Goal: Task Accomplishment & Management: Manage account settings

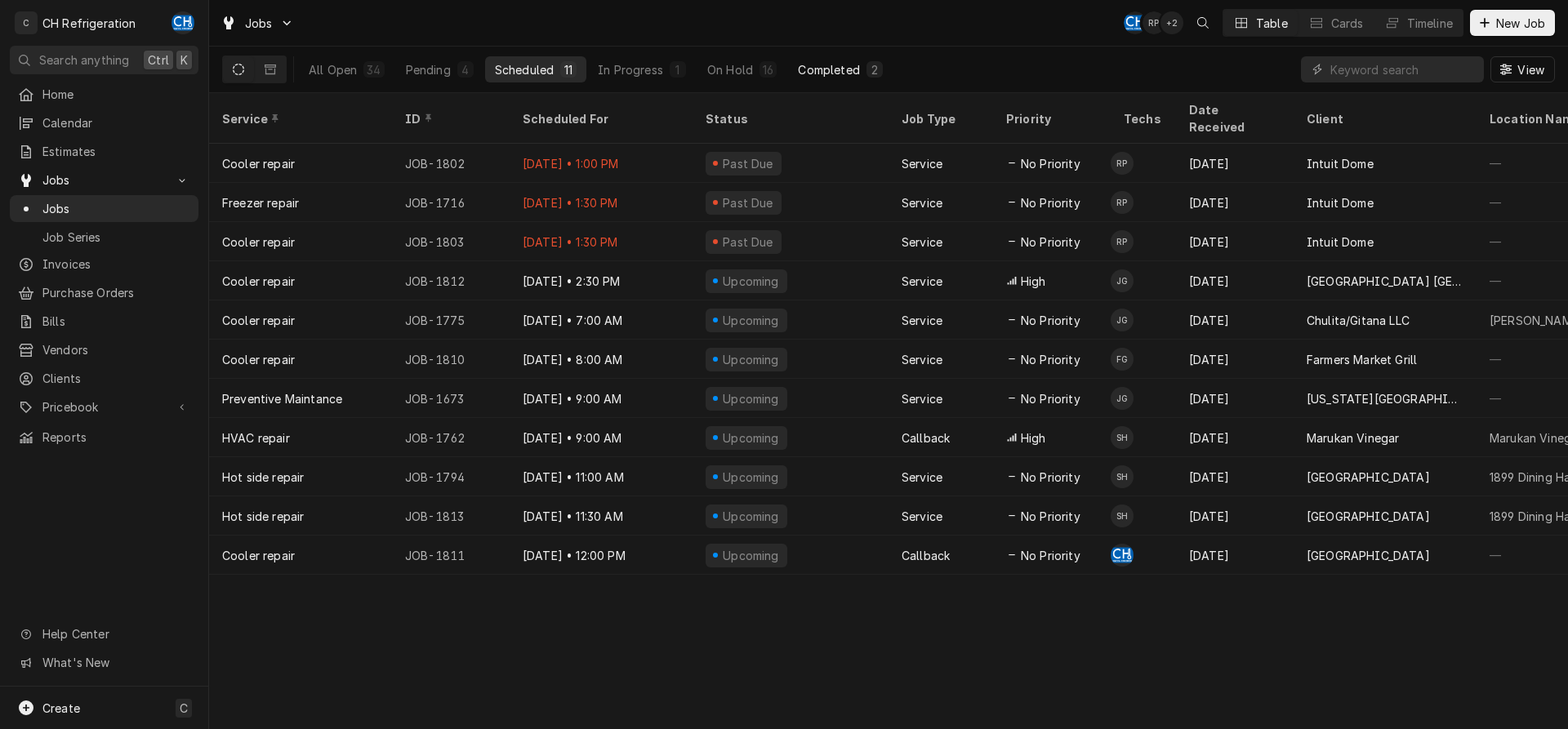
click at [839, 69] on div "Completed" at bounding box center [828, 69] width 61 height 17
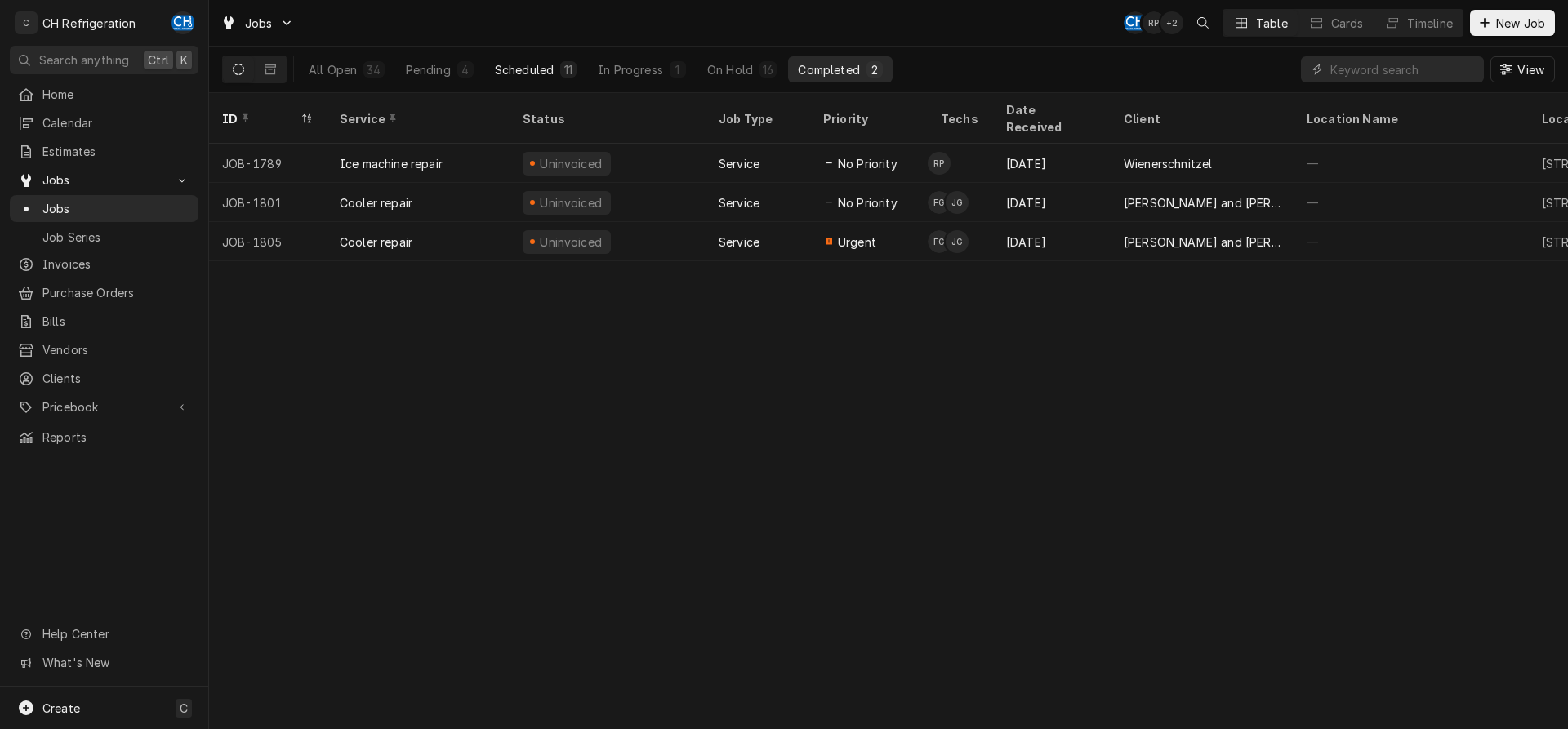
click at [498, 56] on button "Scheduled 11" at bounding box center [536, 70] width 102 height 26
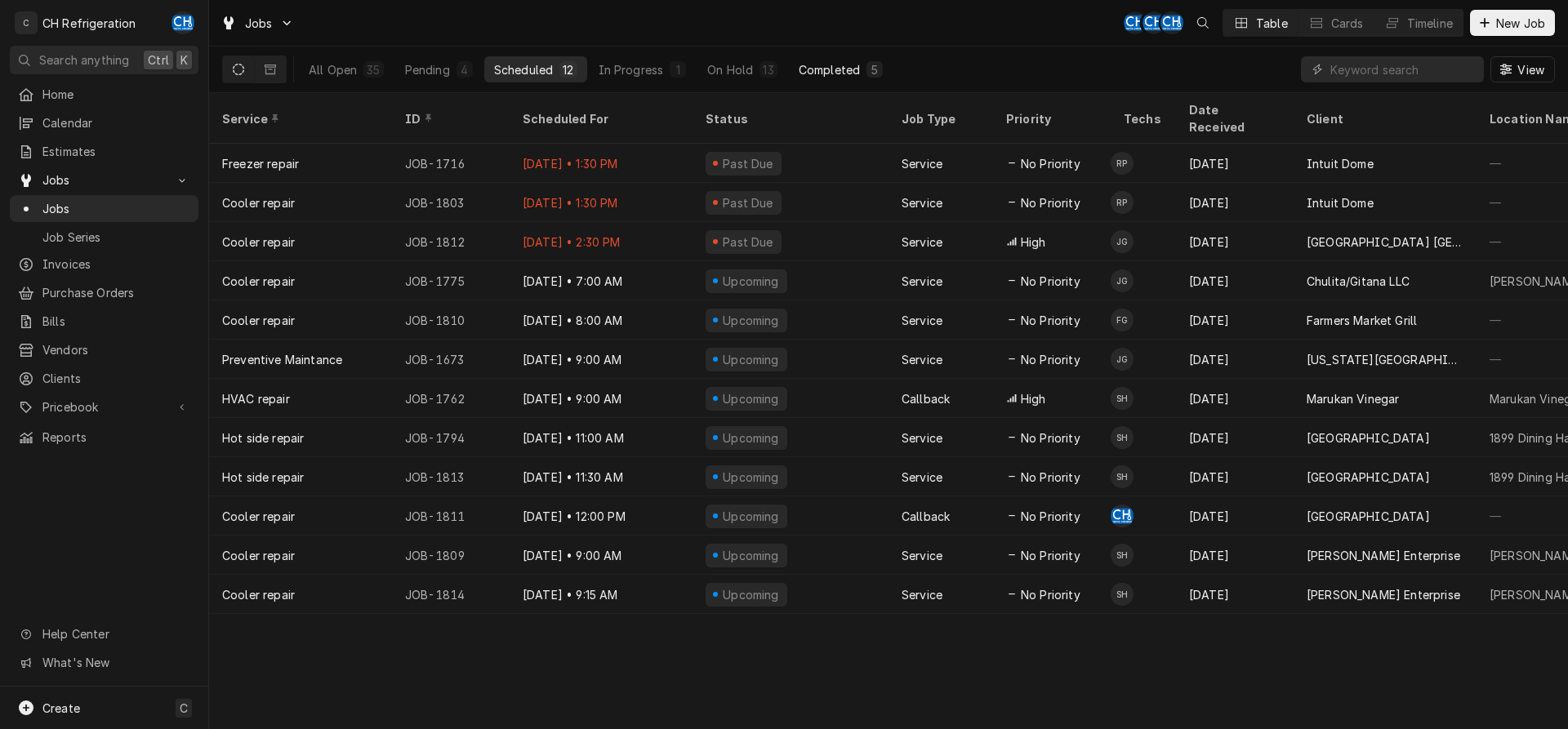
click at [809, 72] on div "Completed" at bounding box center [829, 69] width 61 height 17
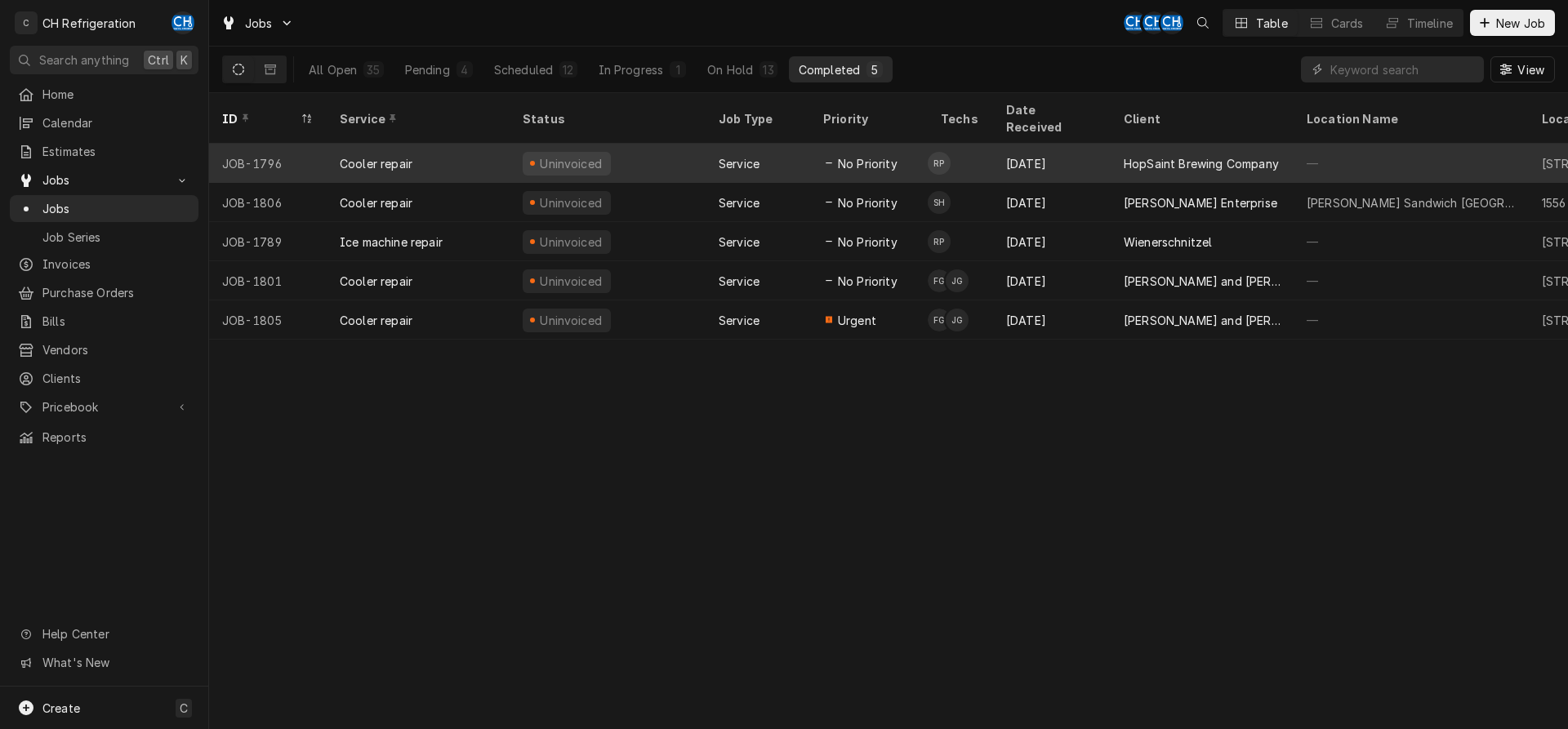
click at [1129, 155] on div "HopSaint Brewing Company" at bounding box center [1202, 163] width 155 height 17
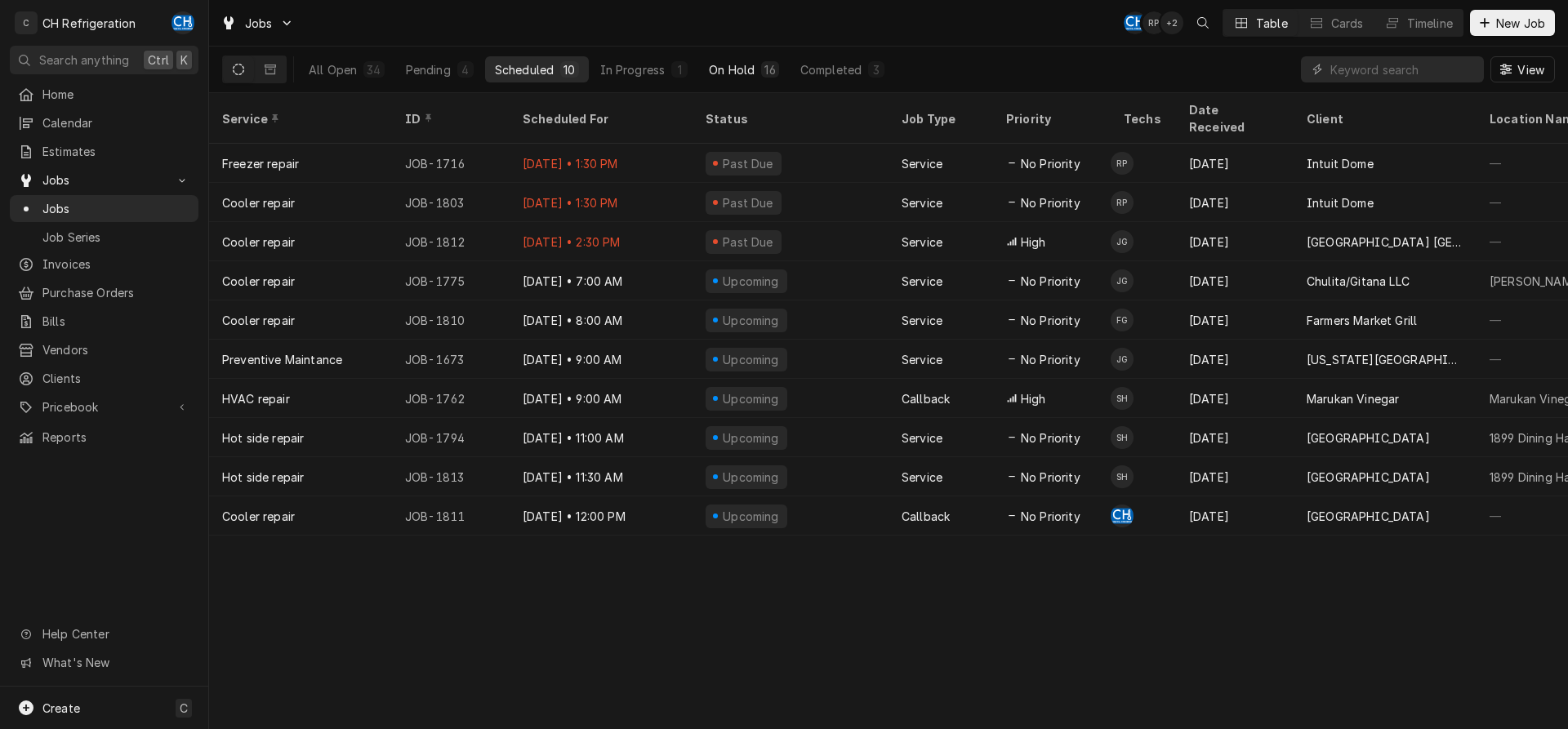
click at [761, 76] on div "16" at bounding box center [769, 69] width 17 height 17
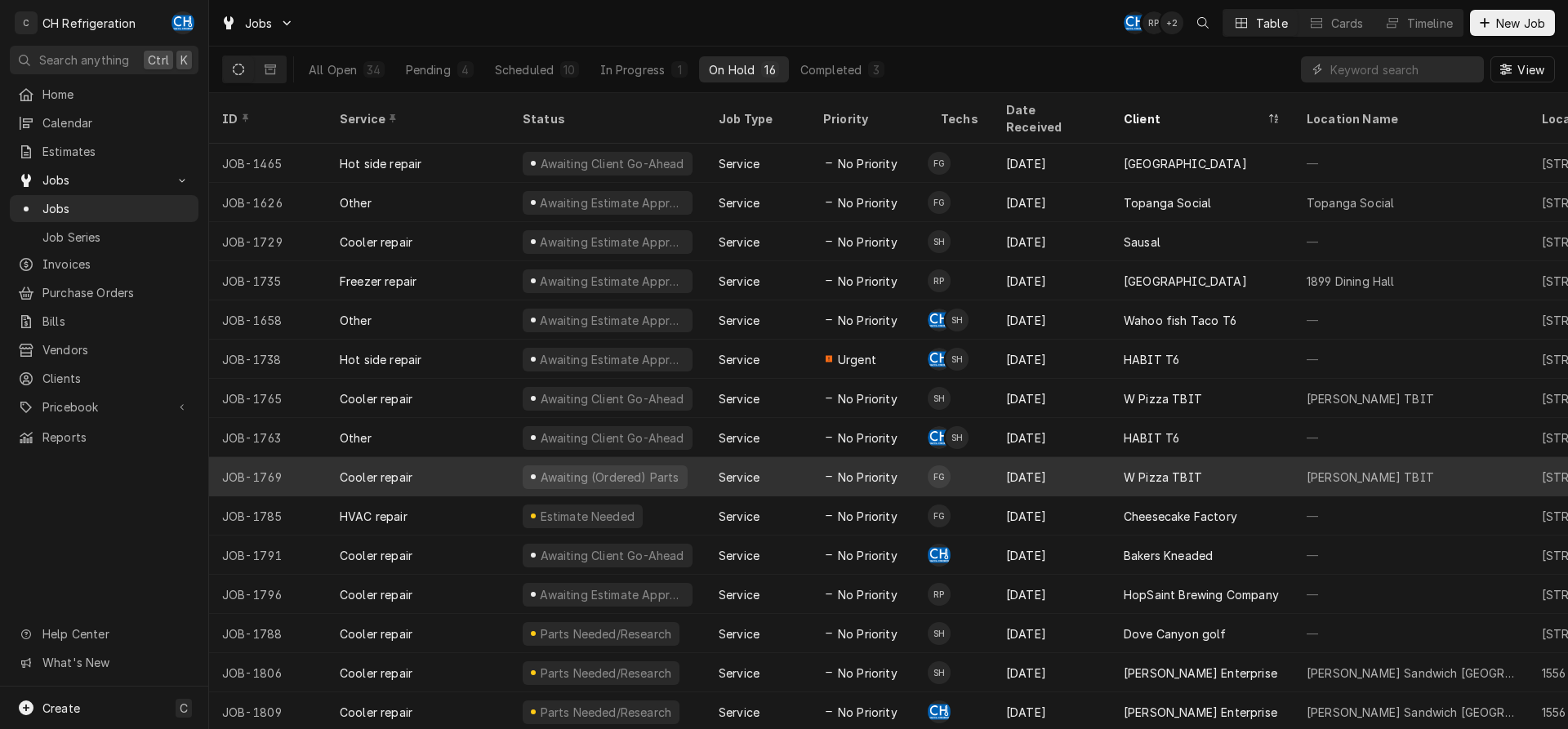
scroll to position [22, 0]
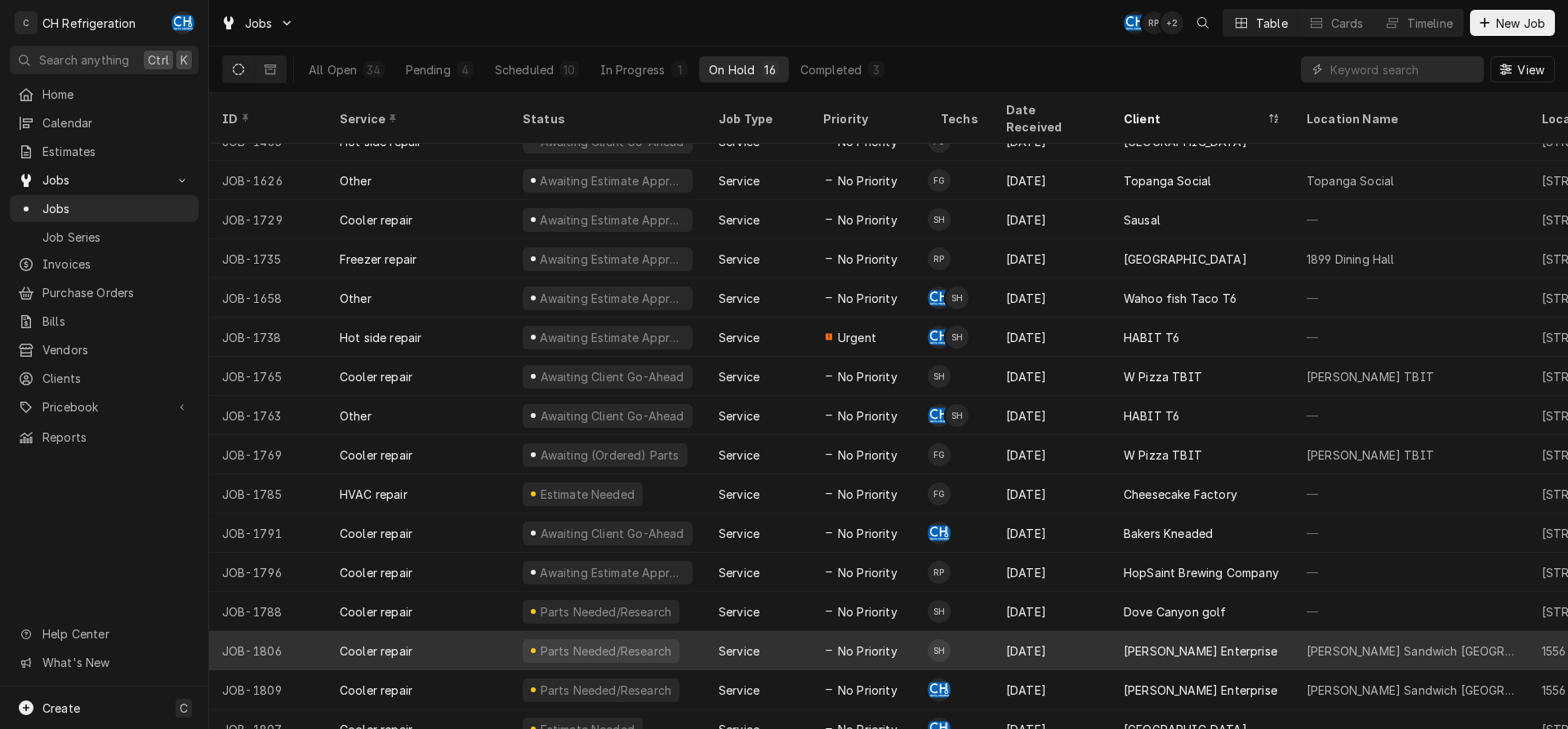
click at [1242, 640] on div "[PERSON_NAME] Enterprise" at bounding box center [1202, 650] width 183 height 39
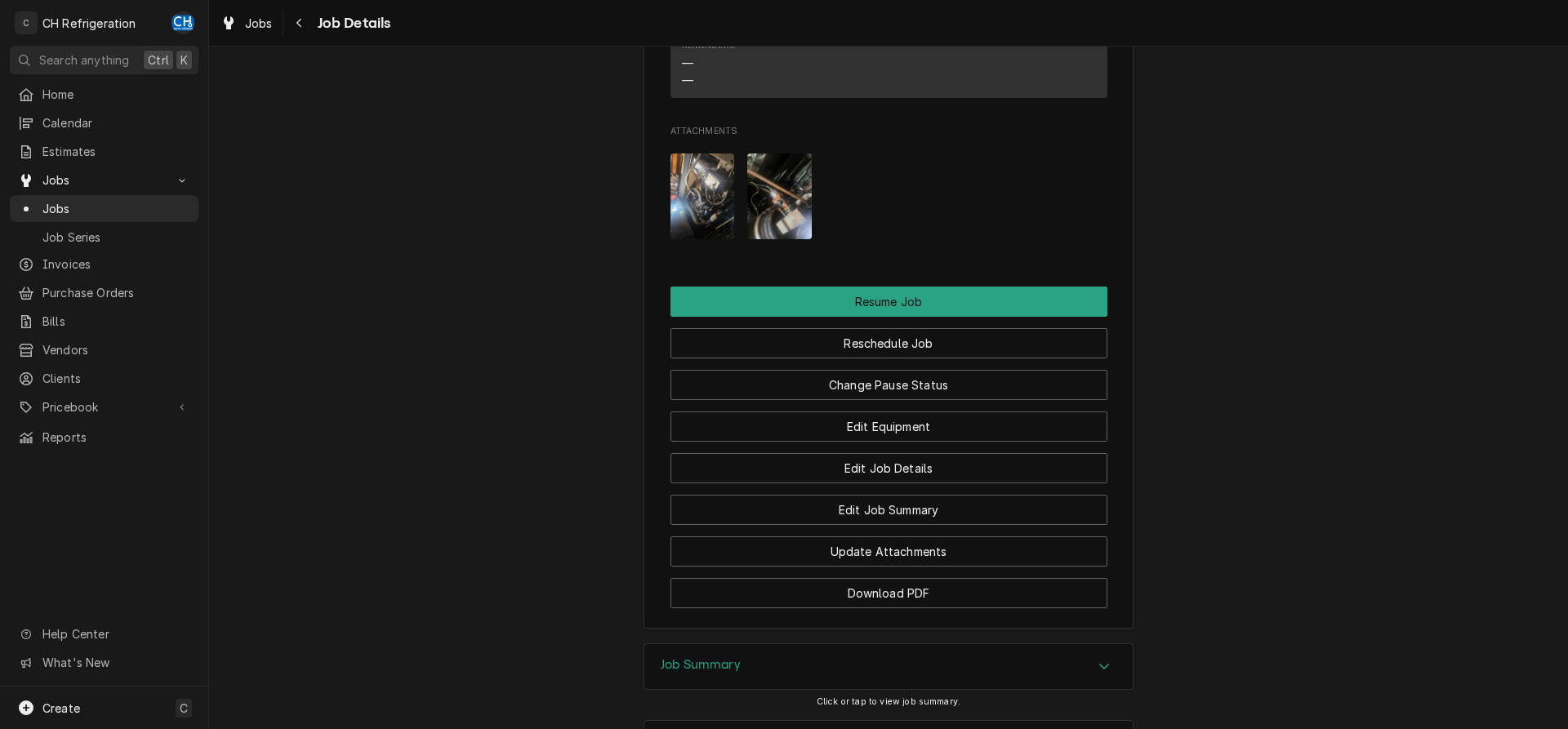
scroll to position [1749, 0]
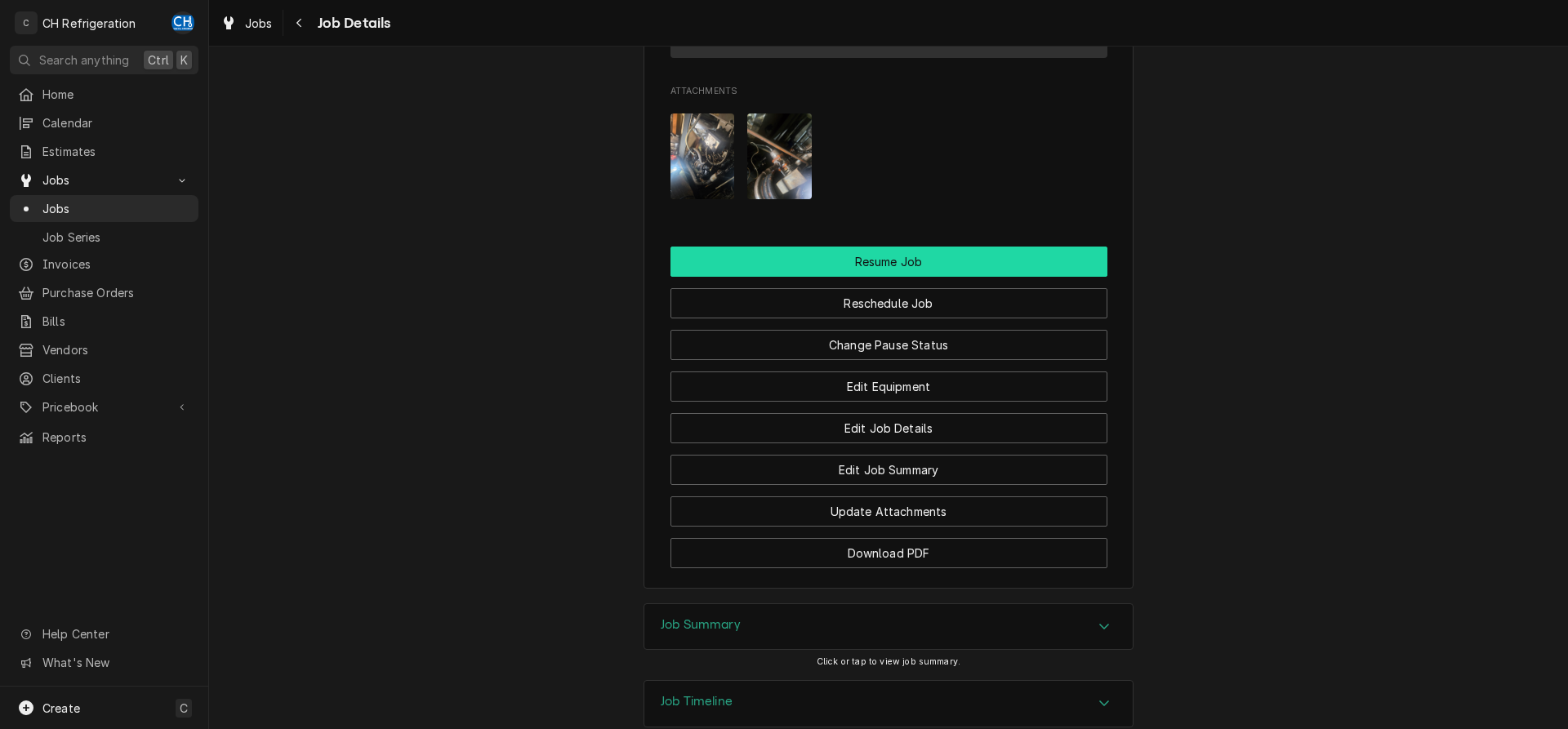
click at [921, 256] on button "Resume Job" at bounding box center [889, 261] width 437 height 30
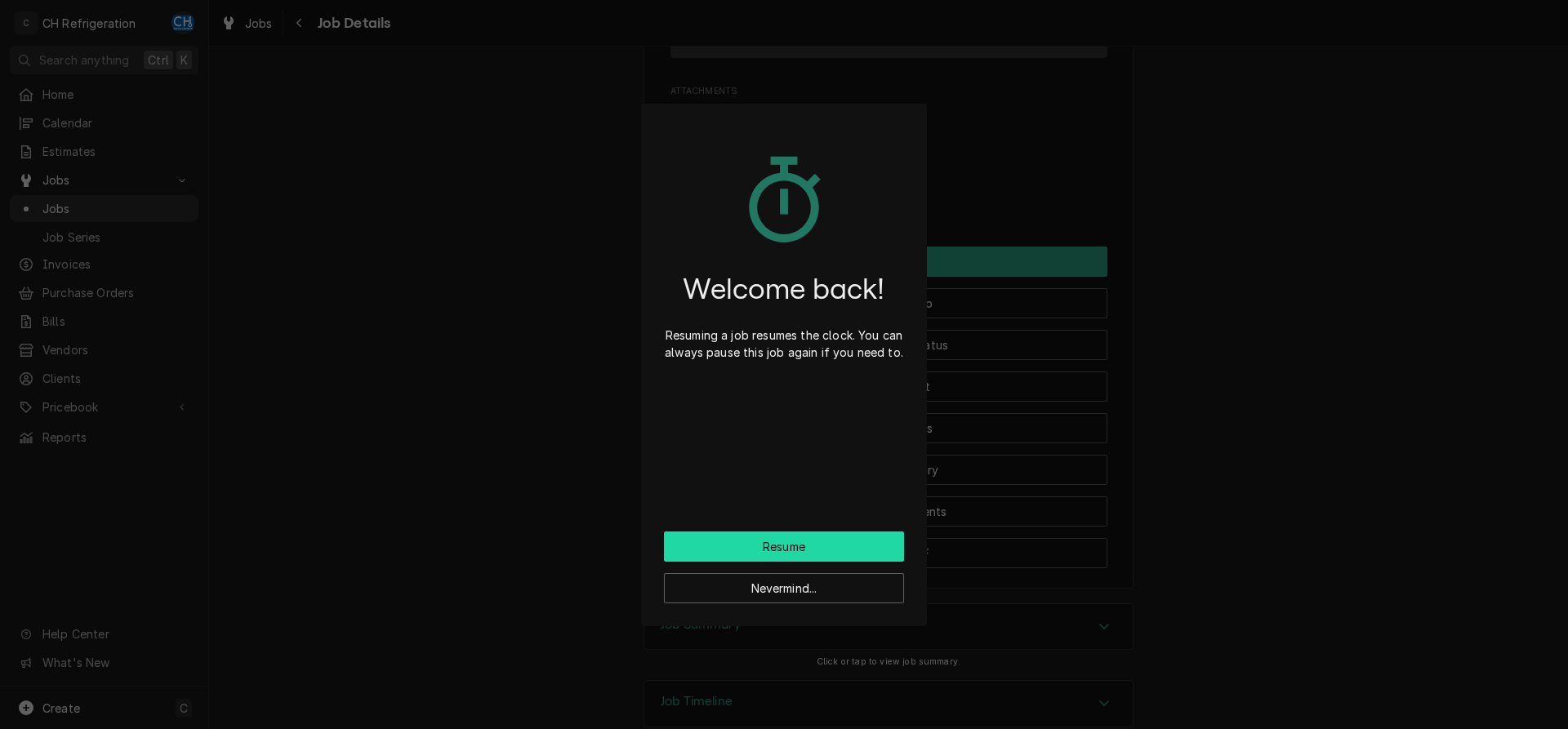
click at [813, 542] on button "Resume" at bounding box center [784, 546] width 240 height 30
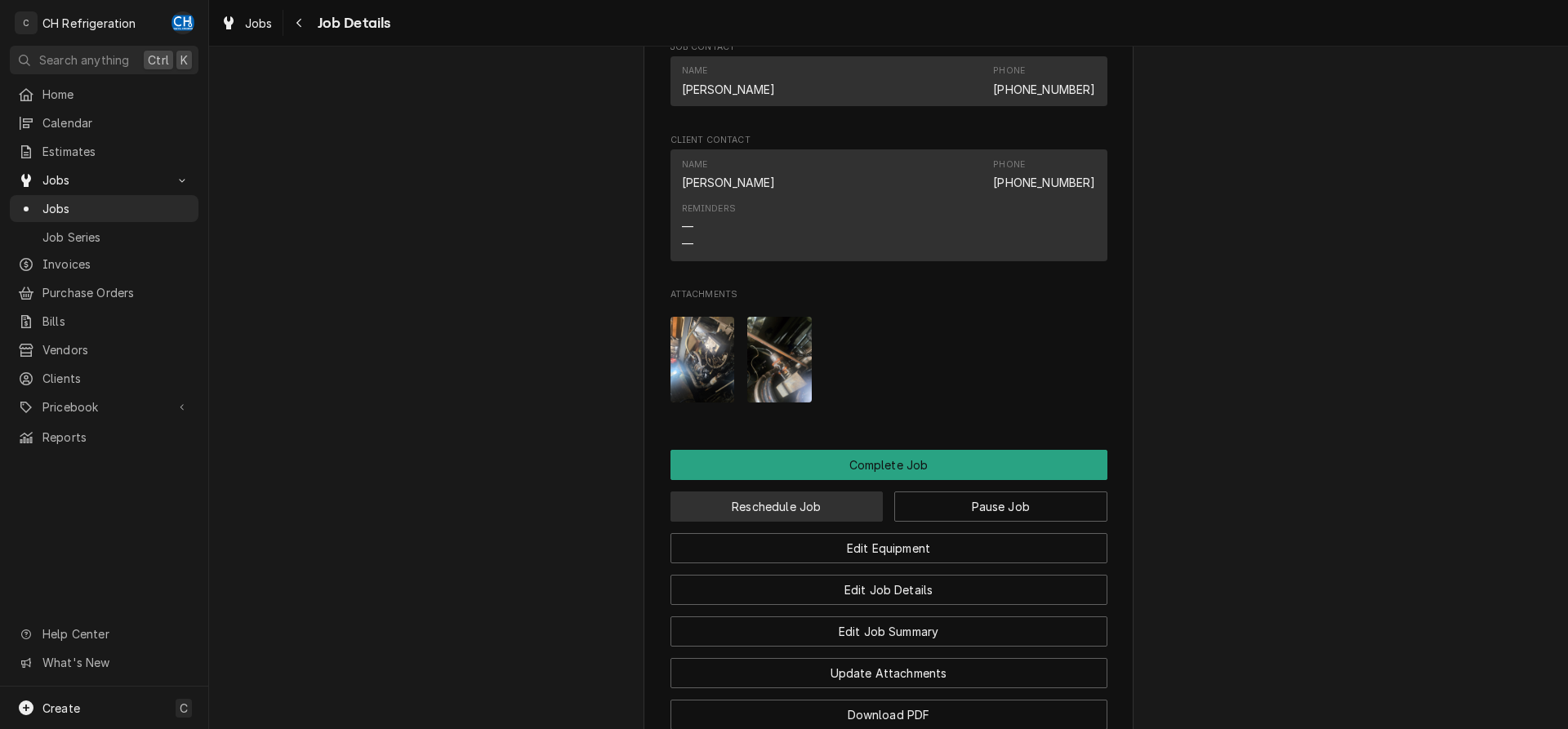
scroll to position [1684, 0]
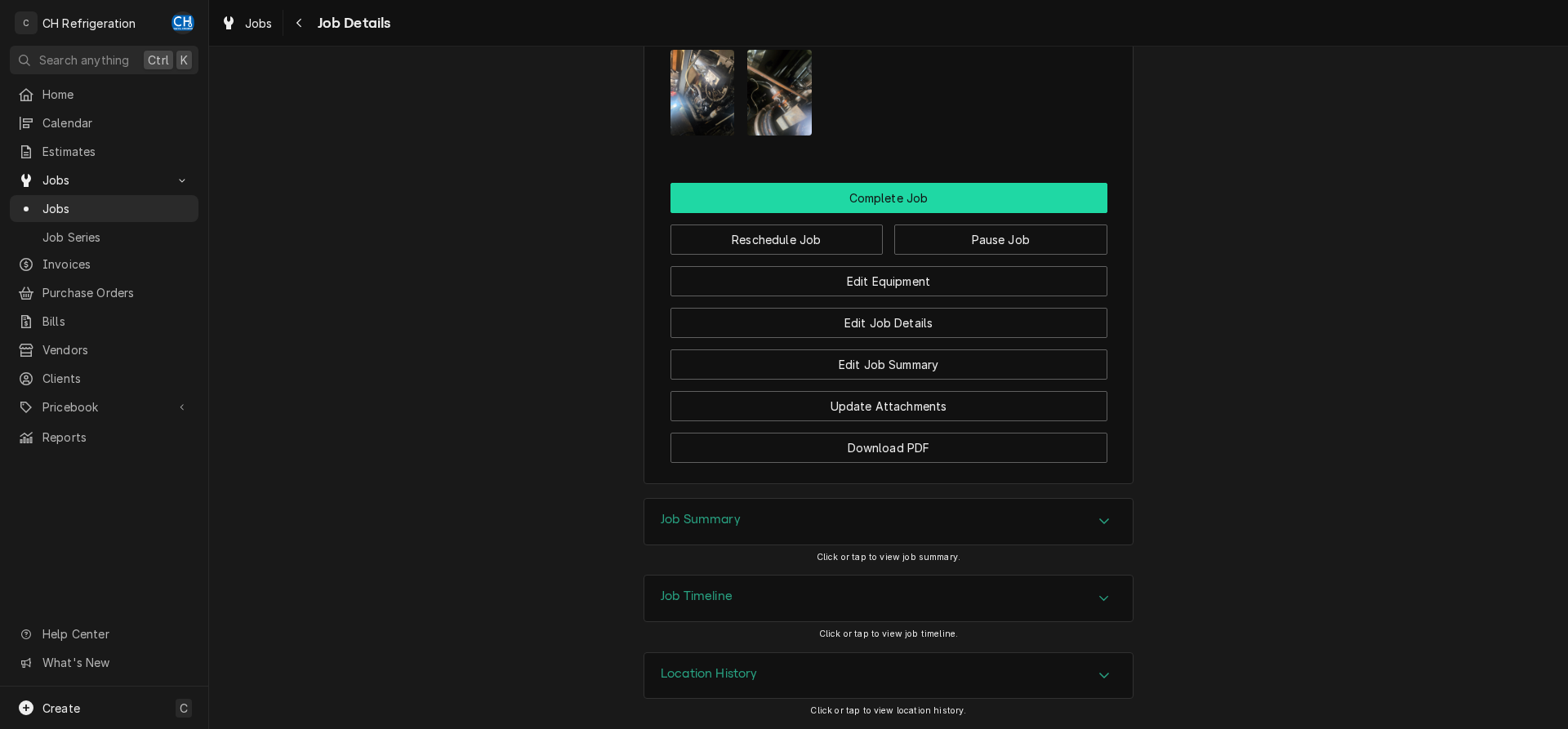
click at [909, 196] on button "Complete Job" at bounding box center [889, 198] width 437 height 30
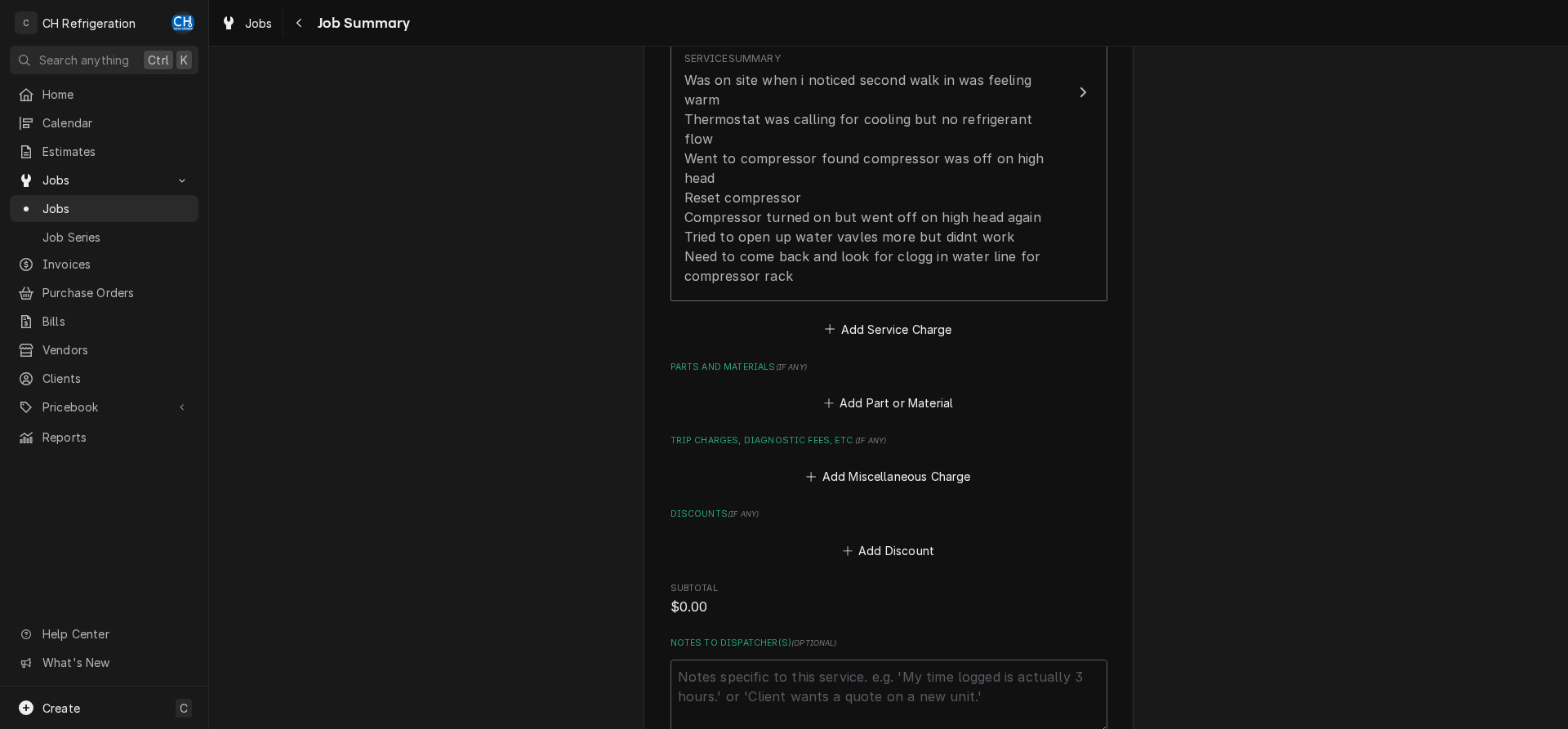
scroll to position [916, 0]
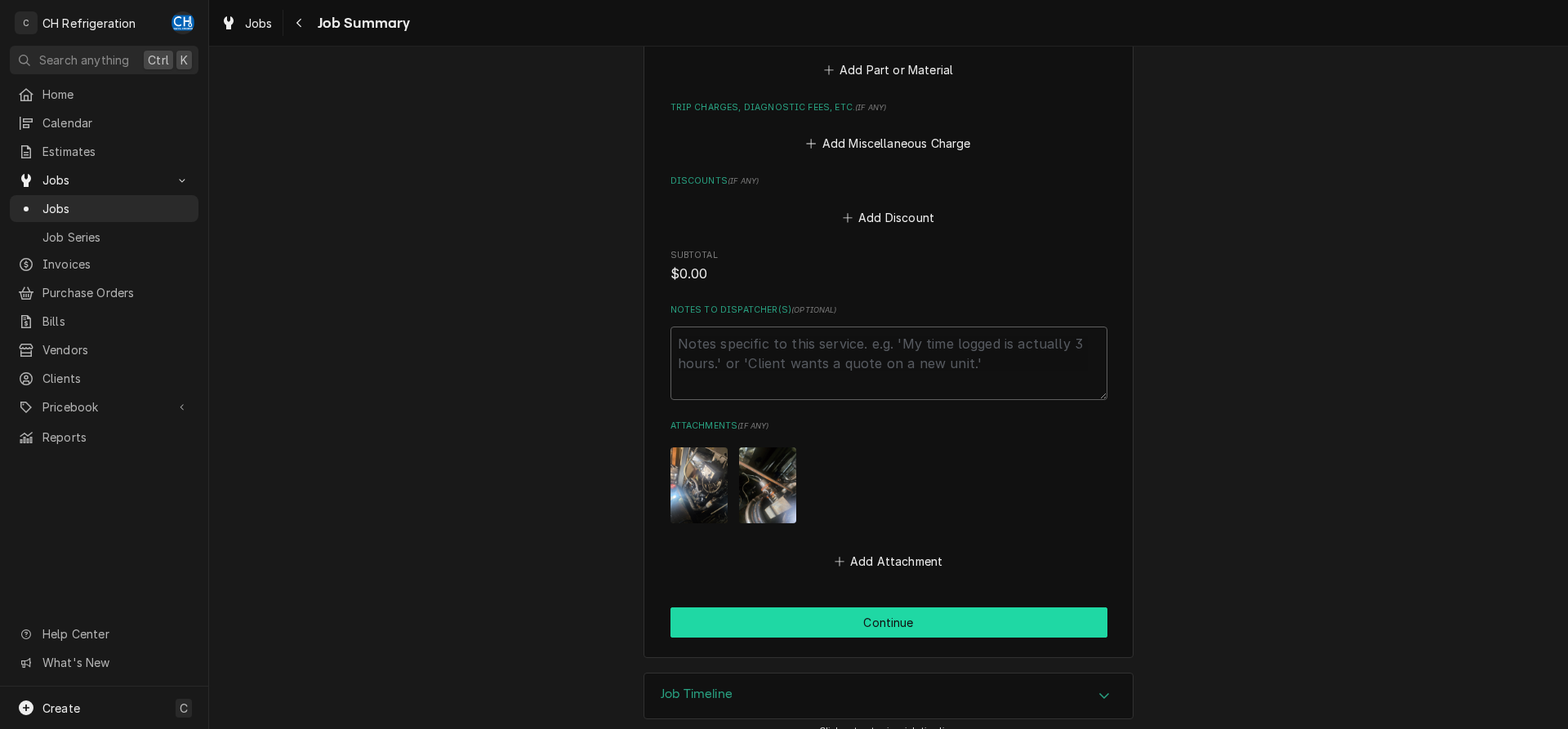
click at [887, 607] on button "Continue" at bounding box center [889, 622] width 437 height 30
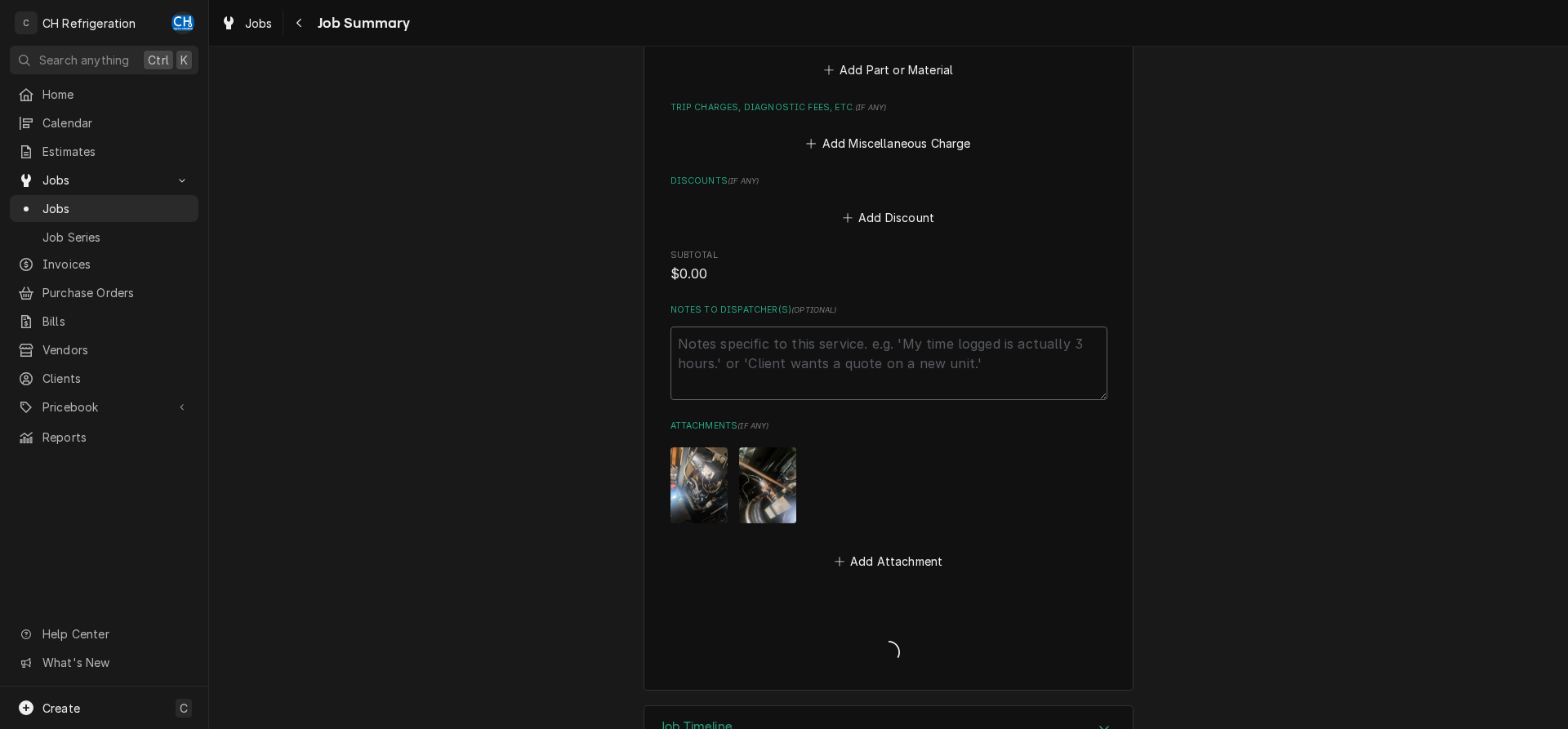
type textarea "x"
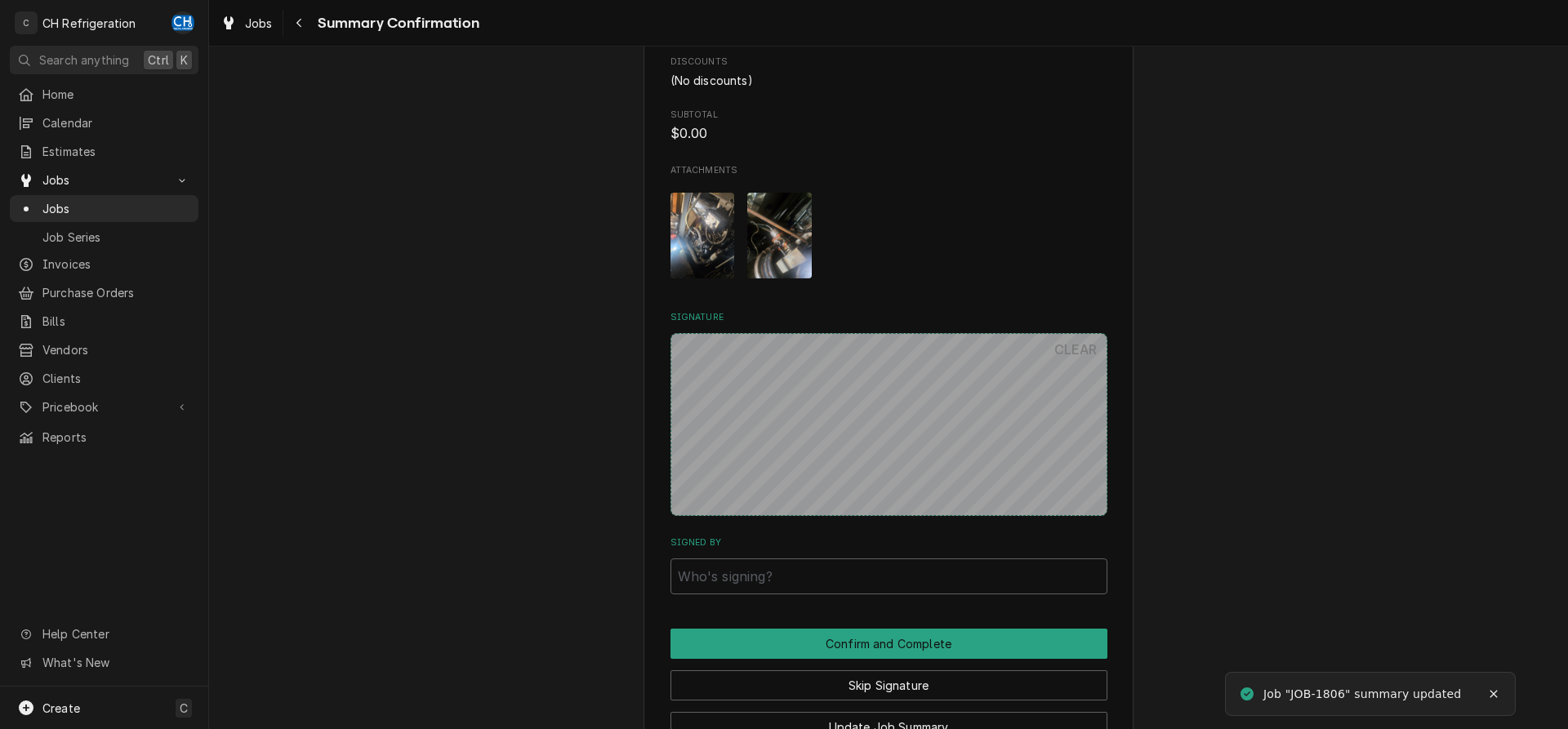
scroll to position [958, 0]
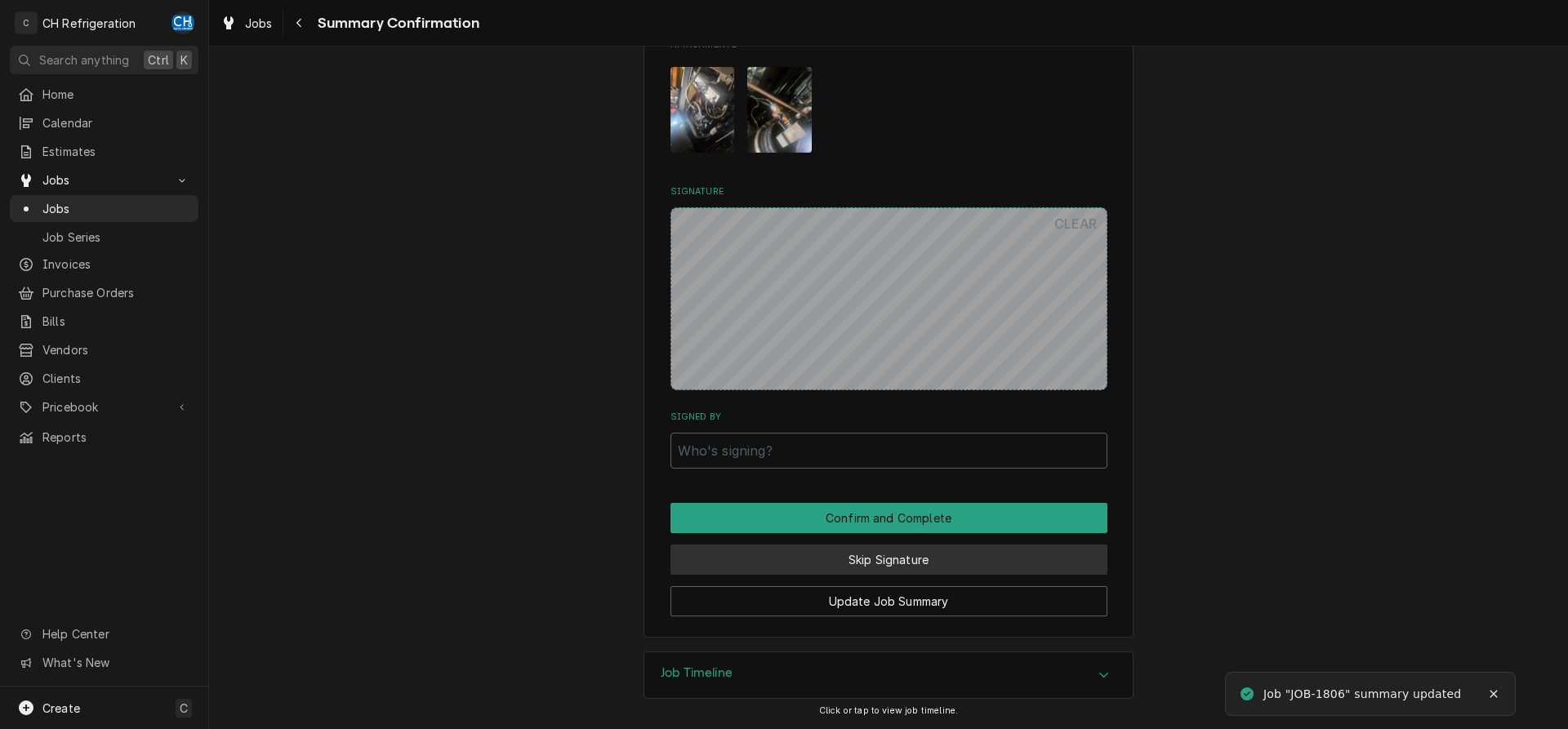
click at [866, 563] on button "Skip Signature" at bounding box center [889, 560] width 437 height 30
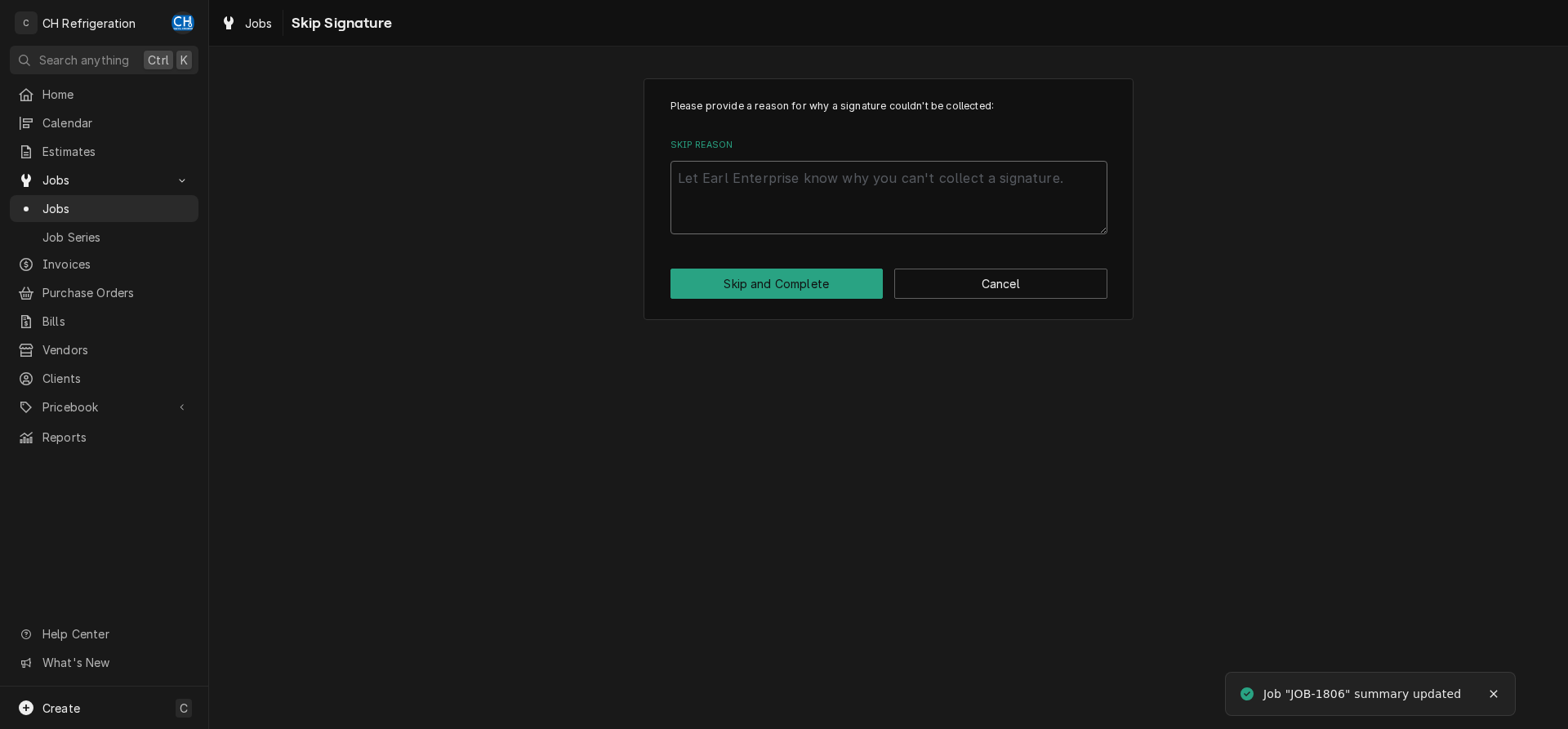
click at [813, 223] on textarea "Skip Reason" at bounding box center [889, 197] width 437 height 73
type textarea "x"
type textarea "n"
type textarea "x"
type textarea "no"
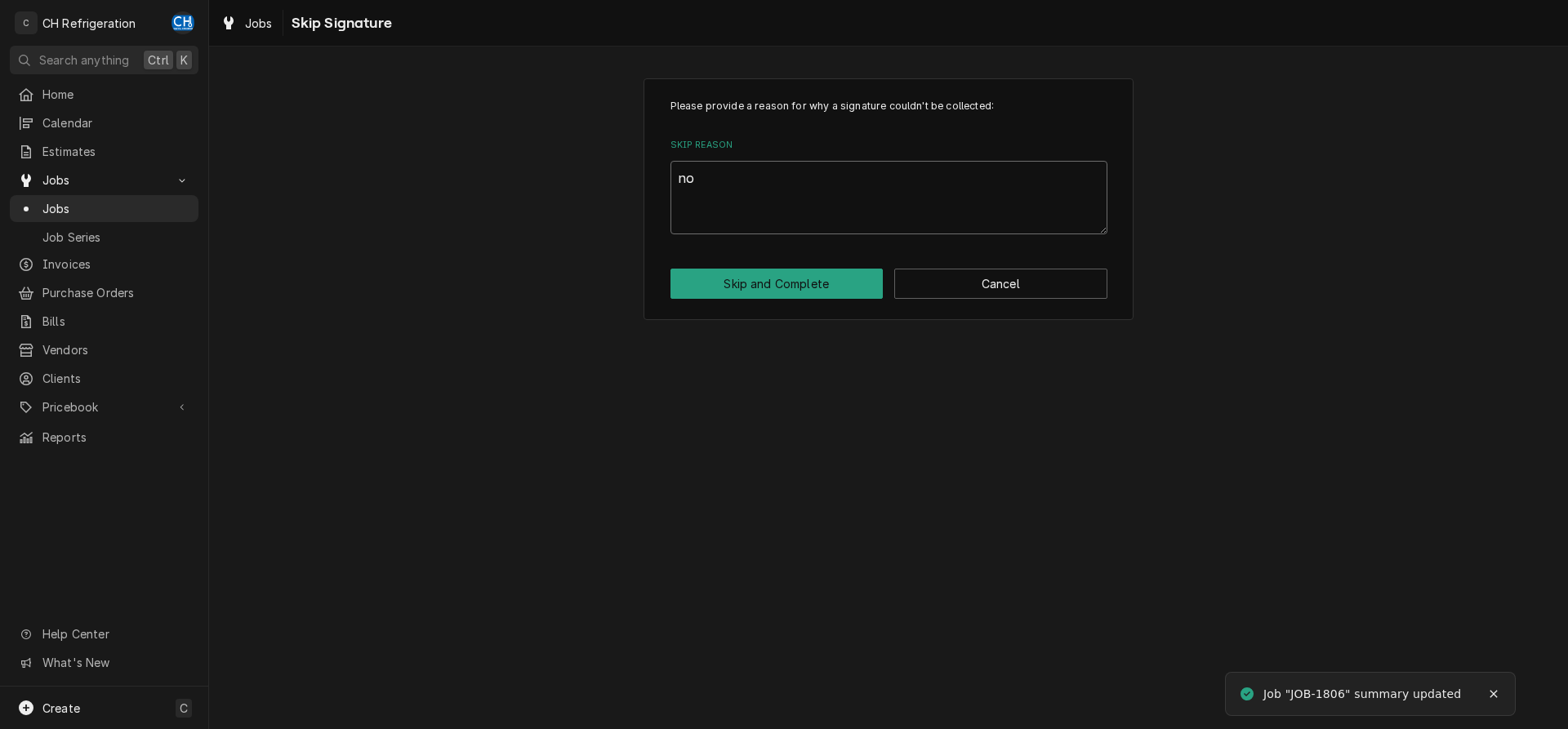
type textarea "x"
type textarea "no"
type textarea "x"
type textarea "no si"
type textarea "x"
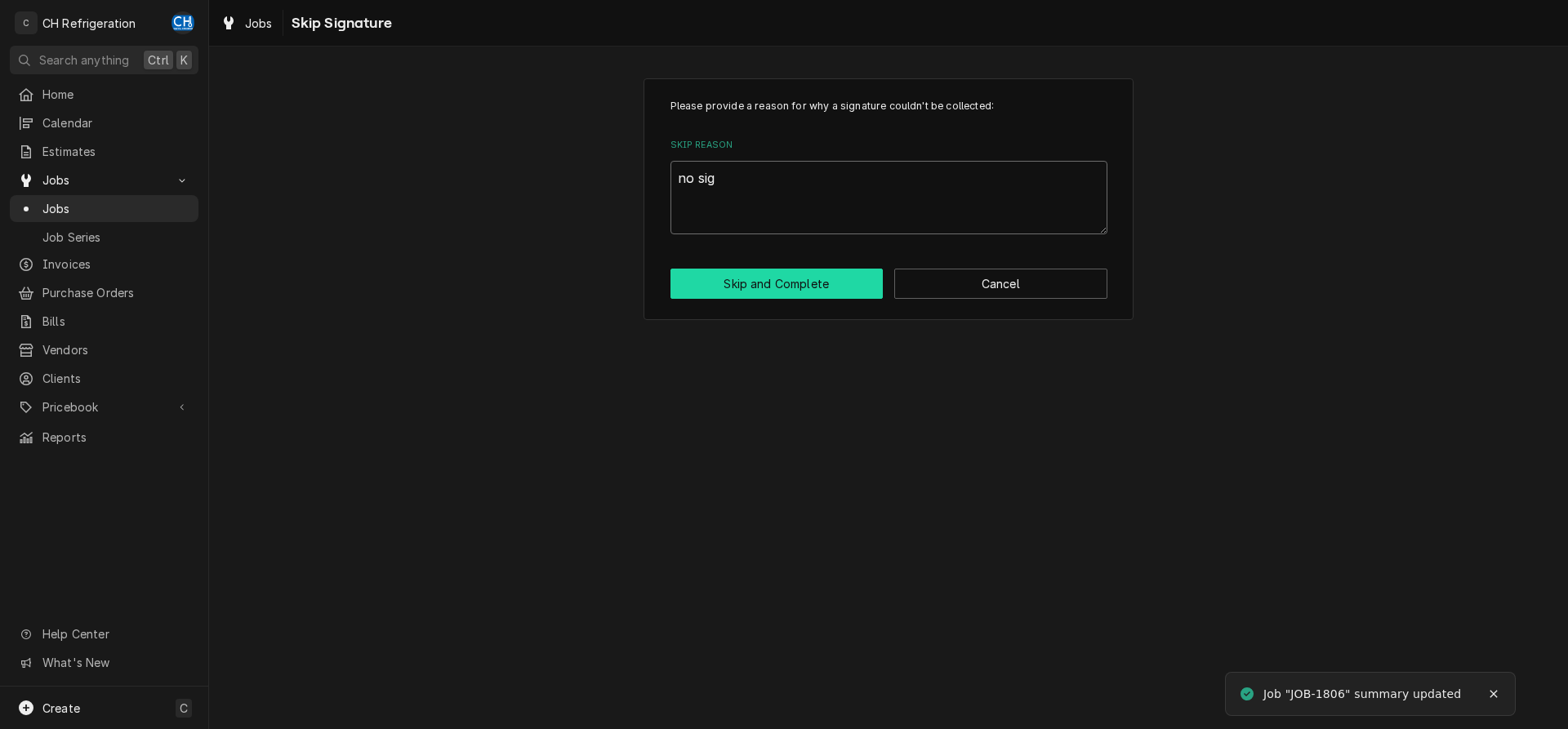
type textarea "no sig"
click at [813, 281] on button "Skip and Complete" at bounding box center [777, 283] width 213 height 30
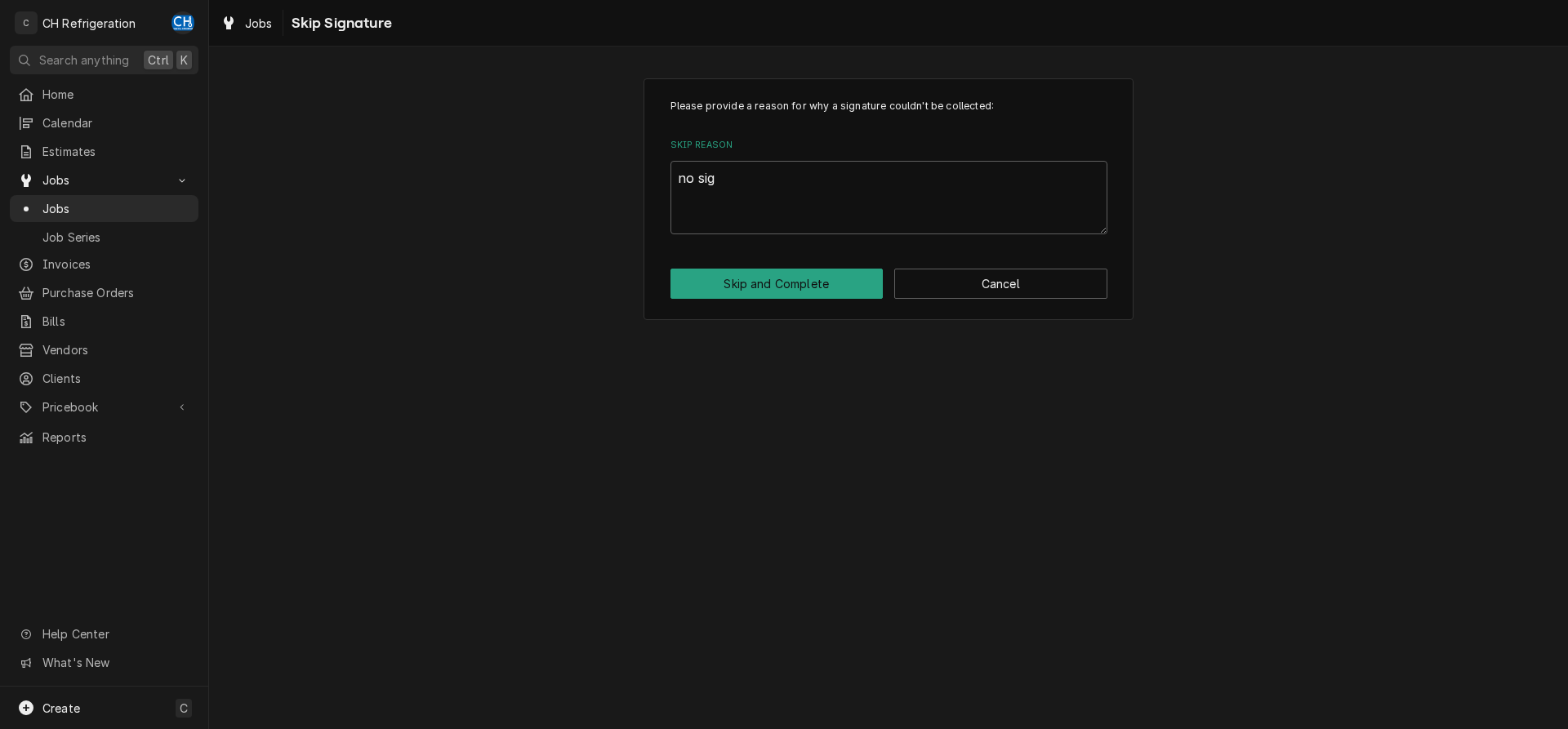
type textarea "x"
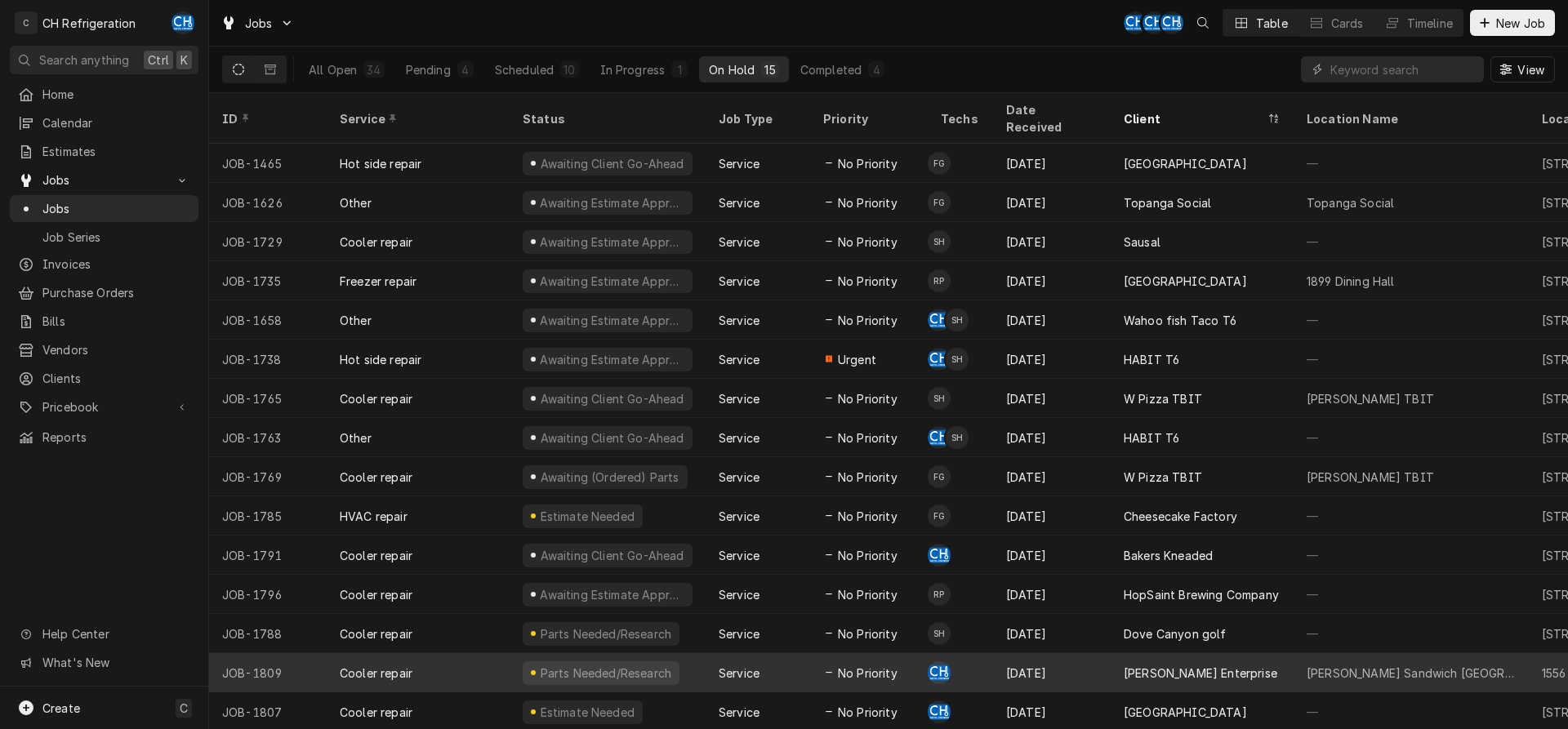
click at [1116, 658] on div "[PERSON_NAME] Enterprise" at bounding box center [1202, 673] width 183 height 39
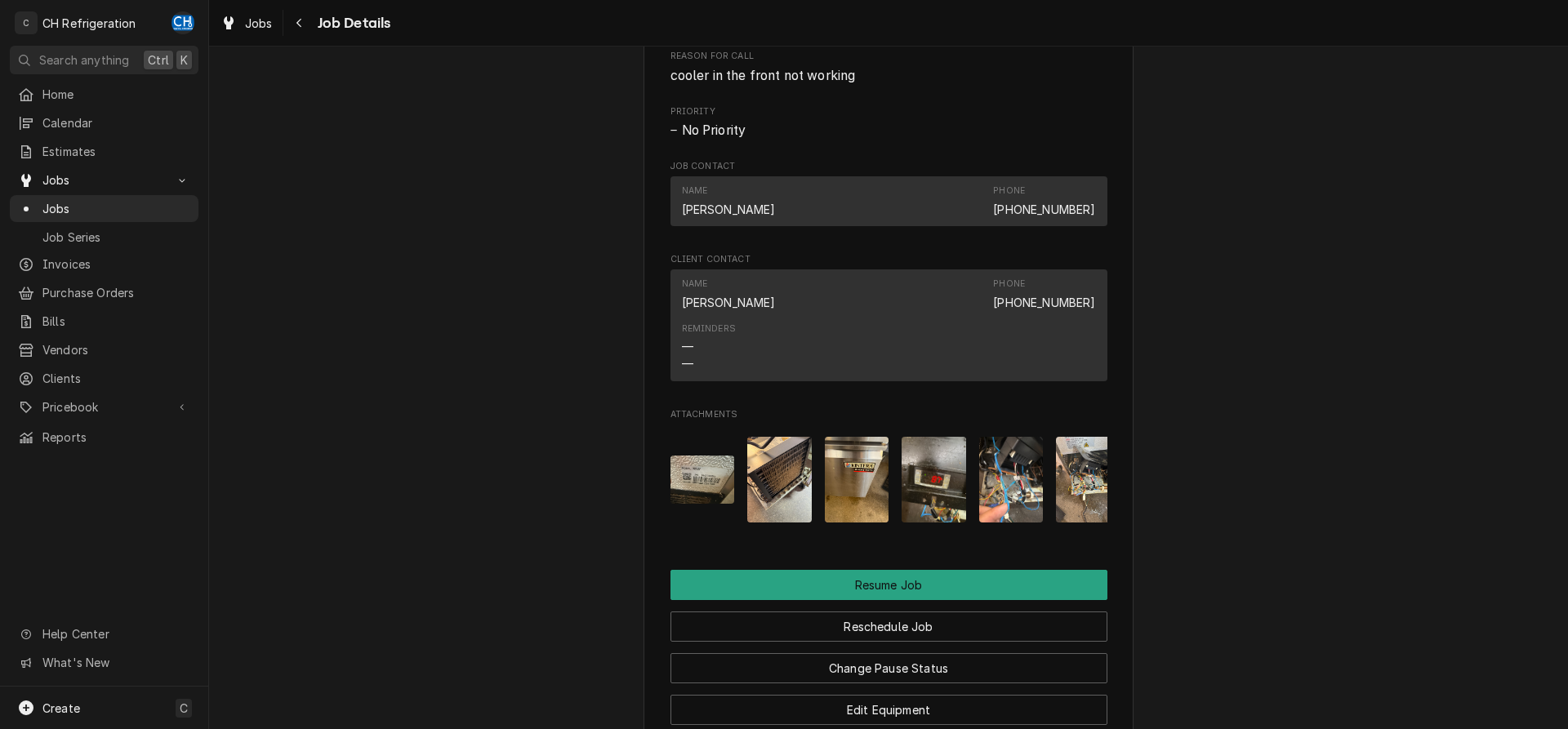
scroll to position [1665, 0]
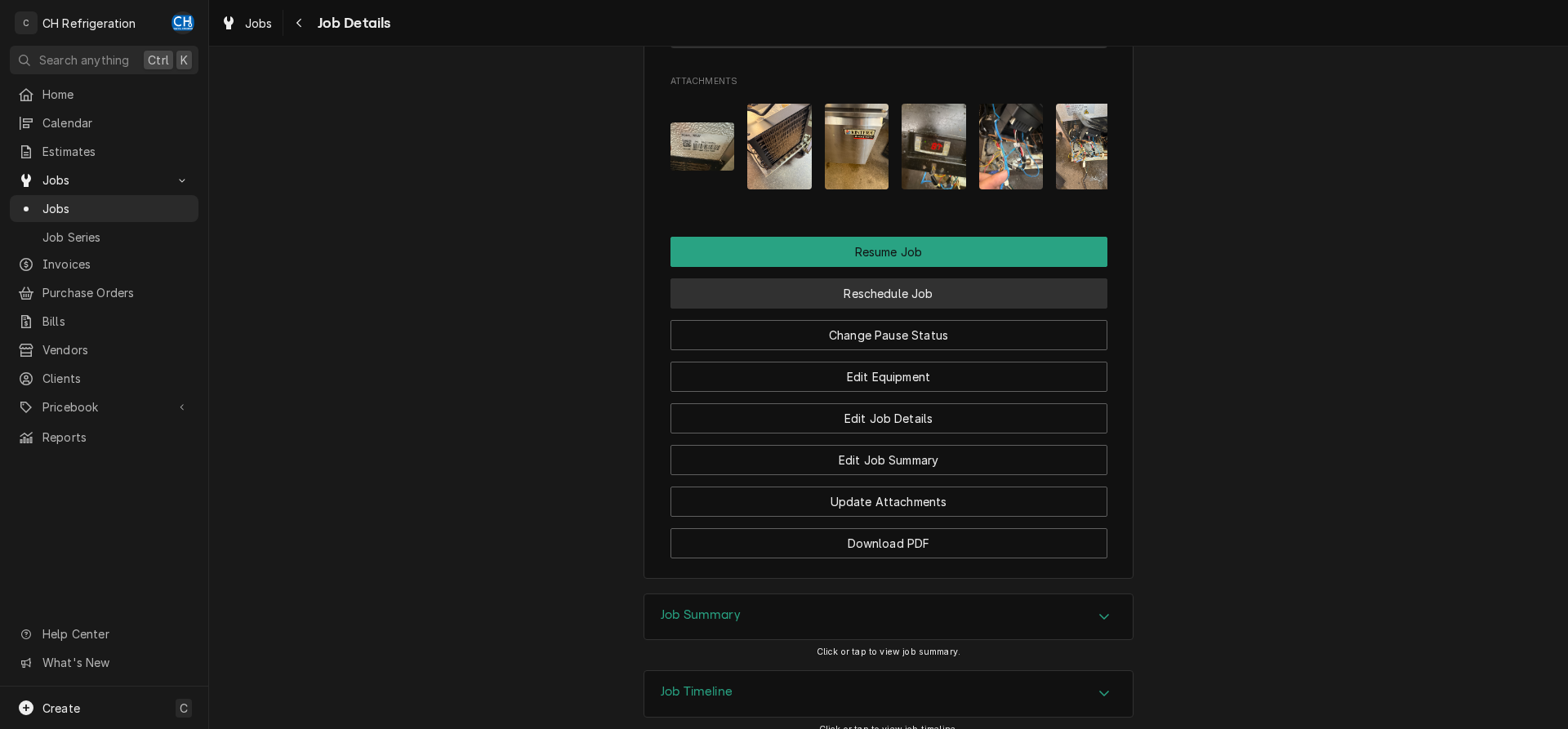
click at [890, 297] on button "Reschedule Job" at bounding box center [889, 293] width 437 height 30
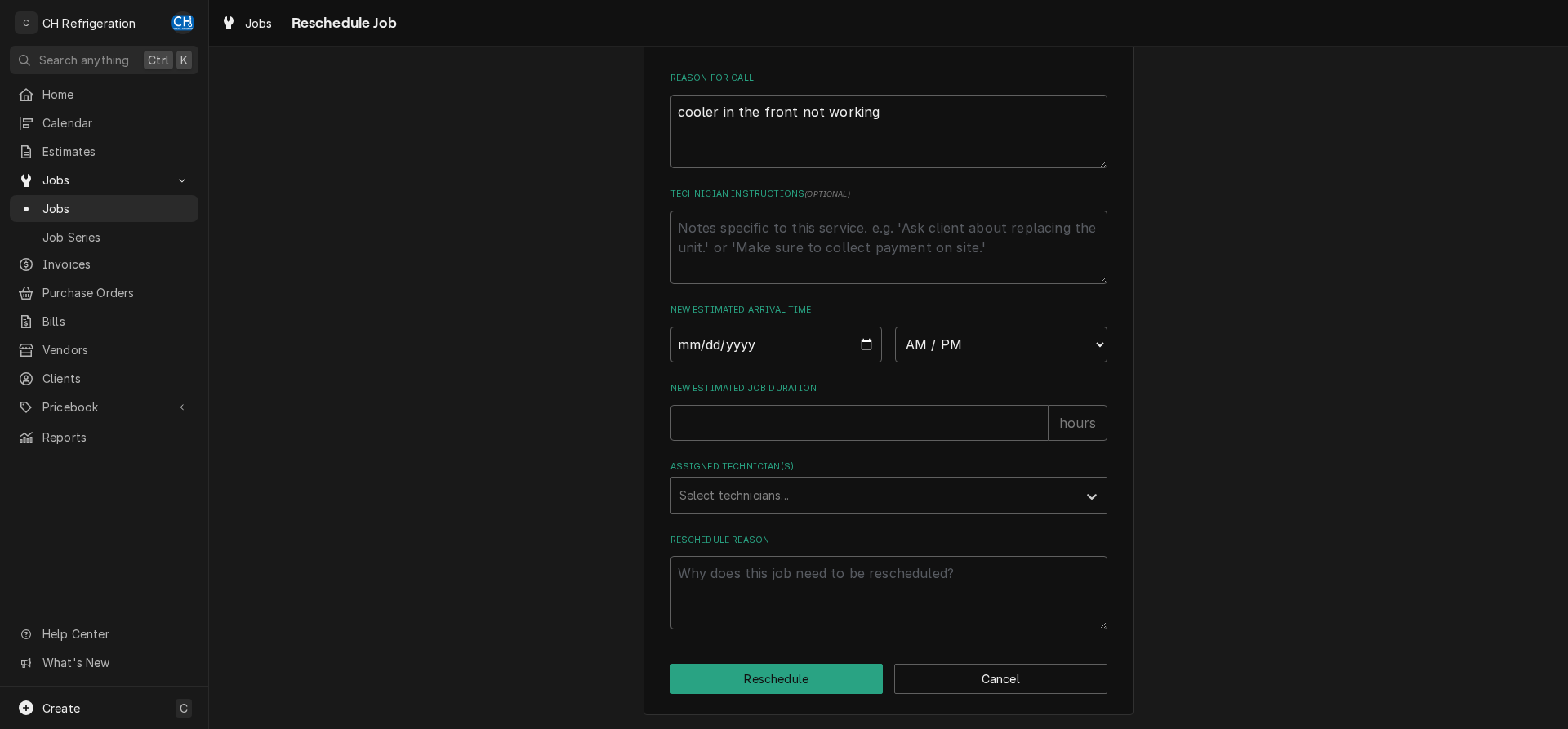
scroll to position [325, 0]
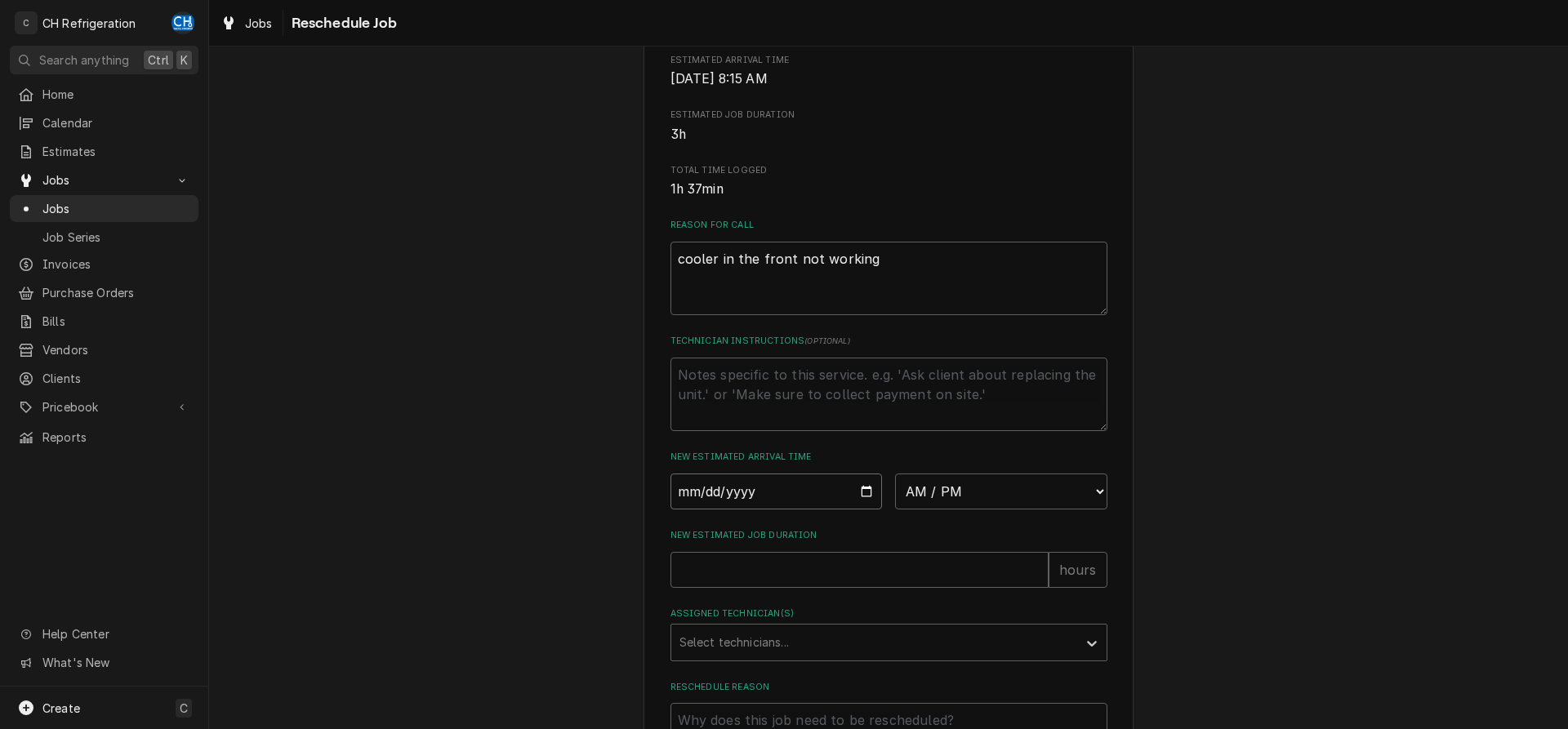
click at [866, 509] on input "Date" at bounding box center [777, 492] width 213 height 36
type input "2025-08-28"
type textarea "x"
click at [895, 474] on select "AM / PM 6:00 AM 6:15 AM 6:30 AM 6:45 AM 7:00 AM 7:15 AM 7:30 AM 7:45 AM 8:00 AM…" at bounding box center [1001, 492] width 213 height 36
select select "09:00:00"
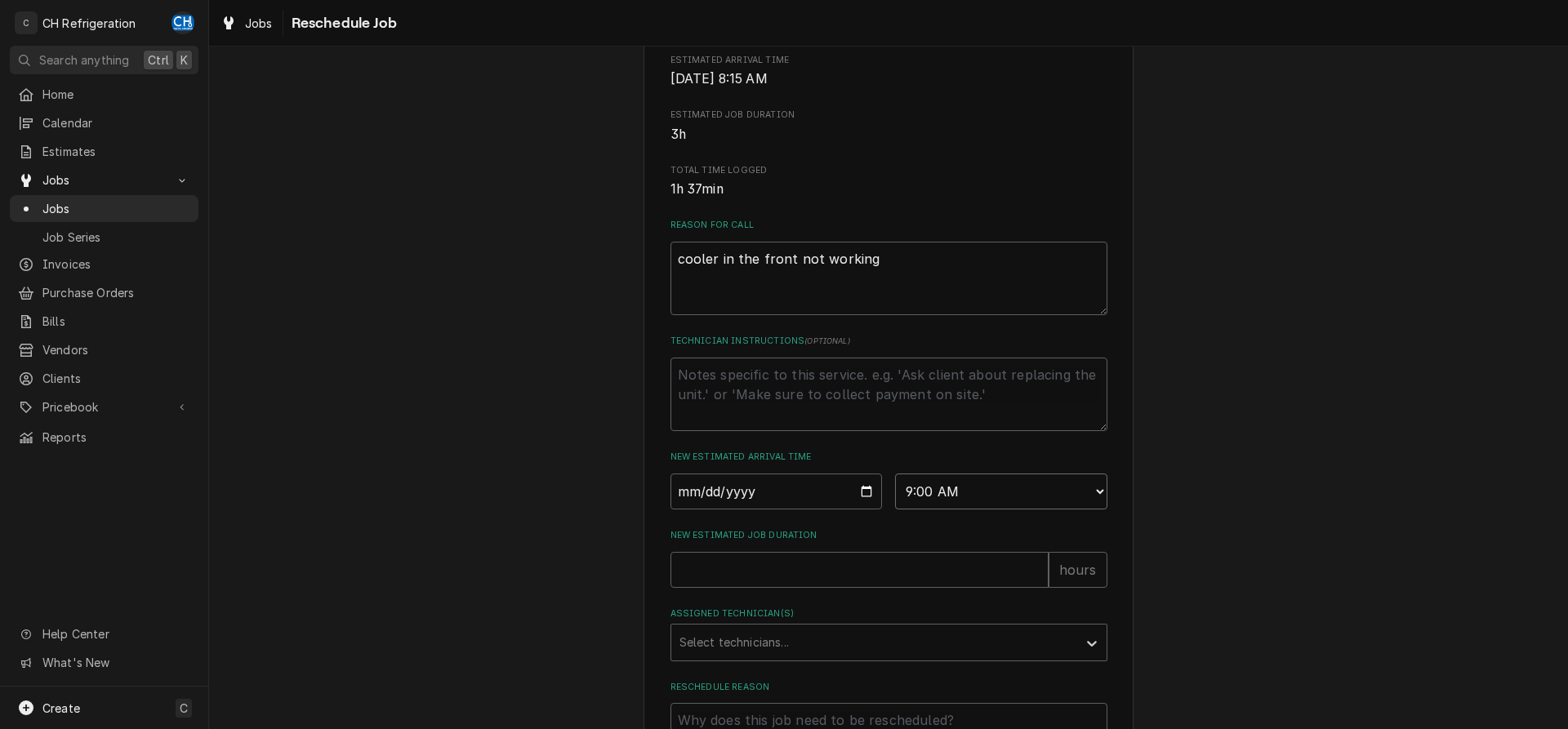
click option "9:00 AM" at bounding box center [0, 0] width 0 height 0
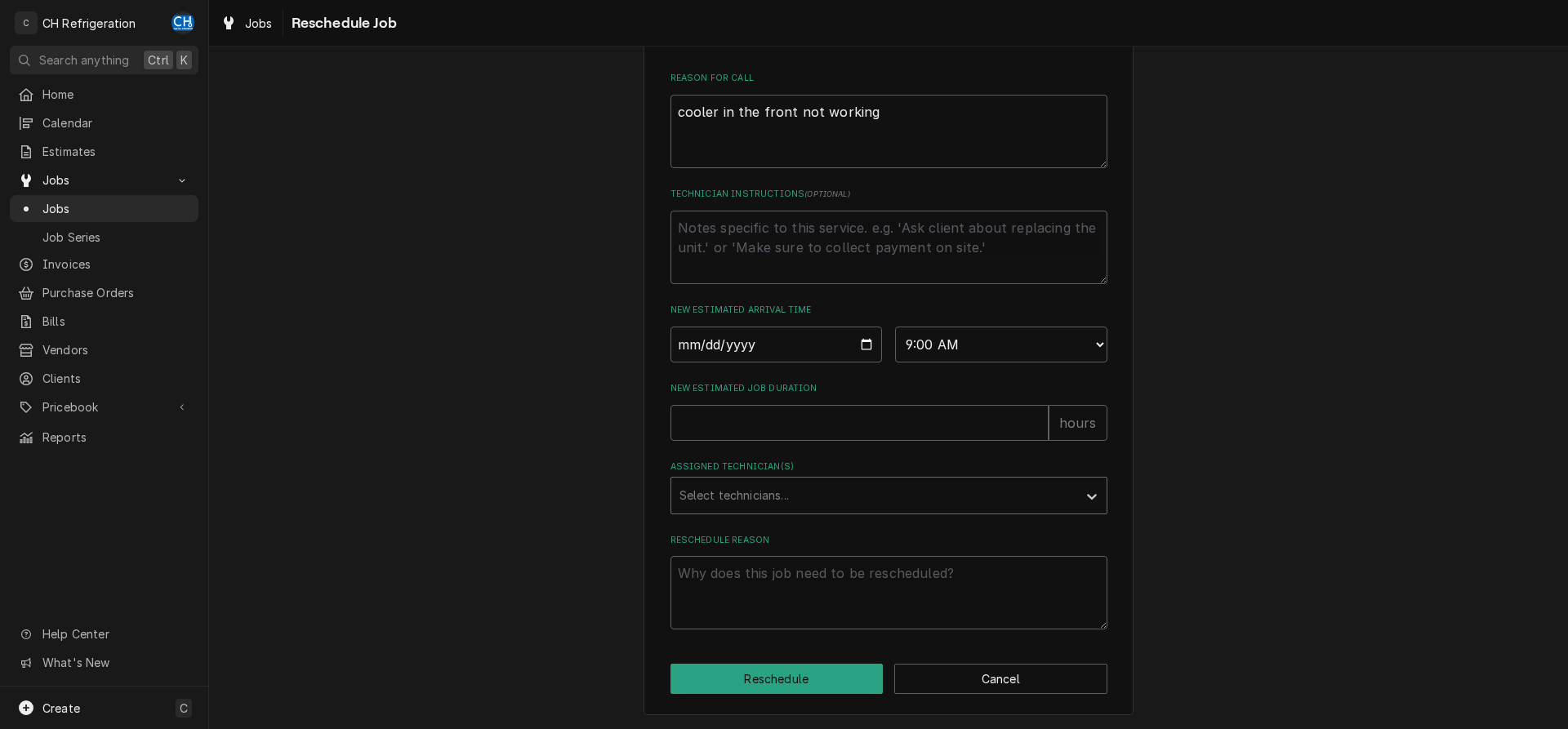
click at [791, 496] on div "Assigned Technician(s)" at bounding box center [874, 495] width 389 height 29
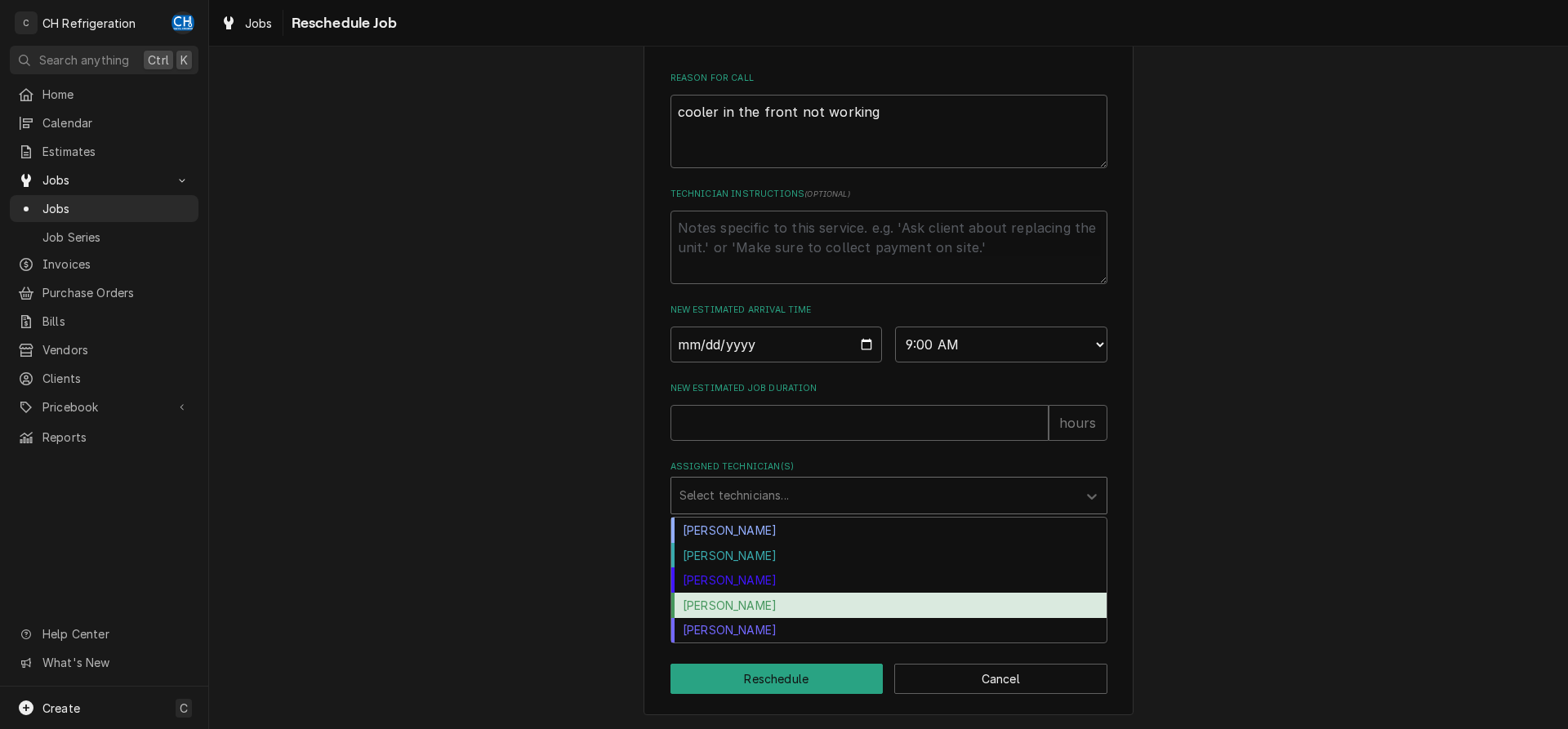
click at [748, 623] on div "[PERSON_NAME]" at bounding box center [888, 630] width 435 height 26
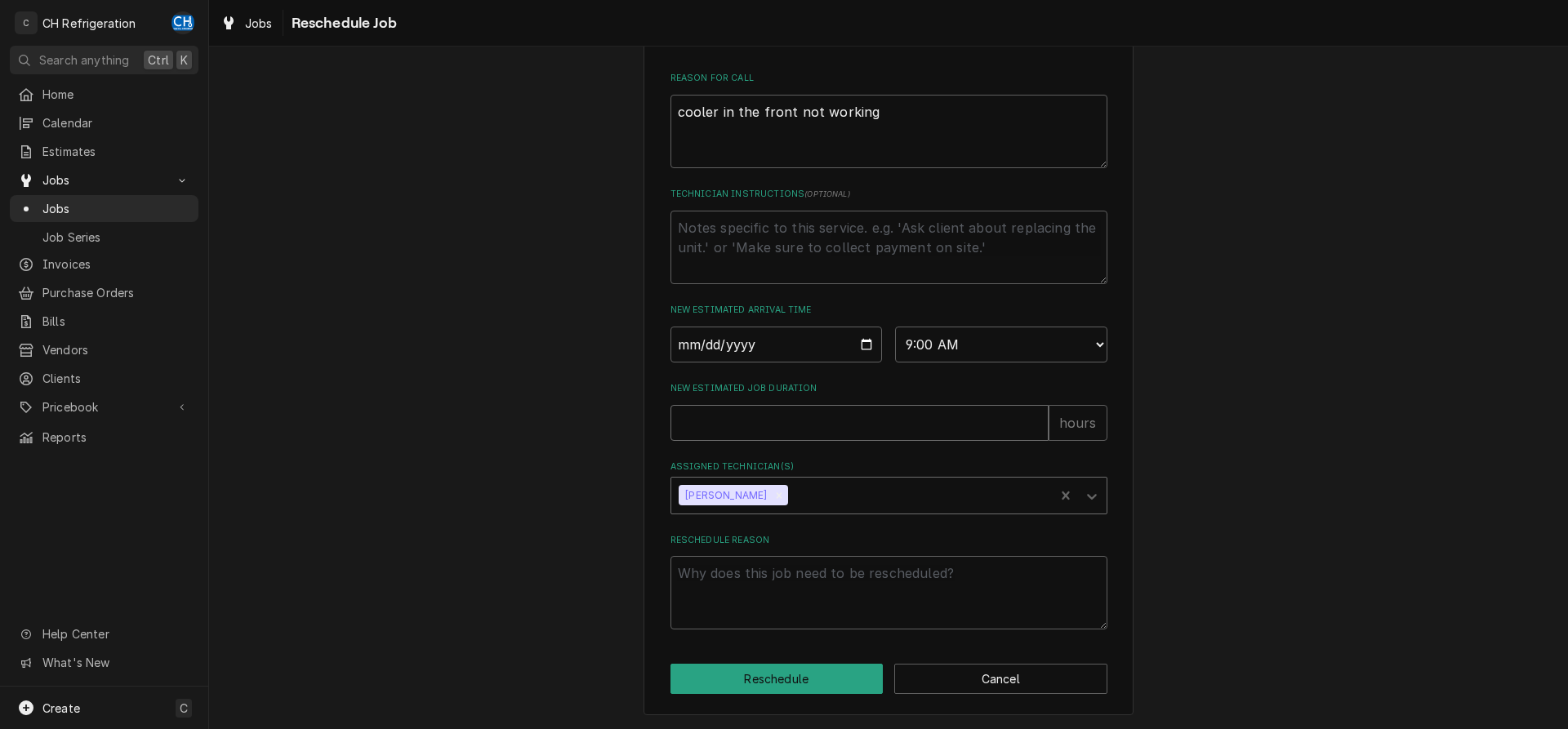
click at [758, 432] on input "New Estimated Job Duration" at bounding box center [860, 423] width 378 height 36
type textarea "x"
type input "2"
click at [785, 623] on textarea "Reschedule Reason" at bounding box center [889, 592] width 437 height 73
click at [851, 579] on textarea "Reschedule Reason" at bounding box center [889, 592] width 437 height 73
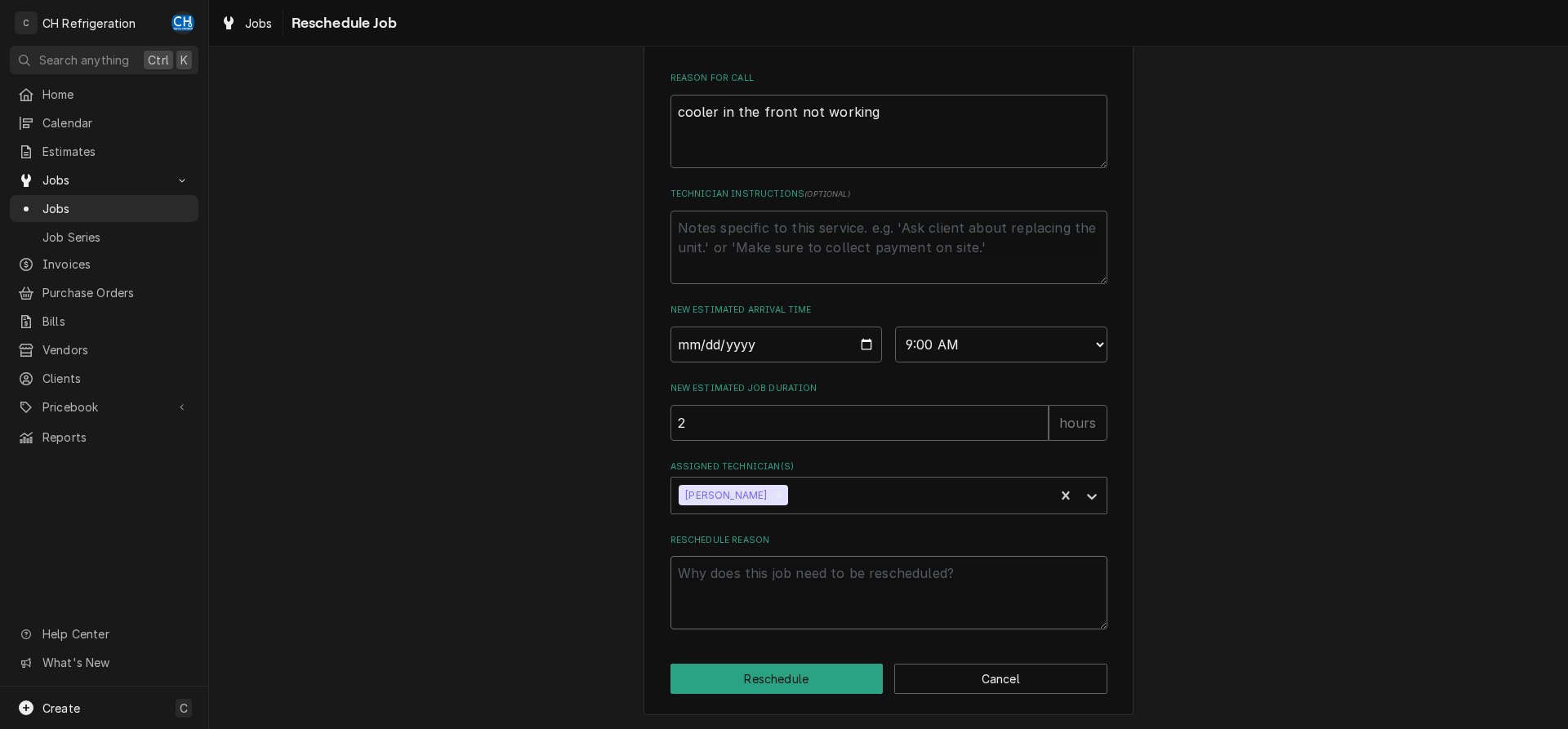
type textarea "x"
type textarea "p"
type textarea "x"
type textarea "par"
type textarea "x"
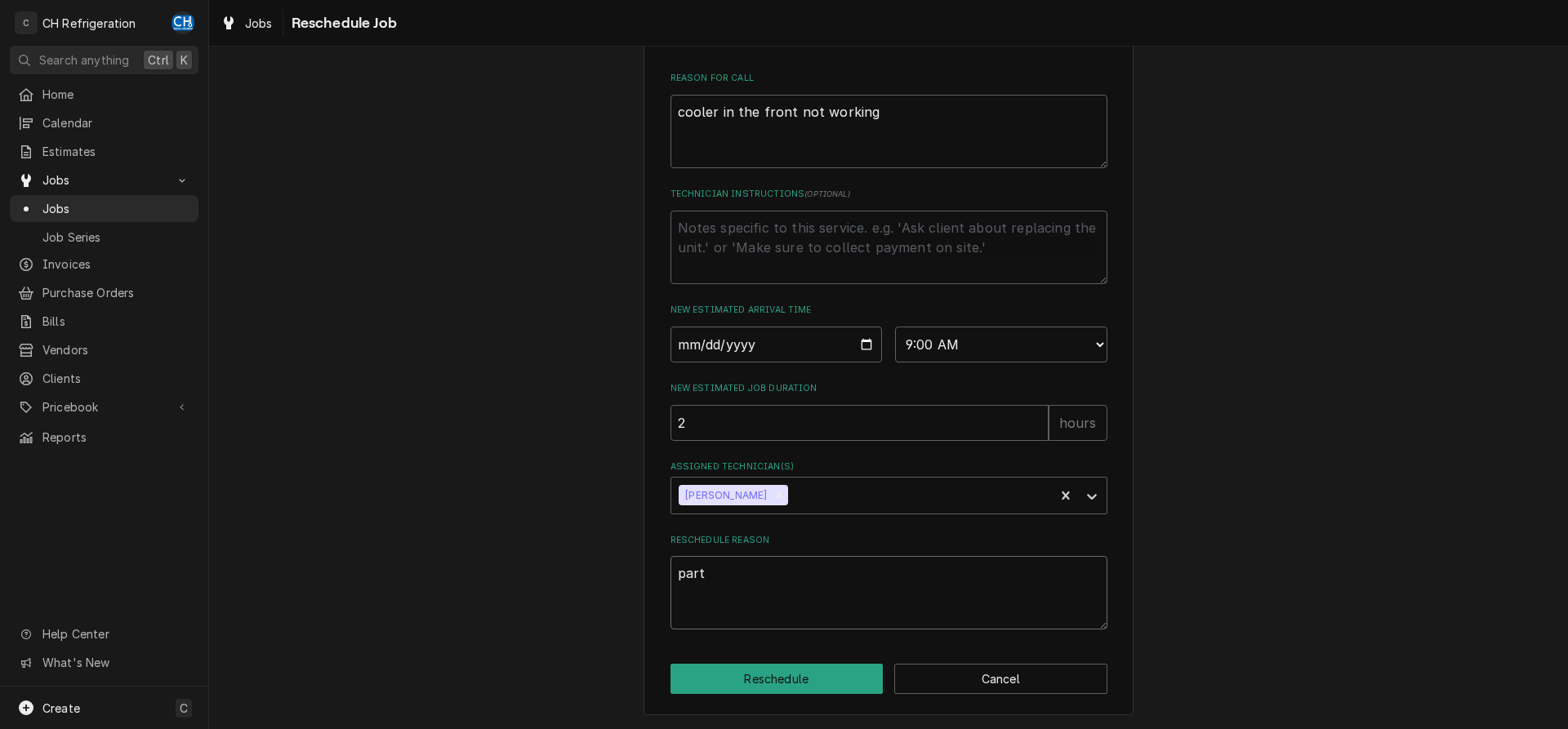
type textarea "part"
click at [782, 703] on div "Please provide some additional details to reschedule this job. Roopairs Job ID …" at bounding box center [888, 161] width 490 height 1109
click at [787, 688] on button "Reschedule" at bounding box center [777, 679] width 213 height 30
type textarea "x"
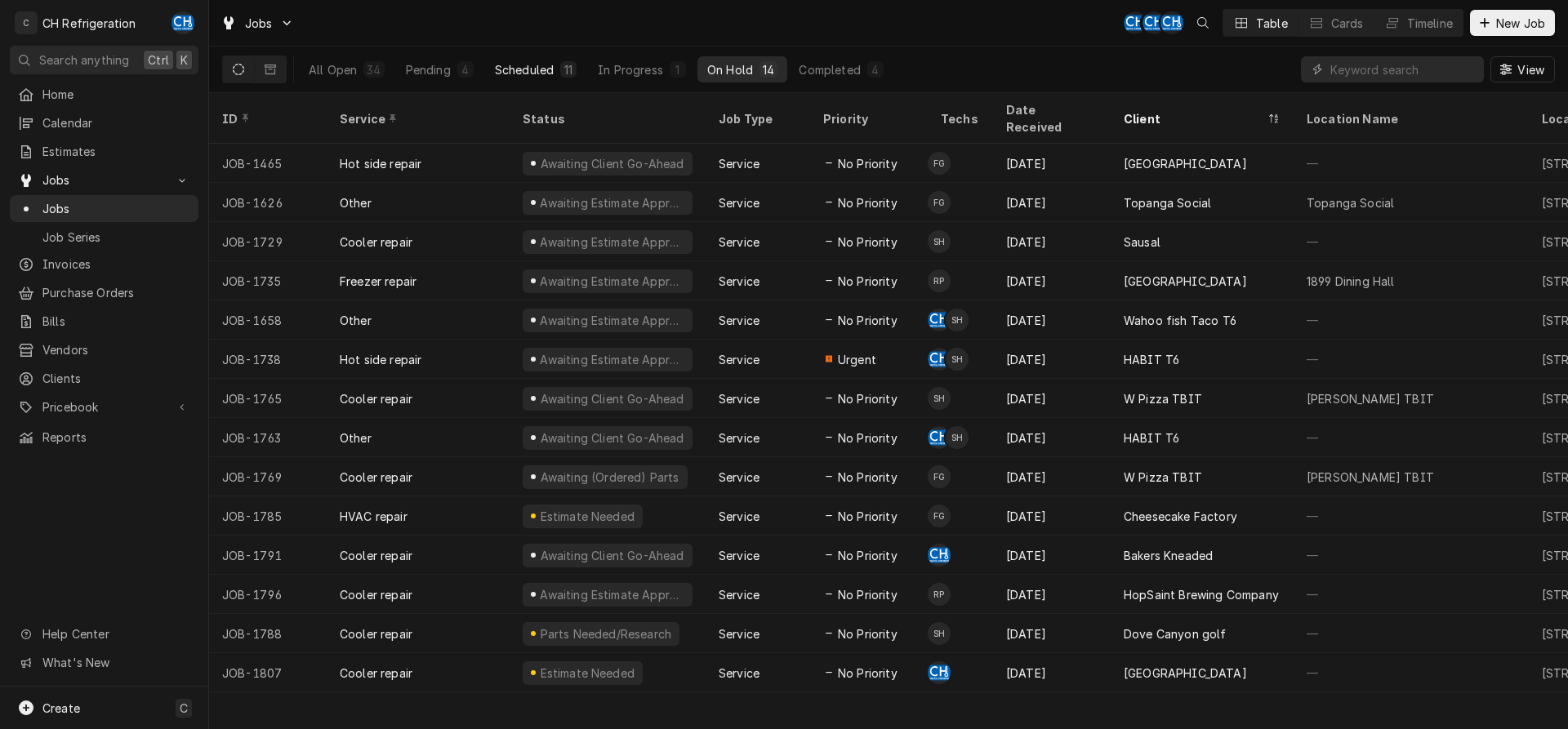
click at [573, 62] on div "11" at bounding box center [569, 69] width 17 height 17
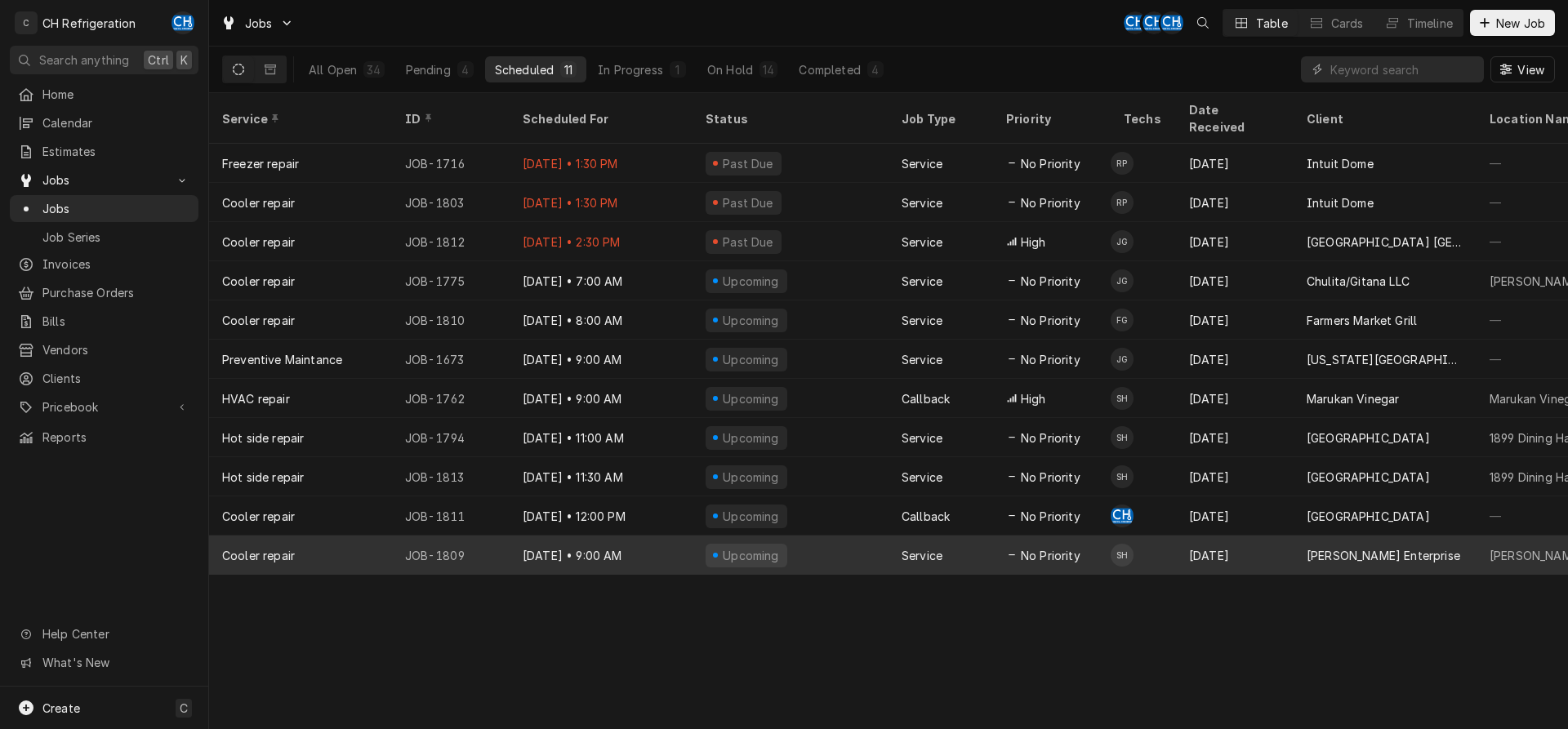
click at [1316, 547] on div "[PERSON_NAME] Enterprise" at bounding box center [1383, 555] width 154 height 17
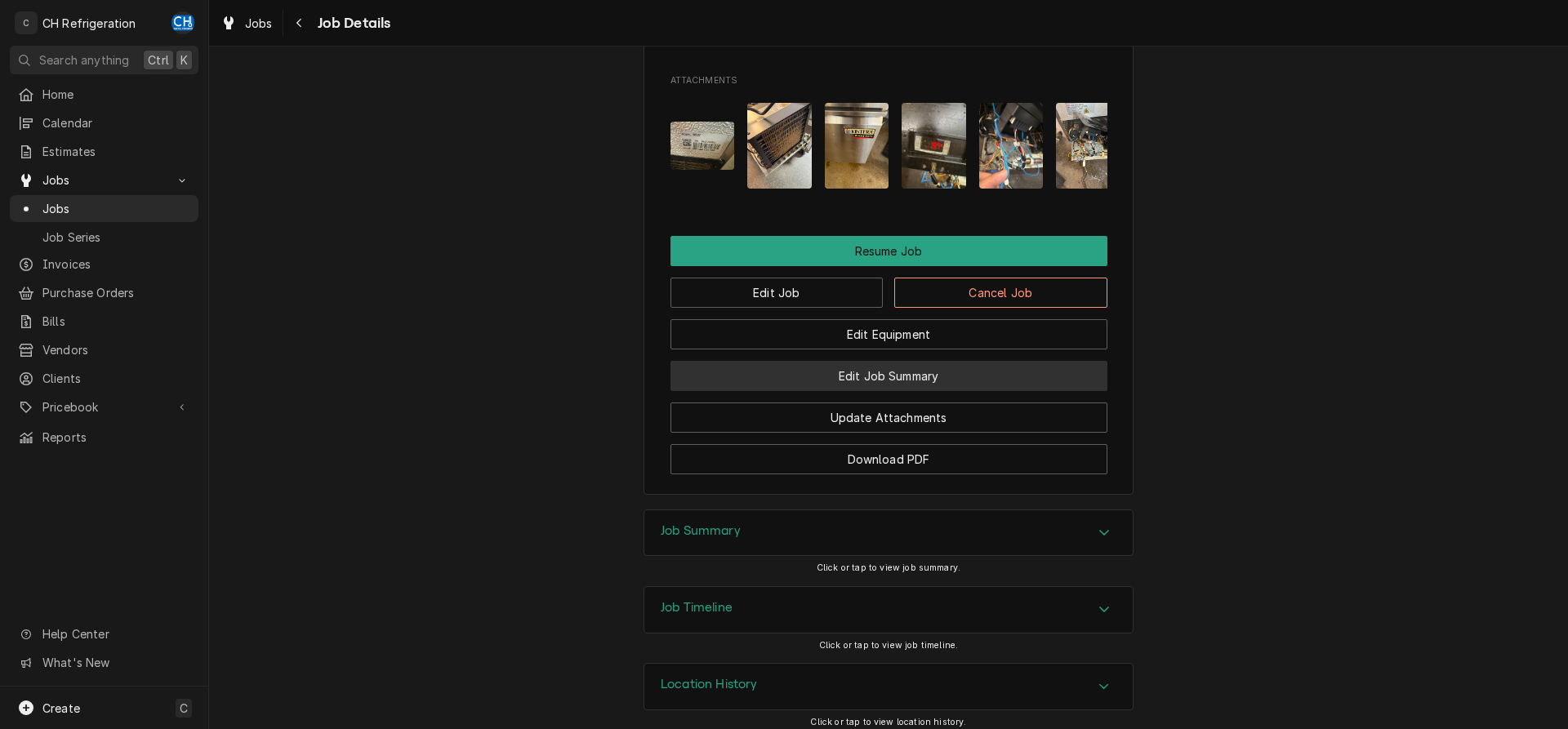
scroll to position [1604, 0]
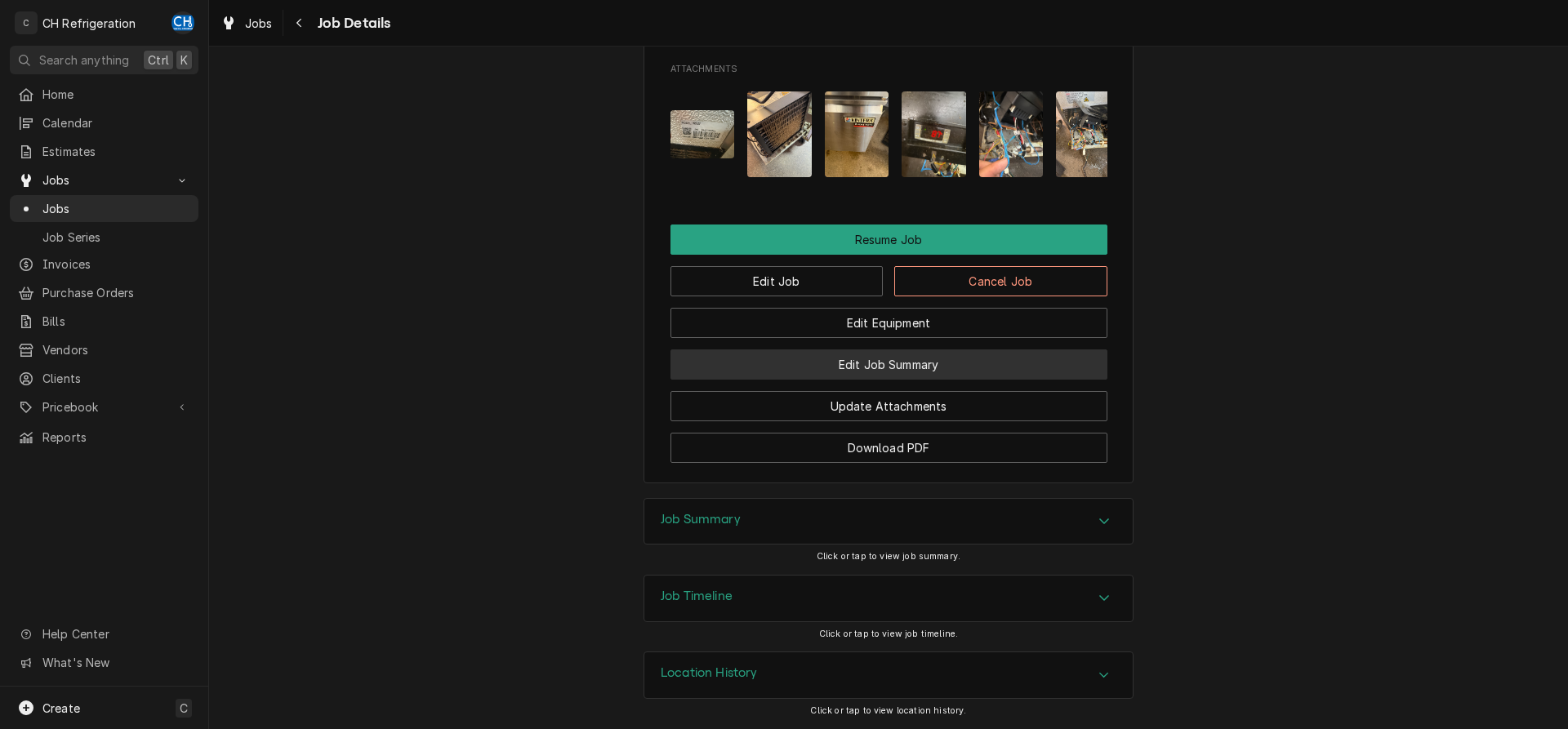
click at [930, 361] on button "Edit Job Summary" at bounding box center [889, 364] width 437 height 30
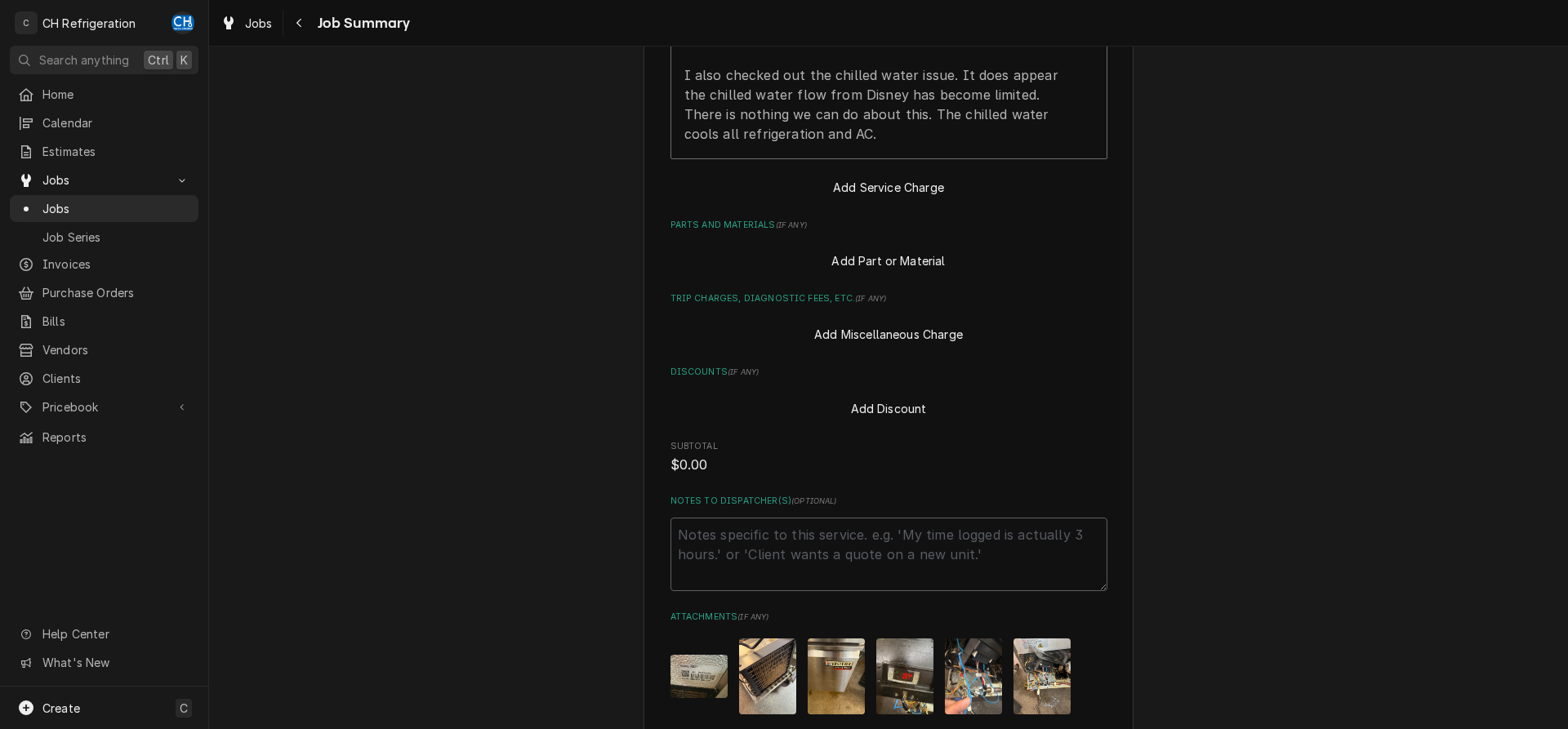
scroll to position [875, 0]
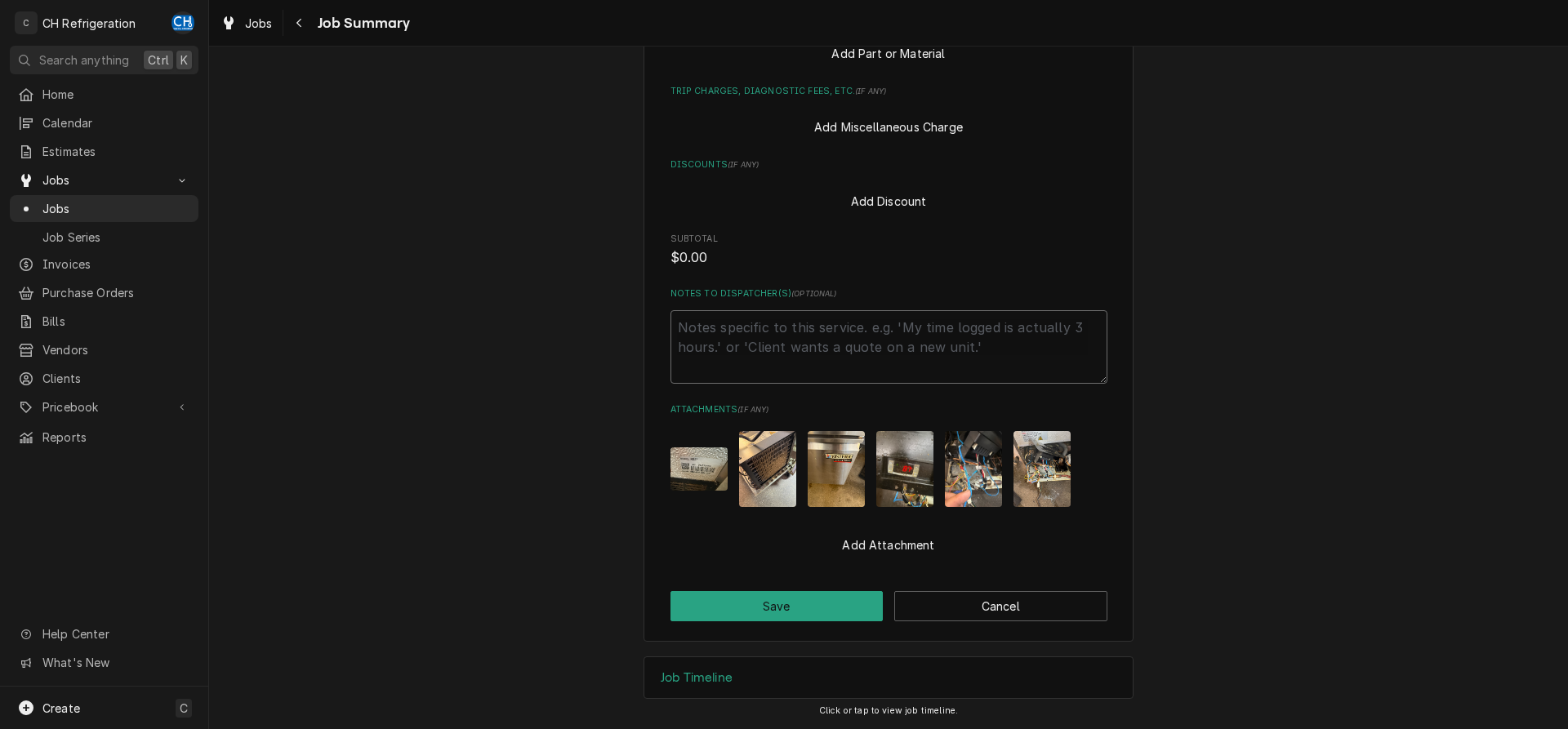
click at [810, 354] on textarea "Notes to Dispatcher(s) ( optional )" at bounding box center [889, 347] width 437 height 73
type textarea "x"
type textarea "s"
type textarea "x"
type textarea "se"
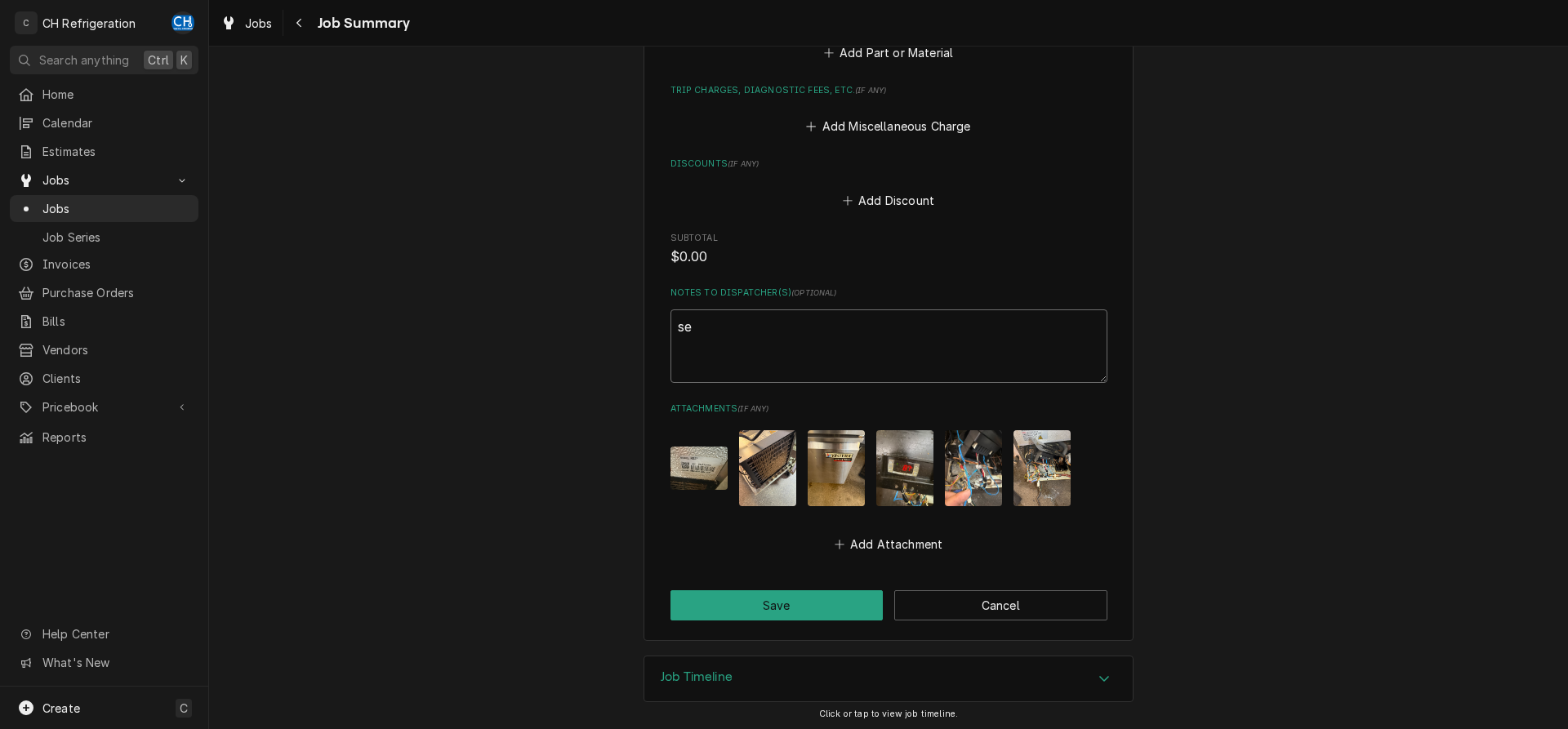
type textarea "x"
type textarea "sen"
type textarea "x"
type textarea "sens"
type textarea "x"
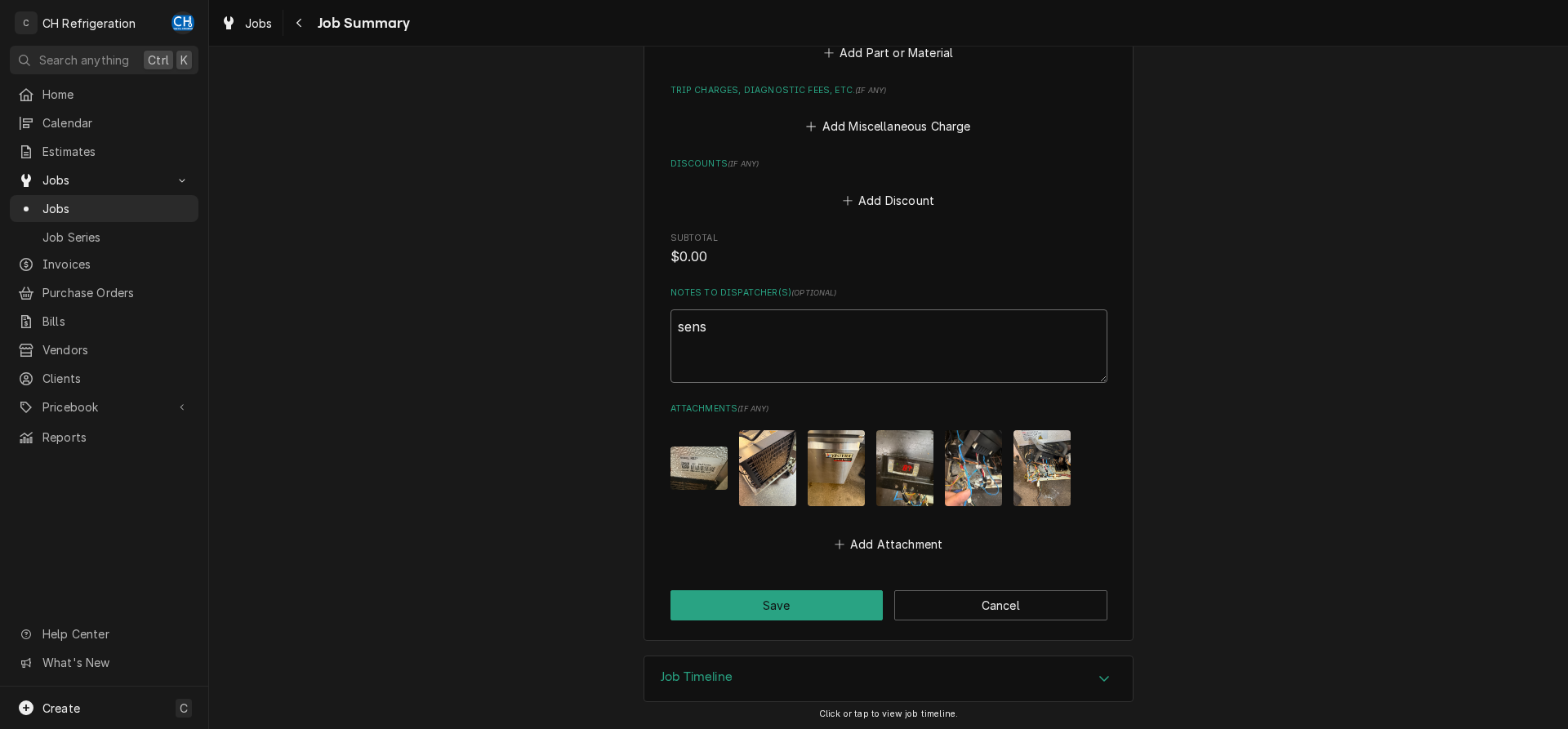
type textarea "senso"
type textarea "x"
type textarea "sensor"
type textarea "x"
type textarea "sensor"
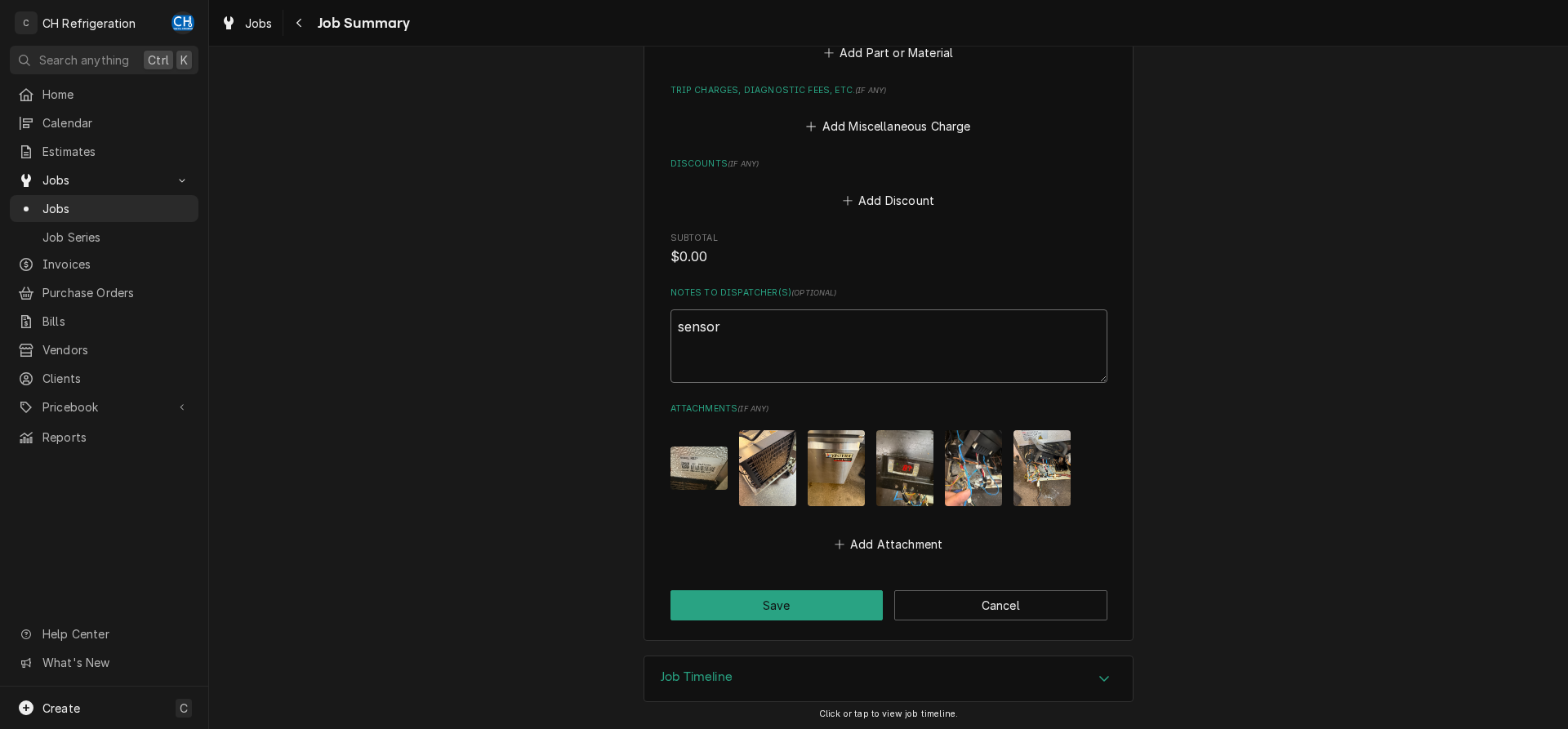
type textarea "x"
type textarea "sensor f"
type textarea "x"
type textarea "sensor fr"
type textarea "x"
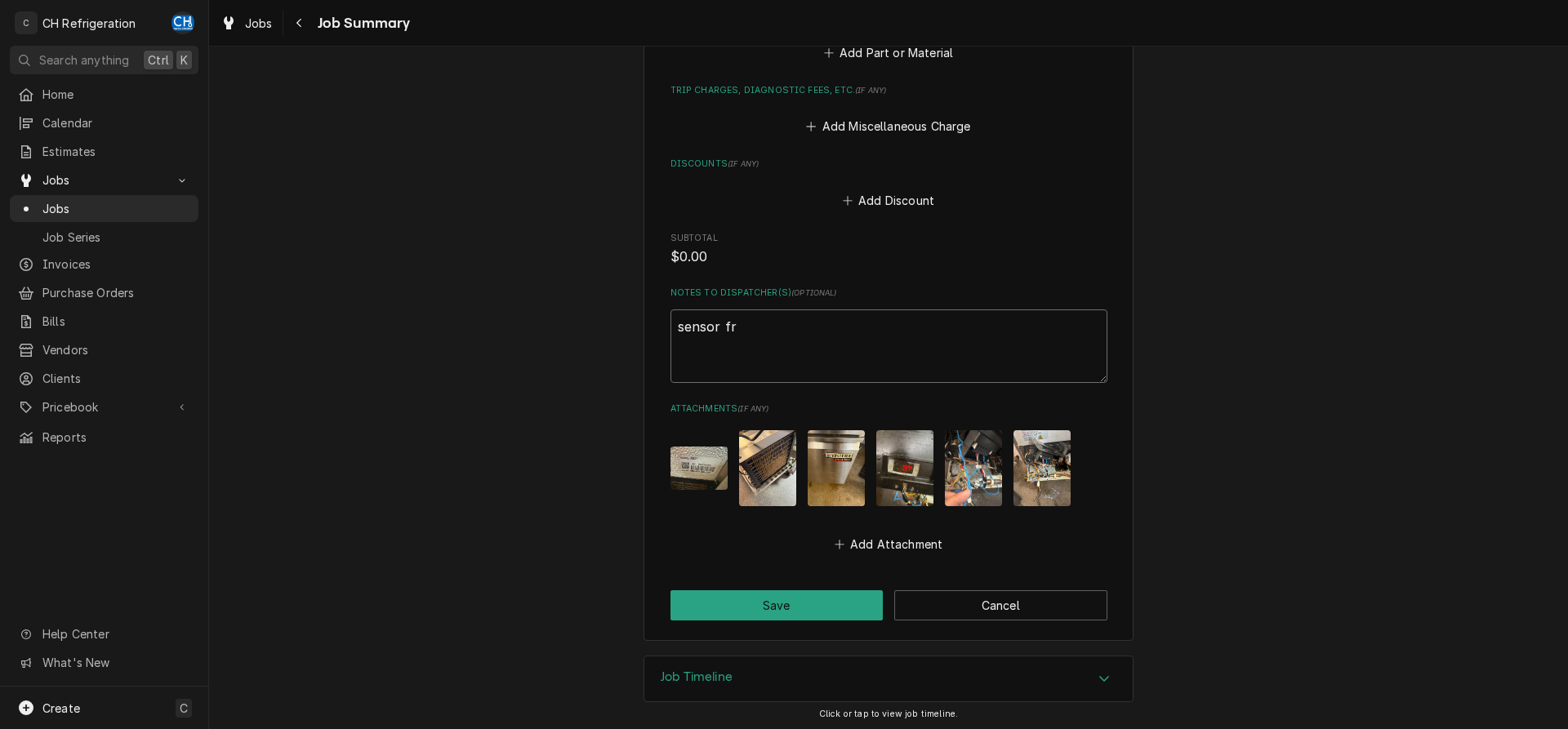
type textarea "sensor fro"
type textarea "x"
type textarea "sensor from"
type textarea "x"
type textarea "sensor from"
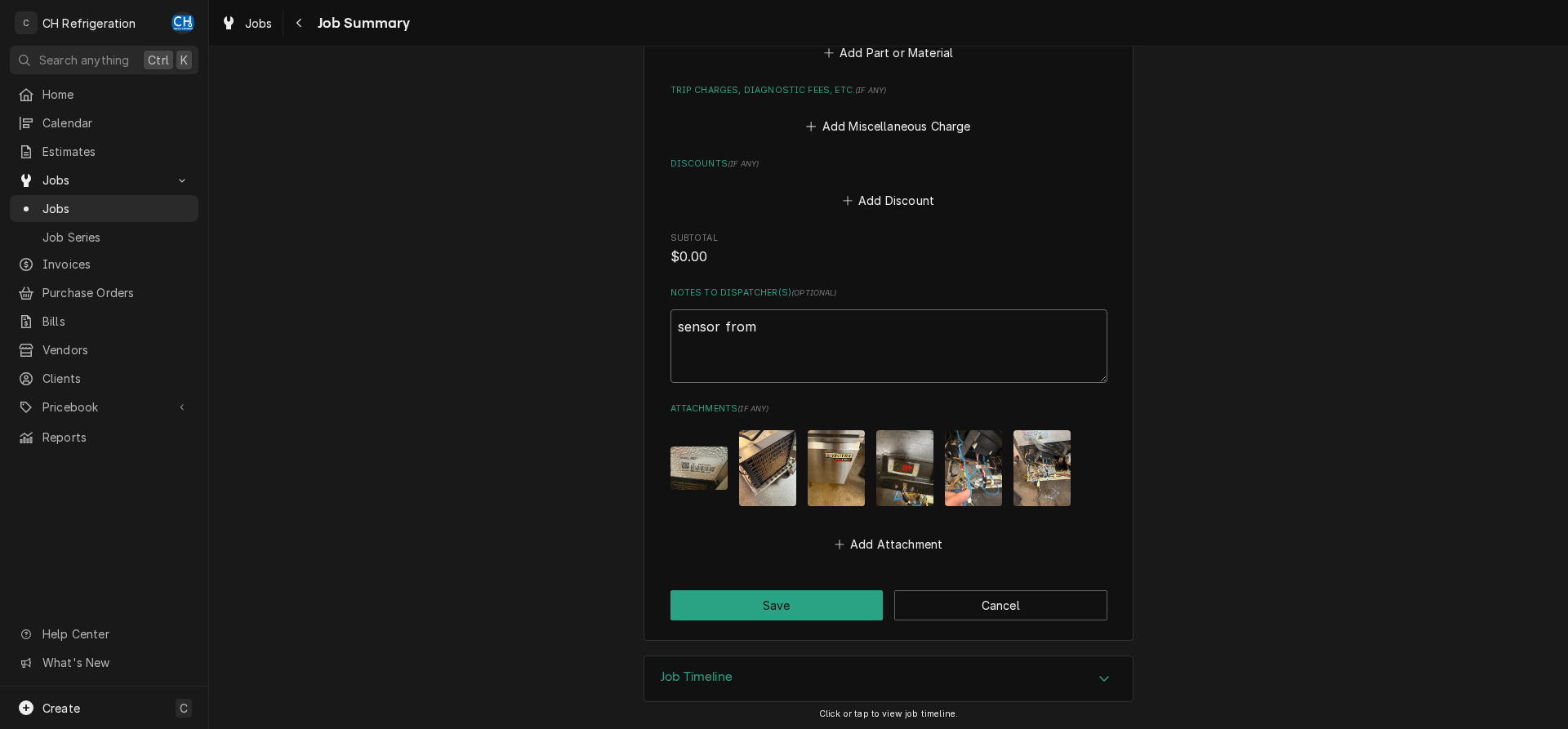
type textarea "x"
type textarea "sensor from a"
type textarea "x"
type textarea "sensor from am"
type textarea "x"
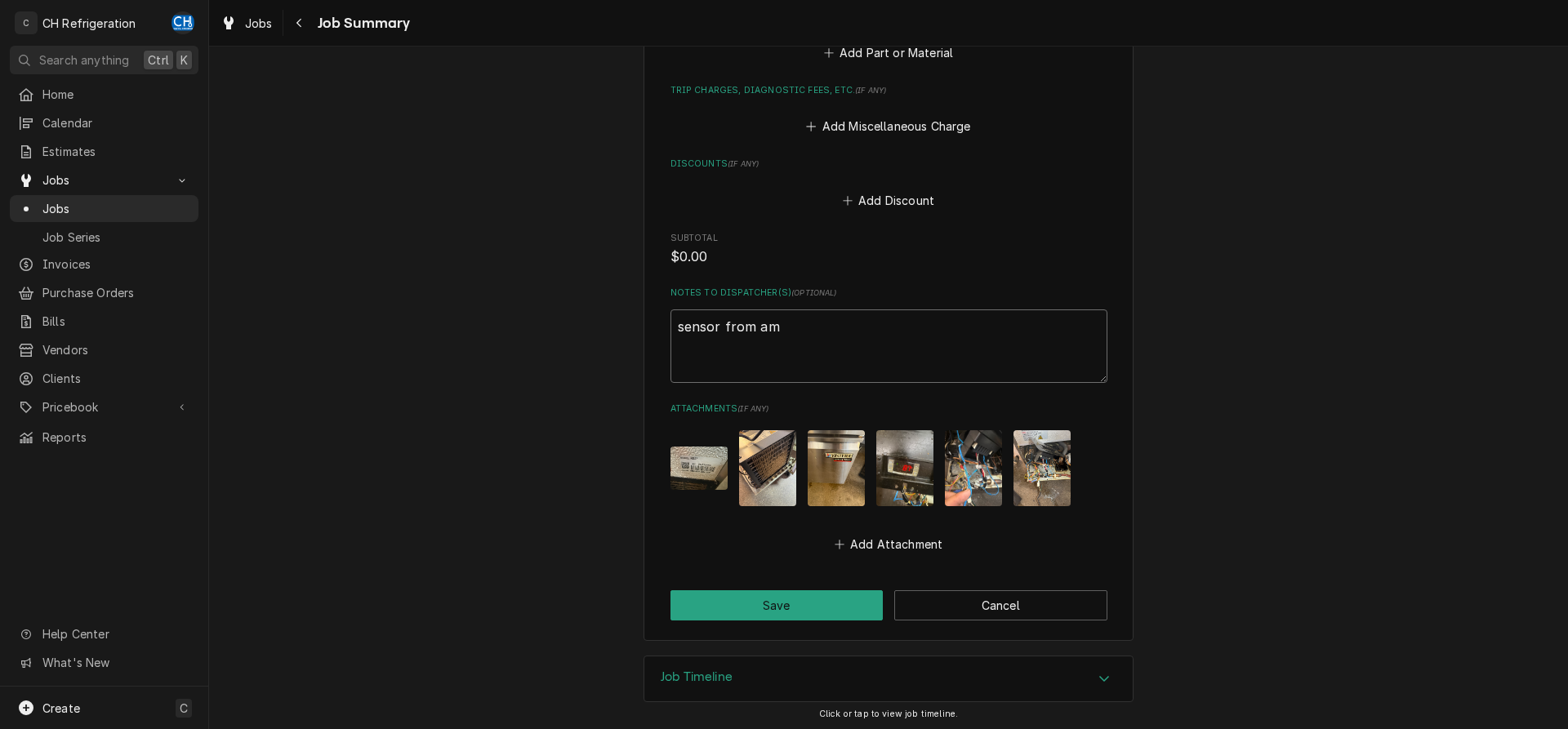
type textarea "sensor from ama"
type textarea "x"
type textarea "sensor from amaz"
type textarea "x"
type textarea "sensor from amazo"
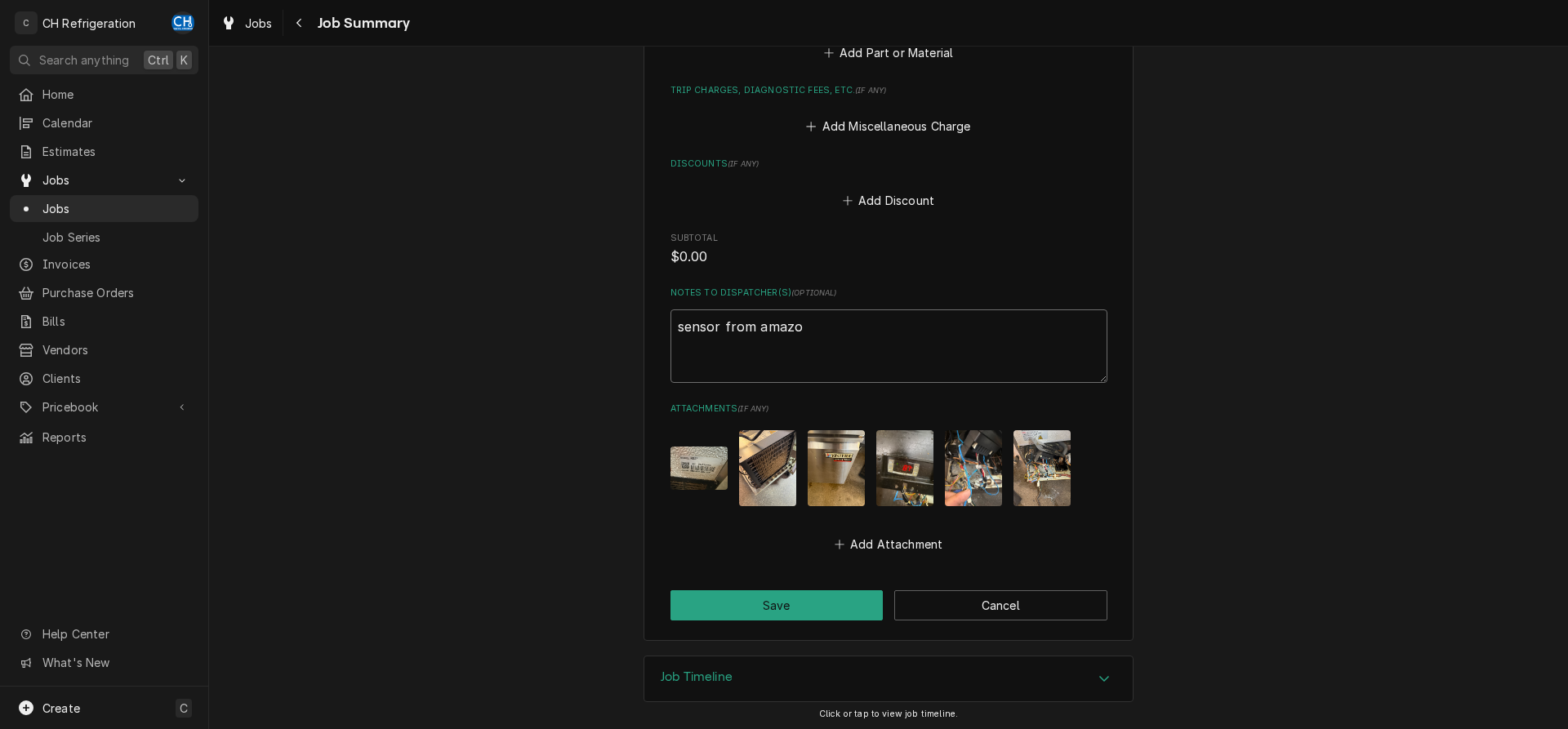
type textarea "x"
type textarea "sensor from amazon"
type textarea "x"
type textarea "sensor from amazon"
click at [825, 607] on button "Save" at bounding box center [777, 605] width 213 height 30
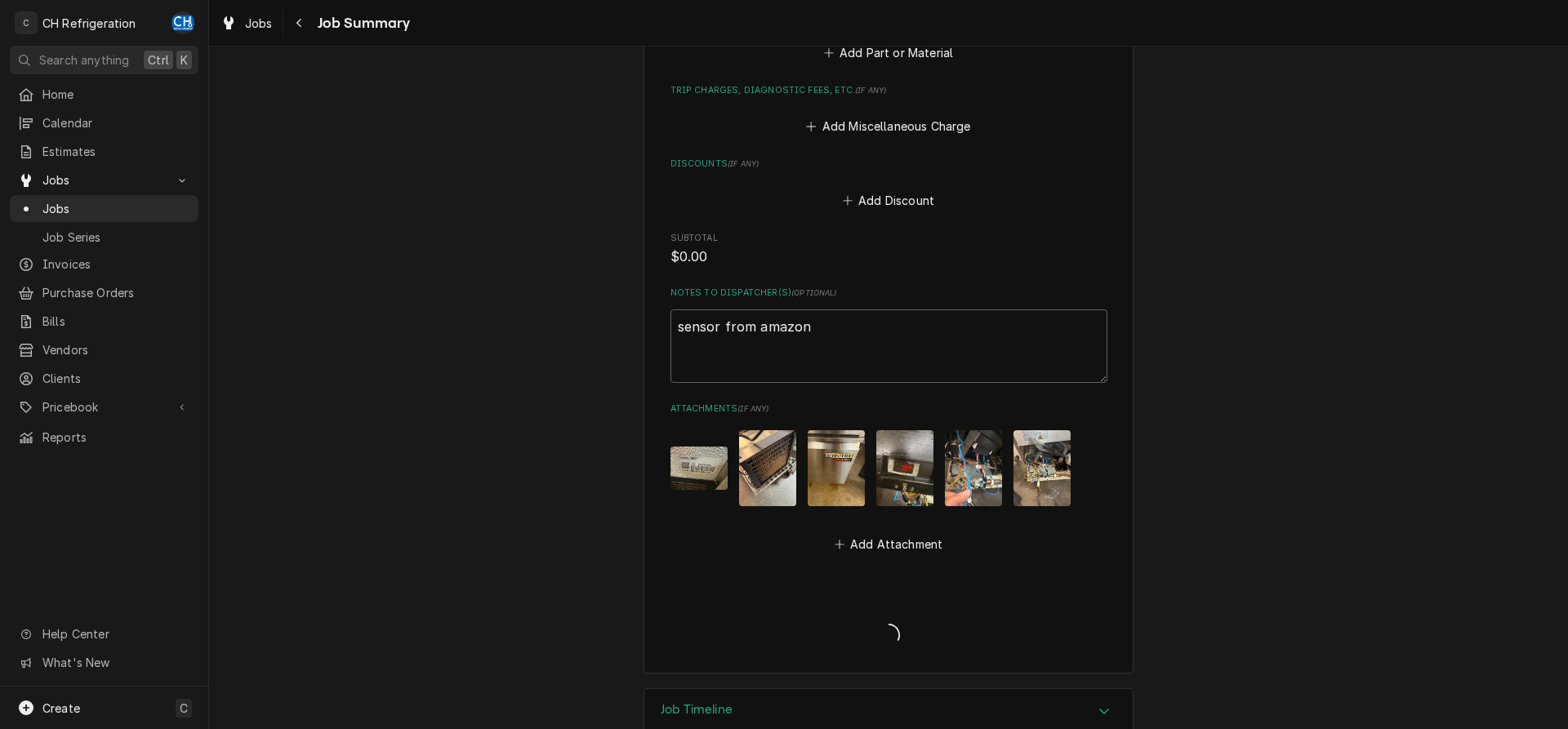
type textarea "x"
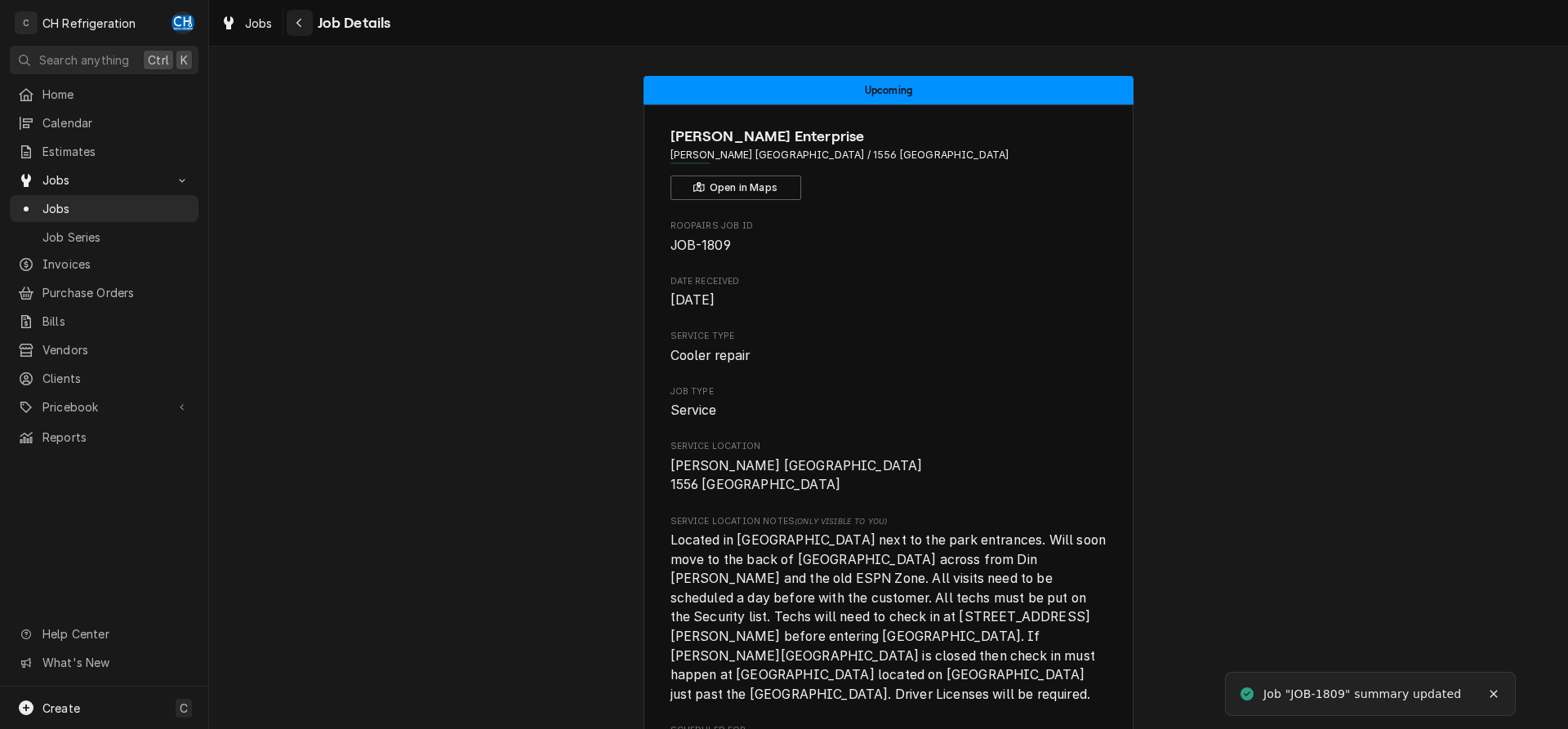
click at [300, 26] on icon "Navigate back" at bounding box center [299, 22] width 7 height 11
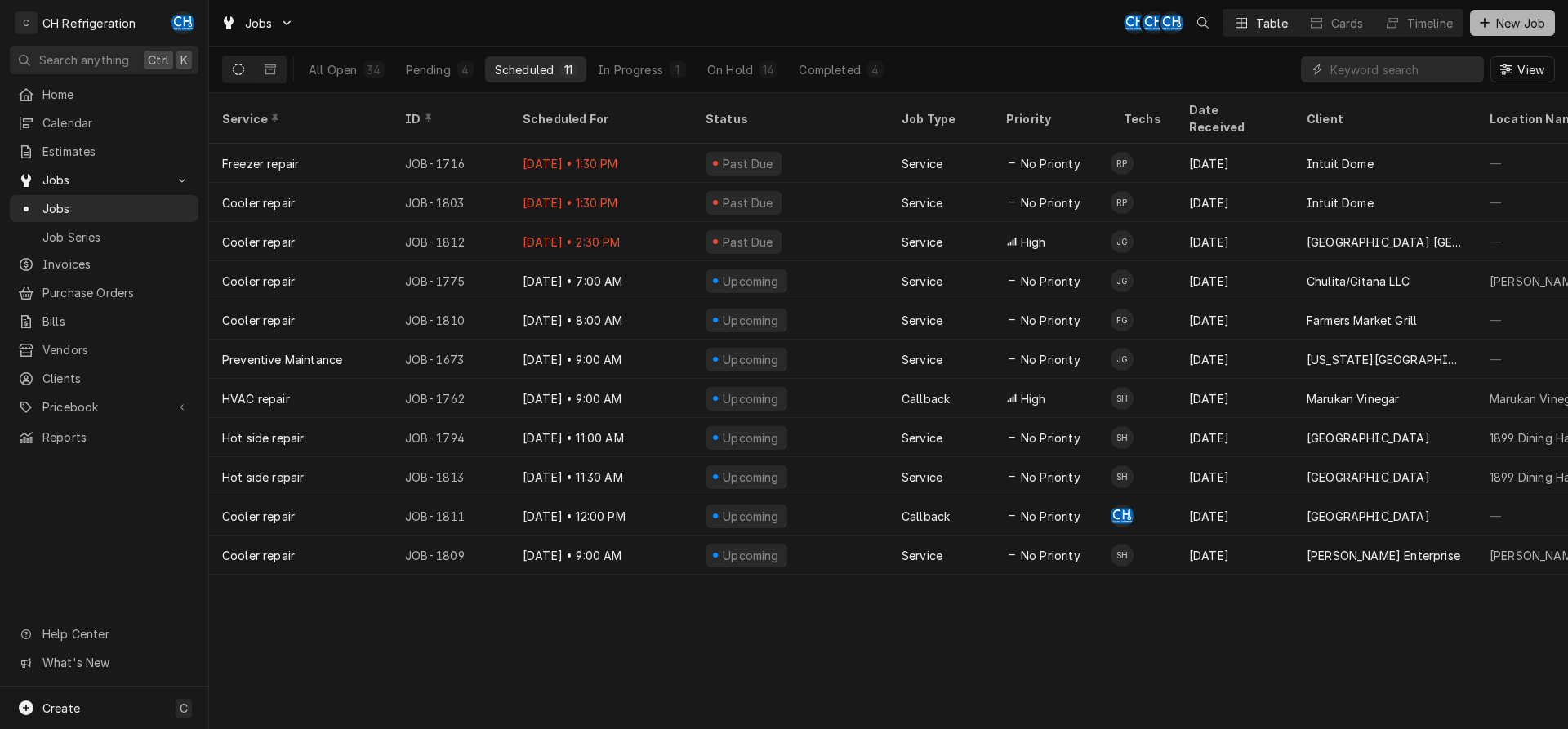
click at [1520, 26] on span "New Job" at bounding box center [1520, 23] width 56 height 17
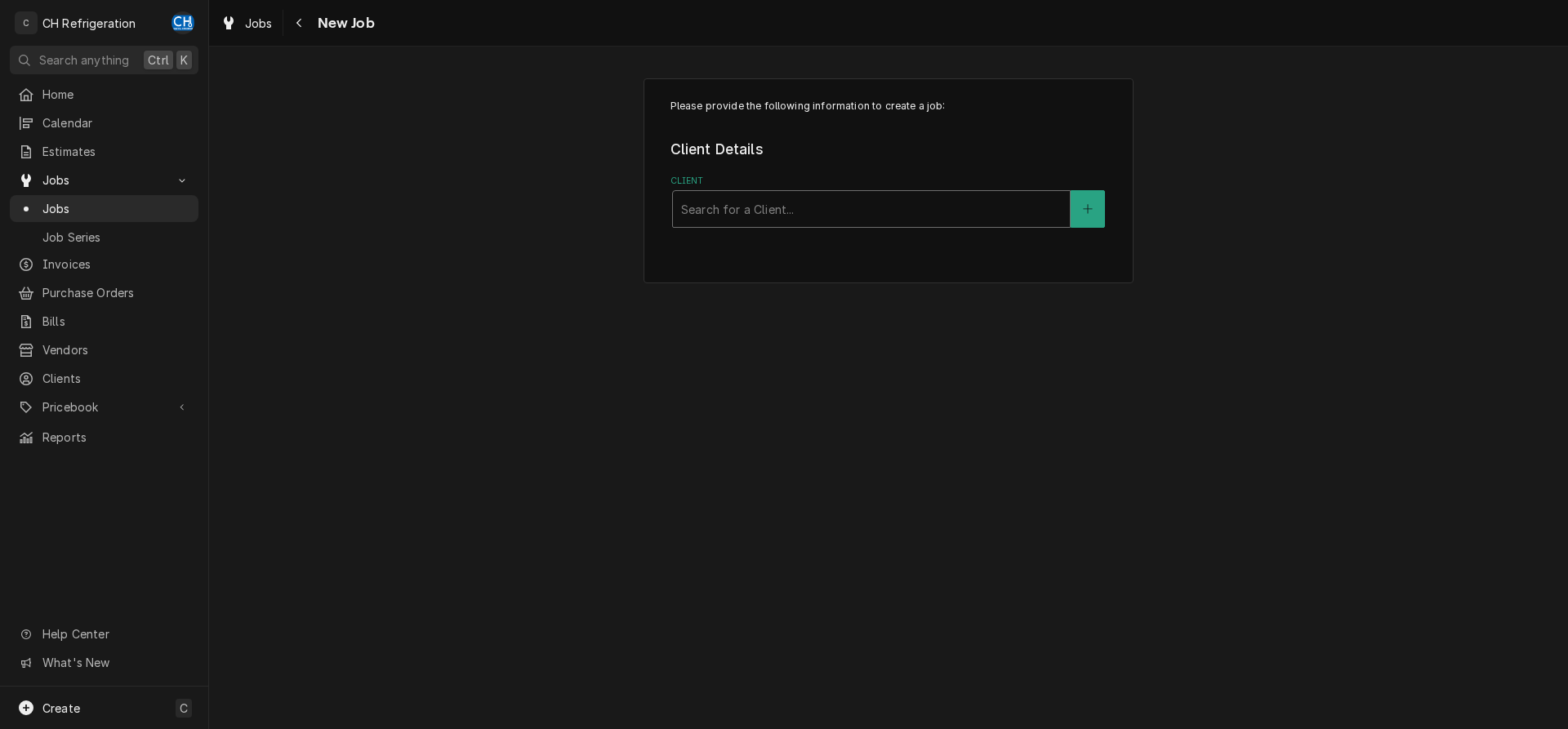
click at [806, 213] on div "Client" at bounding box center [871, 208] width 381 height 29
type input "[PERSON_NAME]"
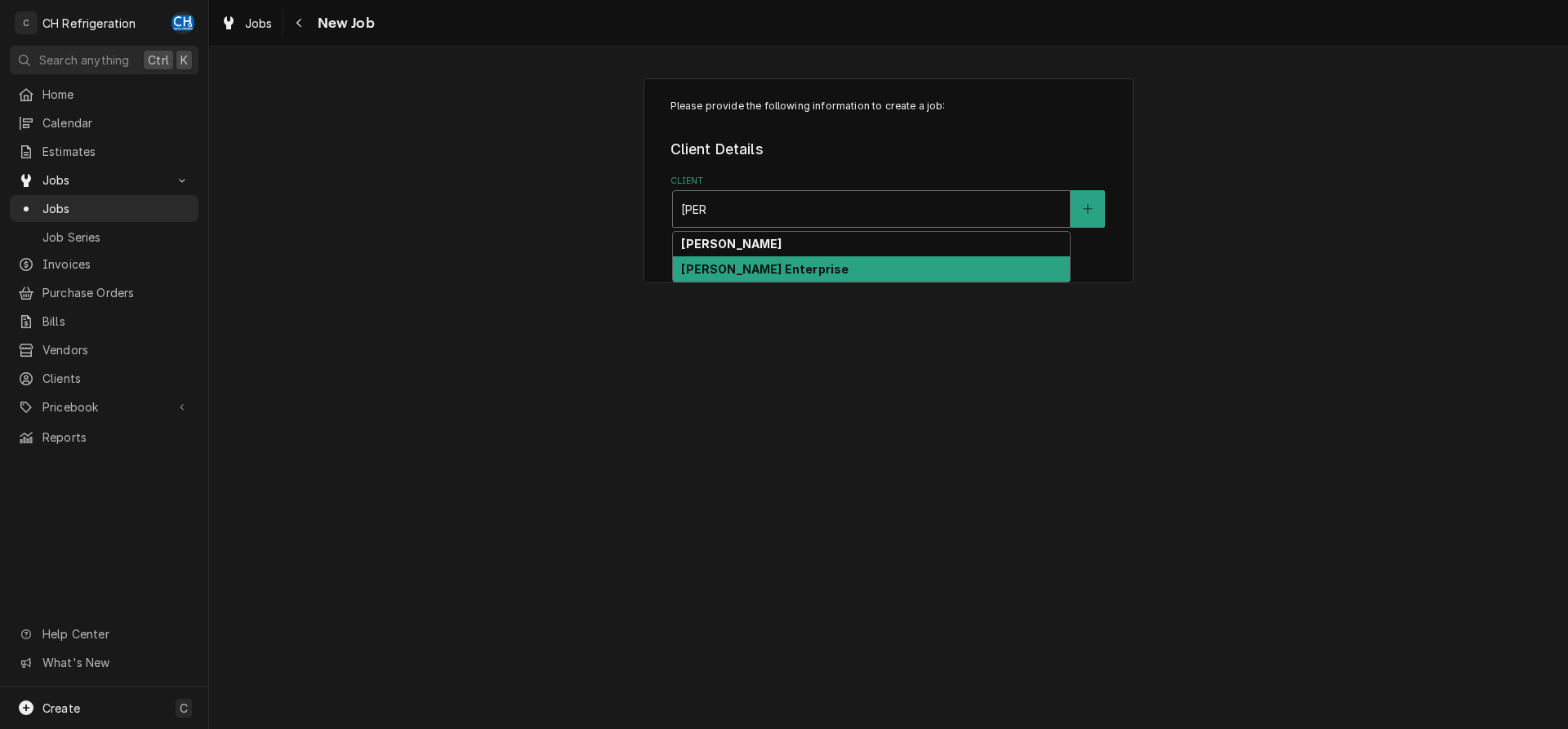
click at [784, 267] on div "[PERSON_NAME] Enterprise" at bounding box center [871, 268] width 397 height 26
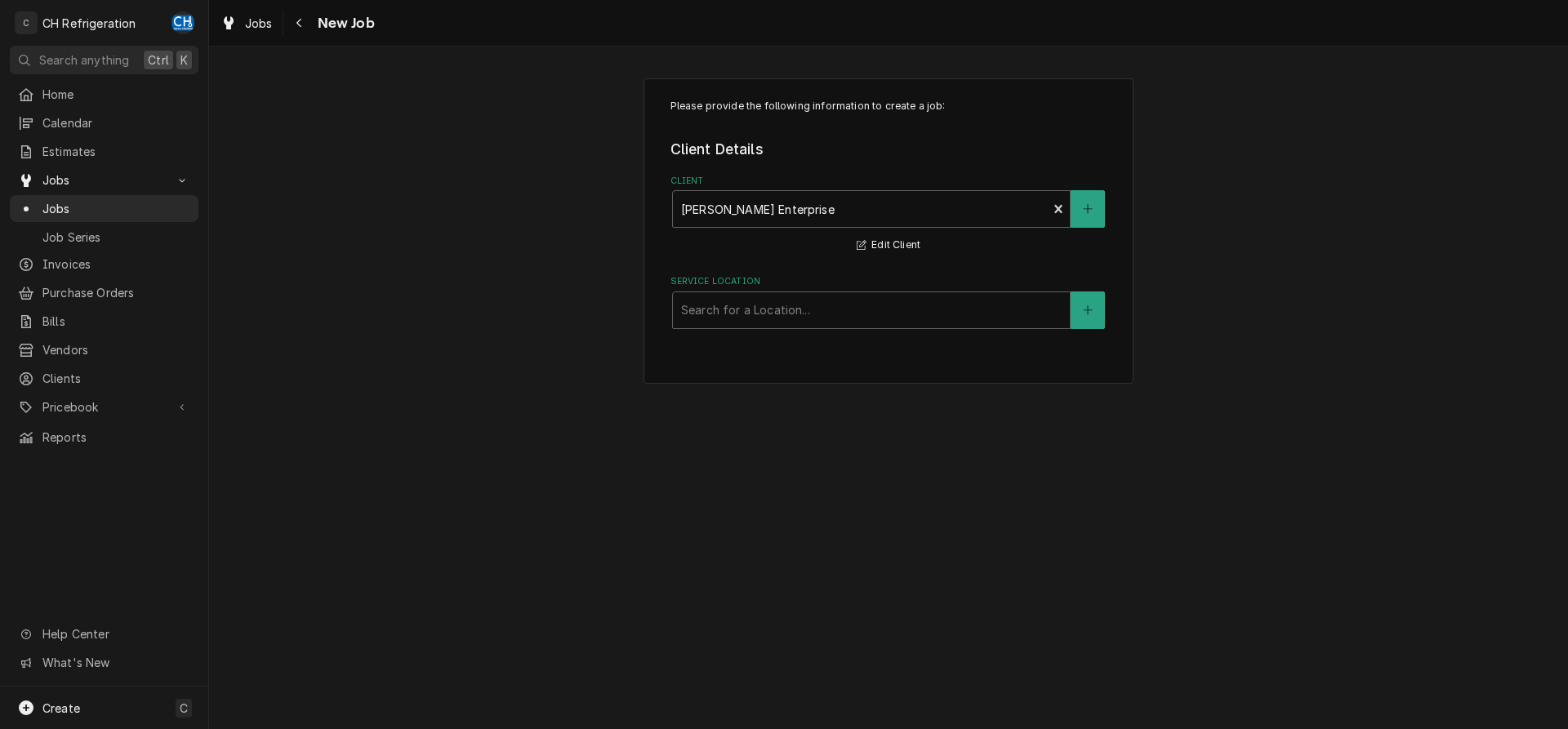
click at [781, 289] on div "Service Location Search for a Location..." at bounding box center [889, 302] width 437 height 53
click at [784, 318] on div "Service Location" at bounding box center [871, 310] width 381 height 29
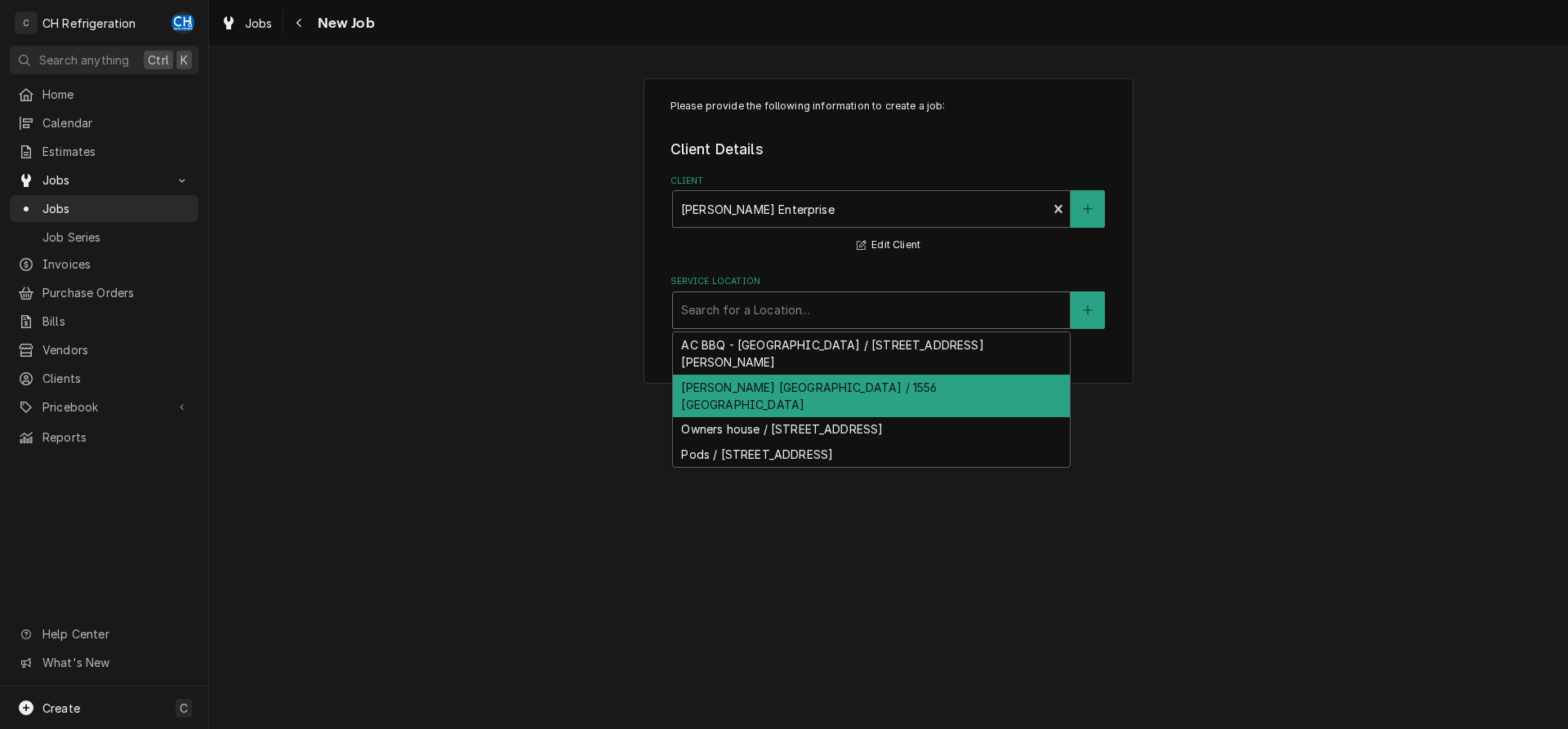
click at [765, 380] on div "Earl Sandwich Anaheim / 1556 Disneyland Dr, Anaheim, CA 92802" at bounding box center [871, 396] width 397 height 42
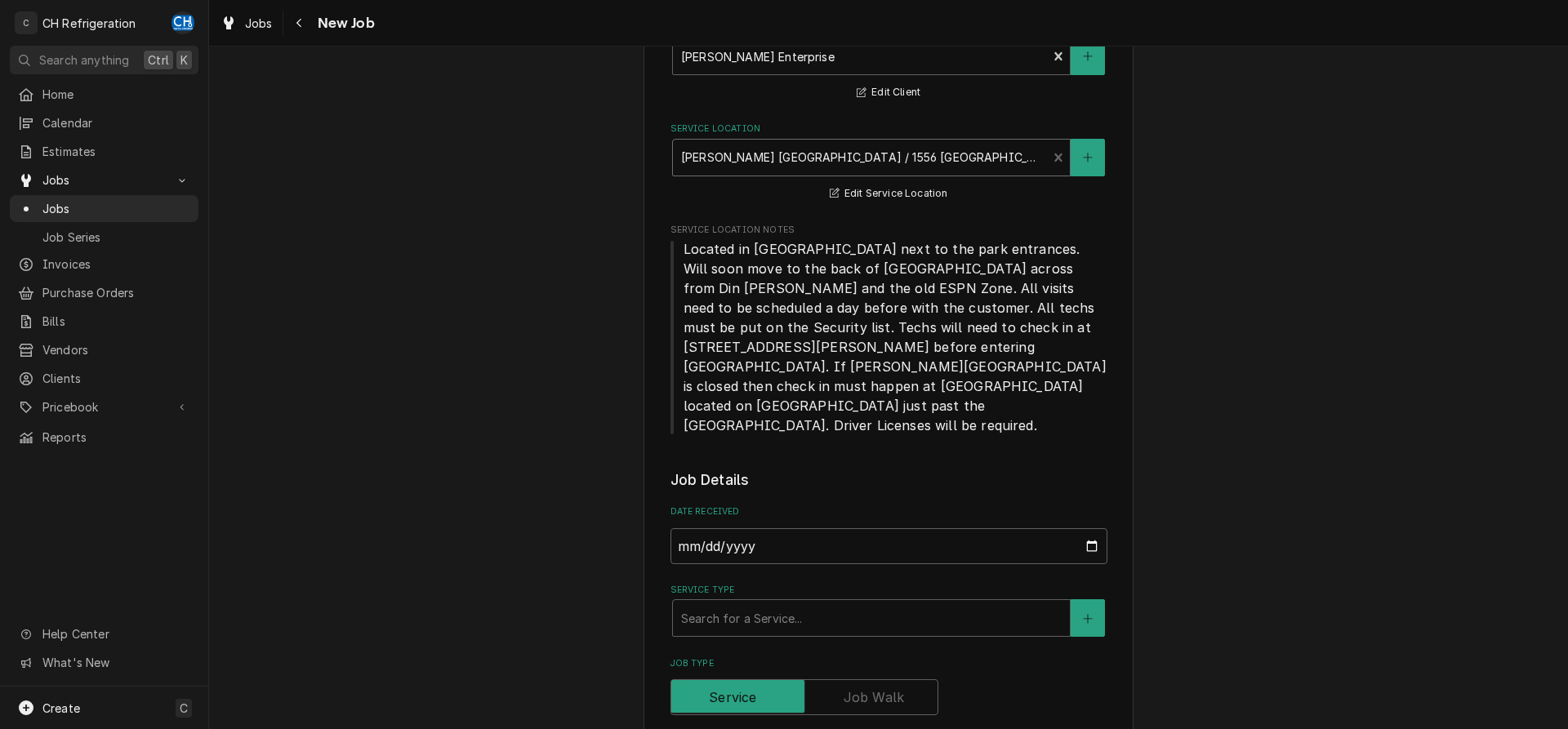
scroll to position [250, 0]
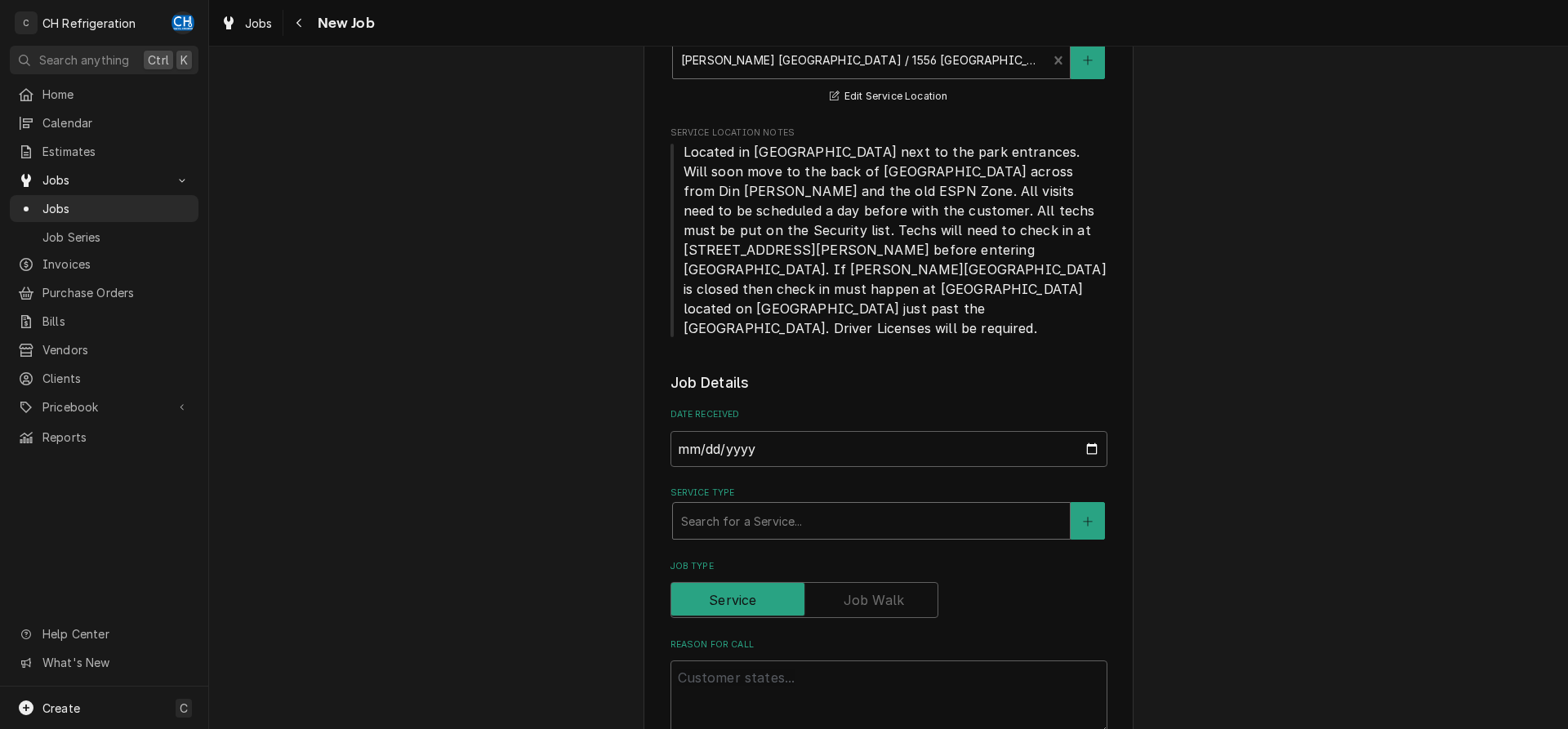
click at [777, 507] on div "Service Type" at bounding box center [871, 521] width 381 height 29
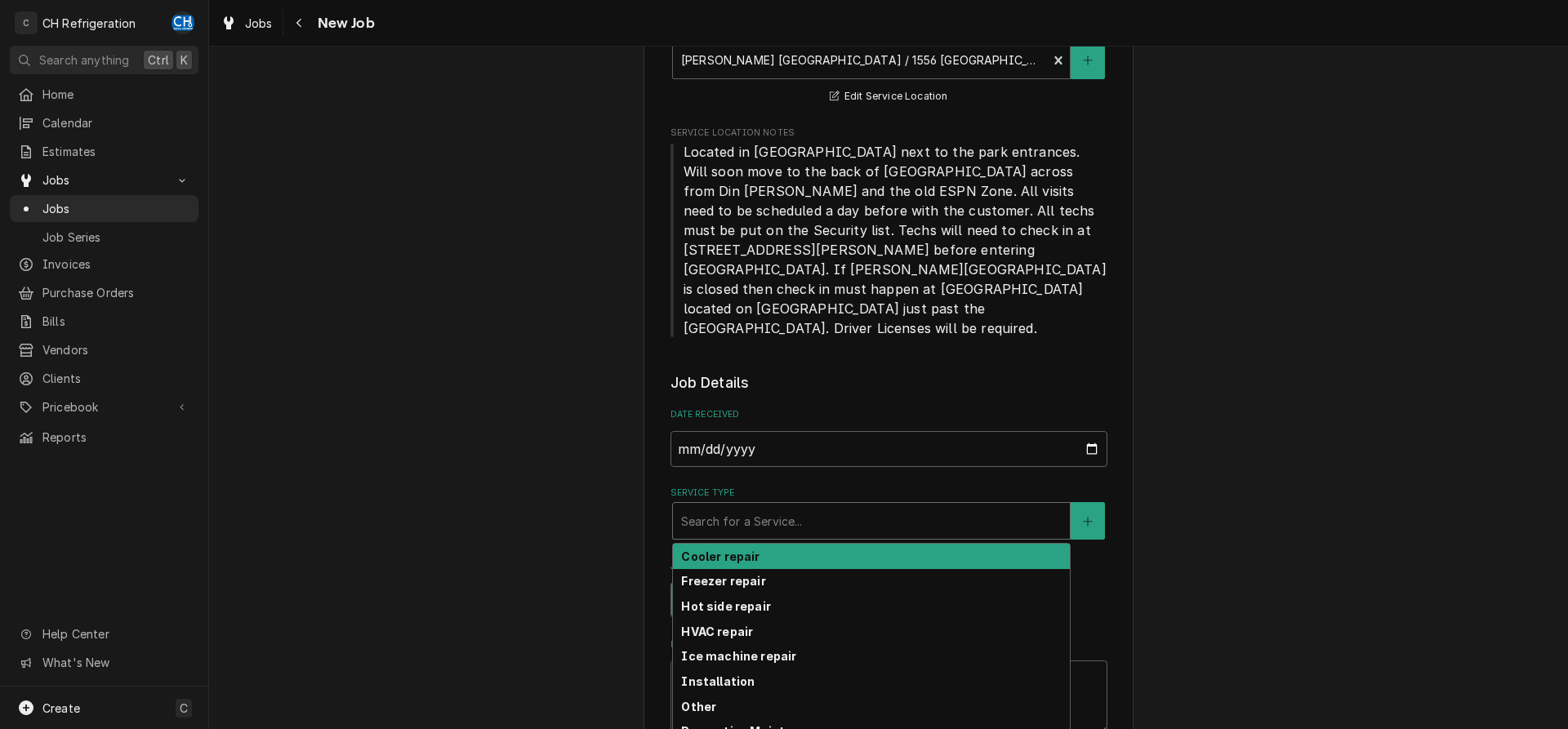
drag, startPoint x: 769, startPoint y: 519, endPoint x: 781, endPoint y: 513, distance: 13.4
click at [769, 544] on div "Cooler repair" at bounding box center [871, 556] width 397 height 26
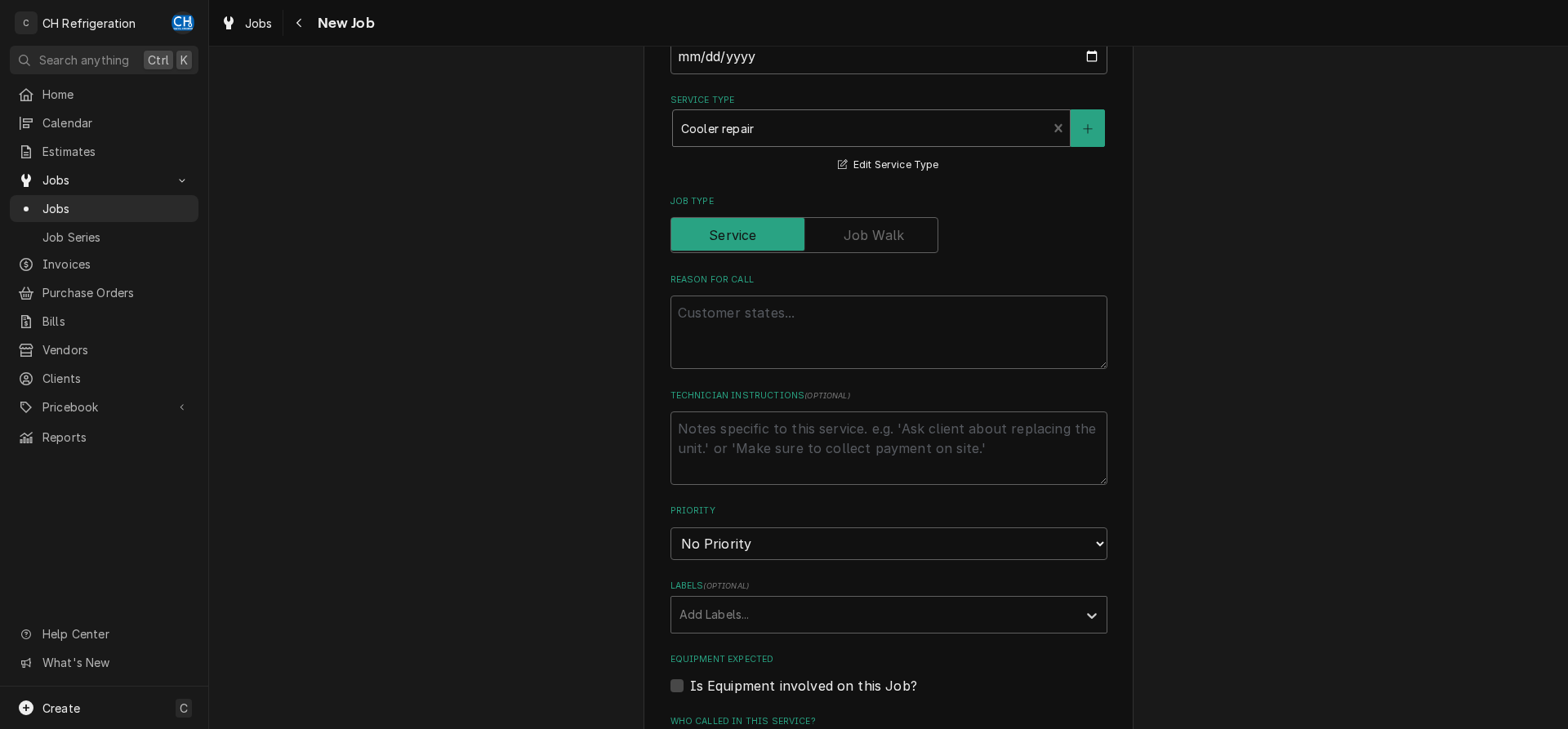
scroll to position [666, 0]
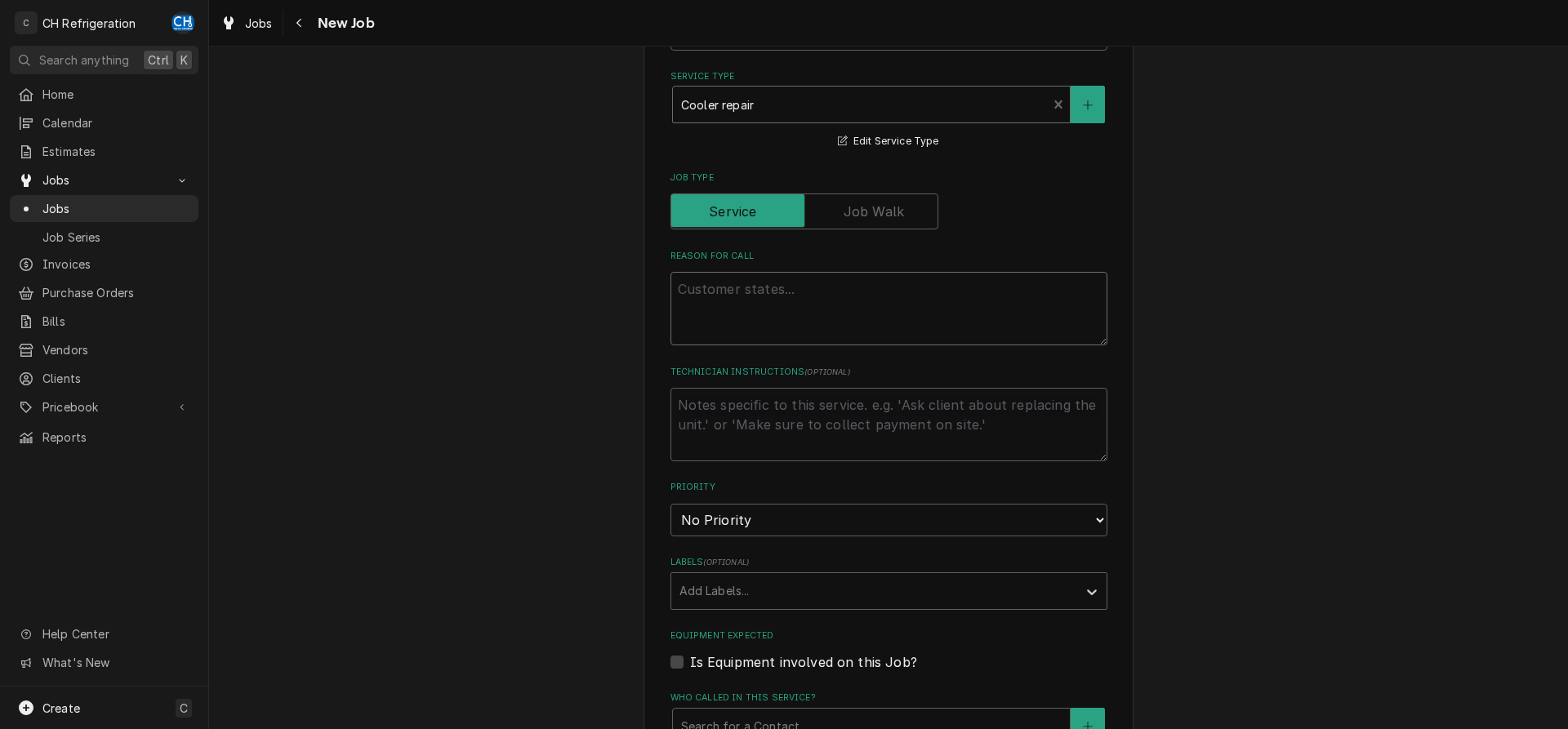
click at [780, 272] on textarea "Reason For Call" at bounding box center [889, 308] width 437 height 73
type textarea "x"
type textarea "c"
type textarea "x"
type textarea "co"
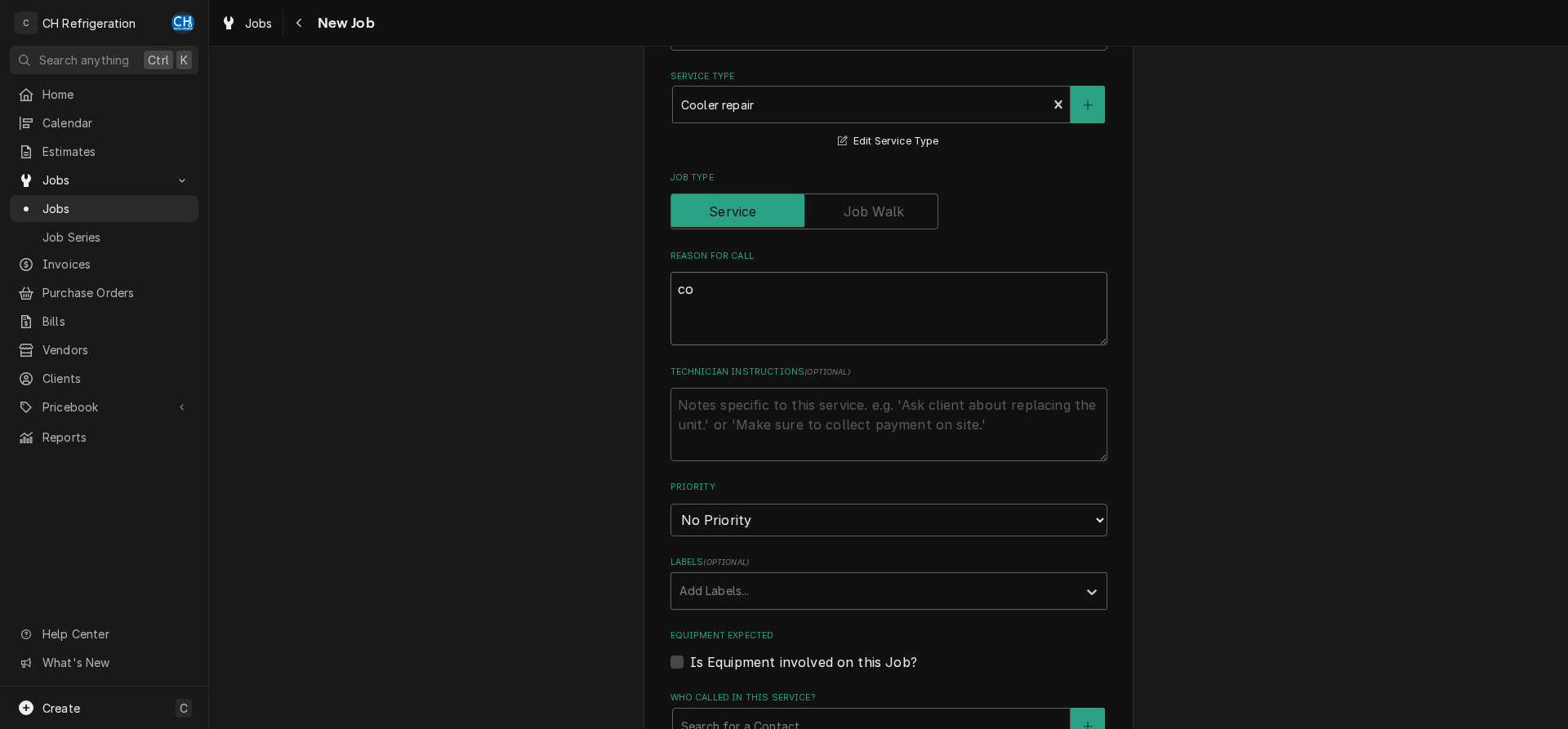
type textarea "x"
type textarea "coo"
type textarea "x"
type textarea "cool"
type textarea "x"
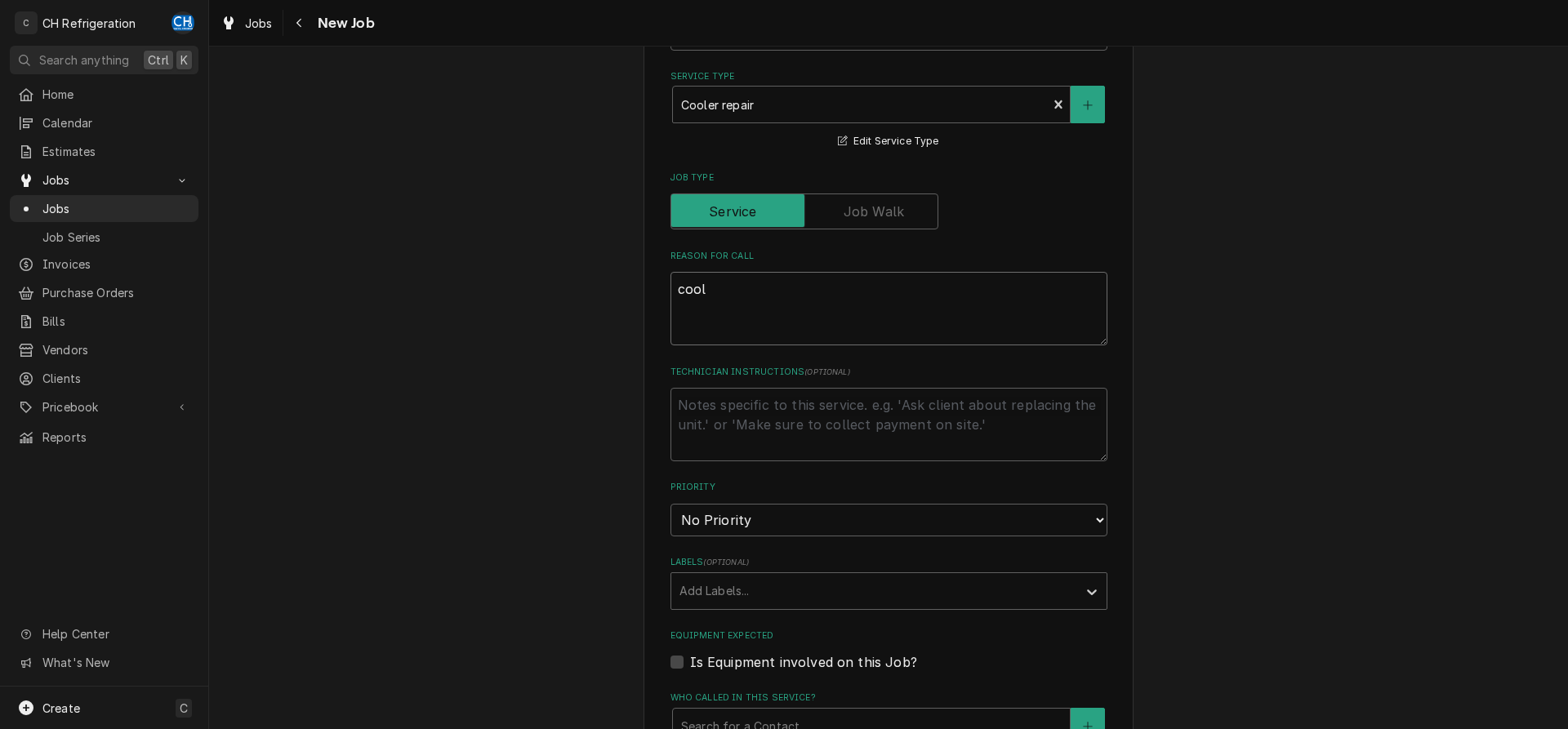
type textarea "coole"
type textarea "x"
type textarea "cooler"
type textarea "x"
type textarea "cooler"
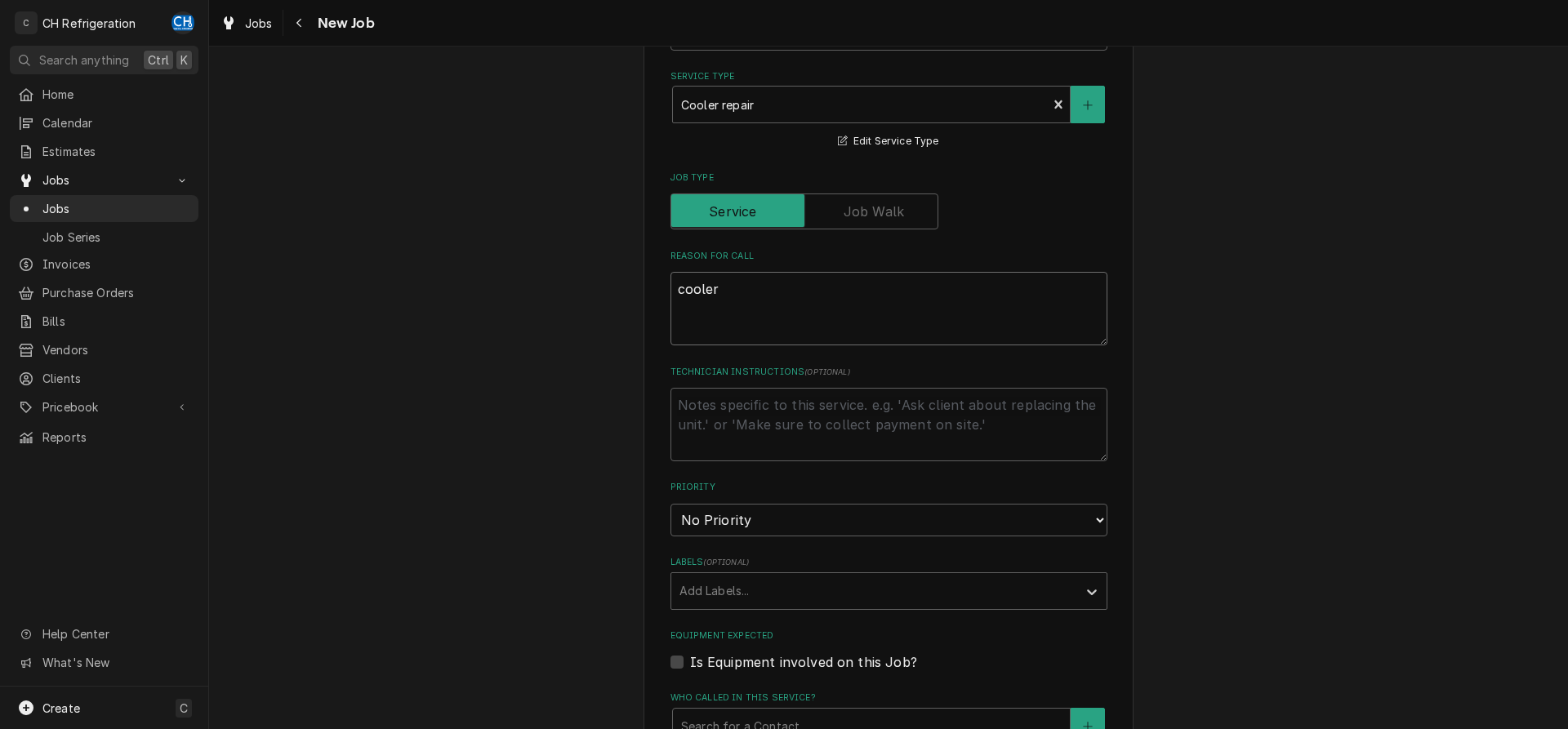
type textarea "x"
type textarea "cooler d"
type textarea "x"
type textarea "cooler do"
type textarea "x"
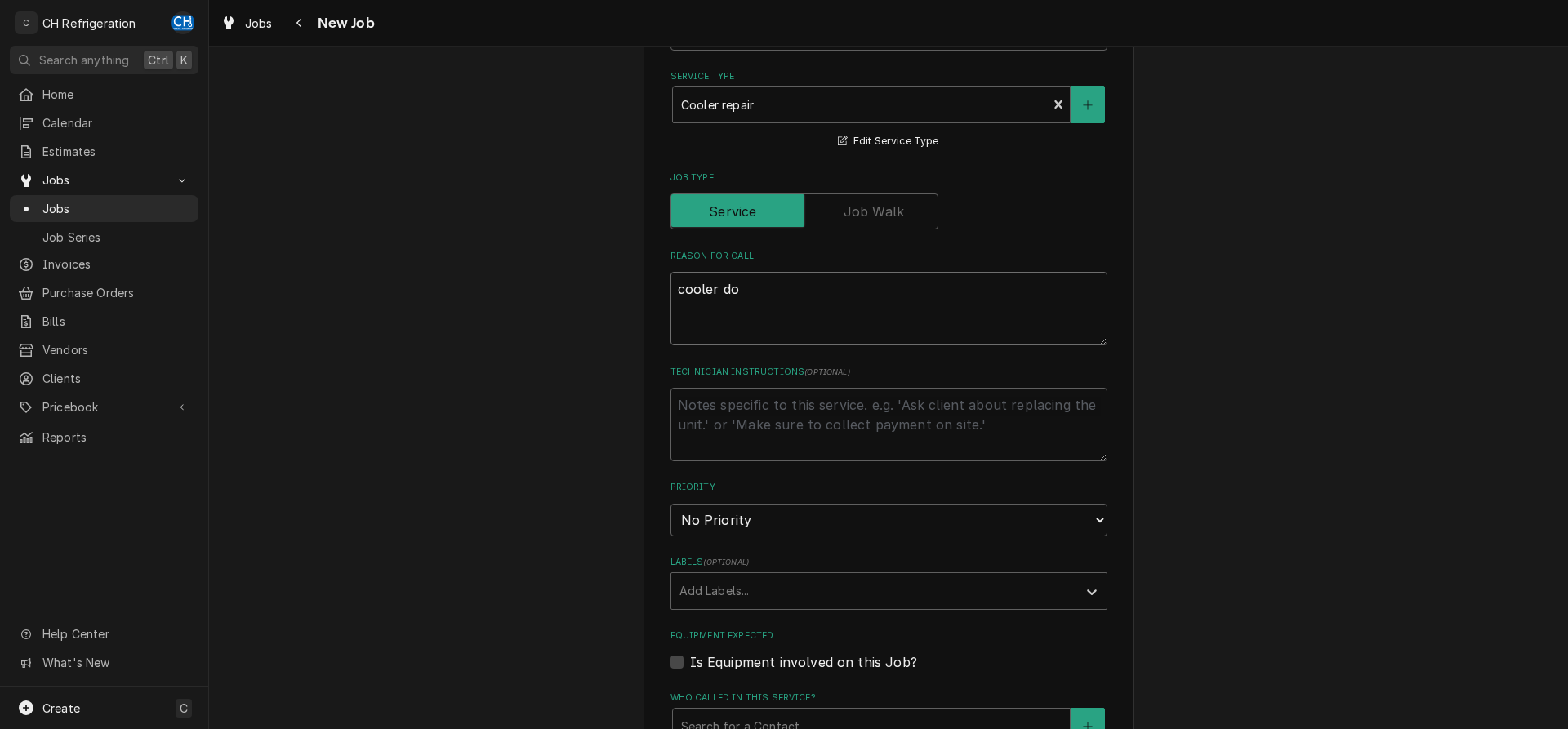
type textarea "cooler dow"
type textarea "x"
type textarea "cooler down"
type textarea "x"
type textarea "cooler down"
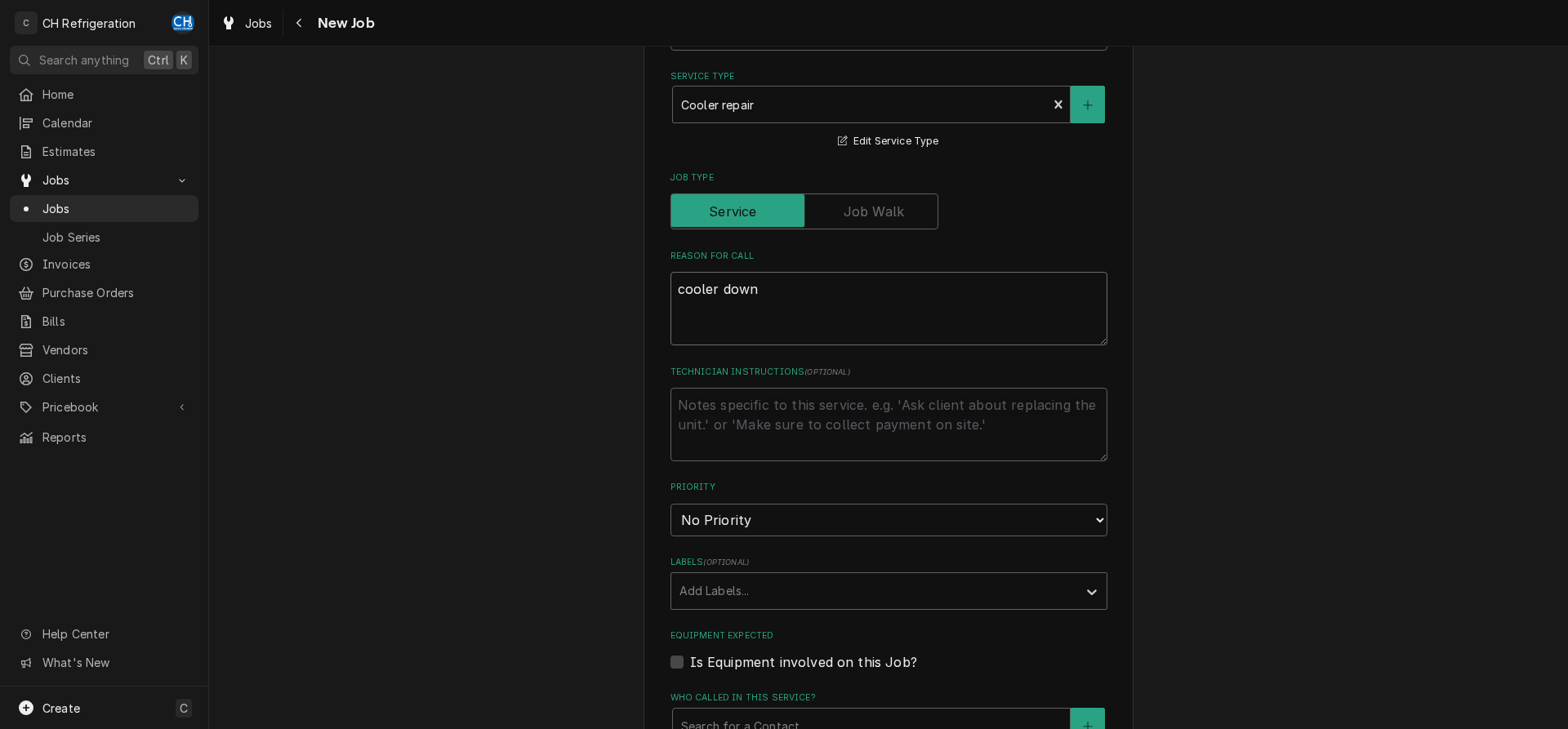
type textarea "x"
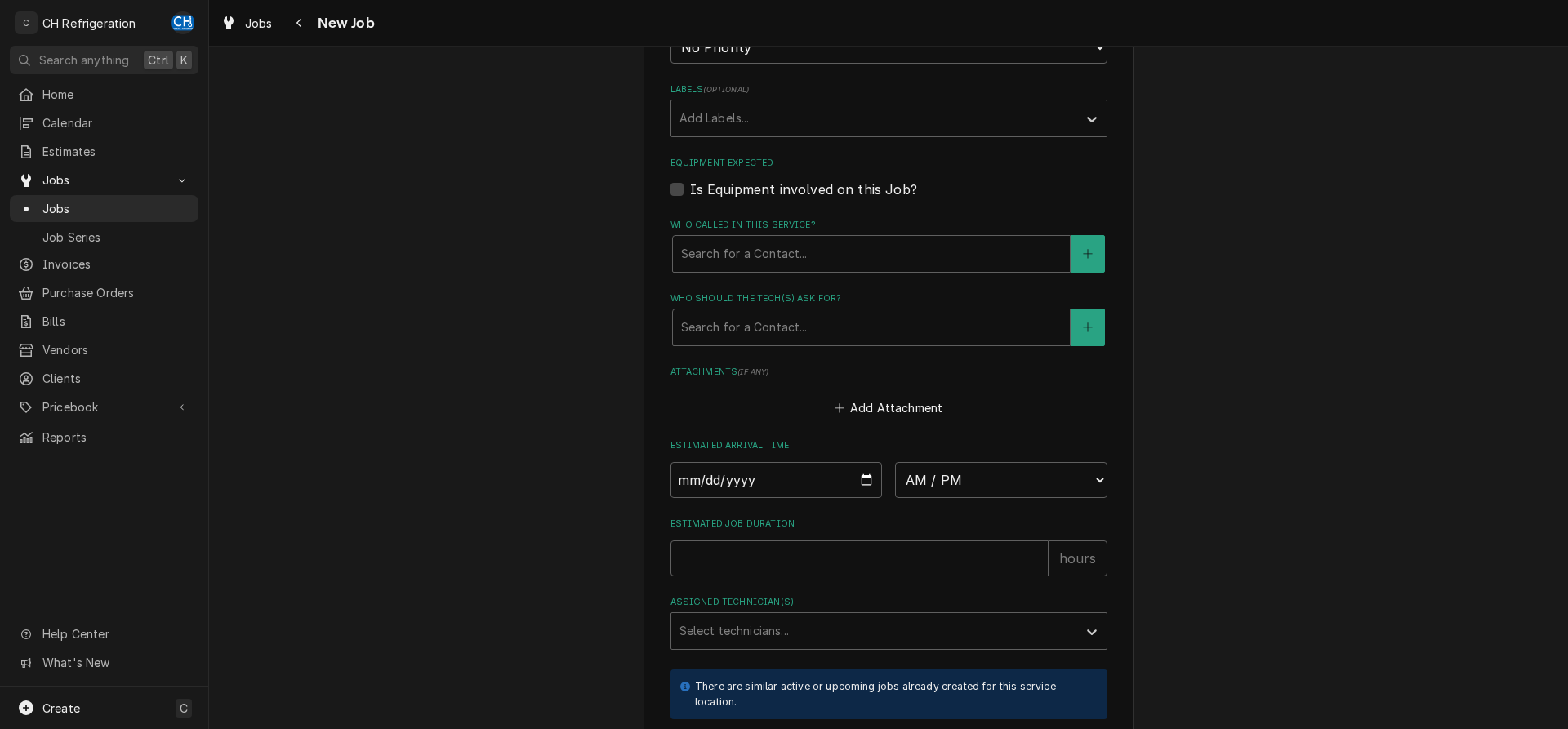
scroll to position [1166, 0]
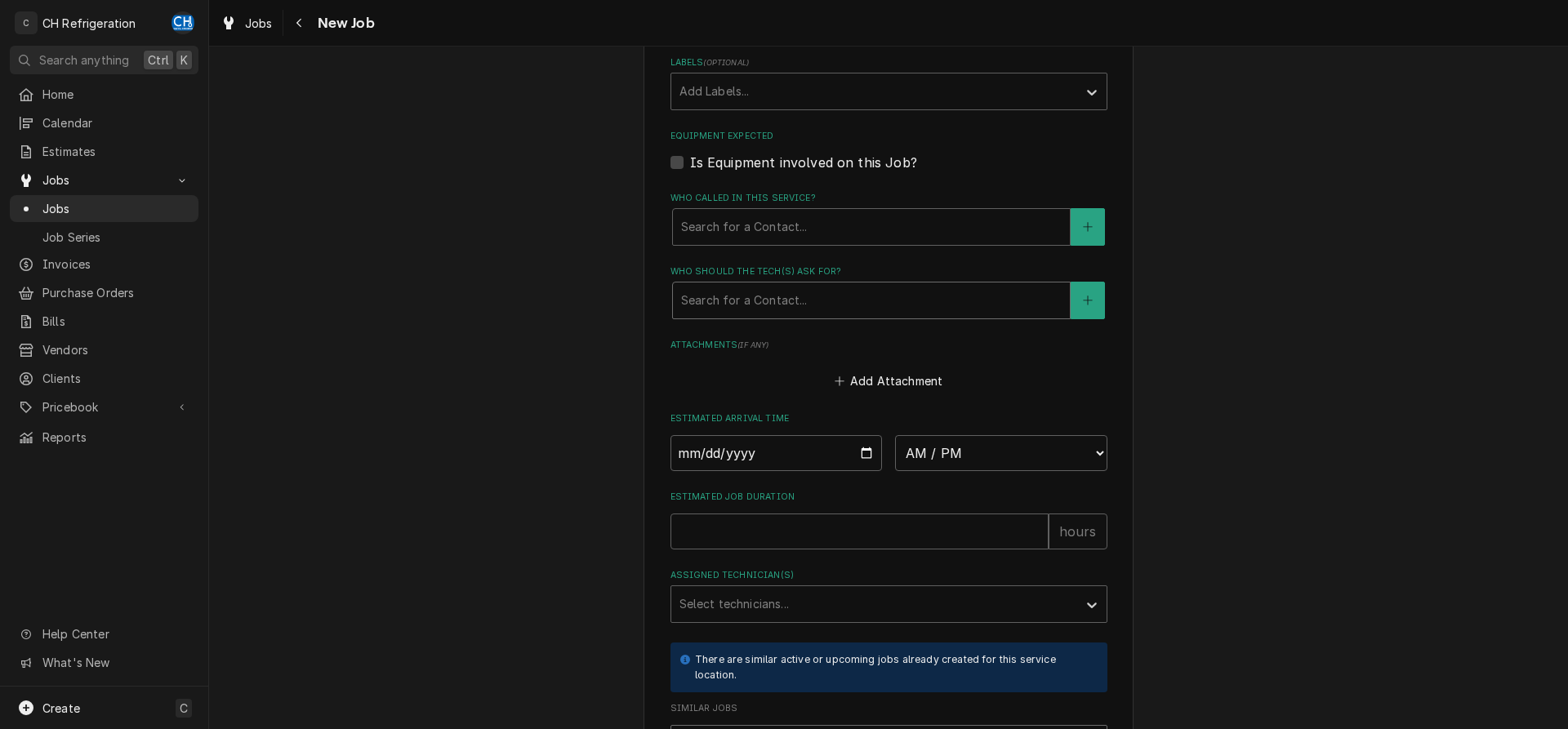
type textarea "cooler down"
click at [795, 286] on div "Who should the tech(s) ask for?" at bounding box center [871, 300] width 381 height 29
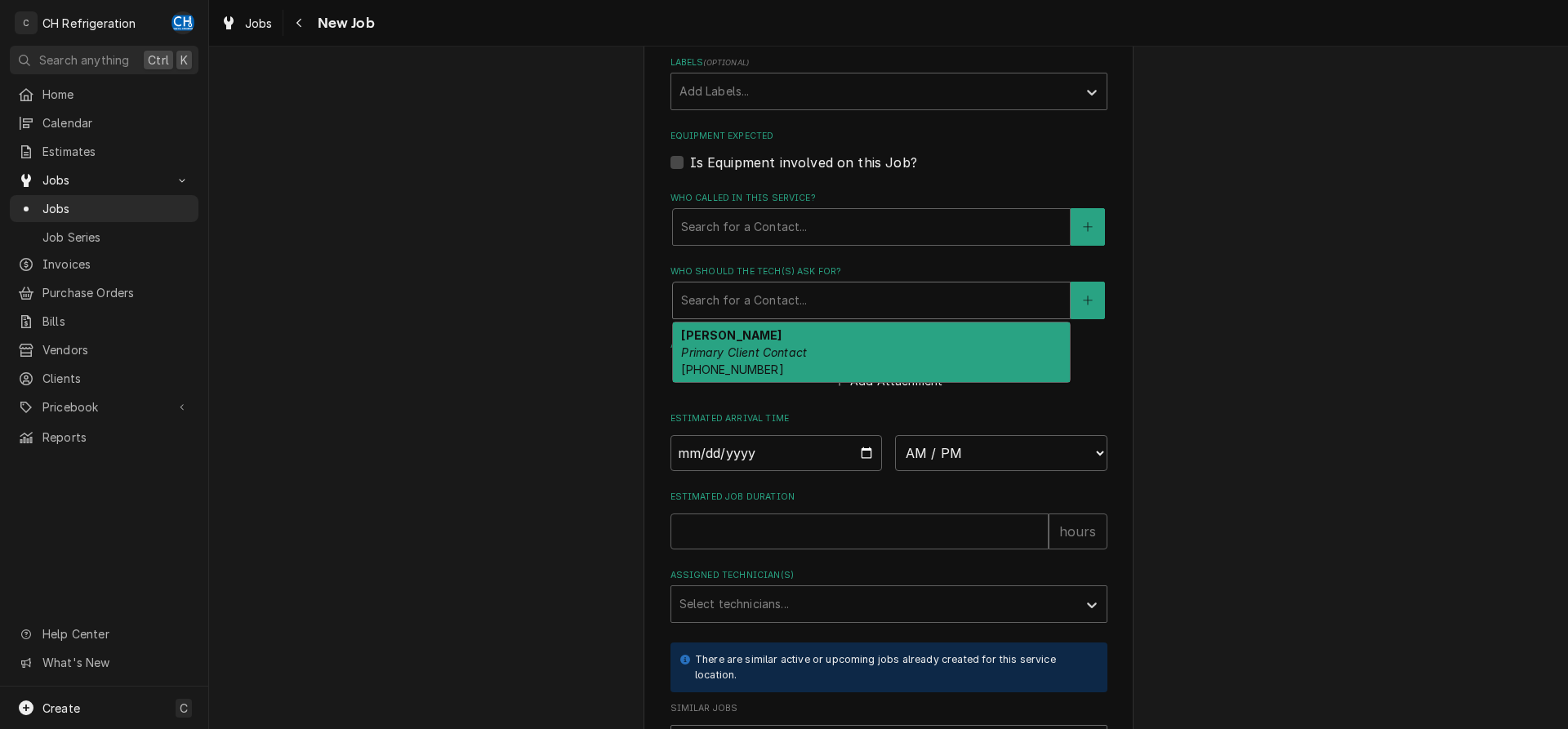
click at [797, 345] on em "Primary Client Contact" at bounding box center [744, 352] width 125 height 14
type textarea "x"
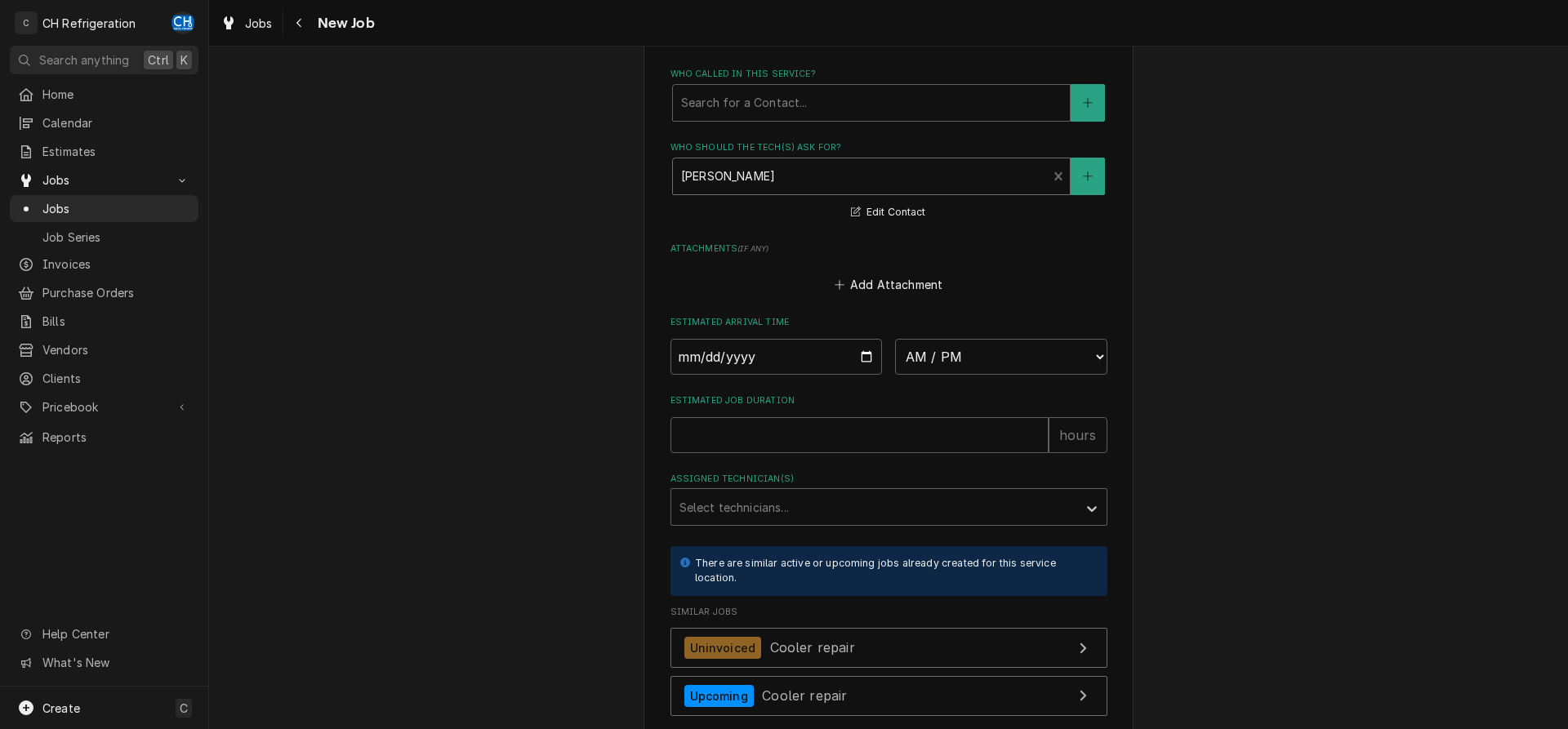
scroll to position [1333, 0]
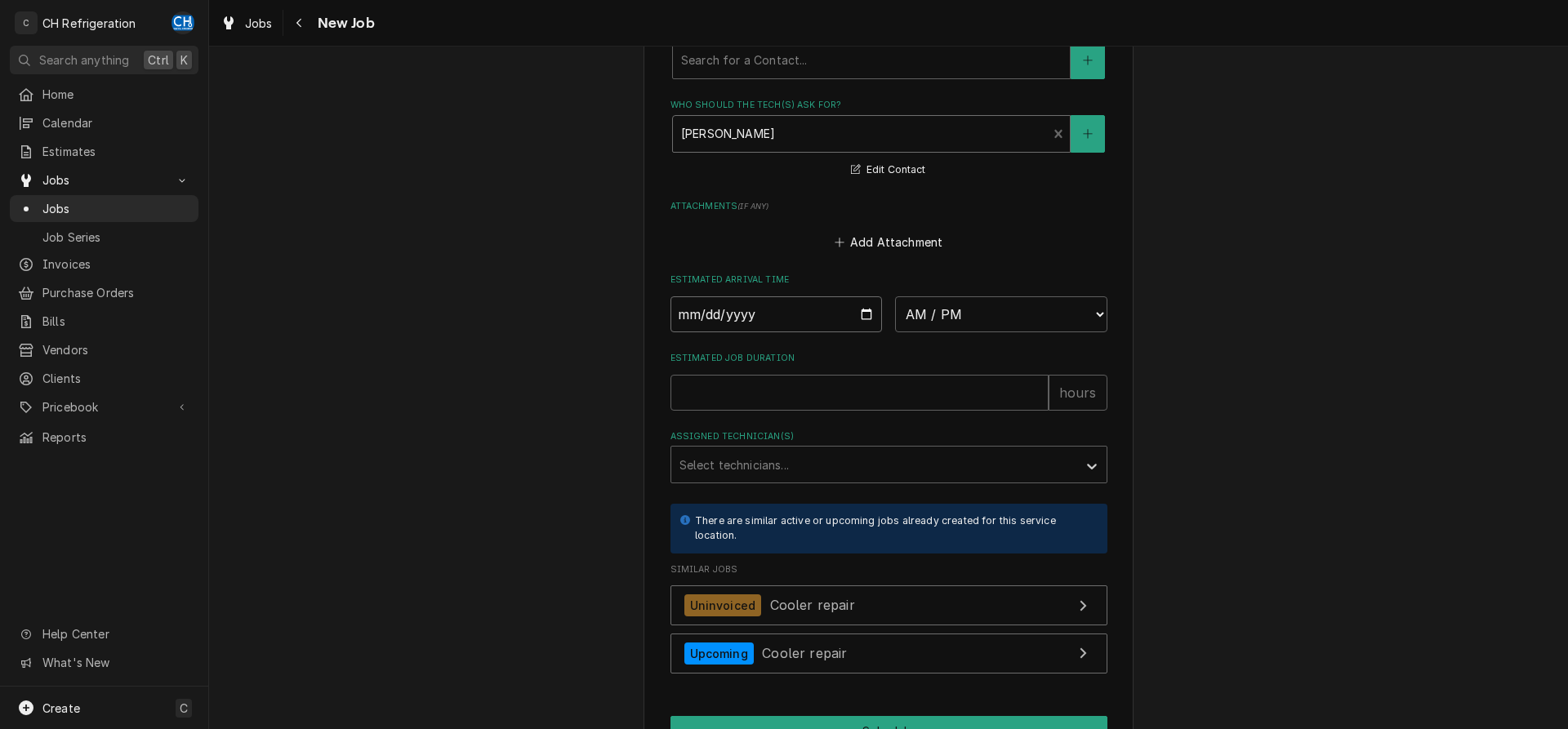
click at [866, 297] on input "Date" at bounding box center [777, 314] width 213 height 36
click at [863, 297] on input "Date" at bounding box center [777, 314] width 213 height 36
type input "2025-08-28"
click at [895, 297] on select "AM / PM 6:00 AM 6:15 AM 6:30 AM 6:45 AM 7:00 AM 7:15 AM 7:30 AM 7:45 AM 8:00 AM…" at bounding box center [1001, 314] width 213 height 36
type textarea "x"
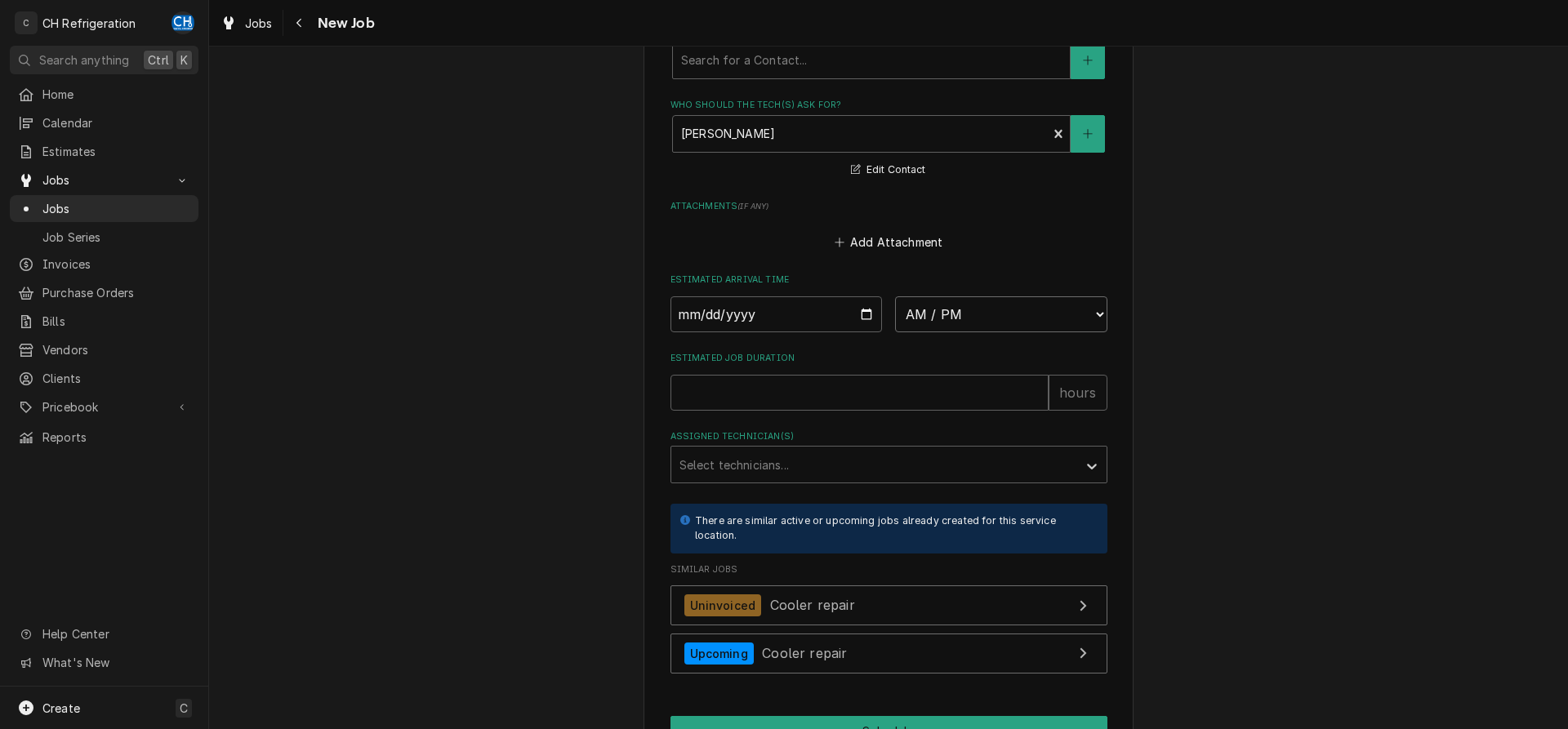
select select "09:15:00"
click option "9:15 AM" at bounding box center [0, 0] width 0 height 0
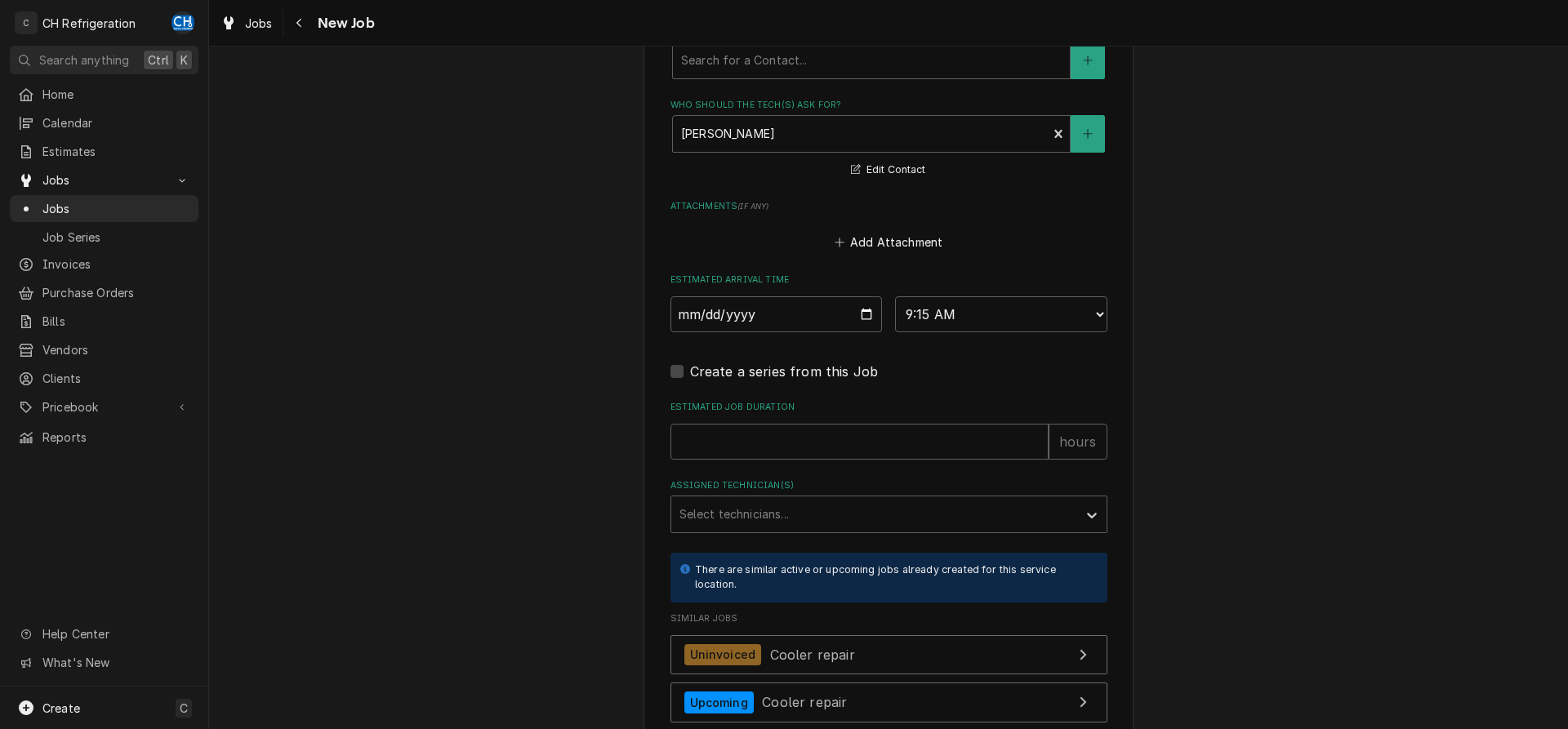
click at [850, 357] on fieldset "Job Details Date Received 2025-08-26 Service Type Cooler repair Edit Service Ty…" at bounding box center [889, 10] width 437 height 1440
click at [850, 424] on input "Estimated Job Duration" at bounding box center [860, 441] width 378 height 36
type textarea "x"
type input "2"
type textarea "x"
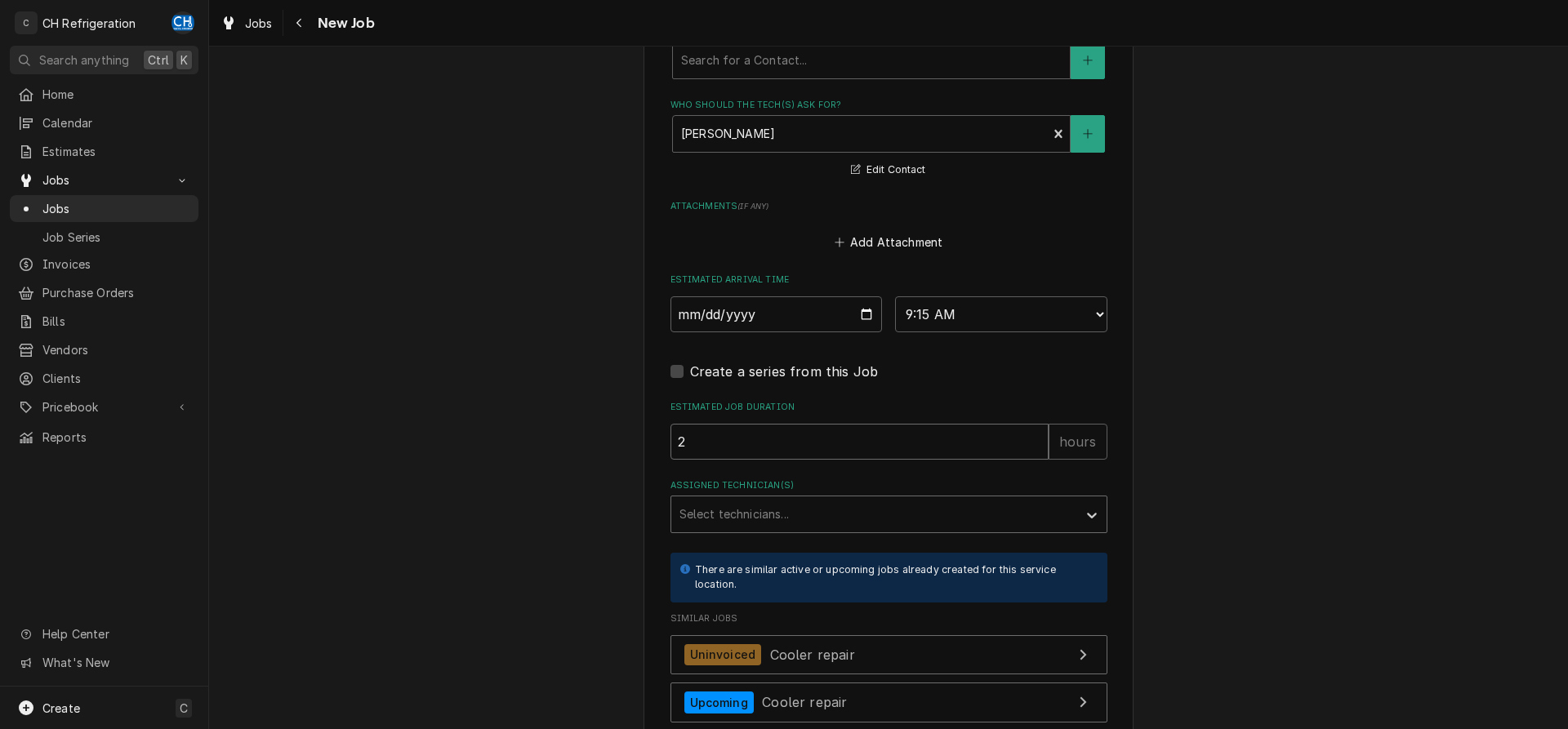
type input "2"
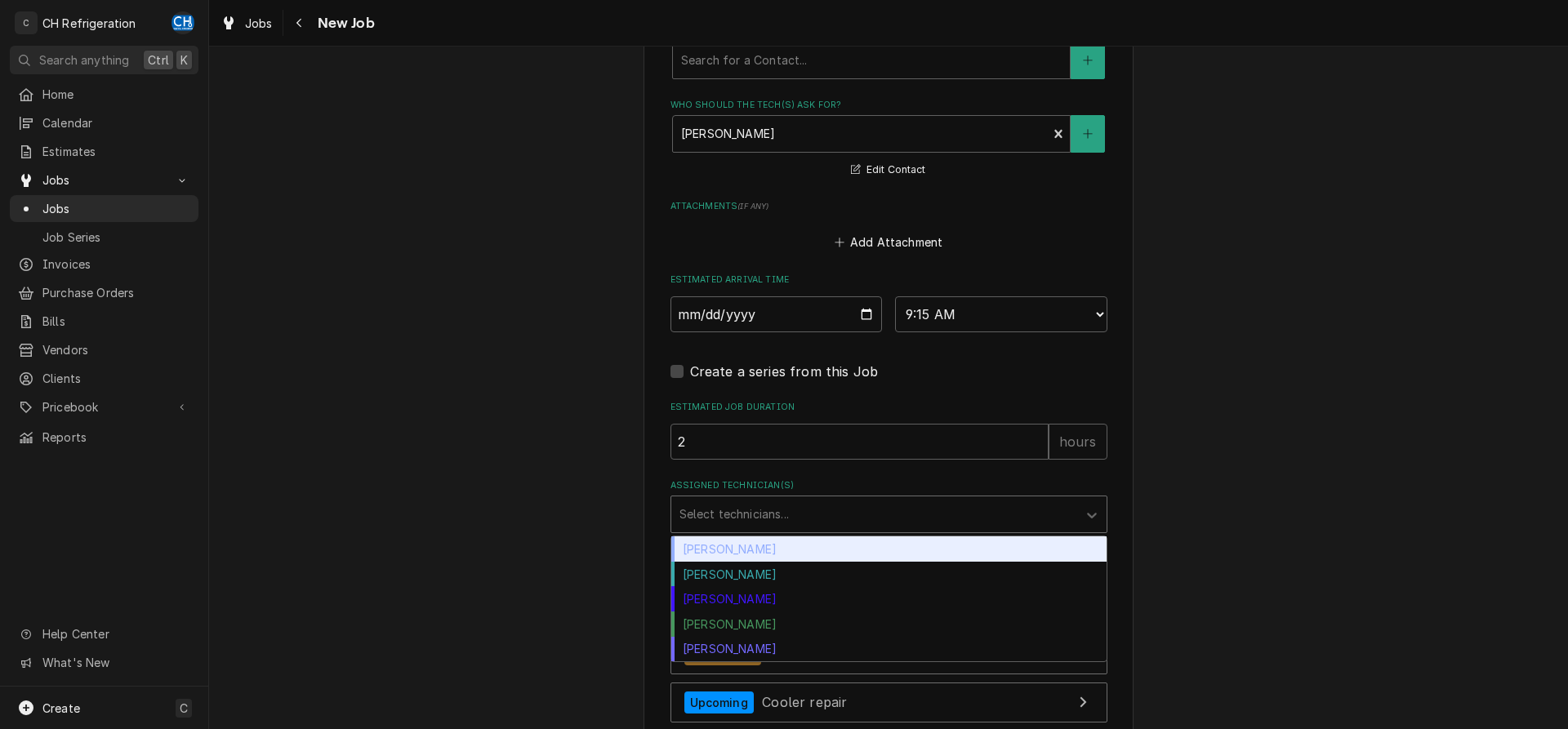
click at [833, 500] on div "Assigned Technician(s)" at bounding box center [874, 514] width 389 height 29
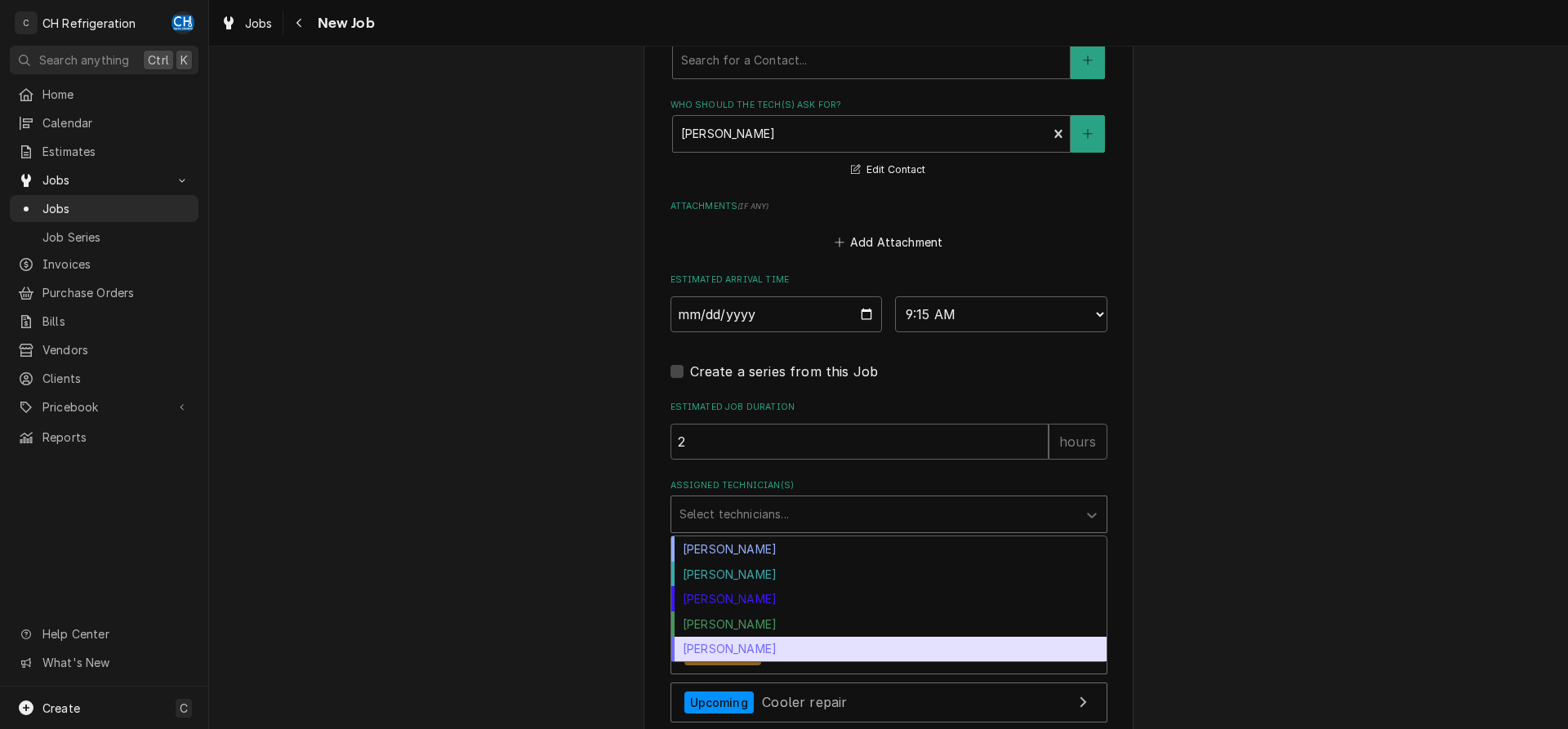
click at [780, 637] on div "[PERSON_NAME]" at bounding box center [888, 650] width 435 height 26
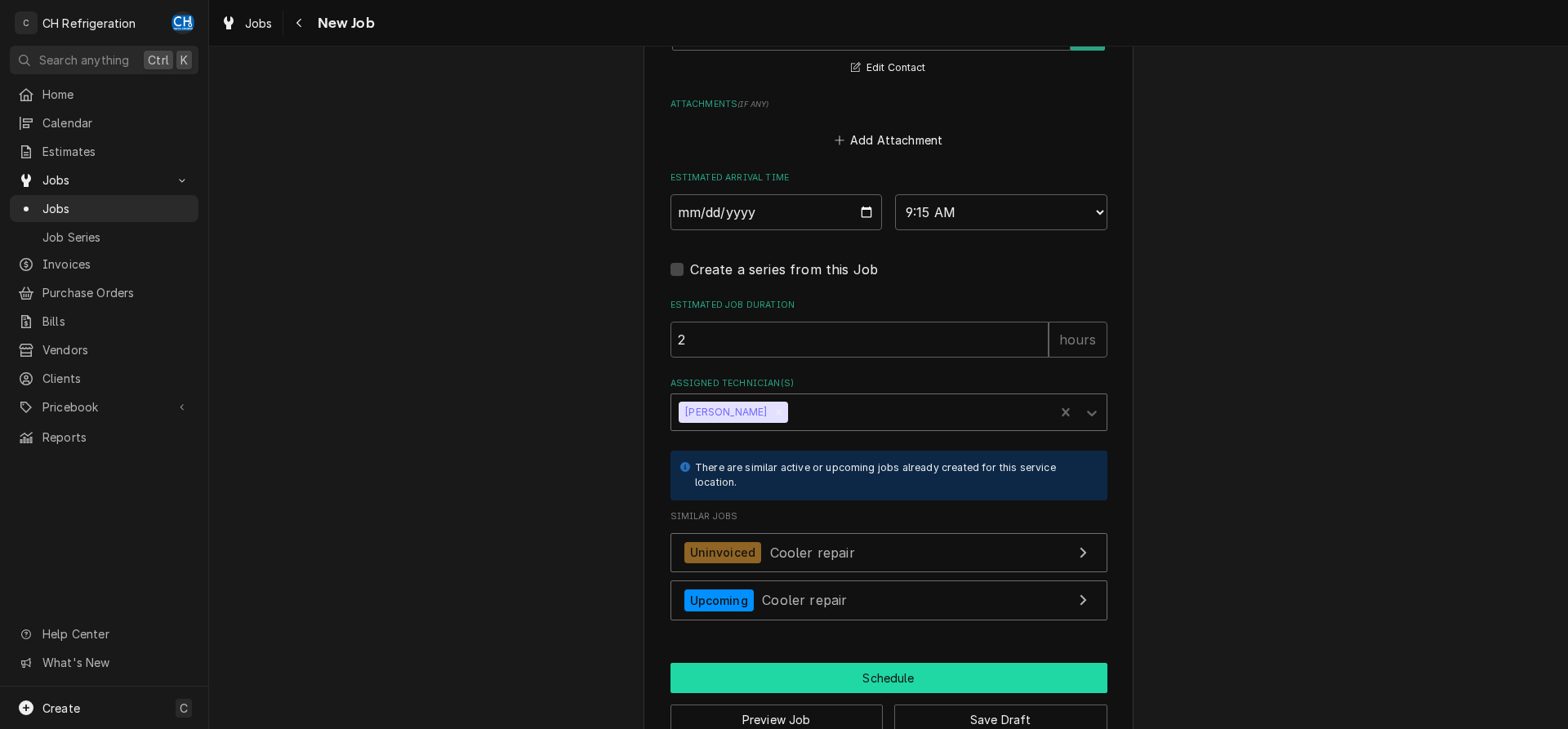
click at [813, 663] on button "Schedule" at bounding box center [889, 678] width 437 height 30
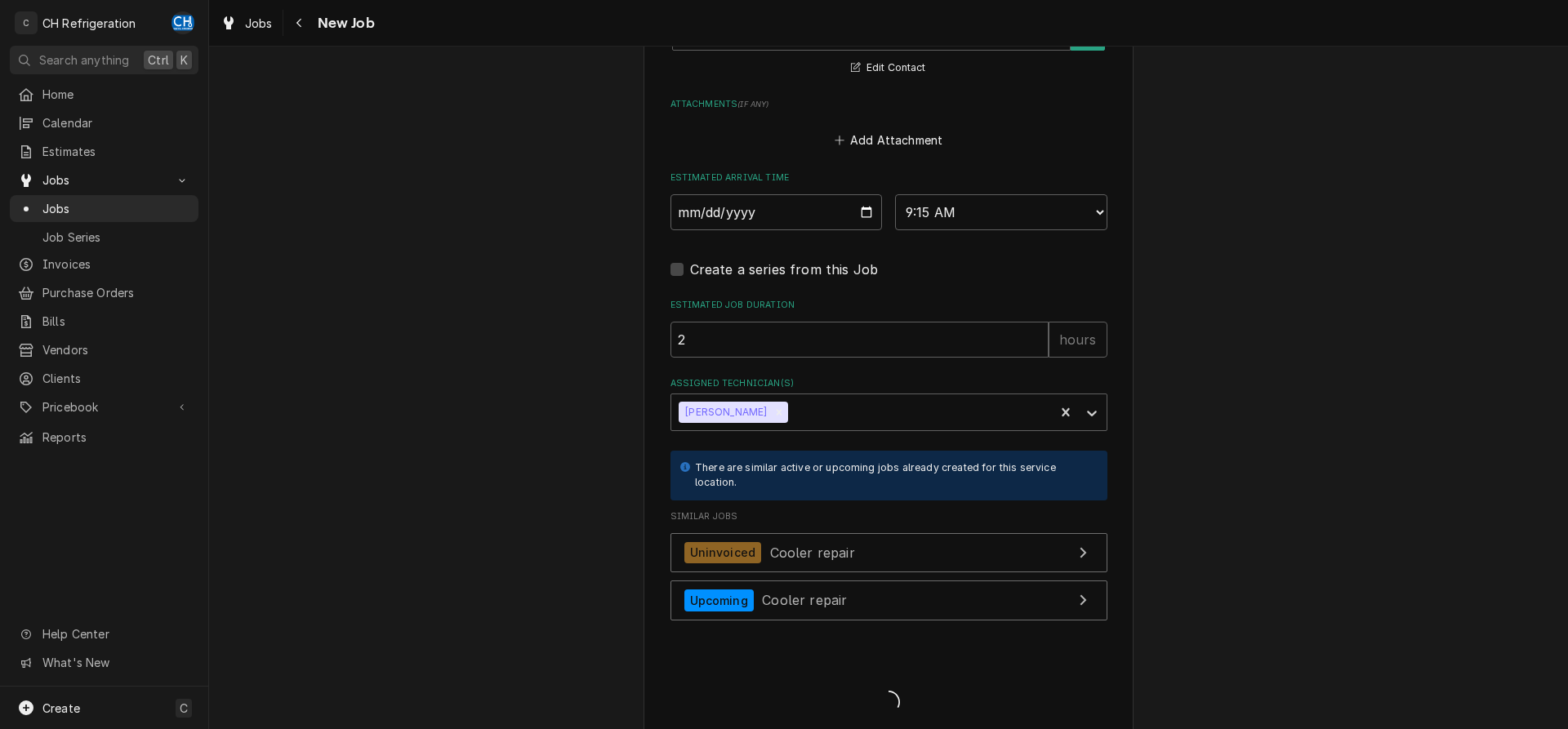
scroll to position [1420, 0]
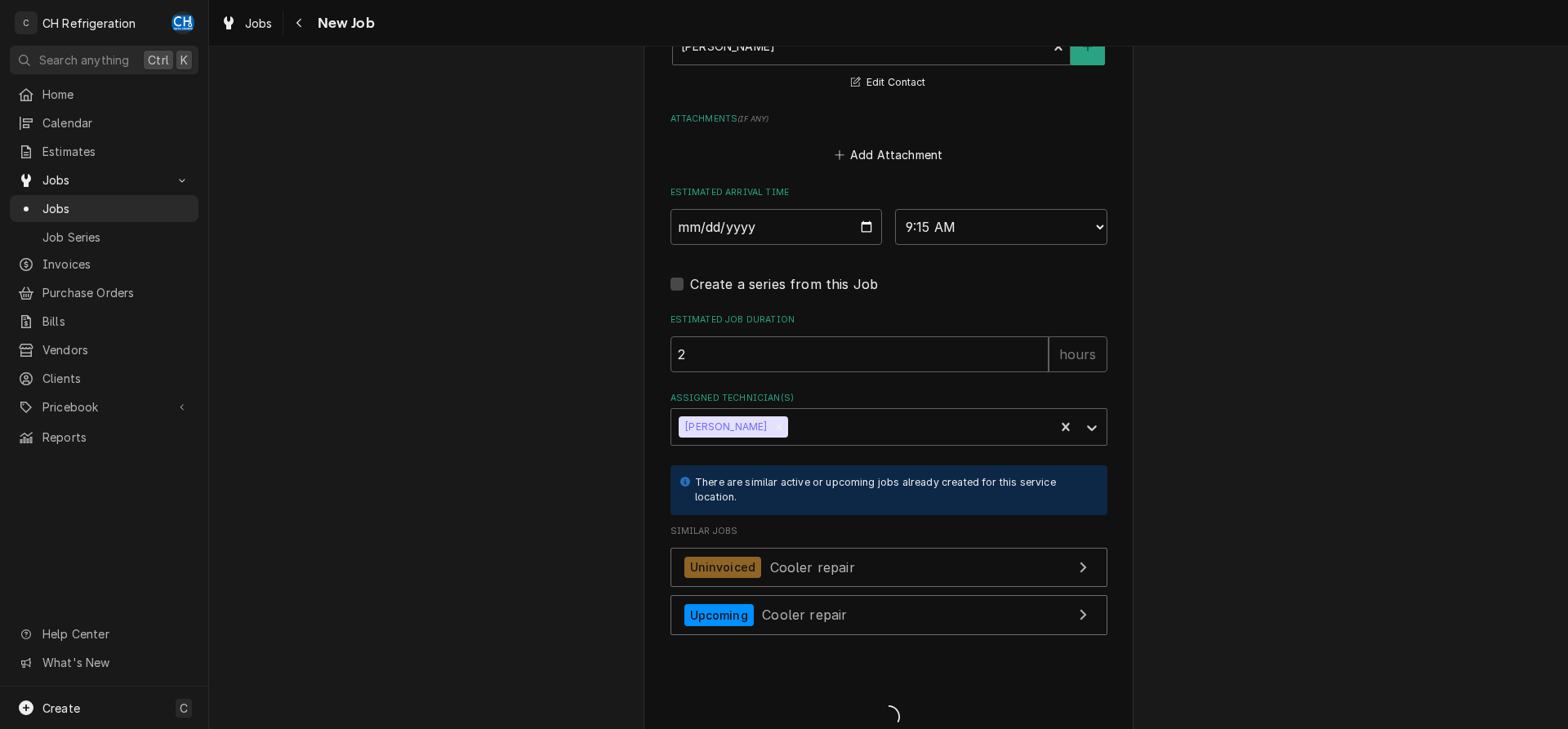
type textarea "x"
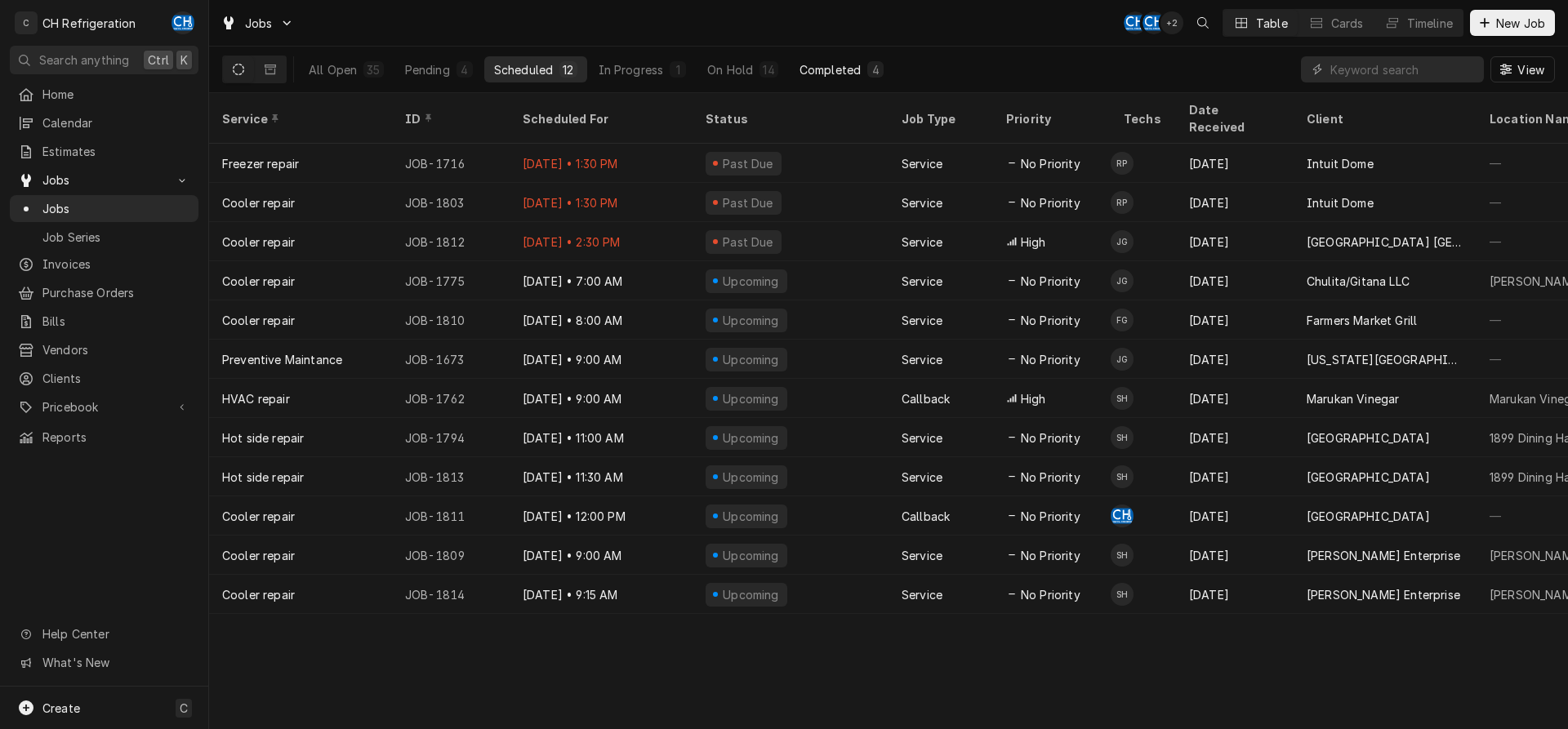
click at [848, 79] on button "Completed 4" at bounding box center [841, 70] width 103 height 26
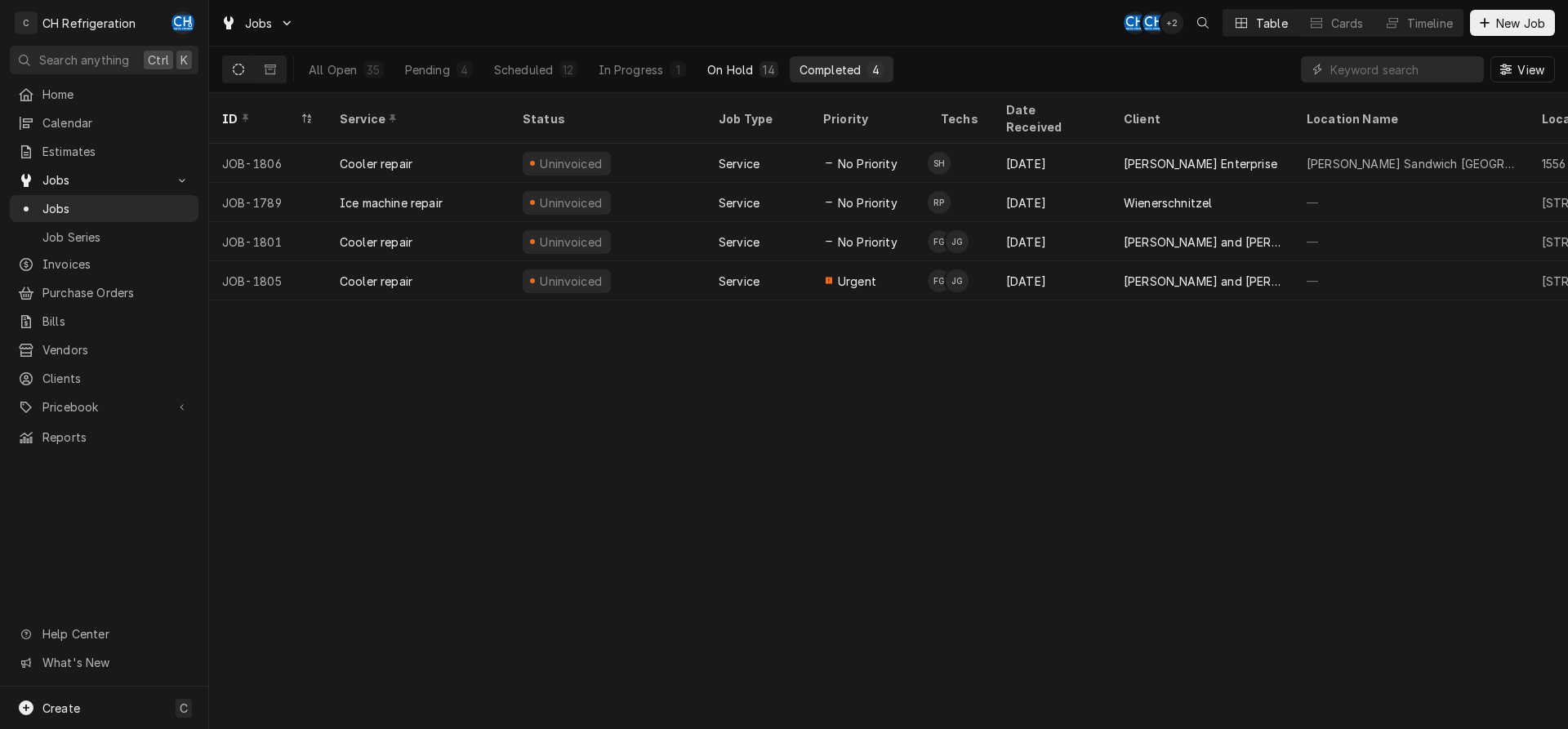
click at [726, 72] on div "On Hold" at bounding box center [730, 69] width 46 height 17
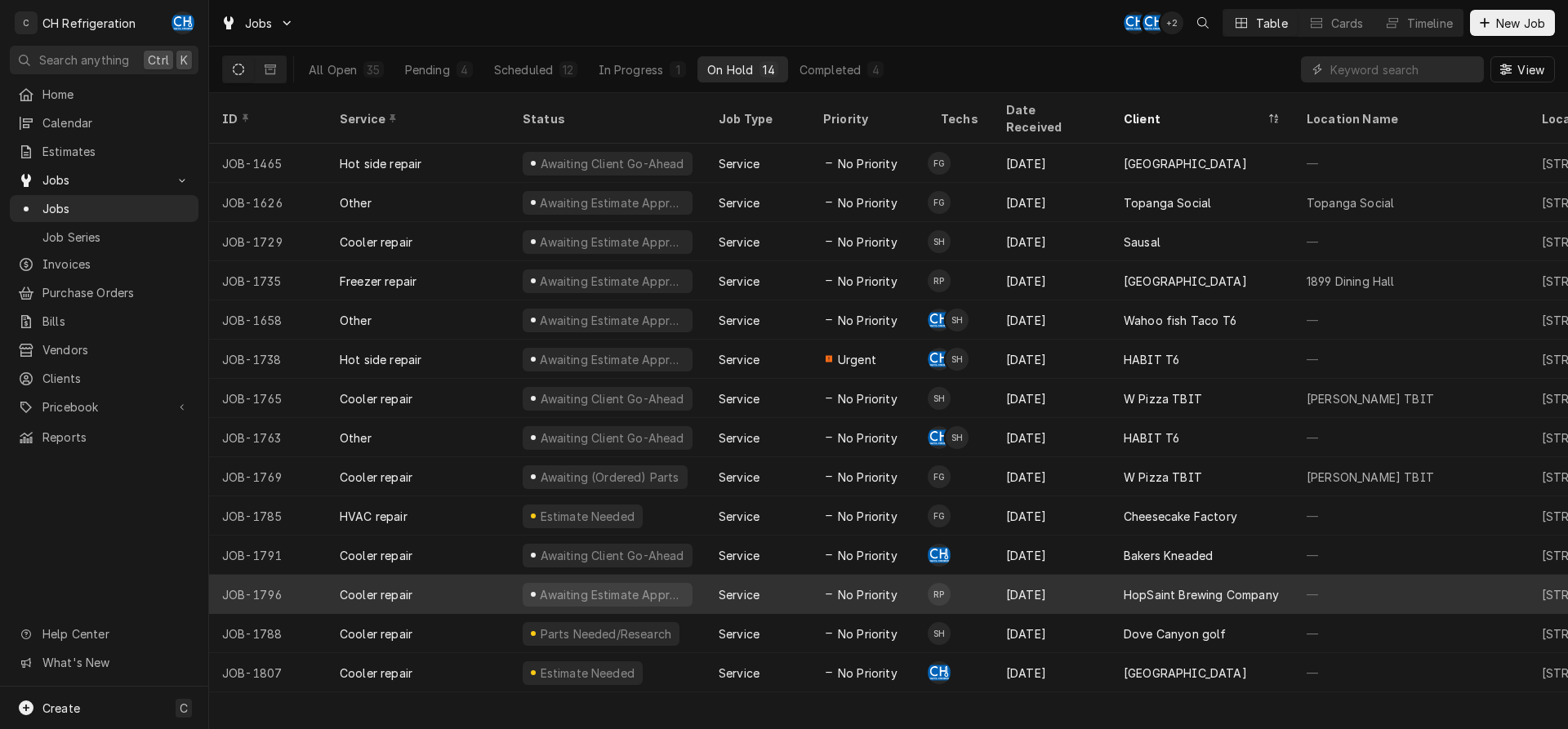
click at [1228, 586] on div "HopSaint Brewing Company" at bounding box center [1202, 594] width 155 height 17
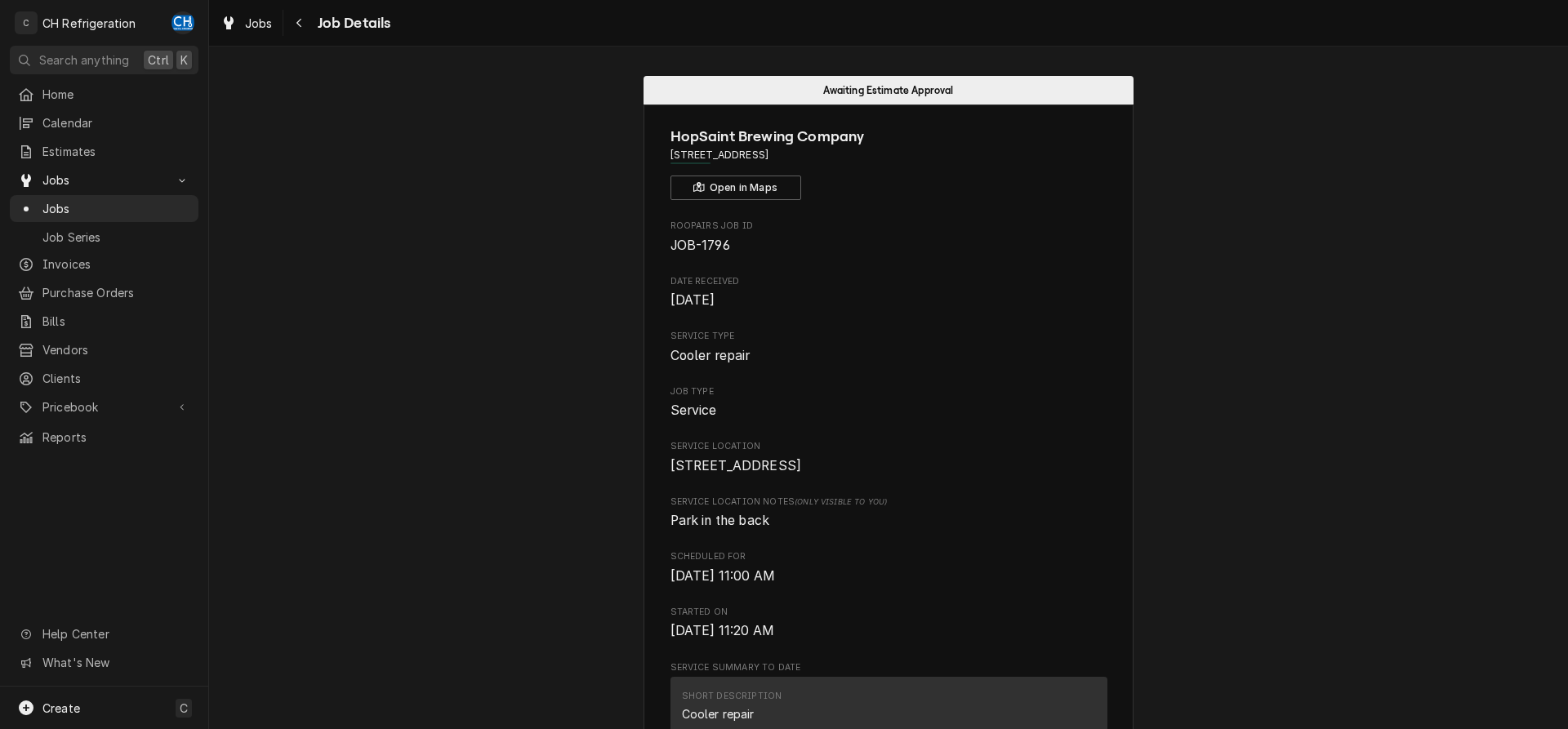
scroll to position [417, 0]
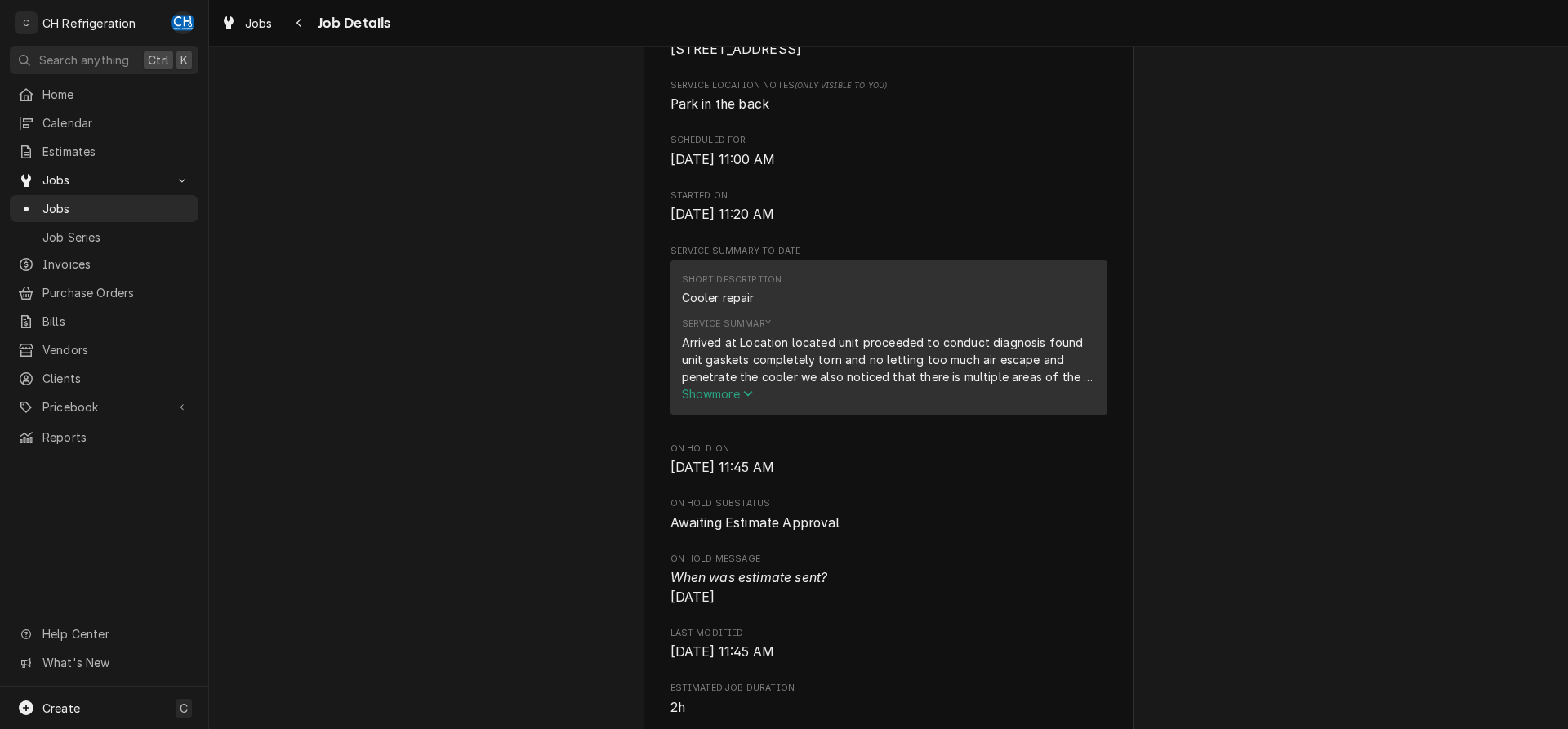
click at [690, 401] on span "Show more" at bounding box center [718, 395] width 72 height 14
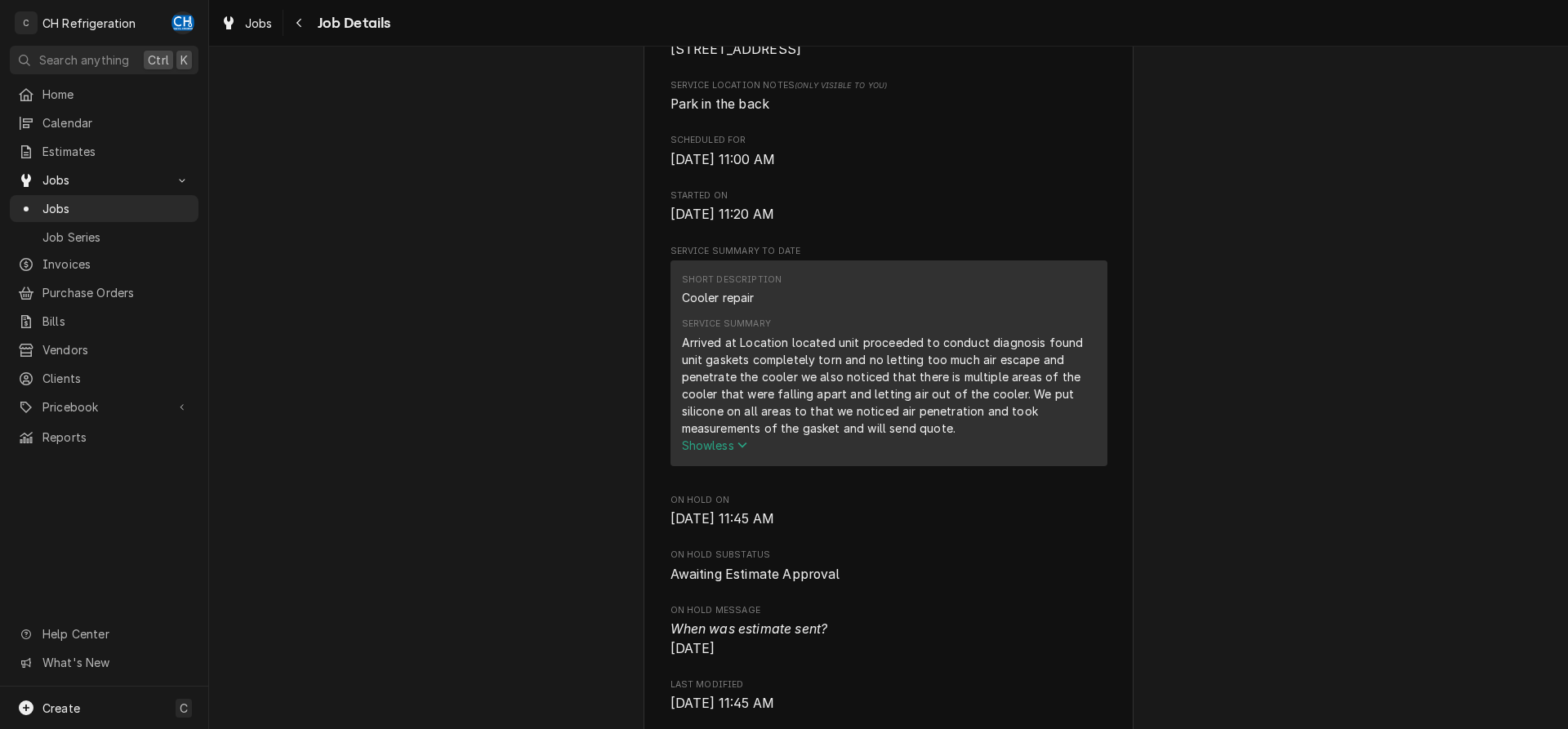
scroll to position [583, 0]
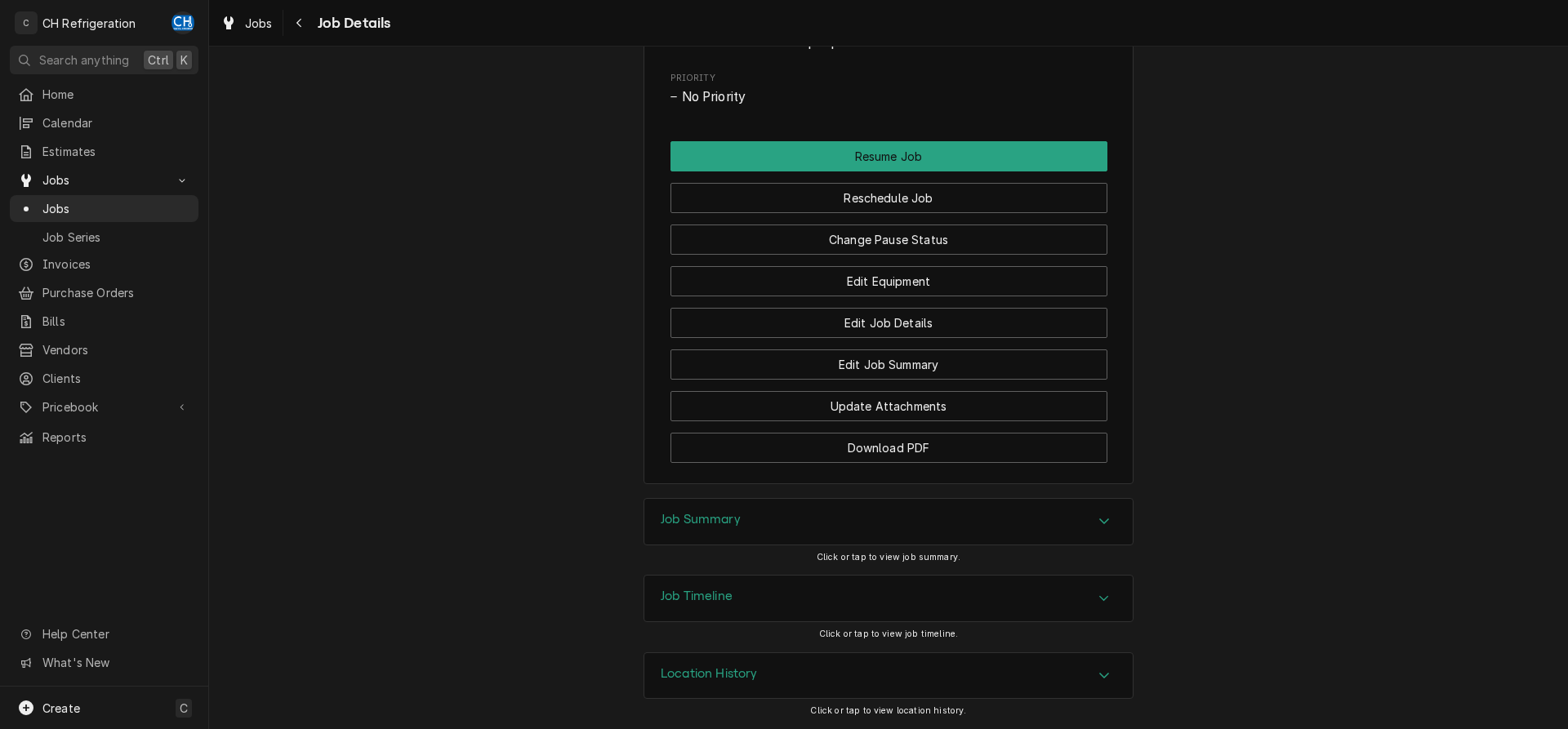
click at [784, 530] on div "Job Summary" at bounding box center [888, 522] width 488 height 46
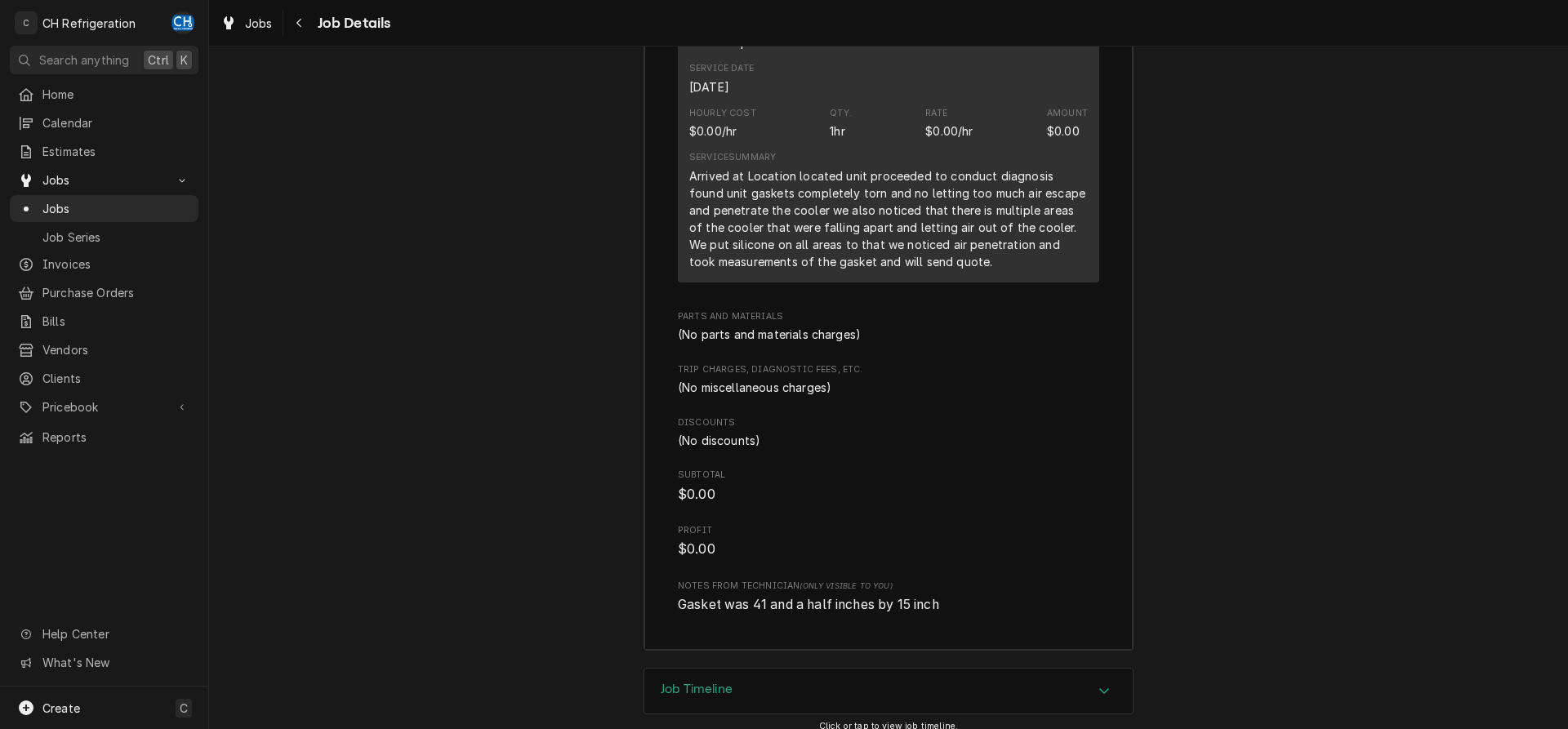
scroll to position [1983, 0]
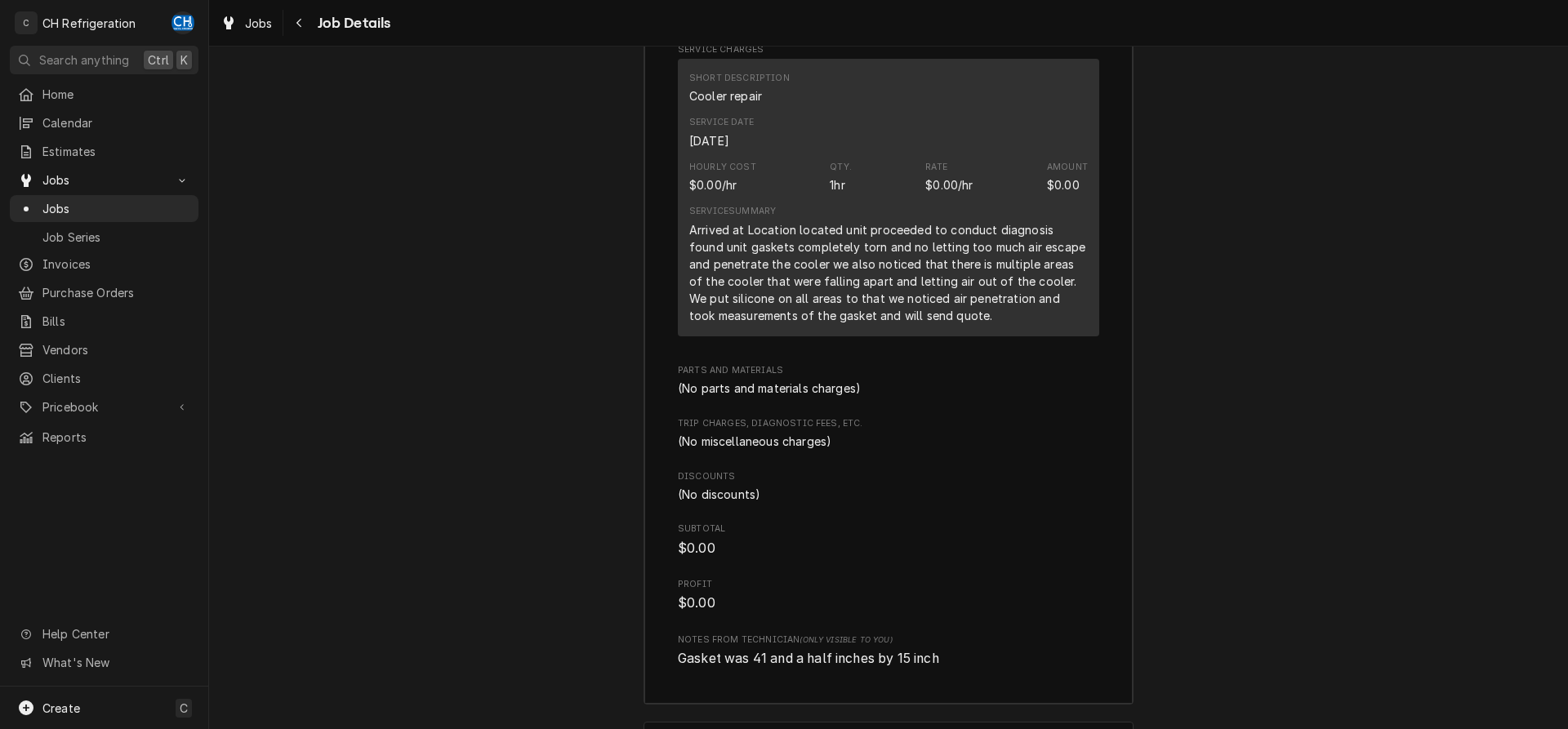
click at [969, 324] on div "Arrived at Location located unit proceeded to conduct diagnosis found unit gask…" at bounding box center [888, 273] width 398 height 103
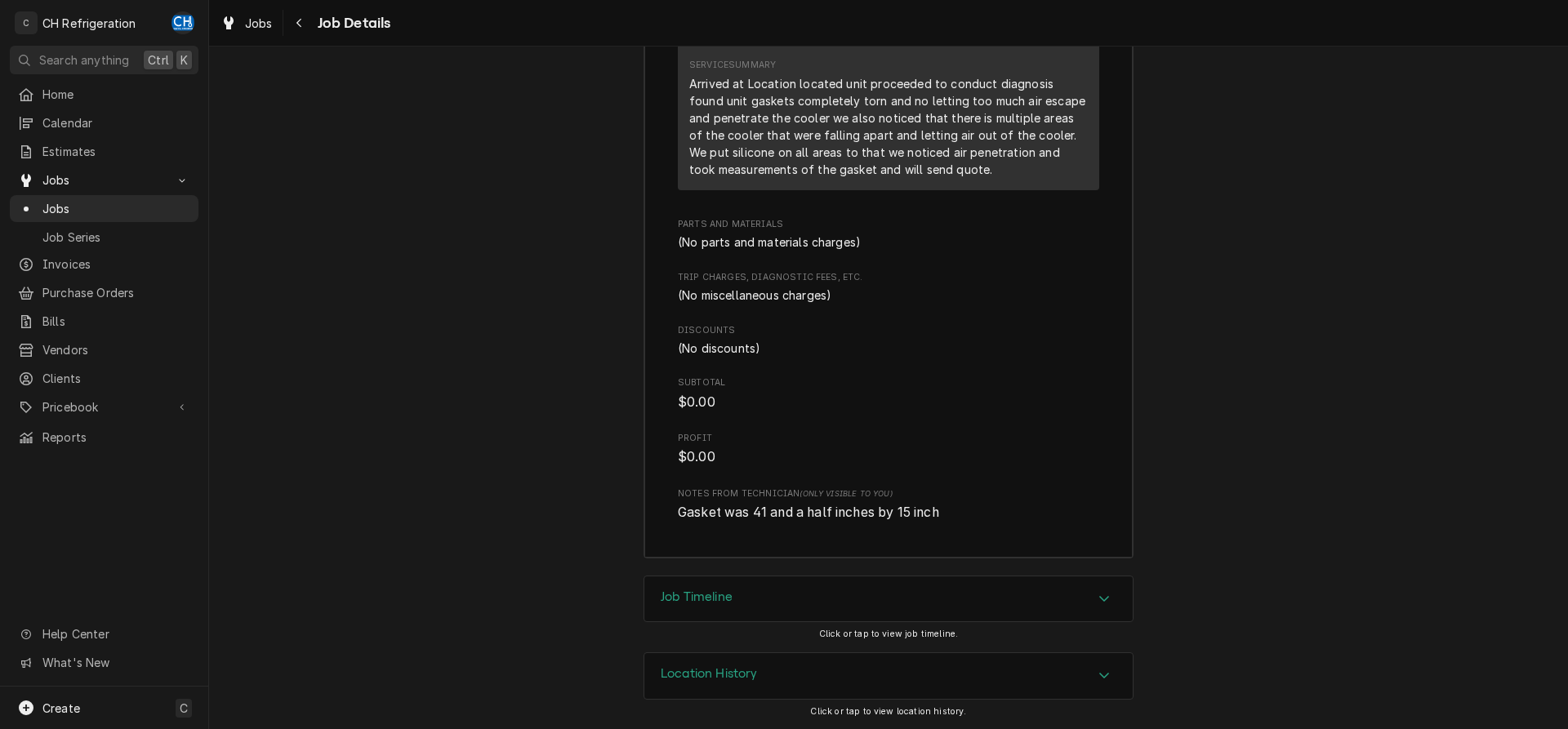
click at [841, 598] on div "Job Timeline" at bounding box center [888, 599] width 488 height 46
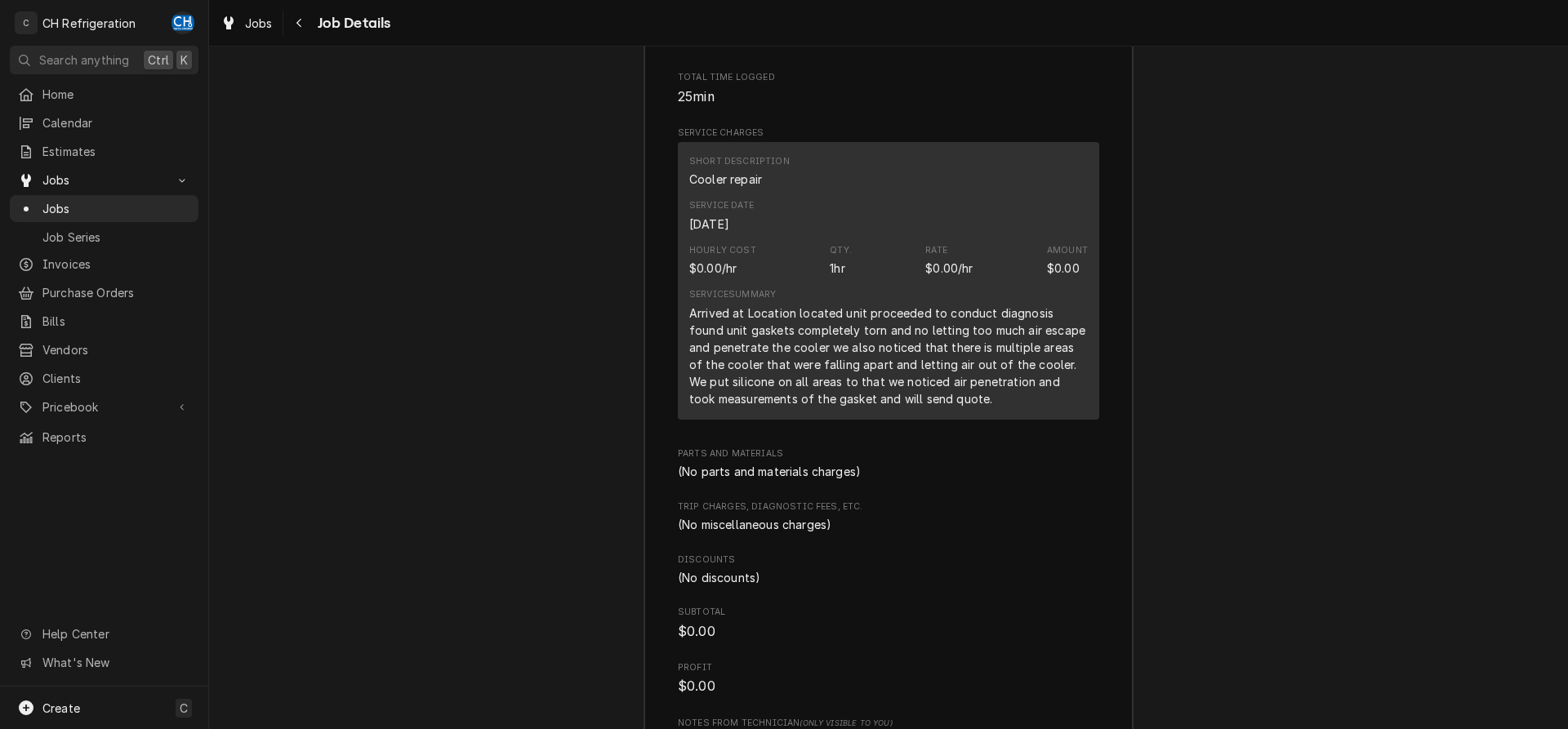
scroll to position [1915, 0]
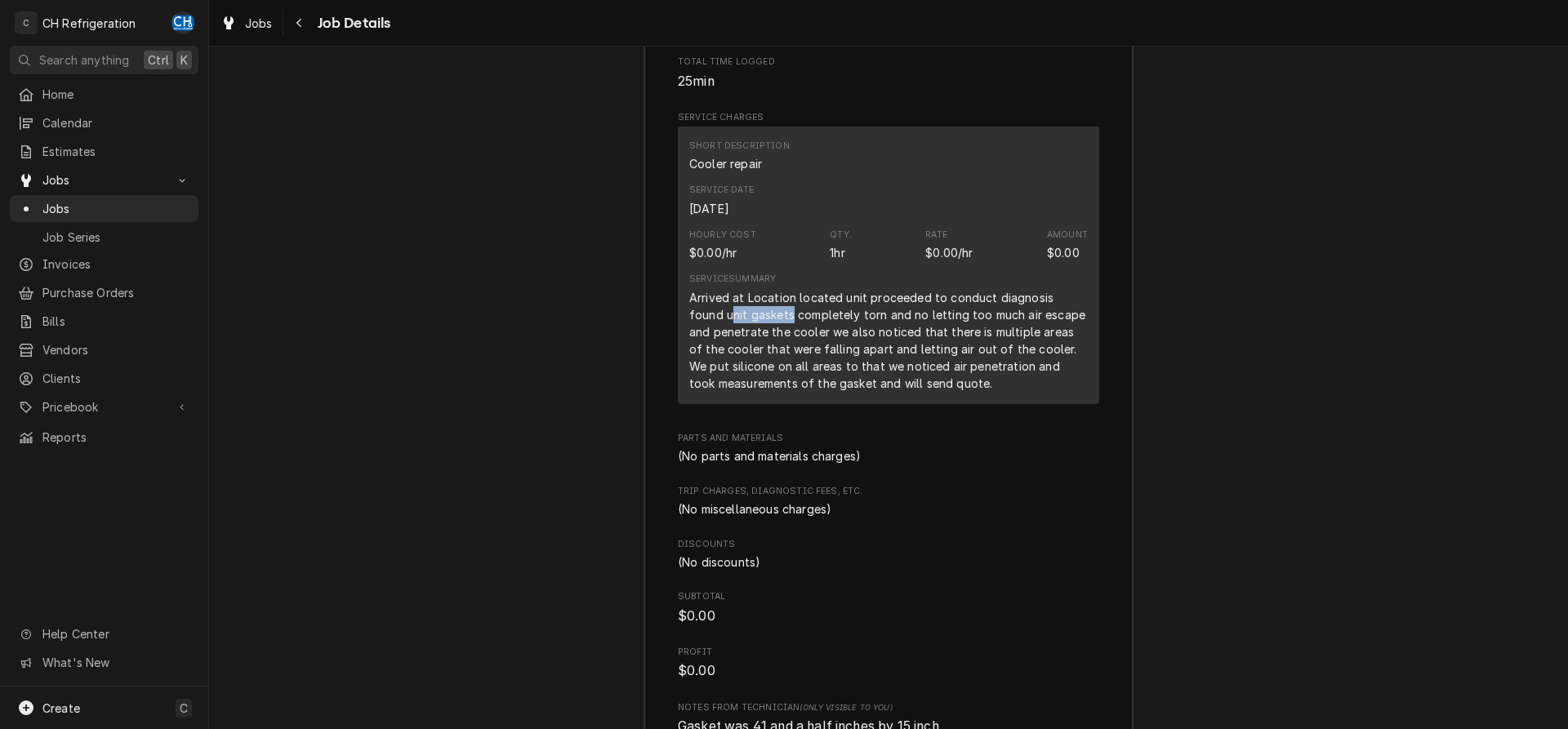
drag, startPoint x: 701, startPoint y: 333, endPoint x: 756, endPoint y: 334, distance: 55.0
click at [756, 334] on div "Arrived at Location located unit proceeded to conduct diagnosis found unit gask…" at bounding box center [888, 341] width 398 height 103
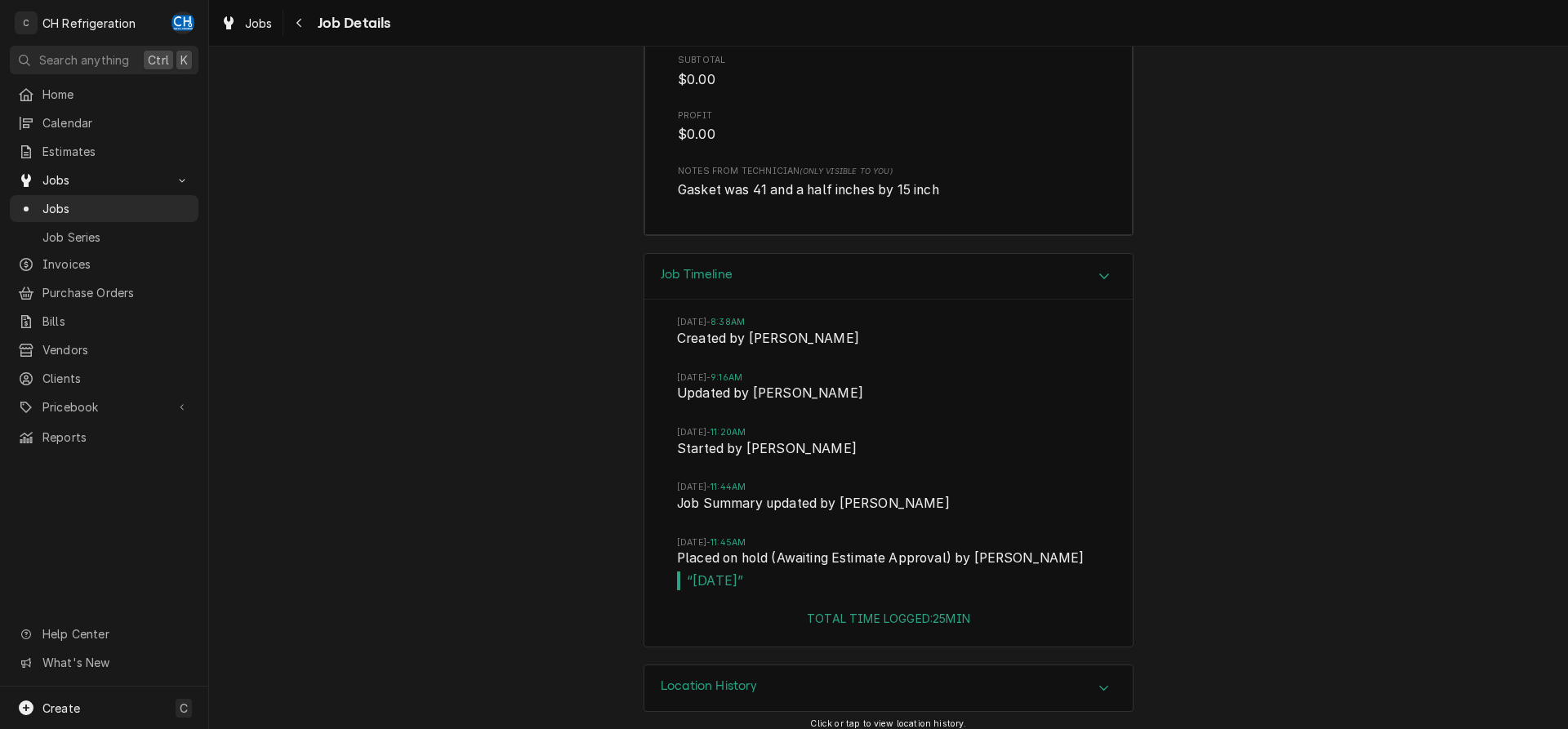
scroll to position [2484, 0]
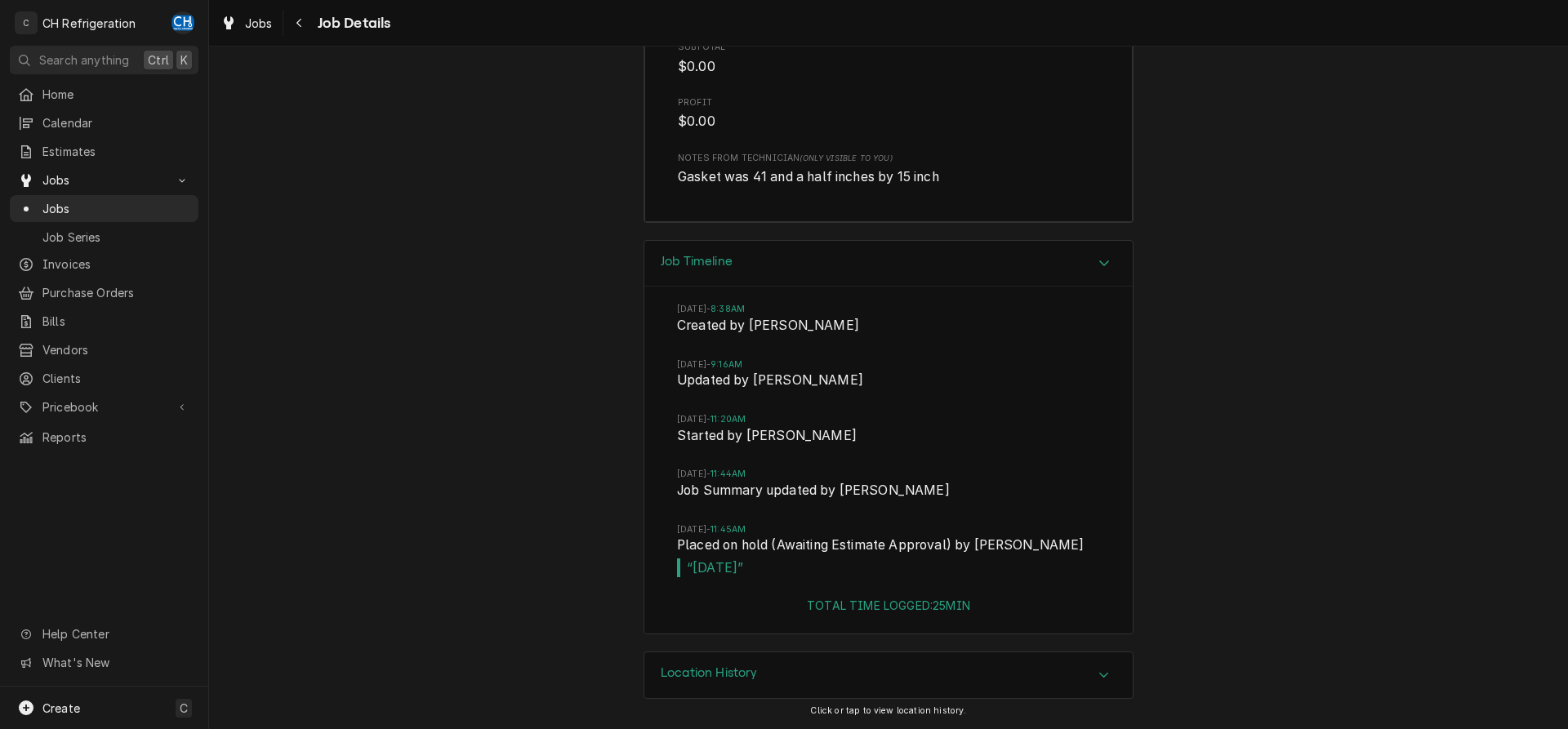
drag, startPoint x: 976, startPoint y: 365, endPoint x: 952, endPoint y: 357, distance: 25.3
click at [1277, 314] on div "Job Timeline Mon, Aug 25, 2025 - 8:38AM Created by Chris Hiraga Mon, Aug 25, 20…" at bounding box center [888, 446] width 1359 height 412
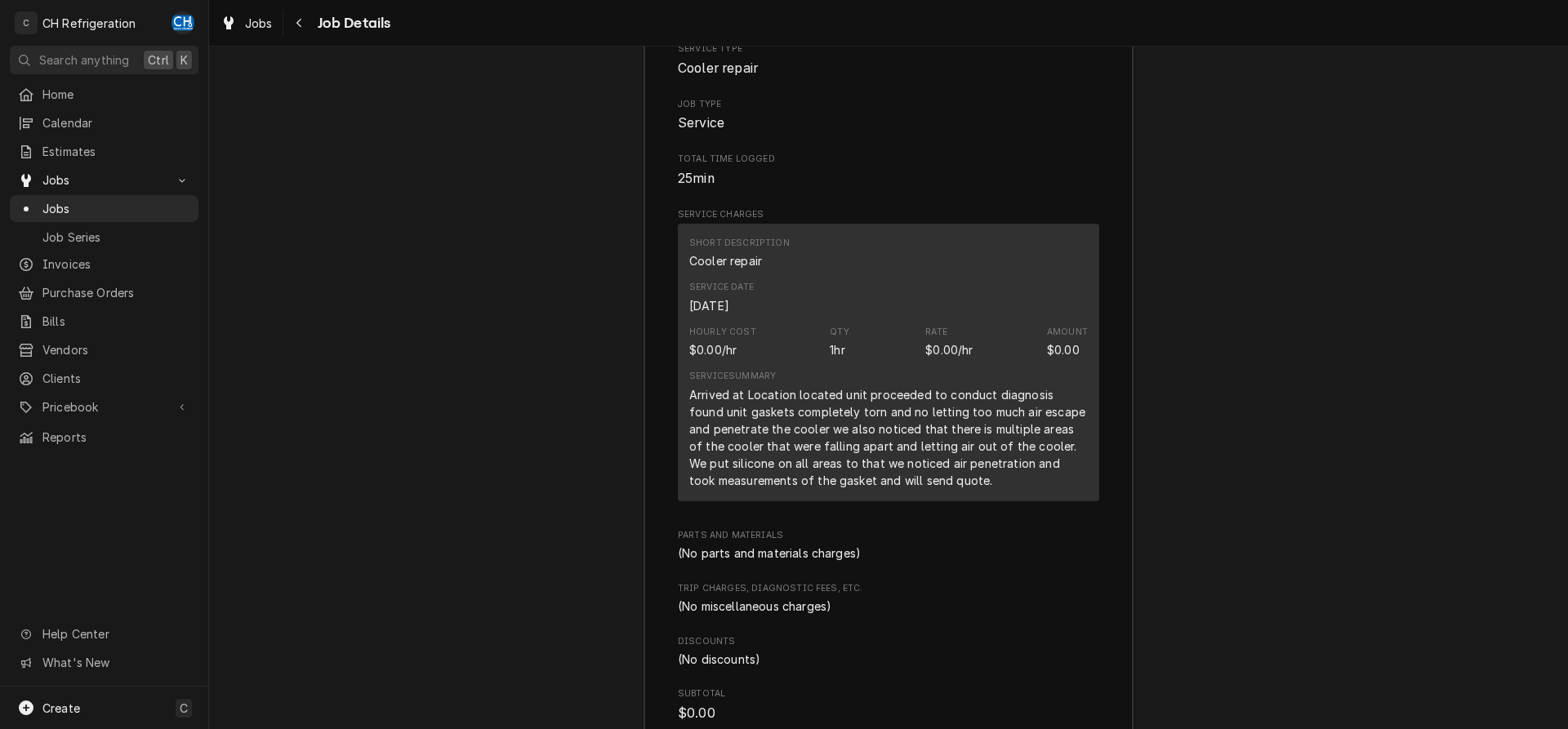
scroll to position [1402, 0]
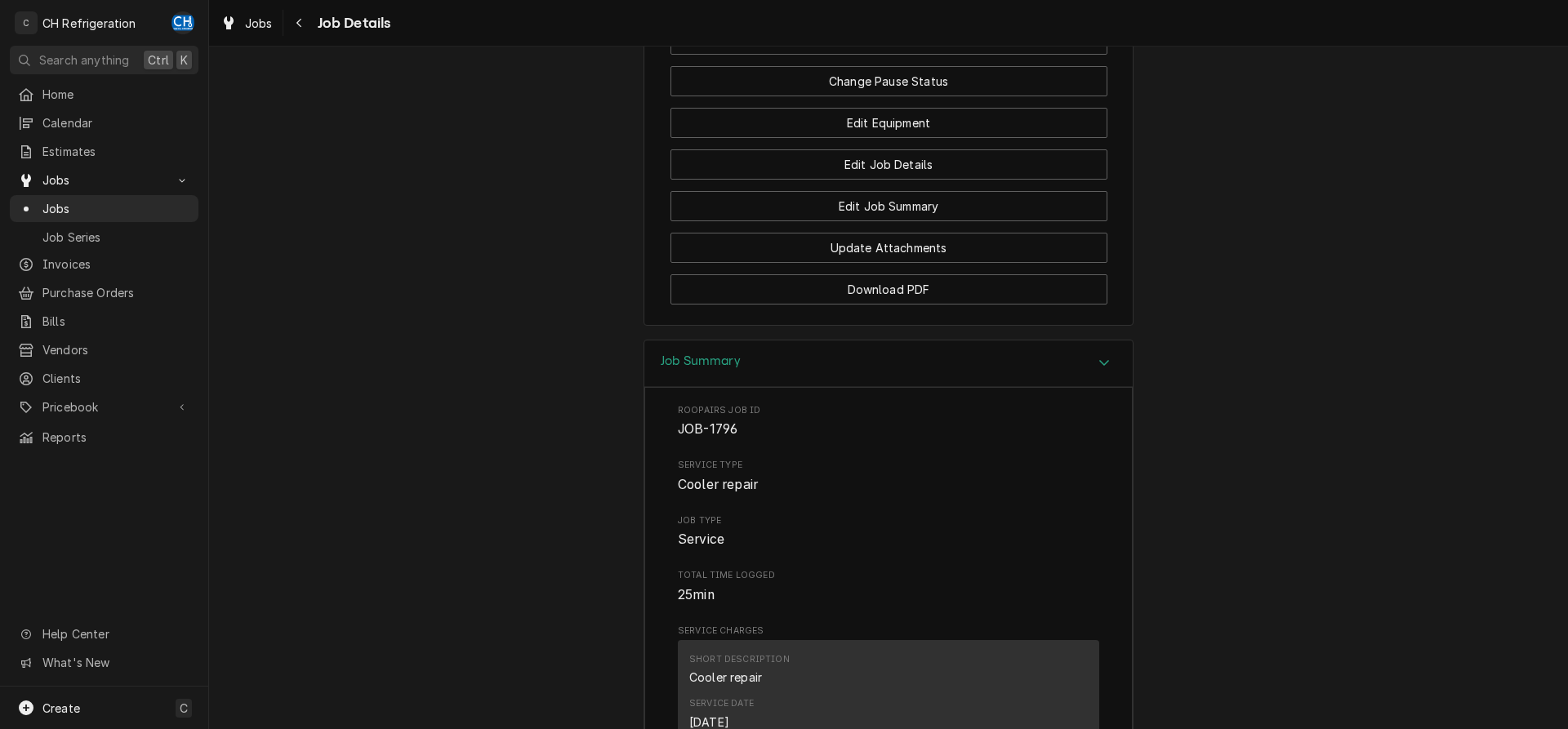
drag, startPoint x: 836, startPoint y: 484, endPoint x: 866, endPoint y: 387, distance: 101.5
click at [839, 472] on span "Service Type" at bounding box center [888, 465] width 421 height 13
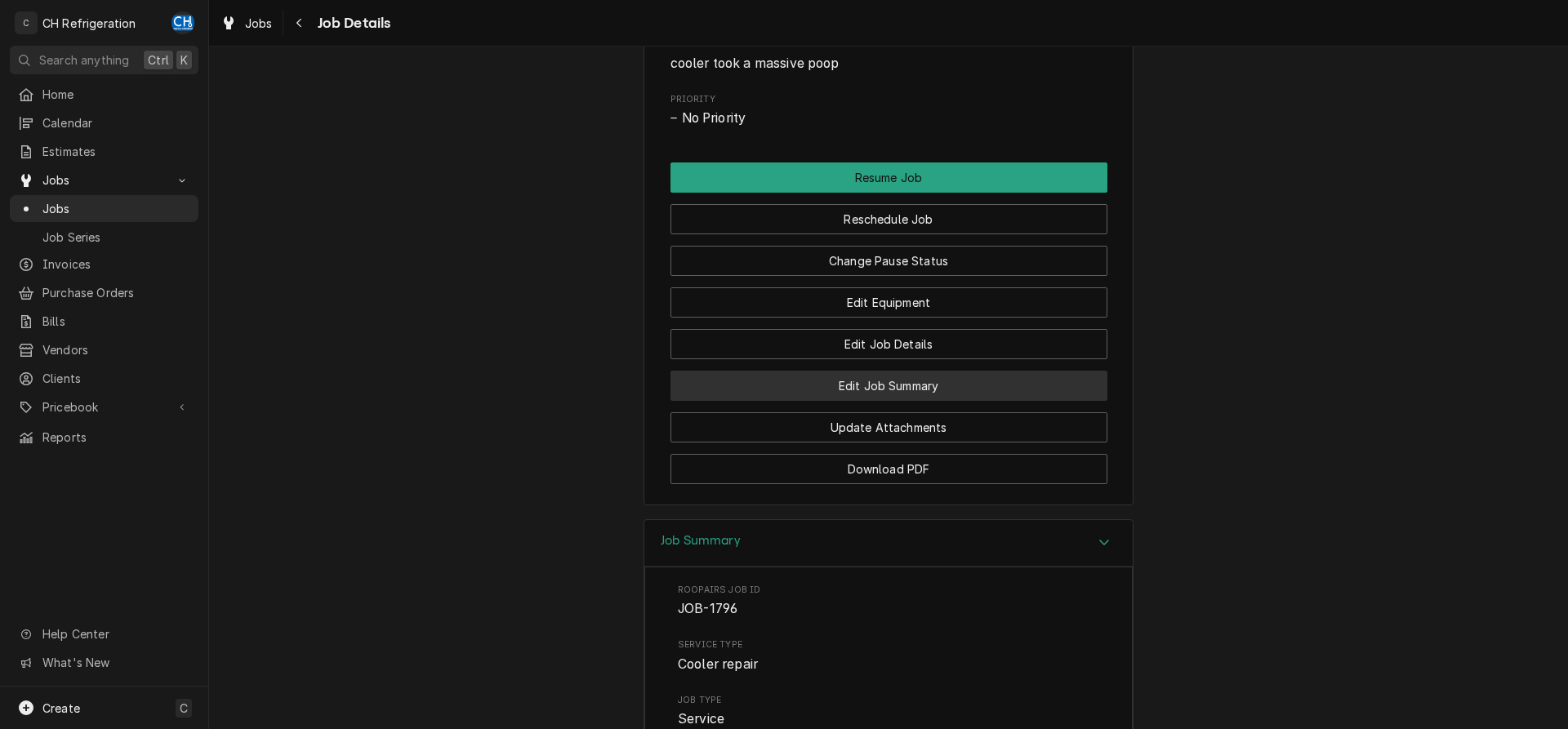
scroll to position [1152, 0]
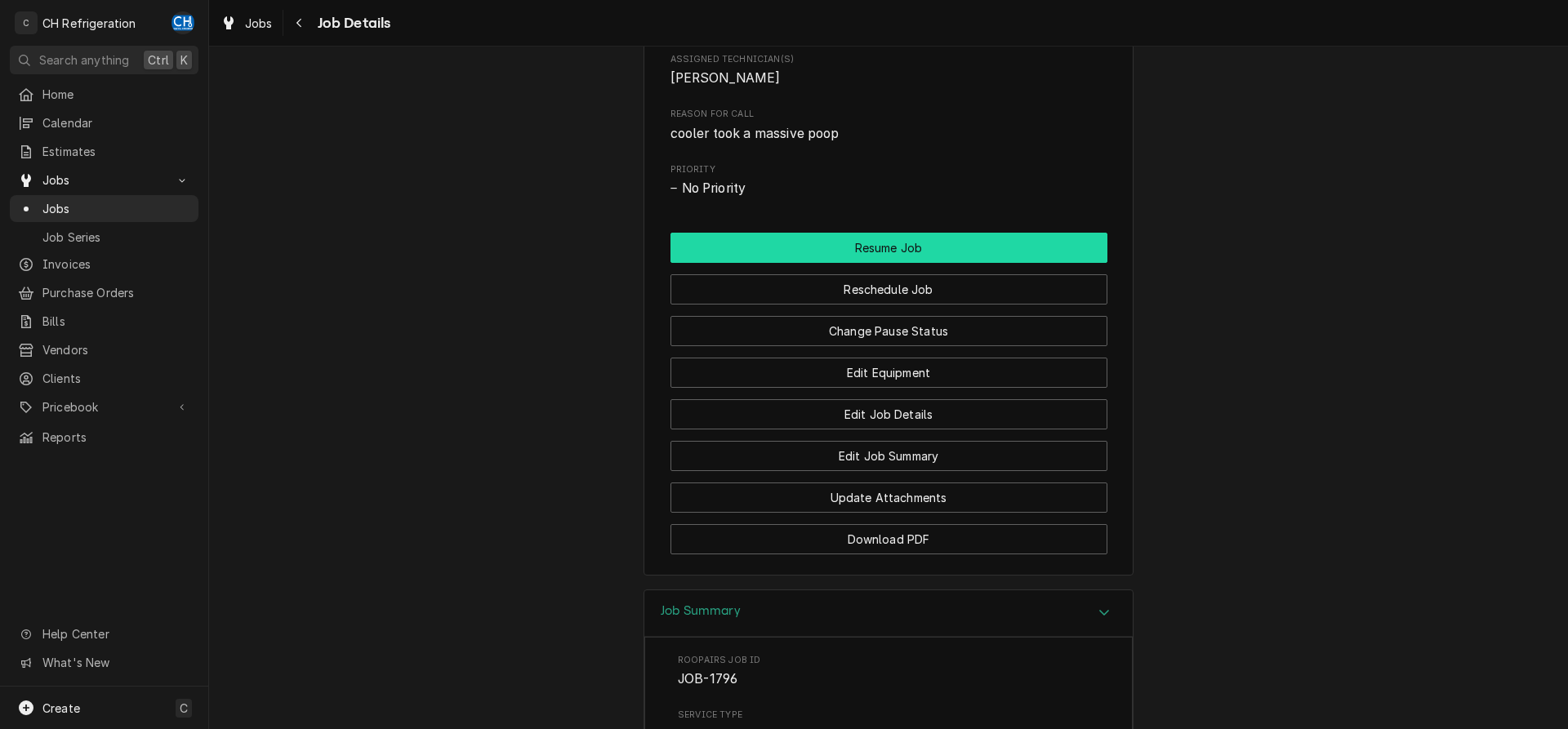
click at [904, 263] on button "Resume Job" at bounding box center [889, 248] width 437 height 30
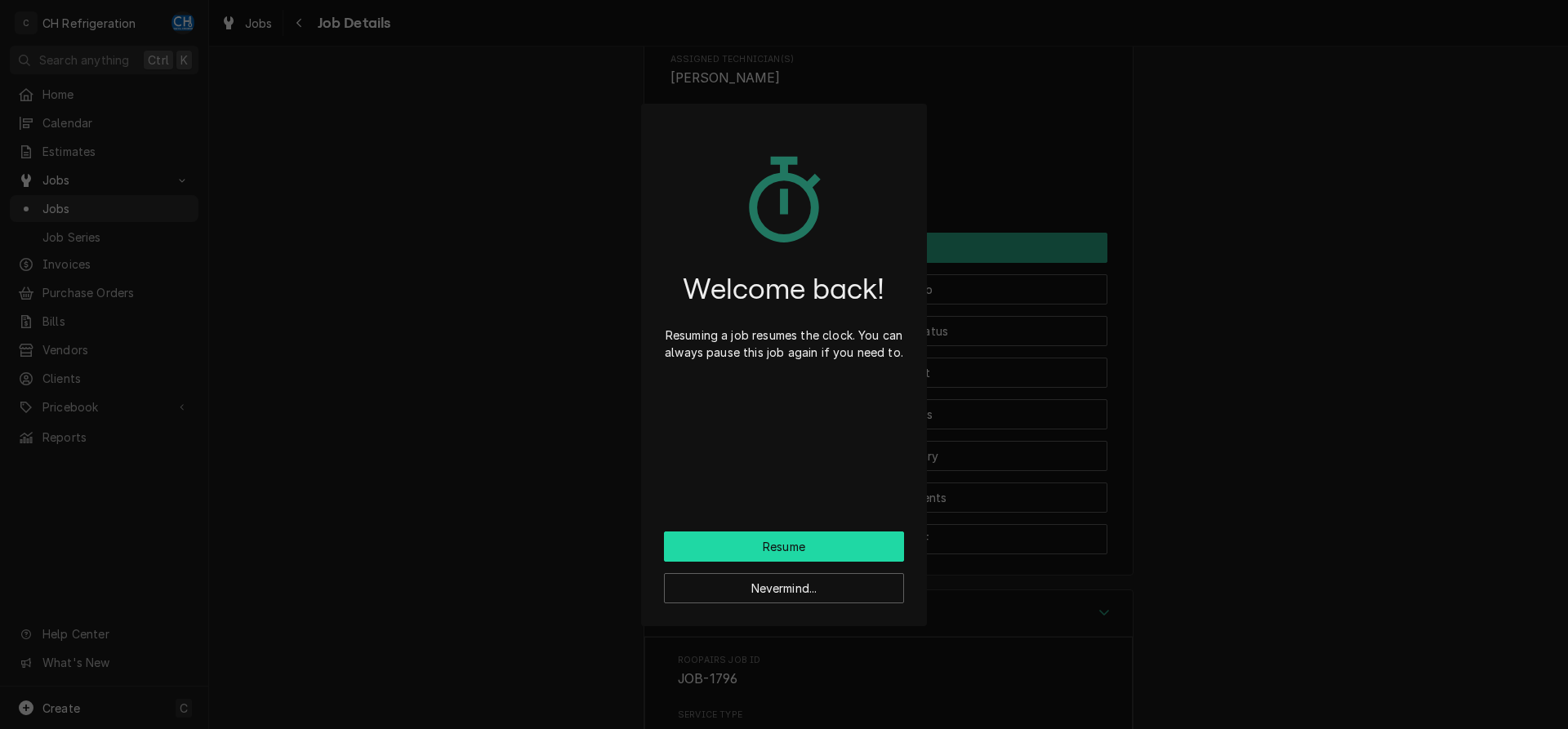
click at [783, 544] on button "Resume" at bounding box center [784, 546] width 240 height 30
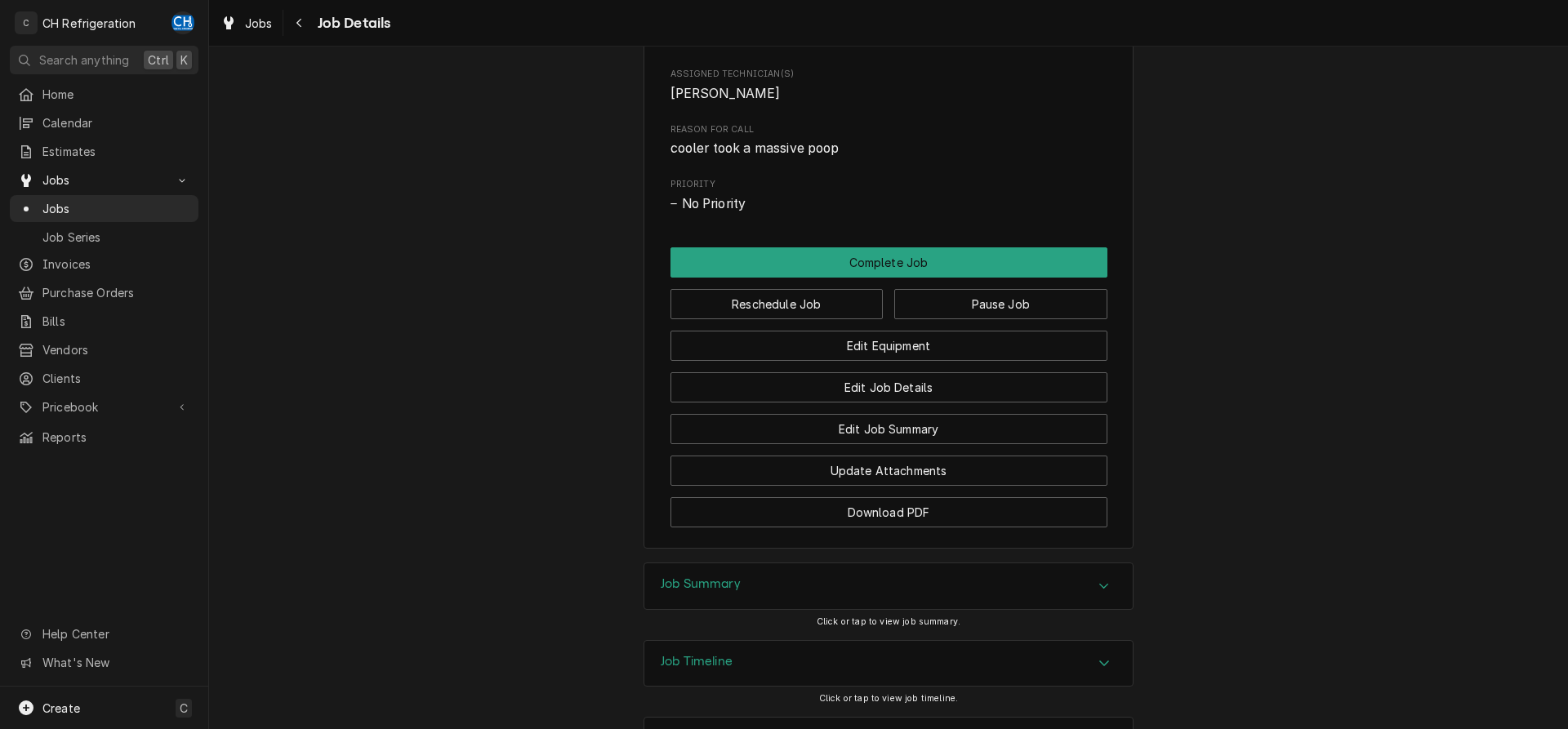
scroll to position [1041, 0]
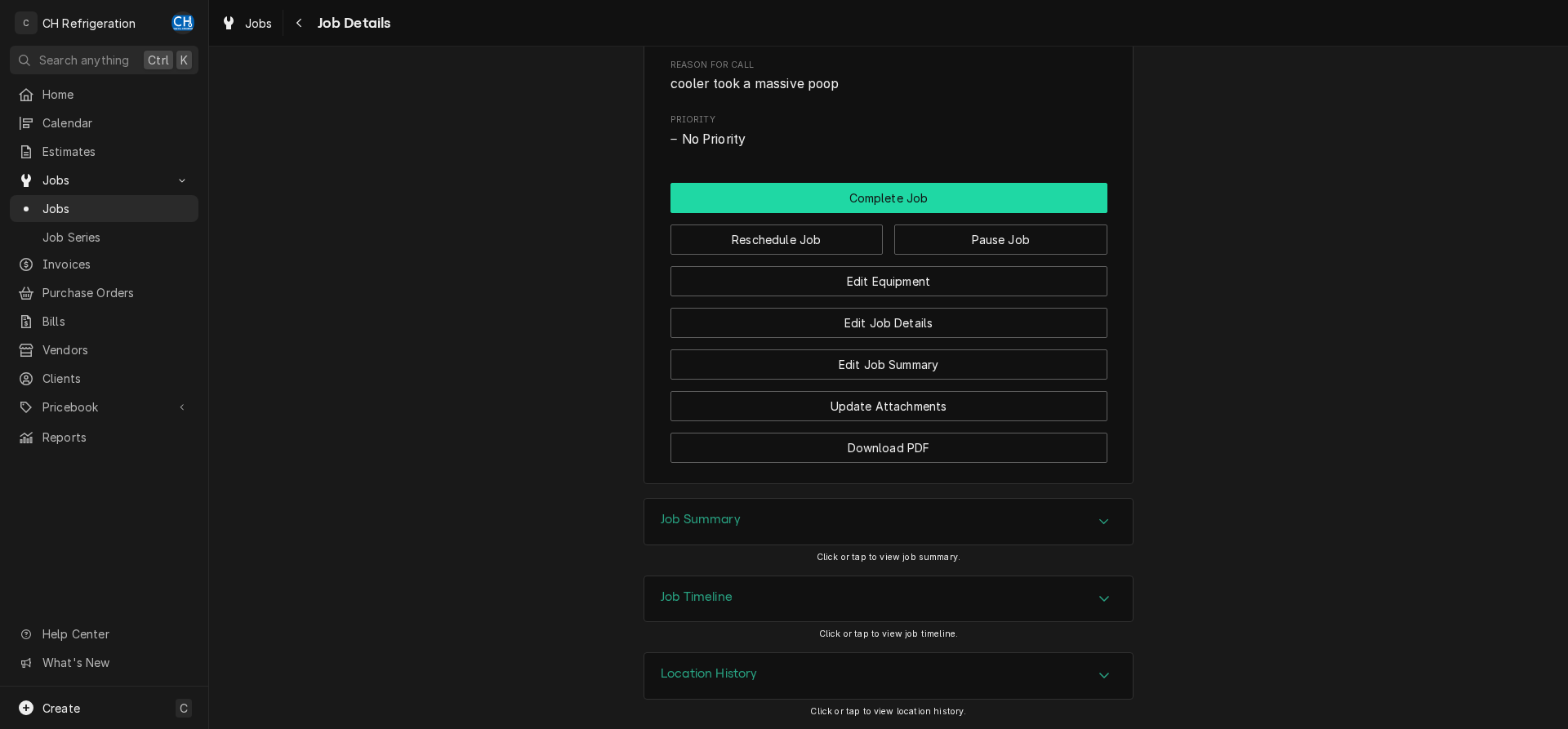
click at [882, 199] on button "Complete Job" at bounding box center [889, 198] width 437 height 30
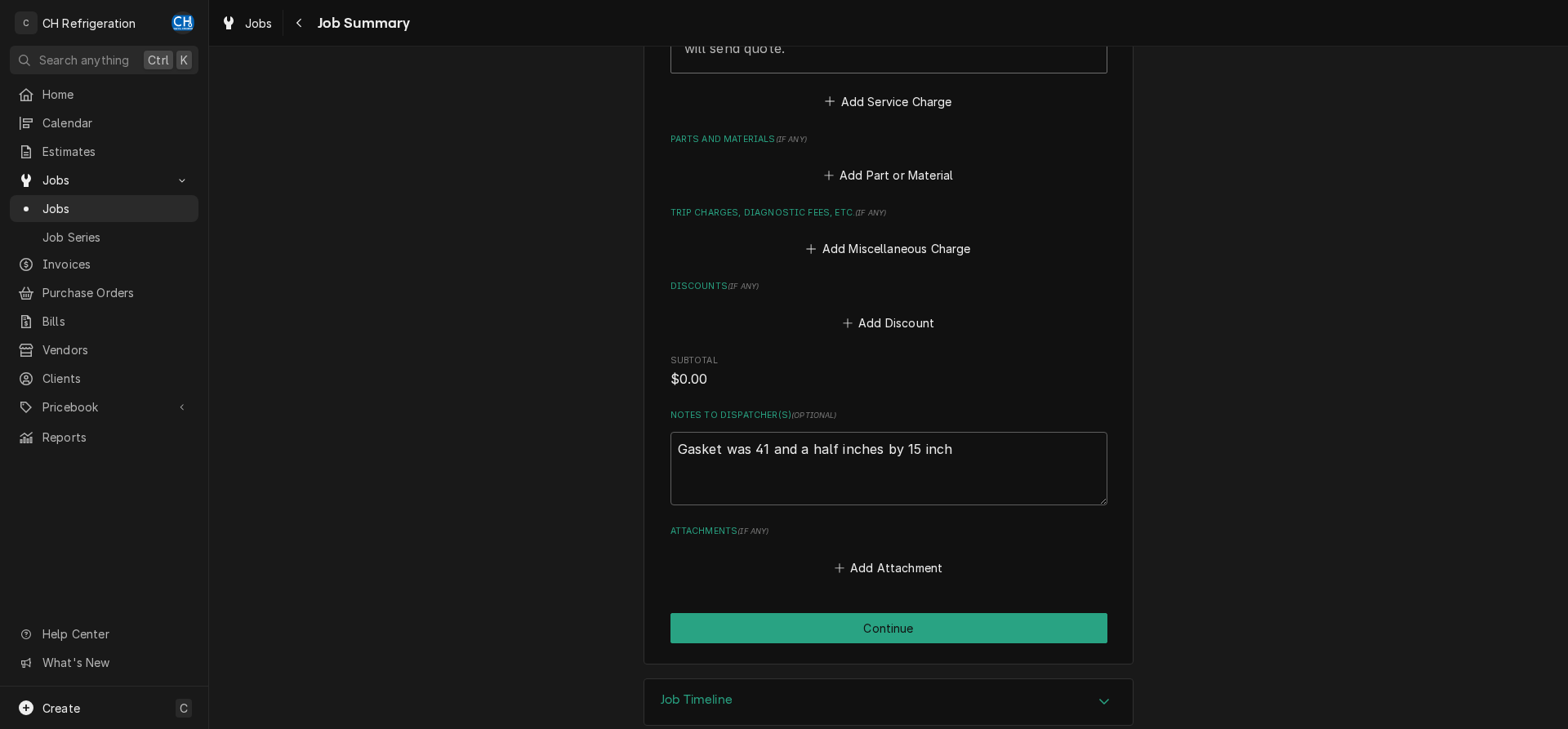
scroll to position [759, 0]
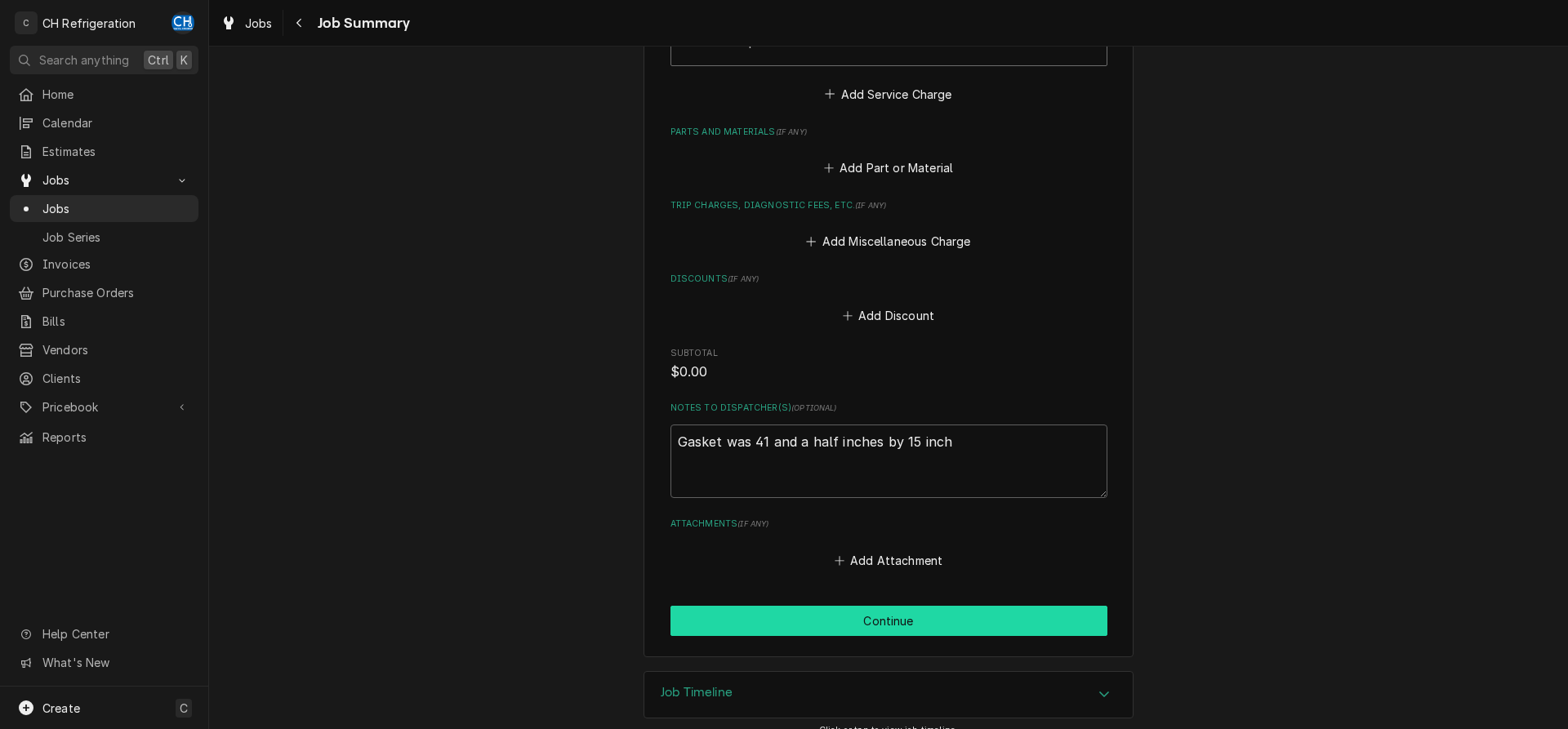
click at [816, 605] on button "Continue" at bounding box center [889, 620] width 437 height 30
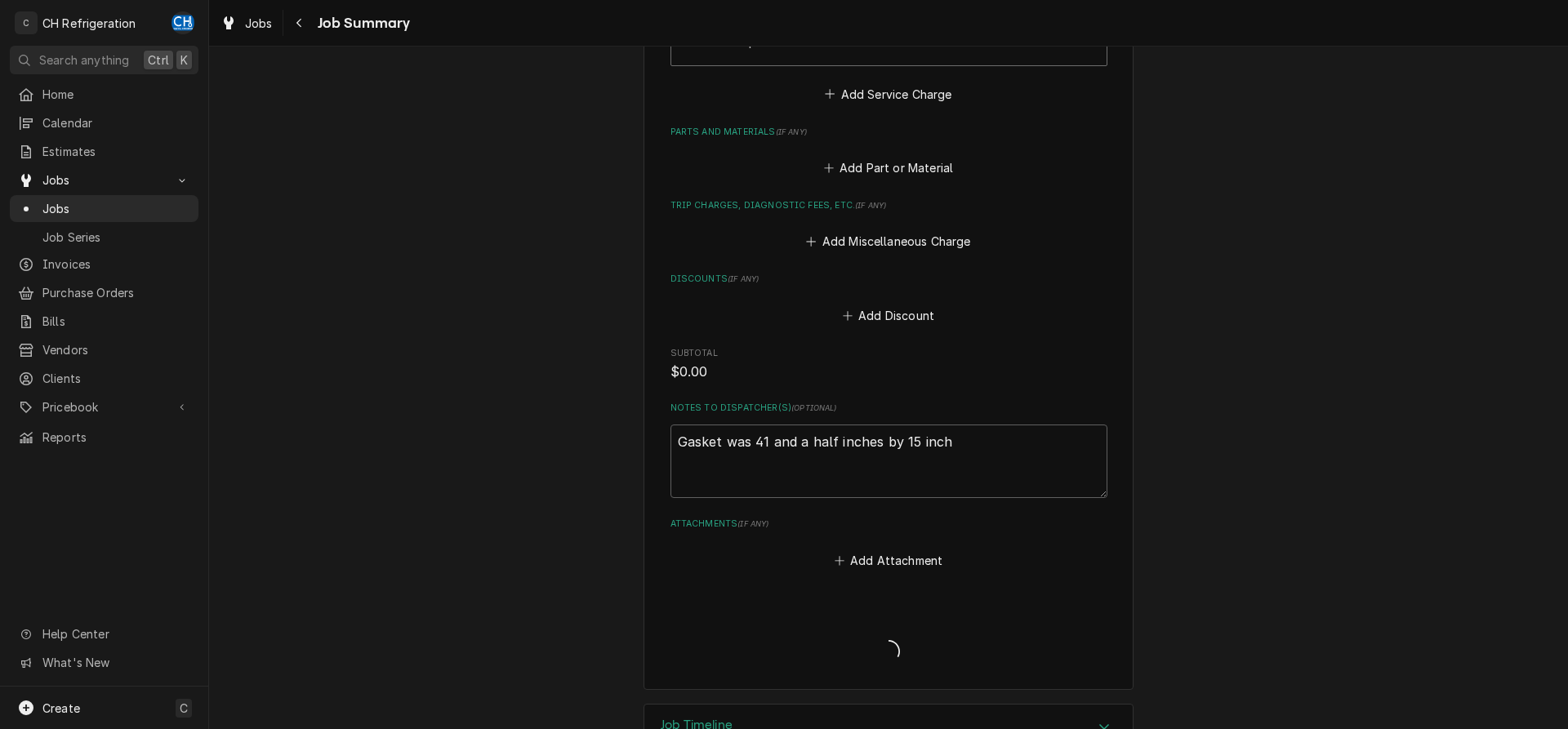
type textarea "x"
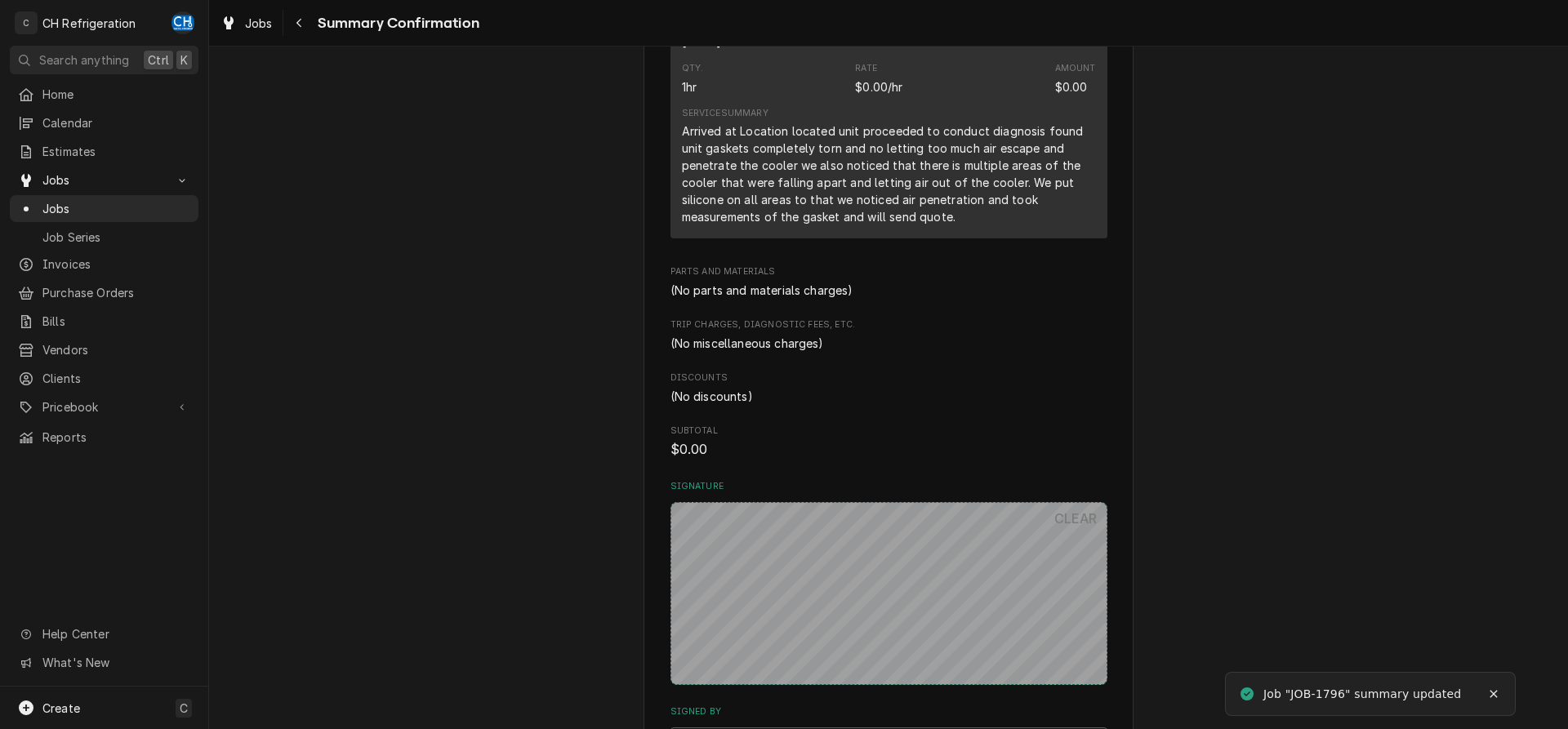
scroll to position [794, 0]
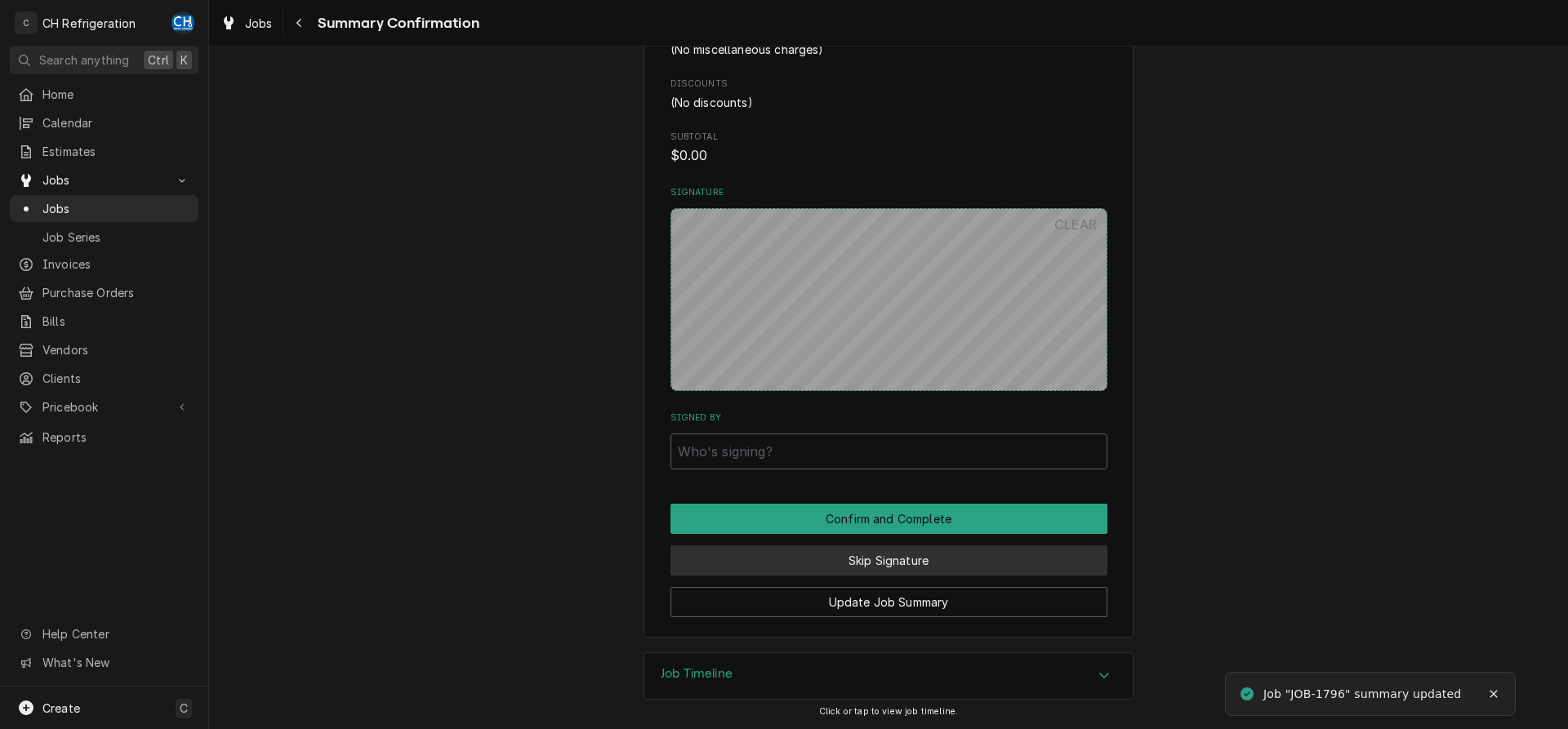
click at [840, 559] on button "Skip Signature" at bounding box center [889, 560] width 437 height 30
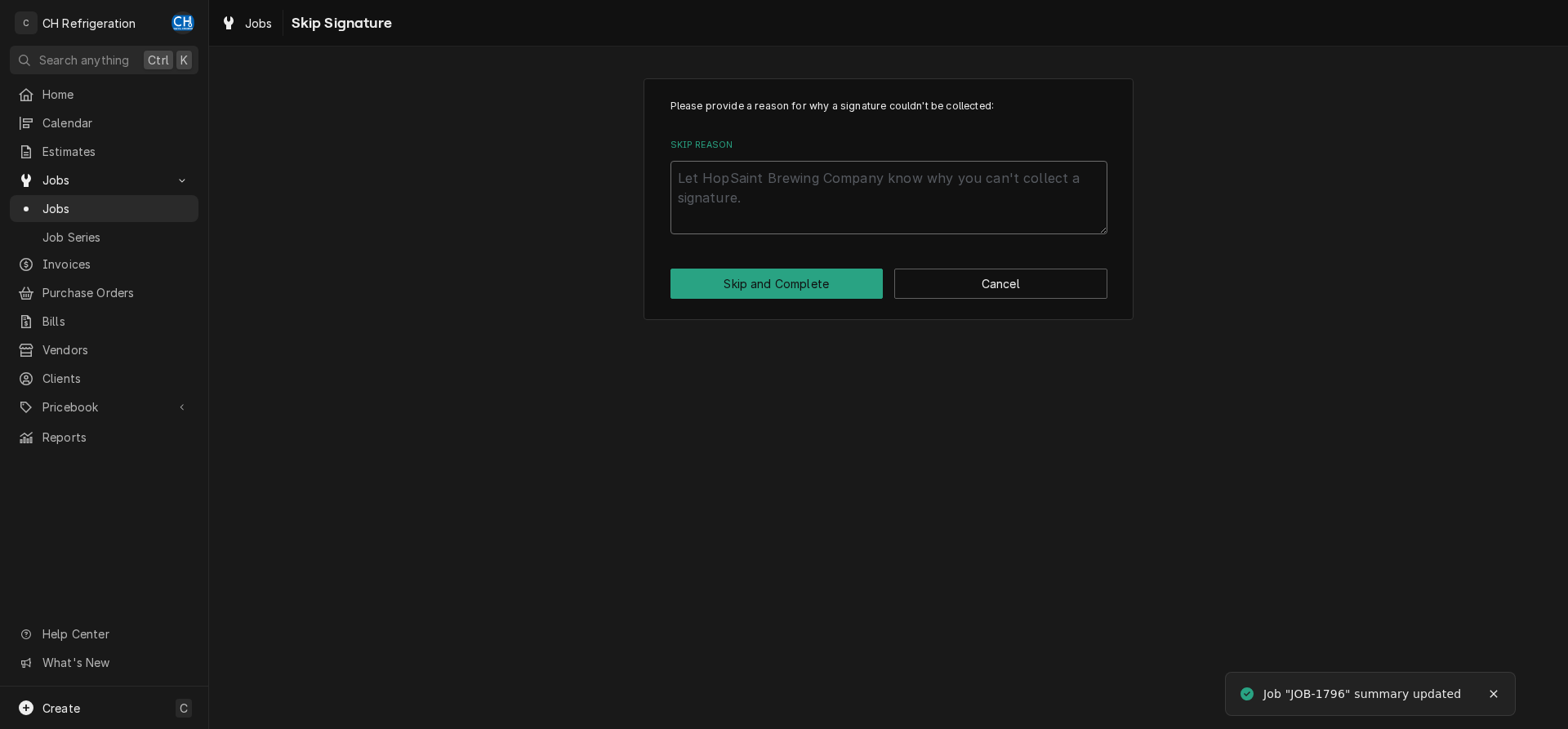
click at [791, 207] on textarea "Skip Reason" at bounding box center [889, 197] width 437 height 73
type textarea "x"
type textarea "n"
type textarea "x"
type textarea "no"
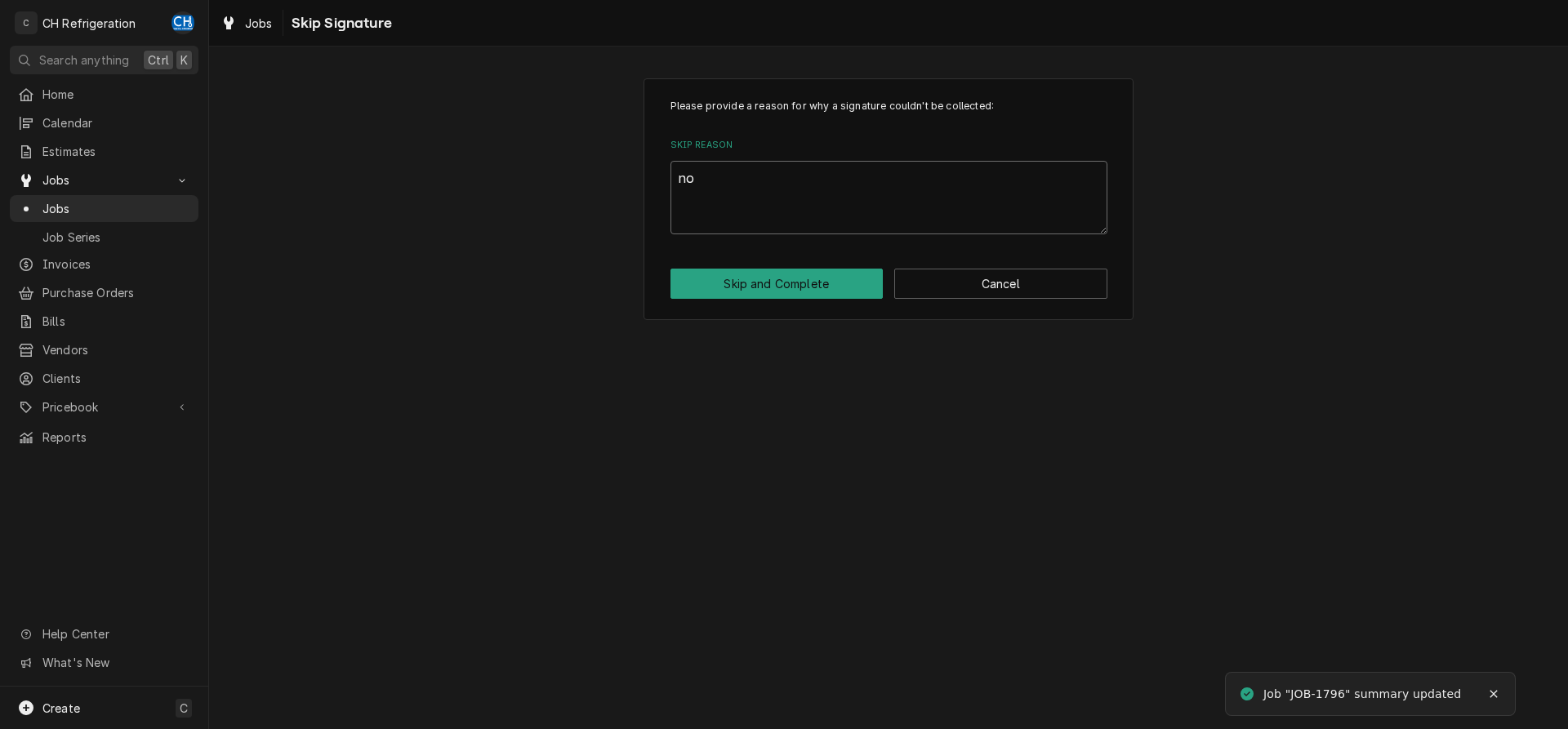
type textarea "x"
type textarea "no"
type textarea "x"
type textarea "no s"
type textarea "x"
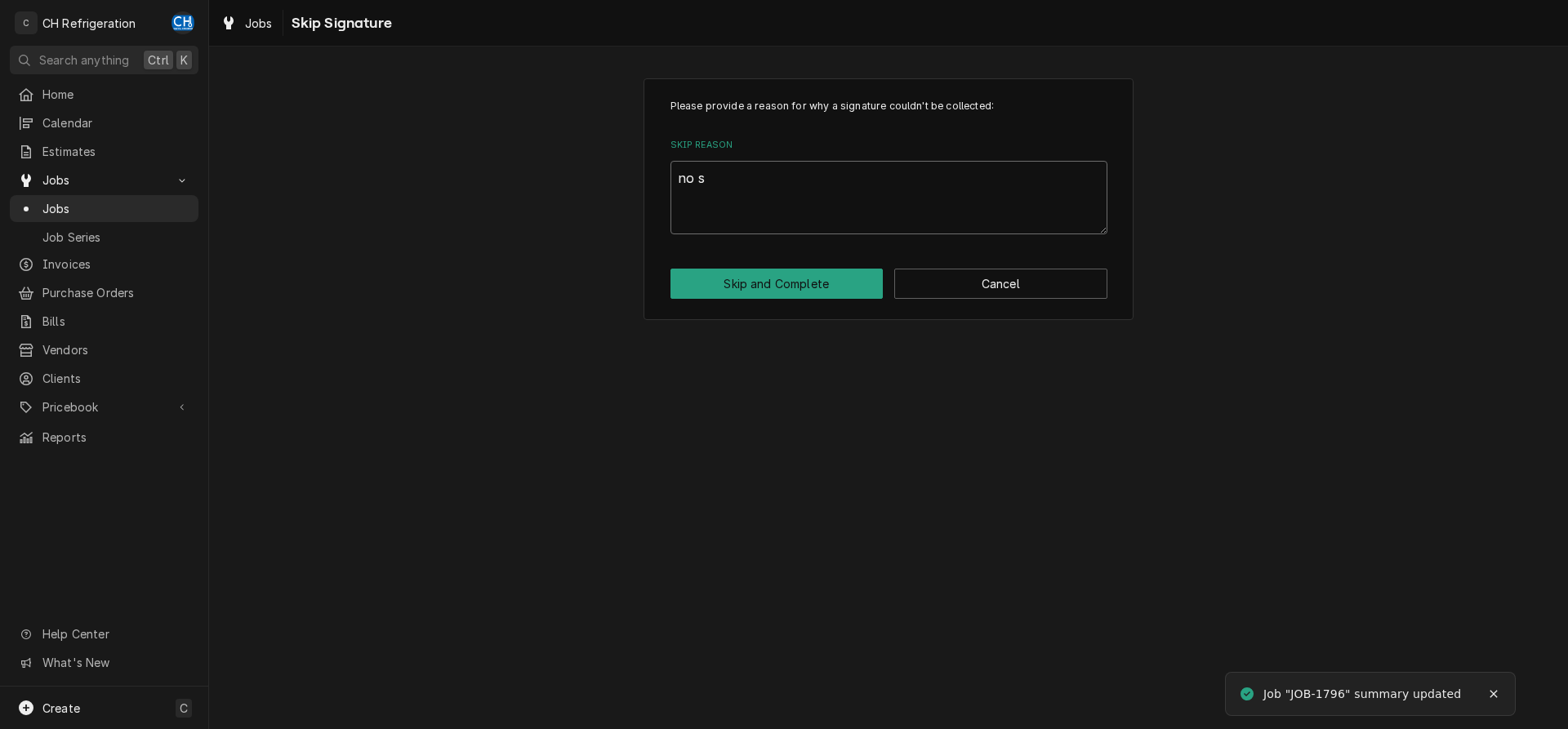
type textarea "no si"
type textarea "x"
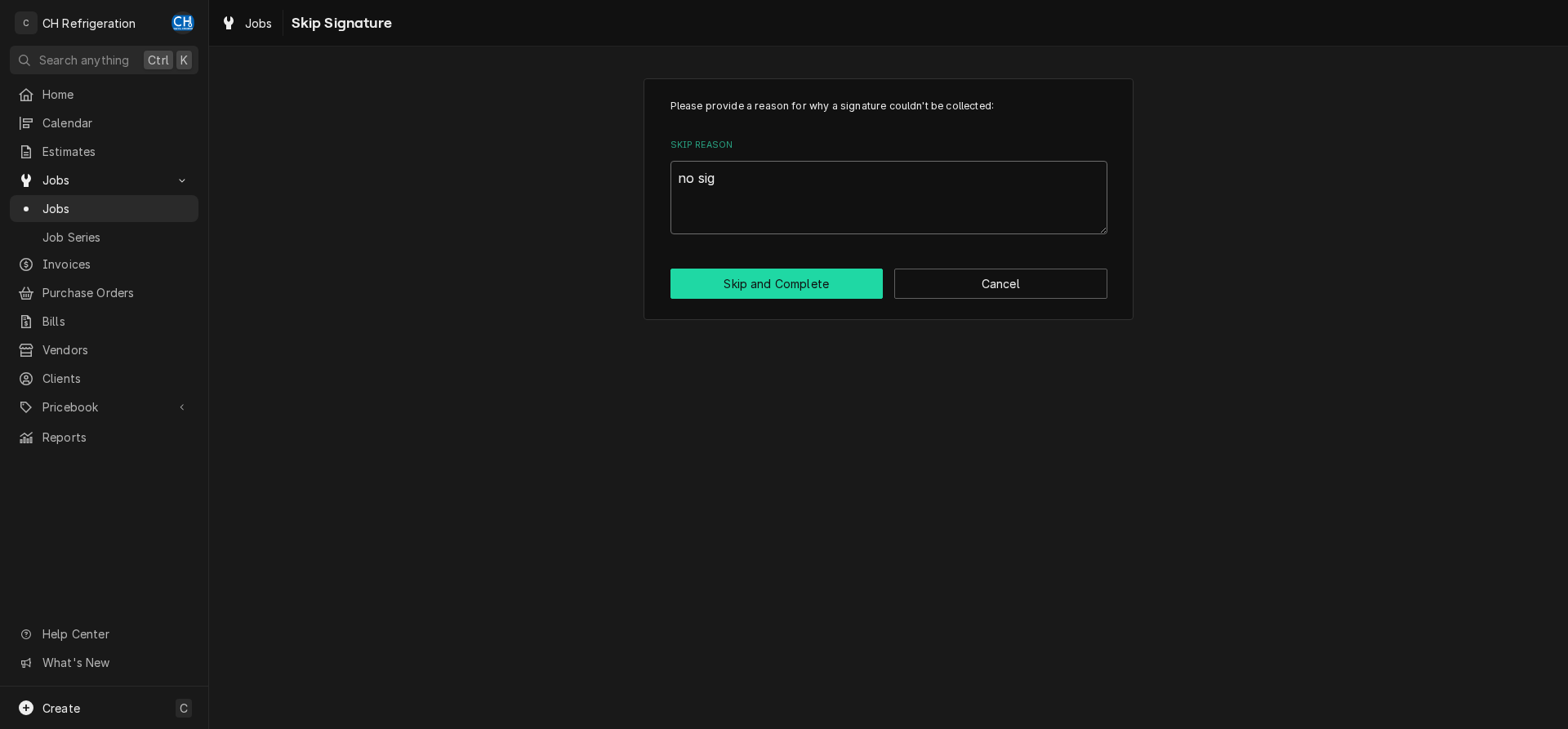
type textarea "no sig"
click at [808, 297] on button "Skip and Complete" at bounding box center [777, 283] width 213 height 30
type textarea "x"
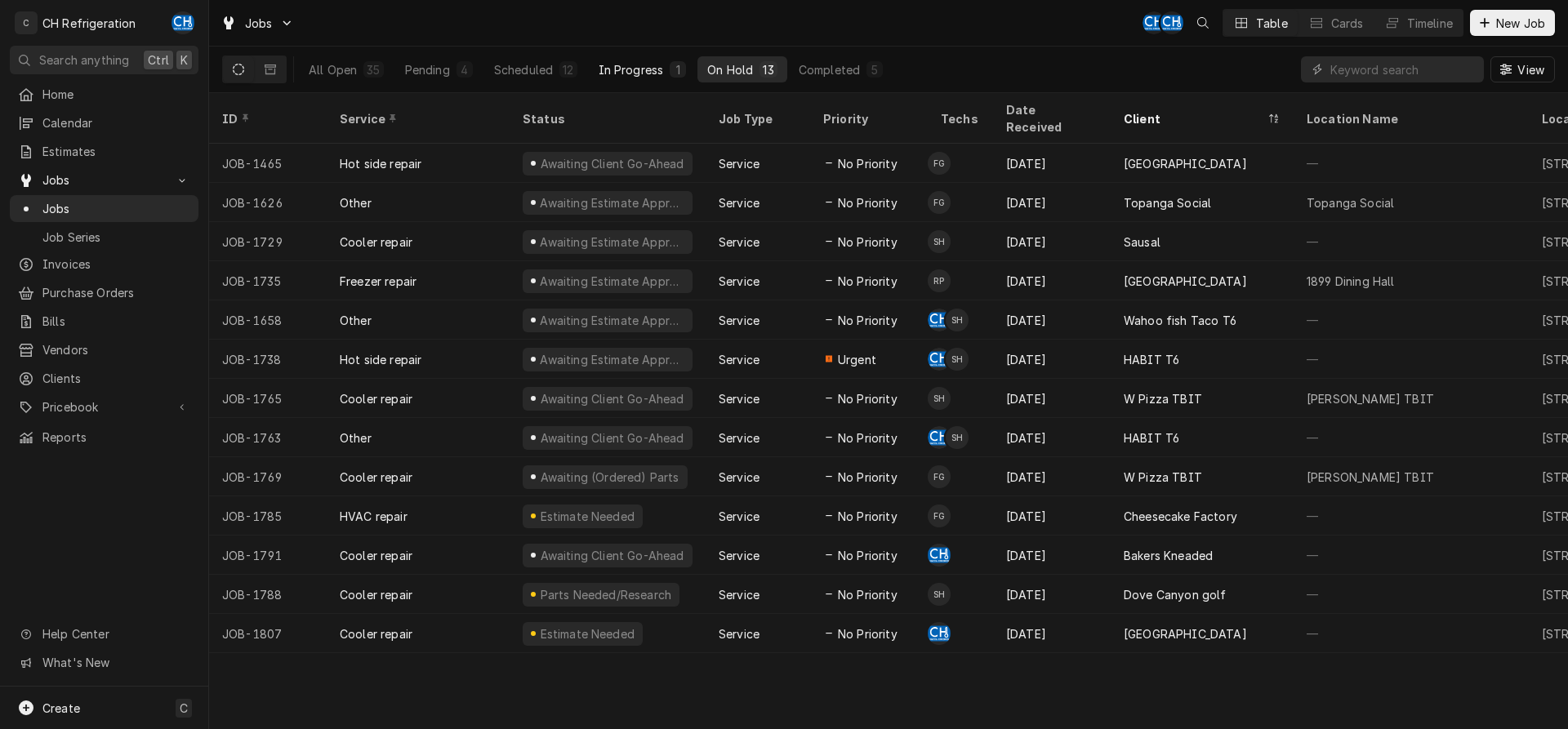
click at [630, 65] on div "In Progress" at bounding box center [631, 69] width 65 height 17
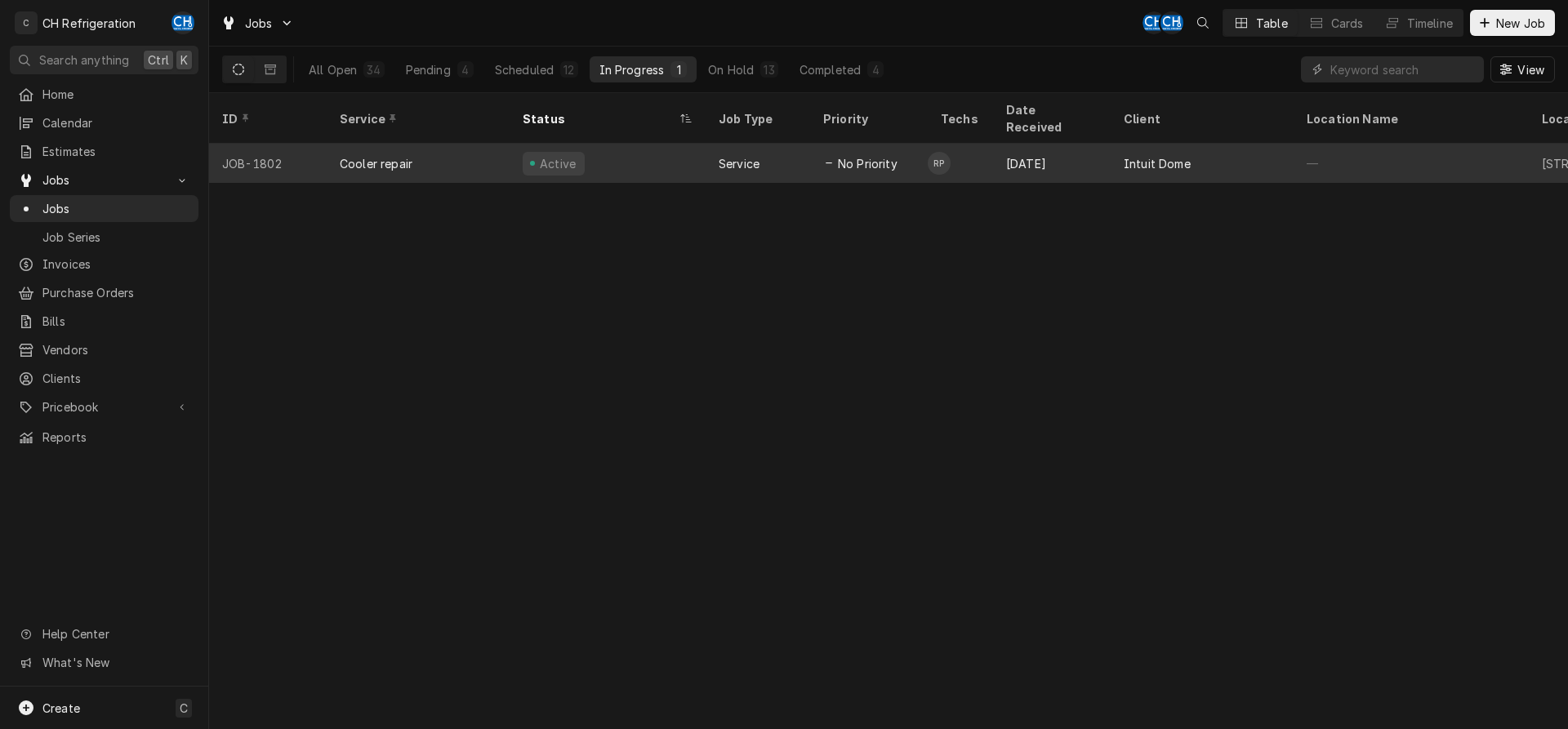
click at [1040, 147] on div "[DATE]" at bounding box center [1052, 163] width 117 height 39
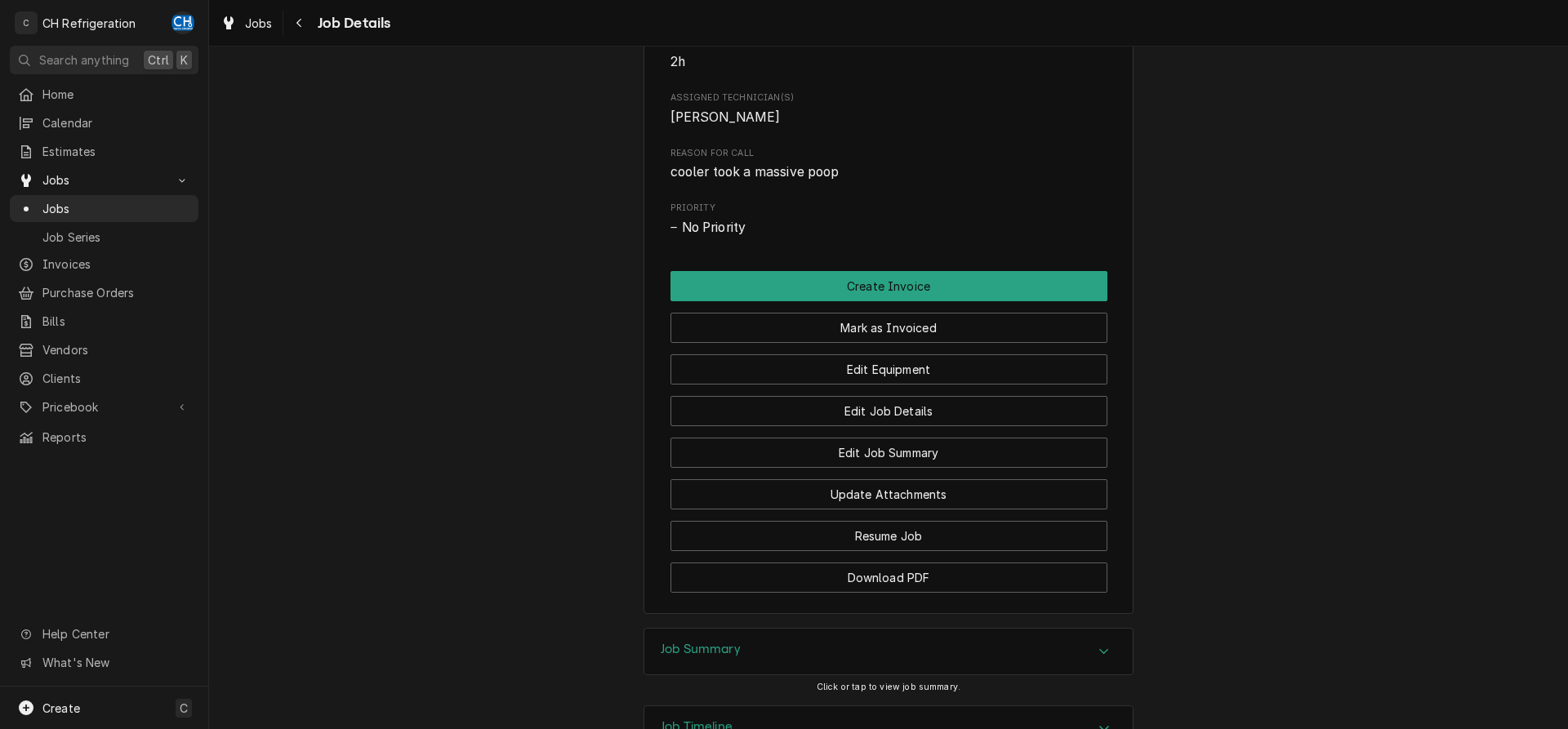
scroll to position [884, 0]
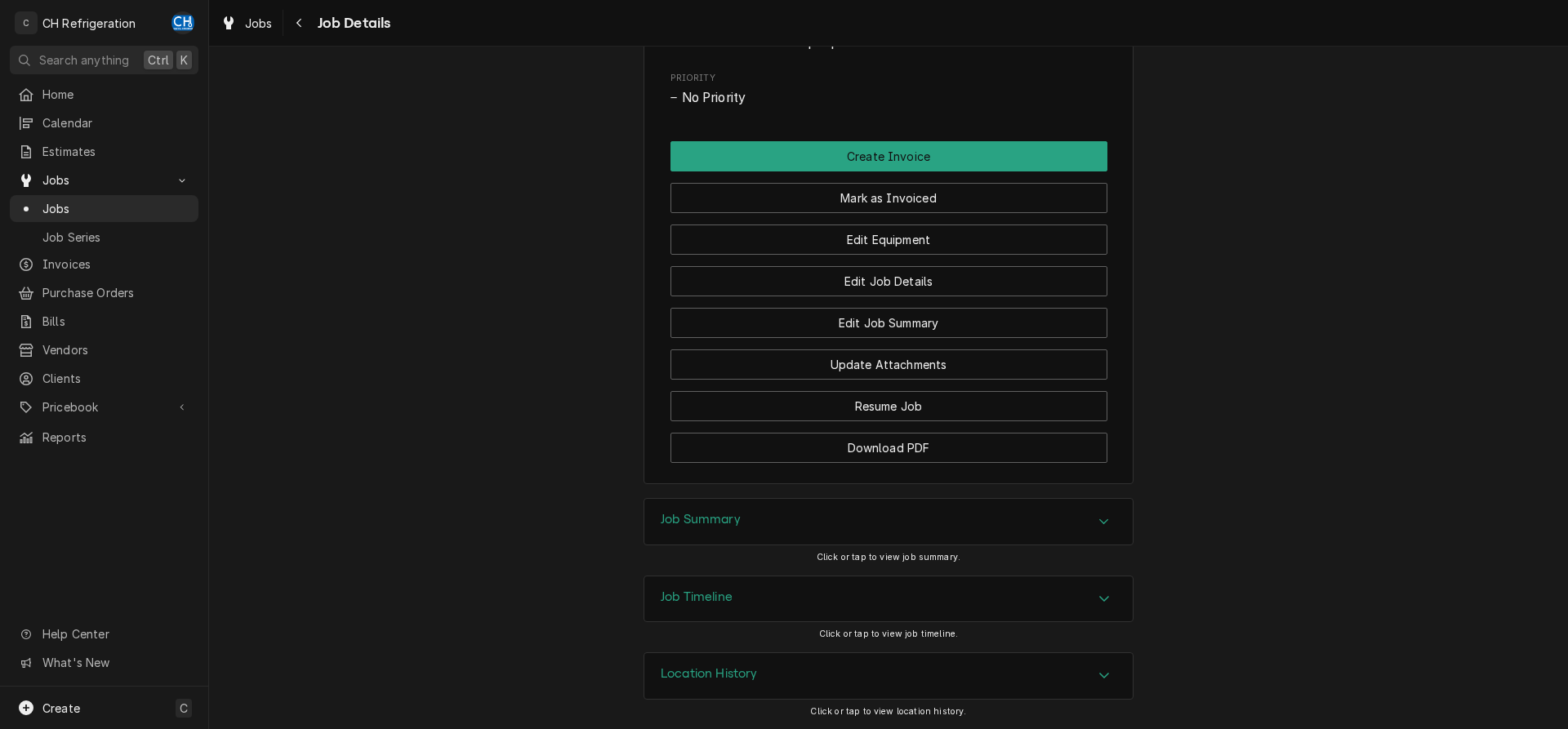
click at [724, 585] on div "Job Timeline" at bounding box center [888, 599] width 488 height 46
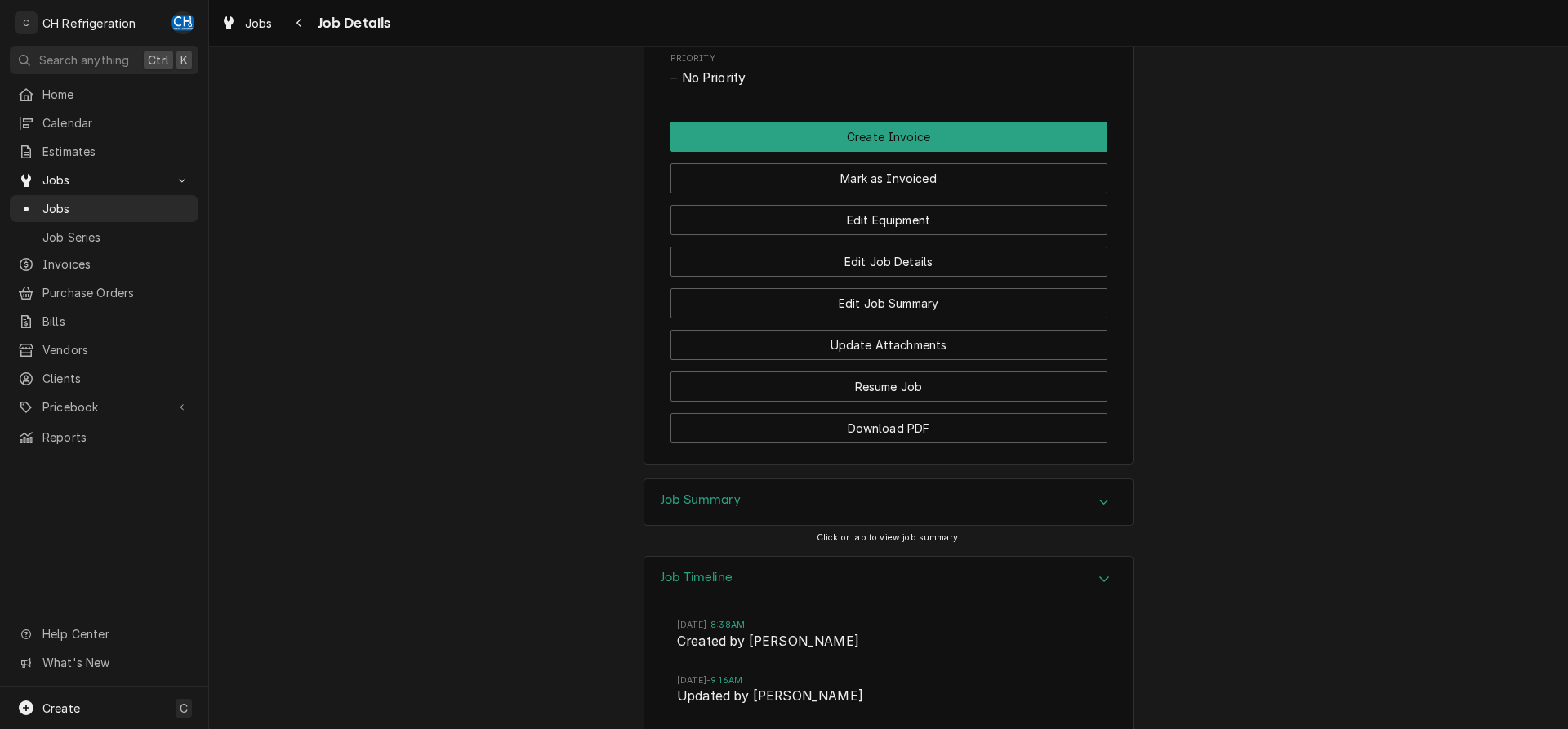
click at [717, 525] on div "Job Summary" at bounding box center [888, 502] width 488 height 46
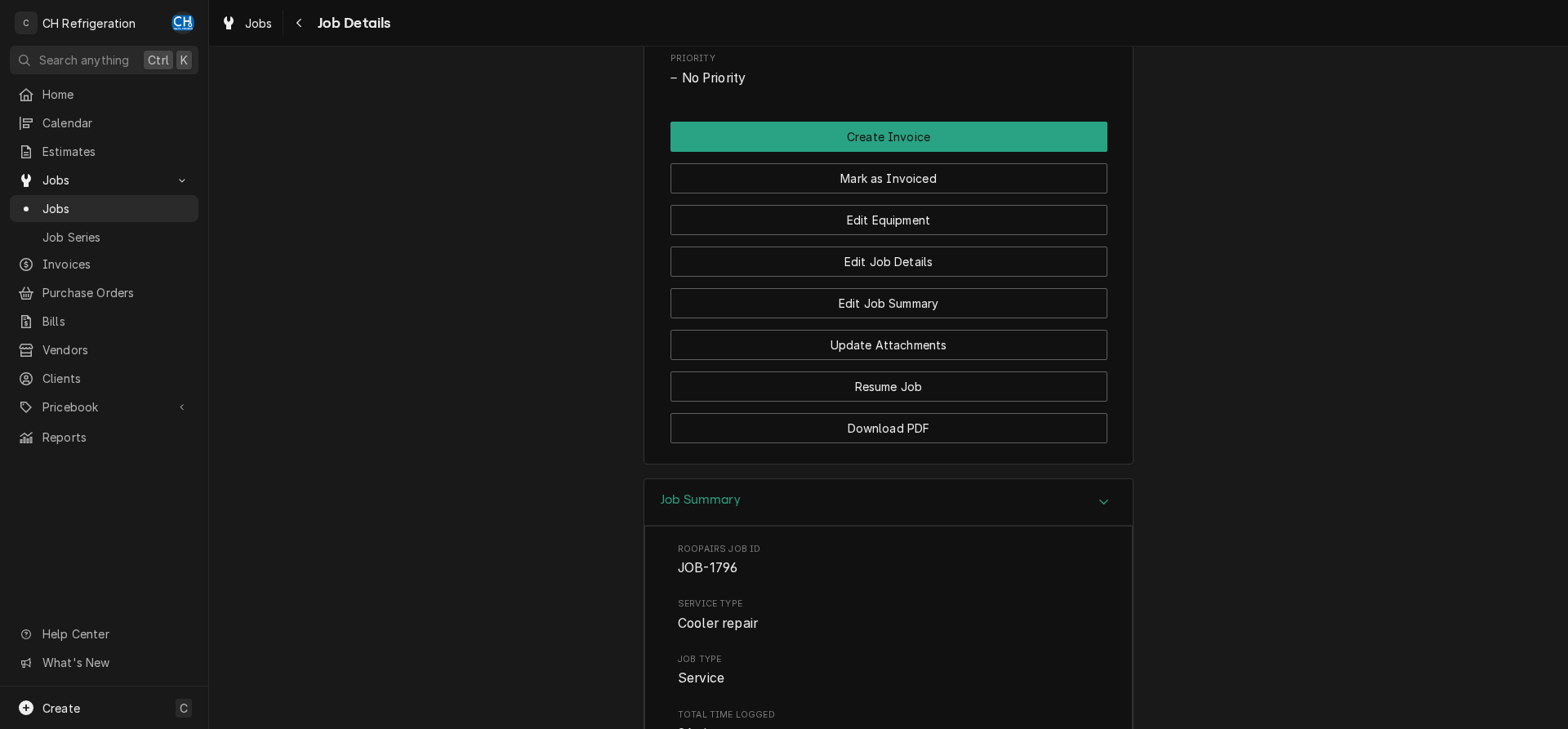
scroll to position [1301, 0]
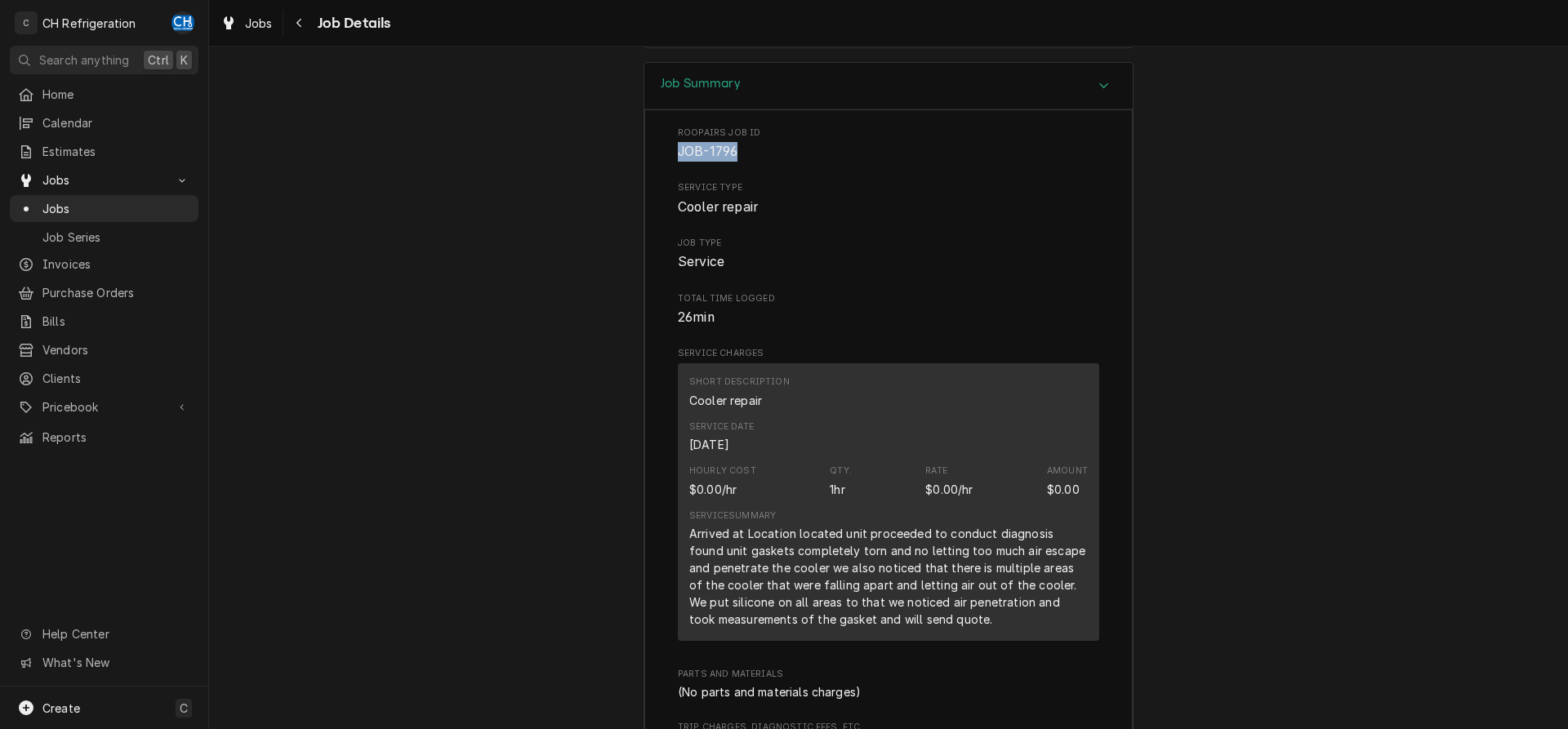
drag, startPoint x: 748, startPoint y: 173, endPoint x: 668, endPoint y: 166, distance: 80.3
click at [668, 166] on div "Roopairs Job ID JOB-1796 Service Type Cooler repair Job Type Service Total Time…" at bounding box center [888, 586] width 488 height 954
copy span "JOB-1796"
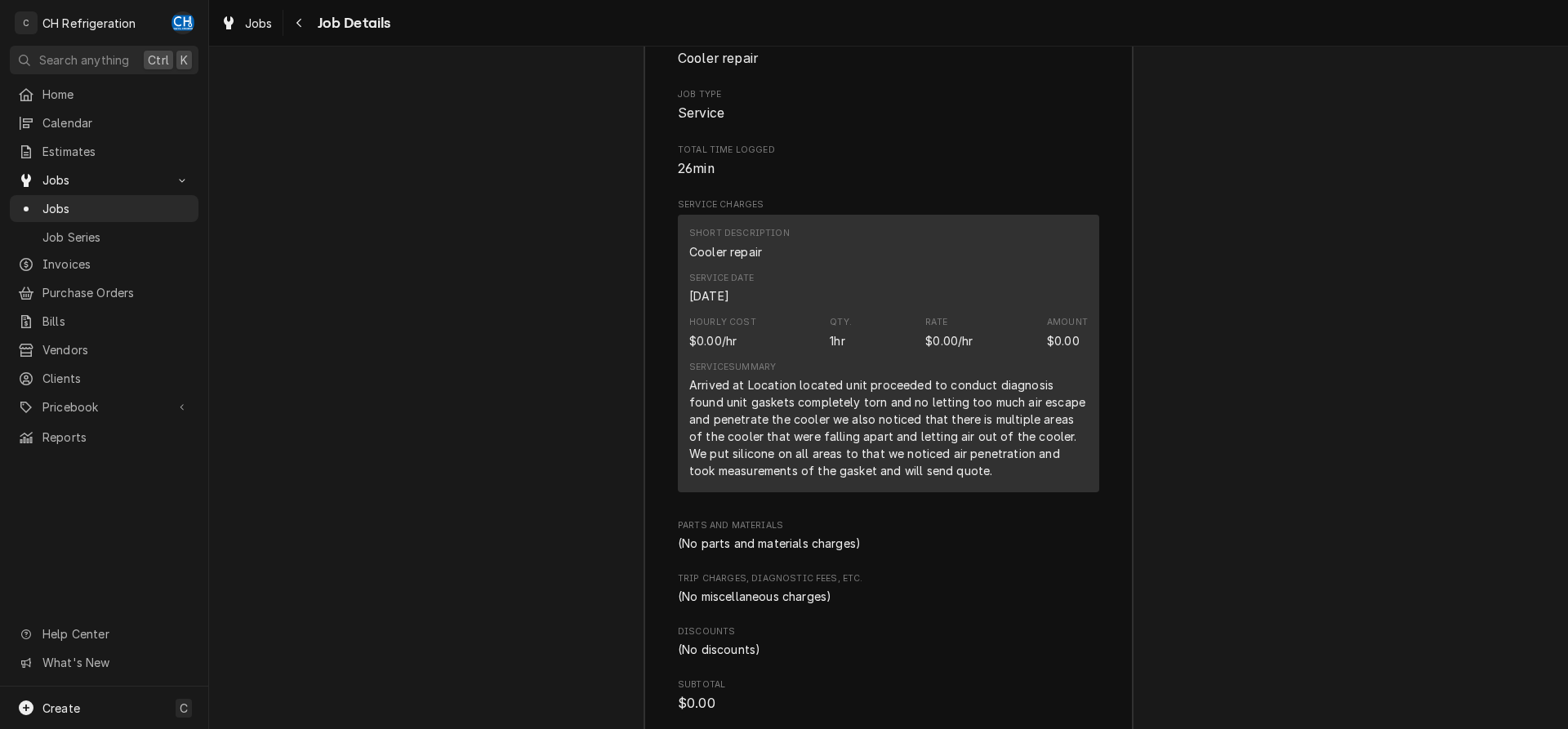
scroll to position [1468, 0]
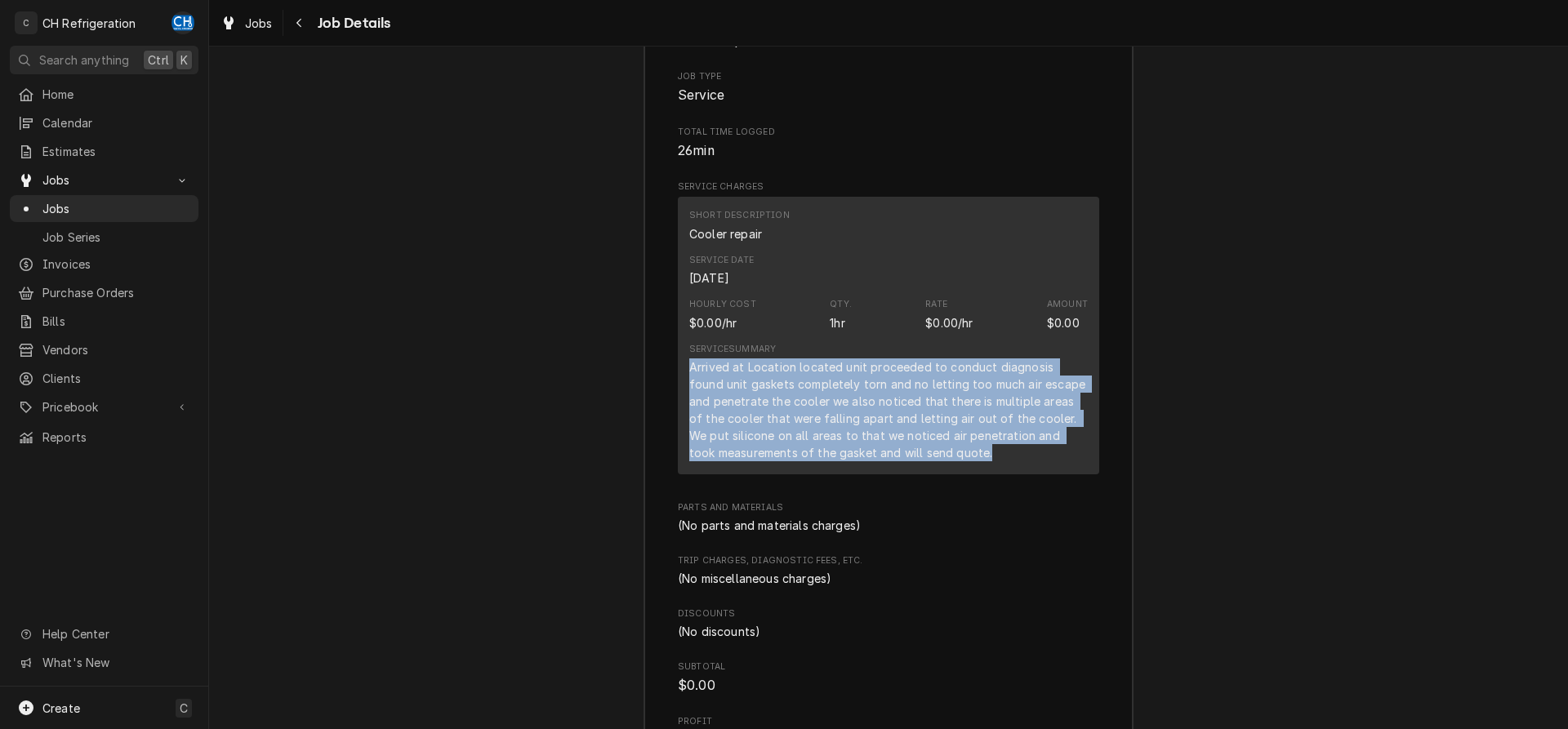
drag, startPoint x: 681, startPoint y: 385, endPoint x: 1031, endPoint y: 475, distance: 361.4
click at [1031, 475] on div "Short Description Cooler repair Service Date Aug 25, 2025 Hourly Cost $0.00/hr …" at bounding box center [888, 335] width 421 height 278
copy div "Arrived at Location located unit proceeded to conduct diagnosis found unit gask…"
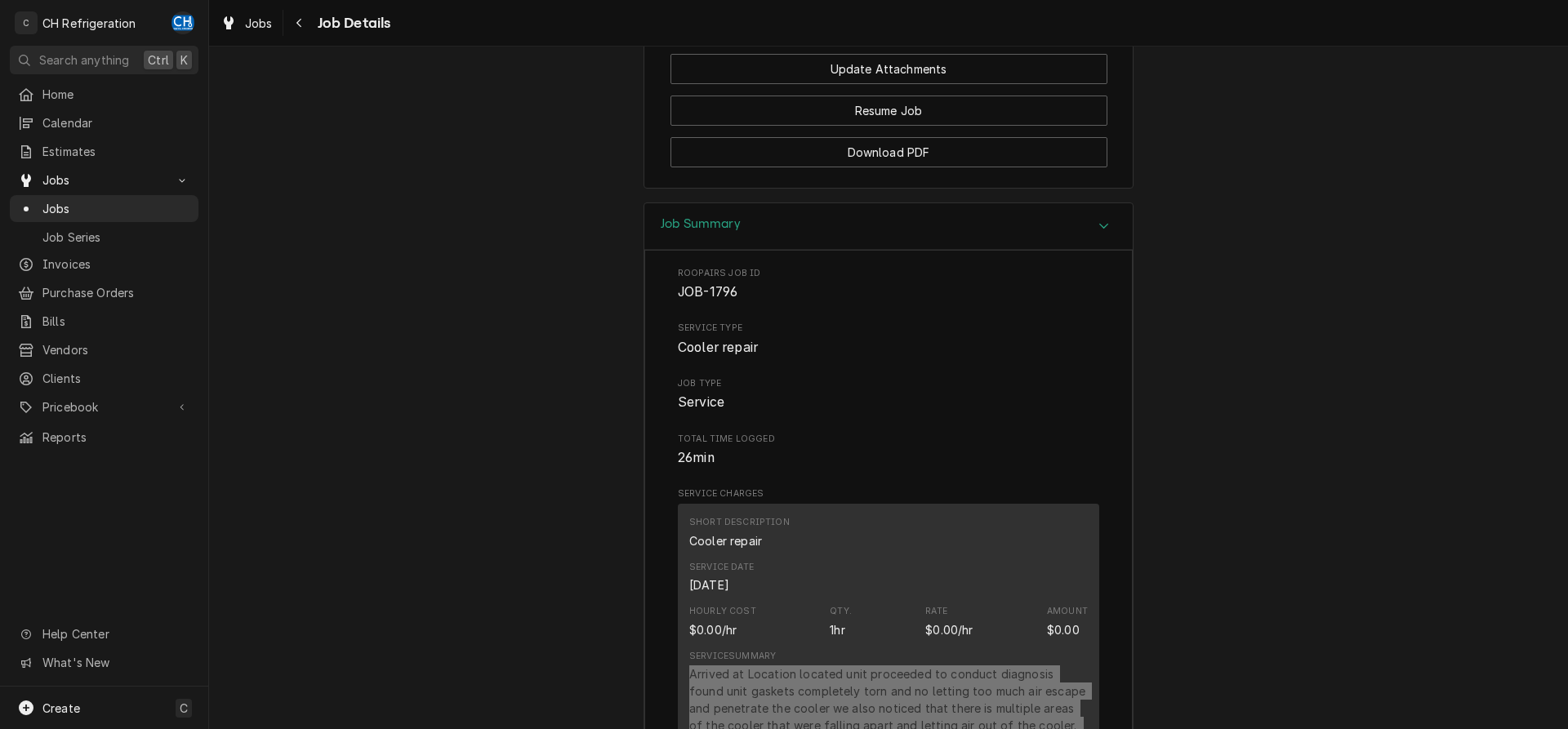
scroll to position [827, 0]
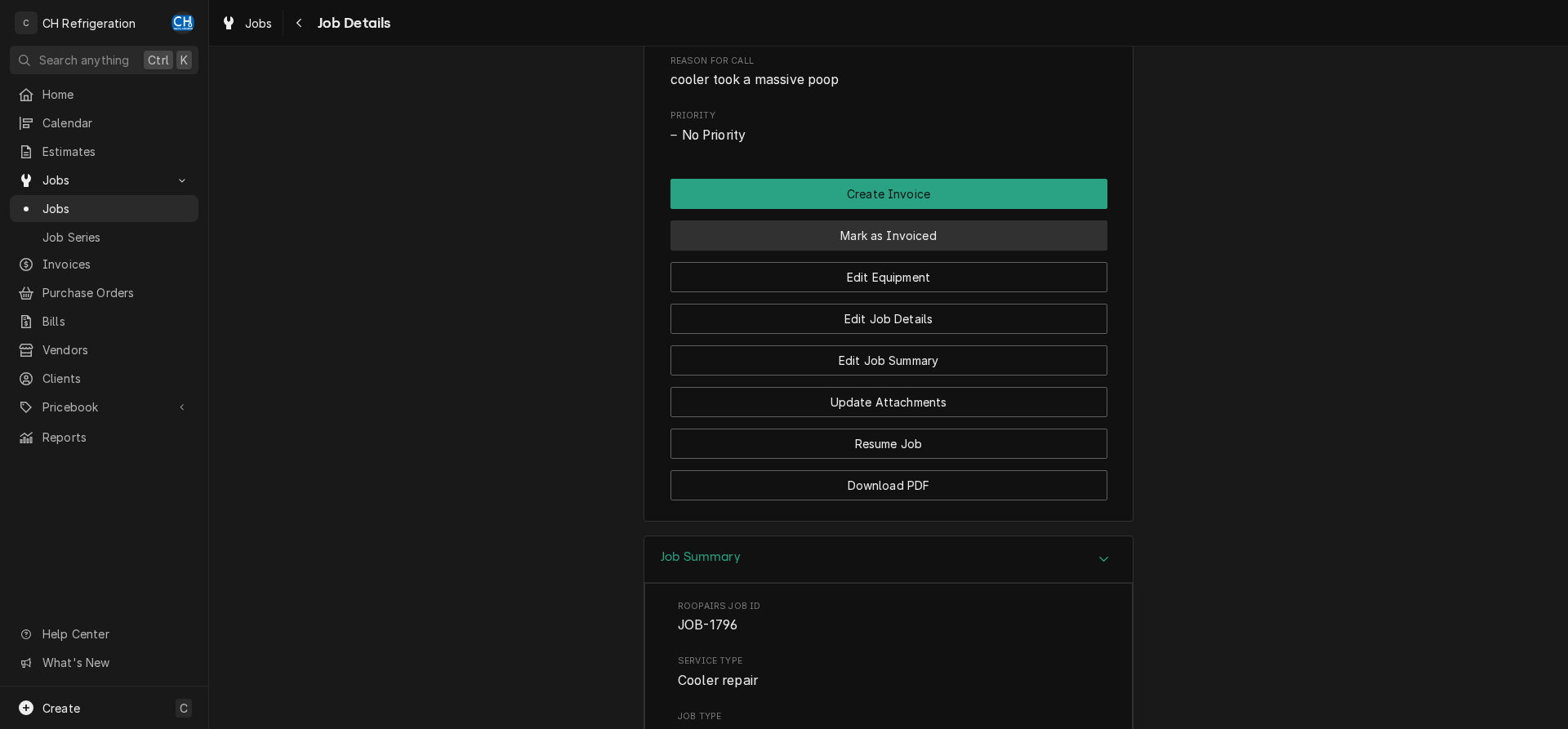
click at [908, 251] on button "Mark as Invoiced" at bounding box center [889, 236] width 437 height 30
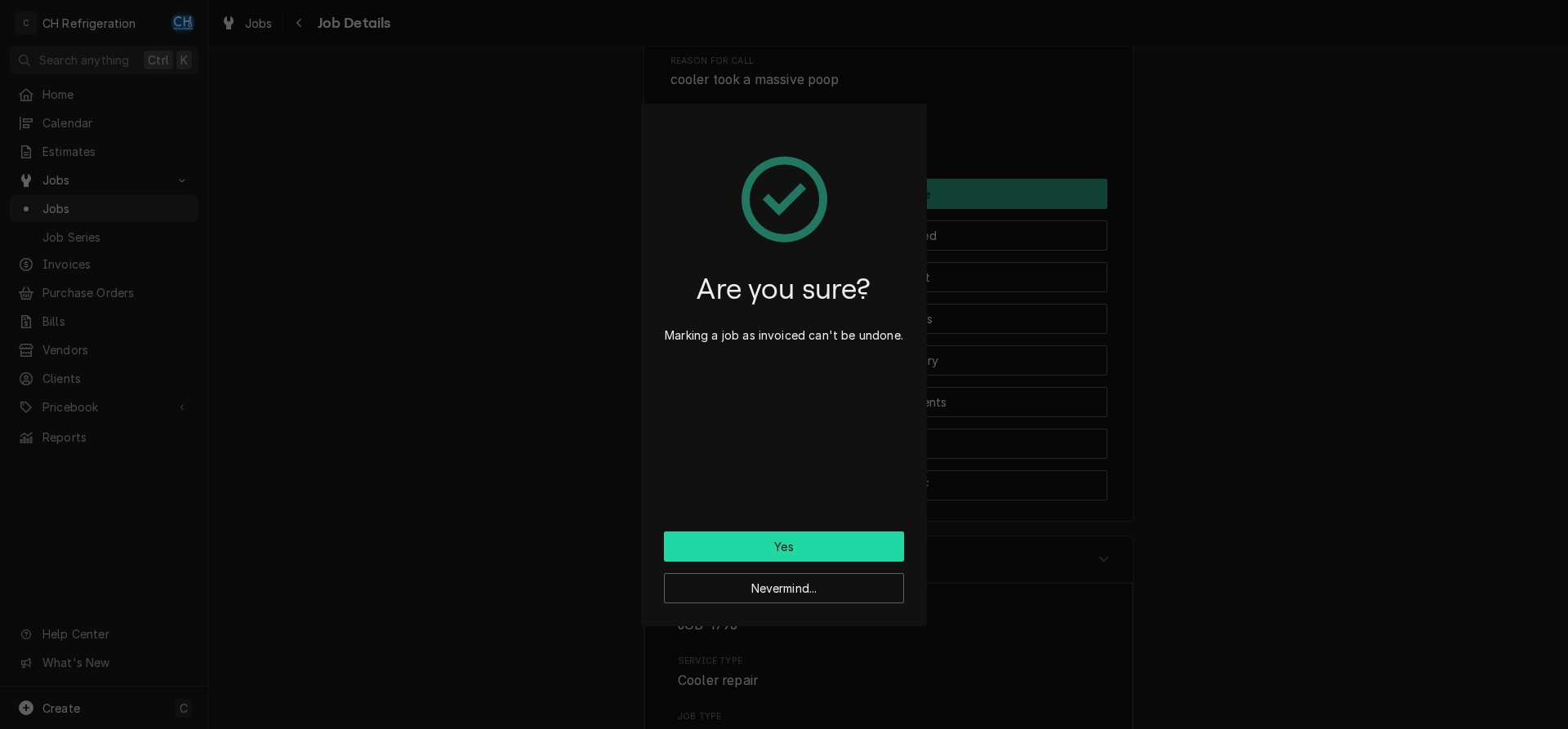
click at [811, 540] on button "Yes" at bounding box center [784, 546] width 240 height 30
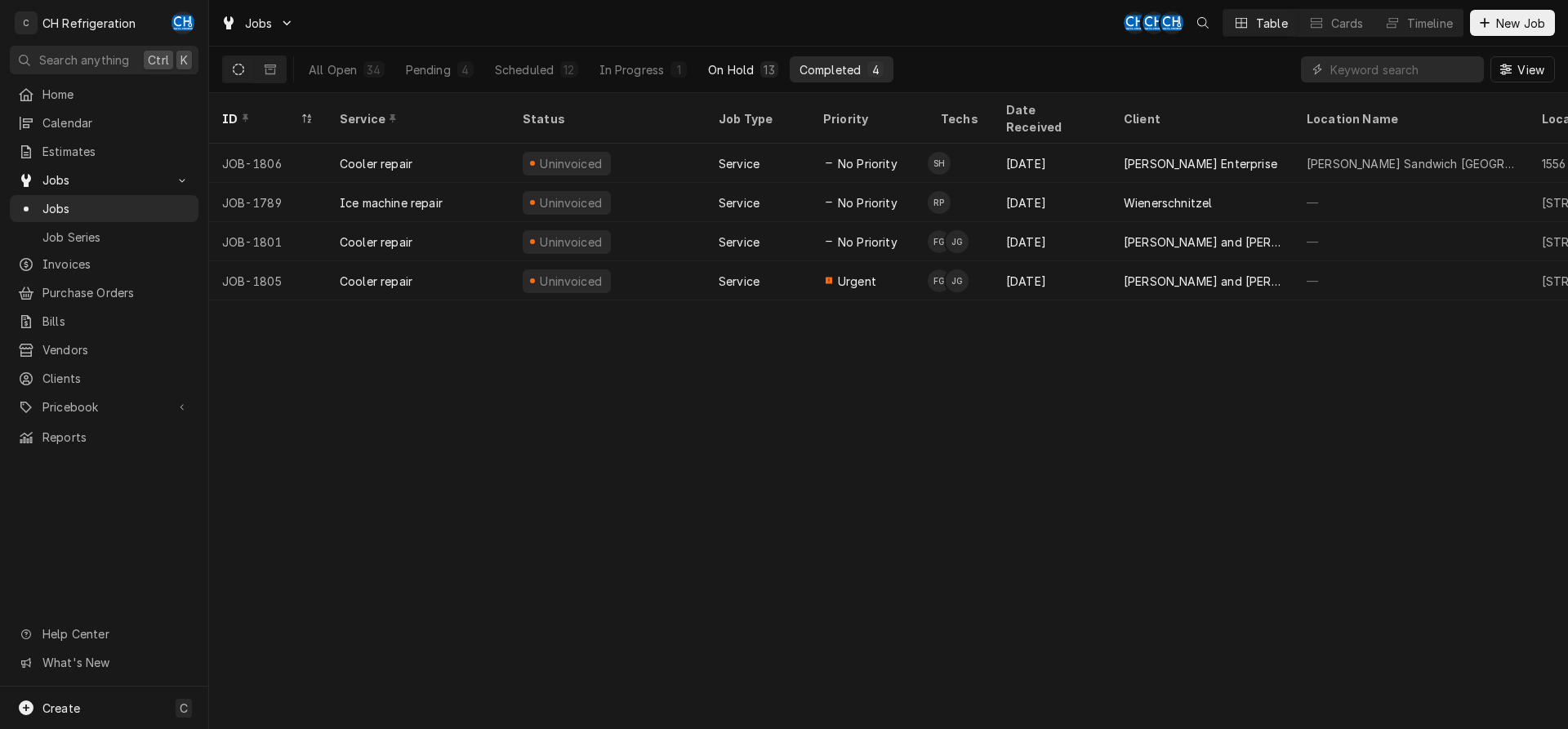
click at [742, 73] on div "On Hold" at bounding box center [731, 69] width 46 height 17
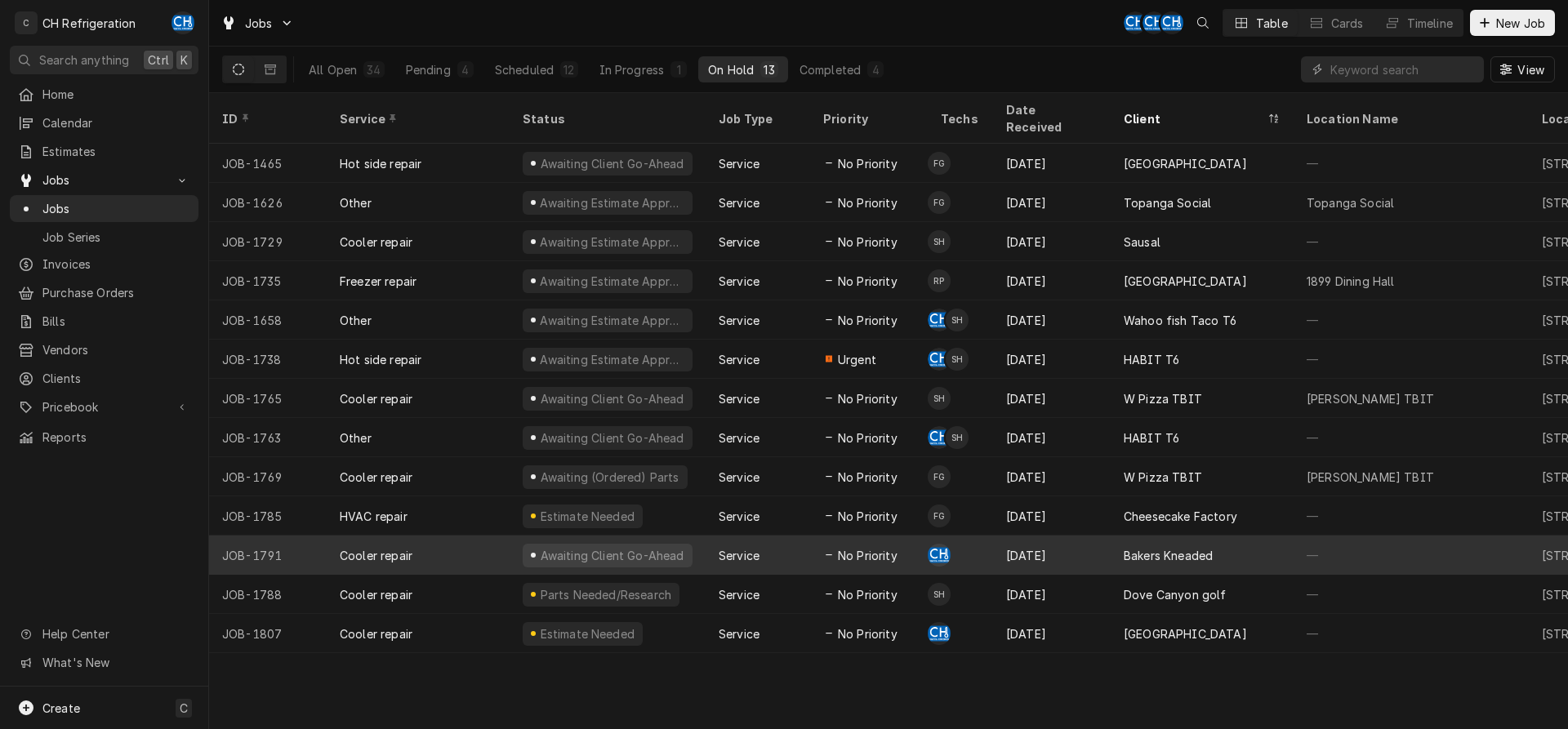
click at [1217, 539] on div "Bakers Kneaded" at bounding box center [1202, 555] width 183 height 39
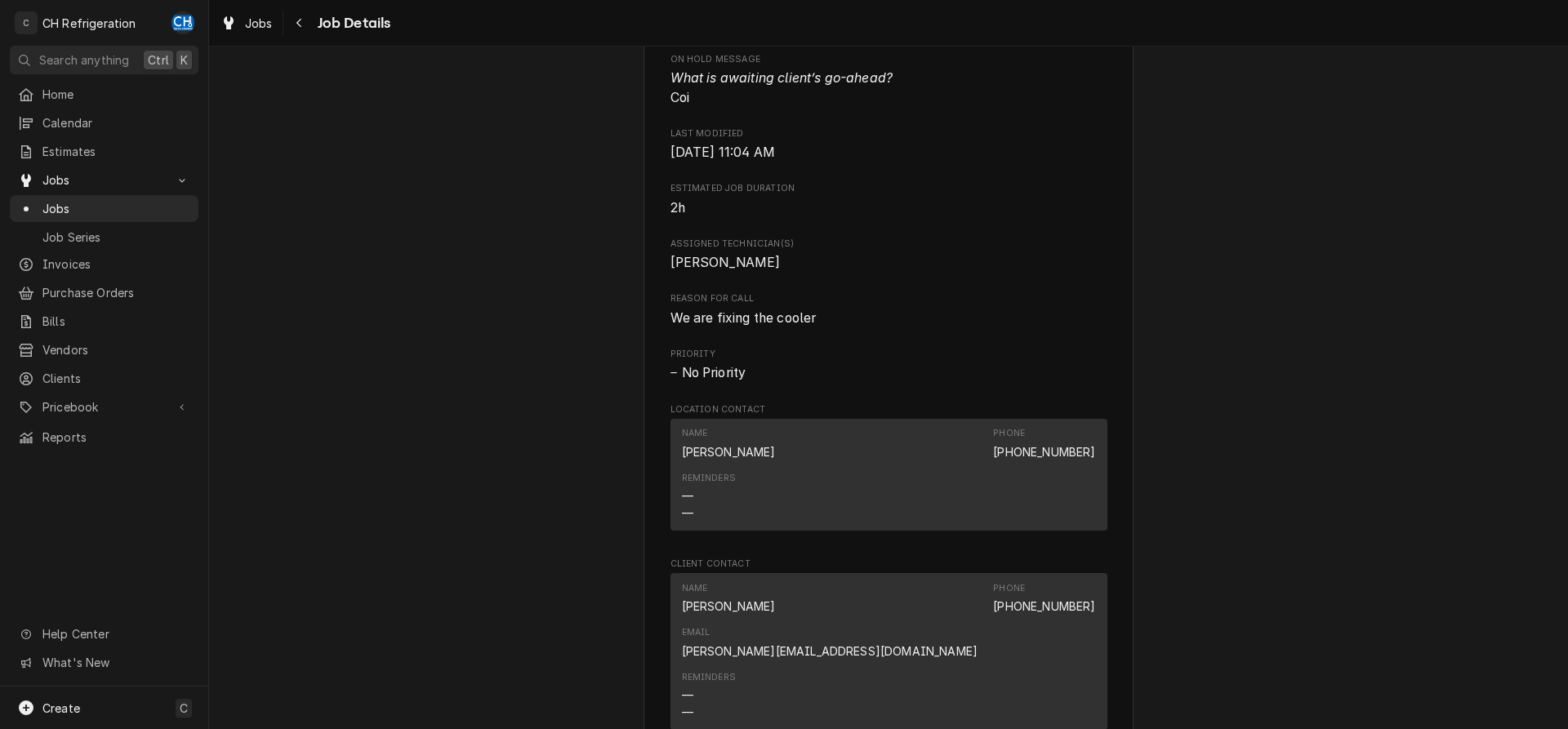
scroll to position [500, 0]
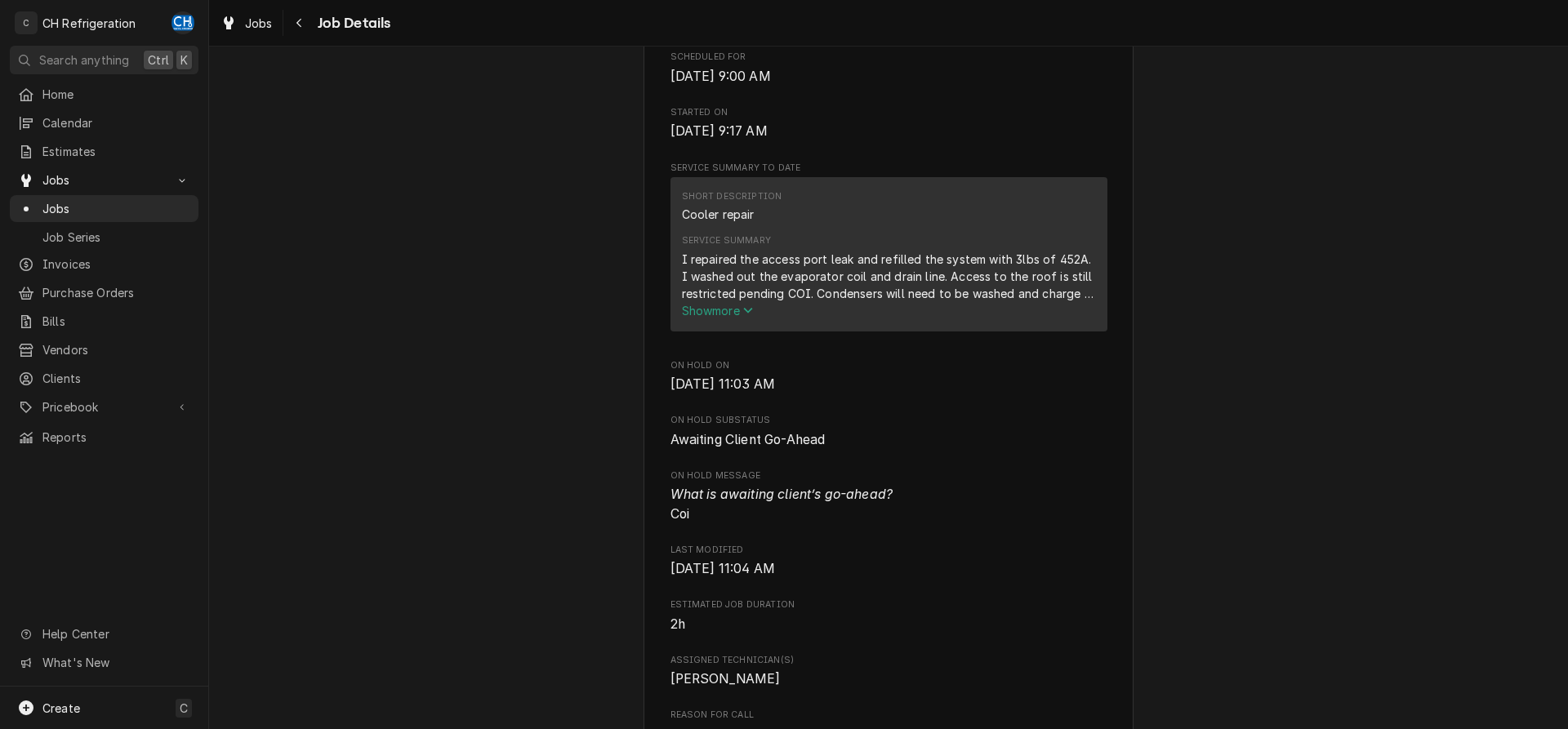
click at [723, 318] on span "Show more" at bounding box center [718, 311] width 72 height 14
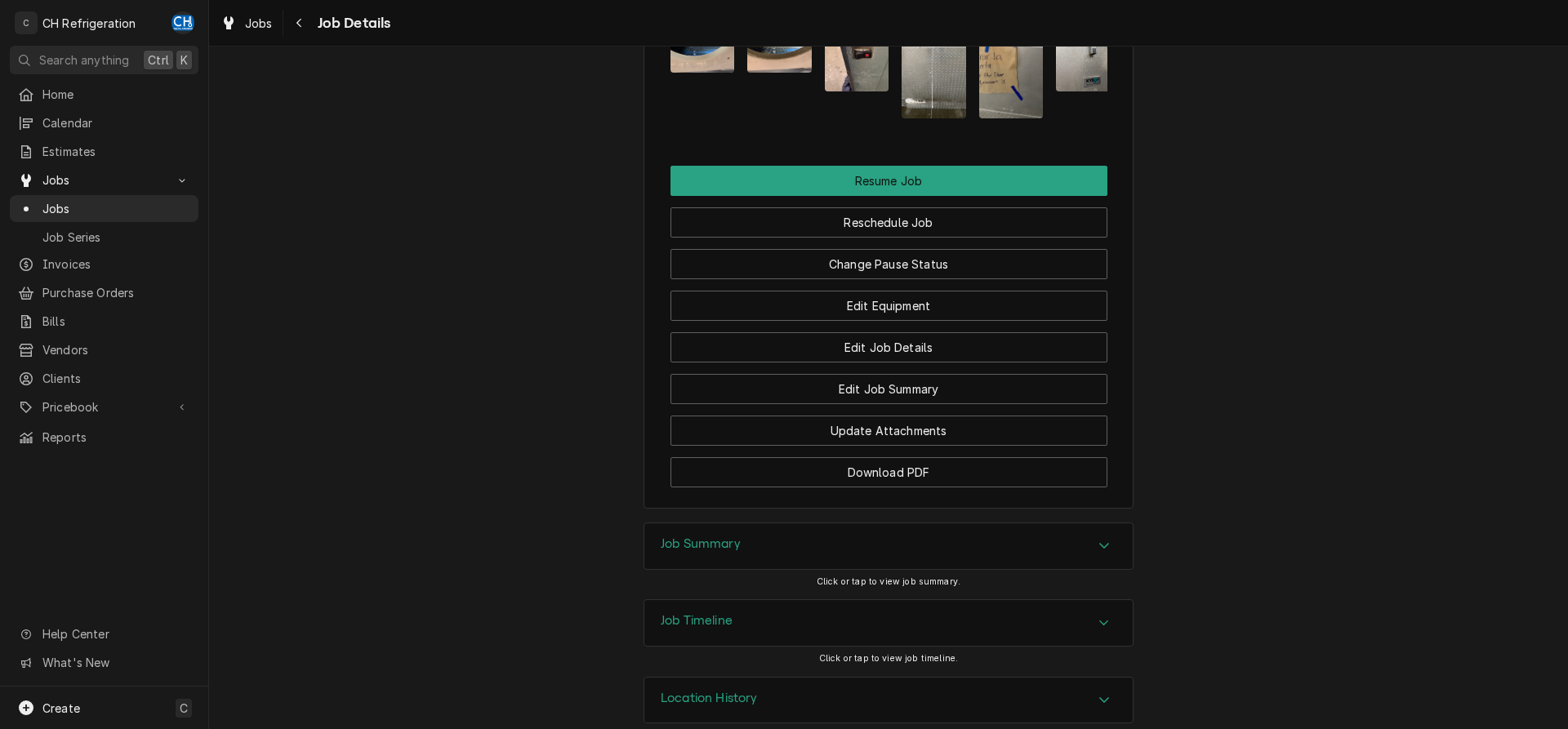
click at [808, 523] on div "Job Summary" at bounding box center [888, 546] width 488 height 46
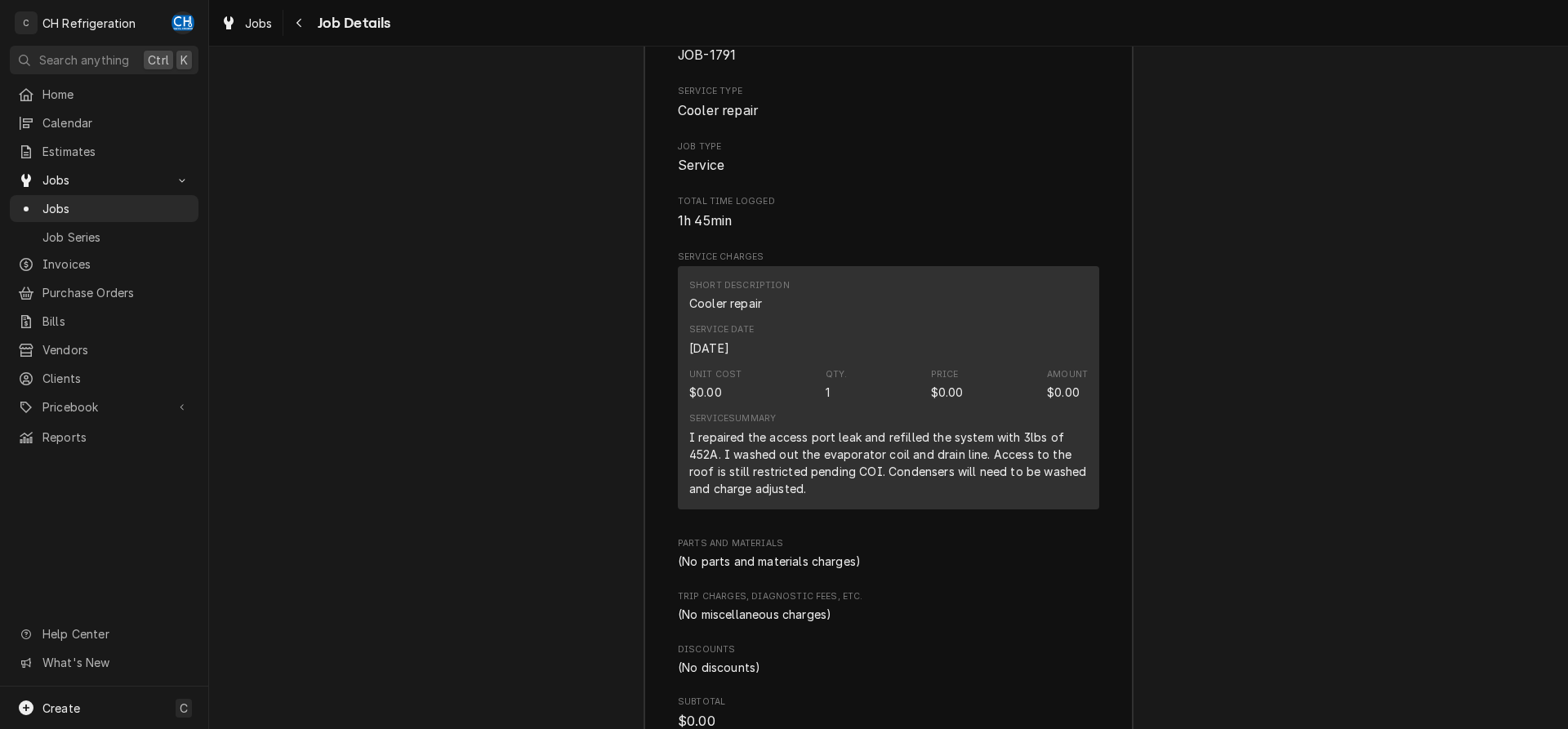
scroll to position [2371, 0]
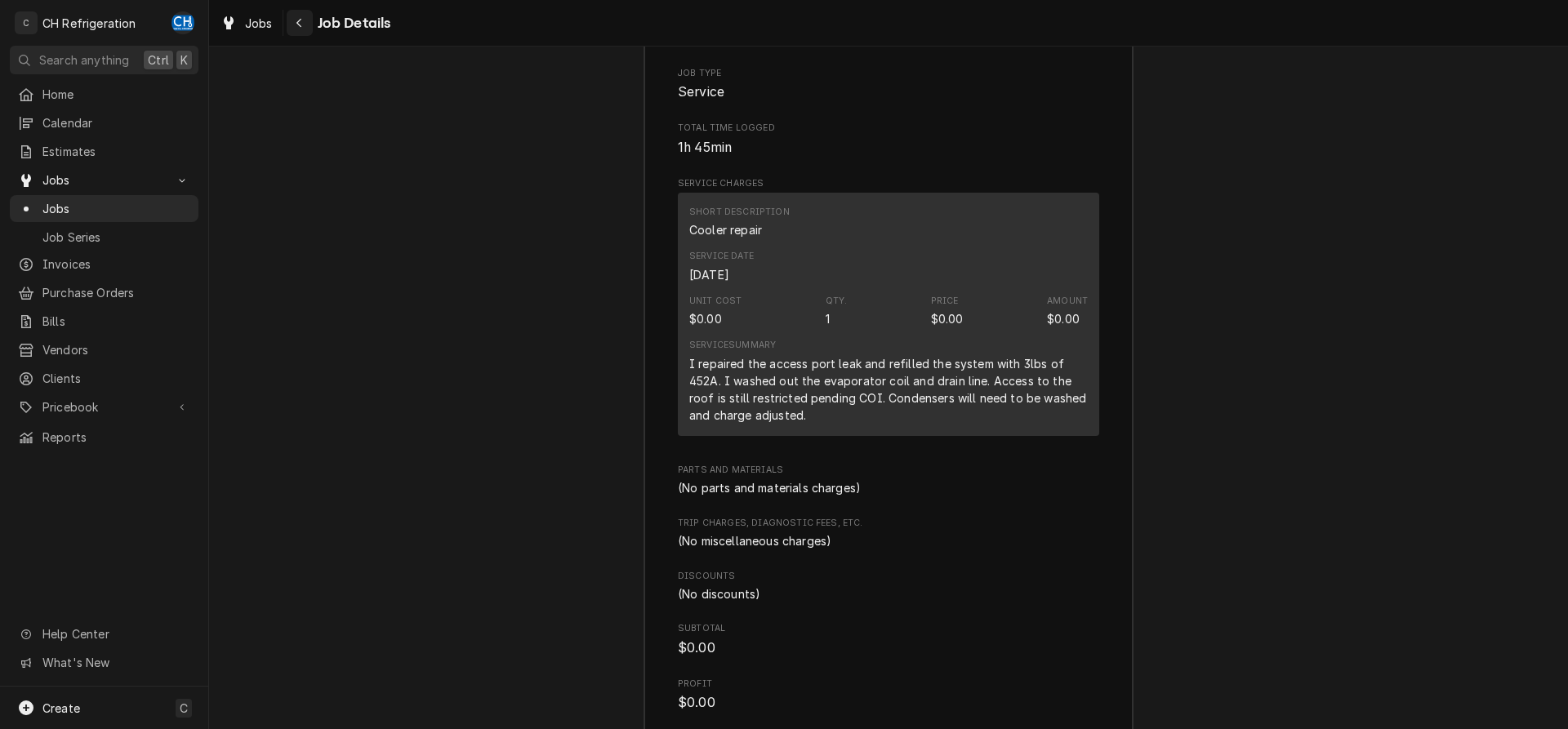
click at [303, 19] on div "Navigate back" at bounding box center [299, 23] width 17 height 17
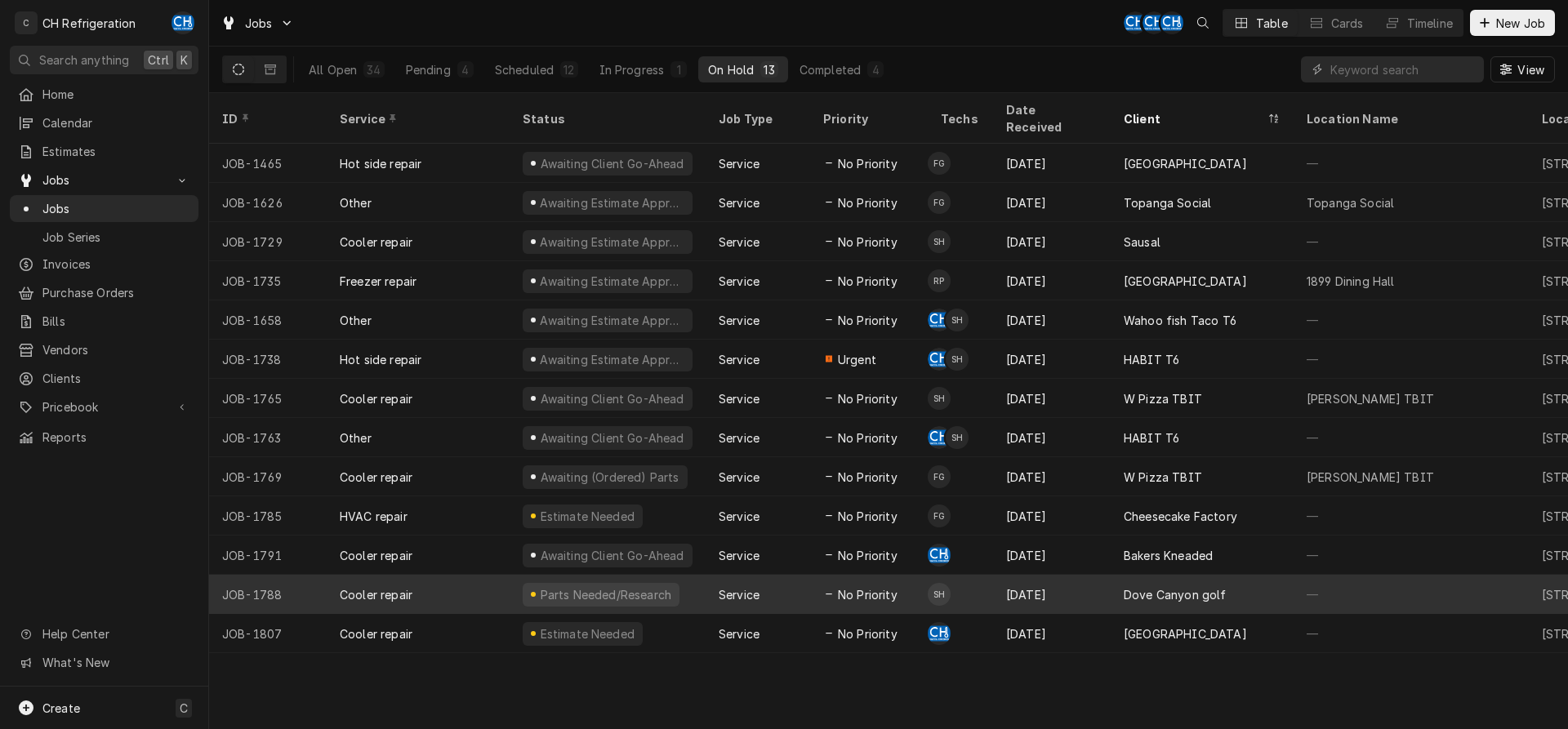
click at [1117, 575] on div "Dove Canyon golf" at bounding box center [1202, 594] width 183 height 39
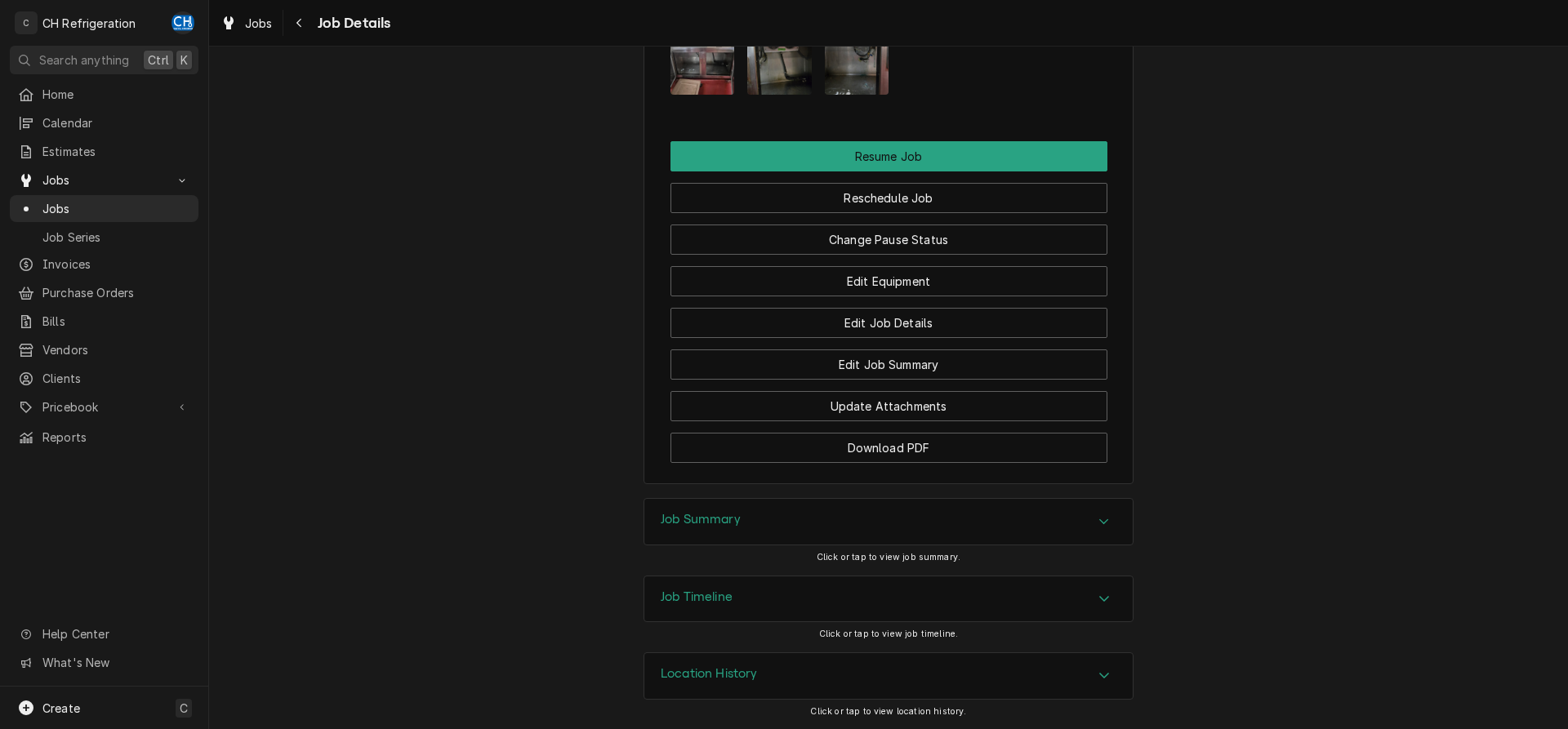
click at [858, 512] on div "Job Summary" at bounding box center [888, 522] width 488 height 46
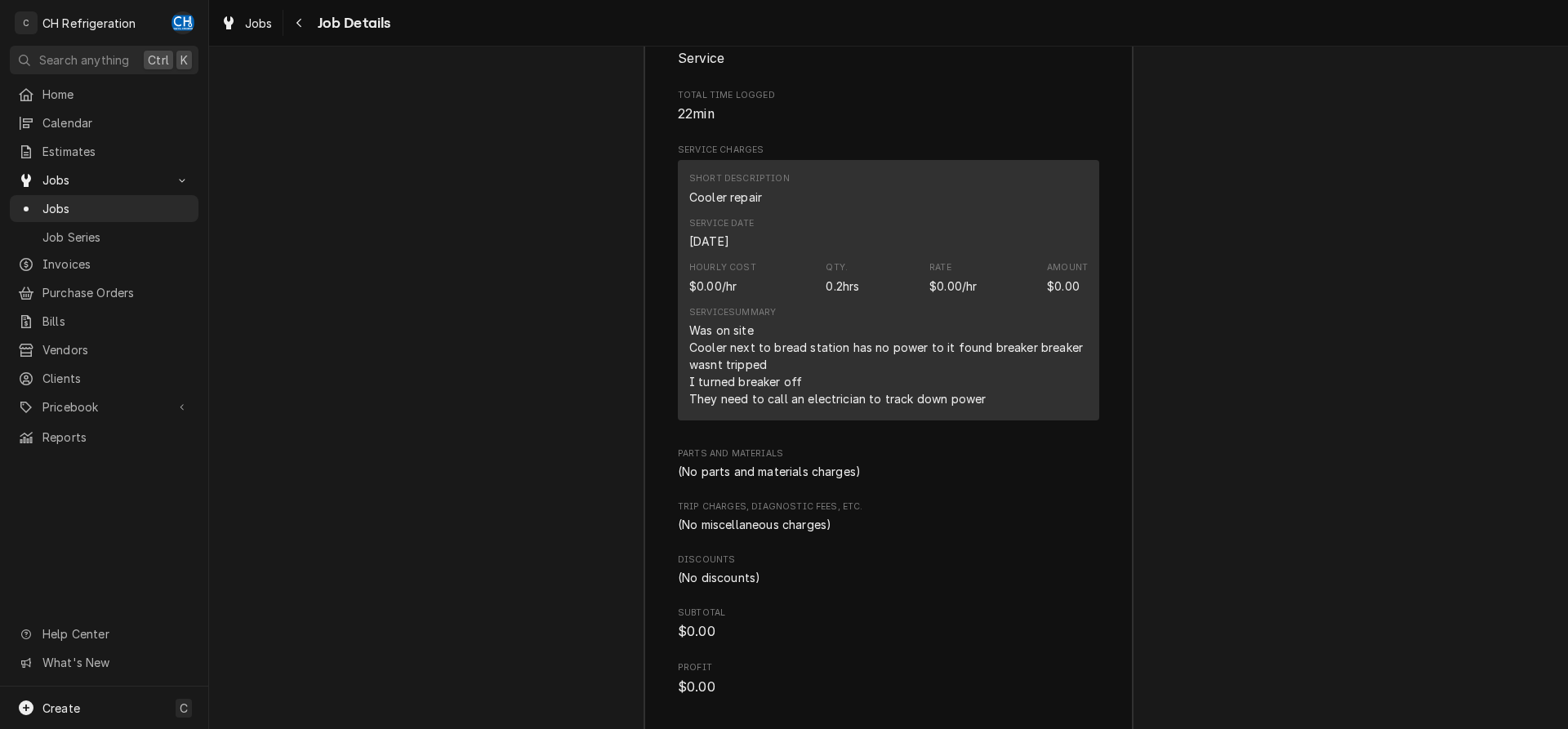
scroll to position [2340, 0]
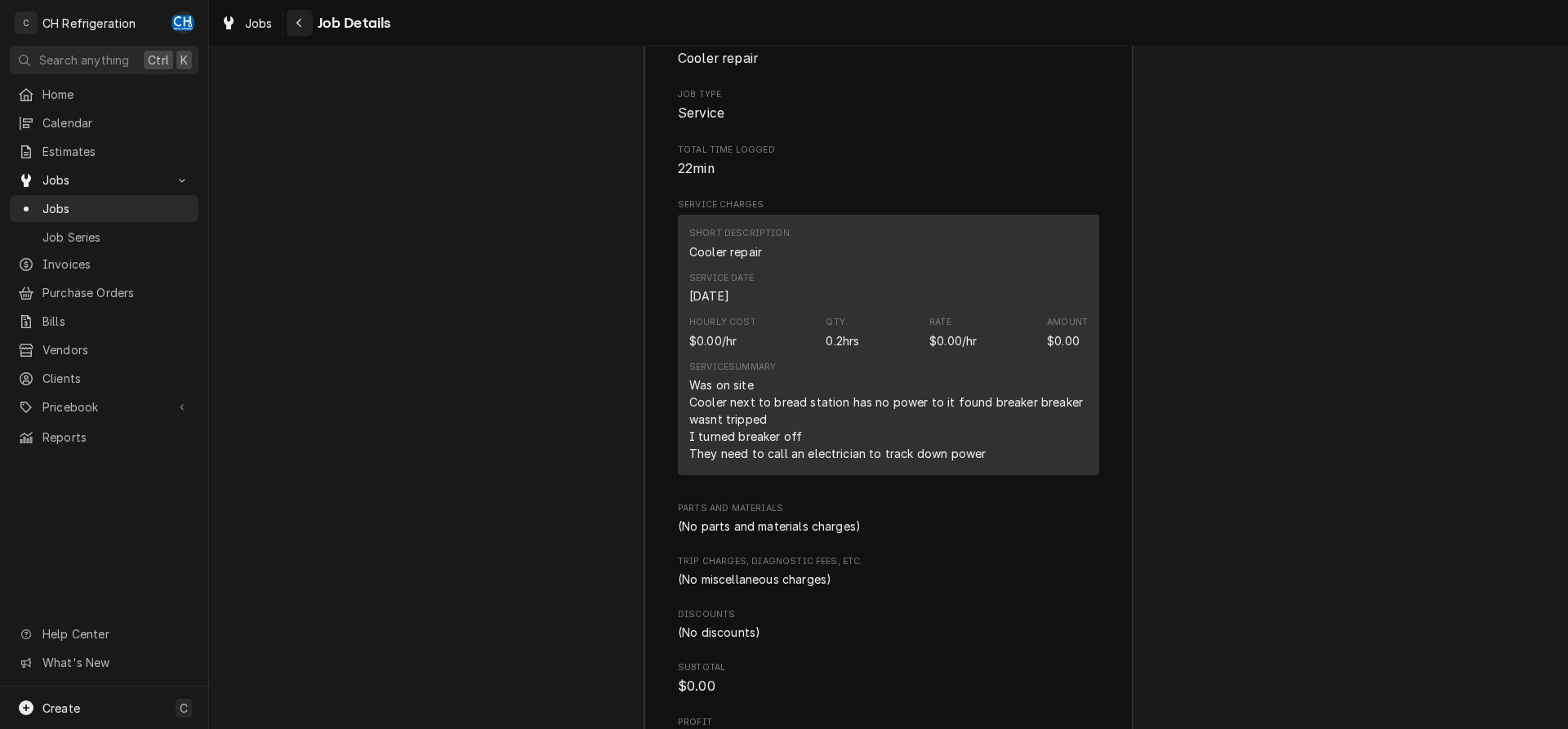
click at [307, 20] on div "Navigate back" at bounding box center [299, 23] width 17 height 17
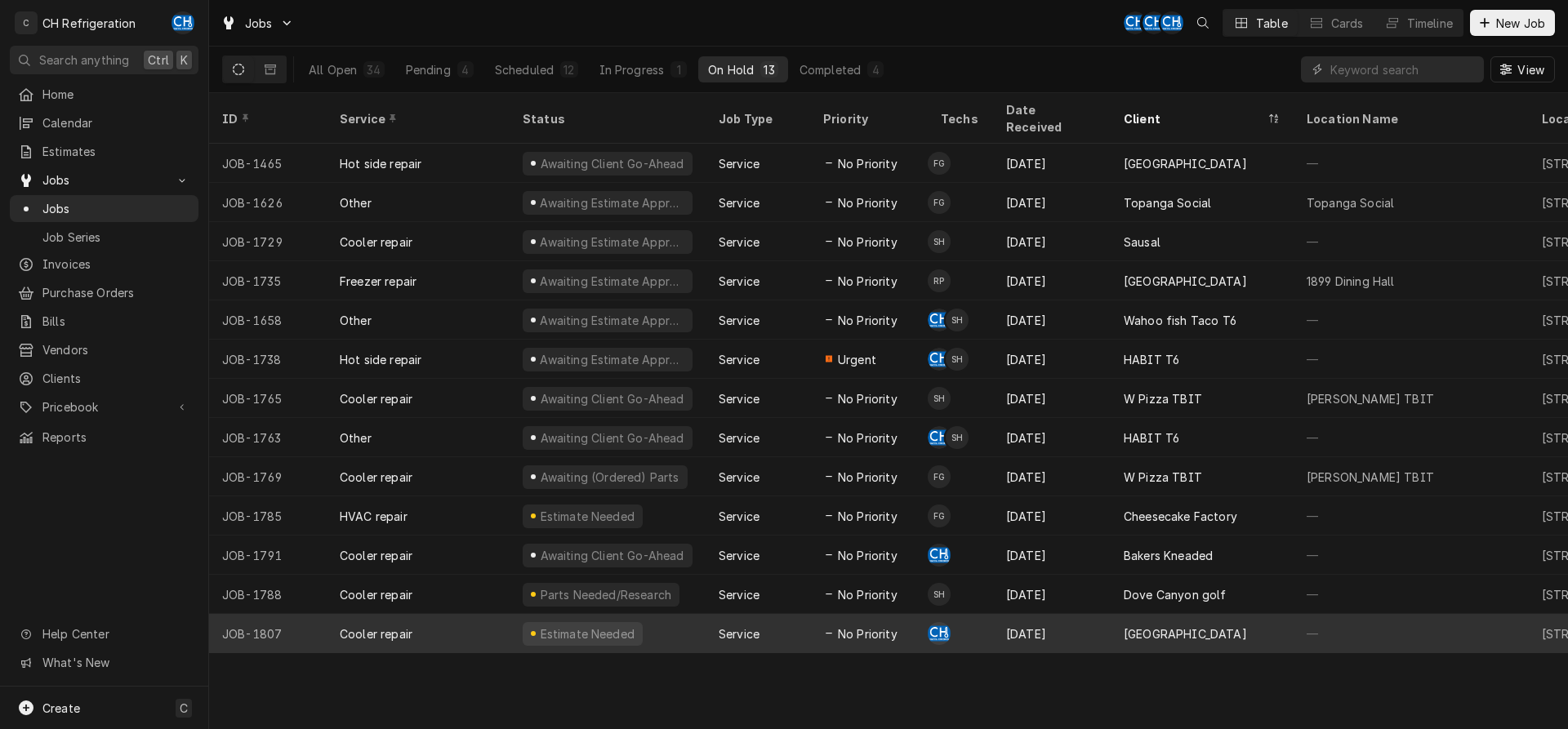
click at [1213, 626] on div "[GEOGRAPHIC_DATA]" at bounding box center [1186, 634] width 124 height 17
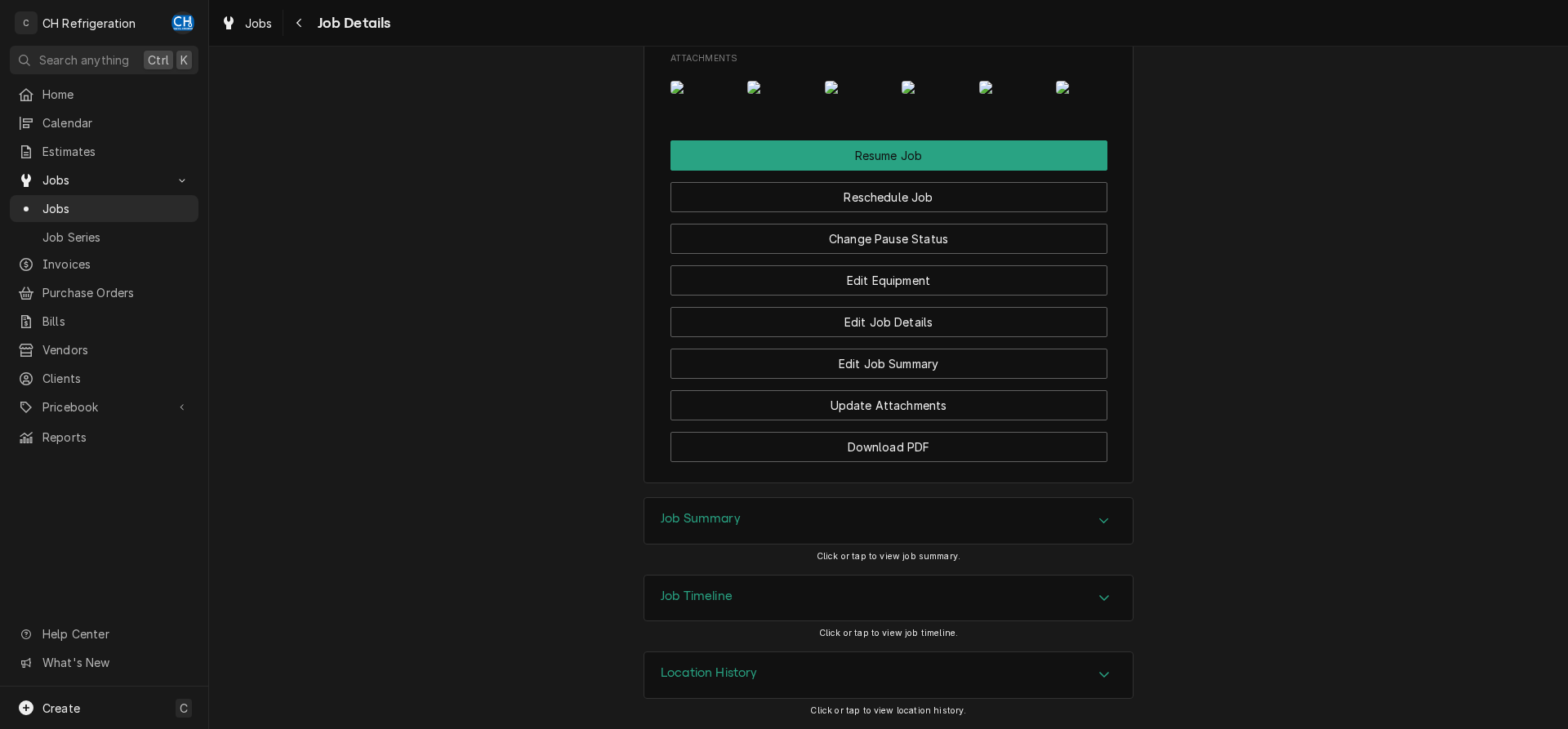
click at [780, 526] on div "Job Summary" at bounding box center [888, 521] width 488 height 46
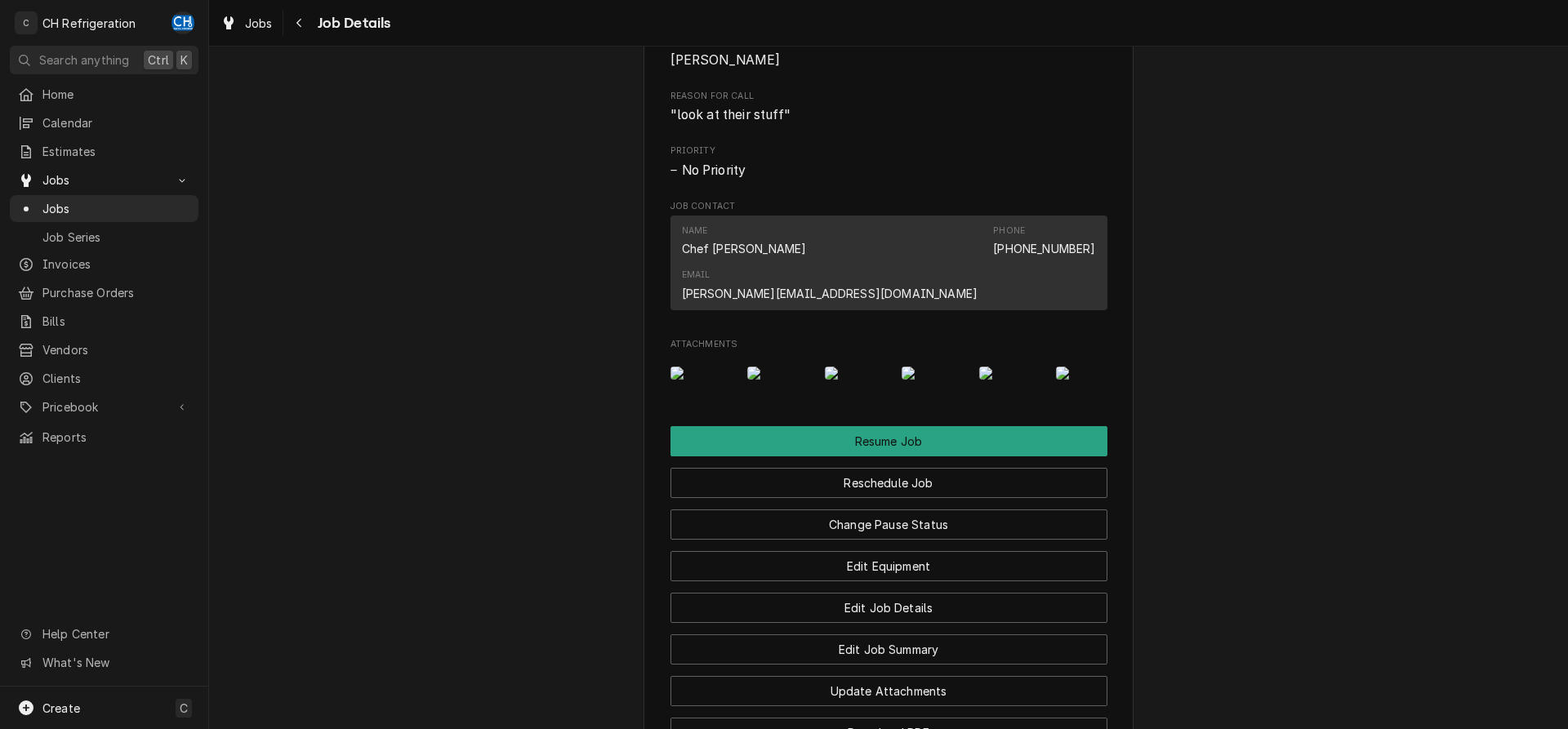
scroll to position [0, 26]
click at [993, 380] on img "Attachments" at bounding box center [985, 372] width 64 height 13
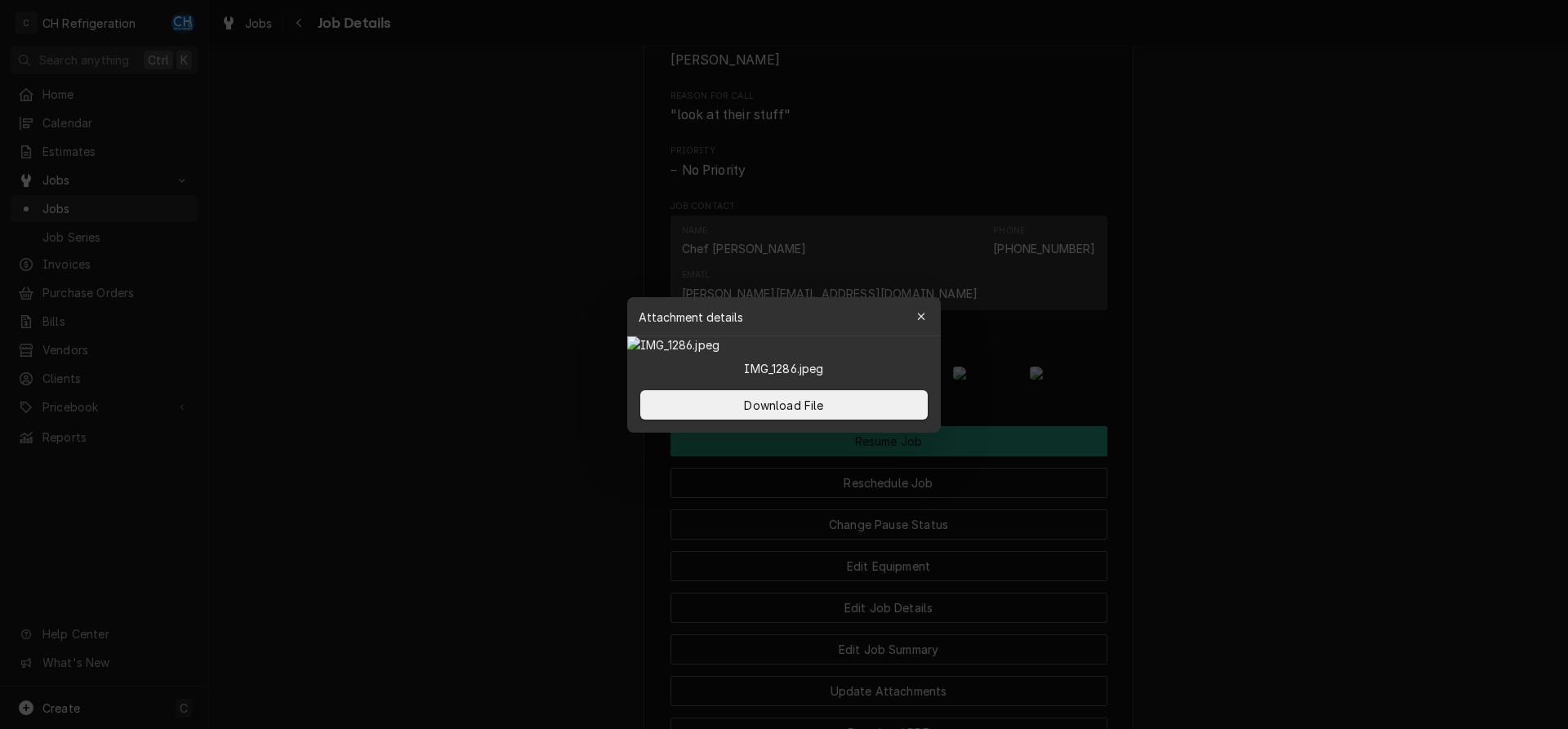
drag, startPoint x: 1340, startPoint y: 440, endPoint x: 1363, endPoint y: 445, distance: 23.5
click at [1341, 440] on div at bounding box center [784, 364] width 1568 height 729
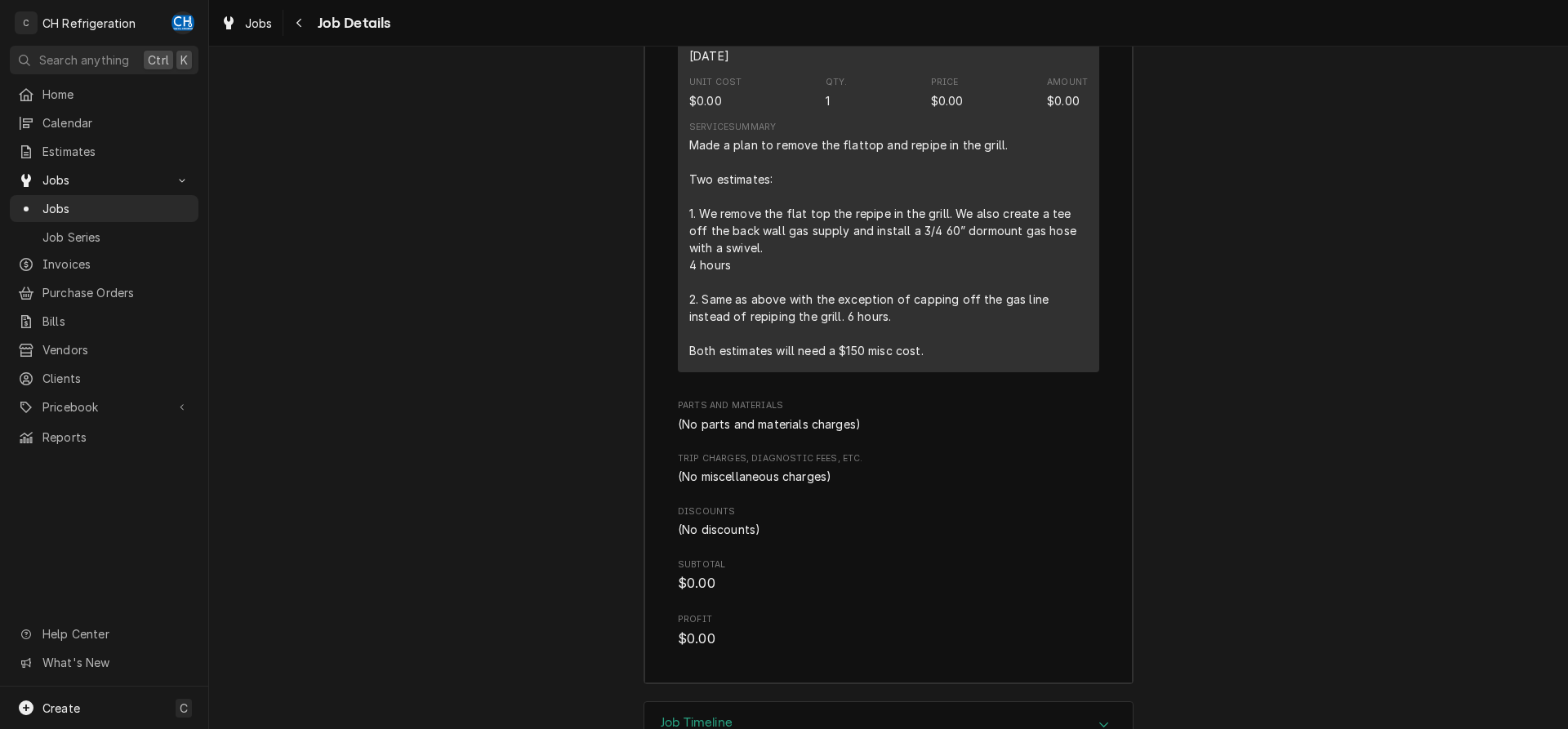
scroll to position [2146, 0]
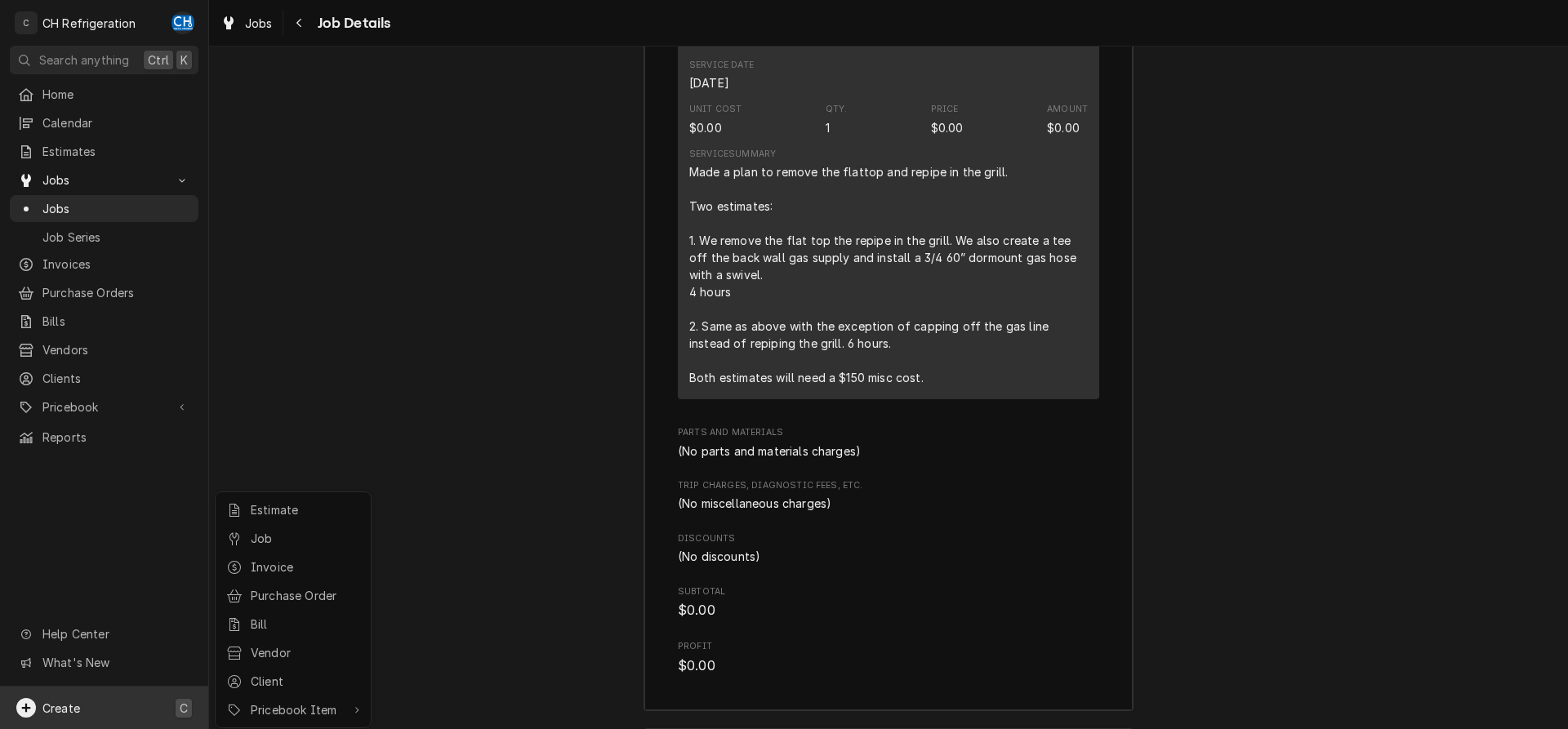
click at [1112, 432] on html "C CH Refrigeration CH Search anything Ctrl K Home Calendar Estimates Jobs Jobs …" at bounding box center [784, 364] width 1568 height 729
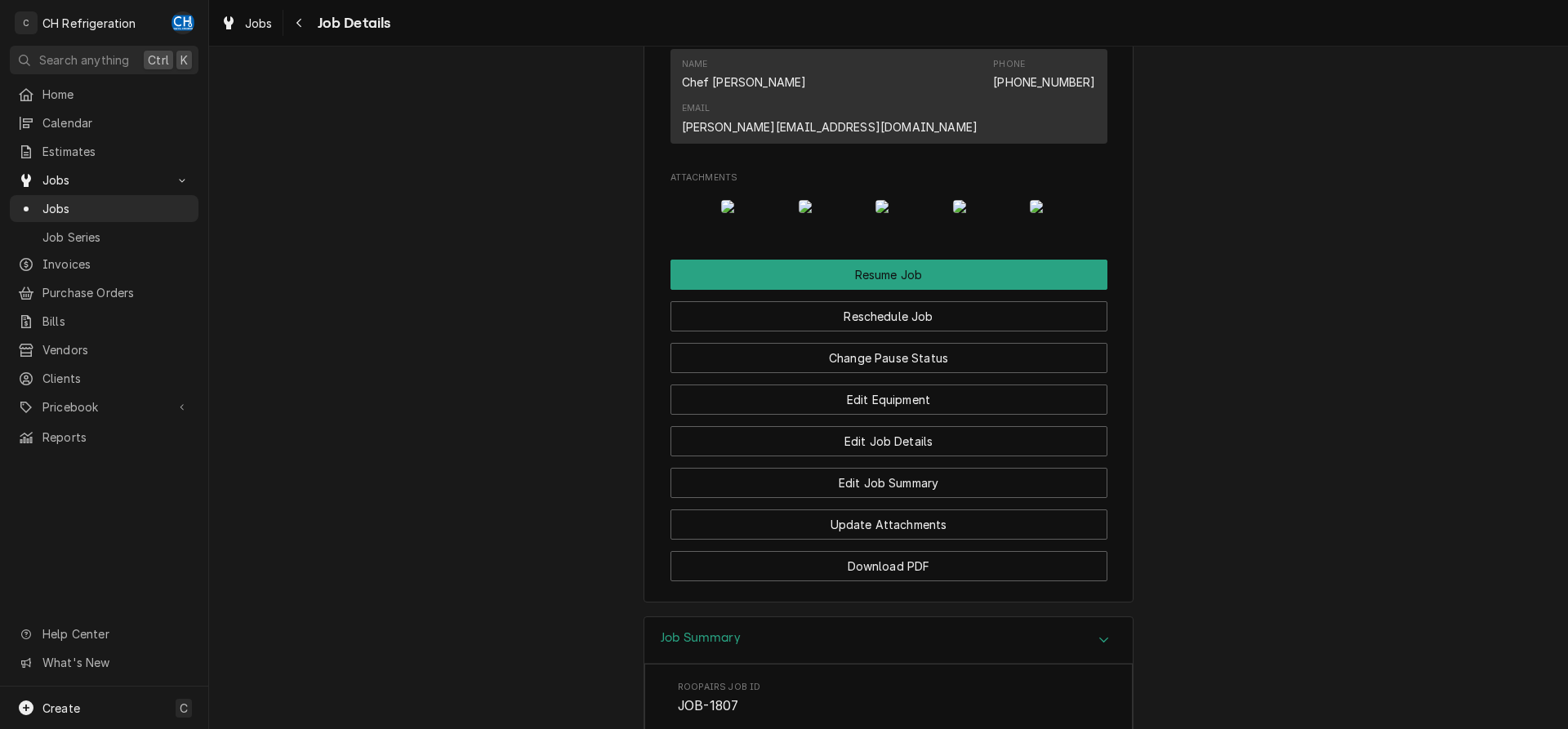
scroll to position [981, 0]
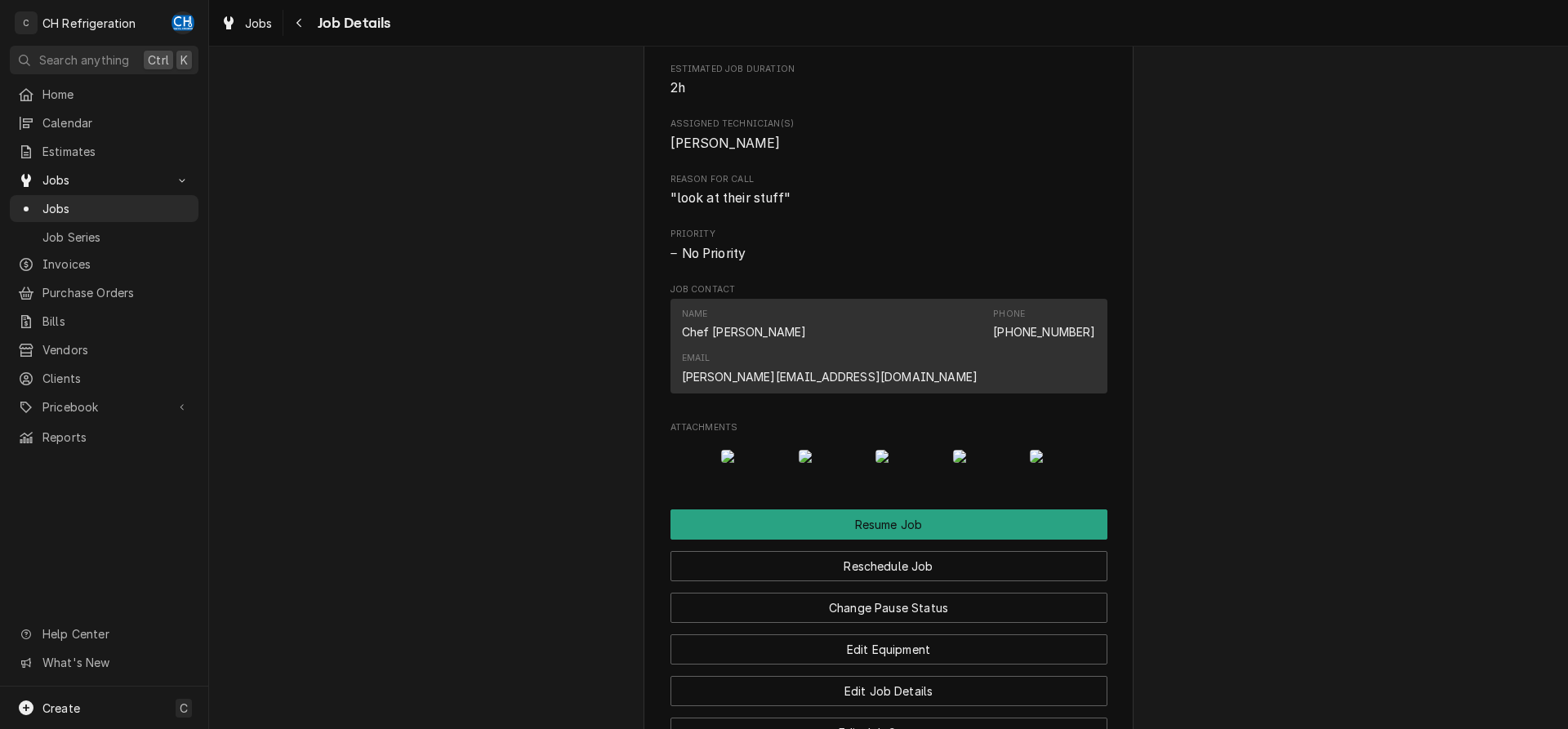
click at [1086, 463] on img "Attachments" at bounding box center [1062, 456] width 64 height 13
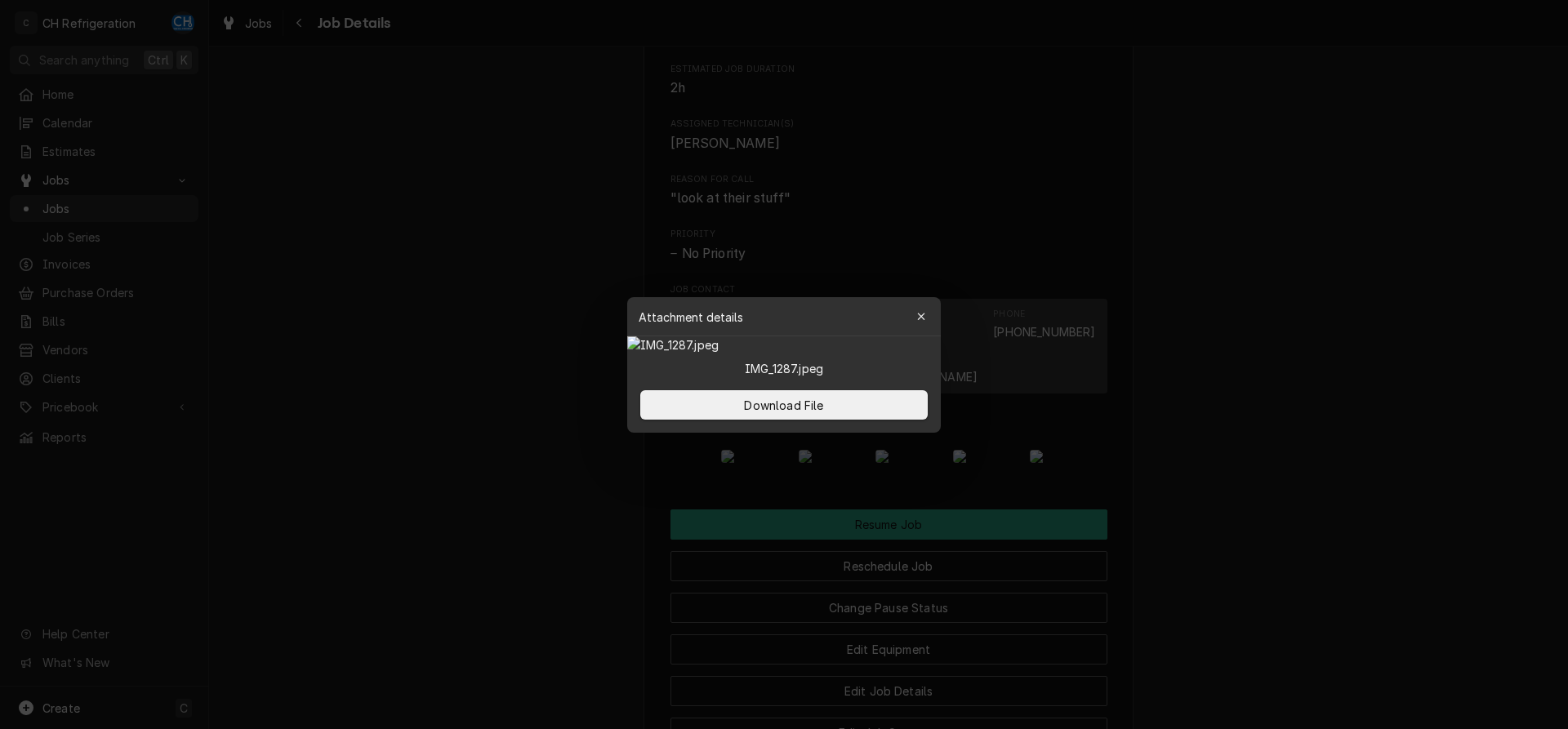
click at [1361, 476] on div at bounding box center [784, 364] width 1568 height 729
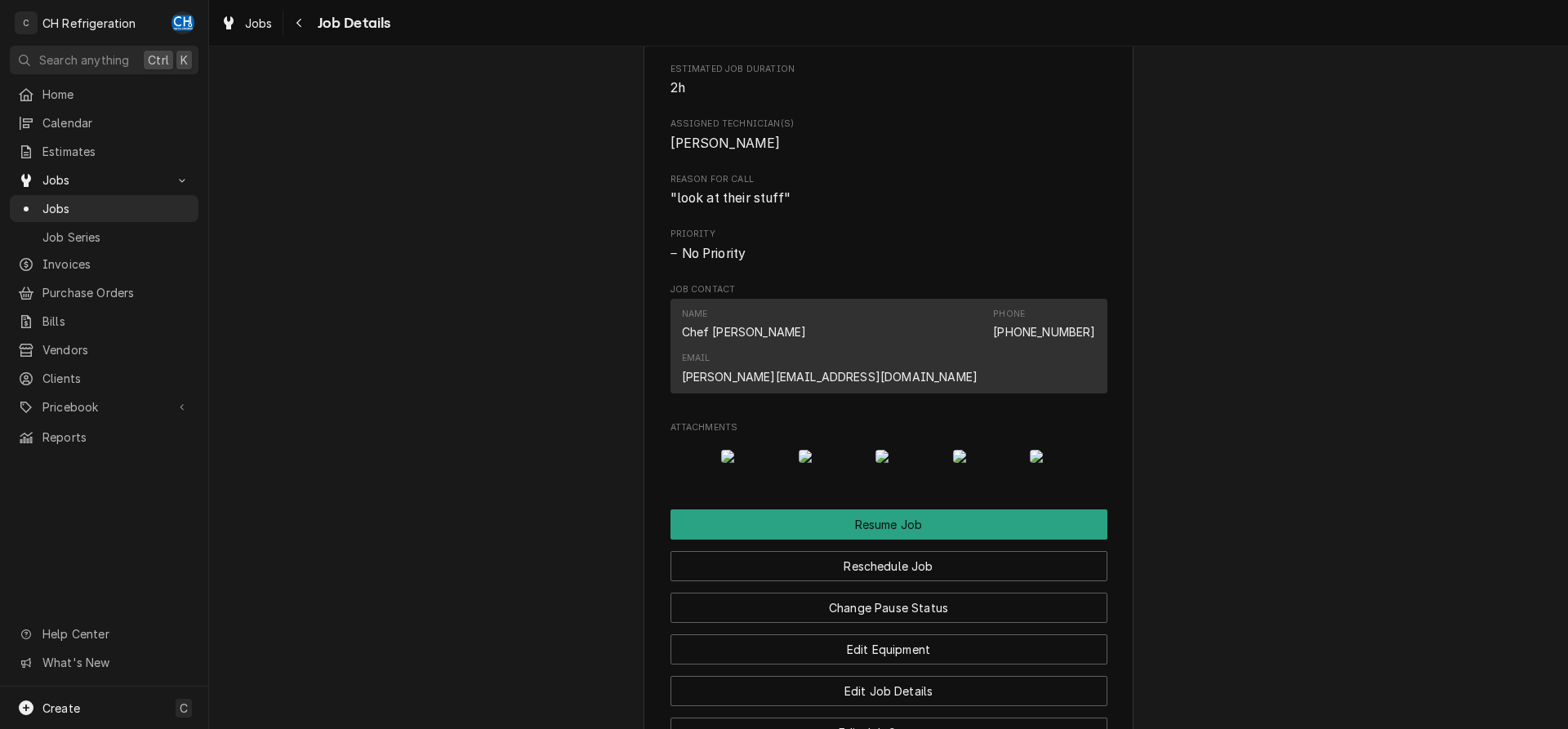
click at [988, 463] on img "Attachments" at bounding box center [985, 456] width 64 height 13
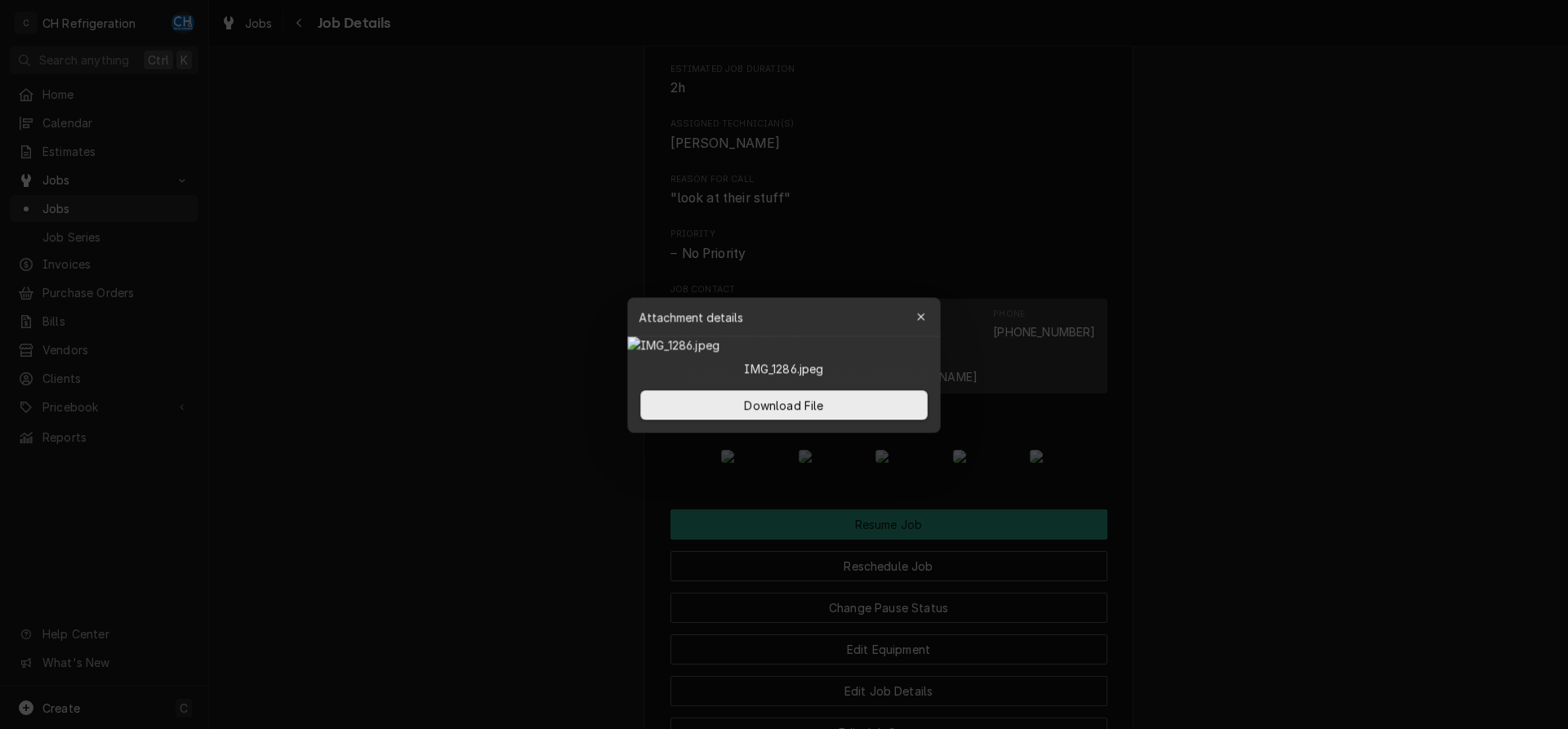
click at [1425, 182] on div at bounding box center [784, 364] width 1568 height 729
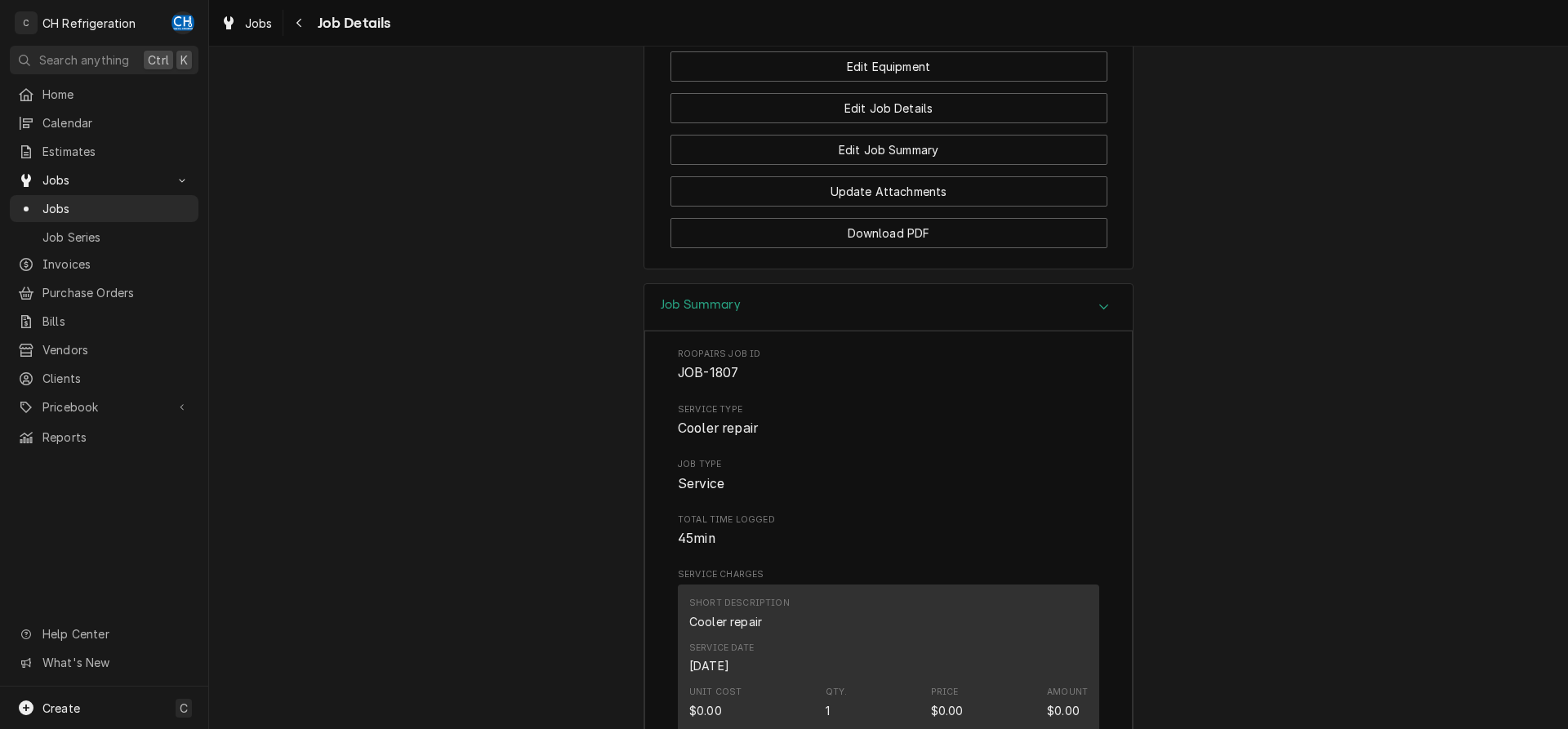
scroll to position [1314, 0]
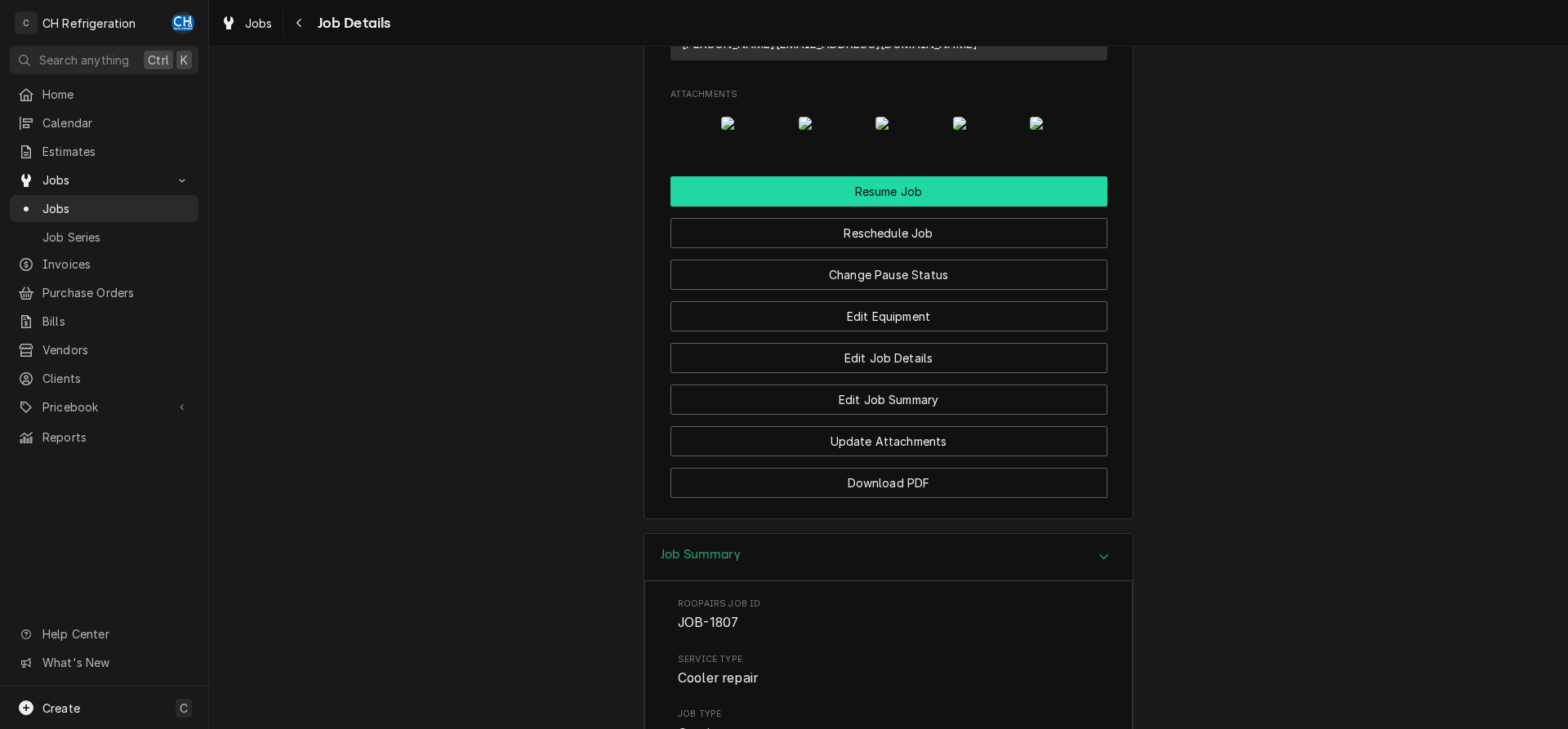
click at [868, 207] on button "Resume Job" at bounding box center [889, 192] width 437 height 30
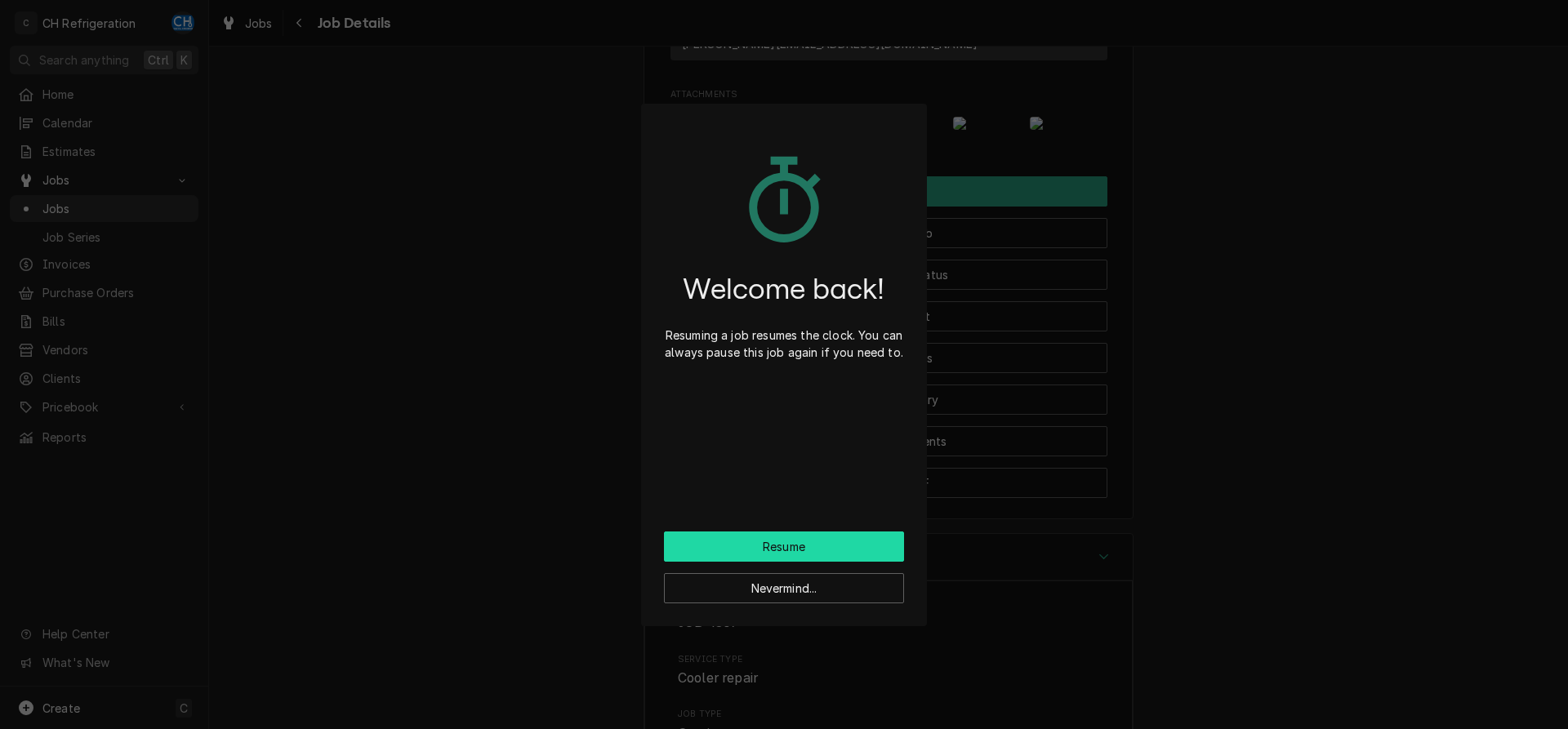
click at [814, 538] on button "Resume" at bounding box center [784, 546] width 240 height 30
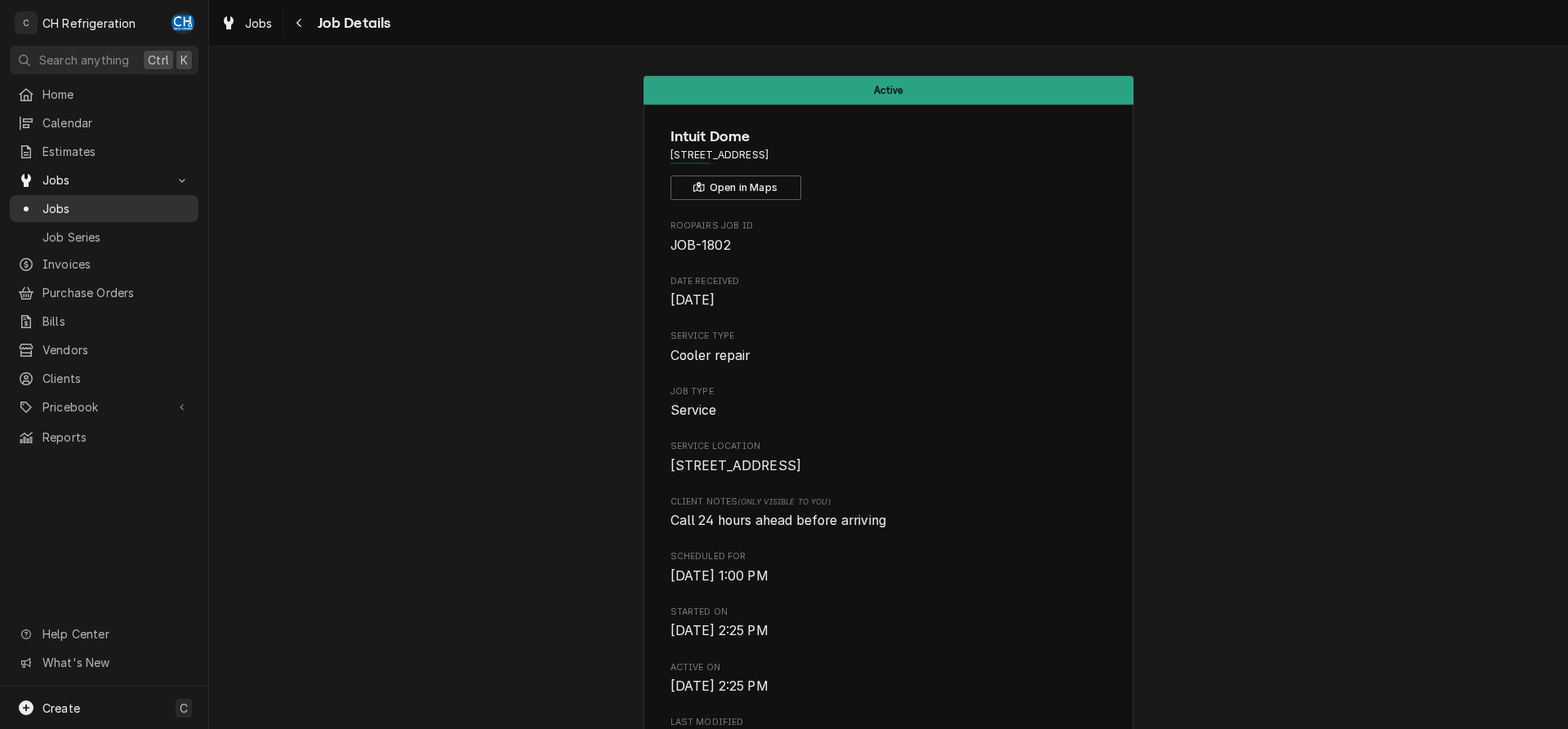
click at [107, 207] on span "Jobs" at bounding box center [116, 208] width 147 height 17
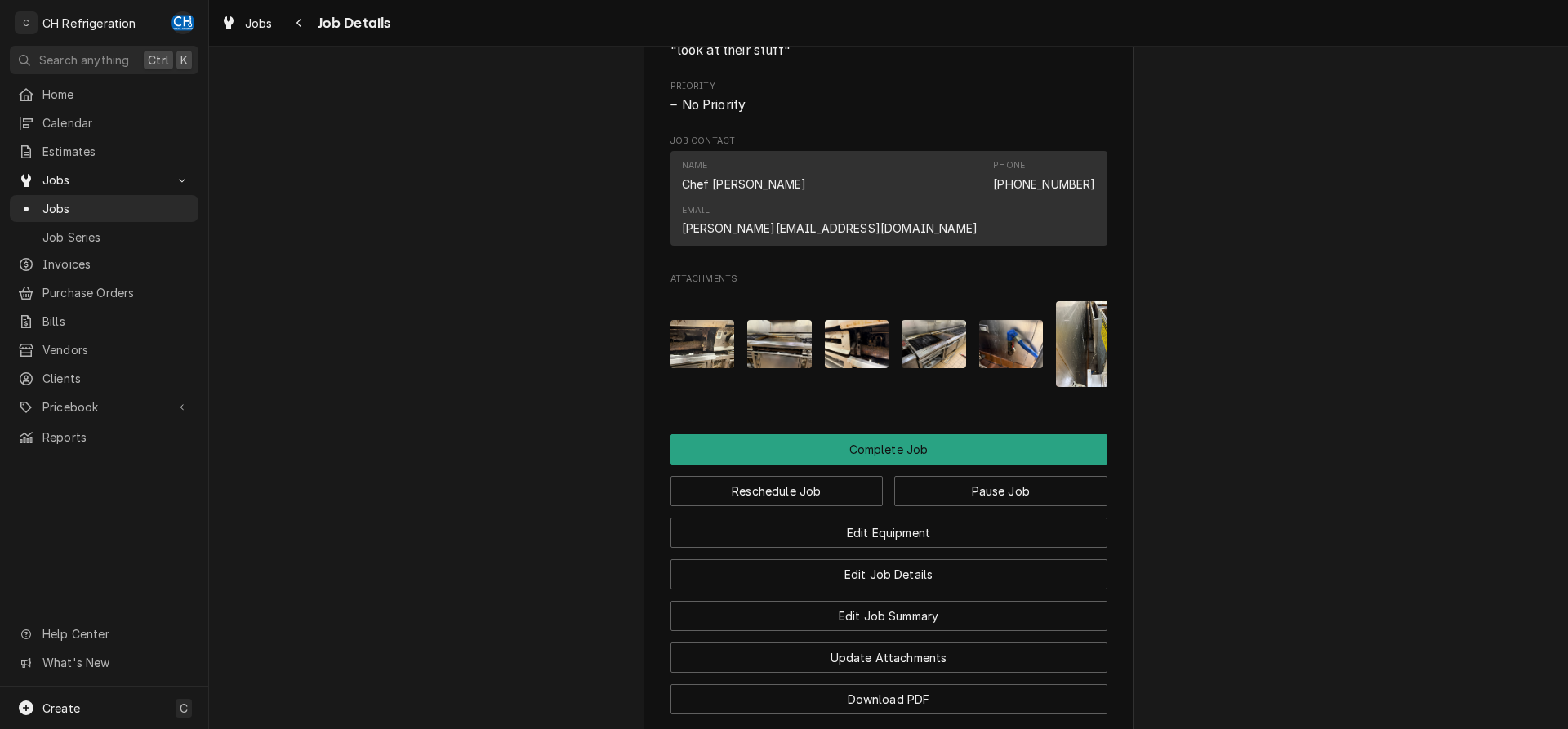
scroll to position [1226, 0]
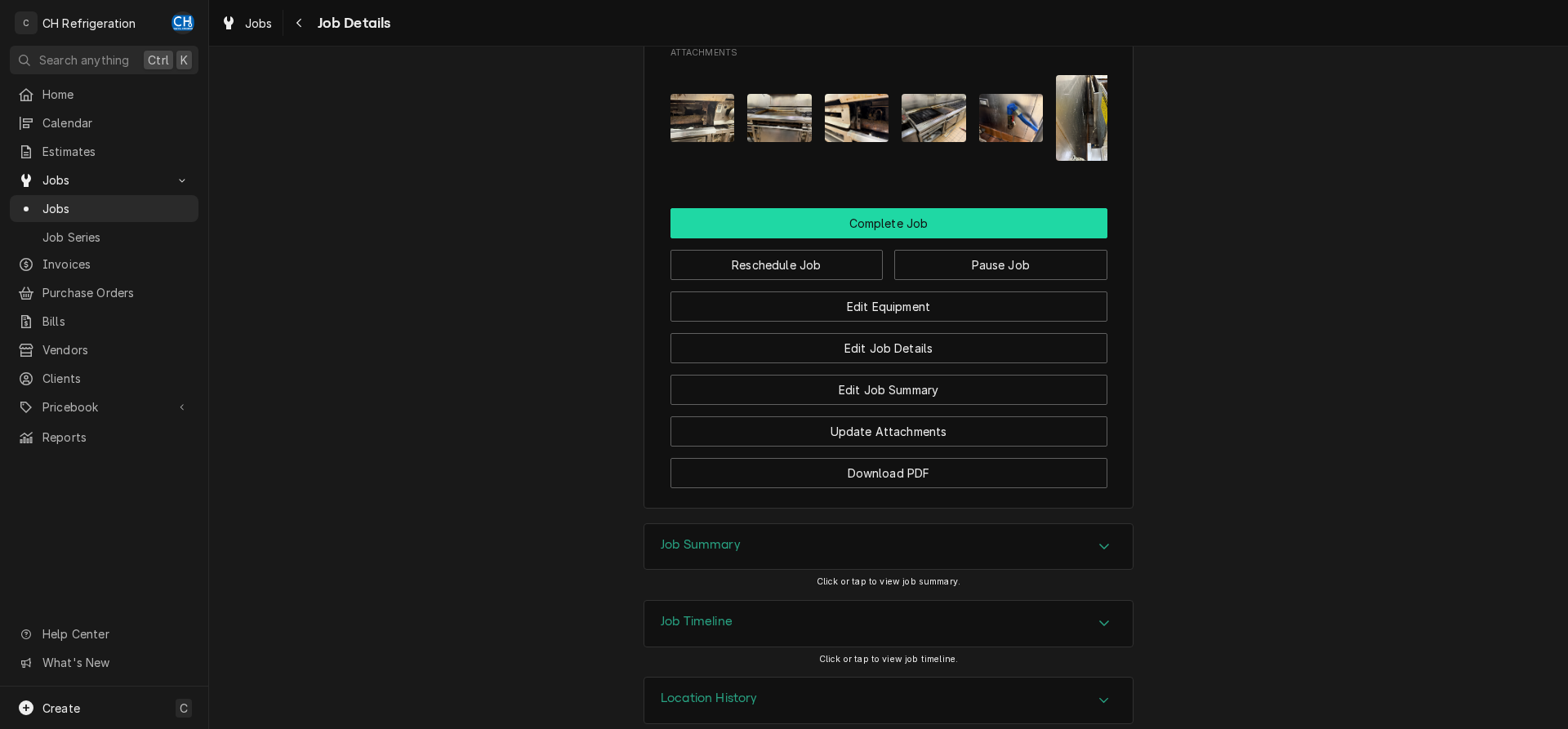
click at [893, 208] on button "Complete Job" at bounding box center [889, 223] width 437 height 30
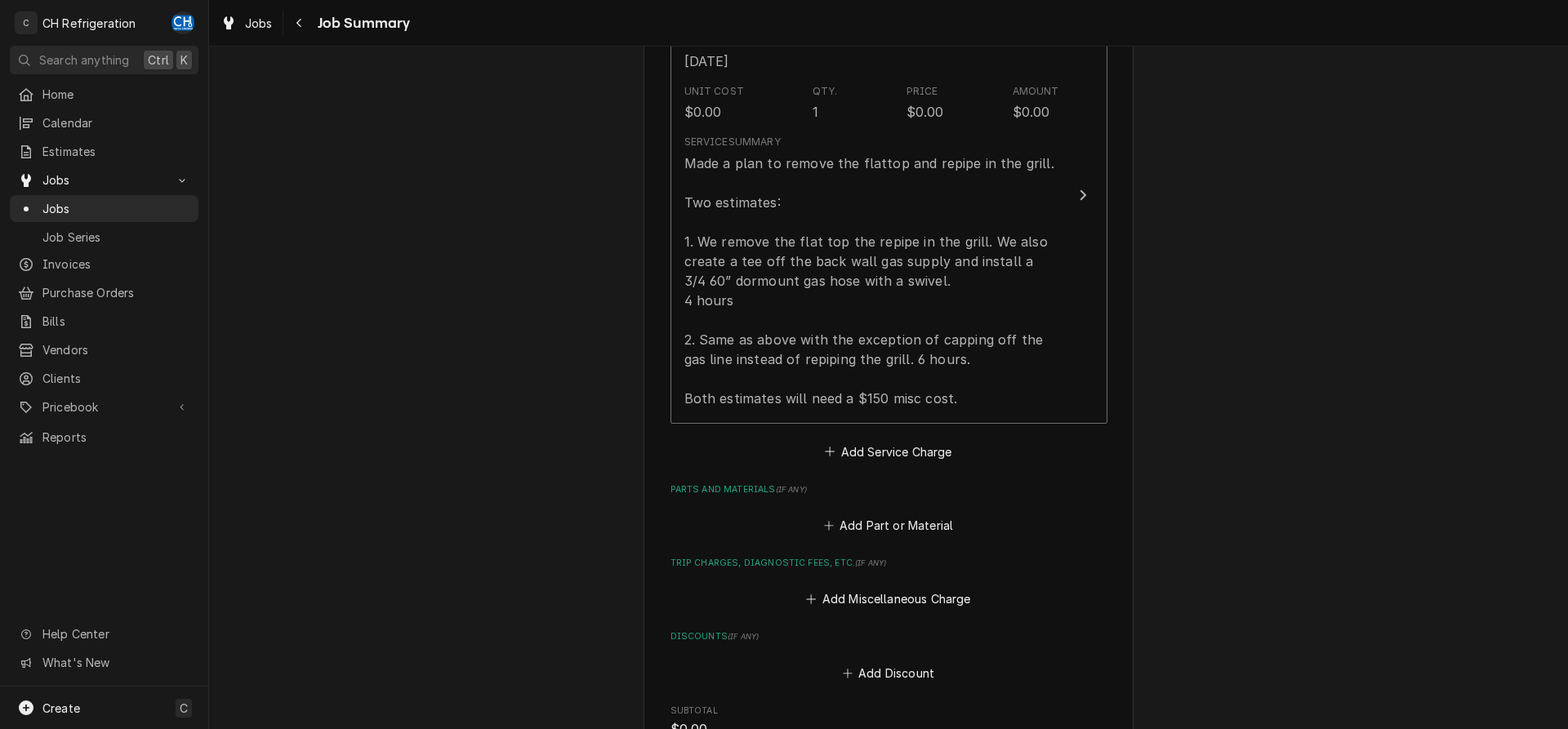
scroll to position [976, 0]
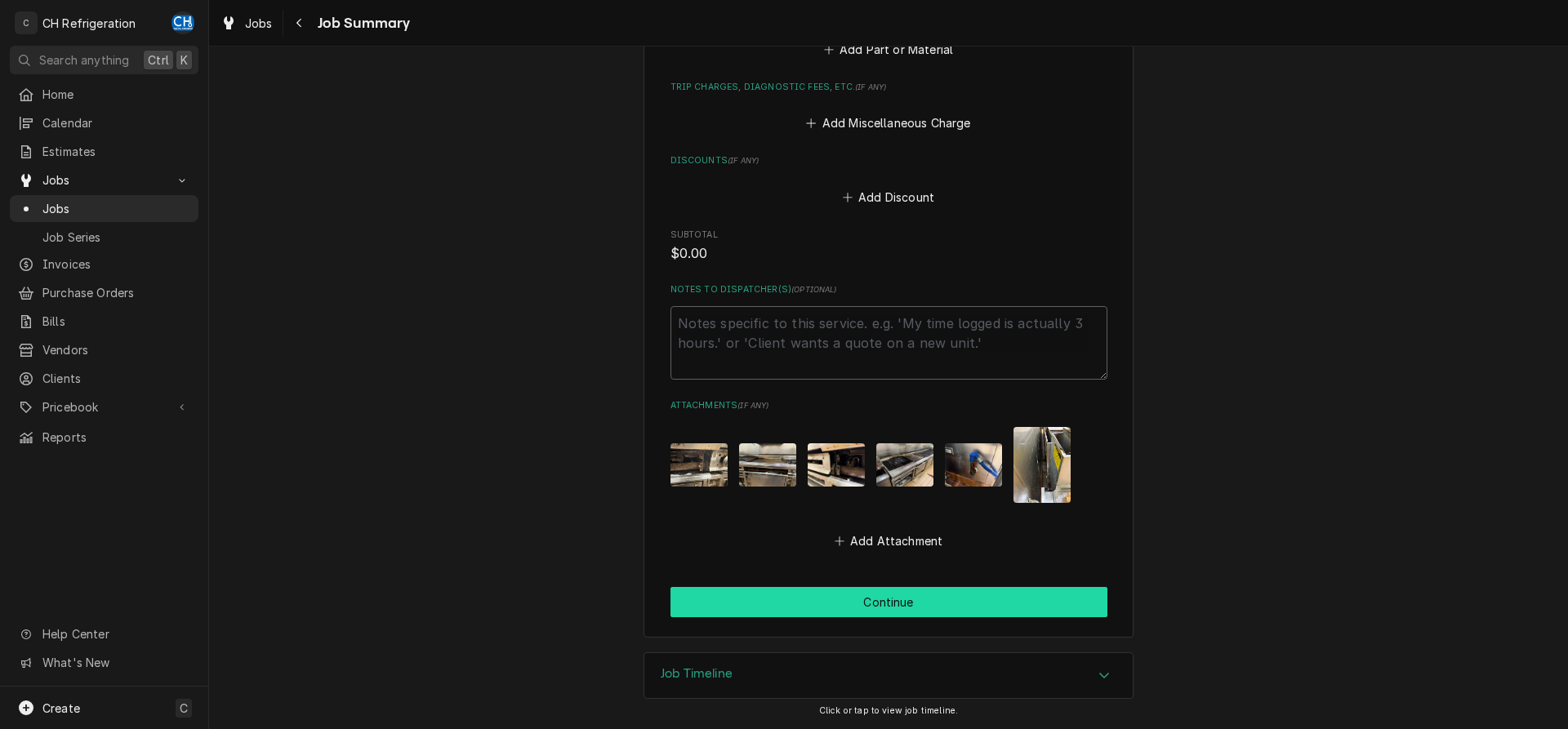
click at [937, 605] on button "Continue" at bounding box center [889, 602] width 437 height 30
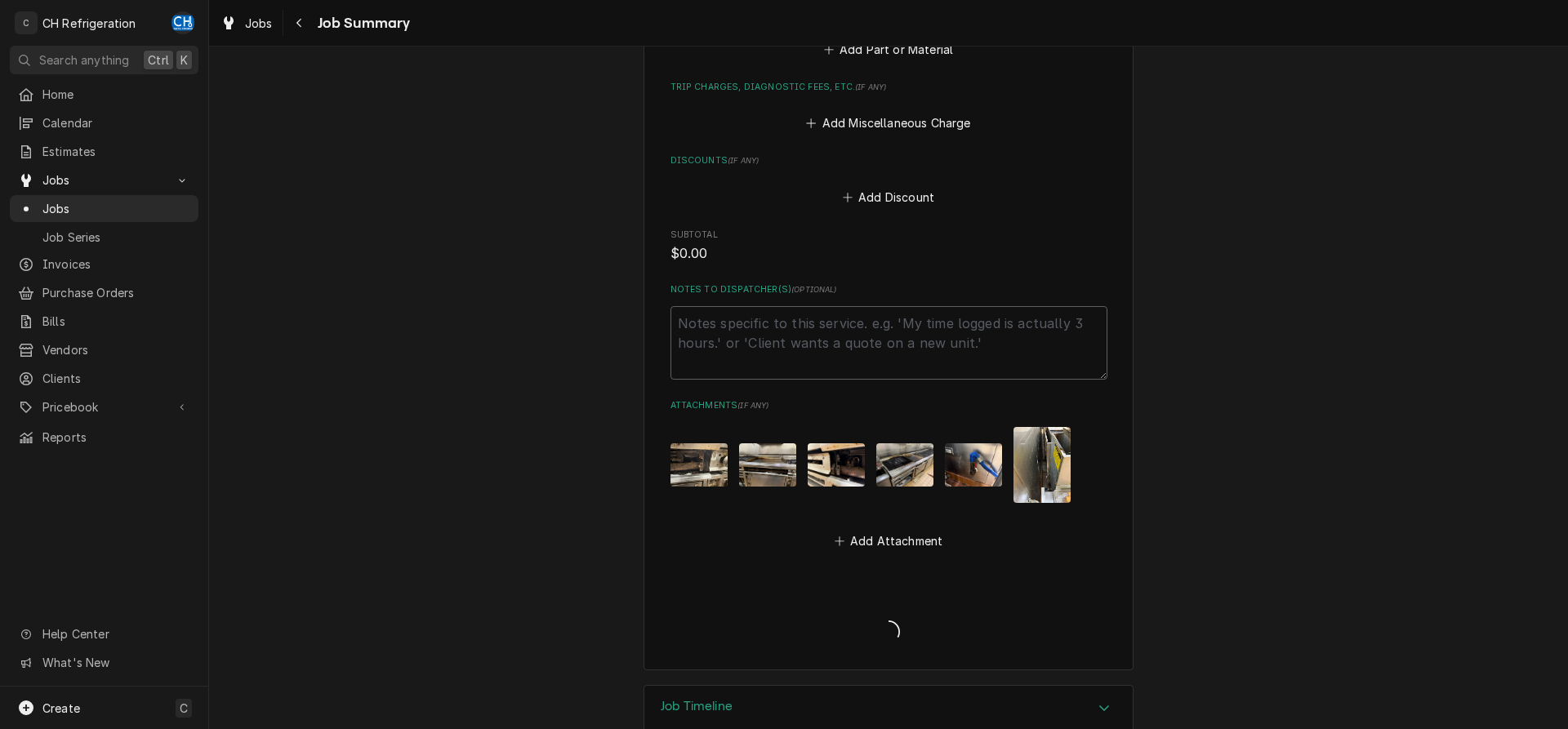
type textarea "x"
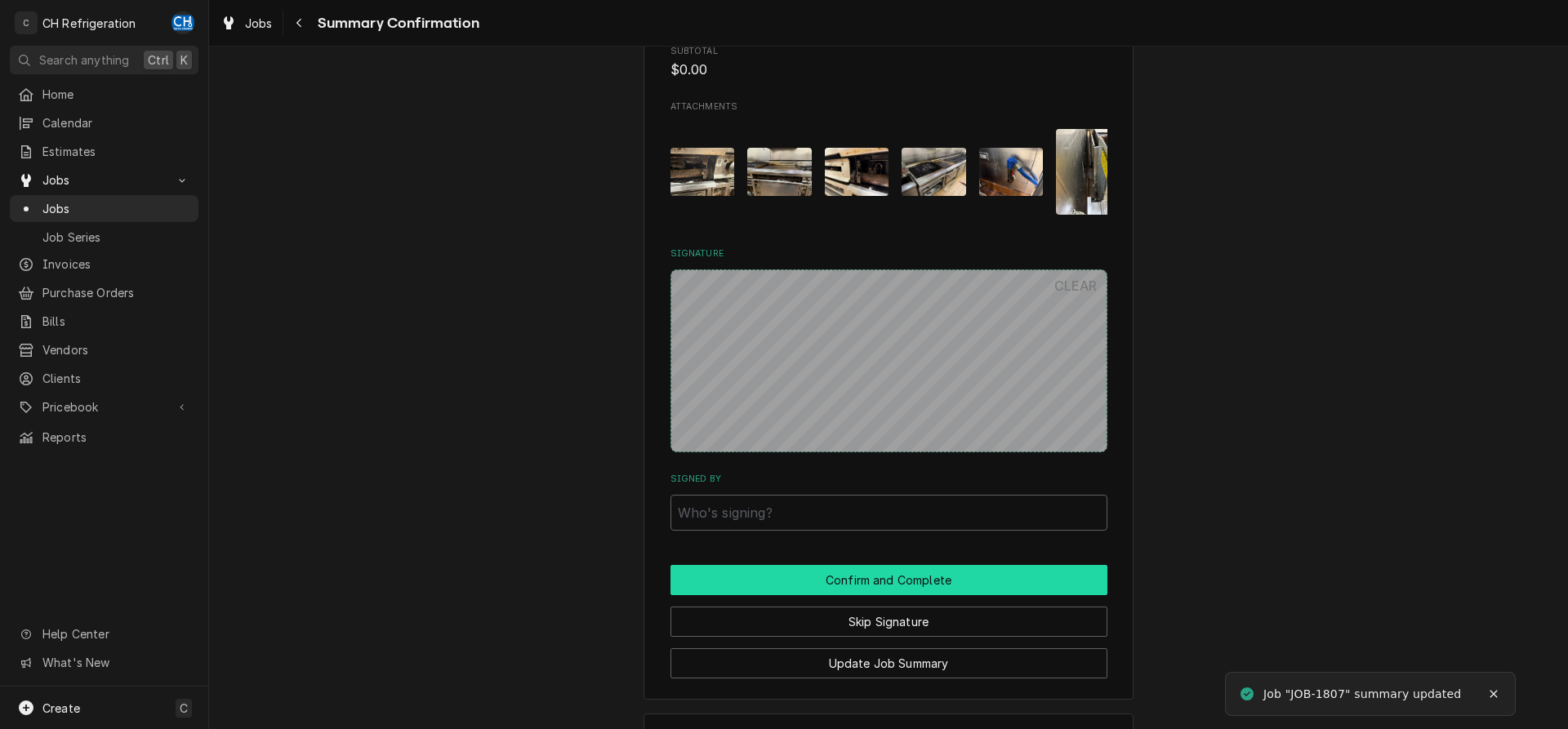
scroll to position [1062, 0]
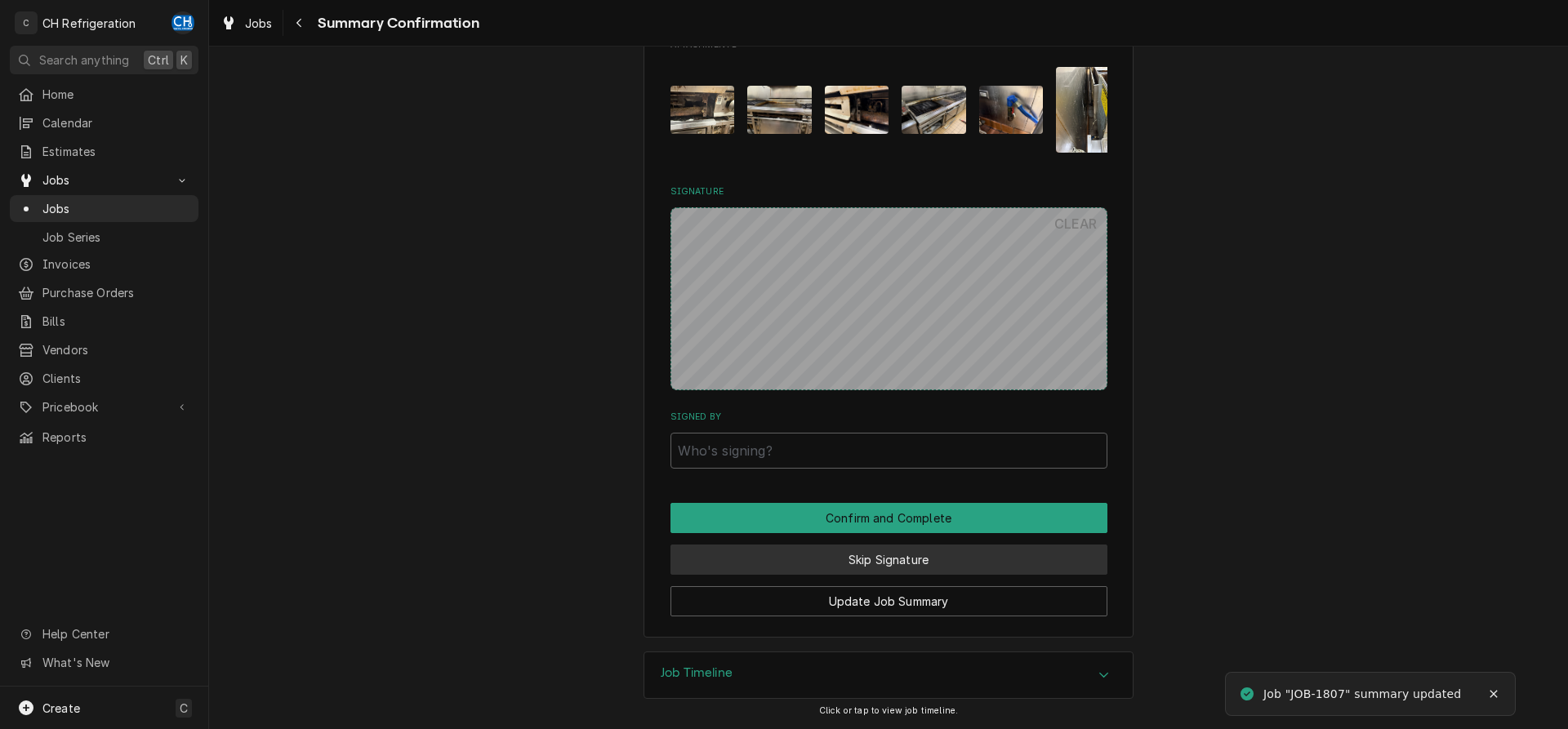
click at [936, 562] on button "Skip Signature" at bounding box center [889, 560] width 437 height 30
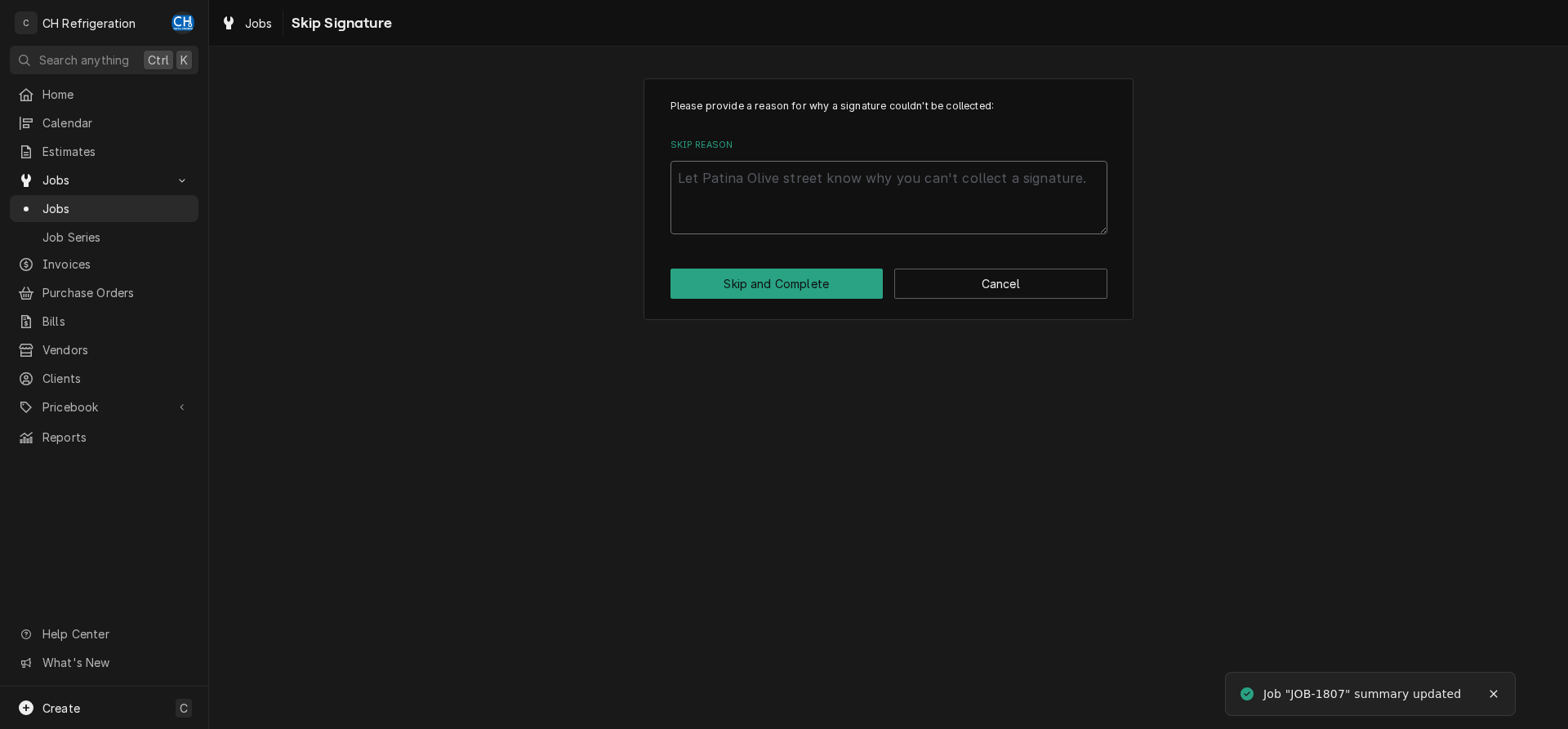
click at [891, 187] on textarea "Skip Reason" at bounding box center [889, 197] width 437 height 73
type textarea "x"
type textarea "n"
type textarea "x"
type textarea "no"
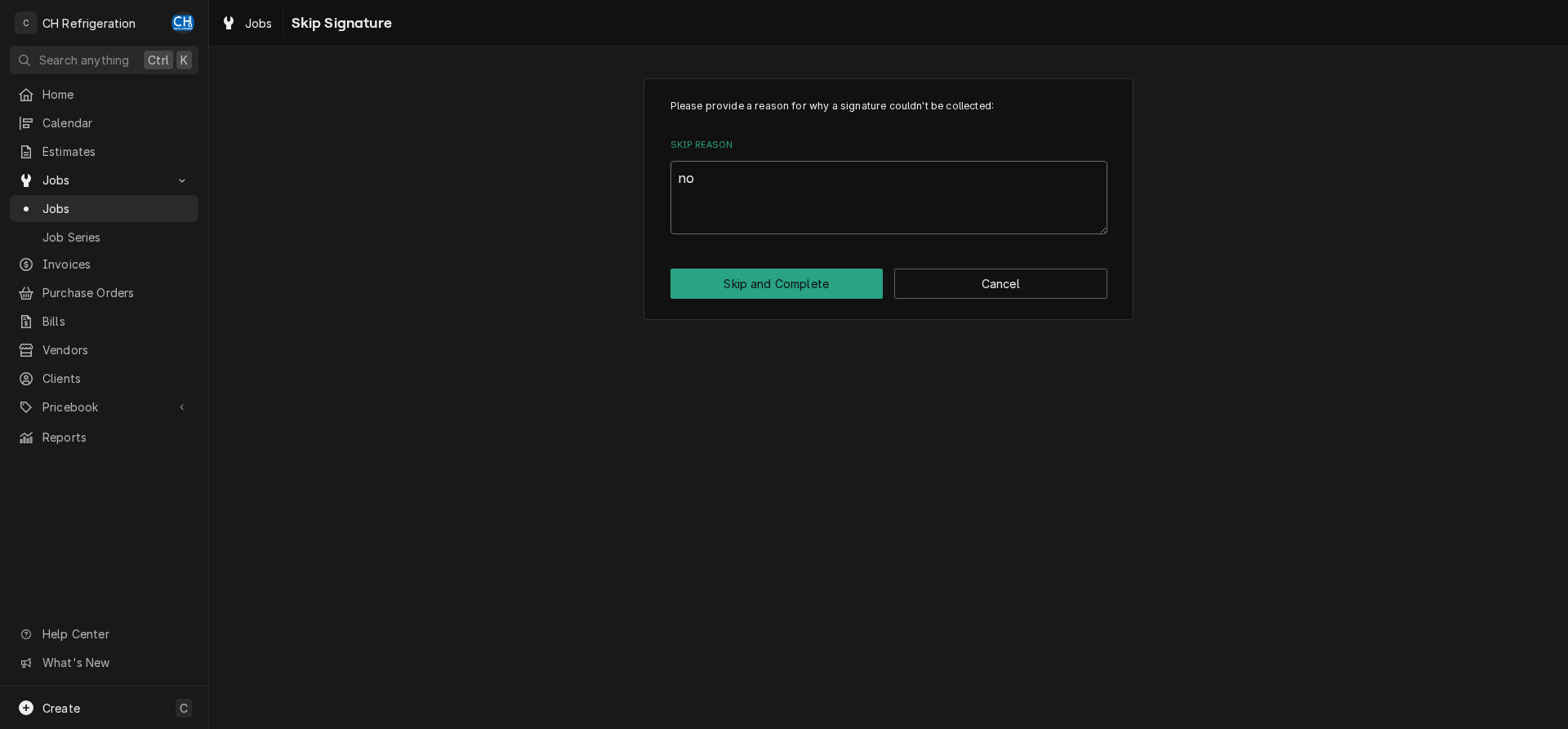
type textarea "x"
type textarea "no"
type textarea "x"
type textarea "no s"
type textarea "x"
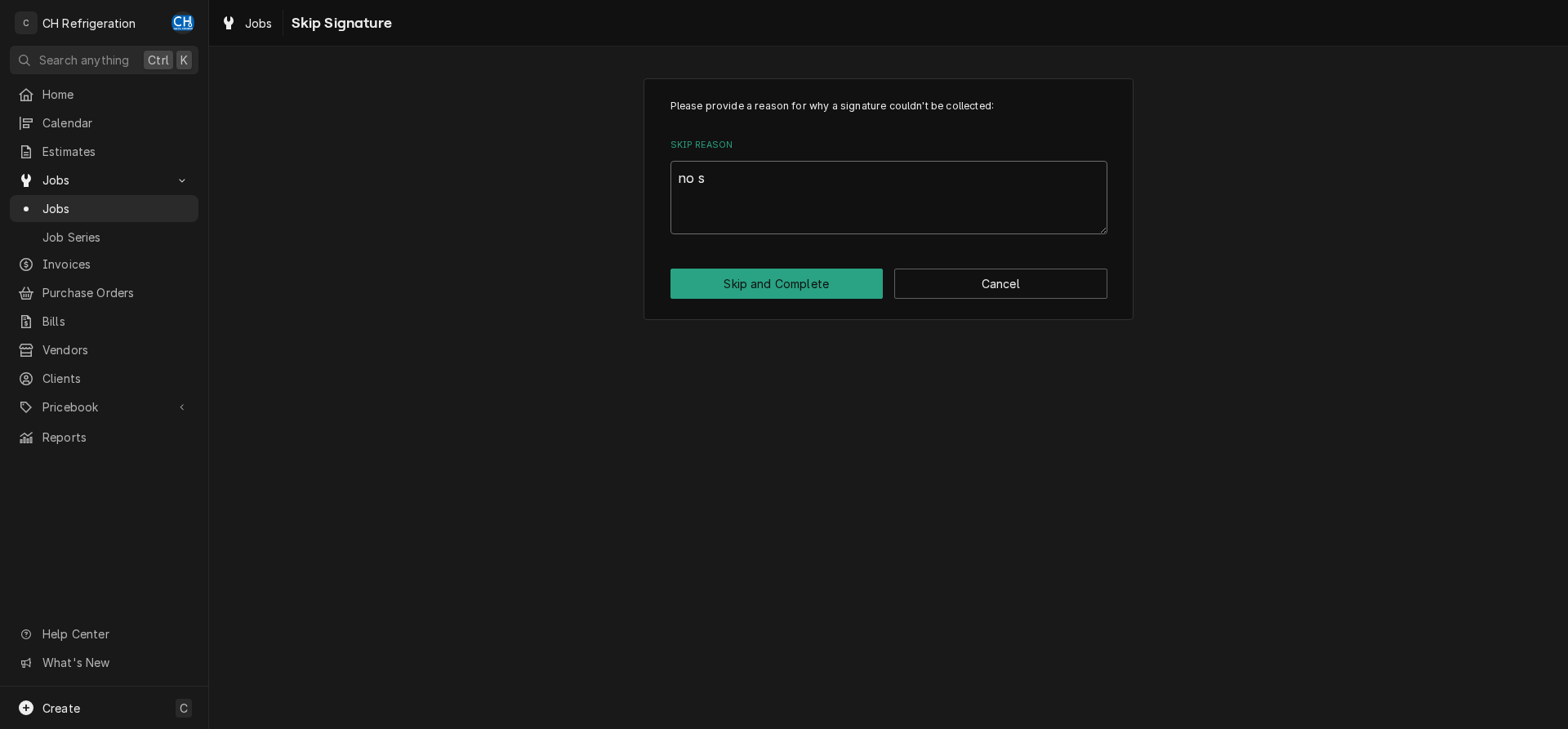
type textarea "no si"
type textarea "x"
type textarea "no sig"
click at [727, 290] on button "Skip and Complete" at bounding box center [777, 283] width 213 height 30
type textarea "x"
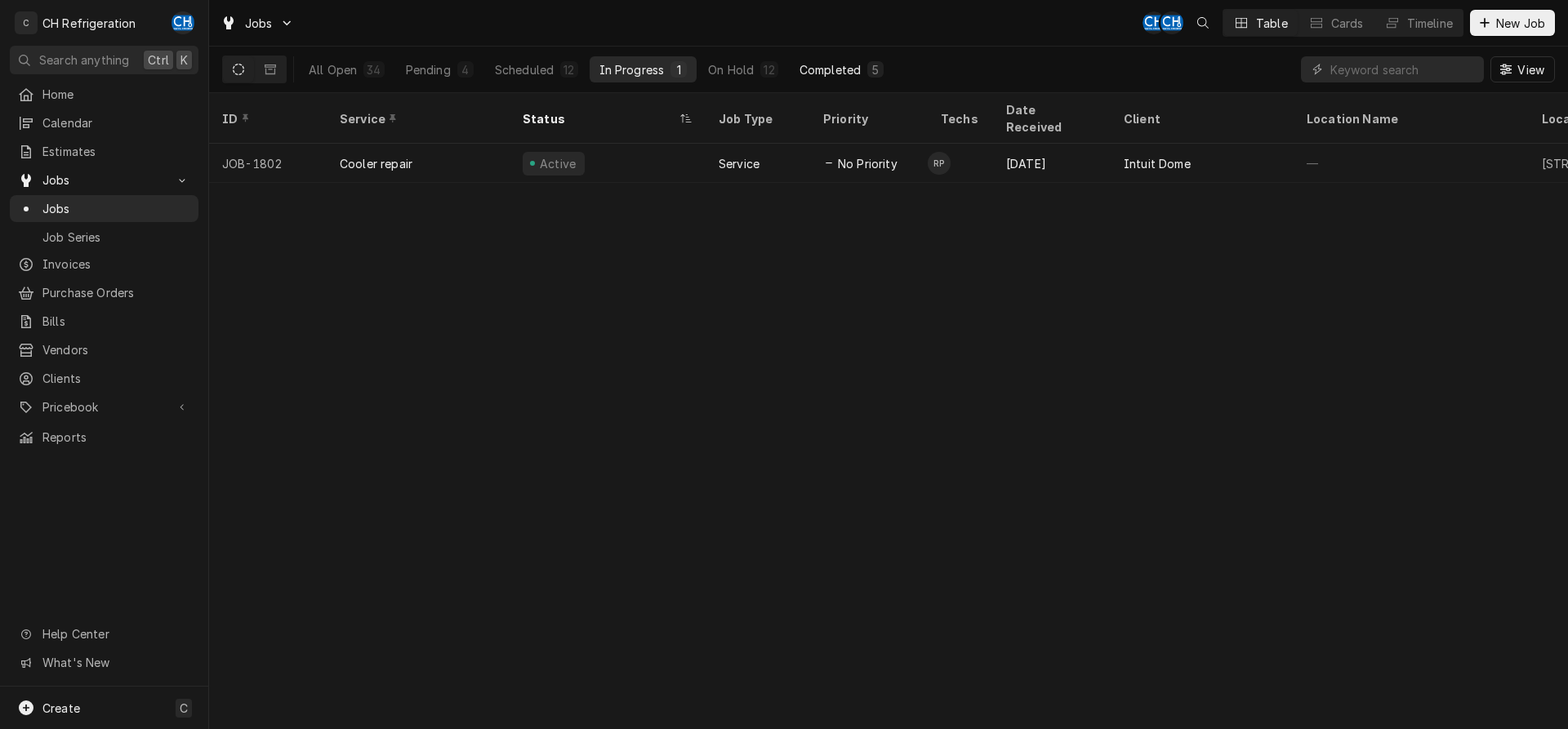
click at [827, 57] on button "Completed 5" at bounding box center [841, 70] width 103 height 26
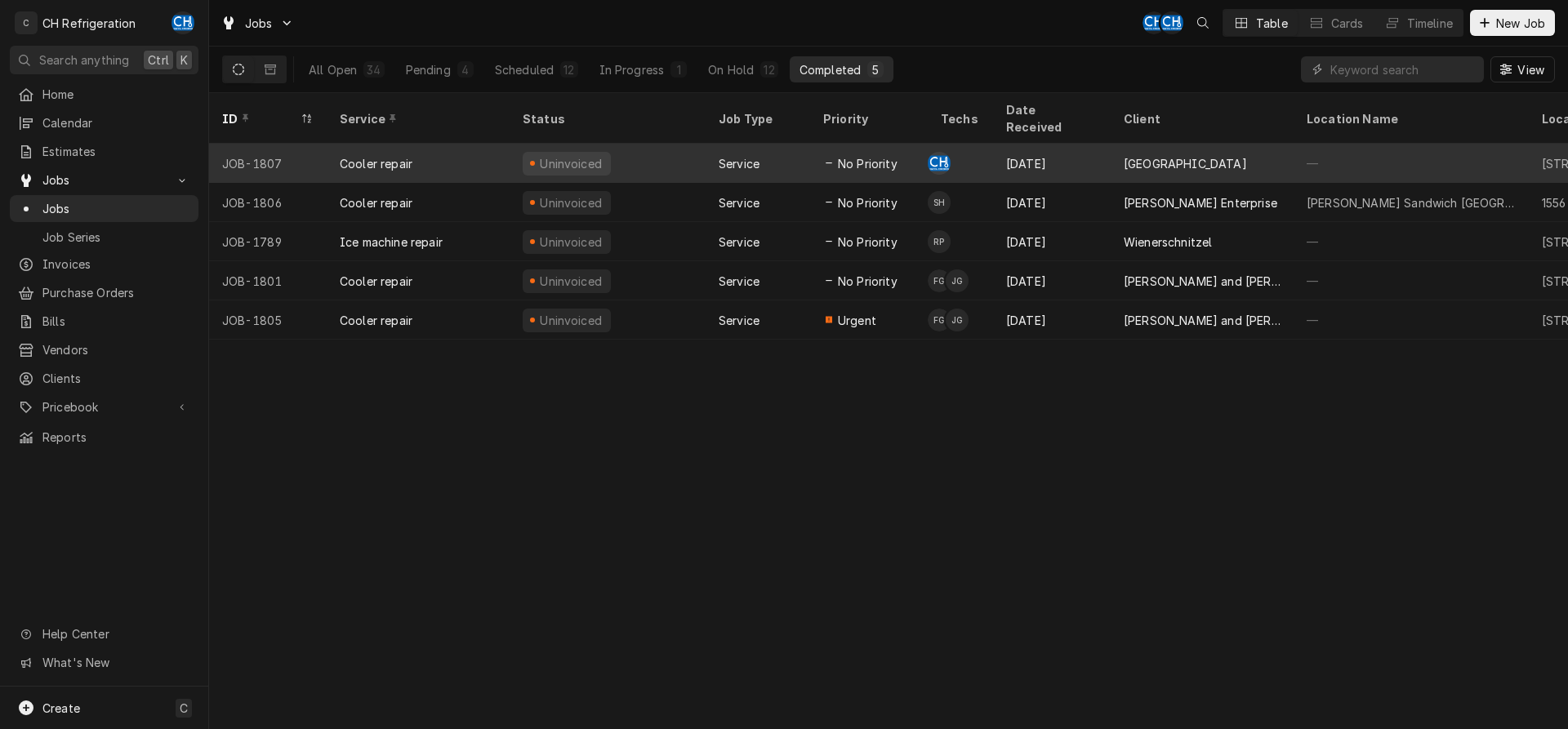
click at [1206, 144] on div "[GEOGRAPHIC_DATA]" at bounding box center [1202, 163] width 183 height 39
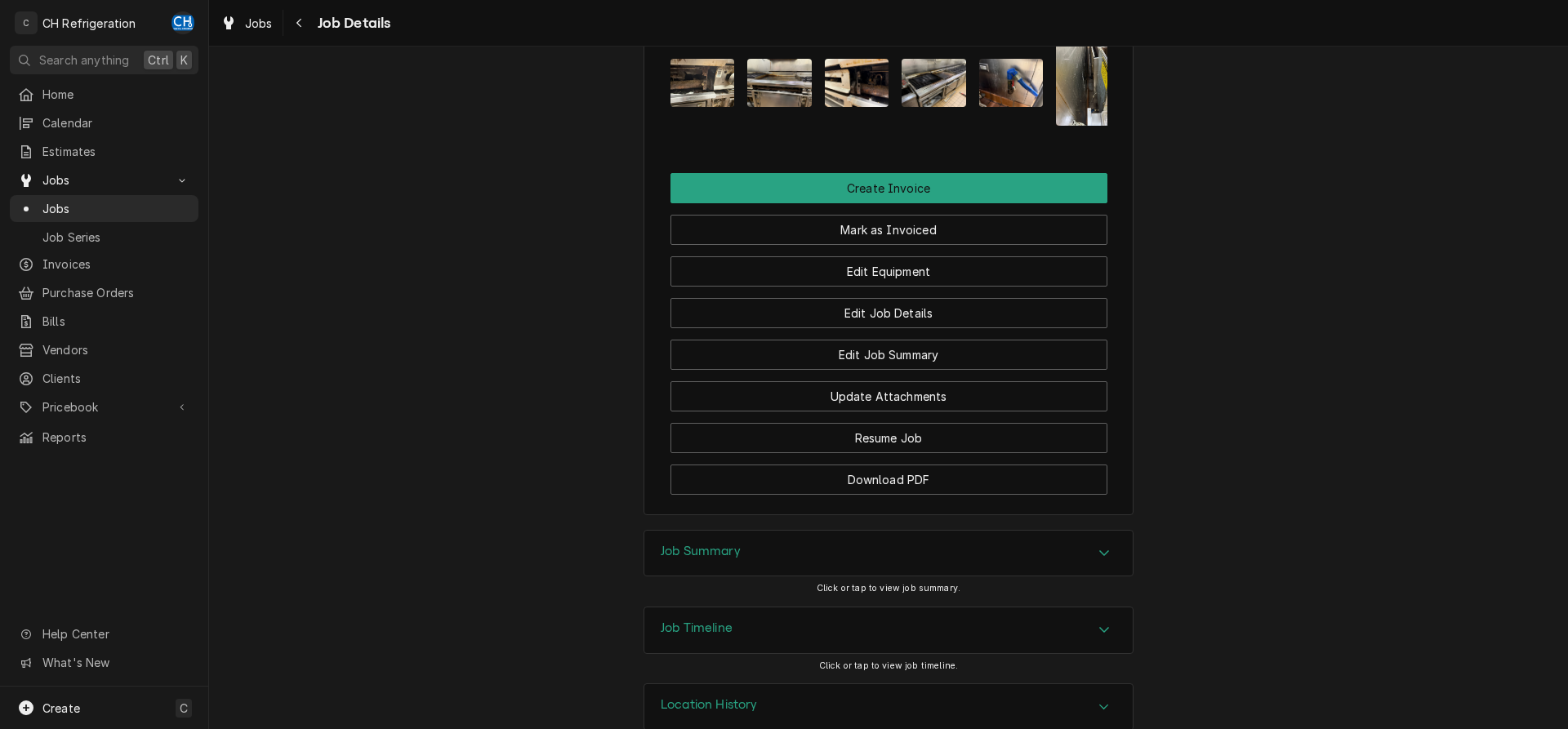
scroll to position [1070, 0]
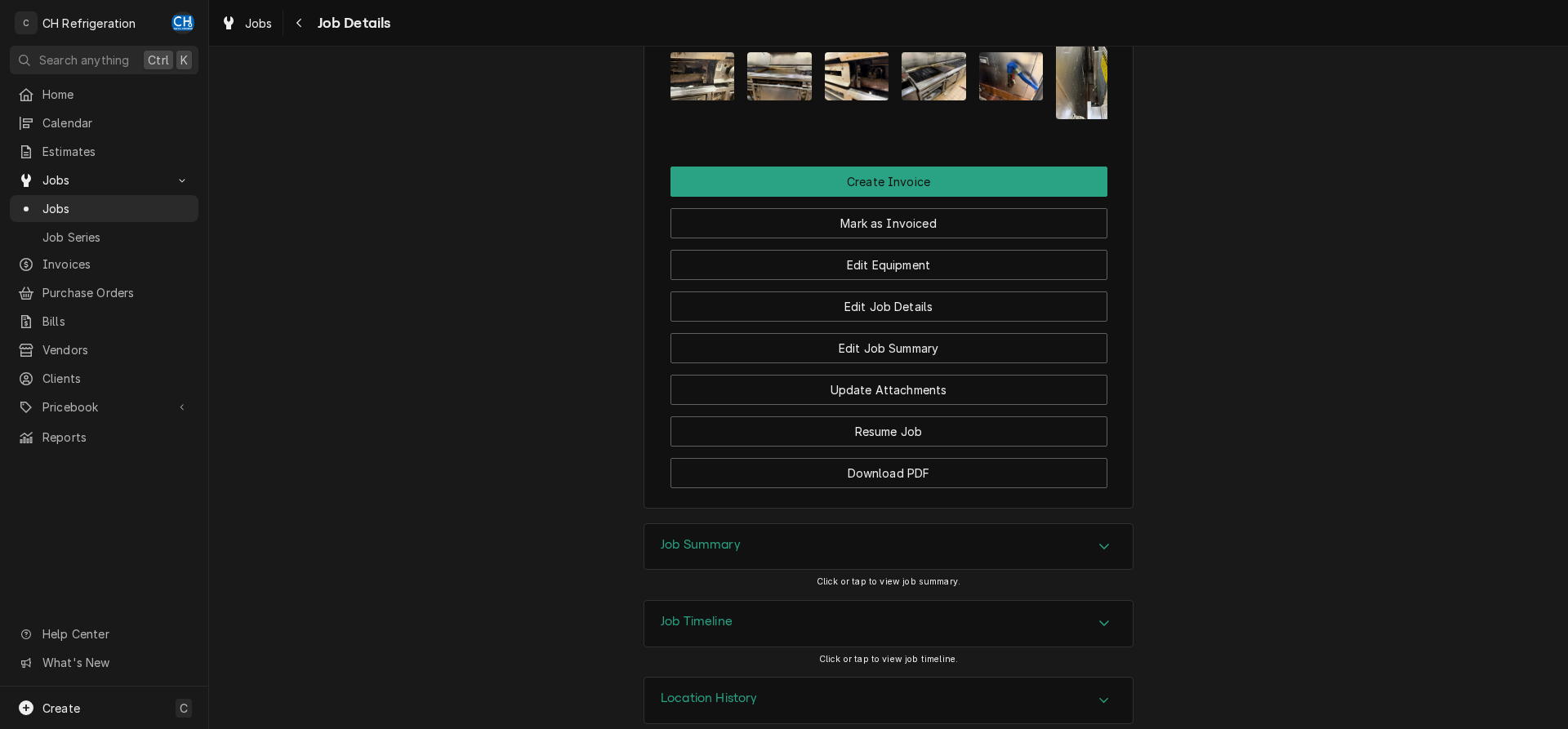
click at [972, 536] on div "Job Summary" at bounding box center [888, 547] width 488 height 46
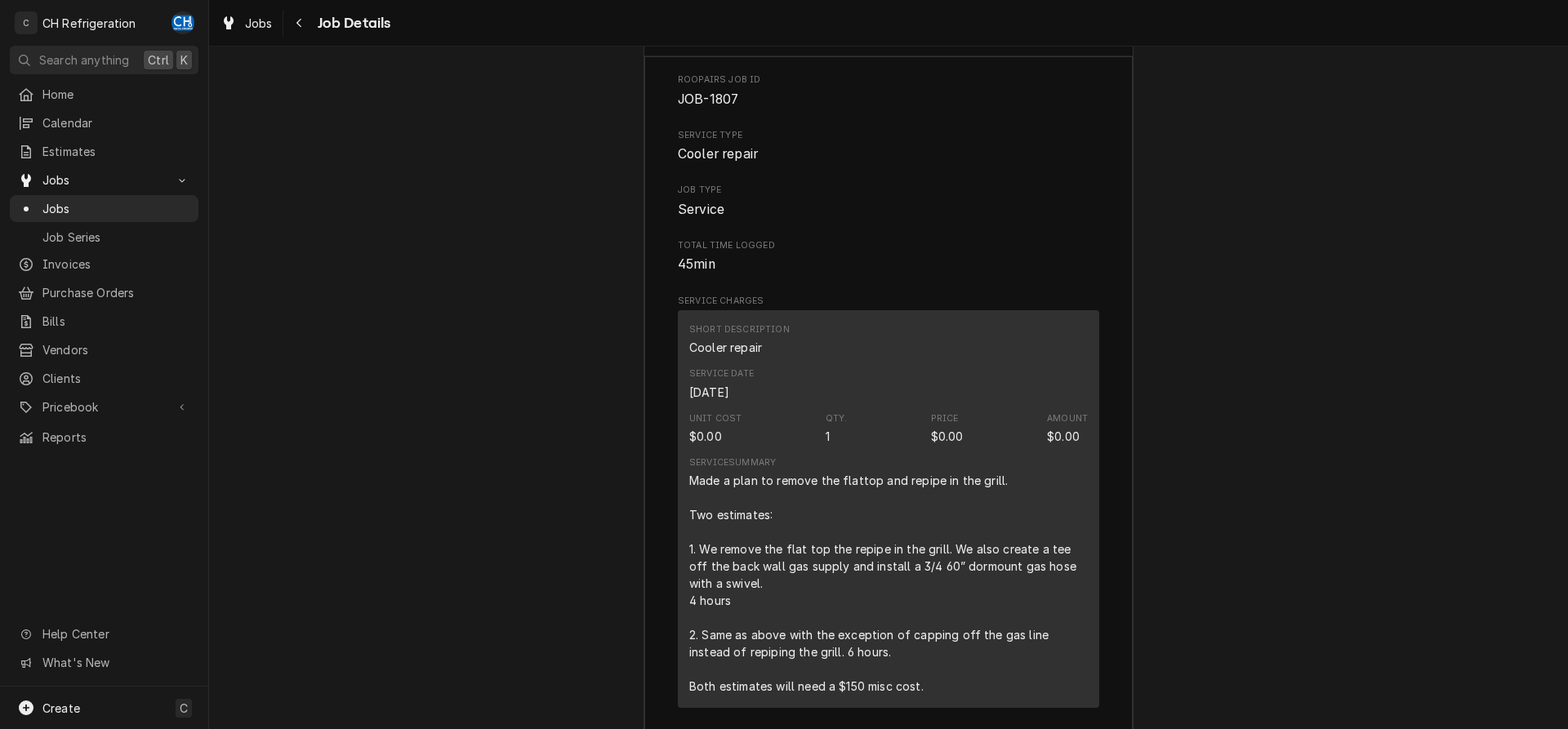
scroll to position [1653, 0]
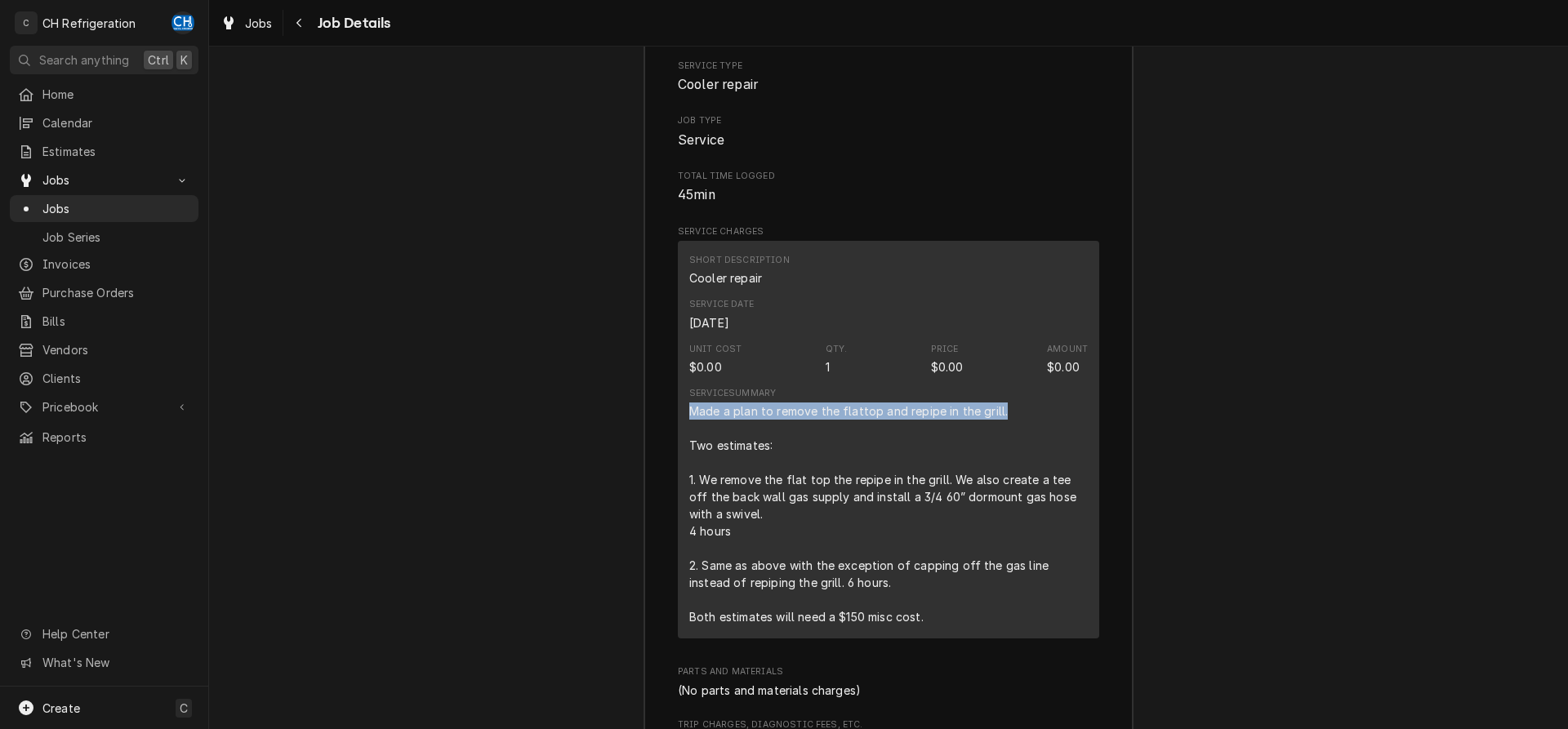
drag, startPoint x: 690, startPoint y: 382, endPoint x: 1030, endPoint y: 390, distance: 340.1
click at [1030, 402] on div "Made a plan to remove the flattop and repipe in the grill. Two estimates: 1. We…" at bounding box center [888, 514] width 398 height 223
copy div "Made a plan to remove the flattop and repipe in the grill."
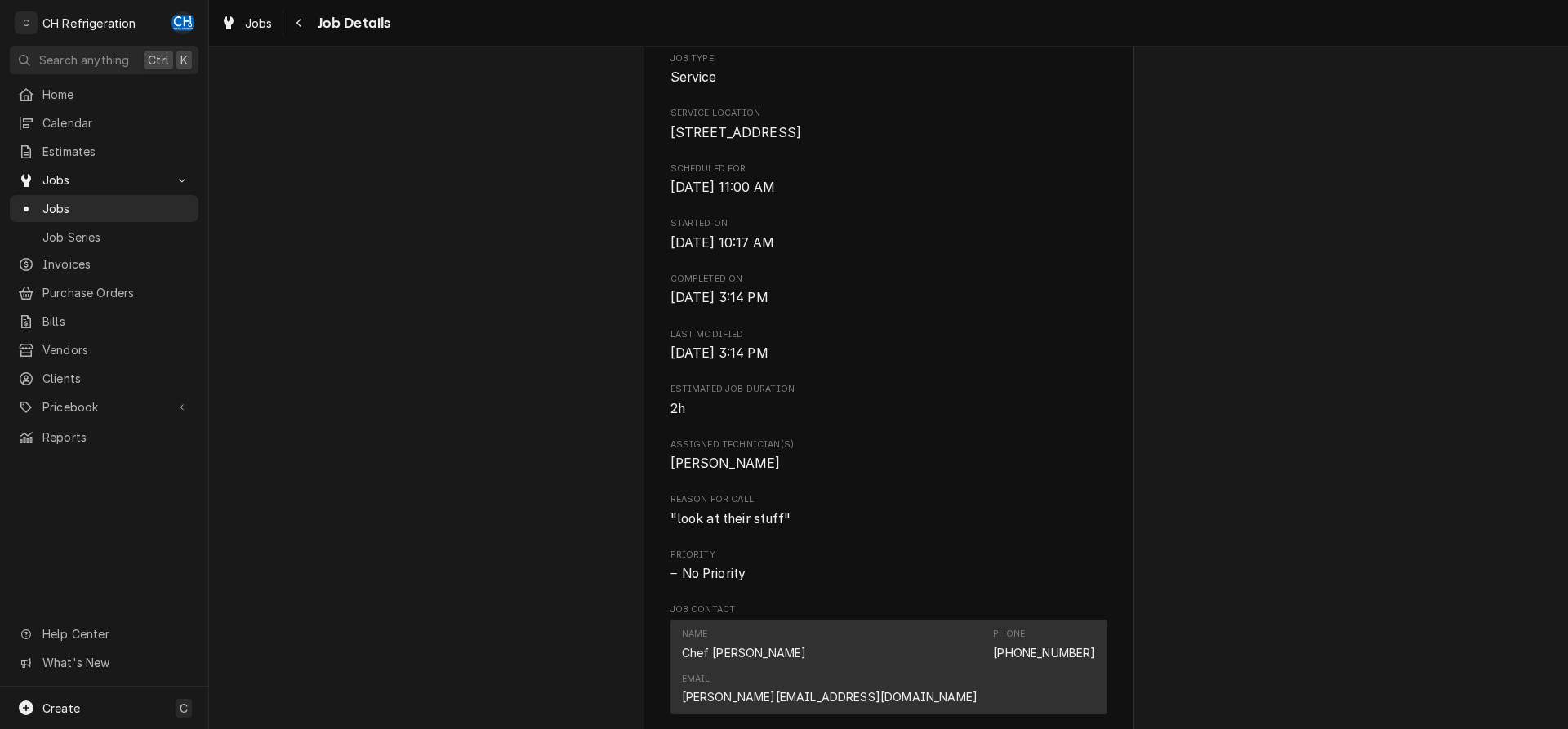
scroll to position [0, 0]
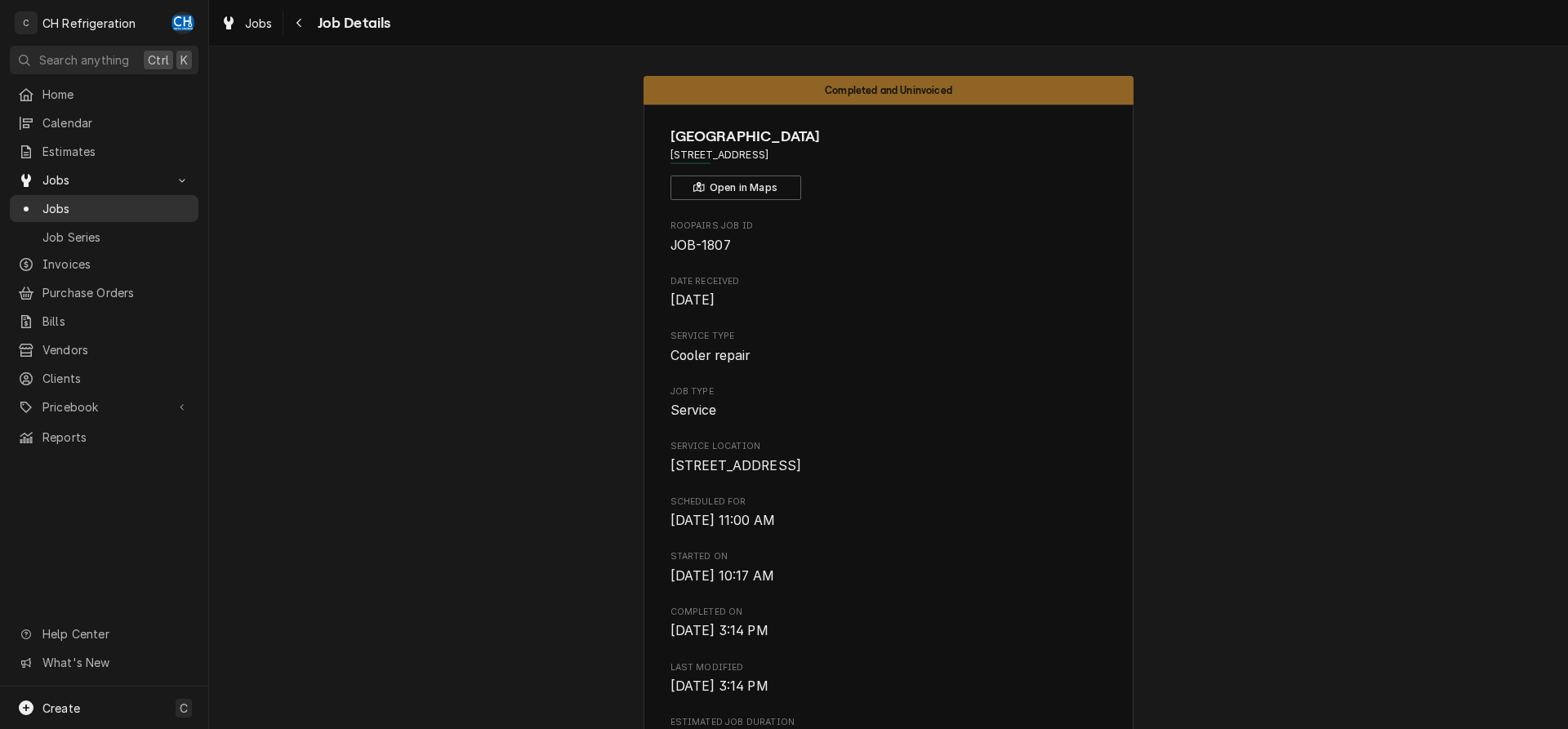
click at [64, 200] on span "Jobs" at bounding box center [116, 208] width 147 height 17
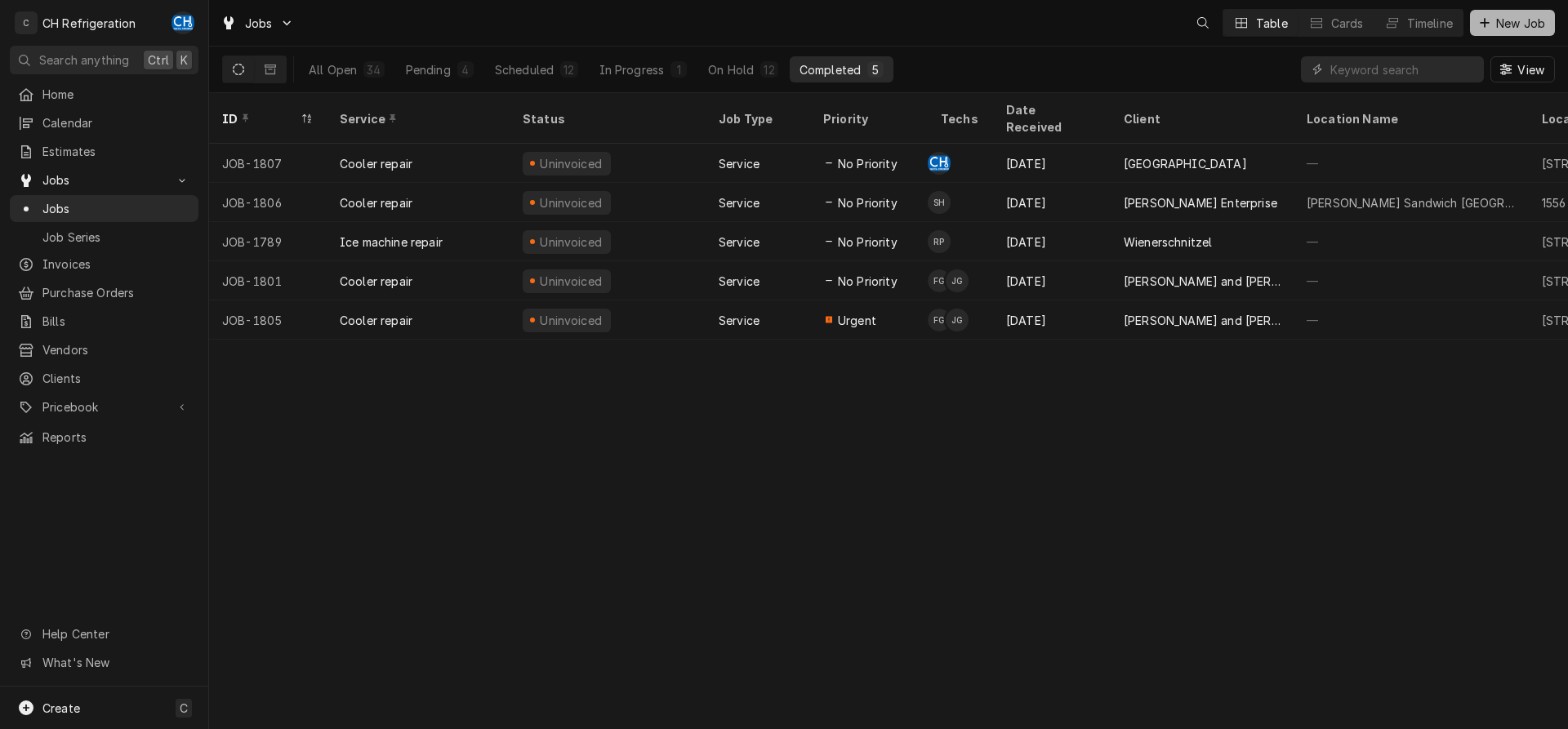
click at [1517, 13] on button "New Job" at bounding box center [1512, 23] width 85 height 26
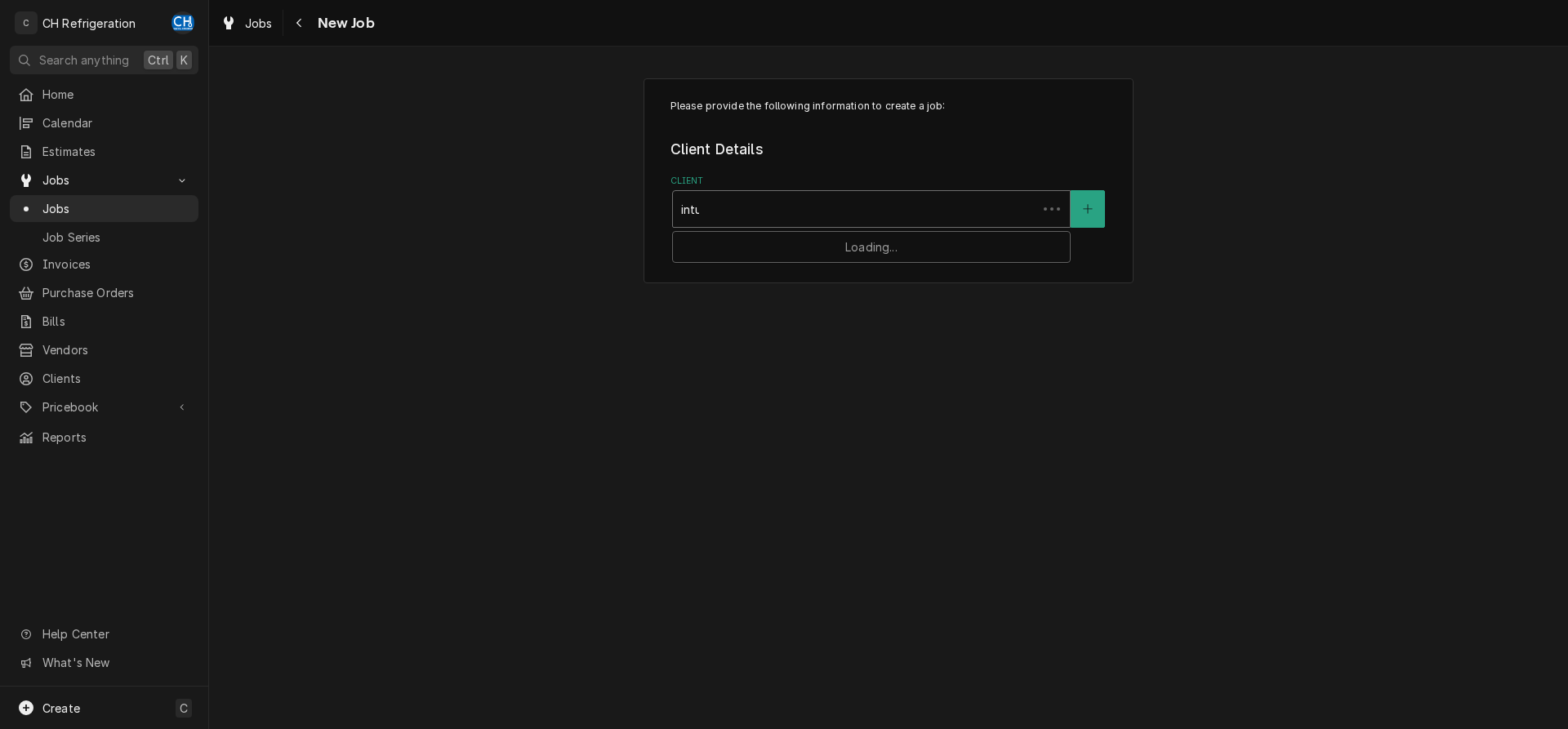
type input "intui"
click at [727, 244] on strong "Intuit Dome" at bounding box center [719, 244] width 75 height 14
click at [806, 372] on div "Service Location" at bounding box center [871, 365] width 381 height 29
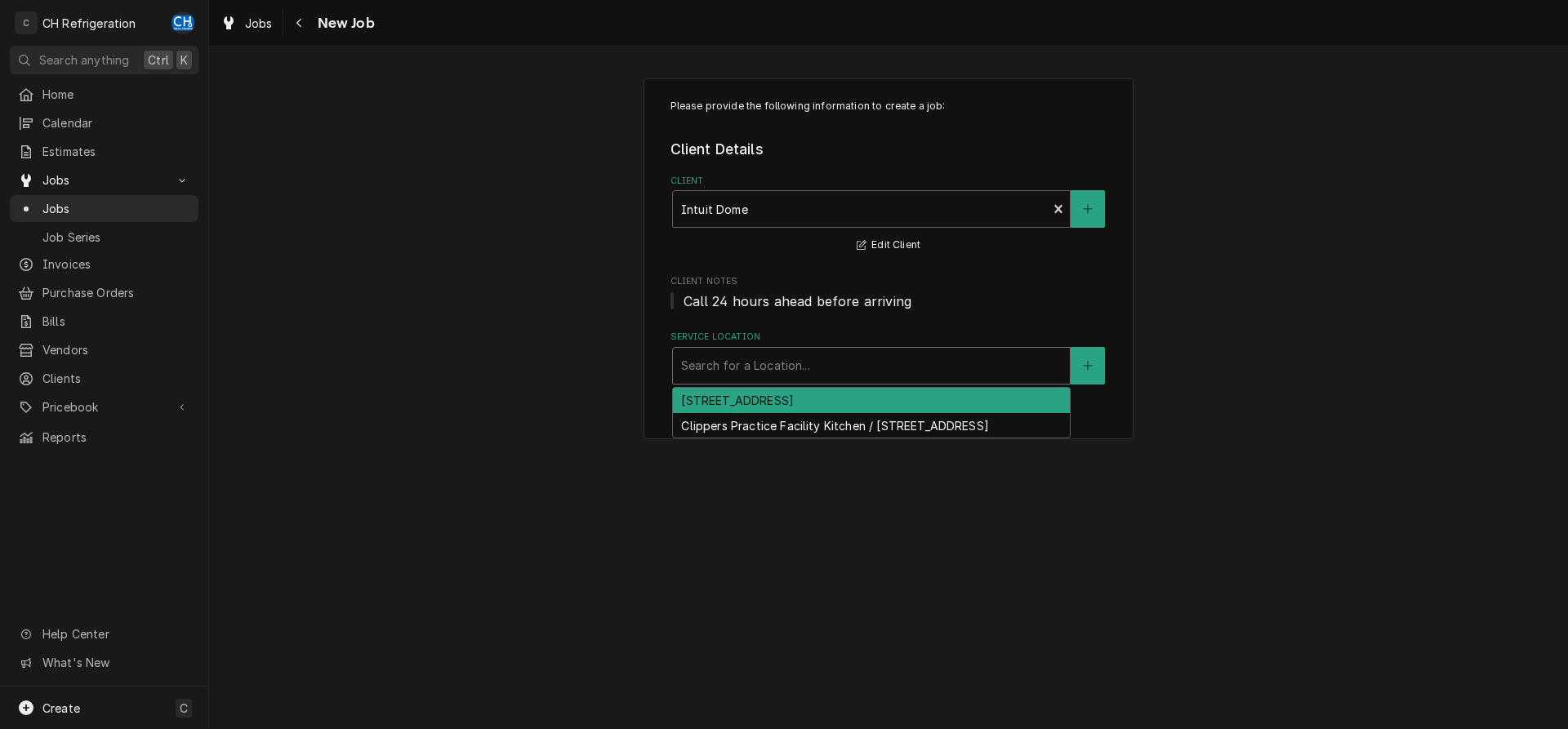
click at [788, 399] on div "3846 W Century Blvd, Inglewood, CA 90303" at bounding box center [871, 400] width 397 height 26
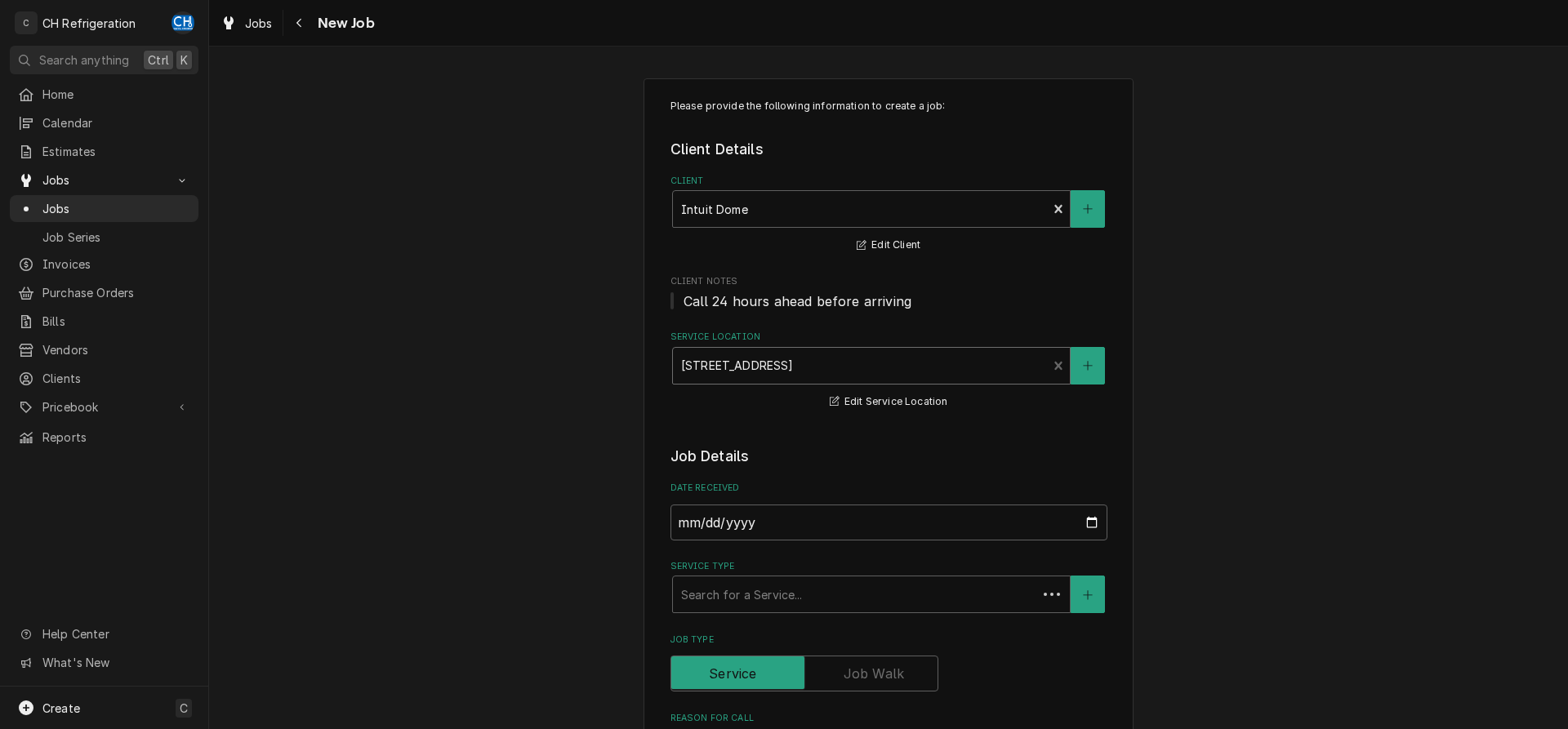
scroll to position [167, 0]
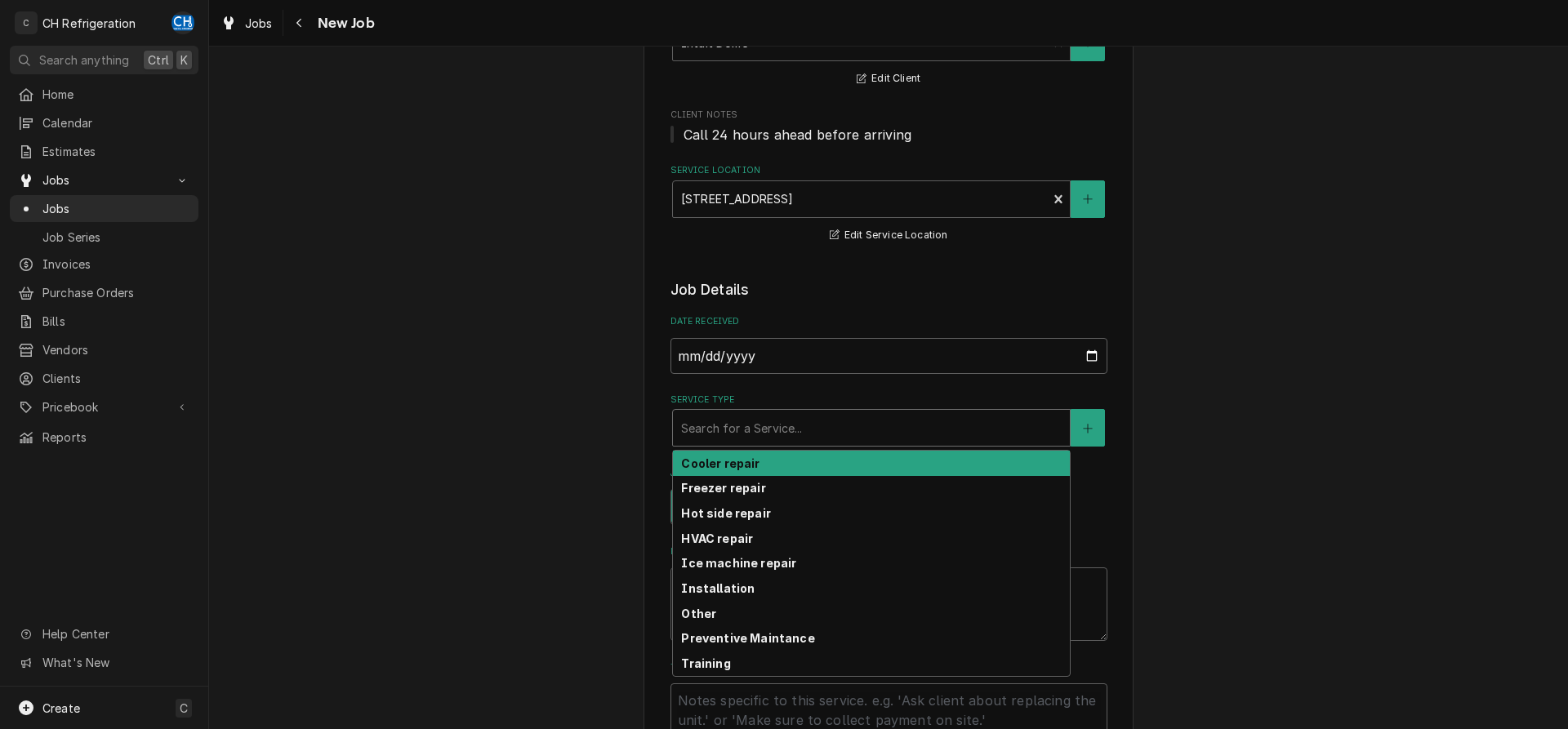
drag, startPoint x: 810, startPoint y: 417, endPoint x: 803, endPoint y: 442, distance: 26.0
click at [810, 418] on div "Service Type" at bounding box center [871, 427] width 381 height 29
click at [798, 455] on div "Cooler repair" at bounding box center [871, 463] width 397 height 26
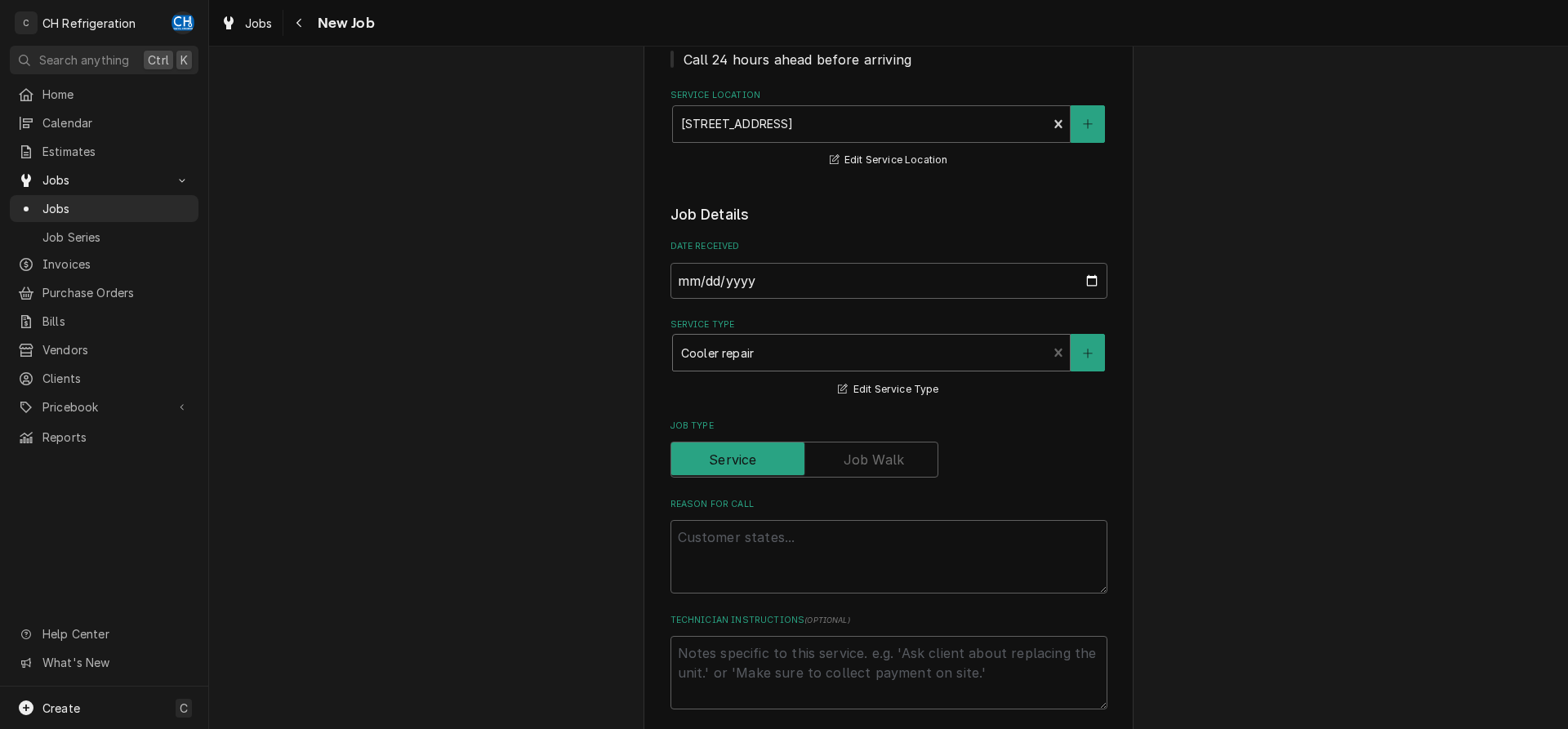
scroll to position [333, 0]
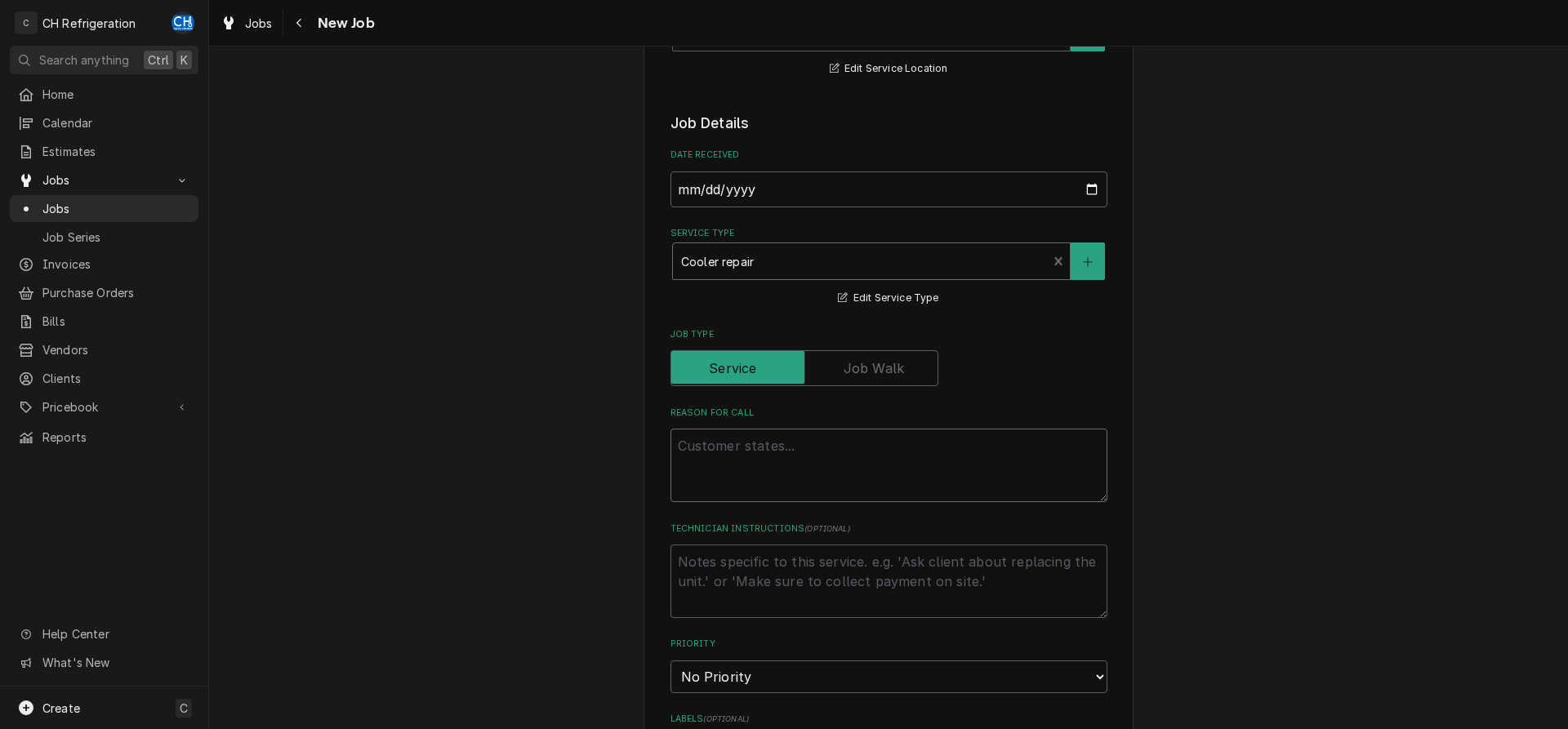
click at [810, 447] on textarea "Reason For Call" at bounding box center [889, 465] width 437 height 73
type textarea "x"
type textarea "c"
type textarea "x"
type textarea "co"
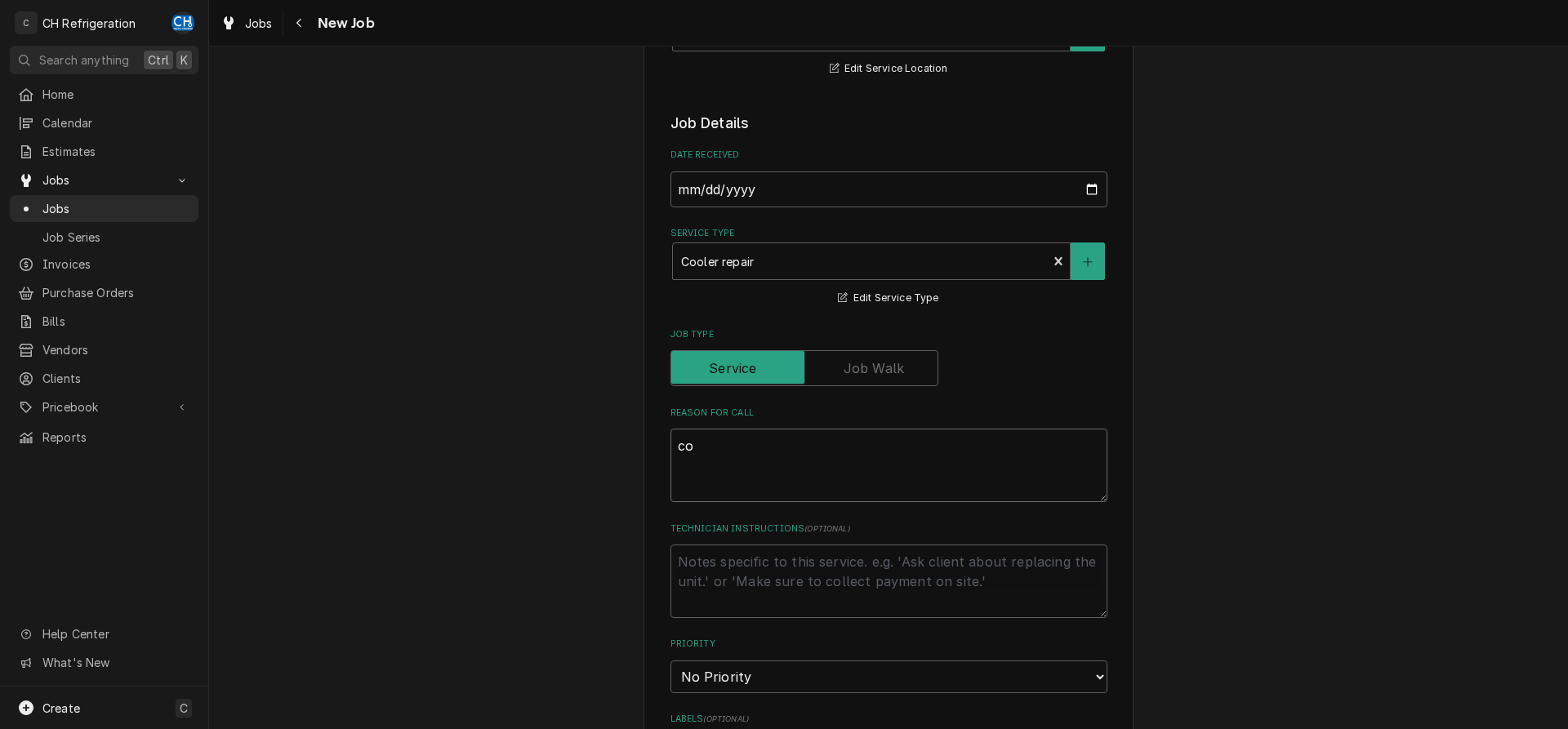
type textarea "x"
type textarea "coo"
type textarea "x"
type textarea "cool"
type textarea "x"
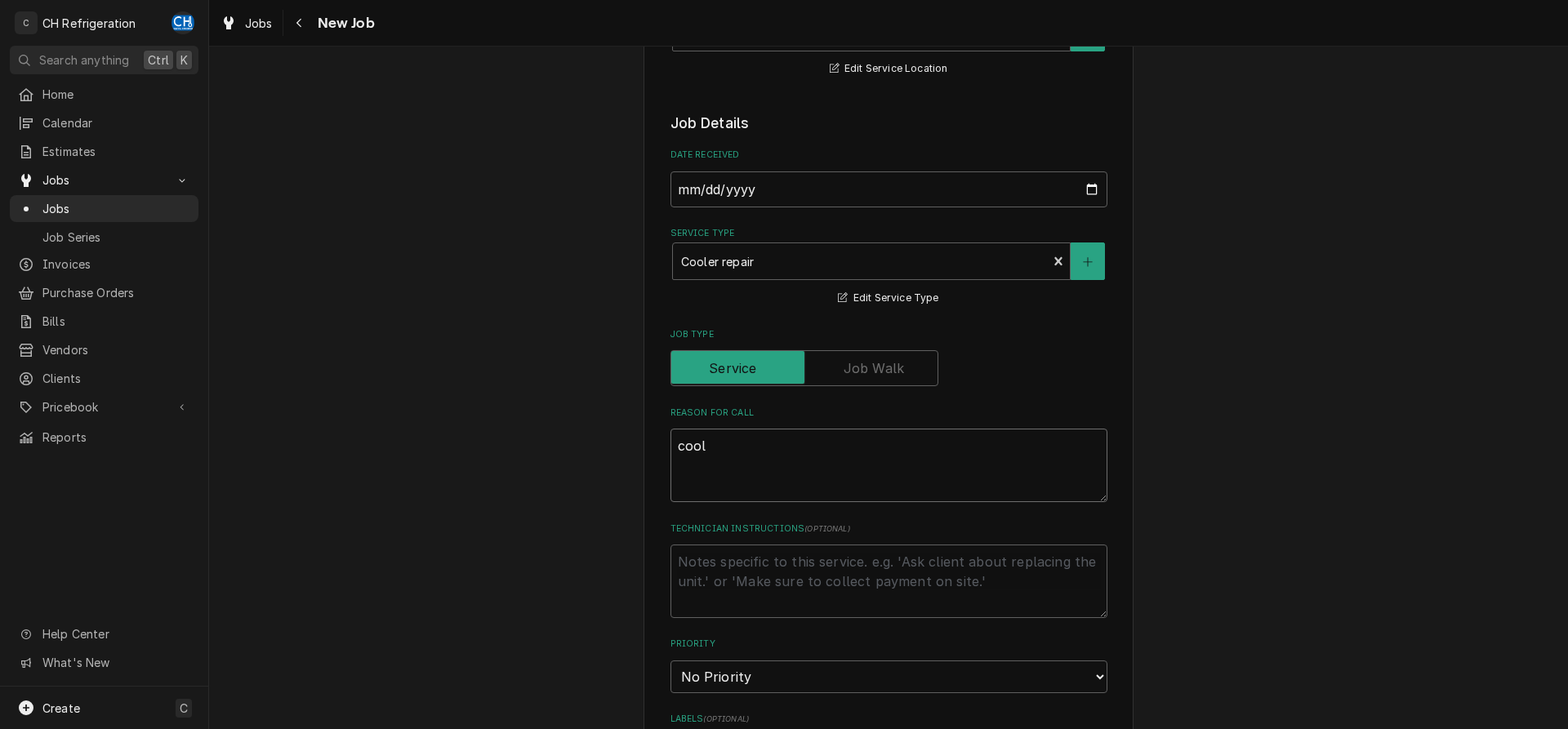
type textarea "coole"
type textarea "x"
type textarea "cooler"
type textarea "x"
type textarea "cooler"
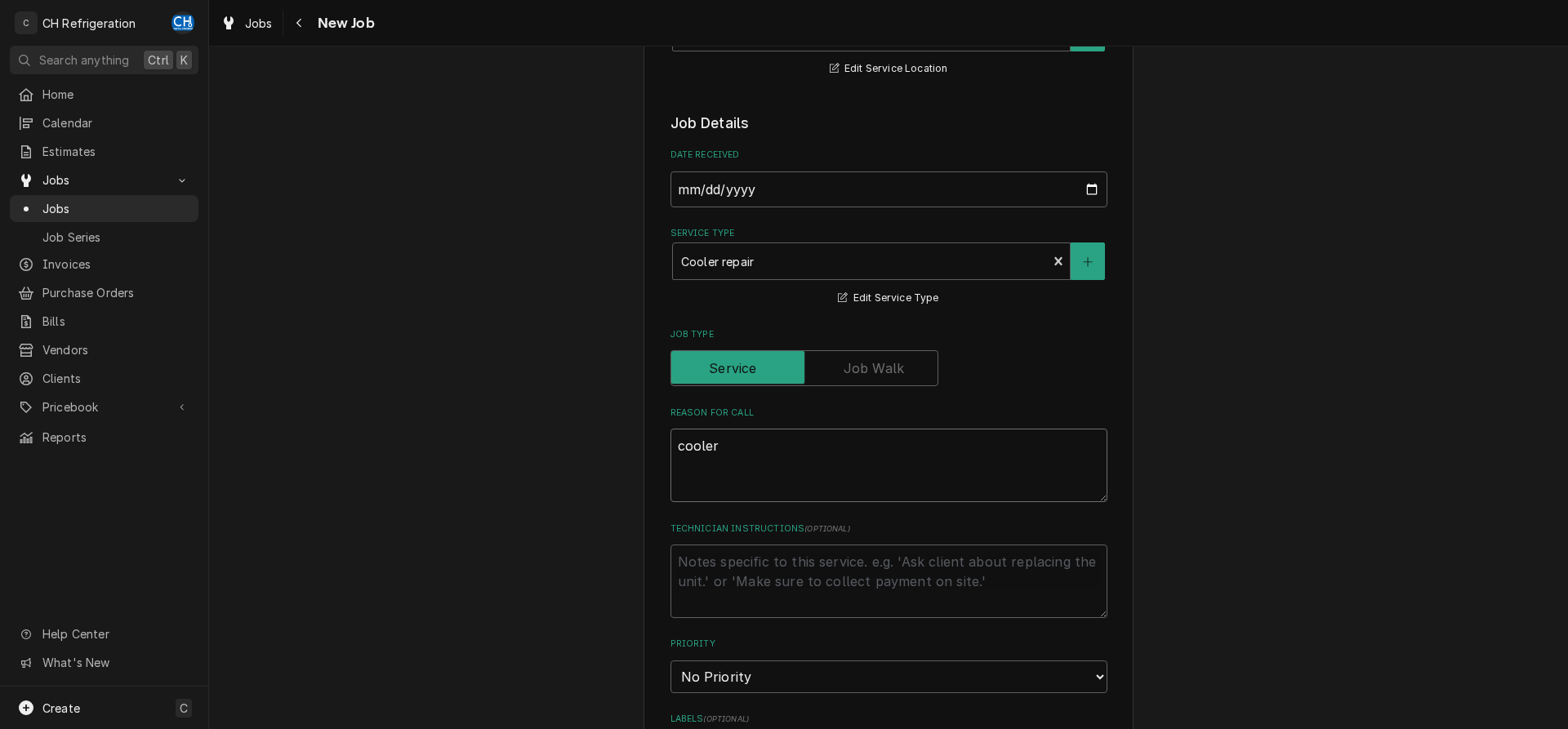
type textarea "x"
type textarea "cooler d"
type textarea "x"
type textarea "cooler do"
type textarea "x"
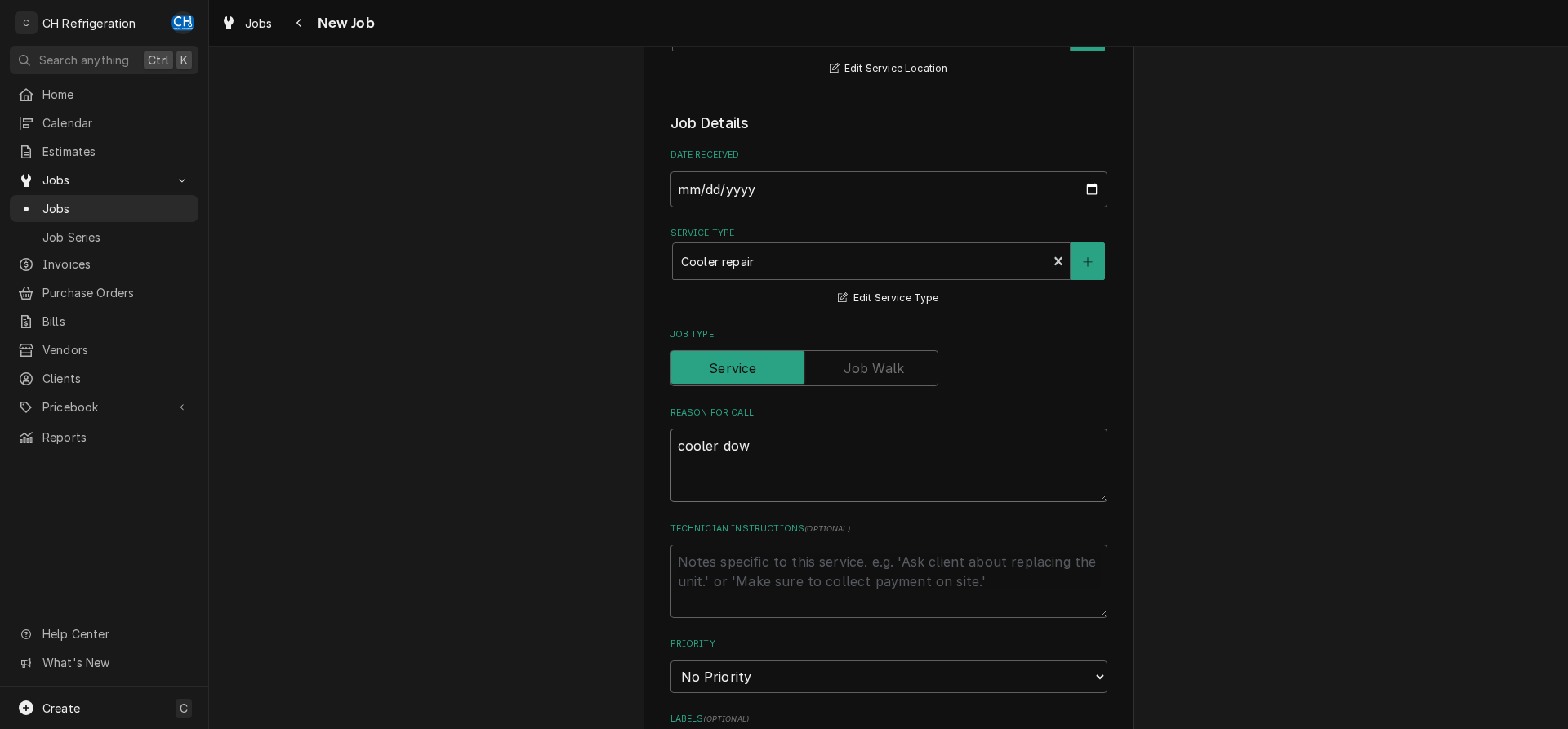
type textarea "cooler down"
type textarea "x"
type textarea "cooler downm"
type textarea "x"
type textarea "cooler downm"
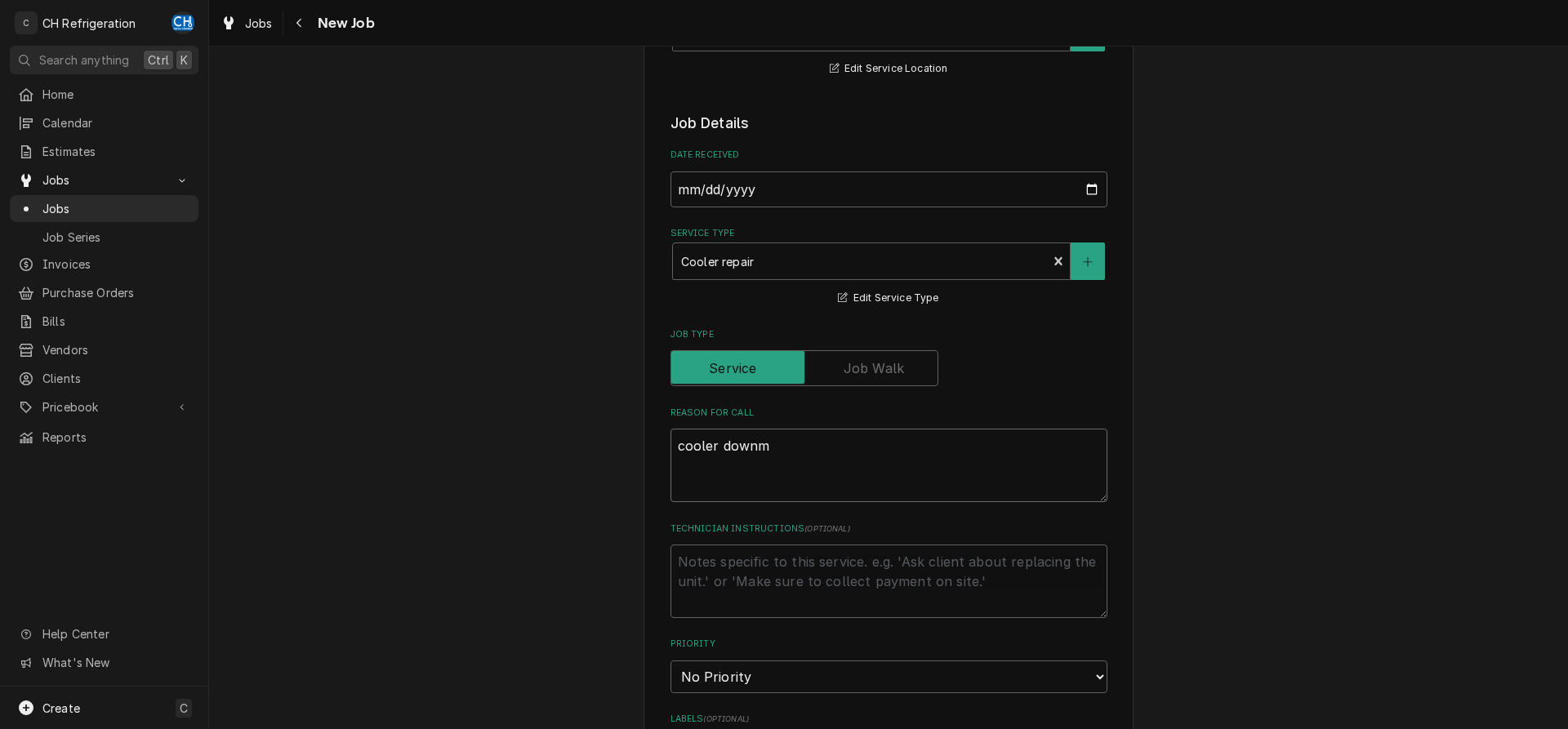
type textarea "x"
type textarea "cooler downm"
type textarea "x"
type textarea "cooler down"
type textarea "x"
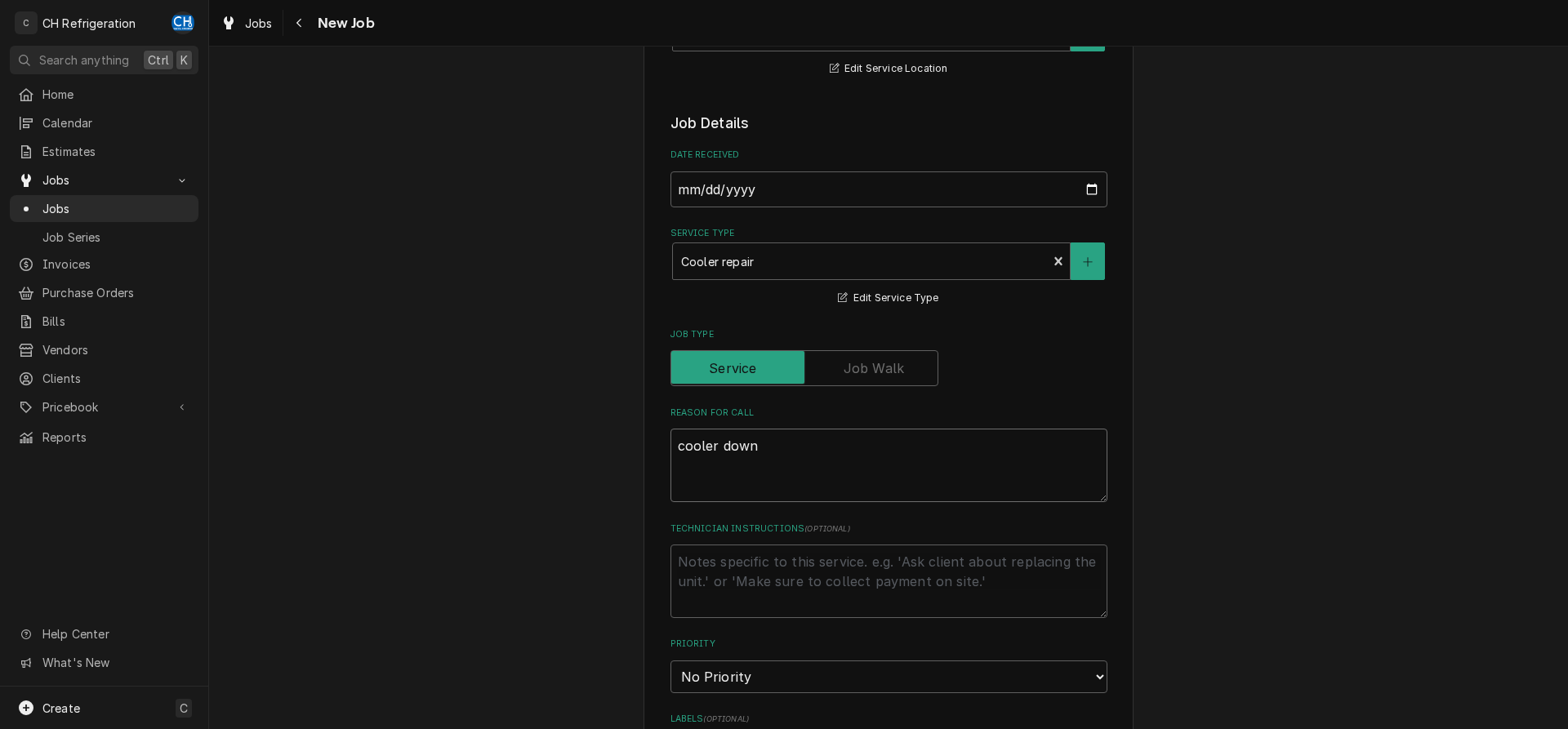
type textarea "cooler down"
type textarea "x"
type textarea "cooler down a"
type textarea "x"
type textarea "cooler down"
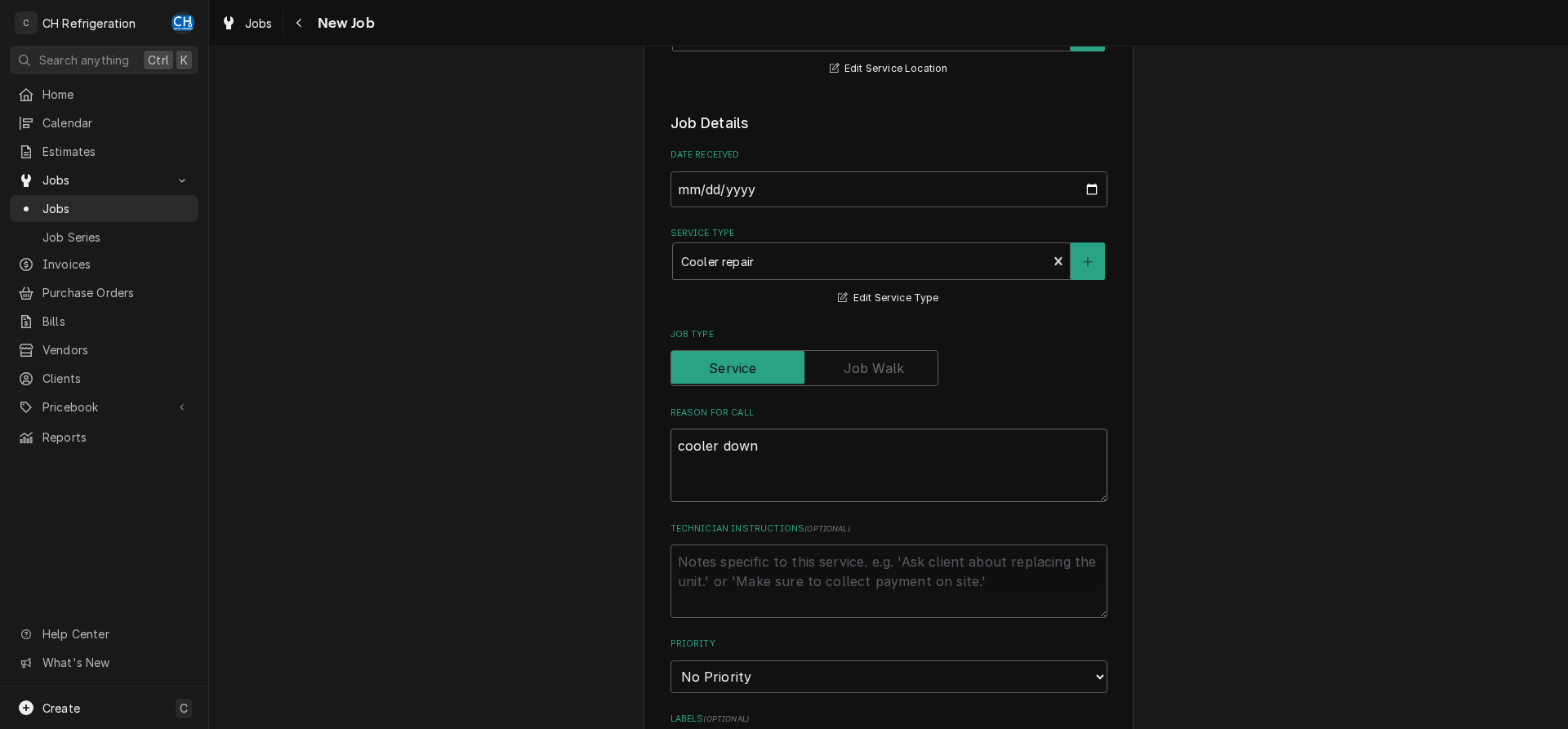
type textarea "x"
type textarea "cooler down o"
type textarea "x"
type textarea "cooler down on"
type textarea "x"
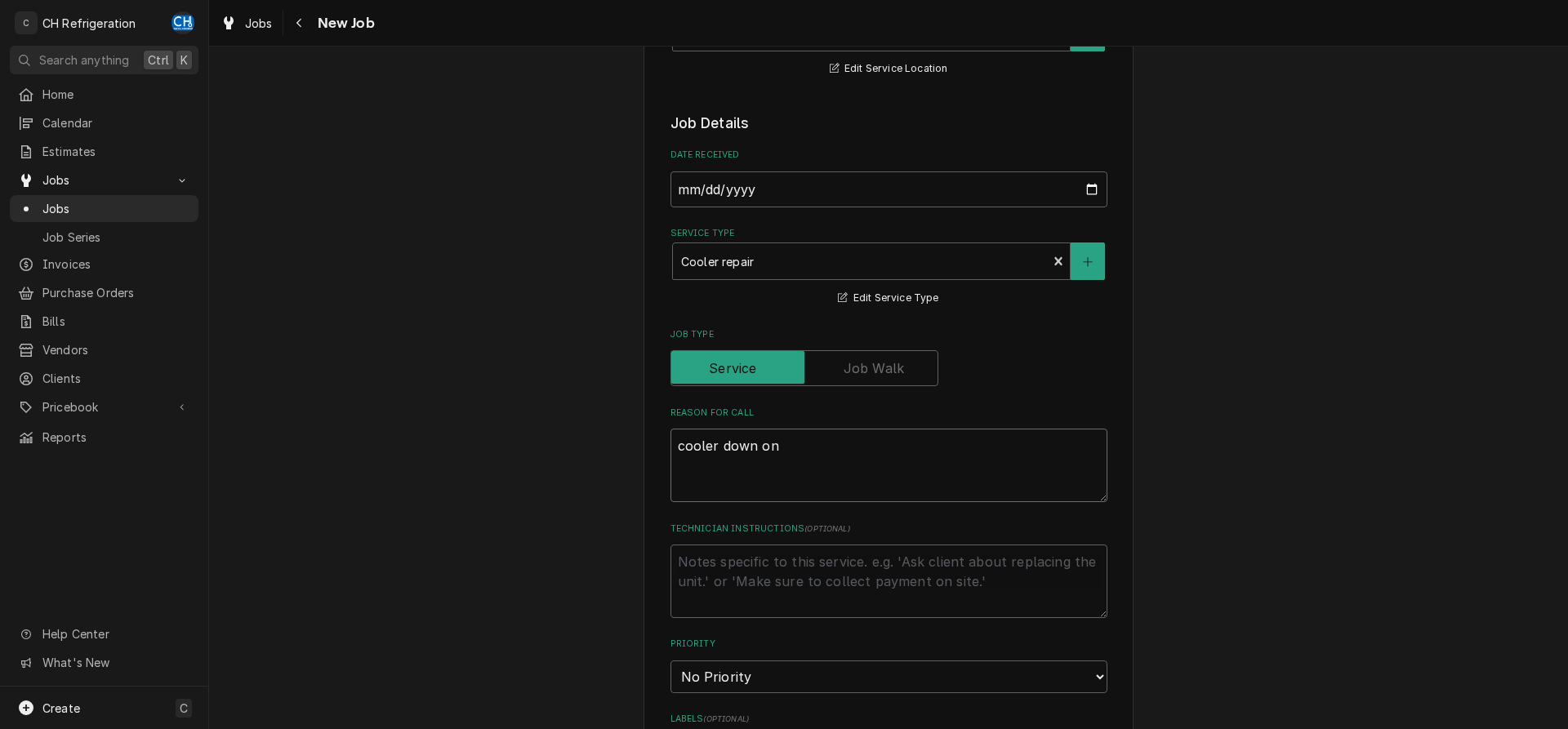
type textarea "cooler down on"
type textarea "x"
type textarea "cooler down on s"
type textarea "x"
type textarea "cooler down on st"
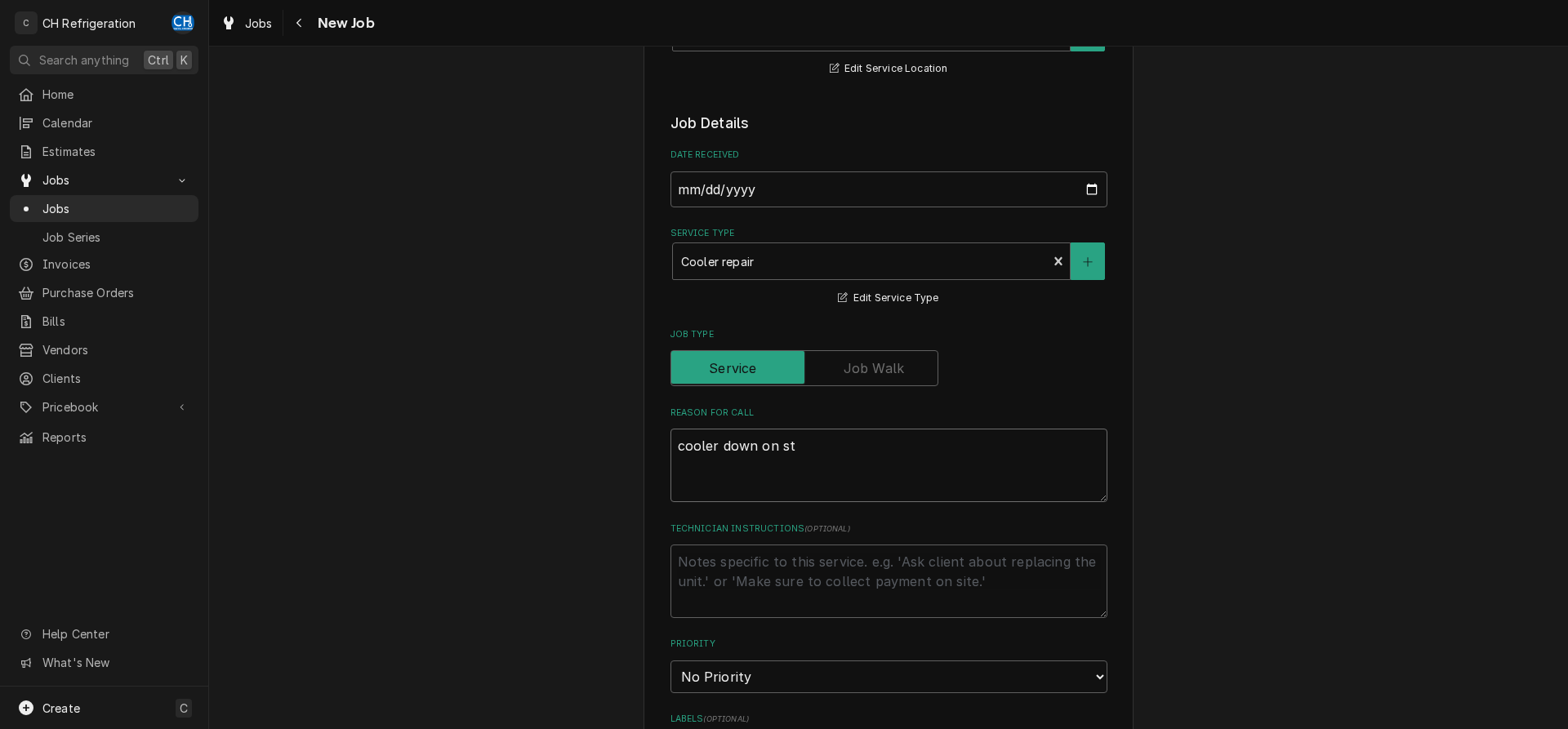
type textarea "x"
type textarea "cooler down on sta"
type textarea "x"
type textarea "cooler down on stan"
type textarea "x"
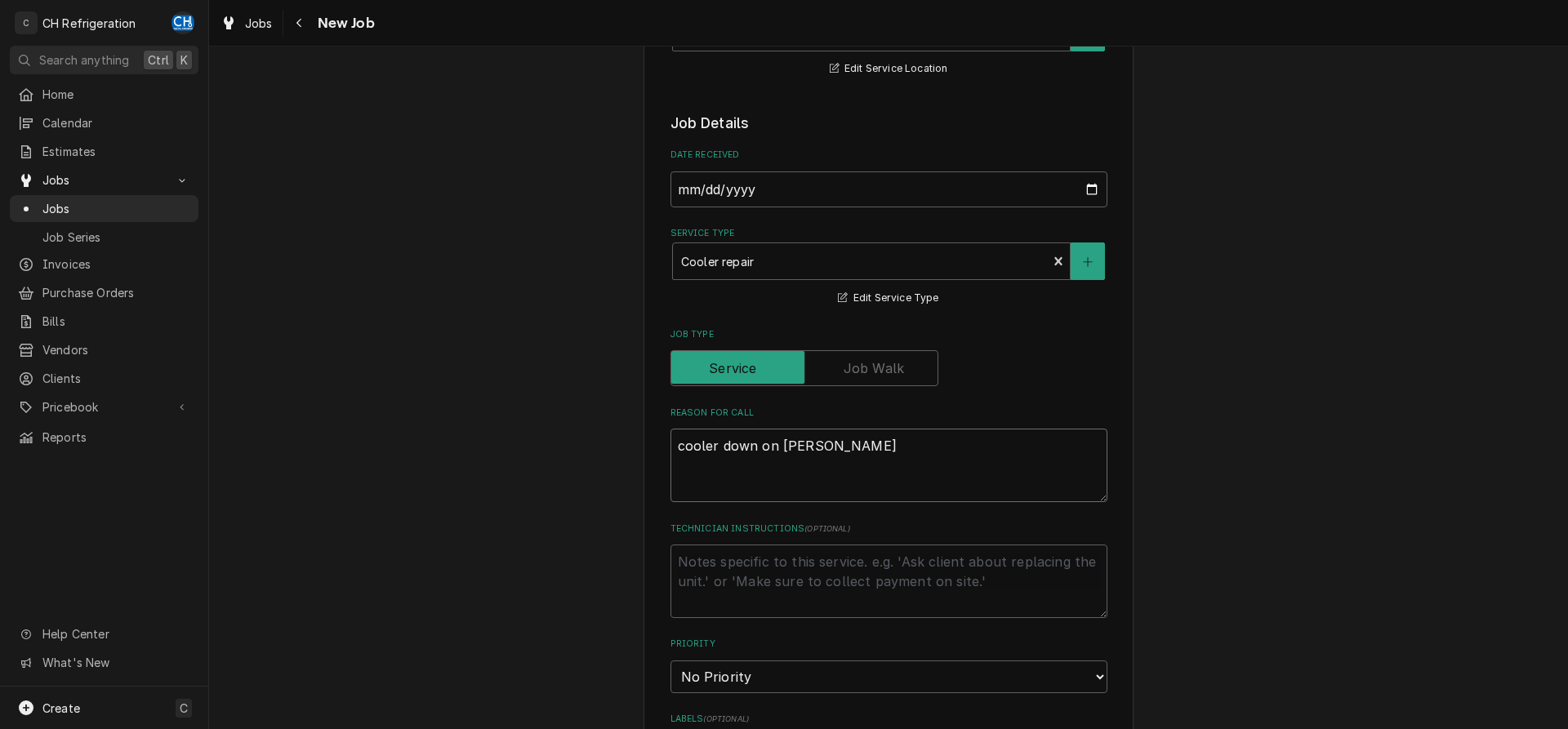
type textarea "cooler down on stand"
type textarea "x"
type textarea "cooler down on stand"
type textarea "x"
type textarea "cooler down on stand 3"
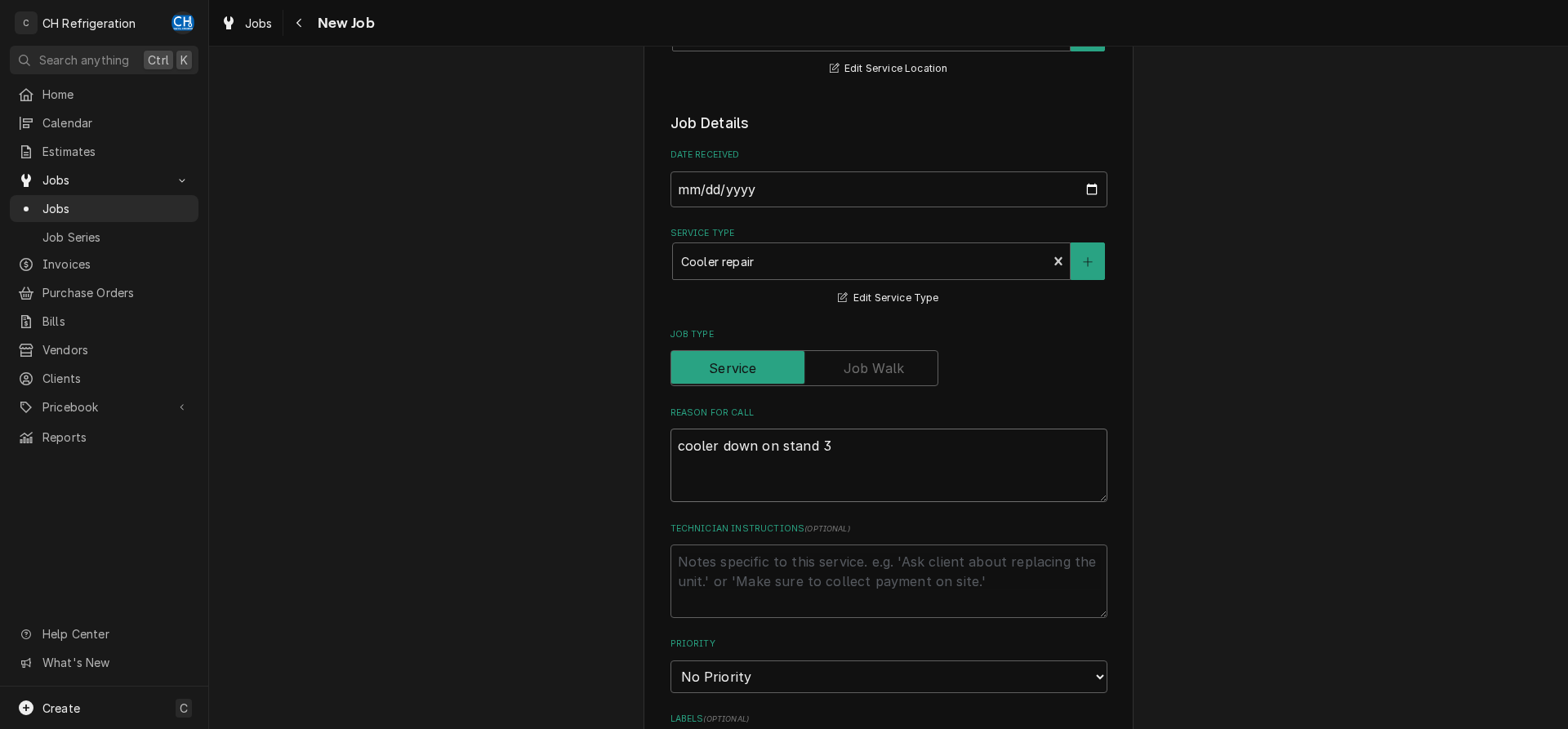
type textarea "x"
type textarea "cooler down on stand 31"
type textarea "x"
type textarea "cooler down on stand 311"
type textarea "x"
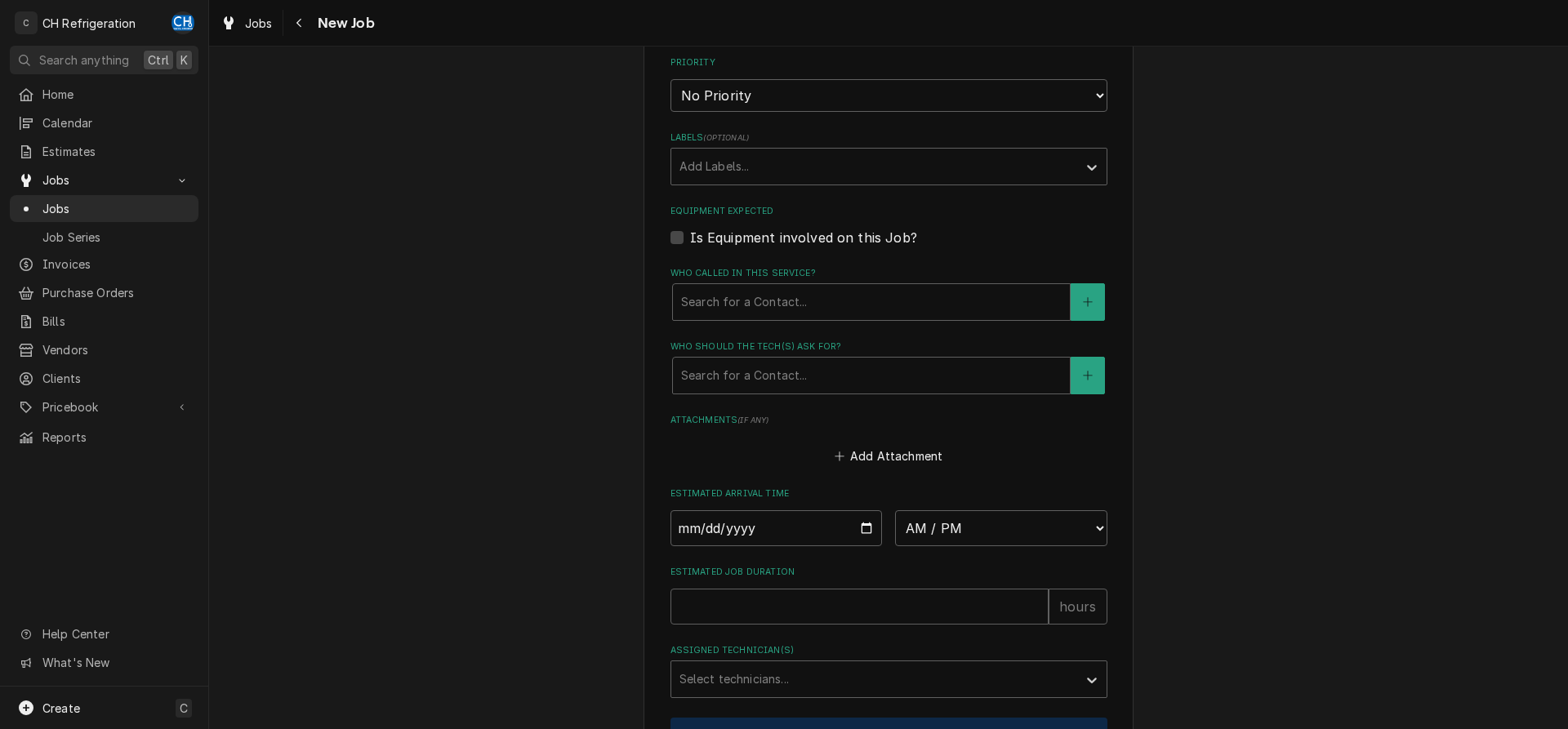
scroll to position [916, 0]
type textarea "cooler down on stand 311"
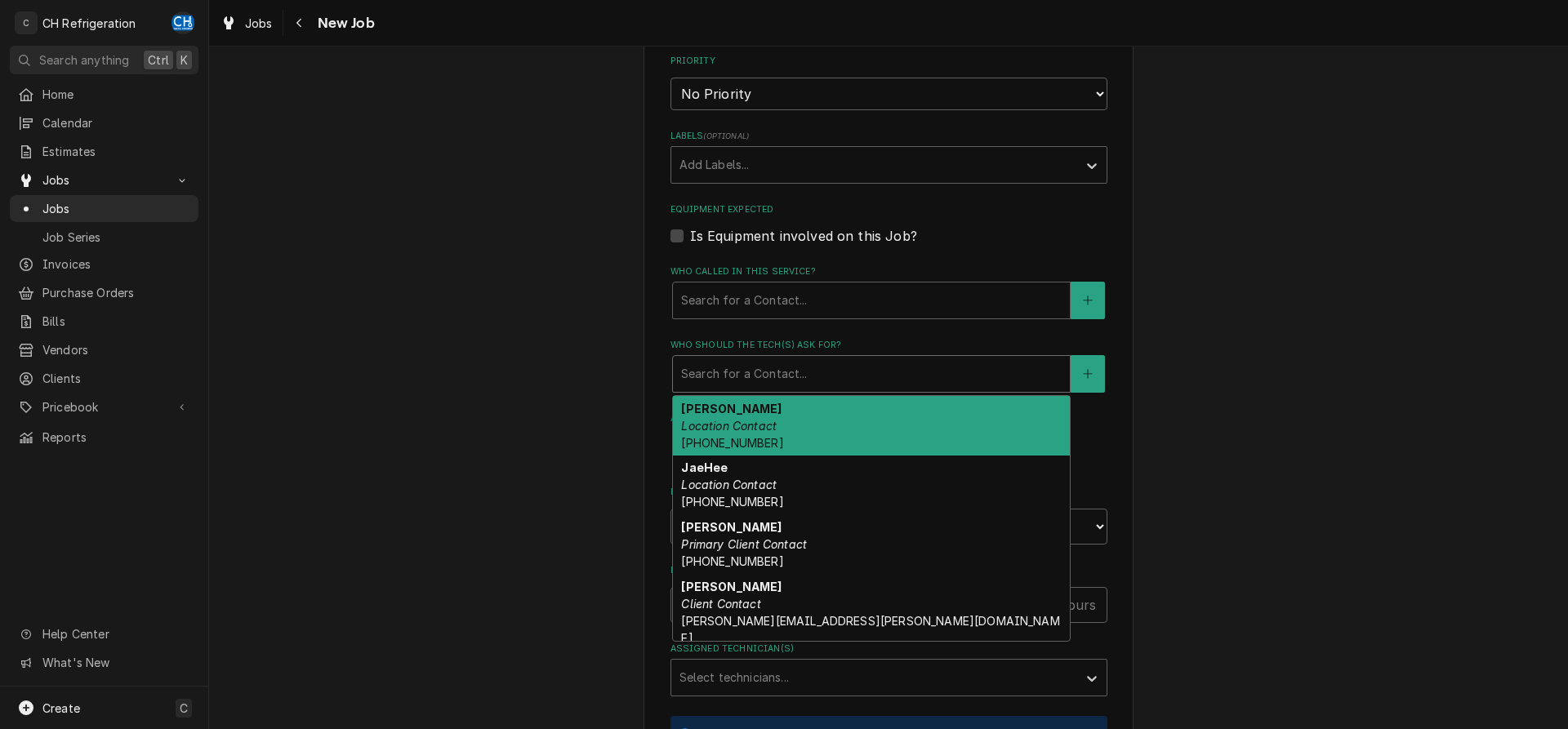
click at [826, 374] on div "Who should the tech(s) ask for?" at bounding box center [871, 373] width 381 height 29
click at [818, 431] on div "Ernesto Location Contact (510) 613-5962" at bounding box center [871, 426] width 397 height 60
type textarea "x"
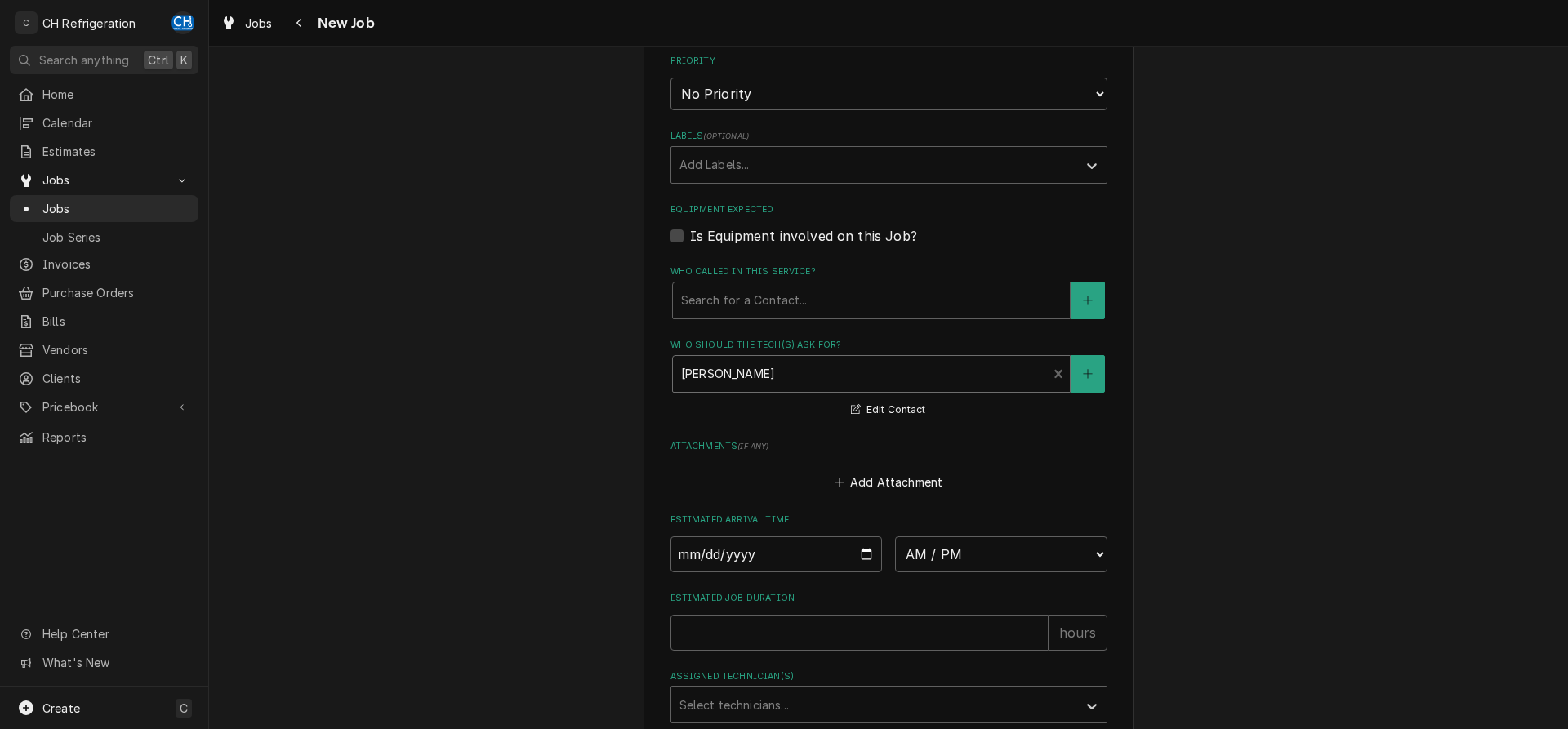
scroll to position [1166, 0]
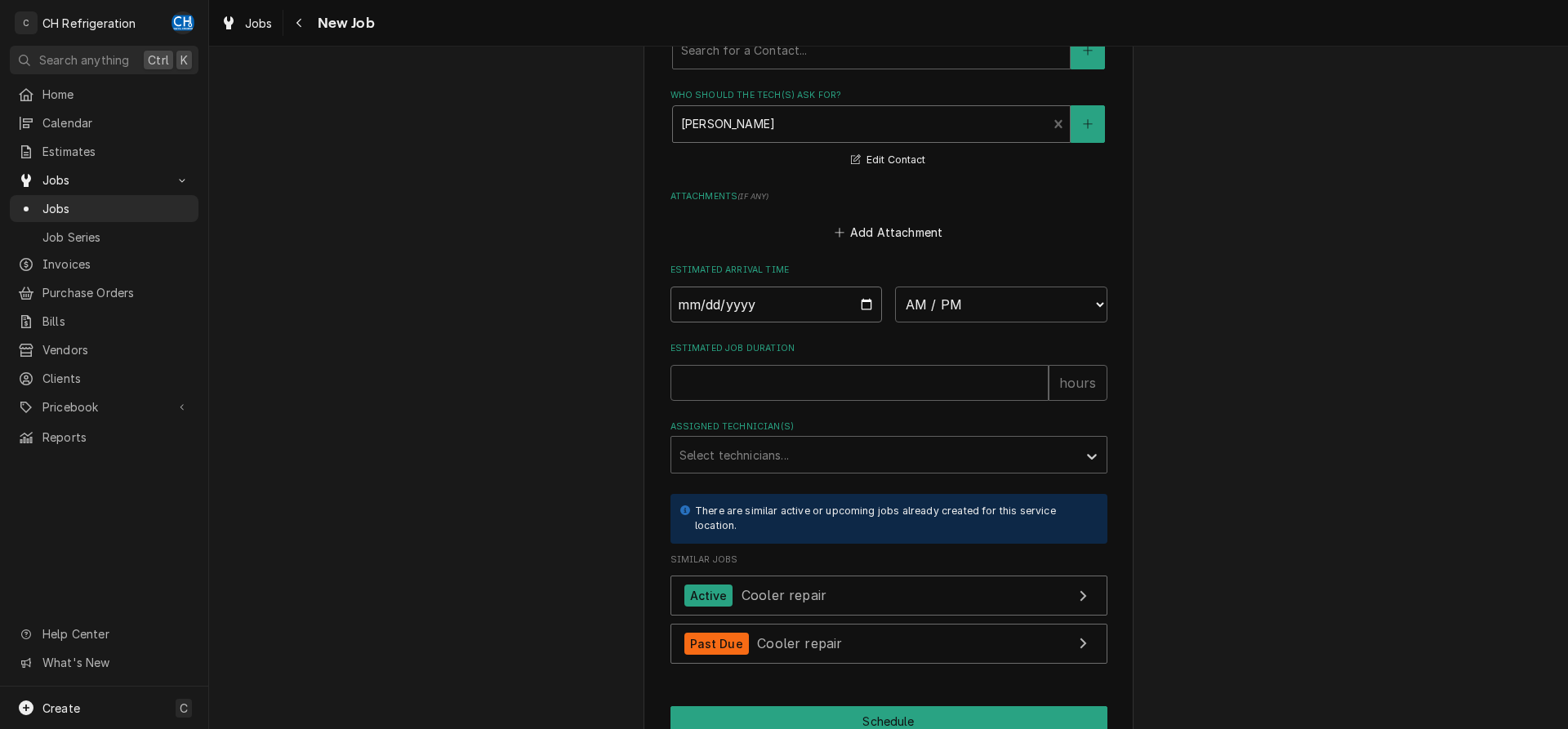
click at [866, 300] on input "Date" at bounding box center [777, 304] width 213 height 36
type input "[DATE]"
click at [953, 282] on div "Estimated Arrival Time 2025-08-26 AM / PM 6:00 AM 6:15 AM 6:30 AM 6:45 AM 7:00 …" at bounding box center [889, 293] width 437 height 58
type textarea "x"
click at [895, 287] on select "AM / PM 6:00 AM 6:15 AM 6:30 AM 6:45 AM 7:00 AM 7:15 AM 7:30 AM 7:45 AM 8:00 AM…" at bounding box center [1001, 304] width 213 height 36
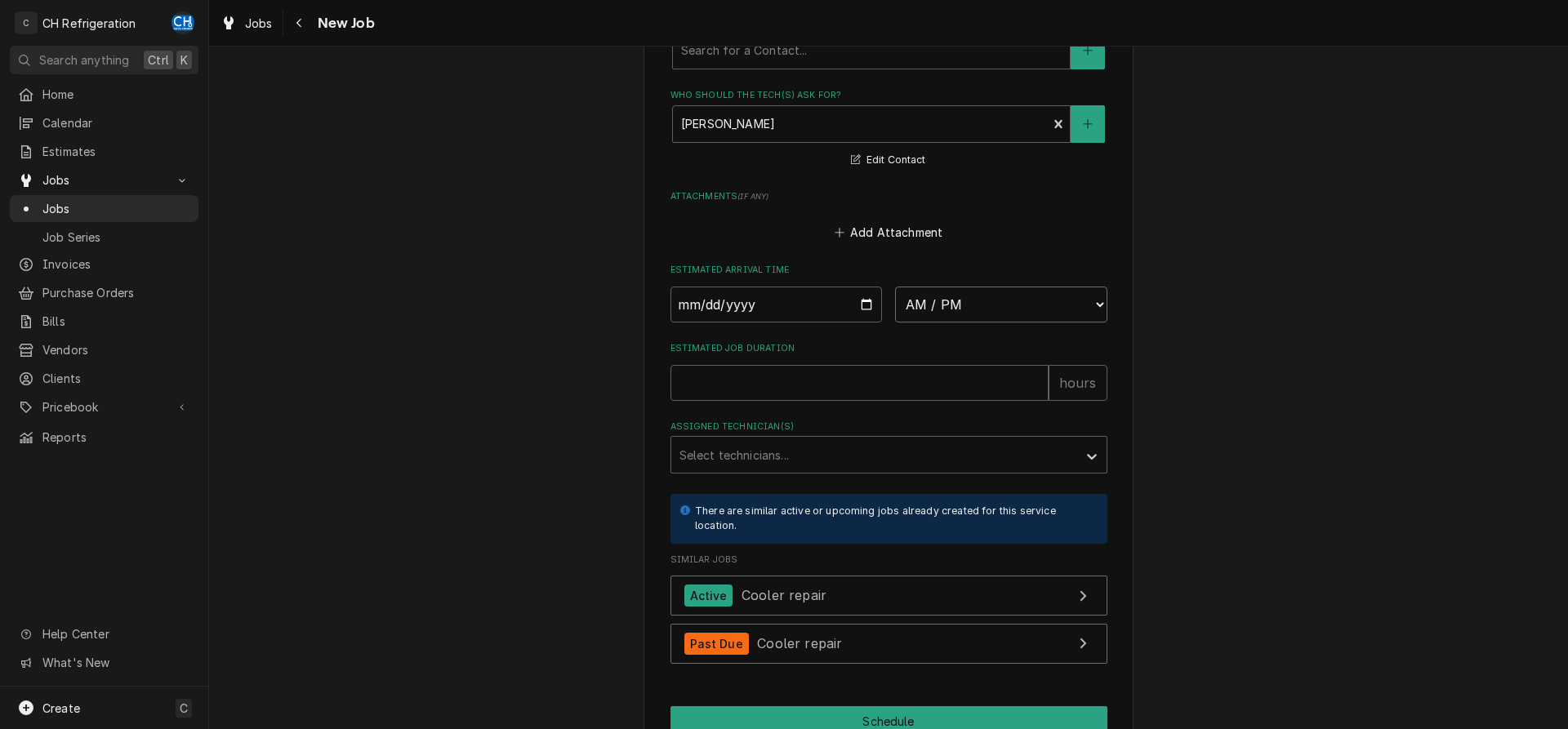
select select "15:30:00"
click option "3:30 PM" at bounding box center [0, 0] width 0 height 0
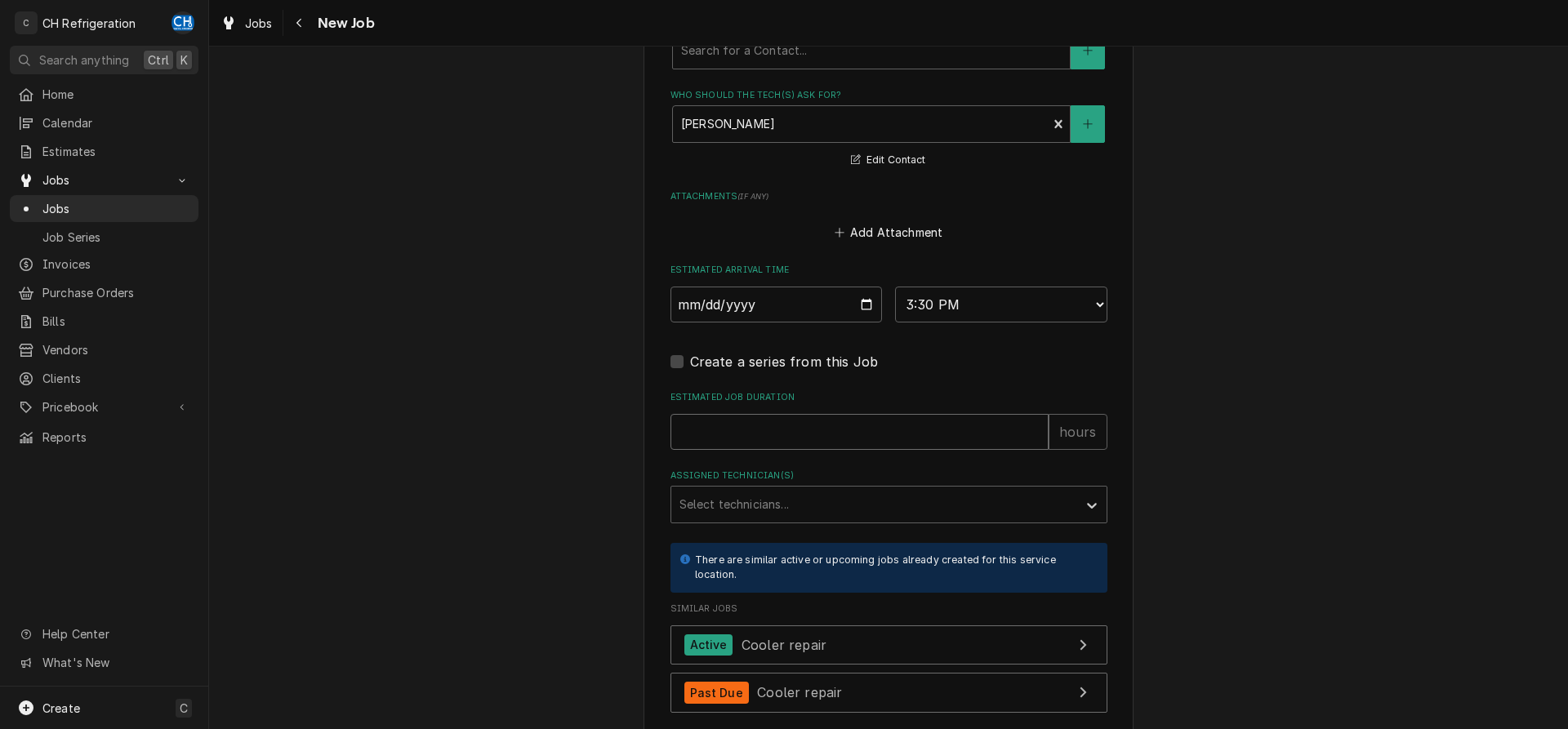
click at [791, 425] on input "Estimated Job Duration" at bounding box center [860, 432] width 378 height 36
type textarea "x"
type input "2"
type textarea "x"
type input "2"
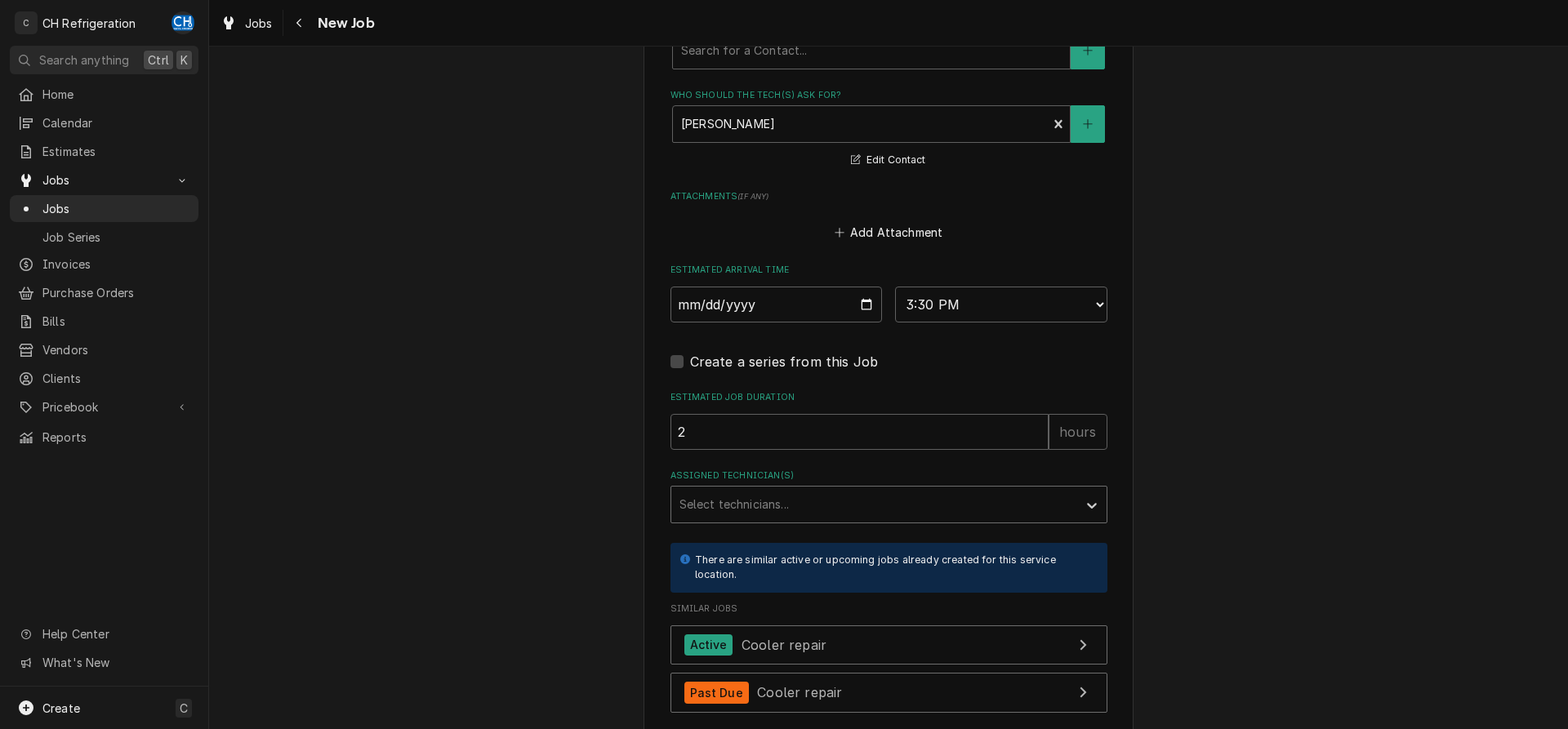
click at [897, 503] on div "Assigned Technician(s)" at bounding box center [874, 504] width 389 height 29
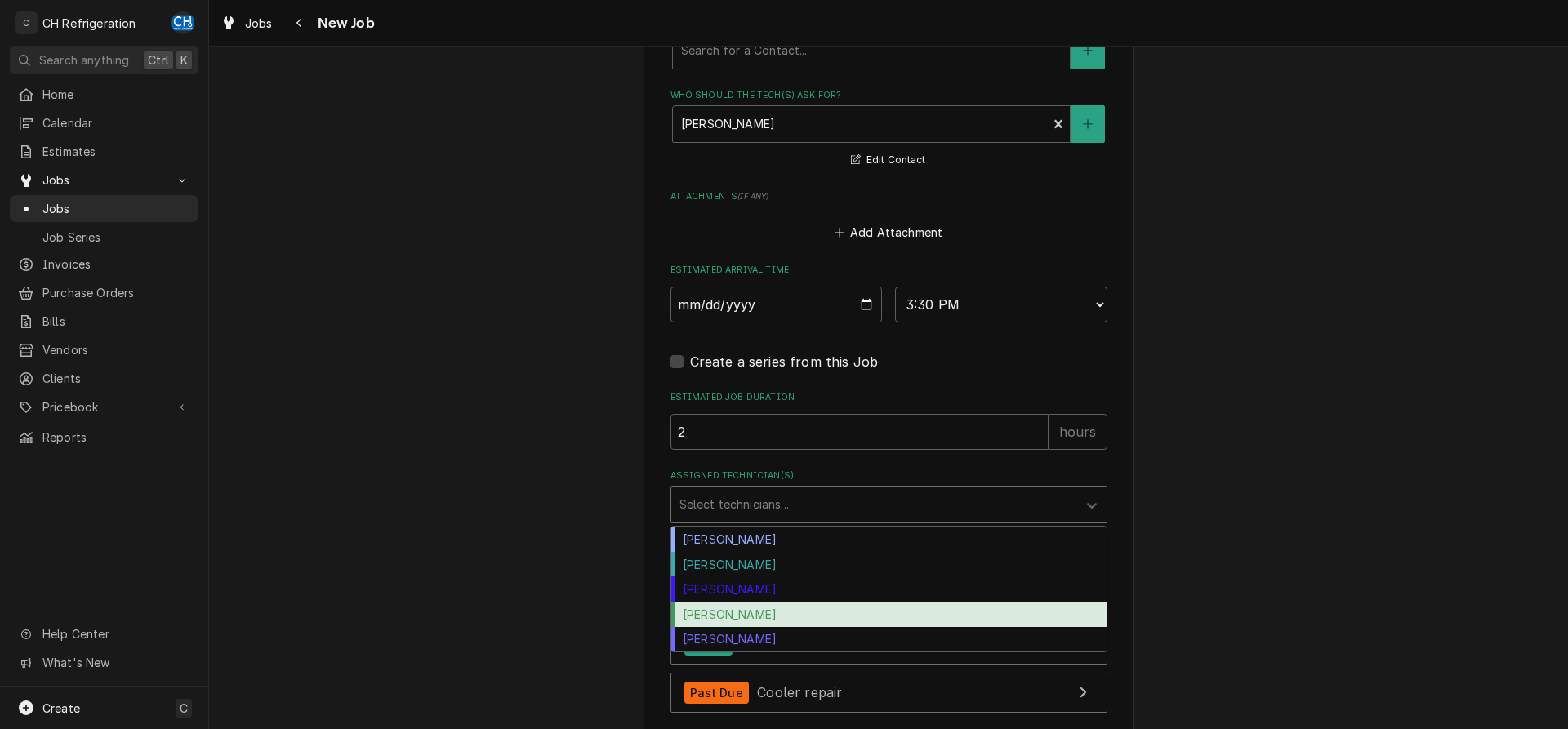
click at [750, 607] on div "Ruben Perez" at bounding box center [888, 614] width 435 height 26
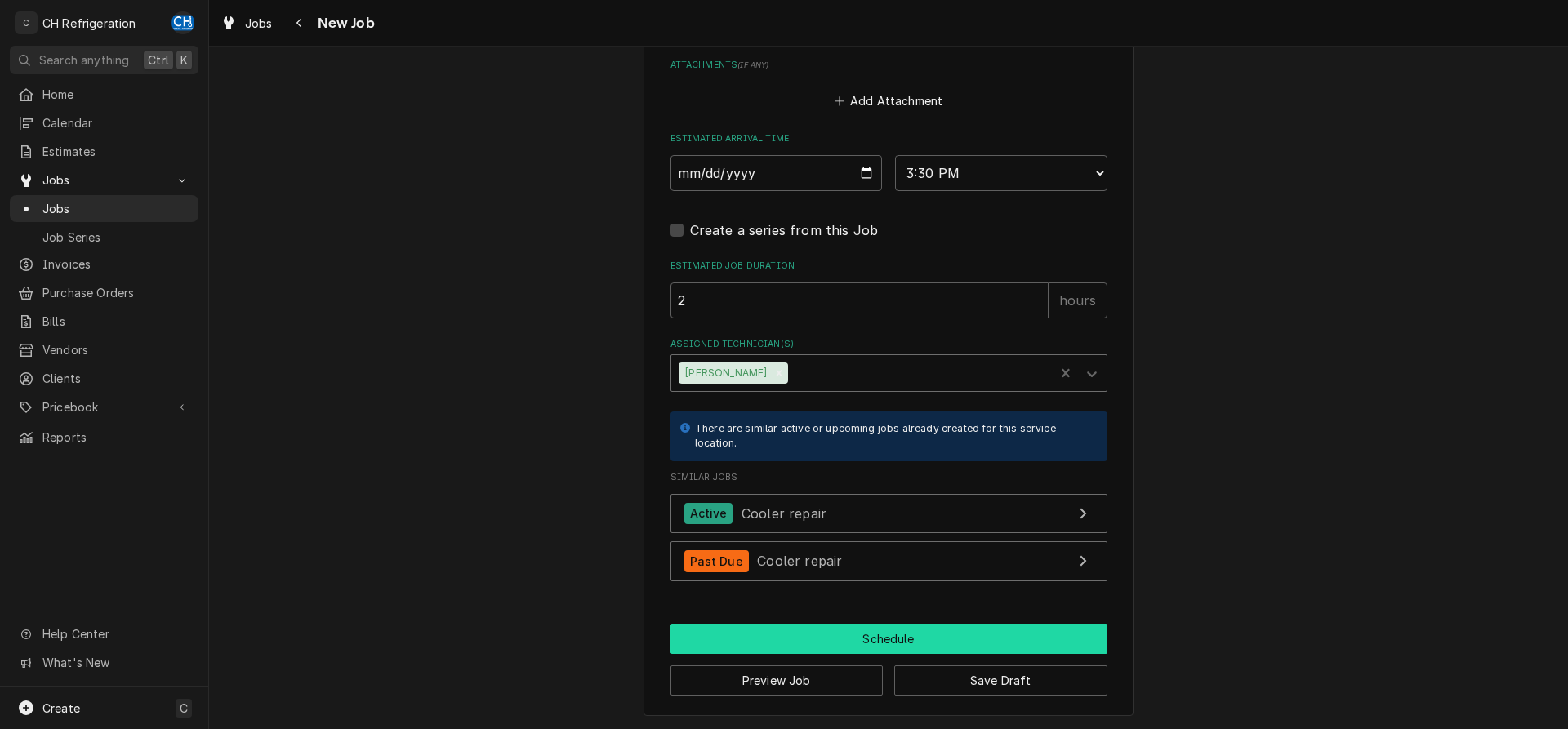
click at [824, 634] on button "Schedule" at bounding box center [889, 639] width 437 height 30
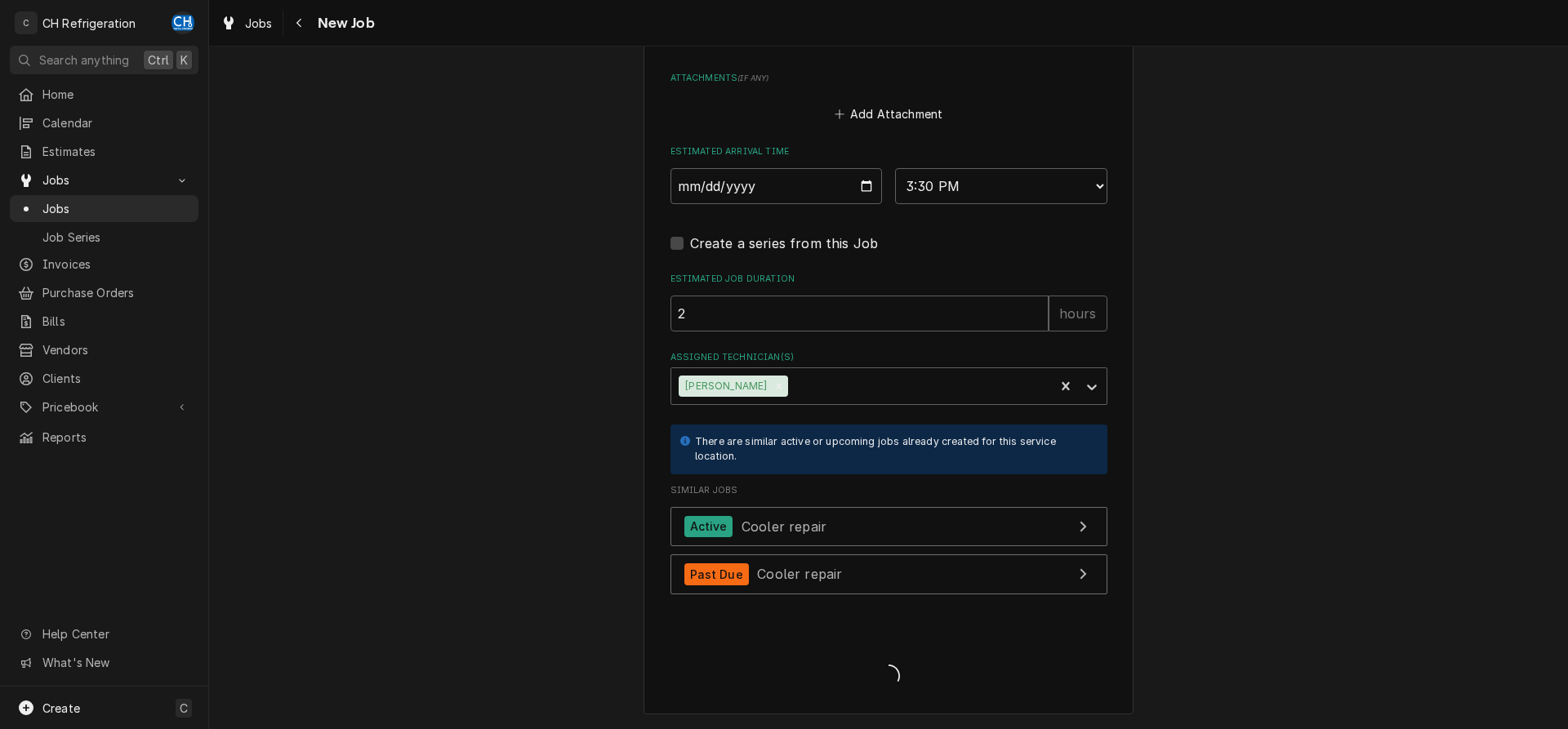
scroll to position [1282, 0]
type textarea "x"
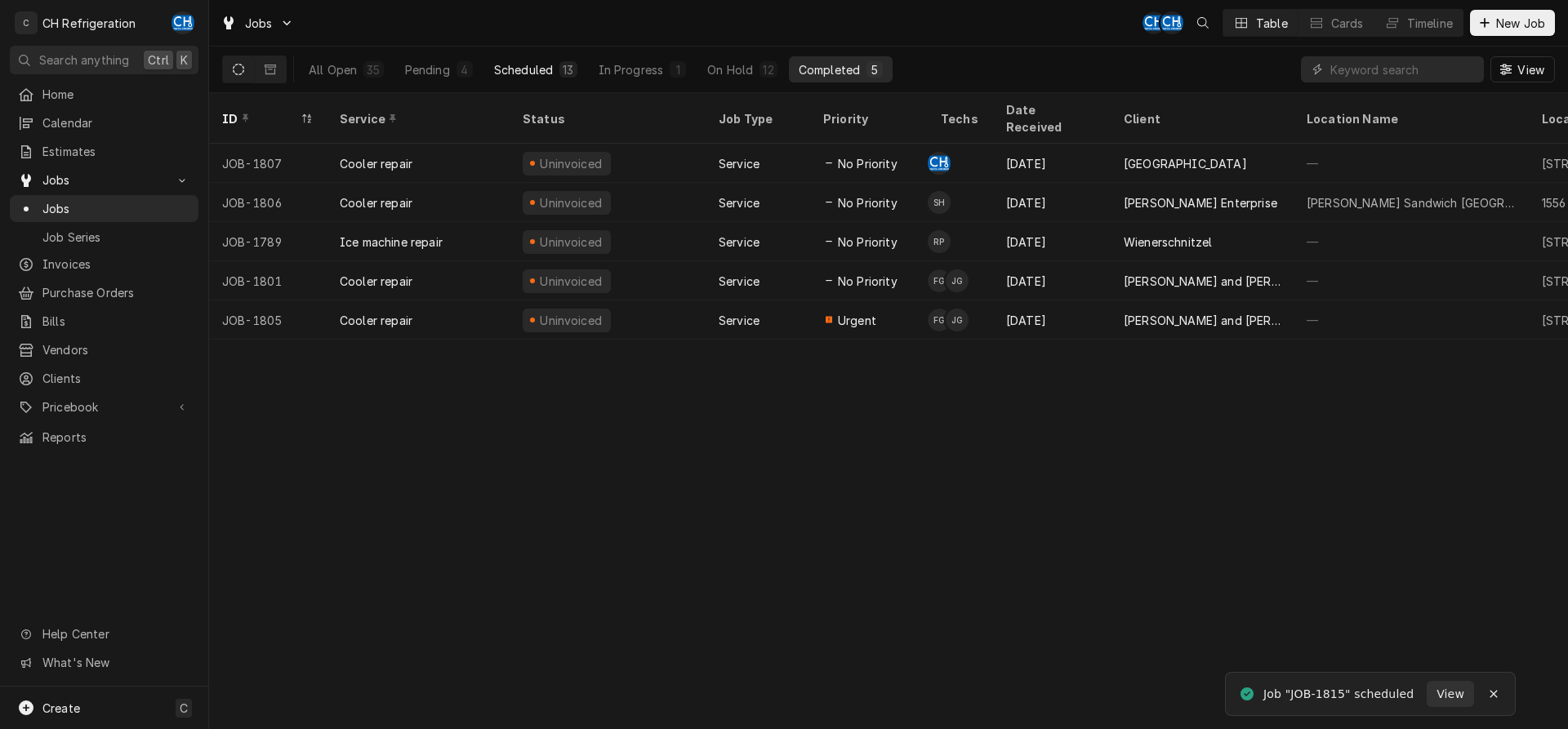
click at [541, 73] on div "Scheduled" at bounding box center [524, 69] width 59 height 17
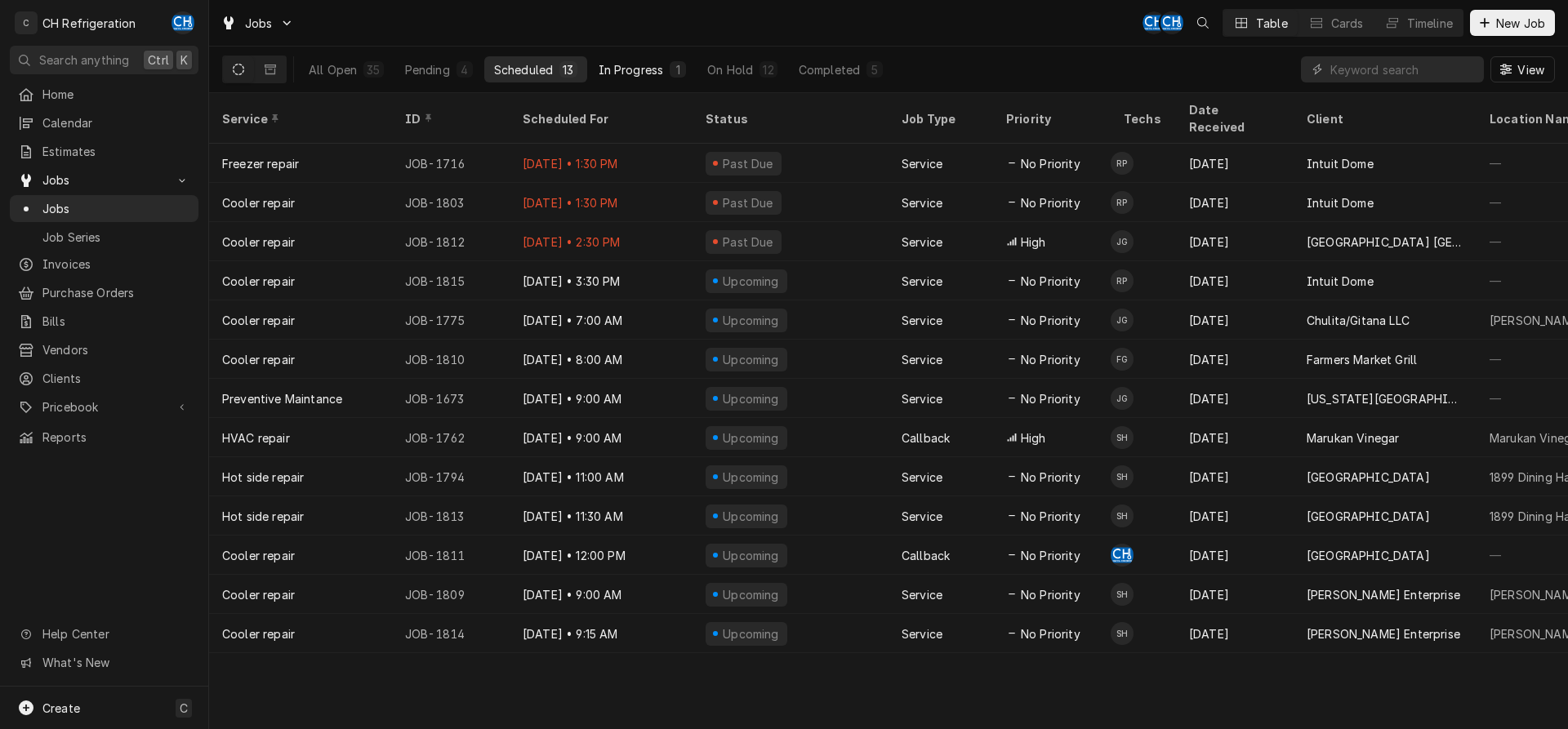
click at [616, 66] on div "In Progress" at bounding box center [631, 69] width 65 height 17
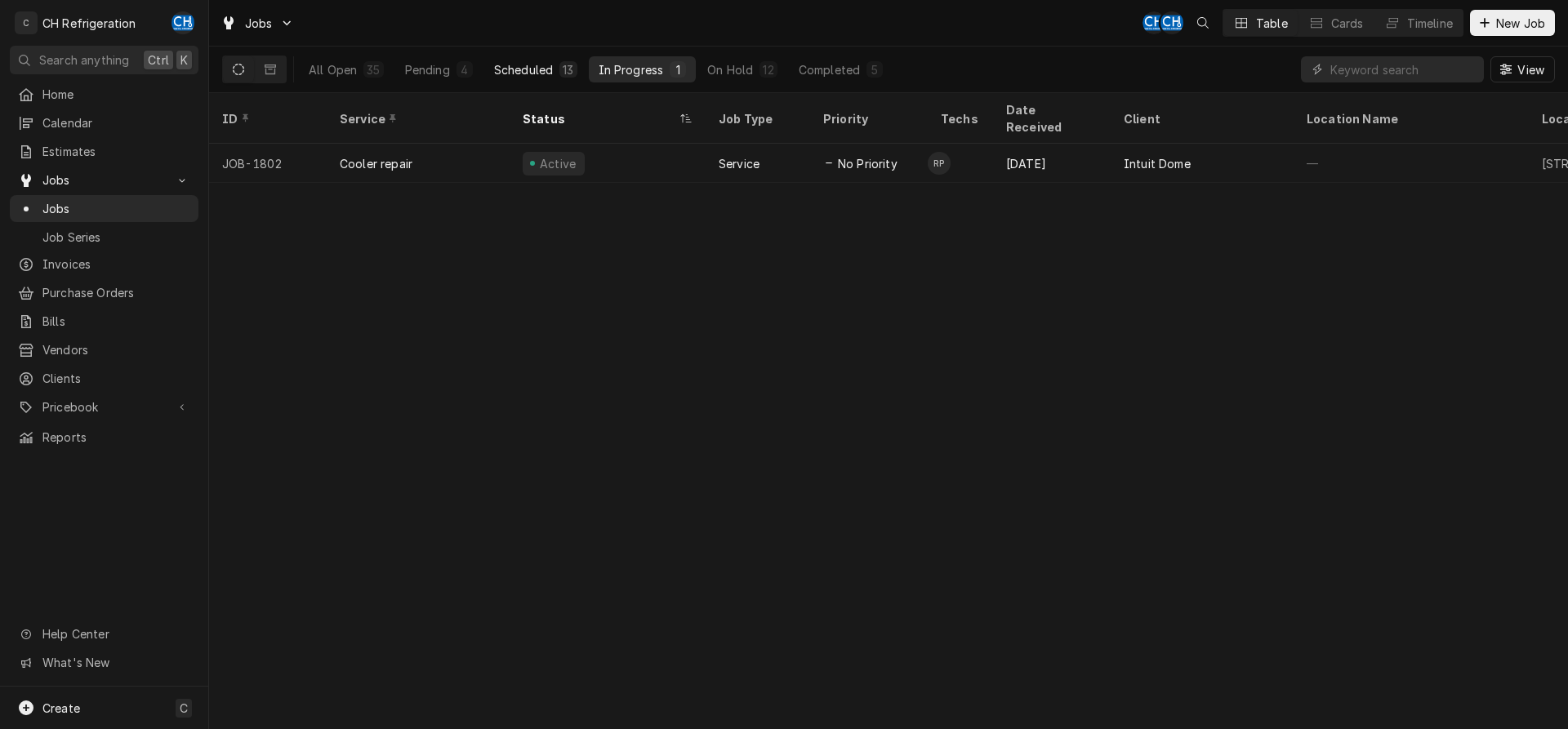
click at [539, 78] on button "Scheduled 13" at bounding box center [536, 70] width 103 height 26
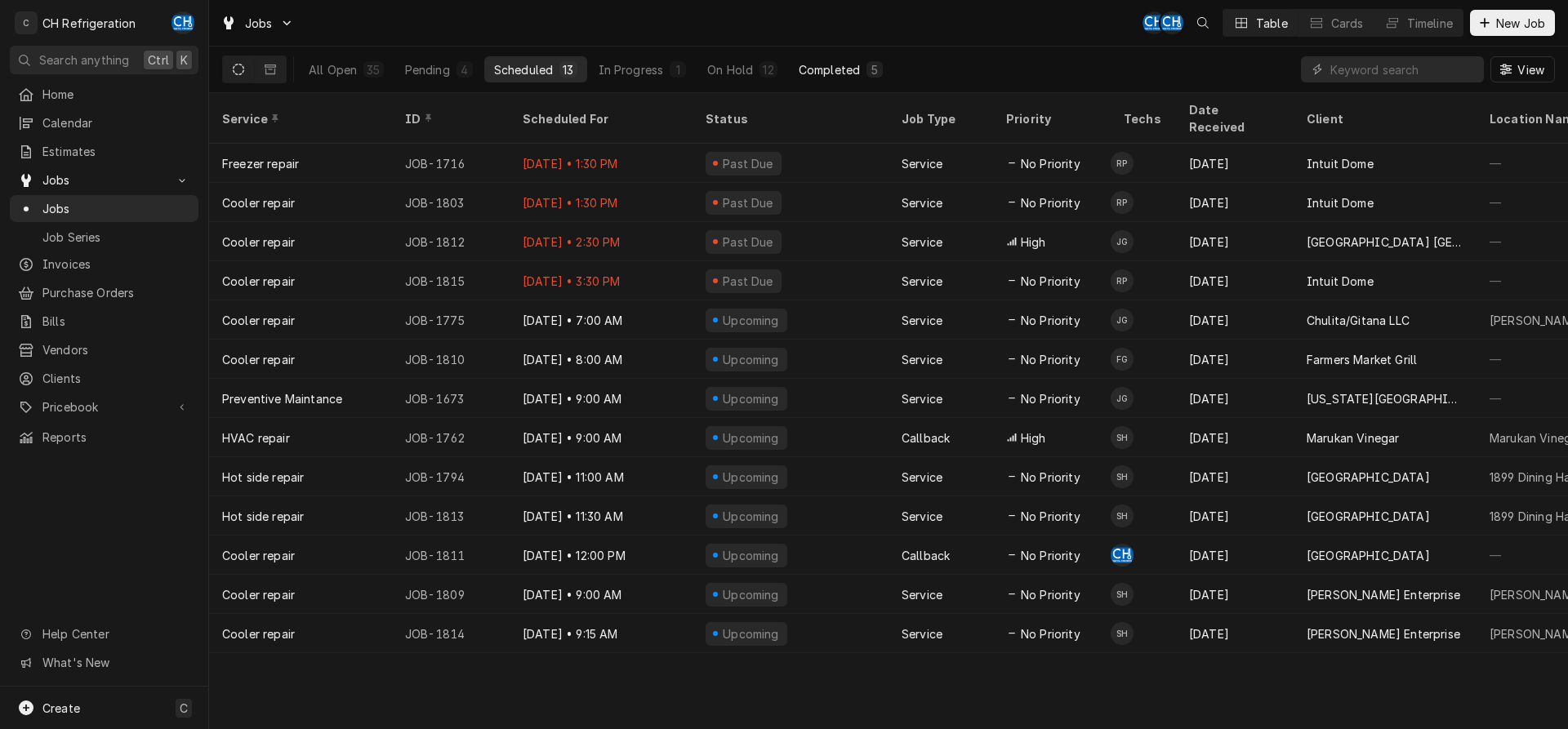
click at [859, 76] on div "Completed" at bounding box center [829, 69] width 61 height 17
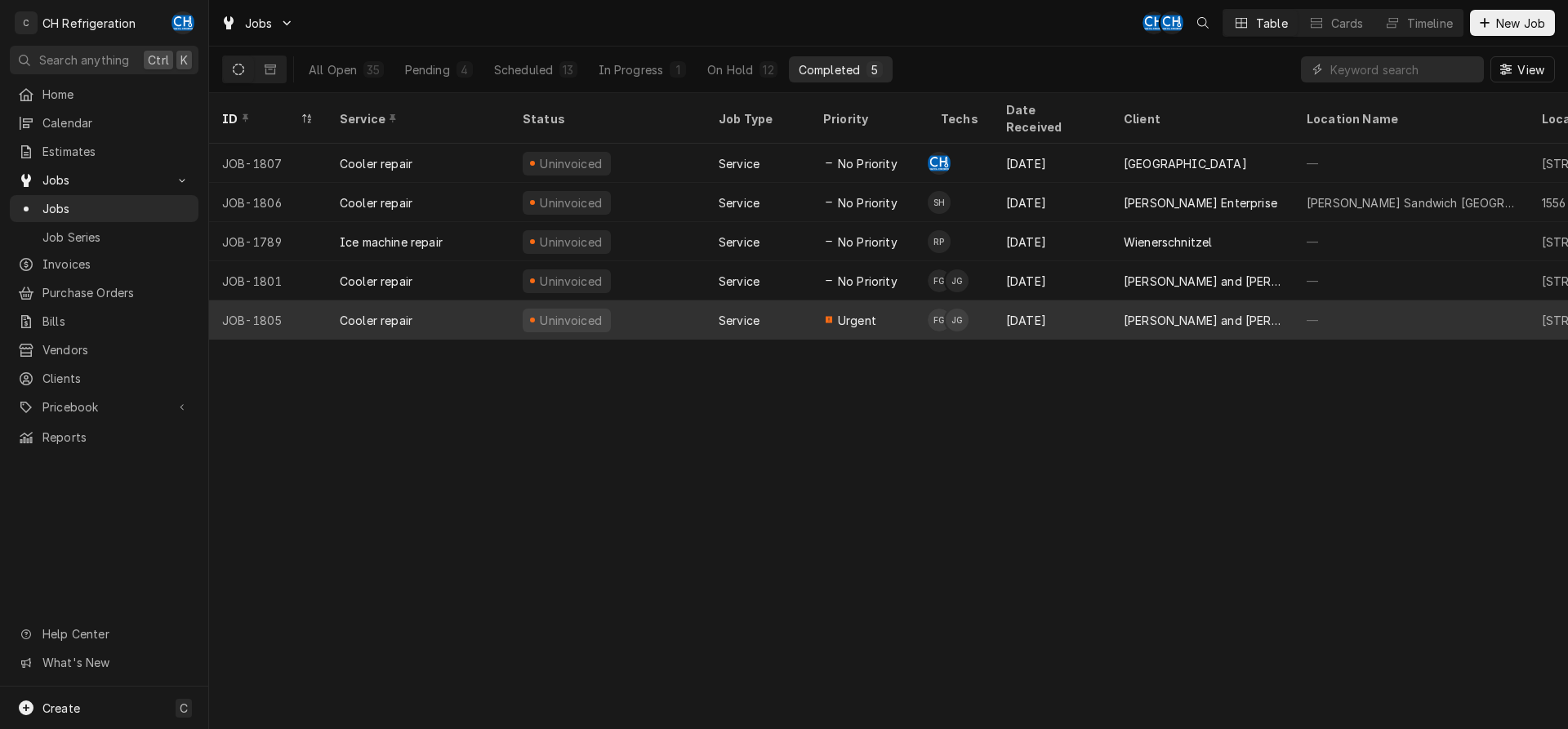
click at [999, 300] on div "Aug 25" at bounding box center [1052, 319] width 117 height 39
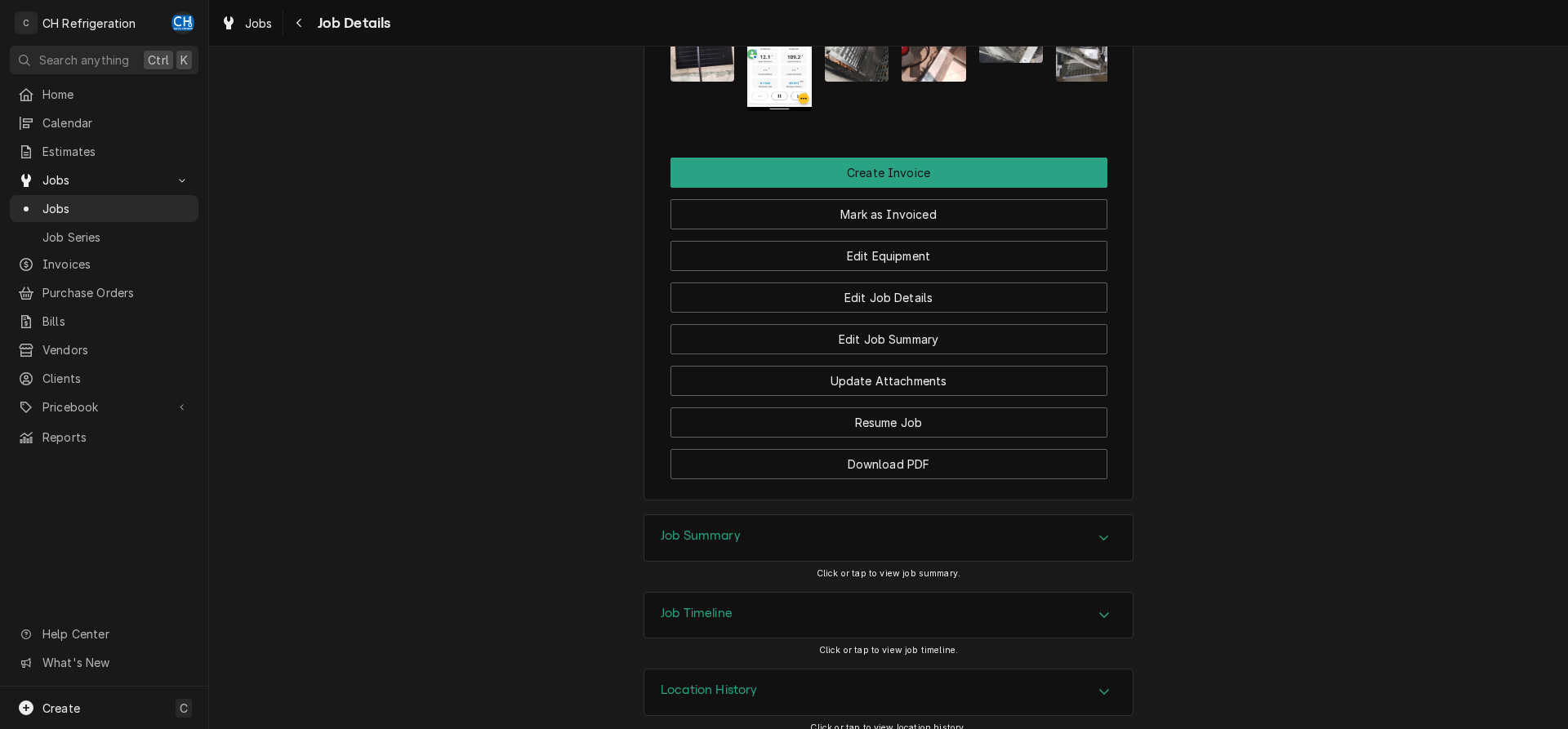
scroll to position [1683, 0]
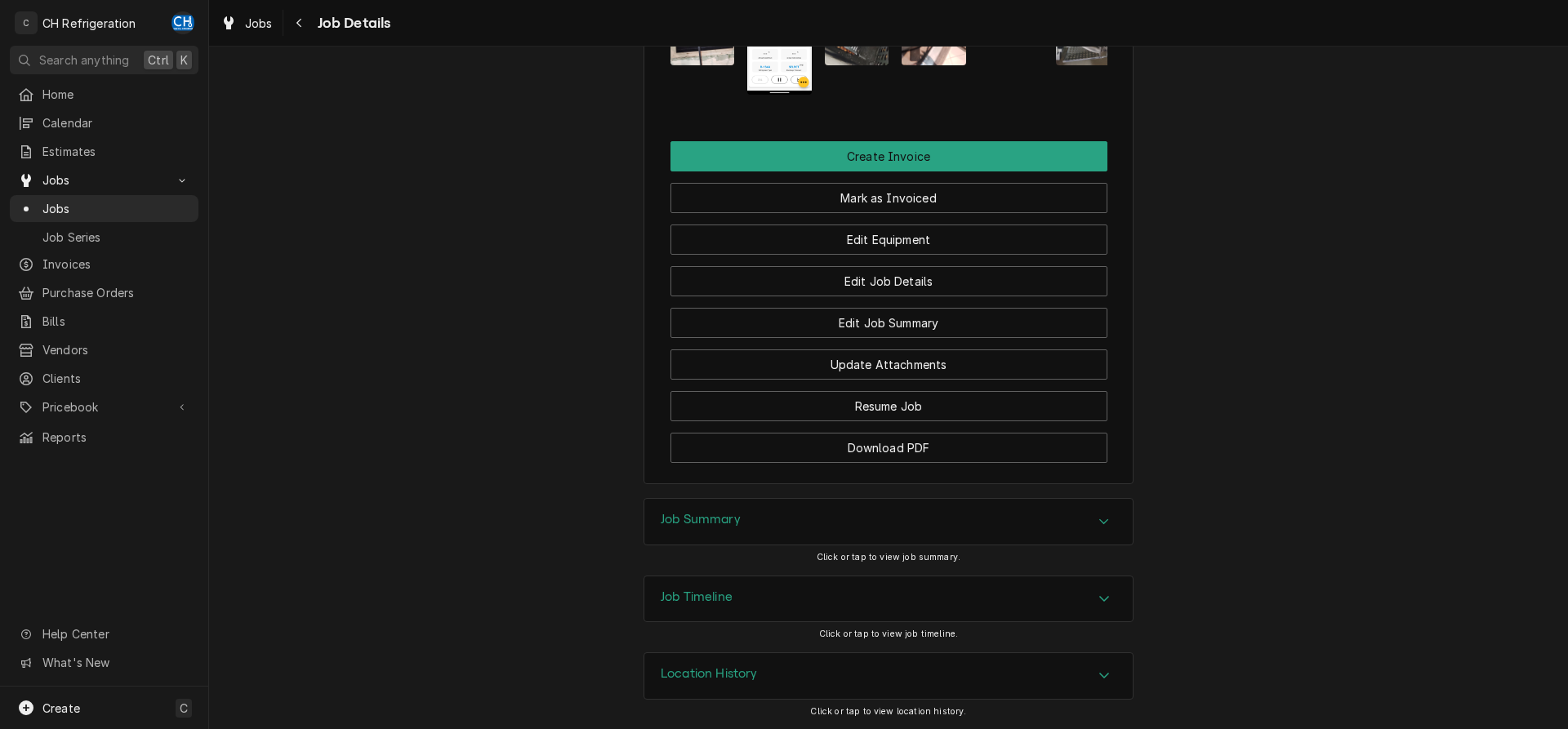
click at [815, 518] on div "Job Summary" at bounding box center [888, 522] width 488 height 46
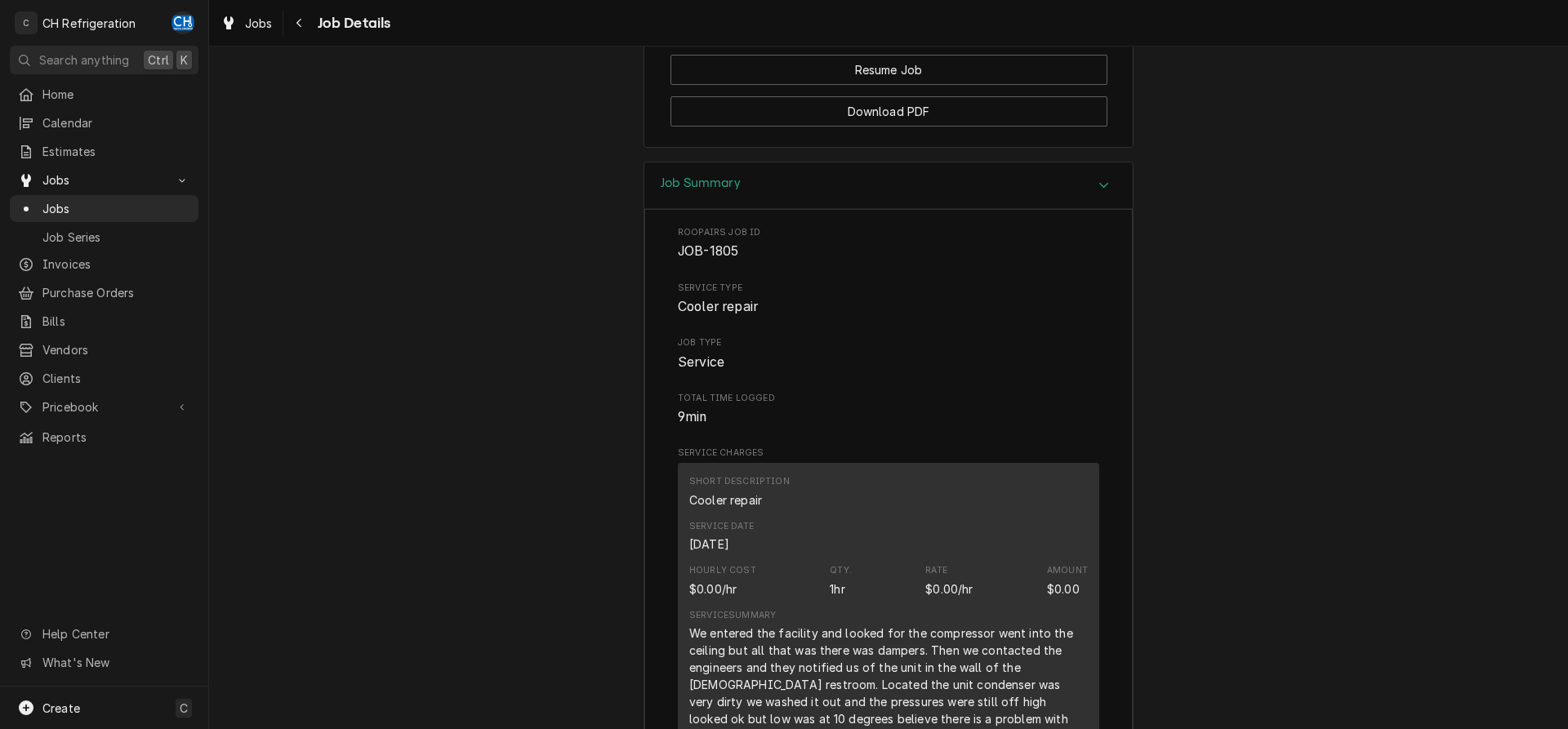
scroll to position [2249, 0]
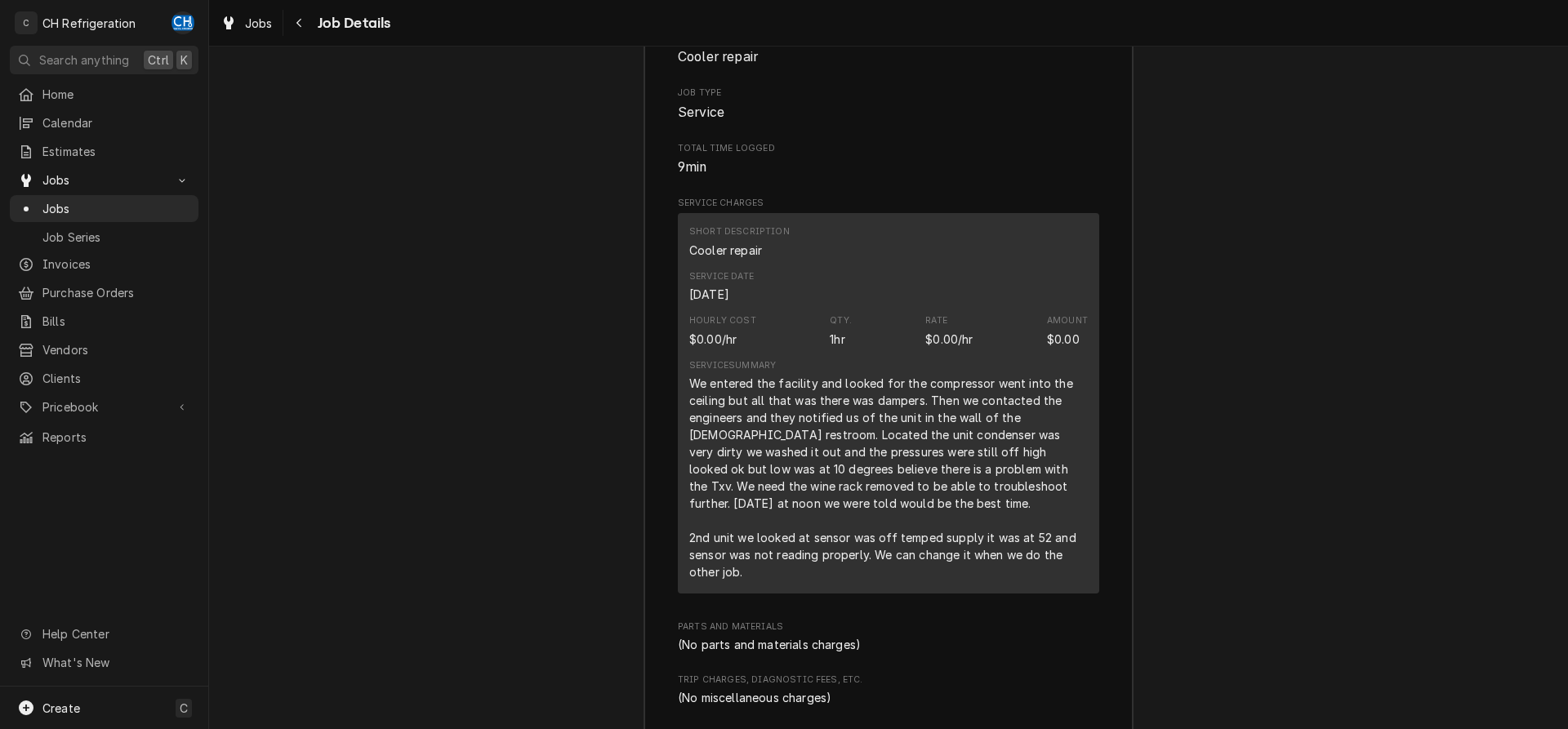
click at [682, 398] on div "Short Description Cooler repair Service Date [DATE] Hourly Cost $0.00/hr Qty. 1…" at bounding box center [888, 402] width 421 height 380
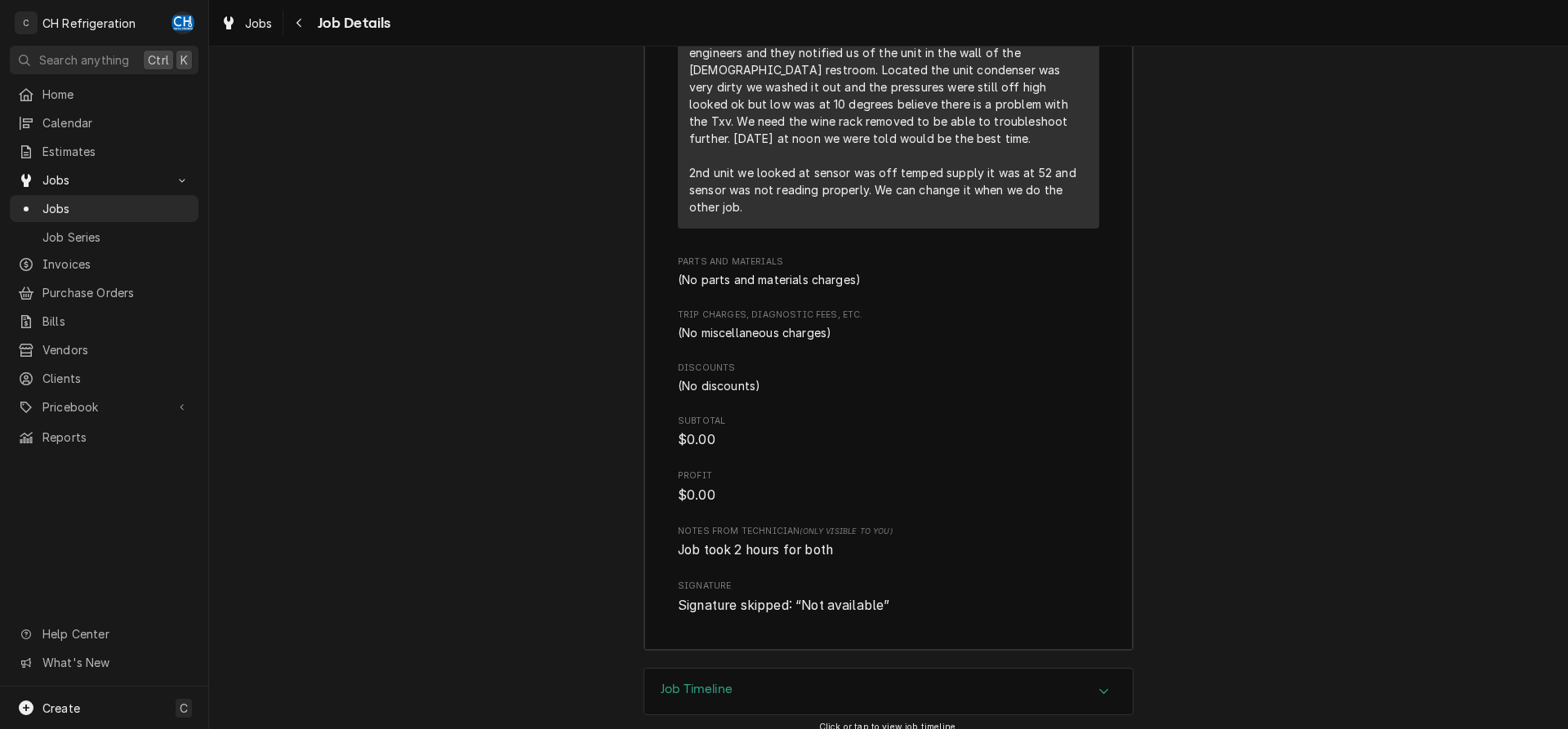
scroll to position [2582, 0]
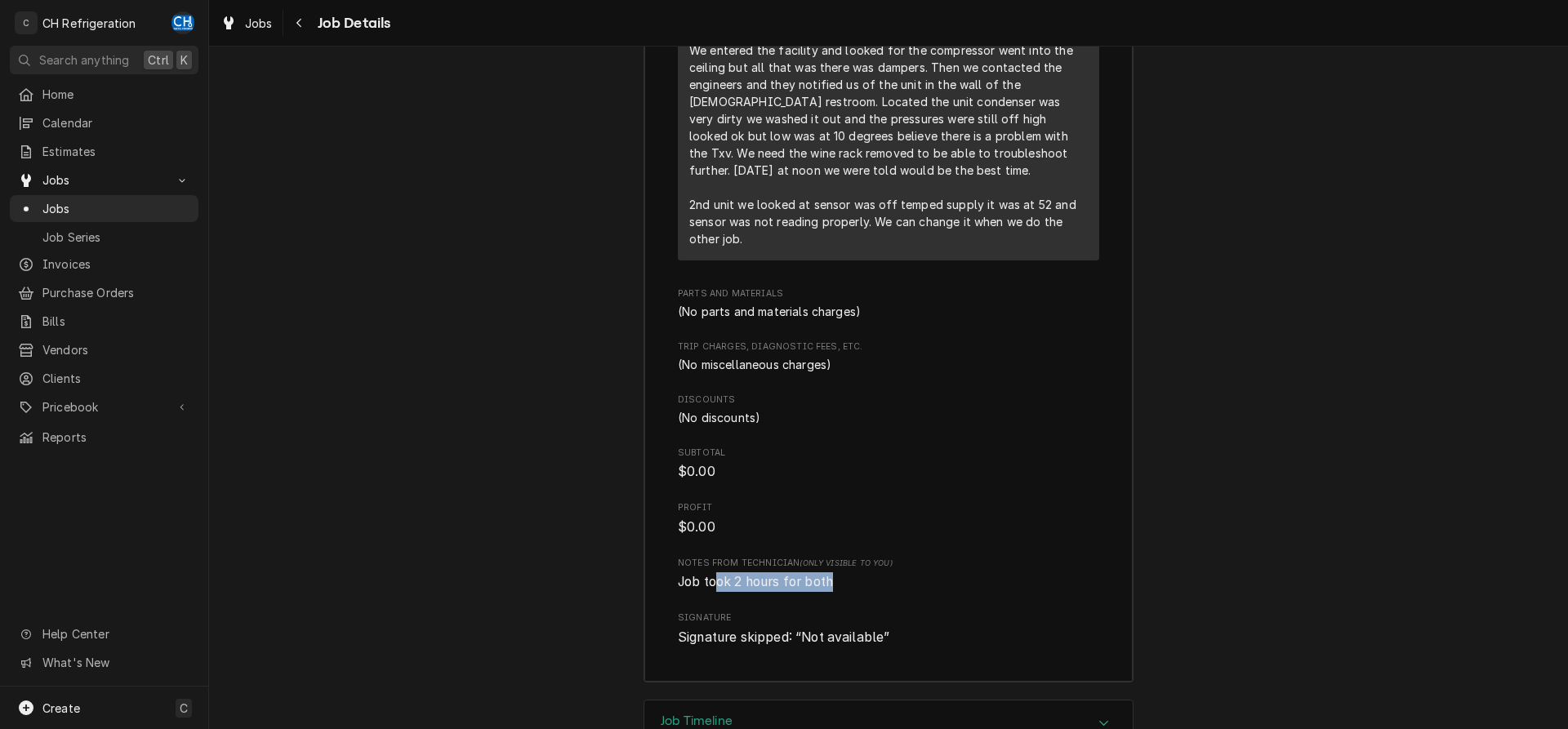
drag, startPoint x: 715, startPoint y: 604, endPoint x: 846, endPoint y: 606, distance: 131.0
click at [846, 592] on span "Job took 2 hours for both" at bounding box center [888, 582] width 421 height 19
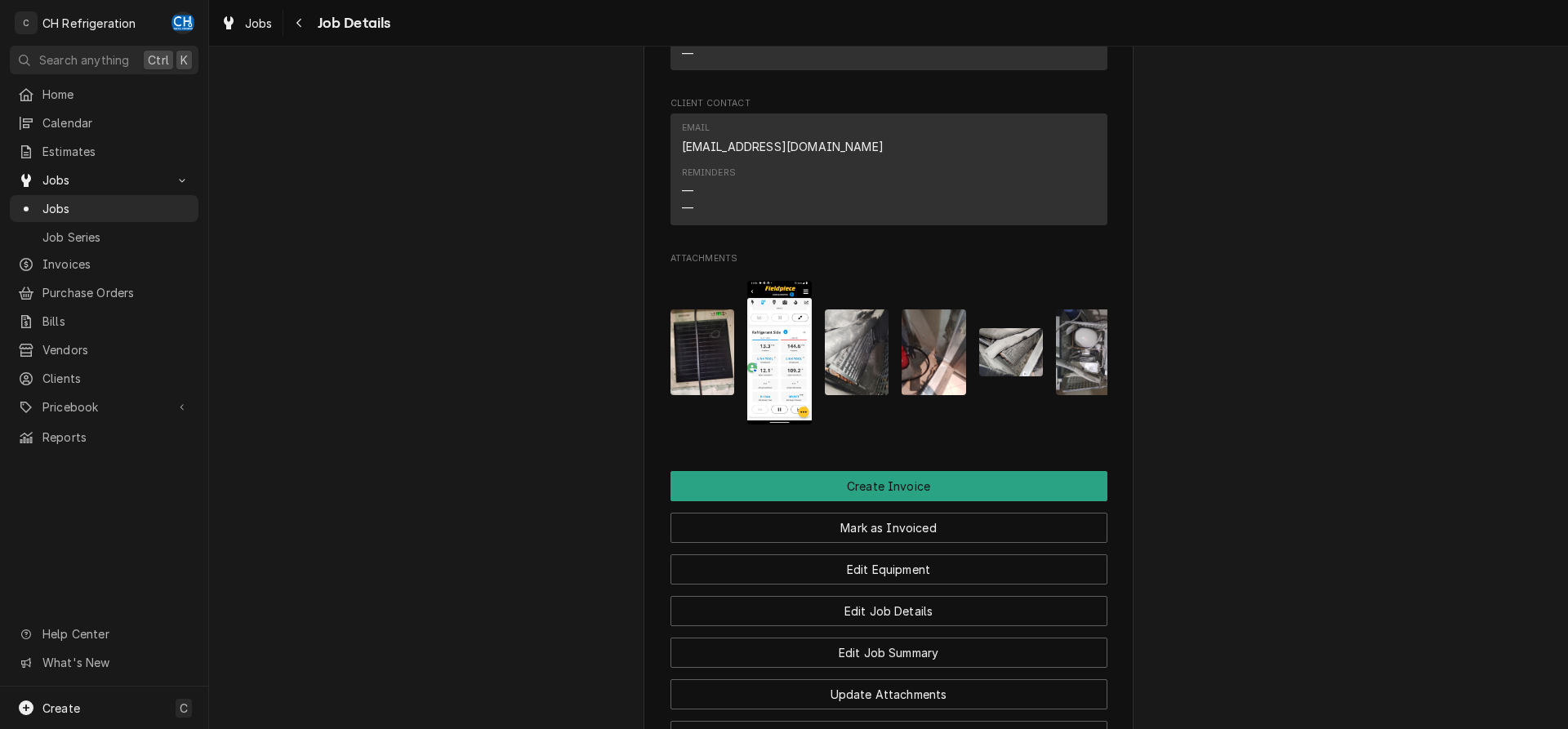
scroll to position [0, 26]
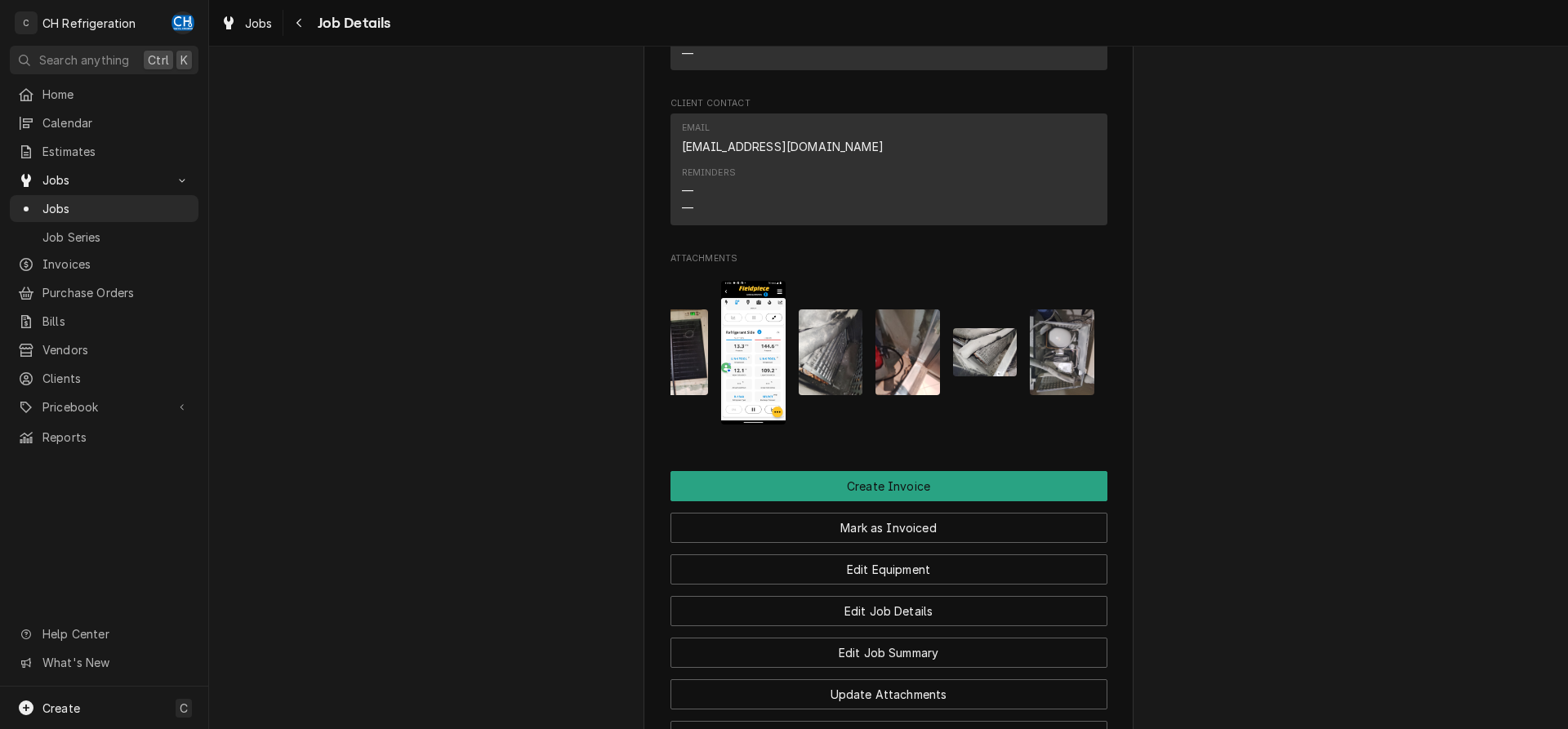
click at [697, 370] on img "Attachments" at bounding box center [676, 352] width 64 height 86
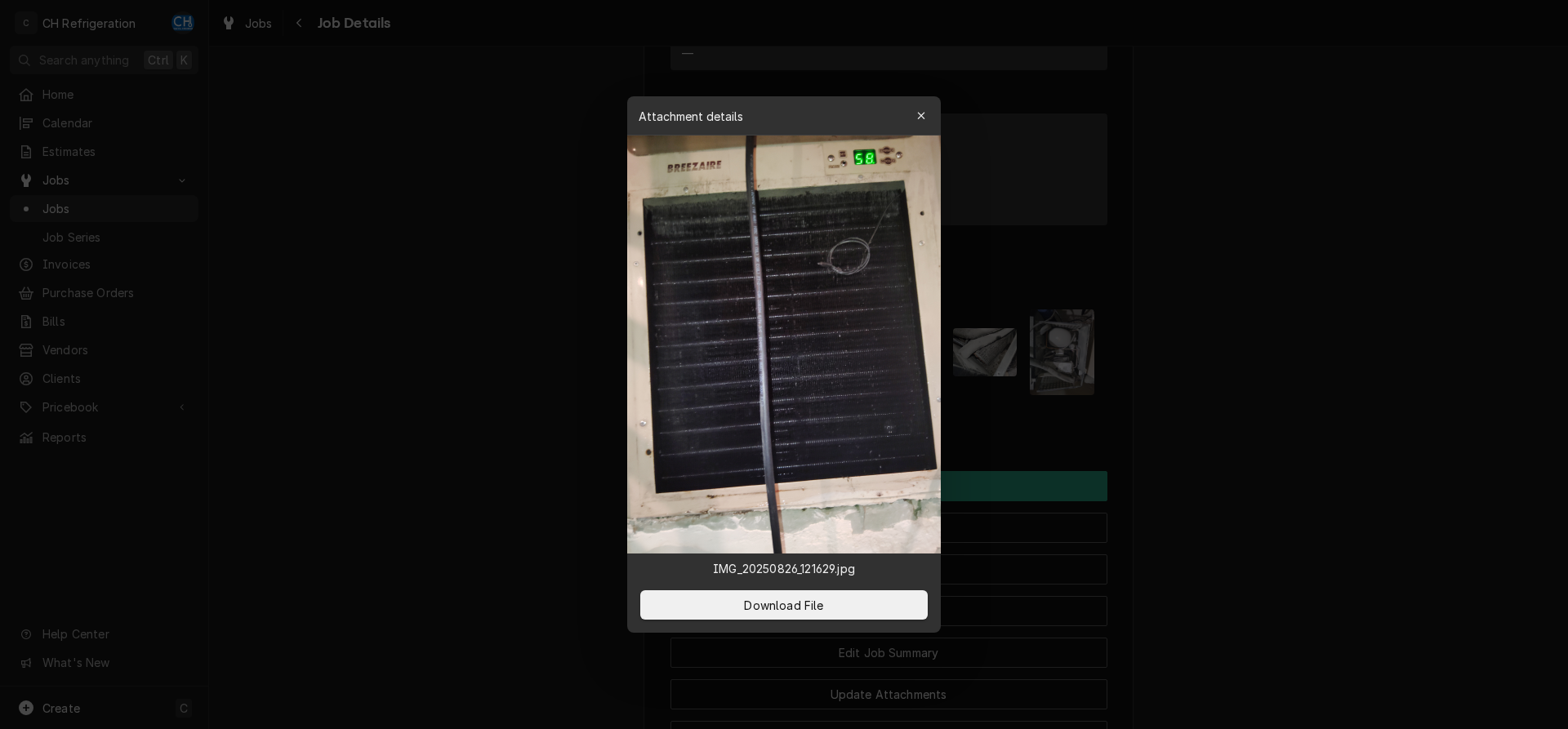
click at [1277, 422] on div at bounding box center [784, 364] width 1568 height 729
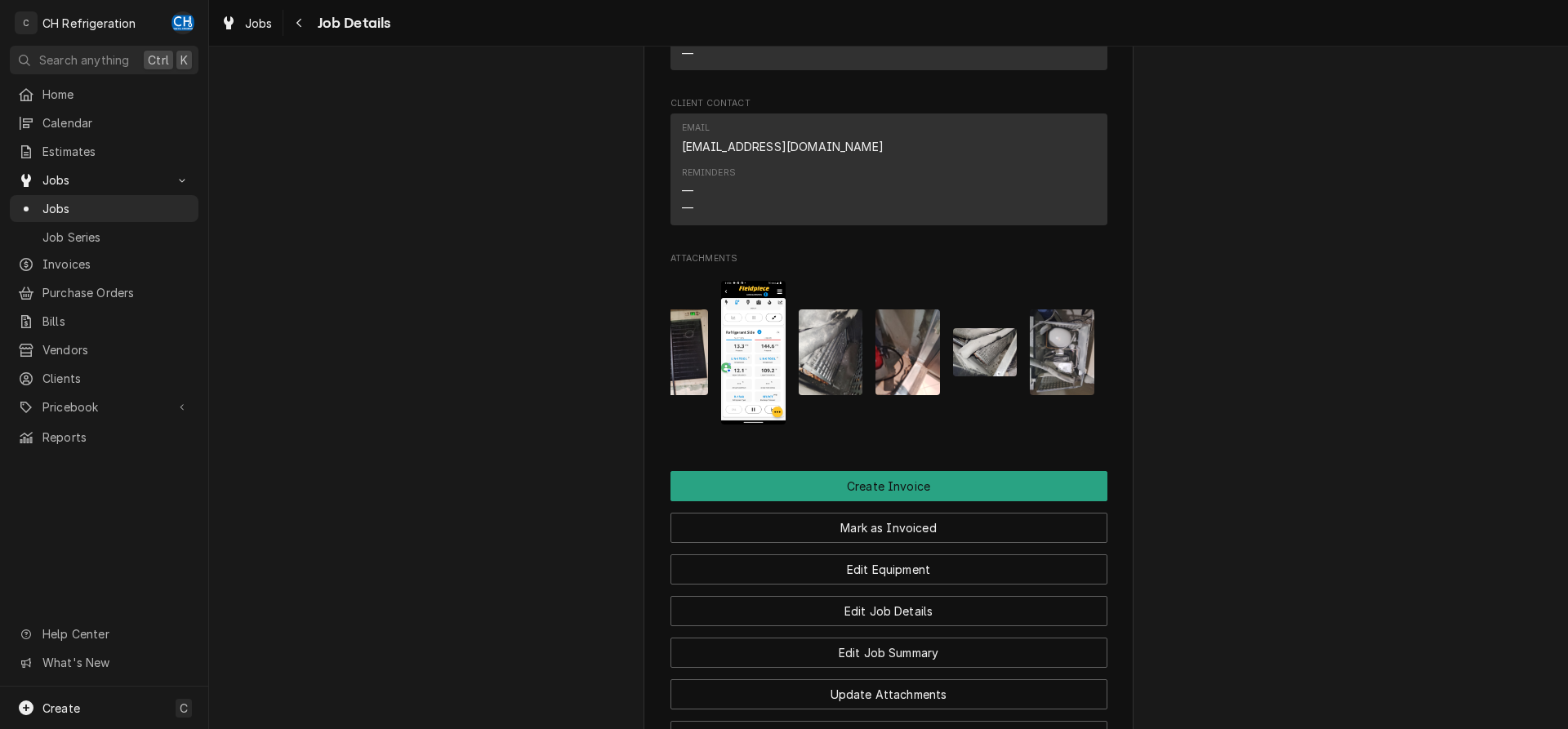
click at [813, 382] on img "Attachments" at bounding box center [831, 352] width 64 height 86
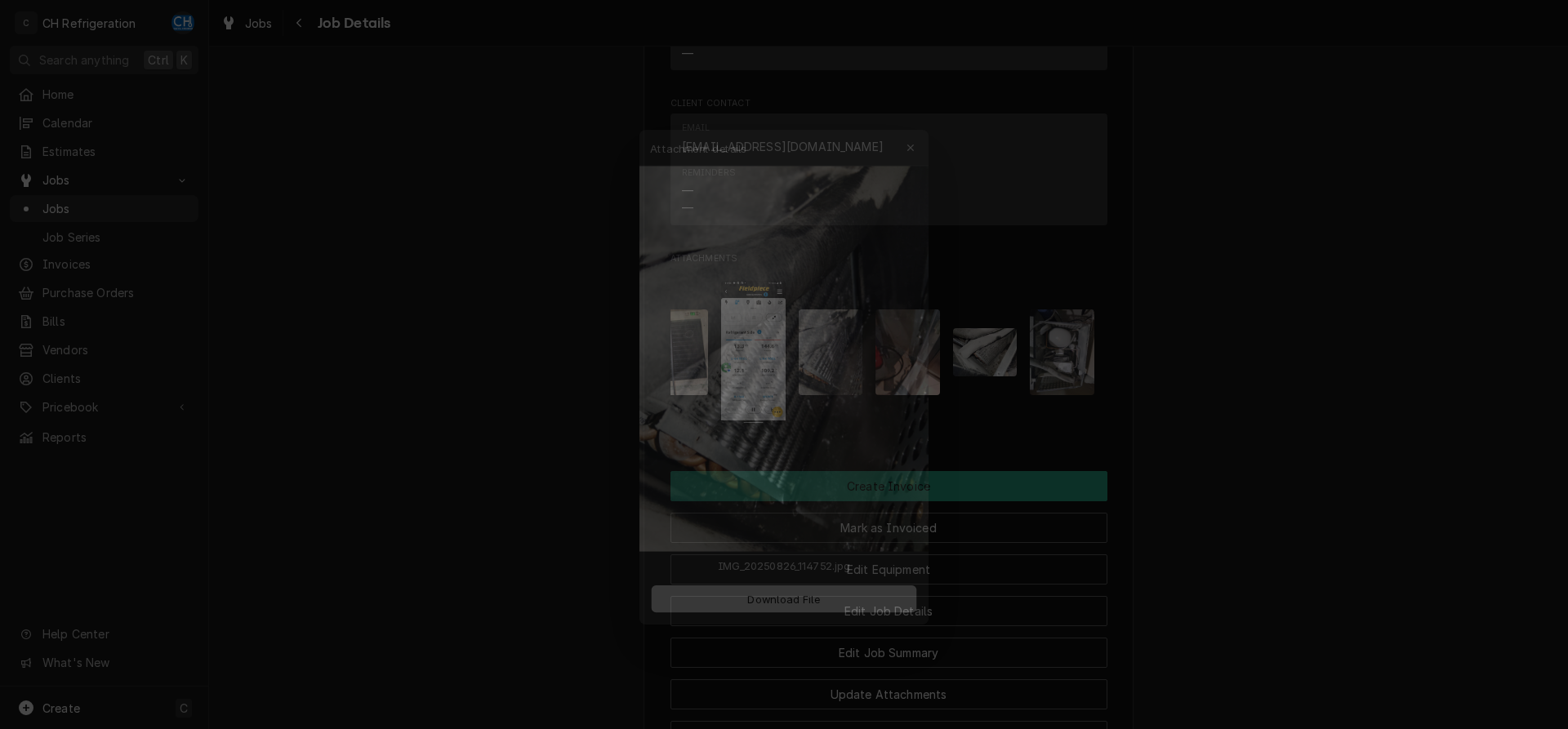
click at [1282, 402] on div at bounding box center [784, 364] width 1568 height 729
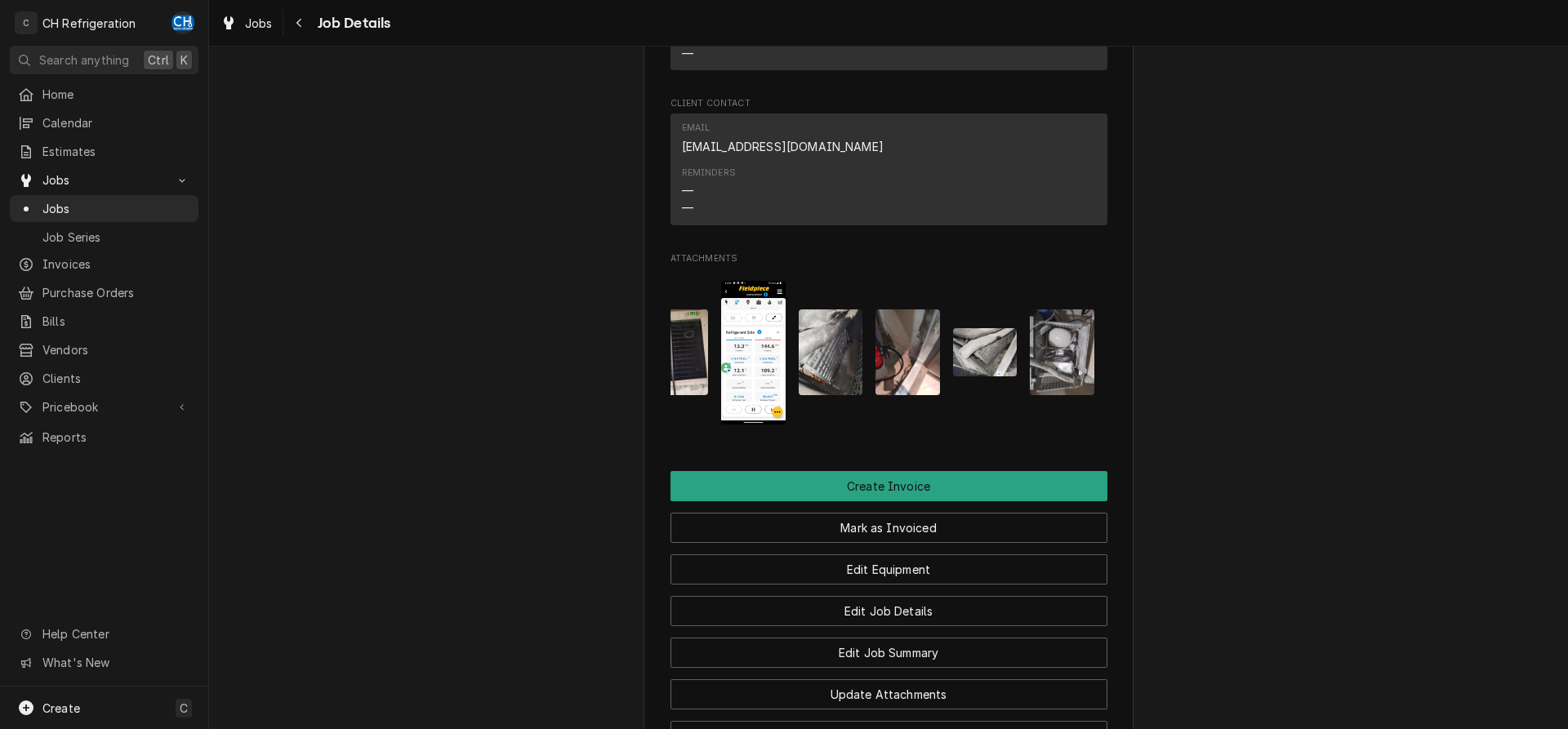
click at [831, 385] on img "Attachments" at bounding box center [831, 352] width 64 height 86
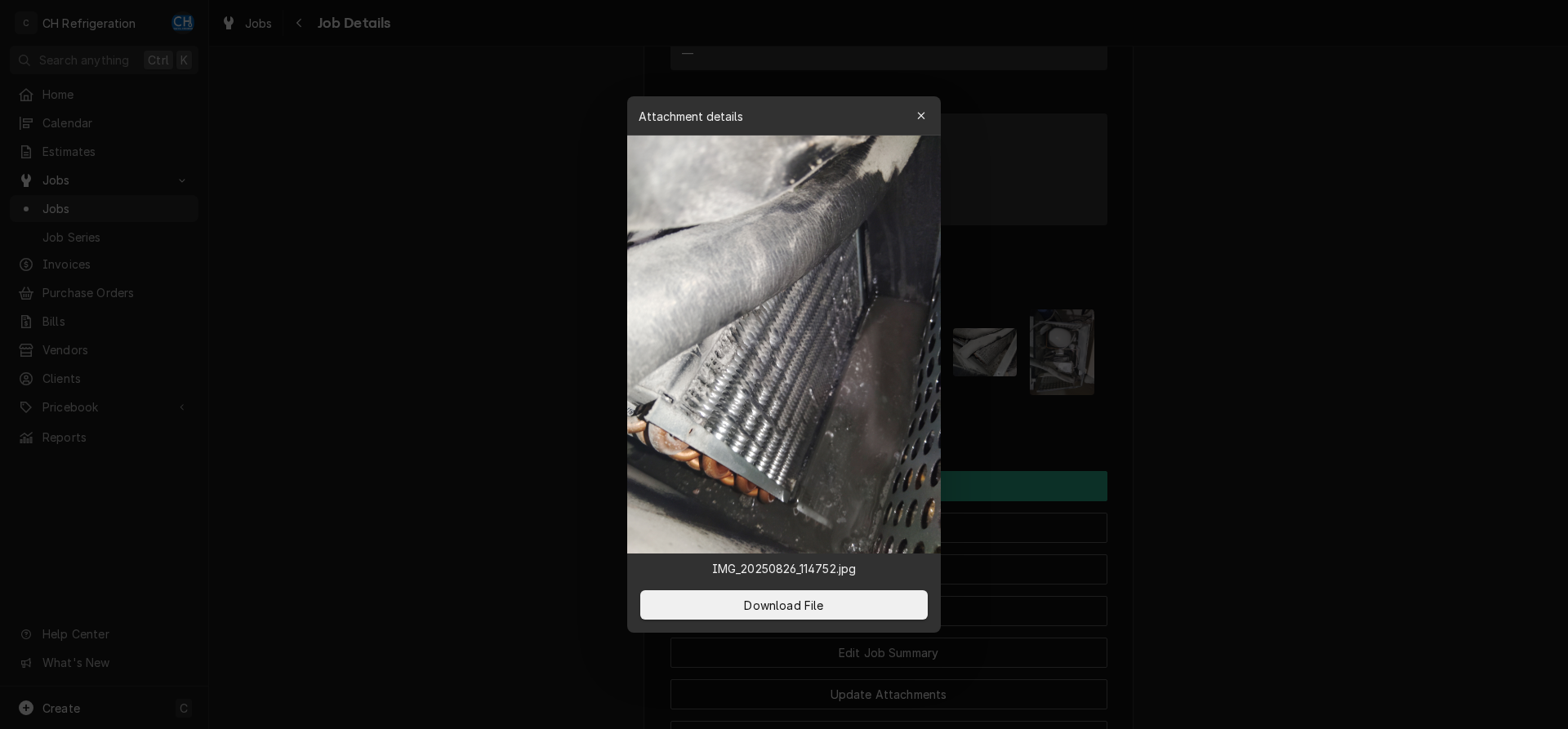
click at [1349, 398] on div at bounding box center [784, 364] width 1568 height 729
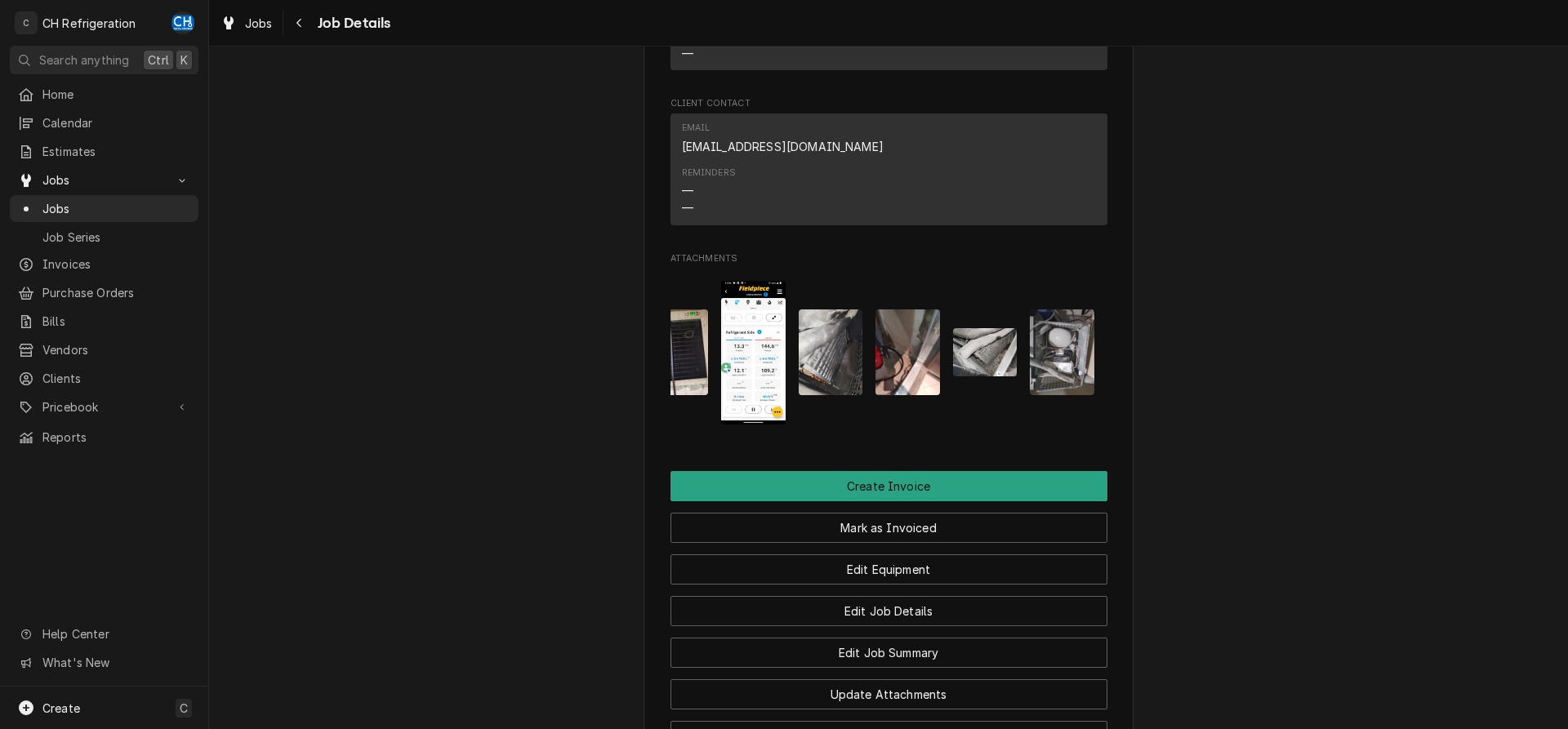
click at [931, 360] on img "Attachments" at bounding box center [908, 352] width 64 height 86
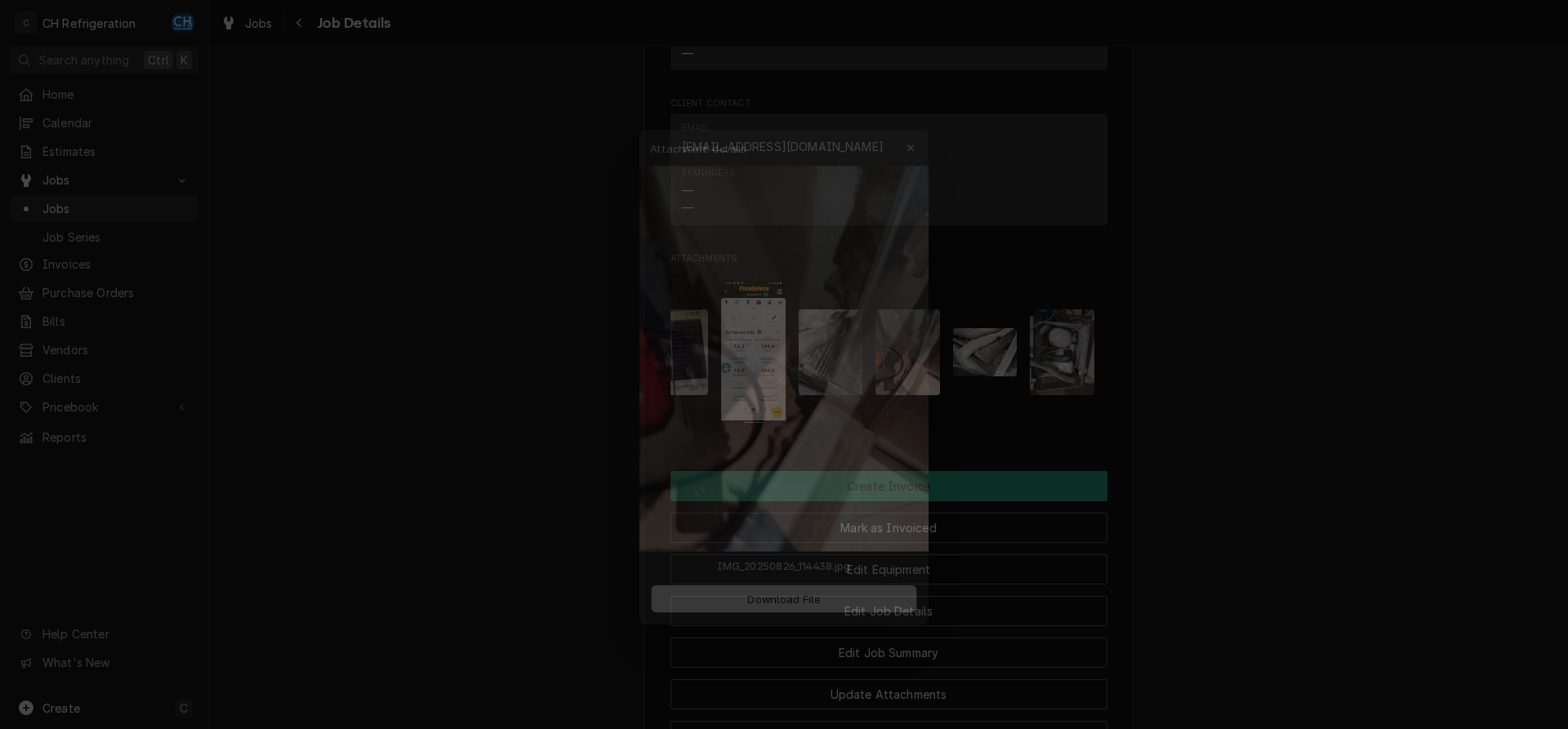
click at [1246, 443] on div at bounding box center [784, 364] width 1568 height 729
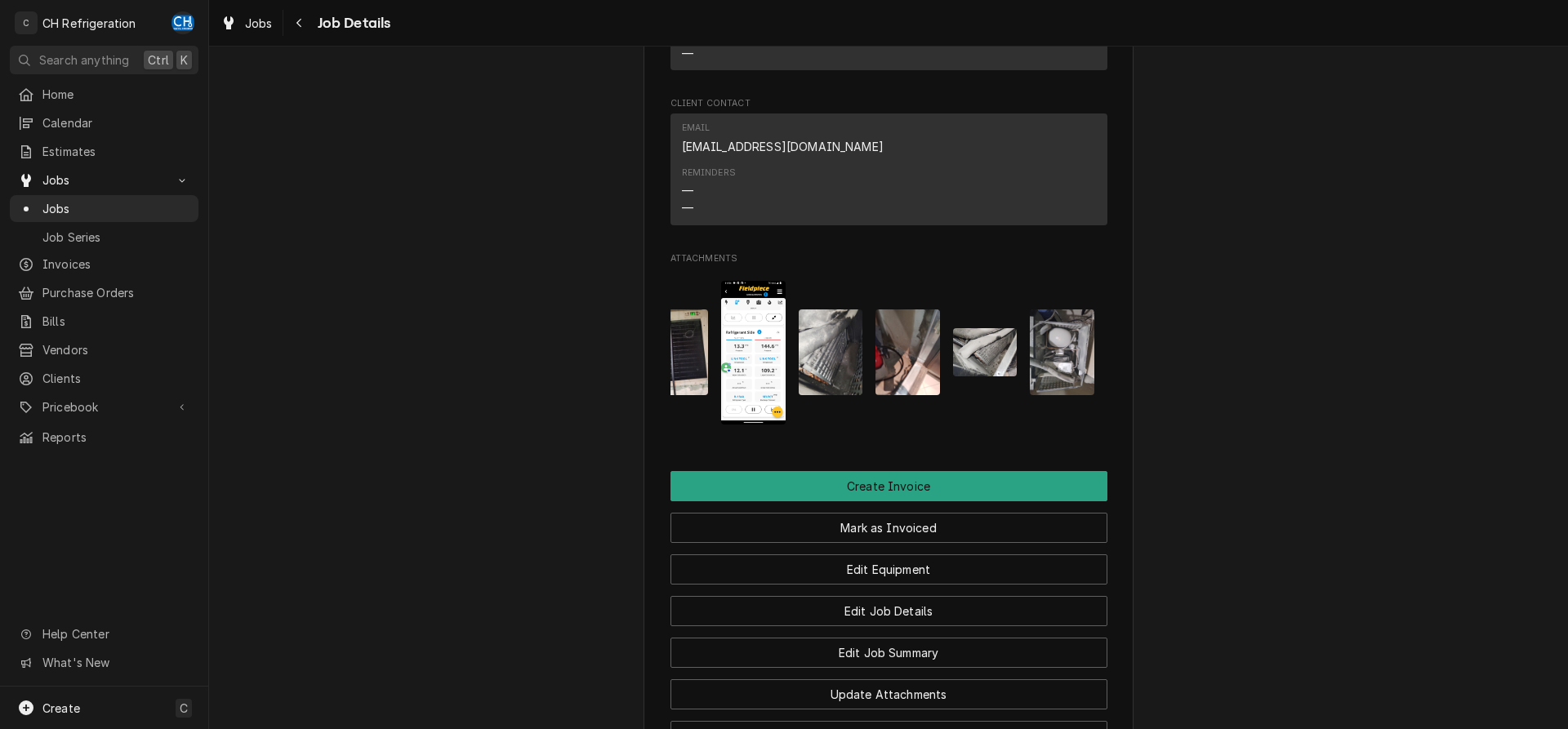
click at [908, 388] on img "Attachments" at bounding box center [908, 352] width 64 height 86
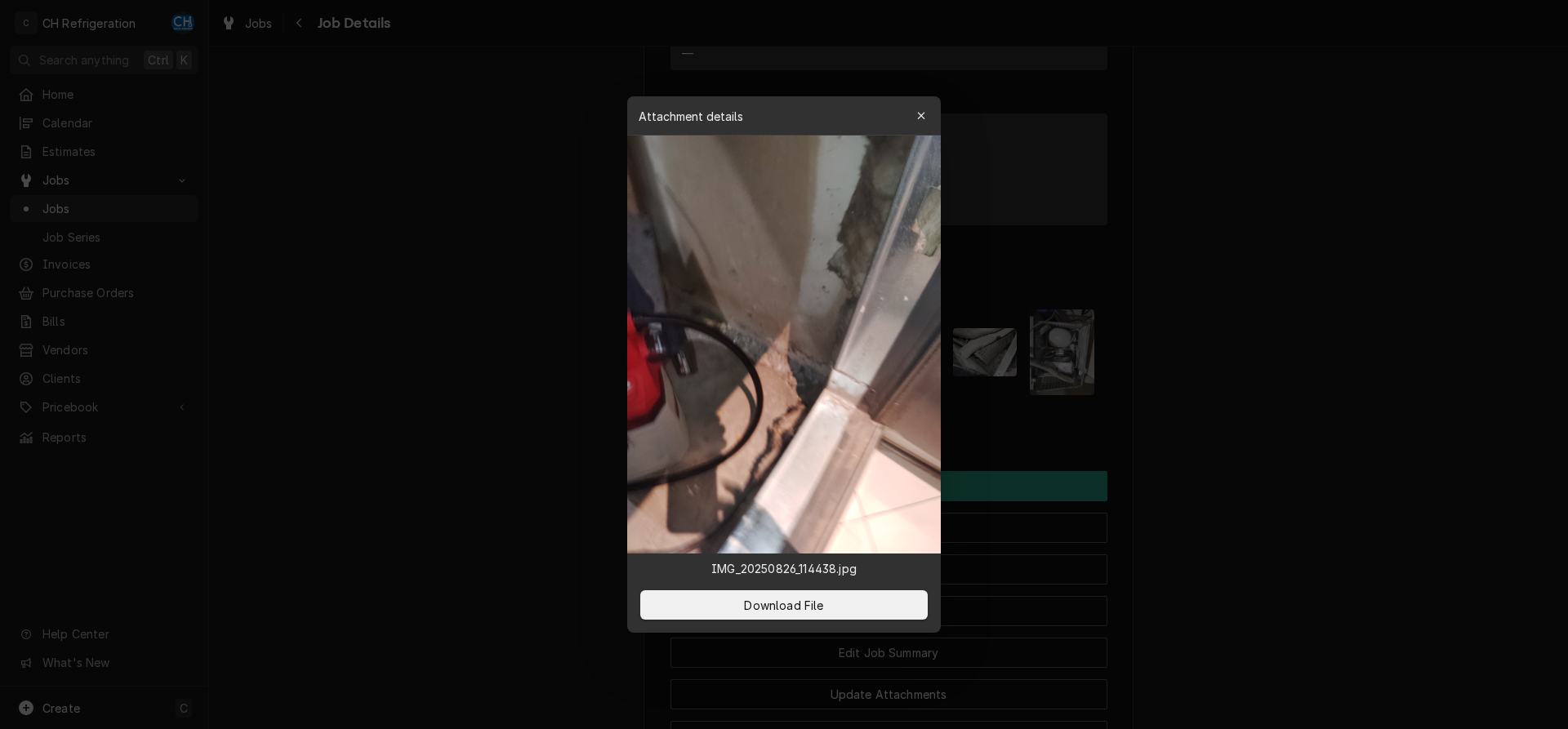
click at [1261, 415] on div at bounding box center [784, 364] width 1568 height 729
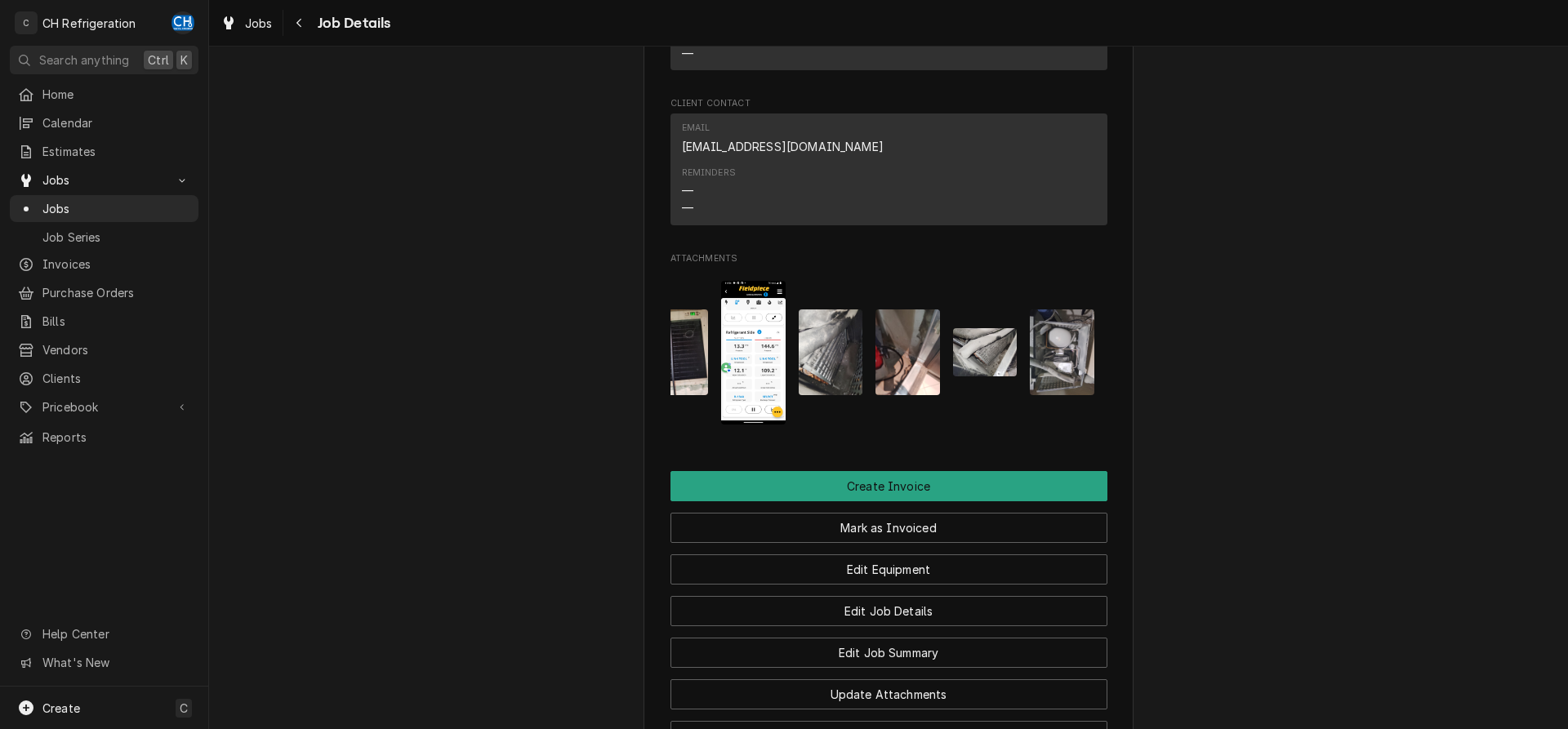
click at [1025, 395] on div "Attachments" at bounding box center [889, 352] width 437 height 169
click at [1006, 376] on img "Attachments" at bounding box center [985, 352] width 64 height 49
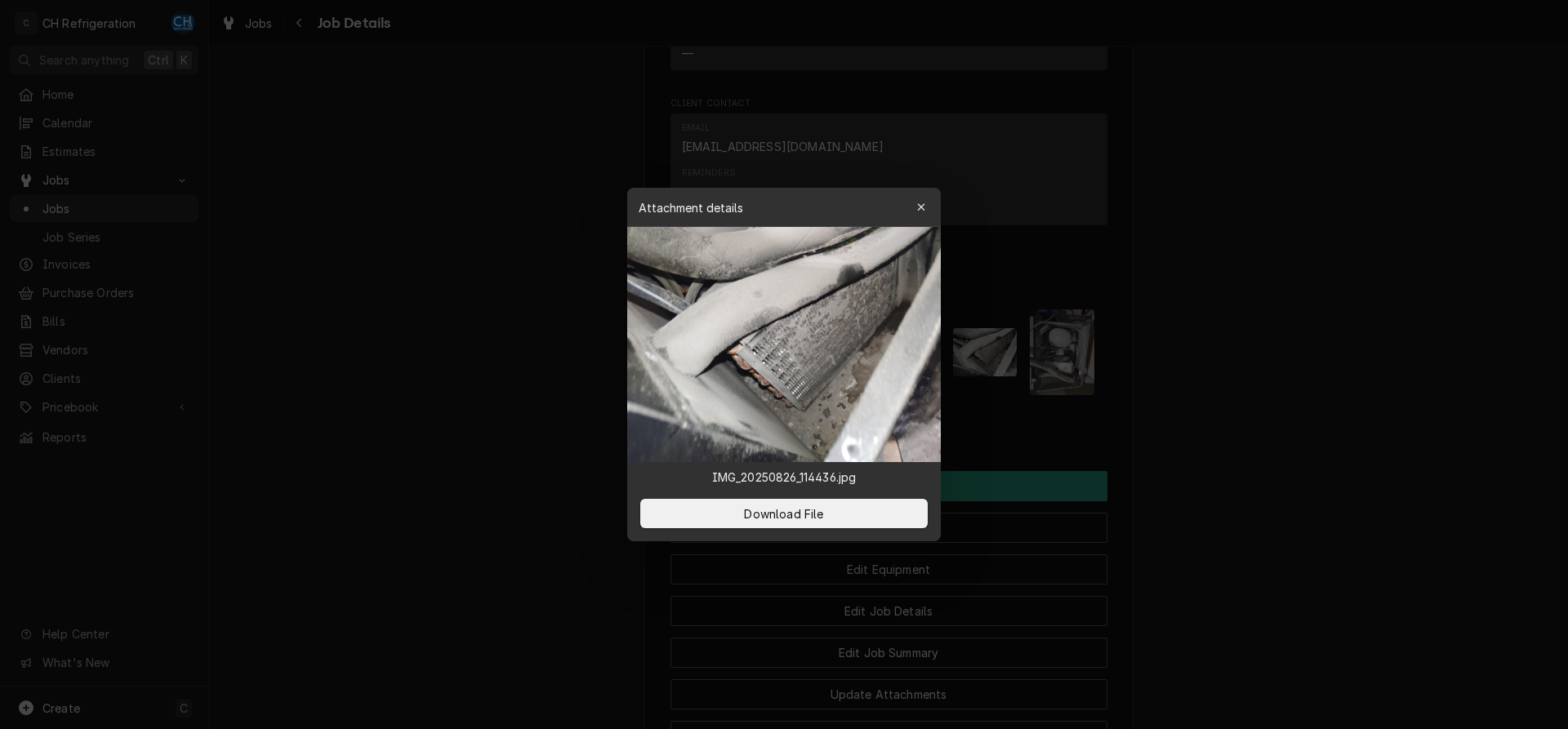
click at [1259, 398] on div at bounding box center [784, 364] width 1568 height 729
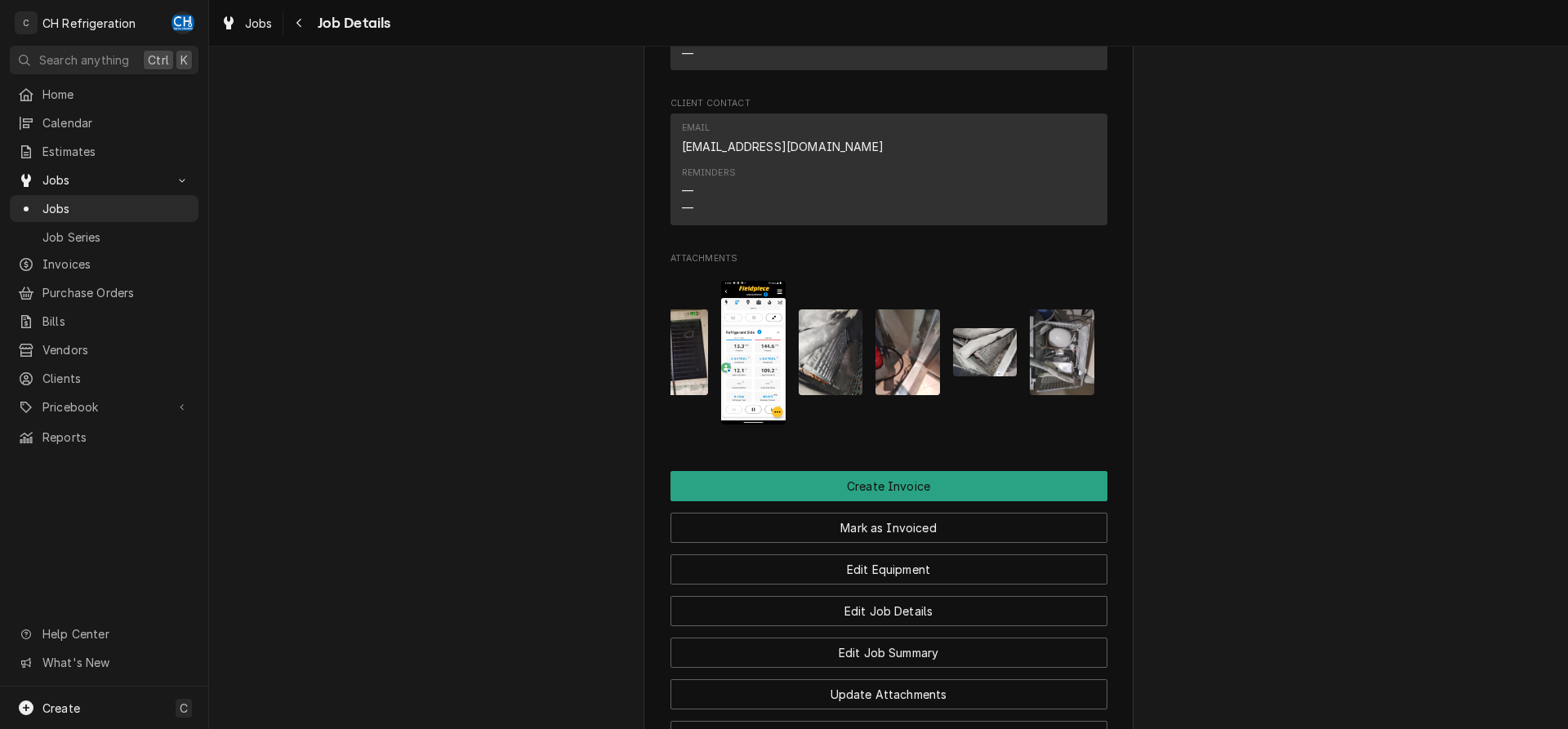
click at [1001, 356] on img "Attachments" at bounding box center [985, 352] width 64 height 49
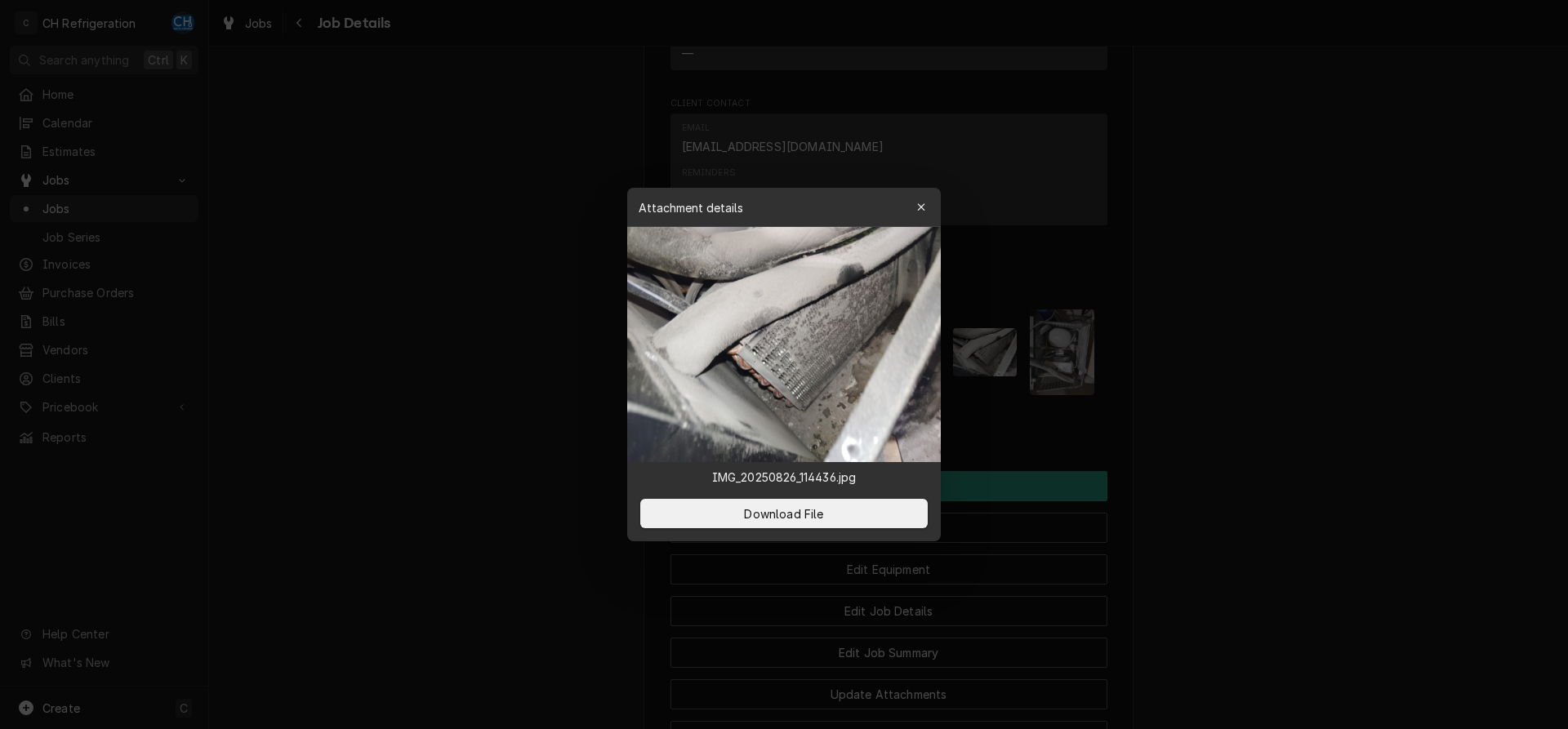
click at [1226, 358] on div at bounding box center [784, 364] width 1568 height 729
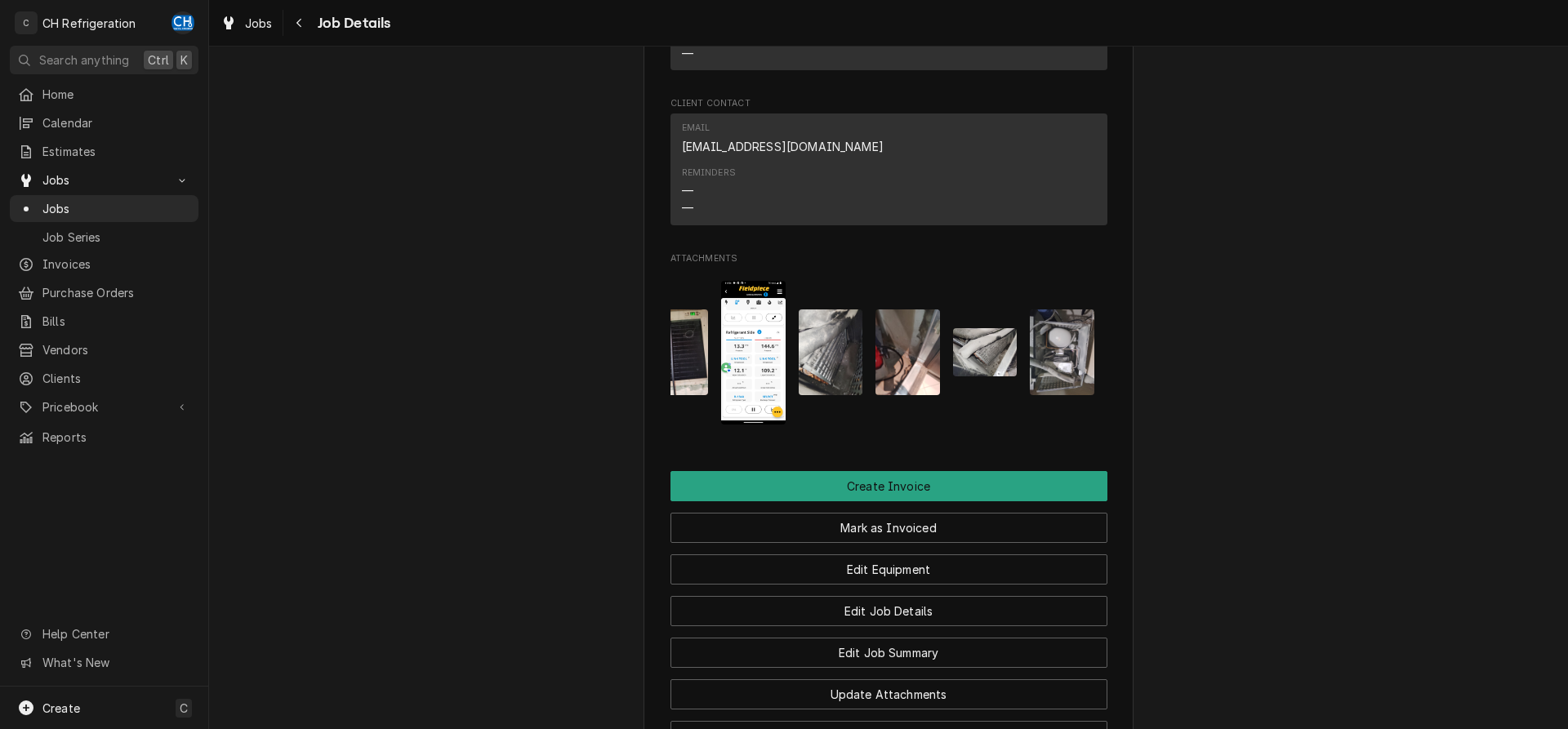
click at [1076, 364] on img "Attachments" at bounding box center [1062, 352] width 64 height 86
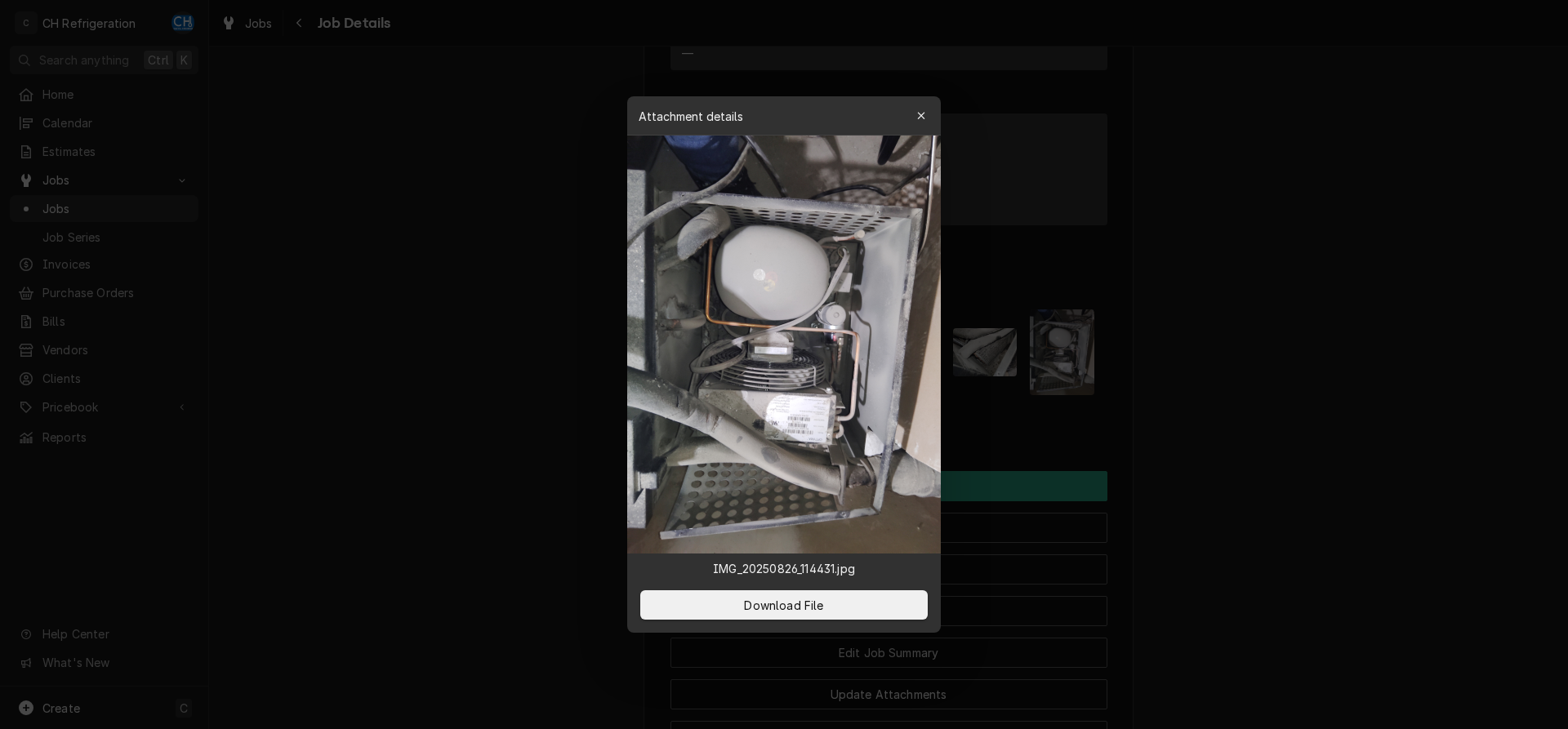
click at [1225, 376] on div at bounding box center [784, 364] width 1568 height 729
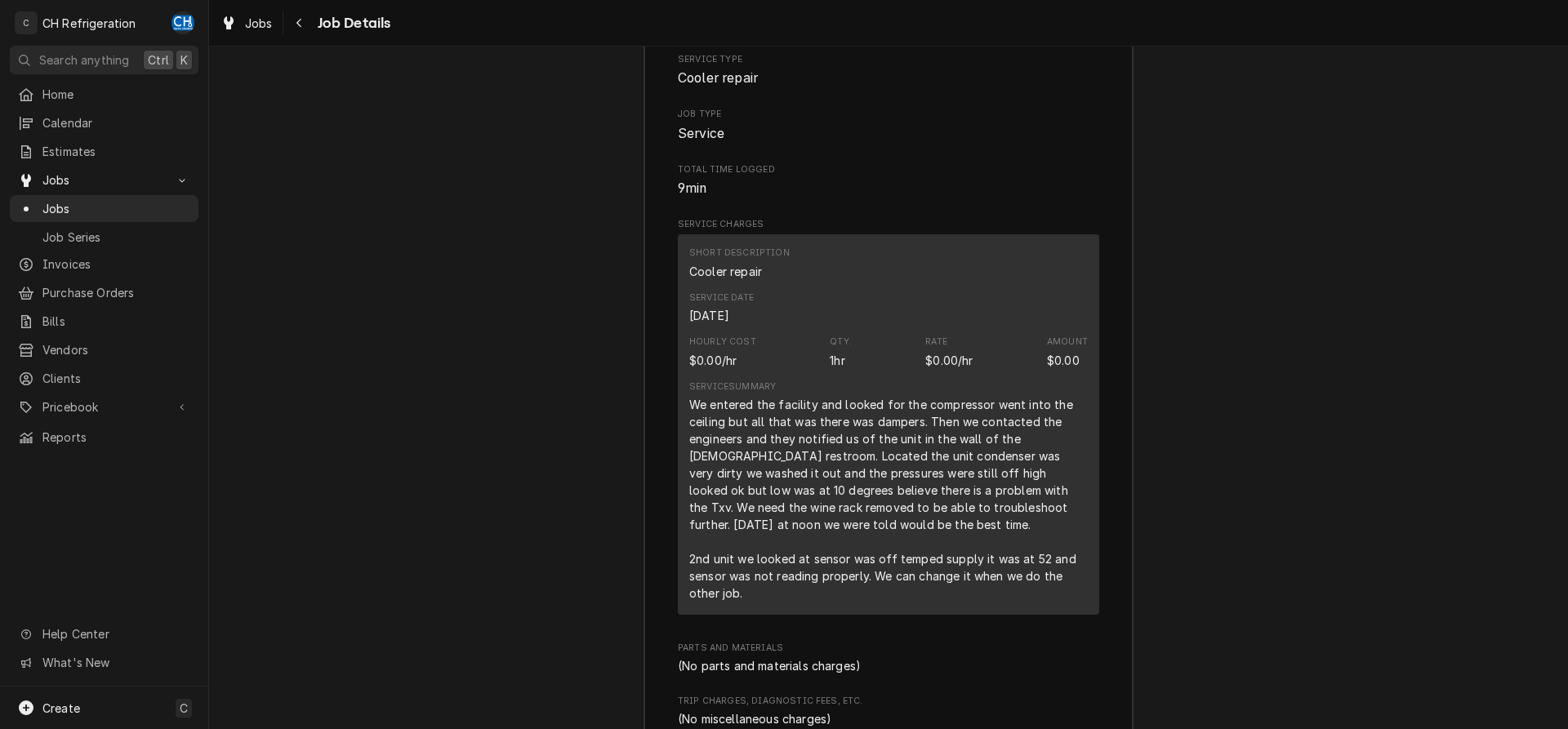
scroll to position [2249, 0]
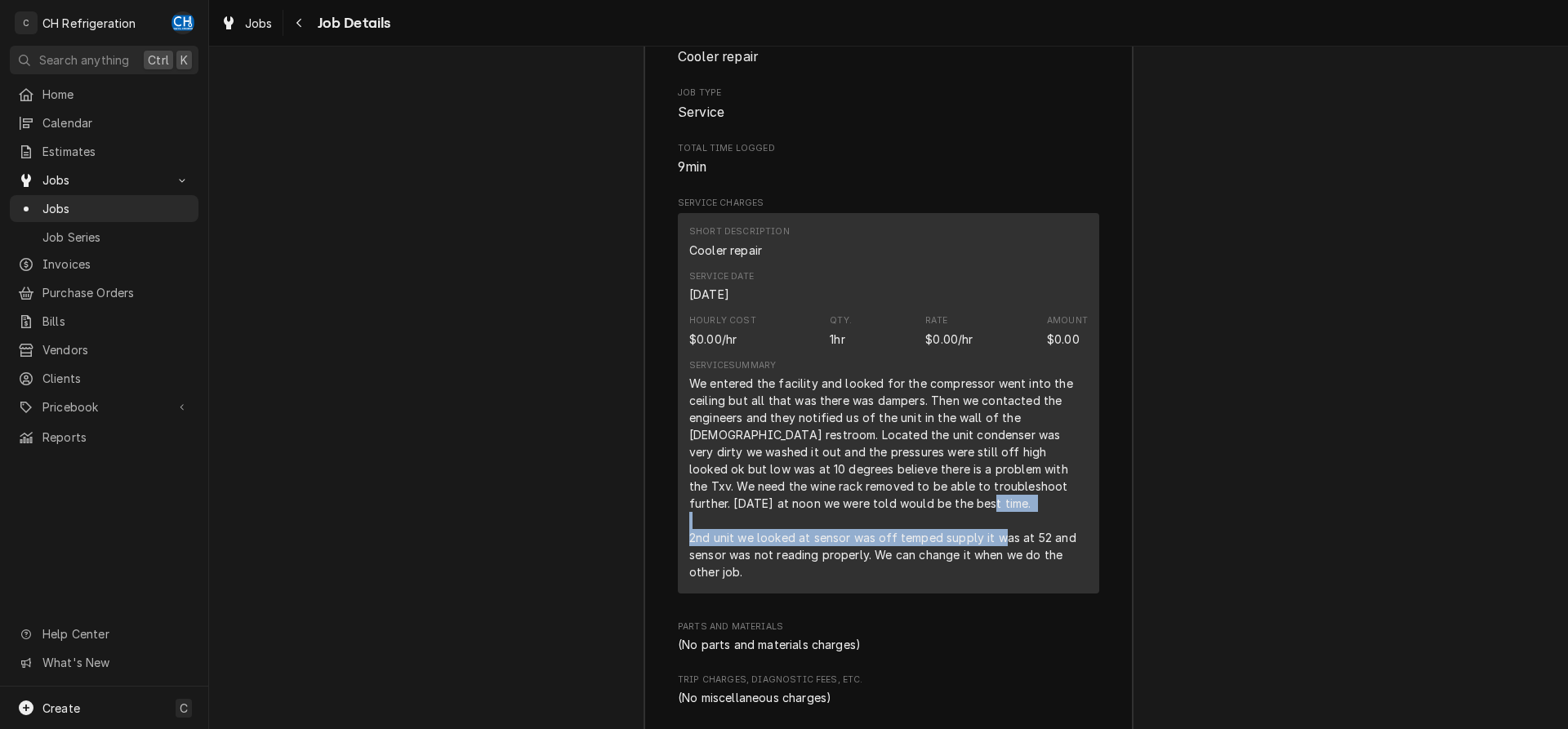
drag, startPoint x: 705, startPoint y: 556, endPoint x: 1069, endPoint y: 553, distance: 364.0
click at [1069, 553] on div "We entered the facility and looked for the compressor went into the ceiling but…" at bounding box center [888, 477] width 398 height 206
click at [1086, 571] on div "We entered the facility and looked for the compressor went into the ceiling but…" at bounding box center [888, 477] width 398 height 206
drag, startPoint x: 1050, startPoint y: 562, endPoint x: 1027, endPoint y: 562, distance: 23.0
click at [1075, 562] on div "We entered the facility and looked for the compressor went into the ceiling but…" at bounding box center [888, 477] width 398 height 206
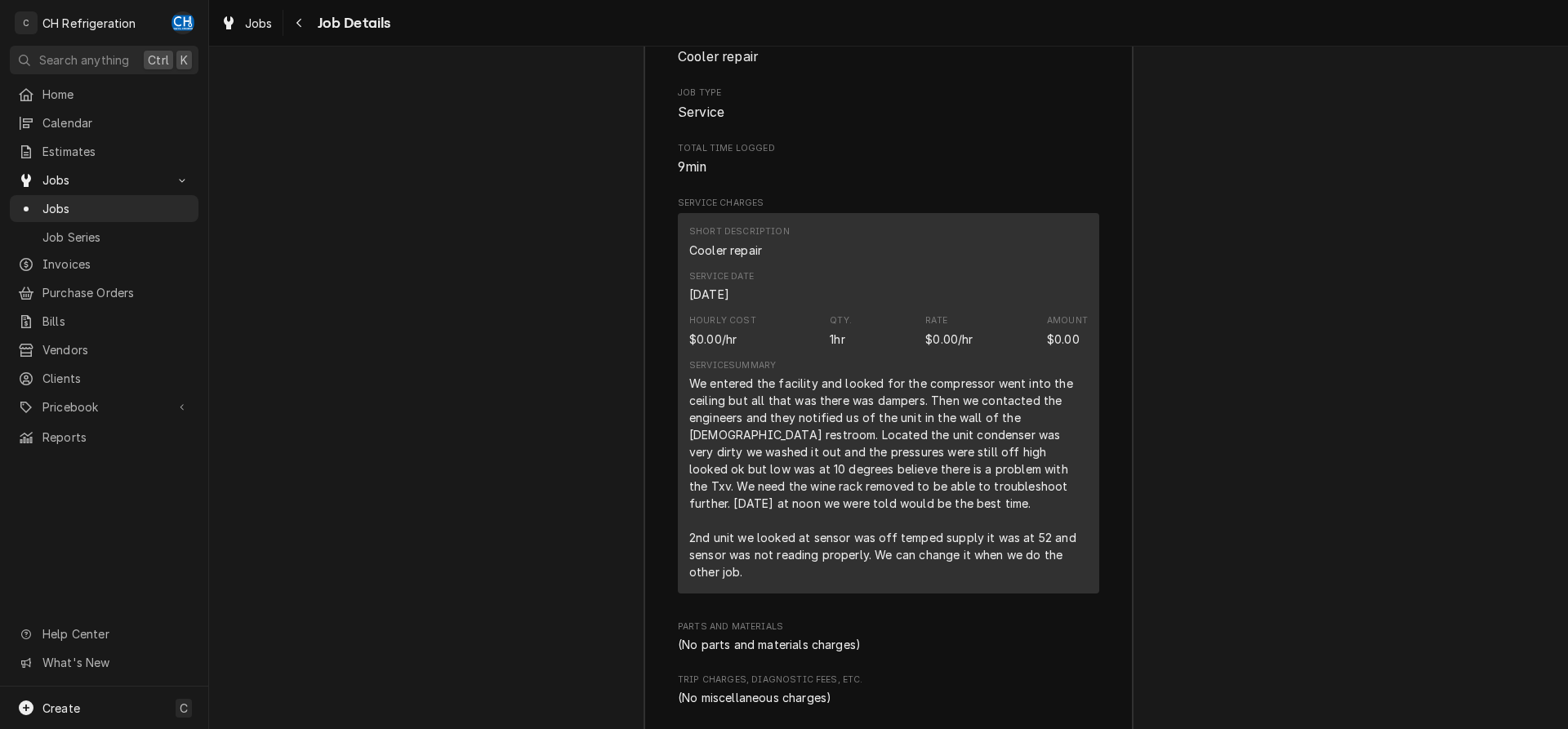
click at [758, 581] on div "We entered the facility and looked for the compressor went into the ceiling but…" at bounding box center [888, 477] width 398 height 206
drag, startPoint x: 692, startPoint y: 573, endPoint x: 1082, endPoint y: 573, distance: 390.0
click at [1082, 573] on div "We entered the facility and looked for the compressor went into the ceiling but…" at bounding box center [888, 477] width 398 height 206
click at [1019, 581] on div "We entered the facility and looked for the compressor went into the ceiling but…" at bounding box center [888, 477] width 398 height 206
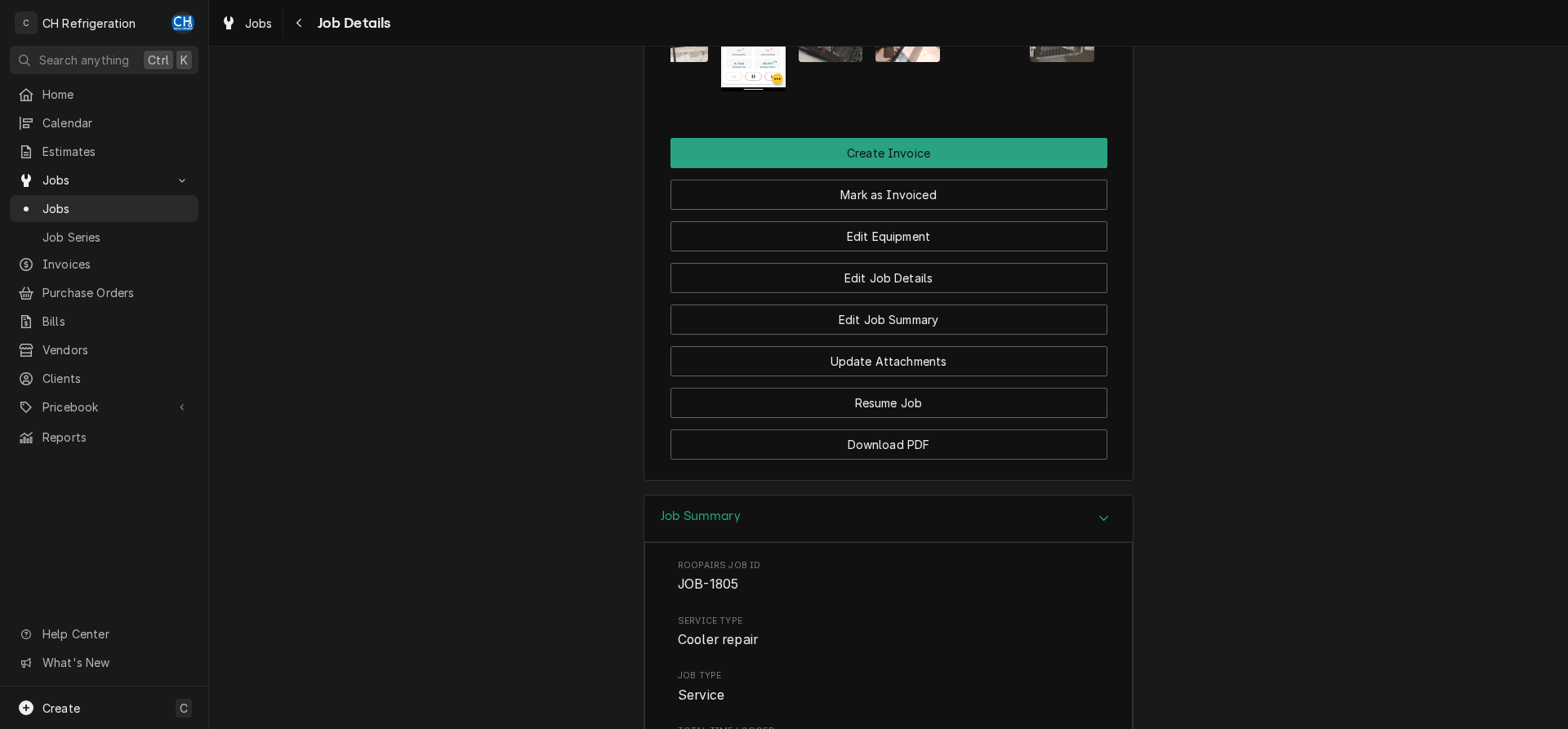
scroll to position [1416, 0]
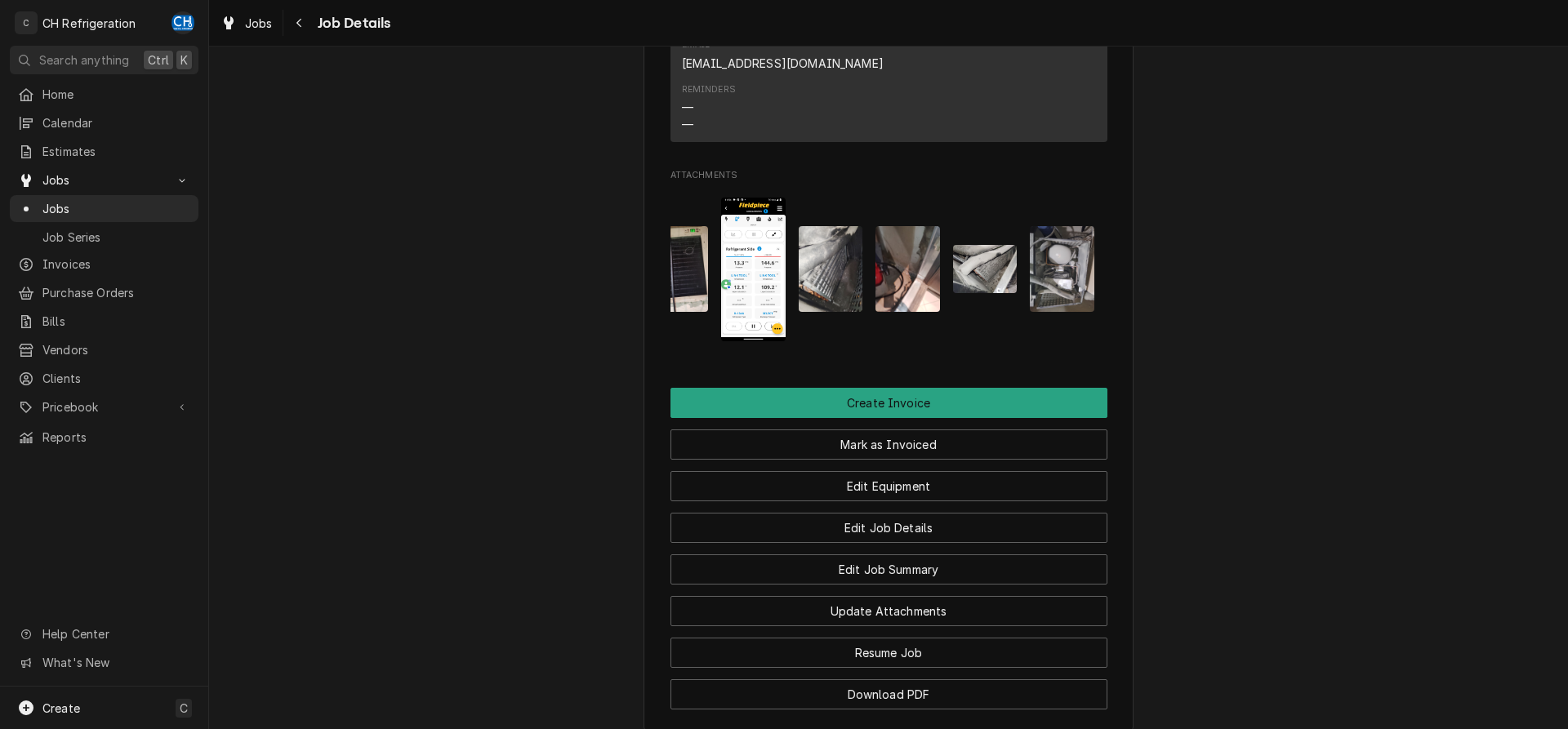
click at [690, 292] on img "Attachments" at bounding box center [676, 268] width 64 height 86
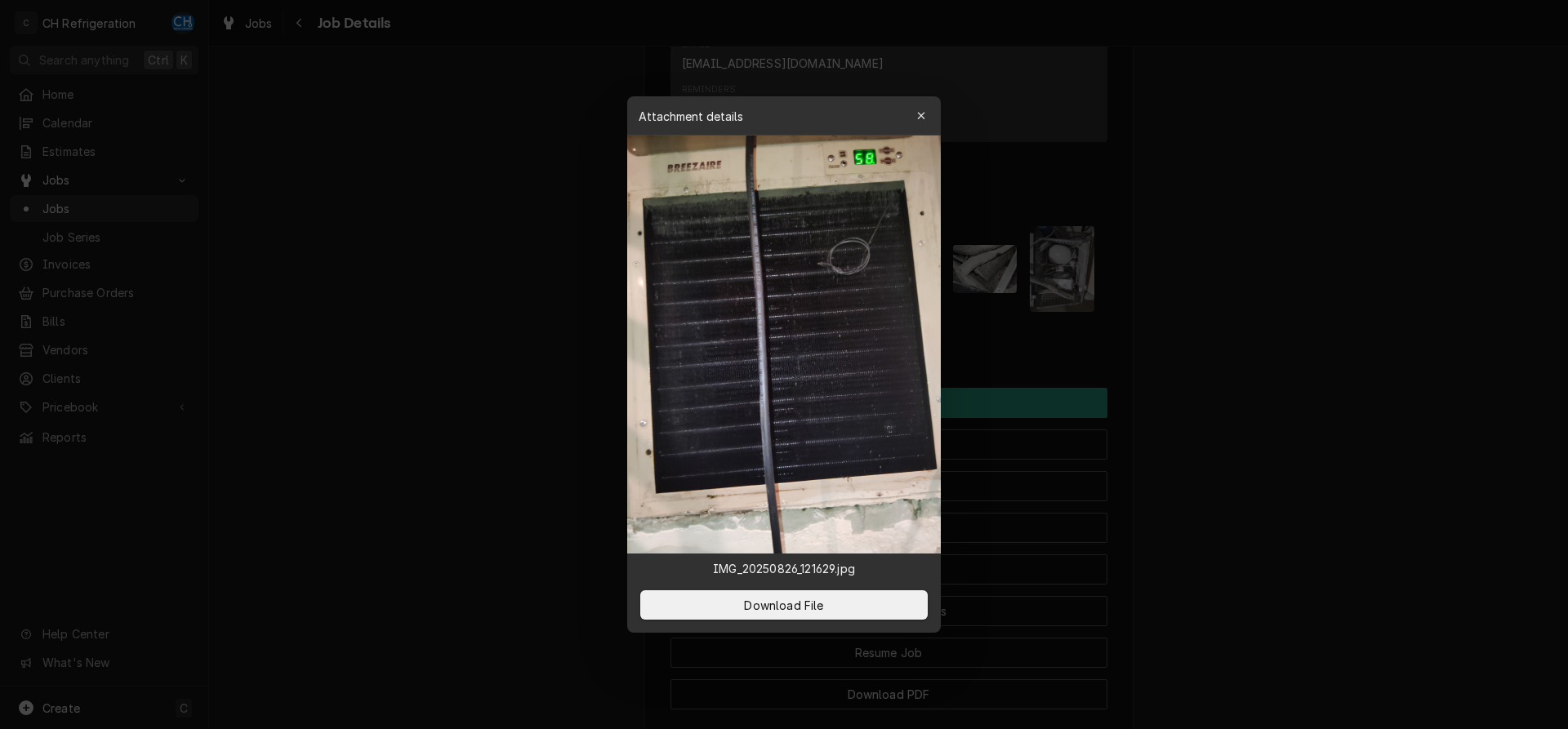
click at [1245, 349] on div at bounding box center [784, 364] width 1568 height 729
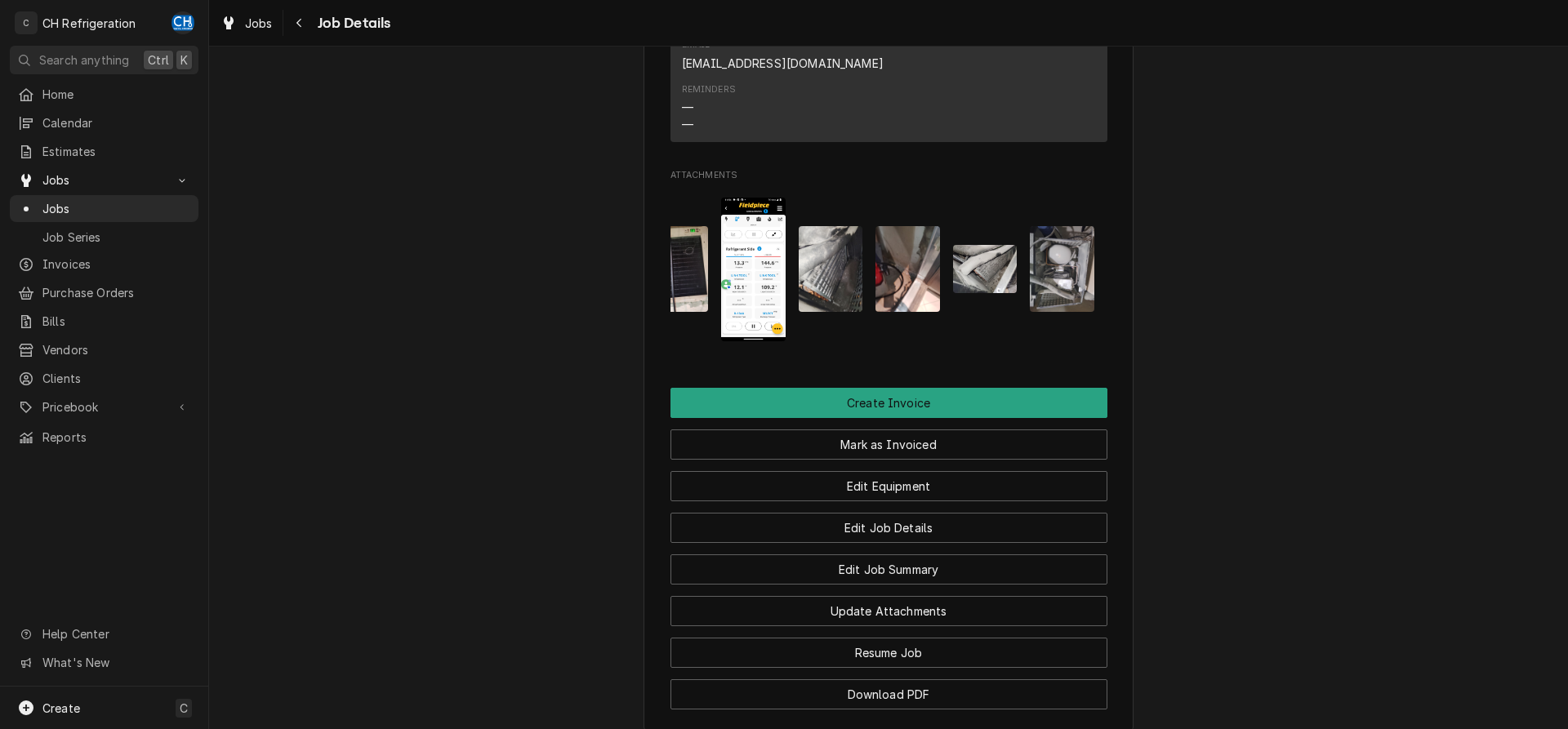
click at [696, 294] on img "Attachments" at bounding box center [676, 268] width 64 height 86
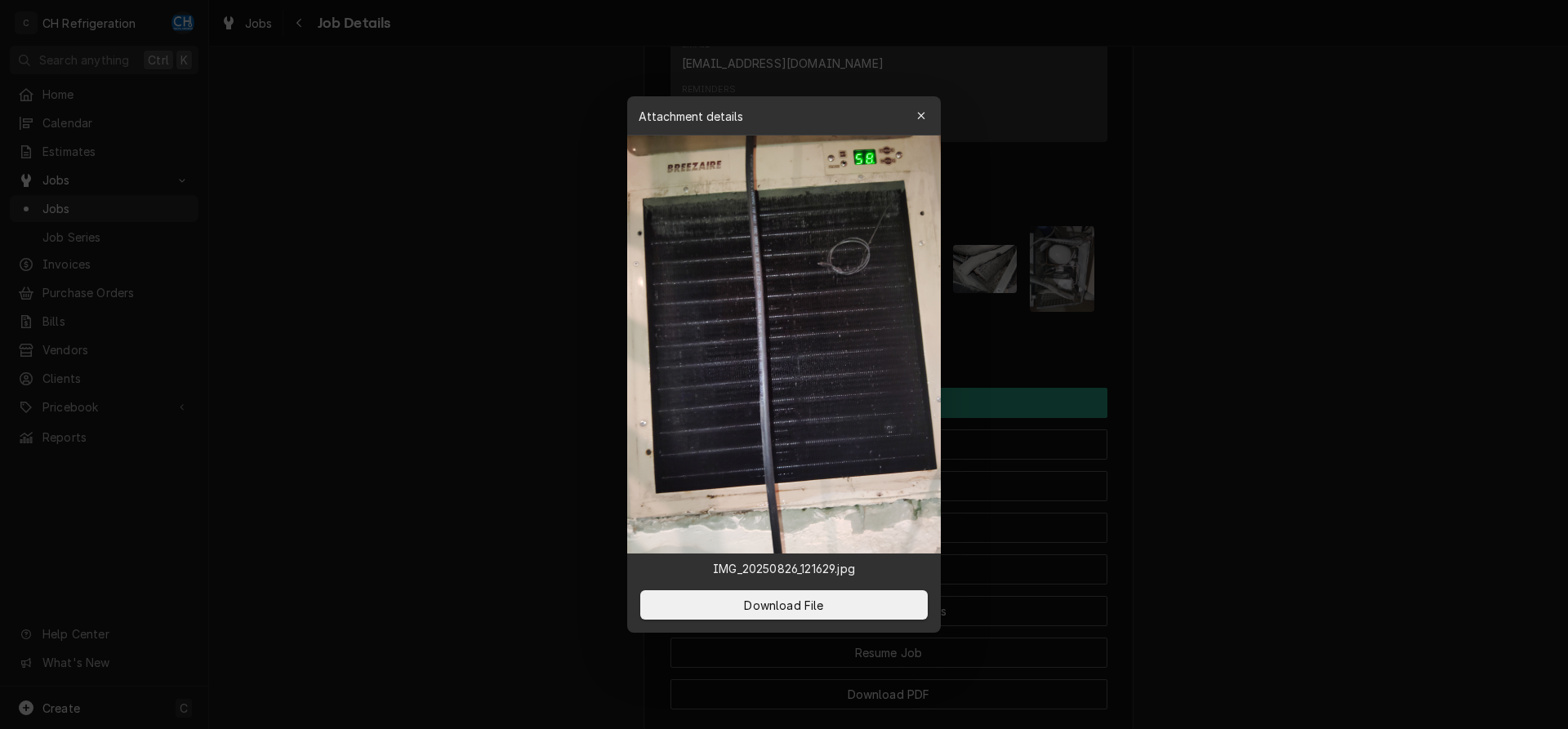
click at [1238, 297] on div at bounding box center [784, 364] width 1568 height 729
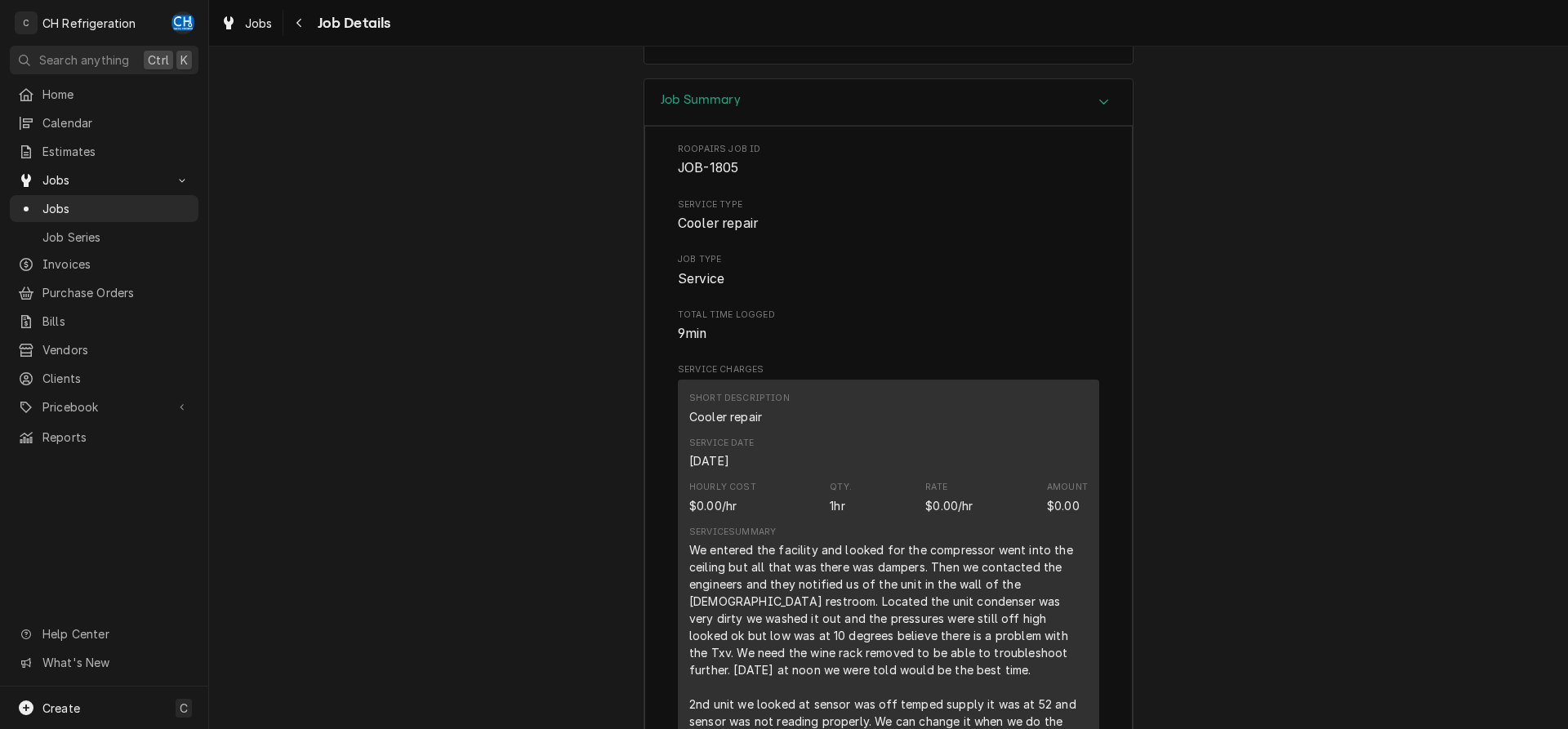
scroll to position [2416, 0]
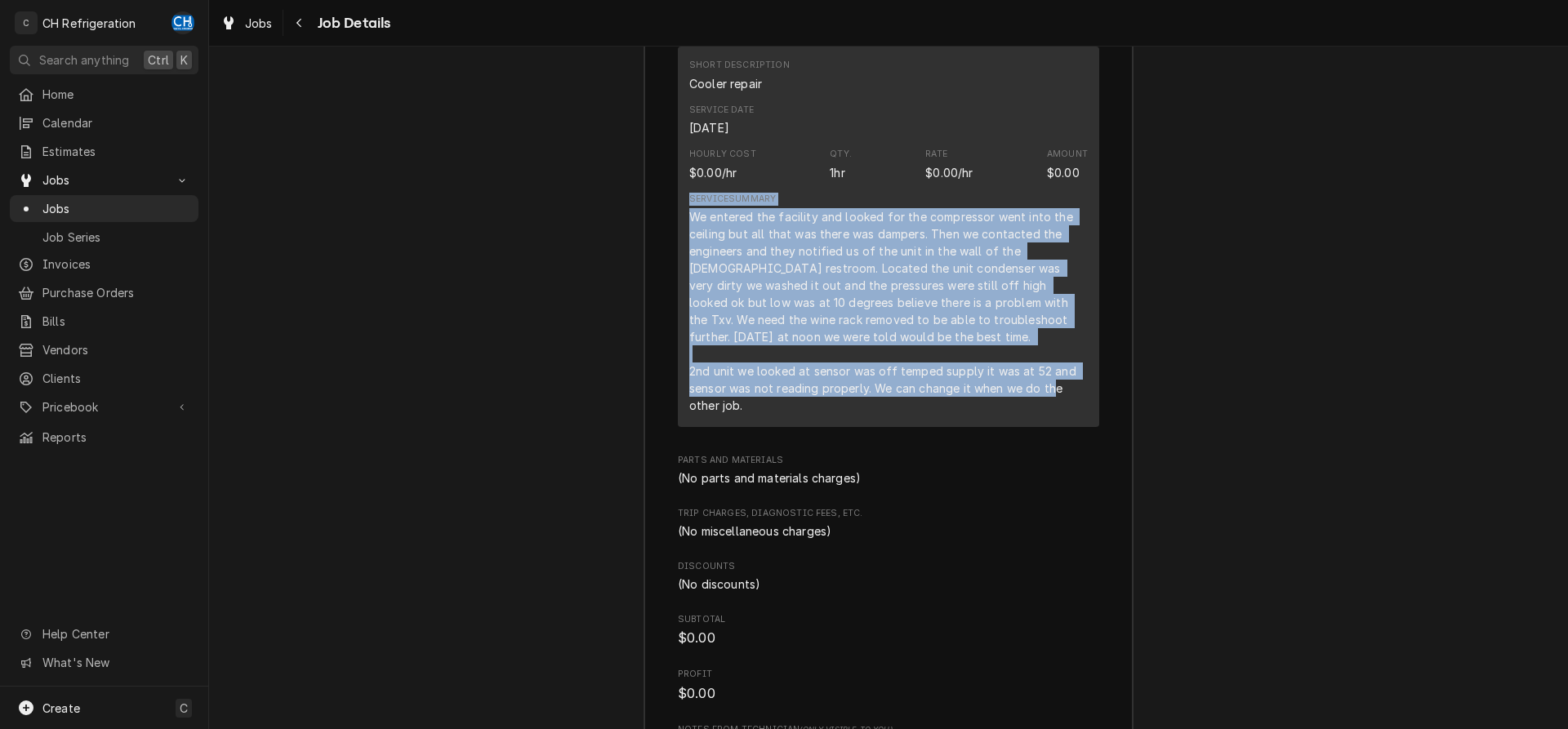
drag, startPoint x: 734, startPoint y: 418, endPoint x: 687, endPoint y: 226, distance: 197.7
click at [687, 226] on div "Short Description Cooler repair Service Date Aug 26, 2025 Hourly Cost $0.00/hr …" at bounding box center [888, 237] width 421 height 380
click at [705, 265] on div "We entered the facility and looked for the compressor went into the ceiling but…" at bounding box center [888, 311] width 398 height 206
drag, startPoint x: 760, startPoint y: 437, endPoint x: 683, endPoint y: 235, distance: 216.2
click at [683, 235] on div "Short Description Cooler repair Service Date Aug 26, 2025 Hourly Cost $0.00/hr …" at bounding box center [888, 237] width 421 height 380
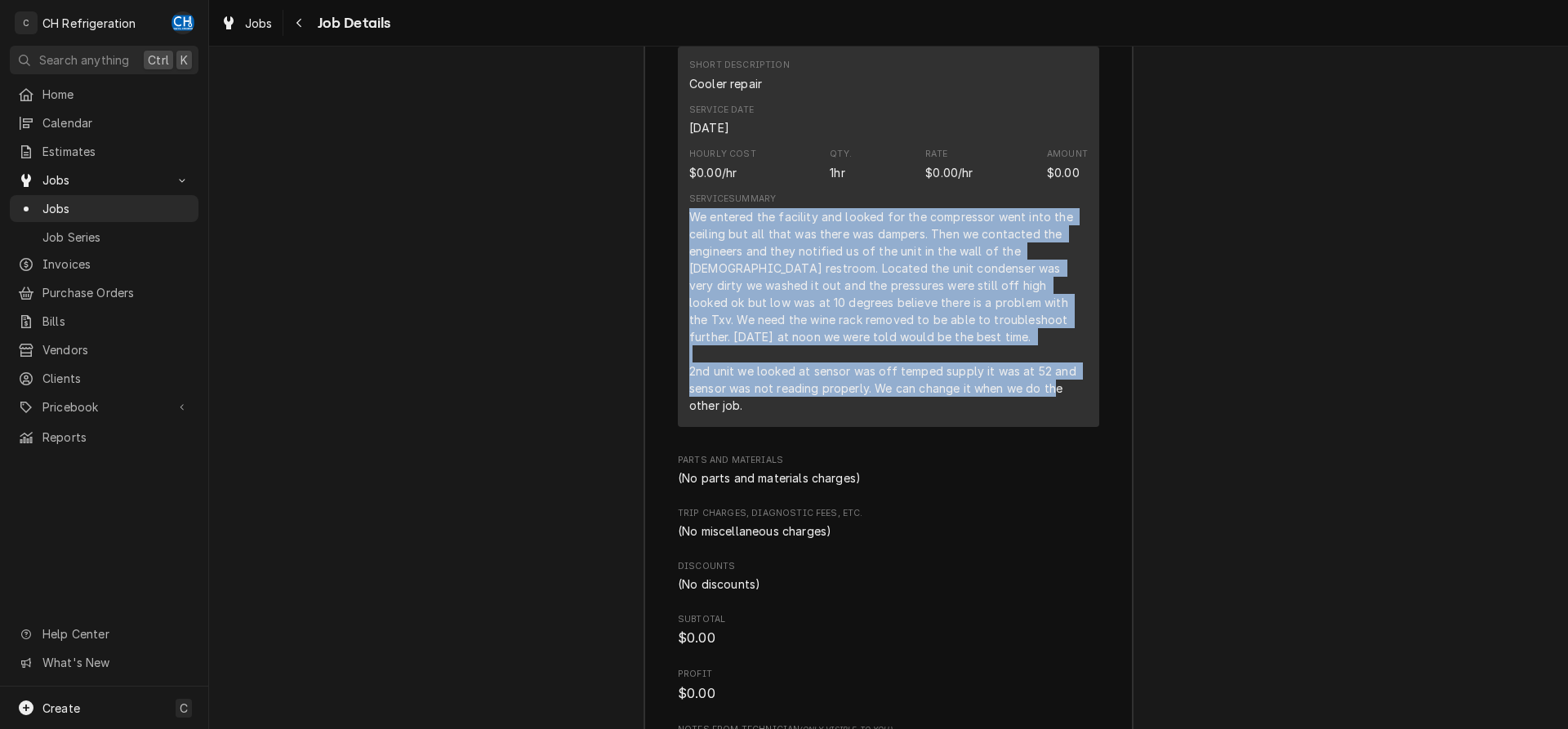
copy div "We entered the facility and looked for the compressor went into the ceiling but…"
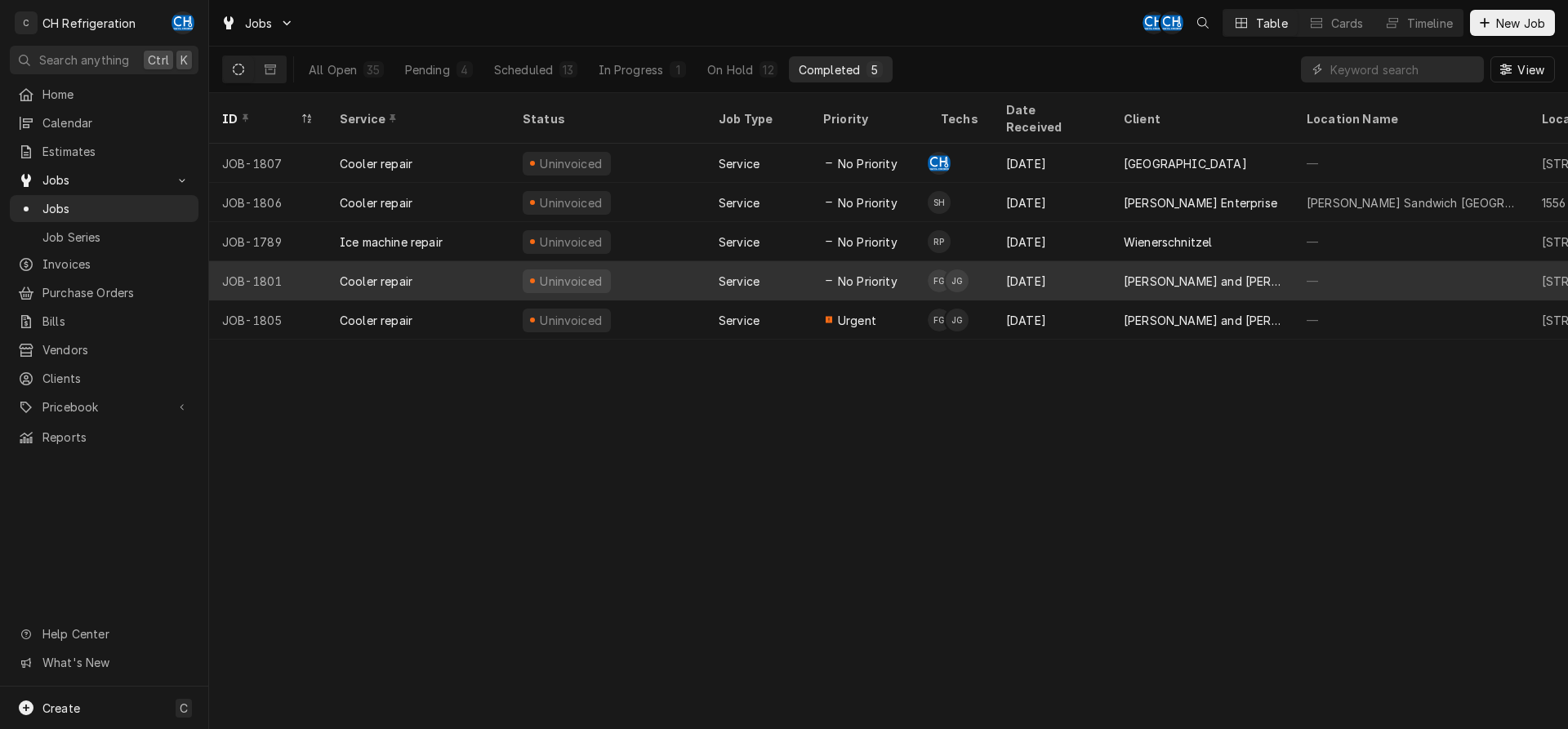
click at [695, 261] on div "Uninvoiced" at bounding box center [607, 281] width 196 height 39
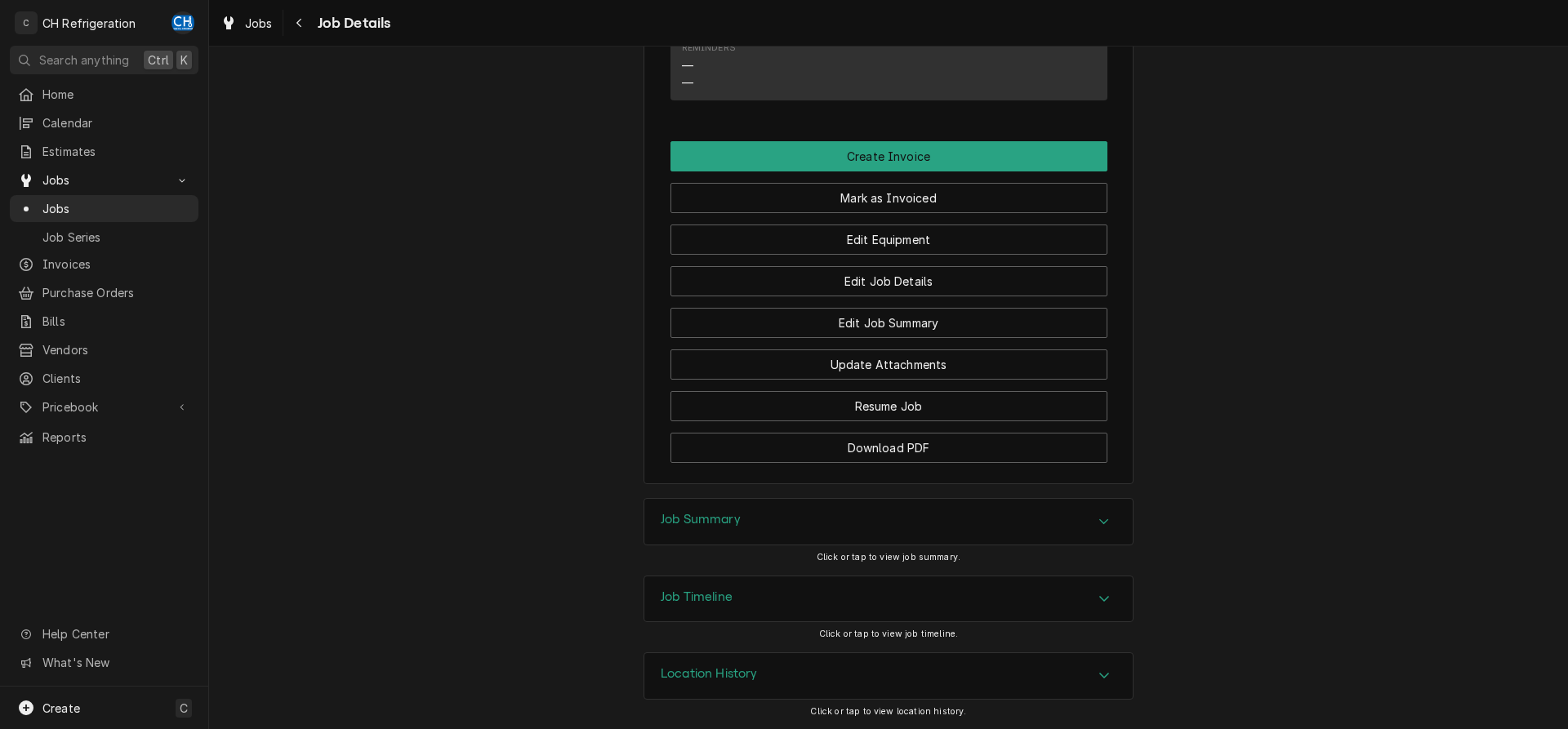
click at [787, 530] on div "Job Summary" at bounding box center [888, 522] width 488 height 46
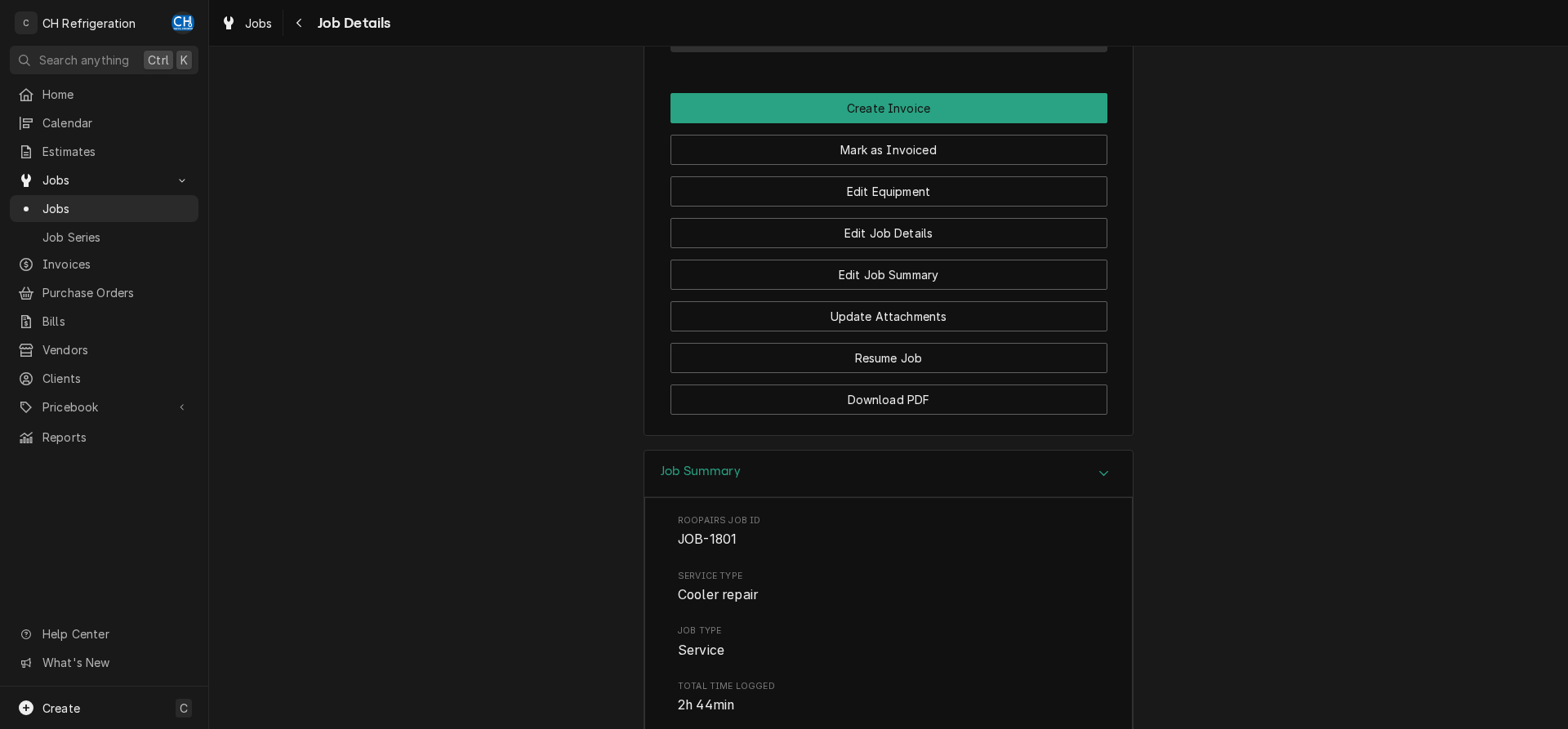
scroll to position [1478, 0]
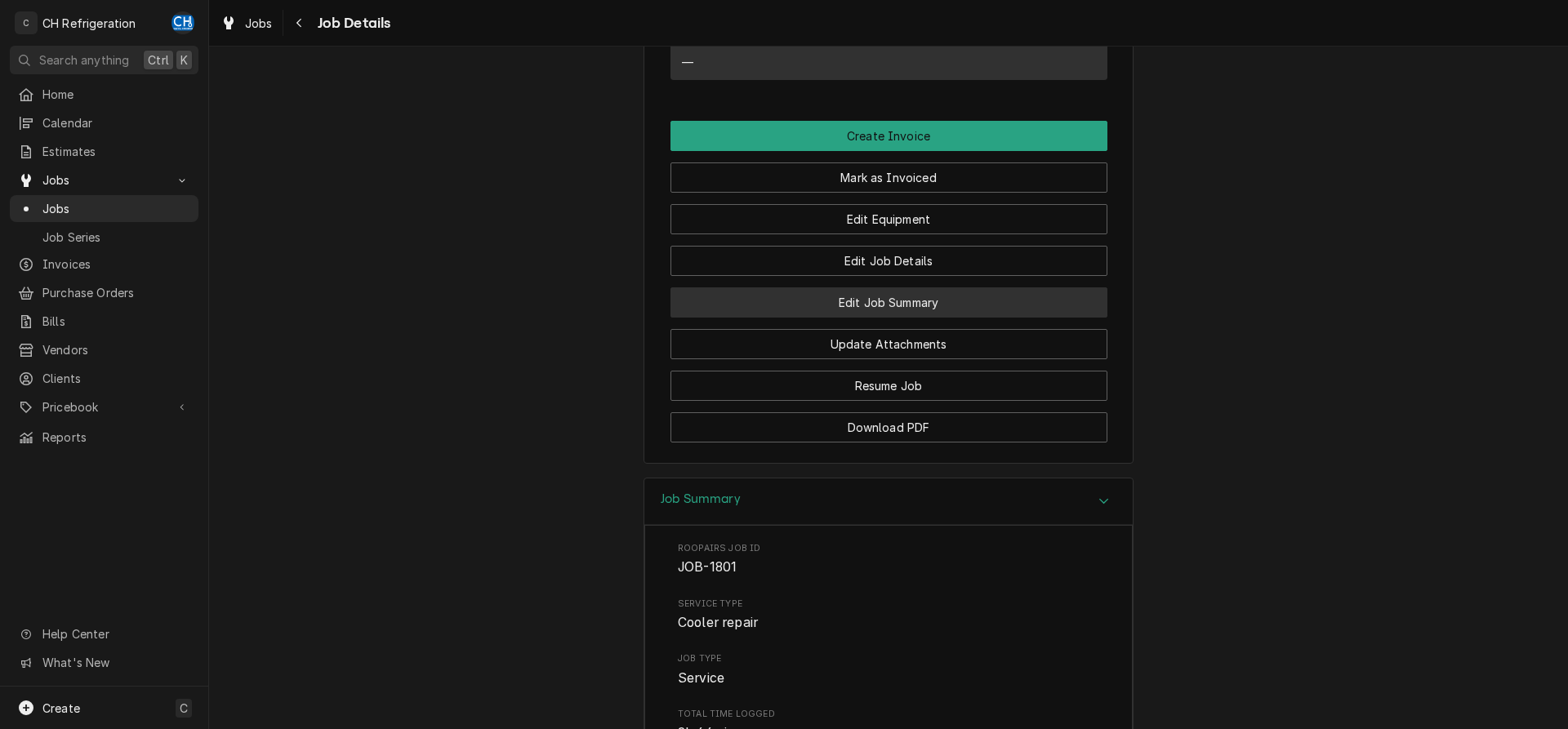
click at [893, 311] on button "Edit Job Summary" at bounding box center [889, 303] width 437 height 30
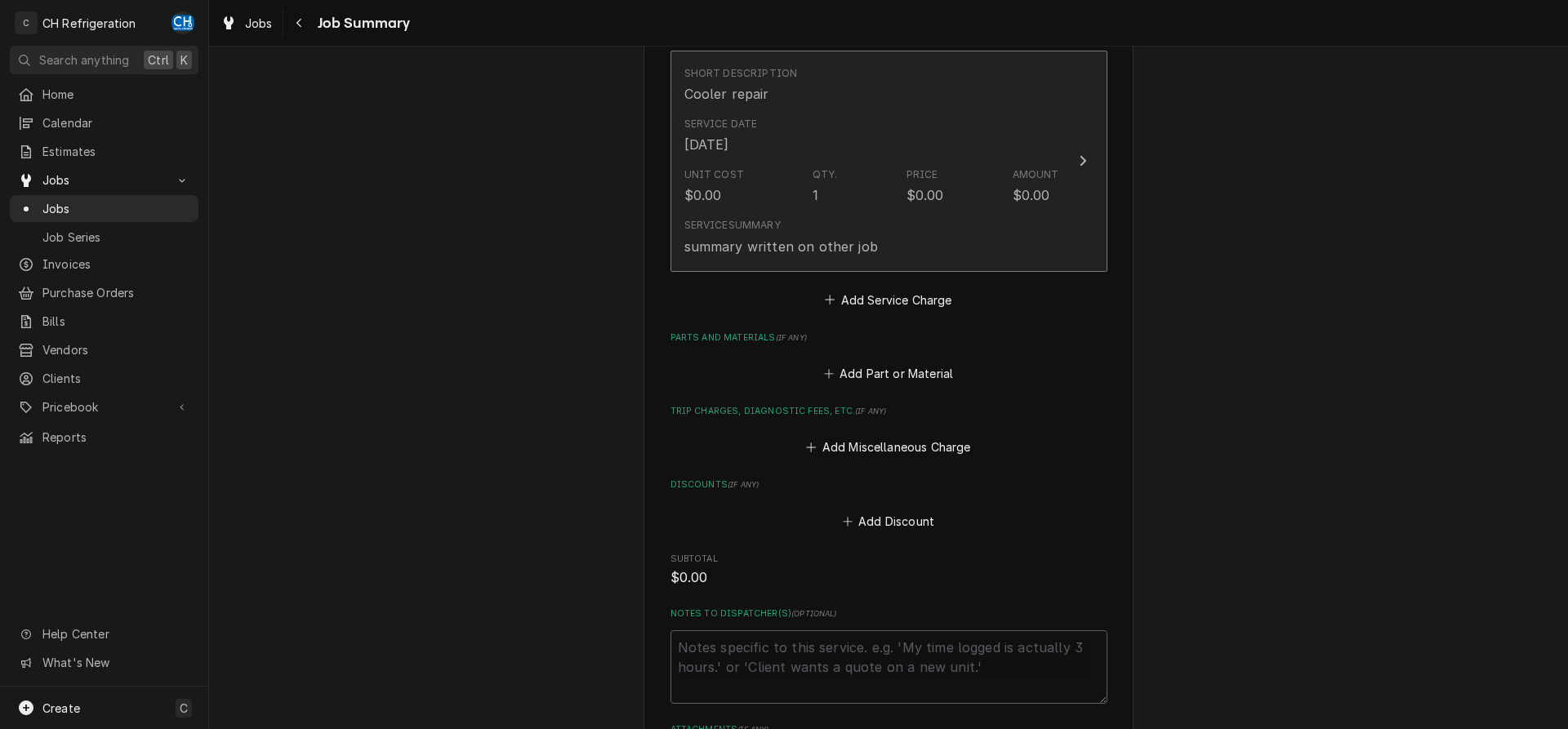
click at [878, 249] on div "Service Summary summary written on other job" at bounding box center [871, 237] width 375 height 50
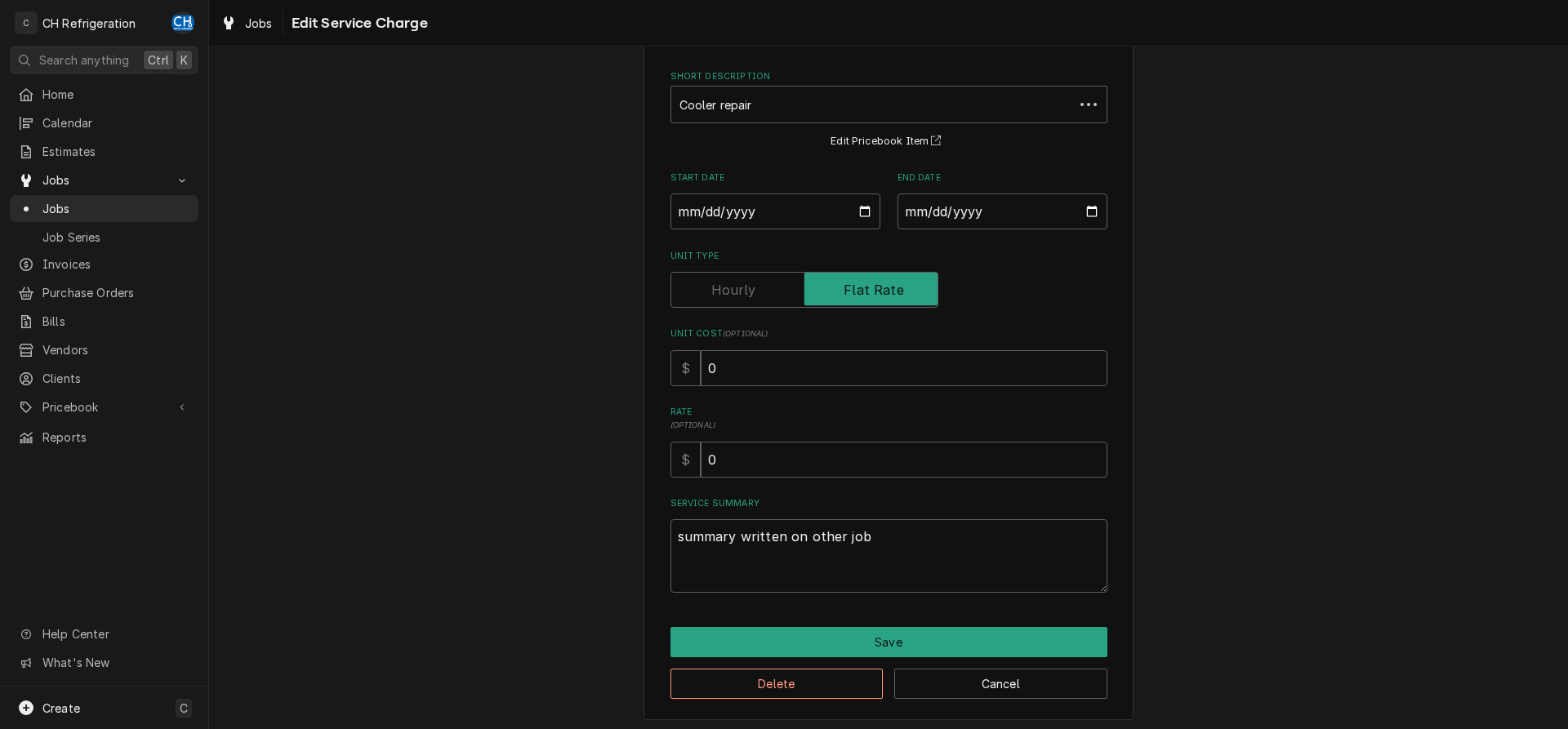
scroll to position [74, 0]
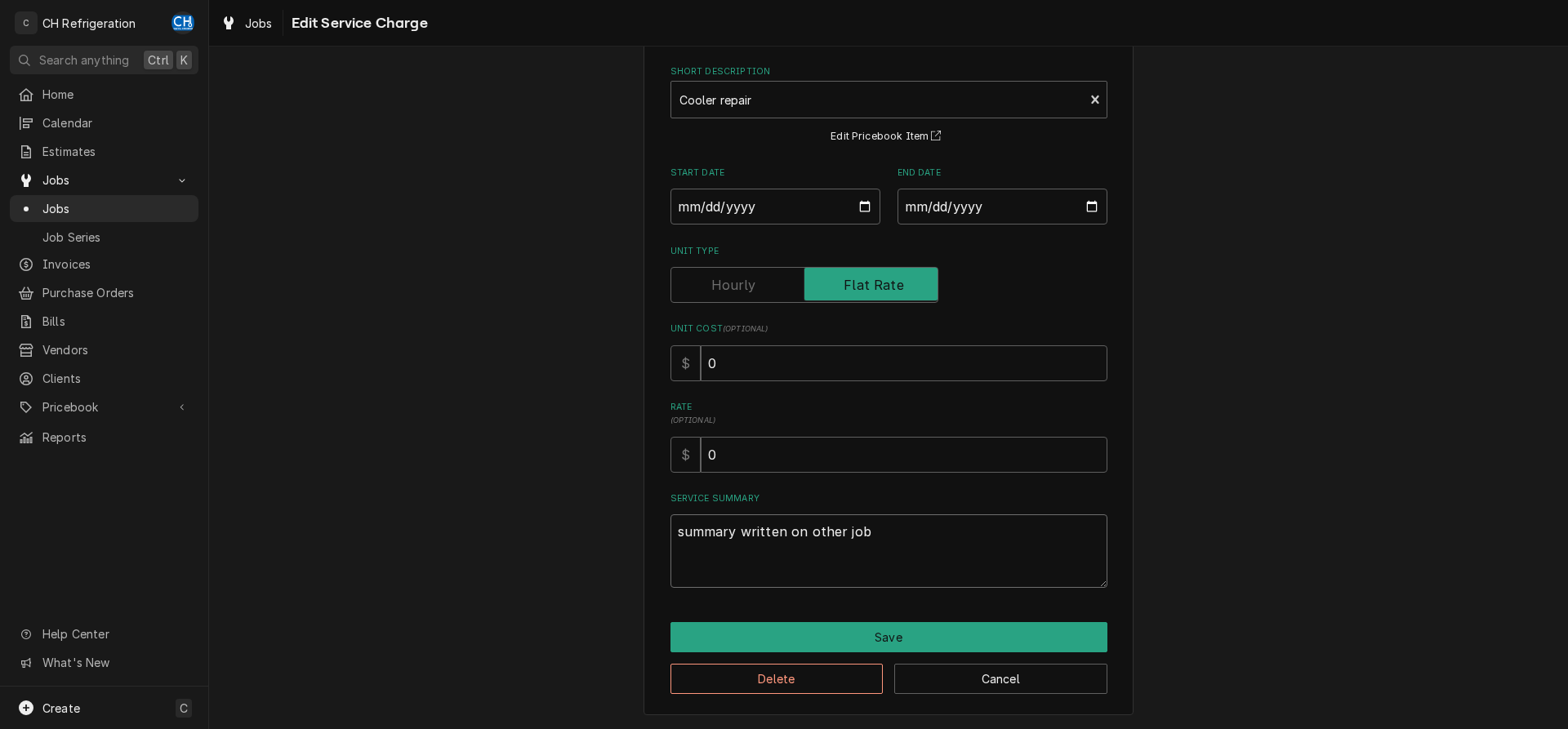
drag, startPoint x: 942, startPoint y: 545, endPoint x: 595, endPoint y: 530, distance: 347.3
click at [671, 537] on textarea "summary written on other job" at bounding box center [889, 551] width 437 height 73
type textarea "x"
paste textarea "We entered the facility and looked for the compressor went into the ceiling but…"
type textarea "x"
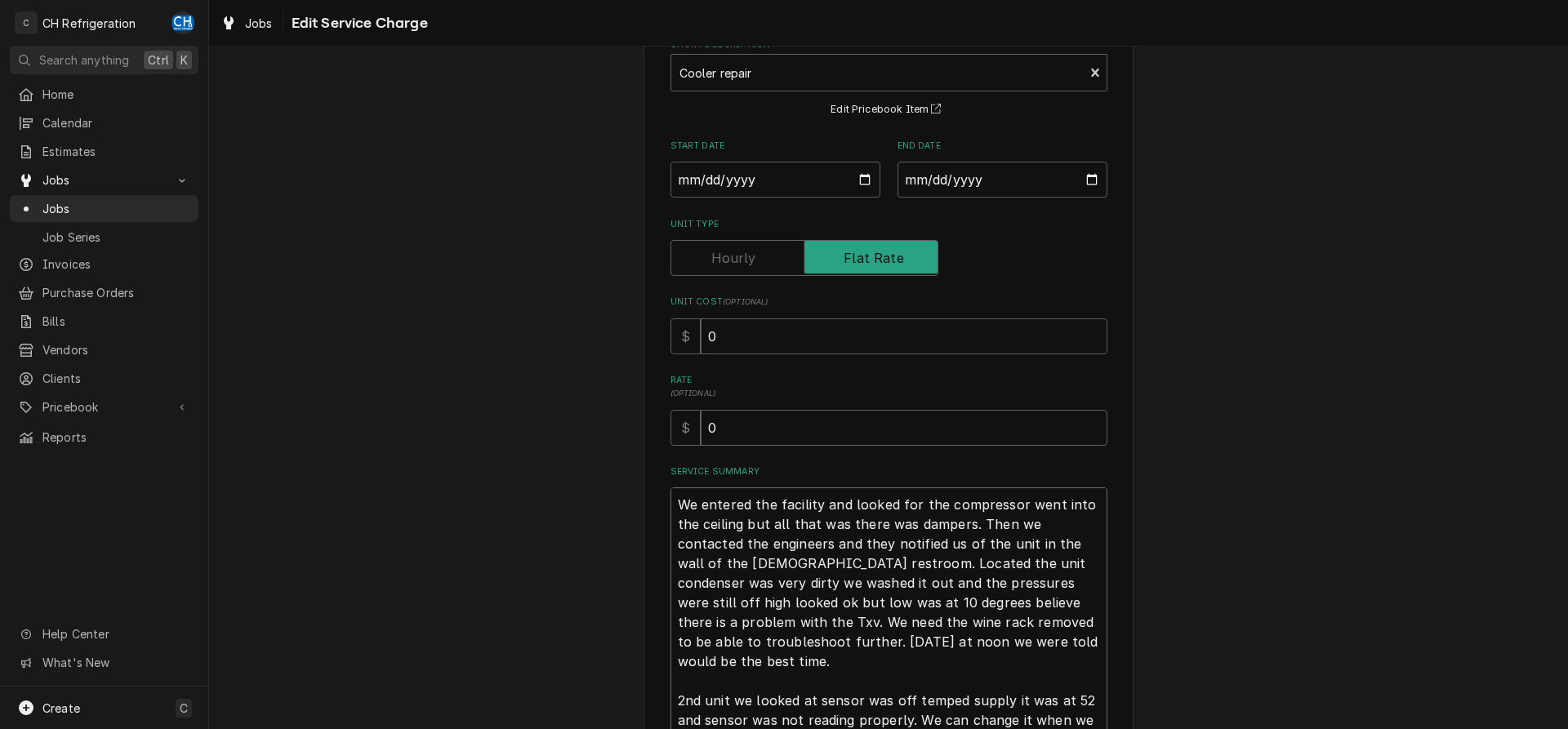
scroll to position [251, 0]
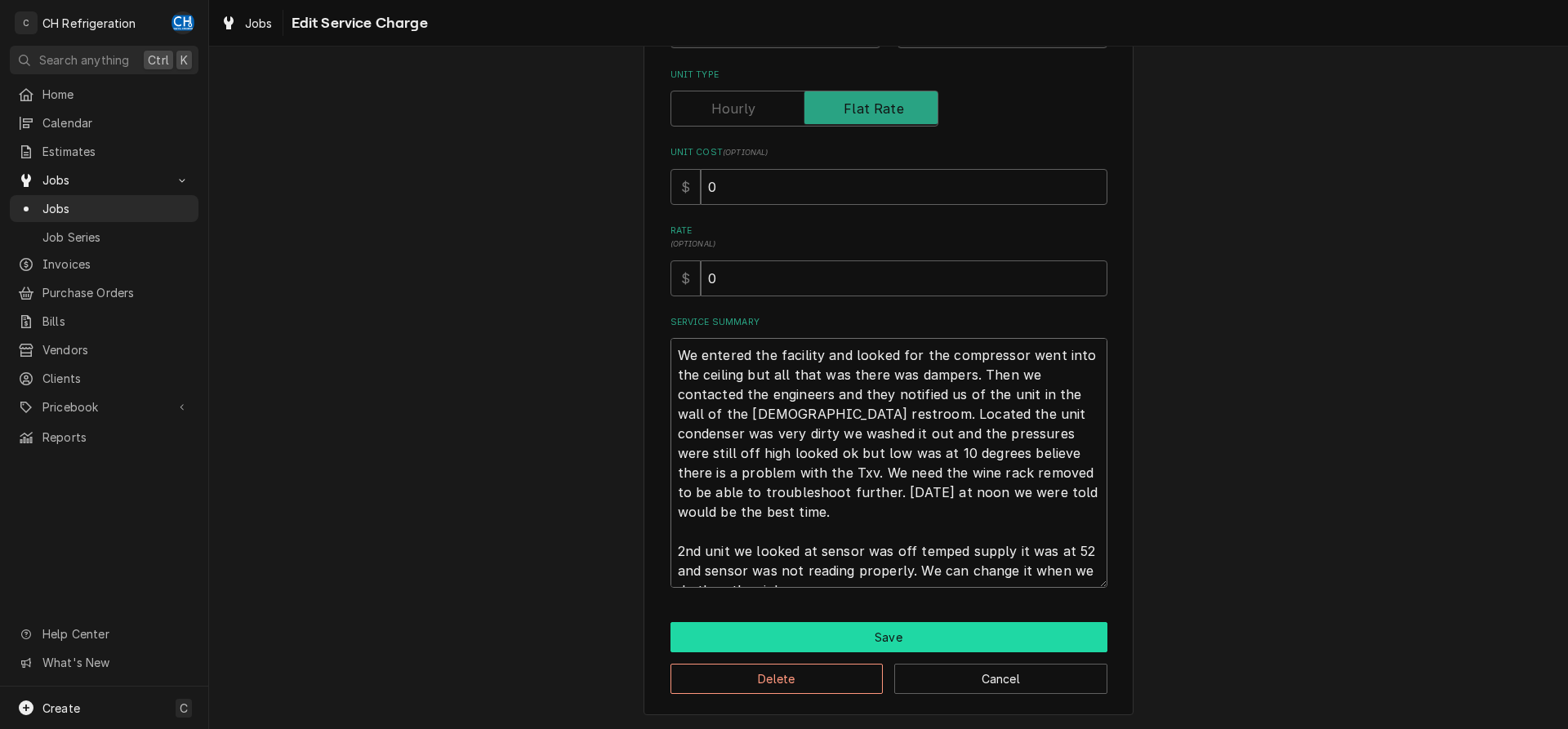
type textarea "We entered the facility and looked for the compressor went into the ceiling but…"
click at [879, 645] on button "Save" at bounding box center [889, 637] width 437 height 30
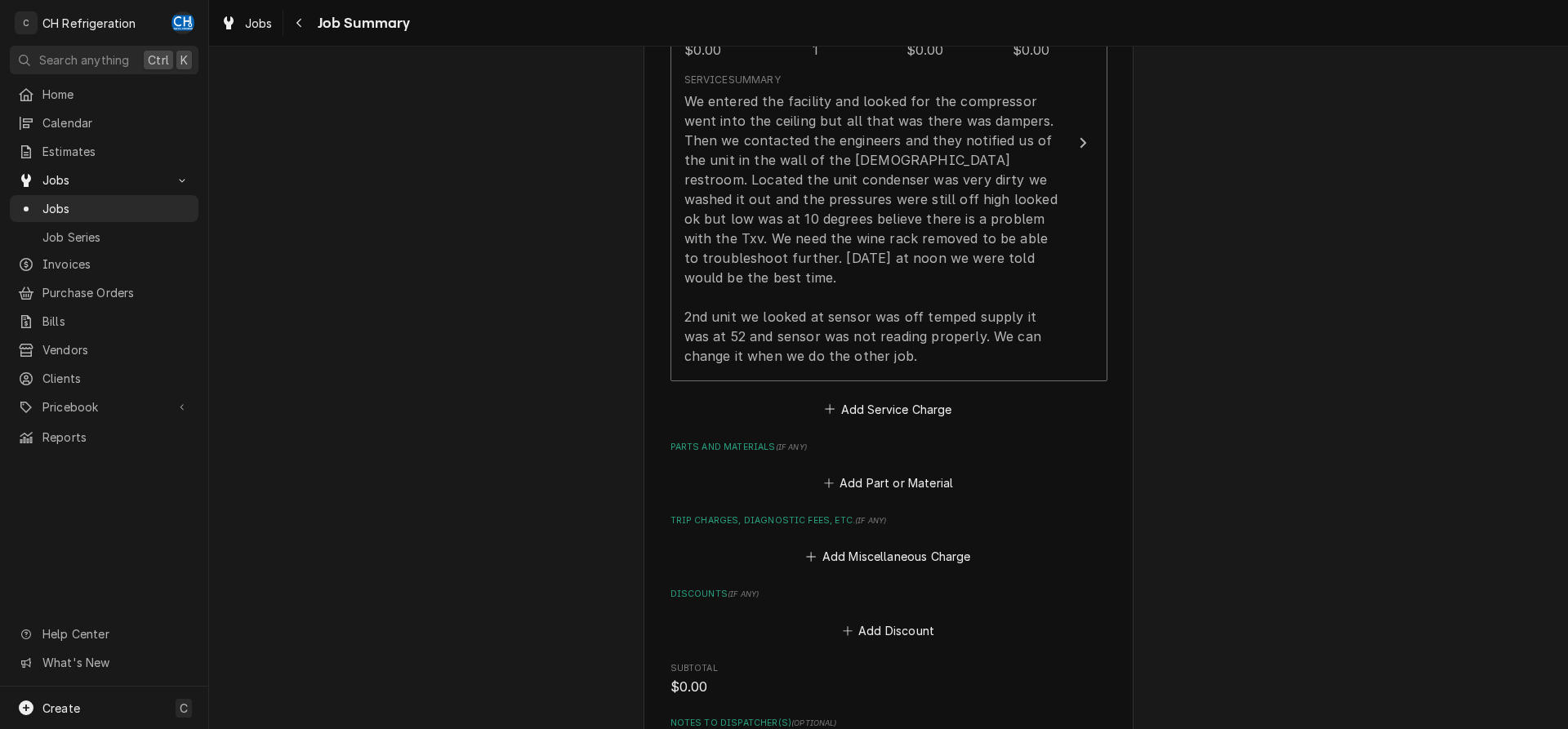
scroll to position [877, 0]
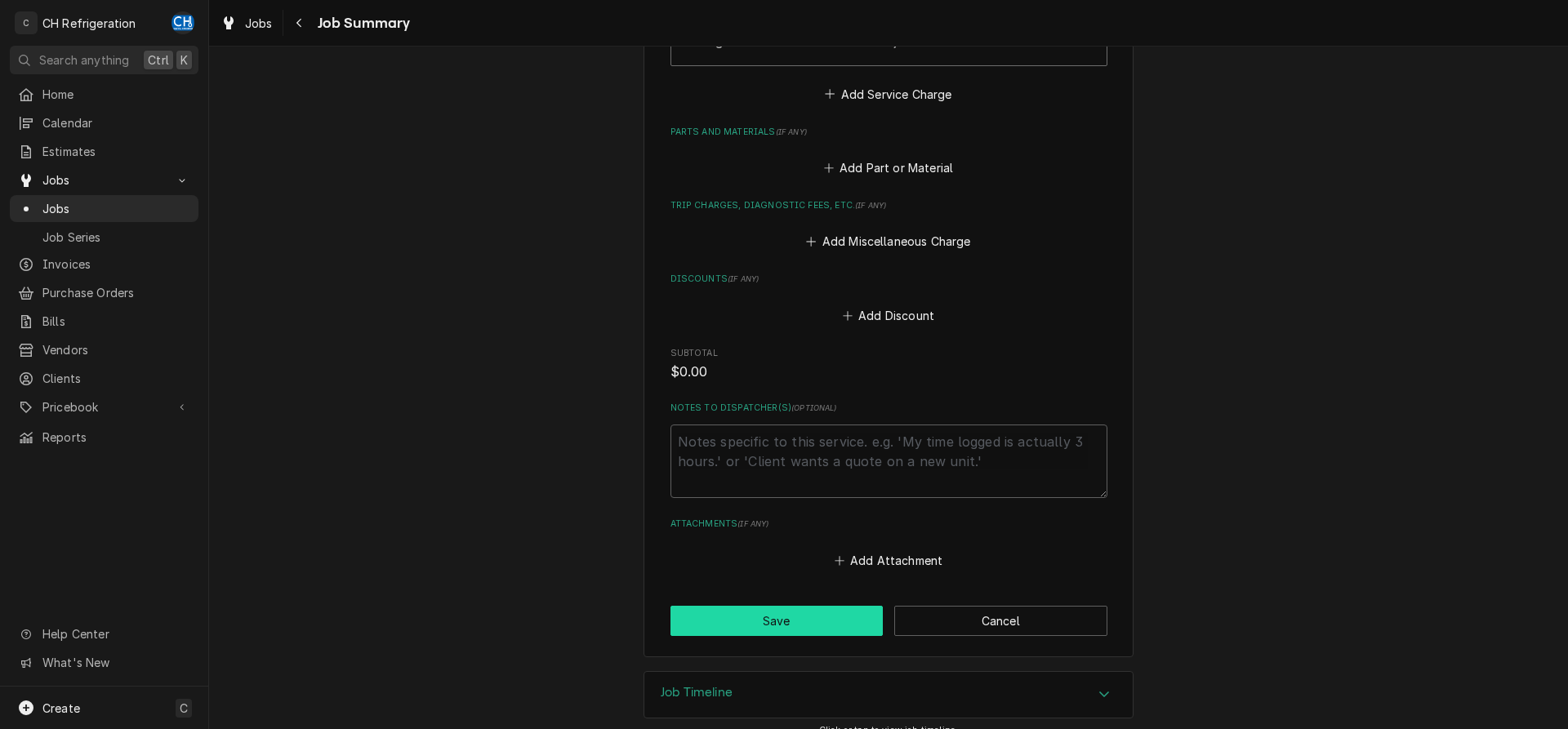
click at [780, 605] on button "Save" at bounding box center [777, 620] width 213 height 30
type textarea "x"
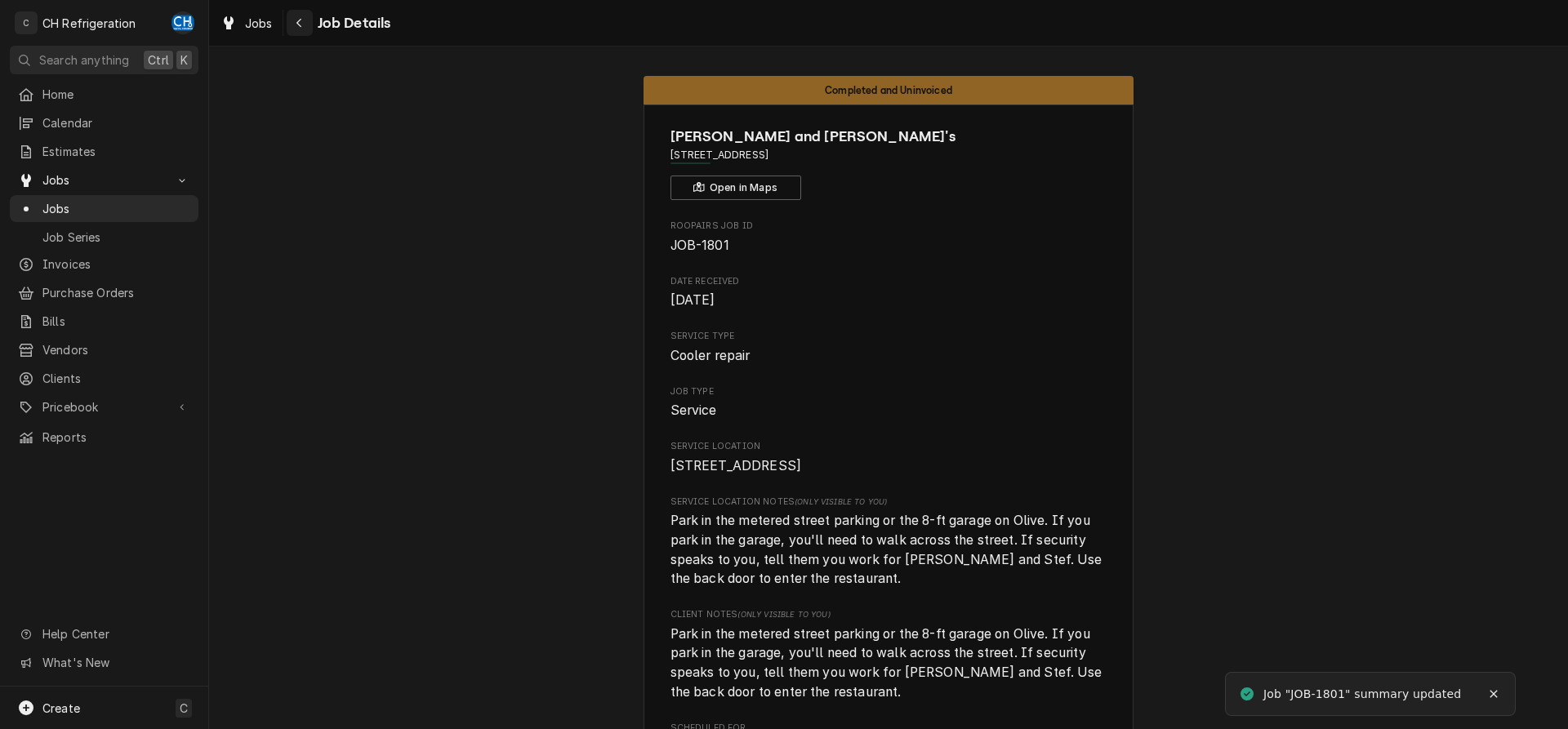
click at [287, 26] on button "Navigate back" at bounding box center [300, 23] width 26 height 26
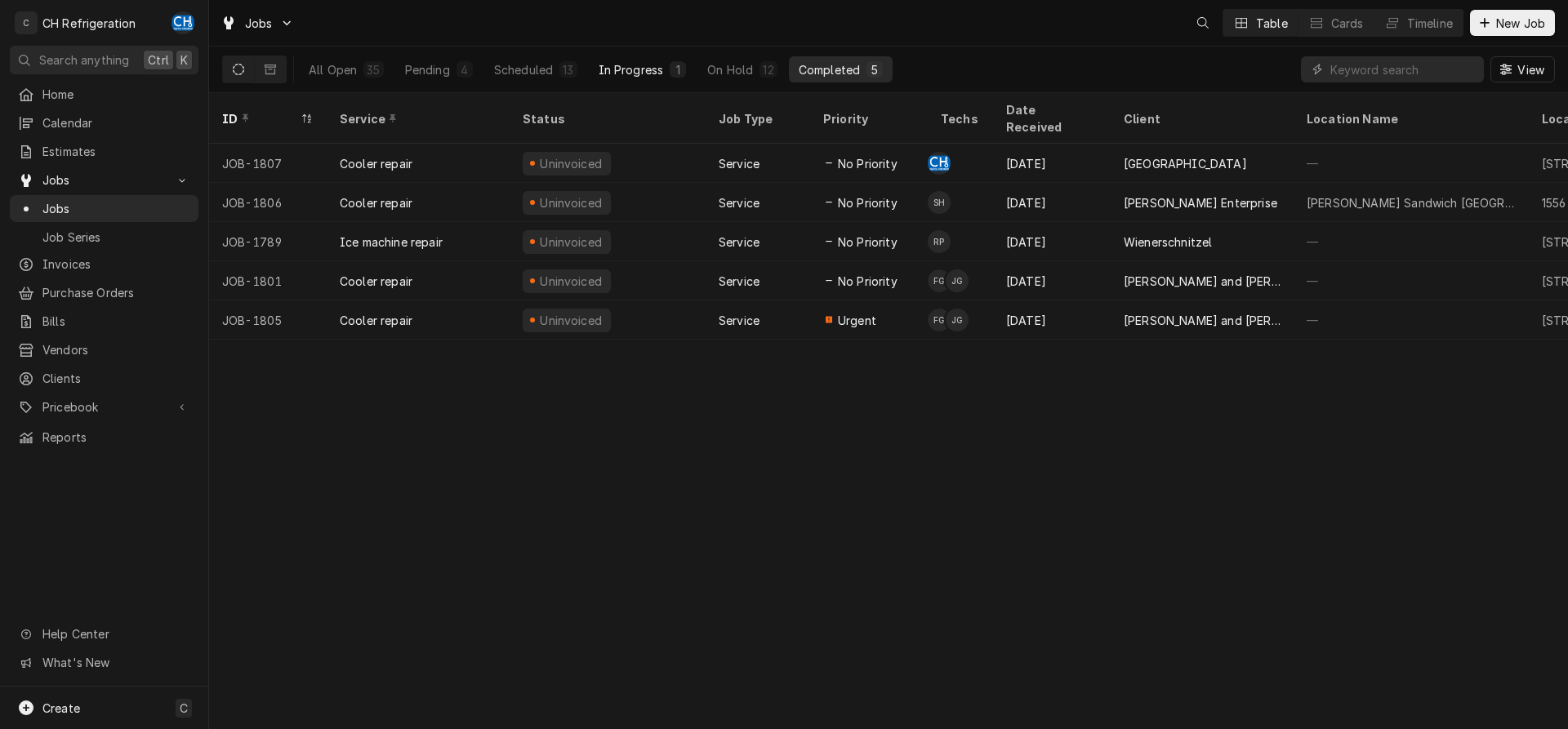
click at [624, 70] on div "In Progress" at bounding box center [631, 69] width 65 height 17
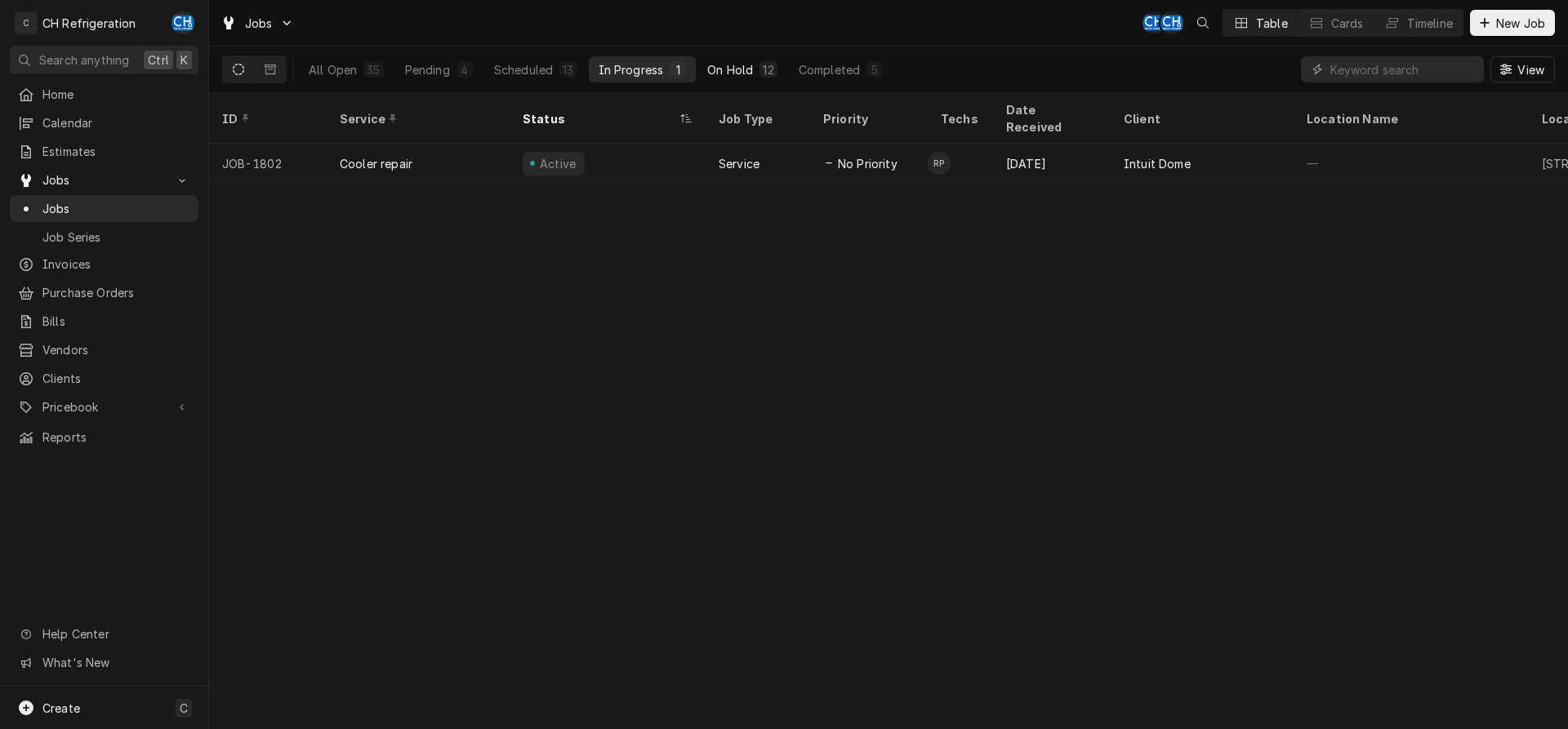
click at [770, 79] on button "On Hold 12" at bounding box center [742, 70] width 89 height 26
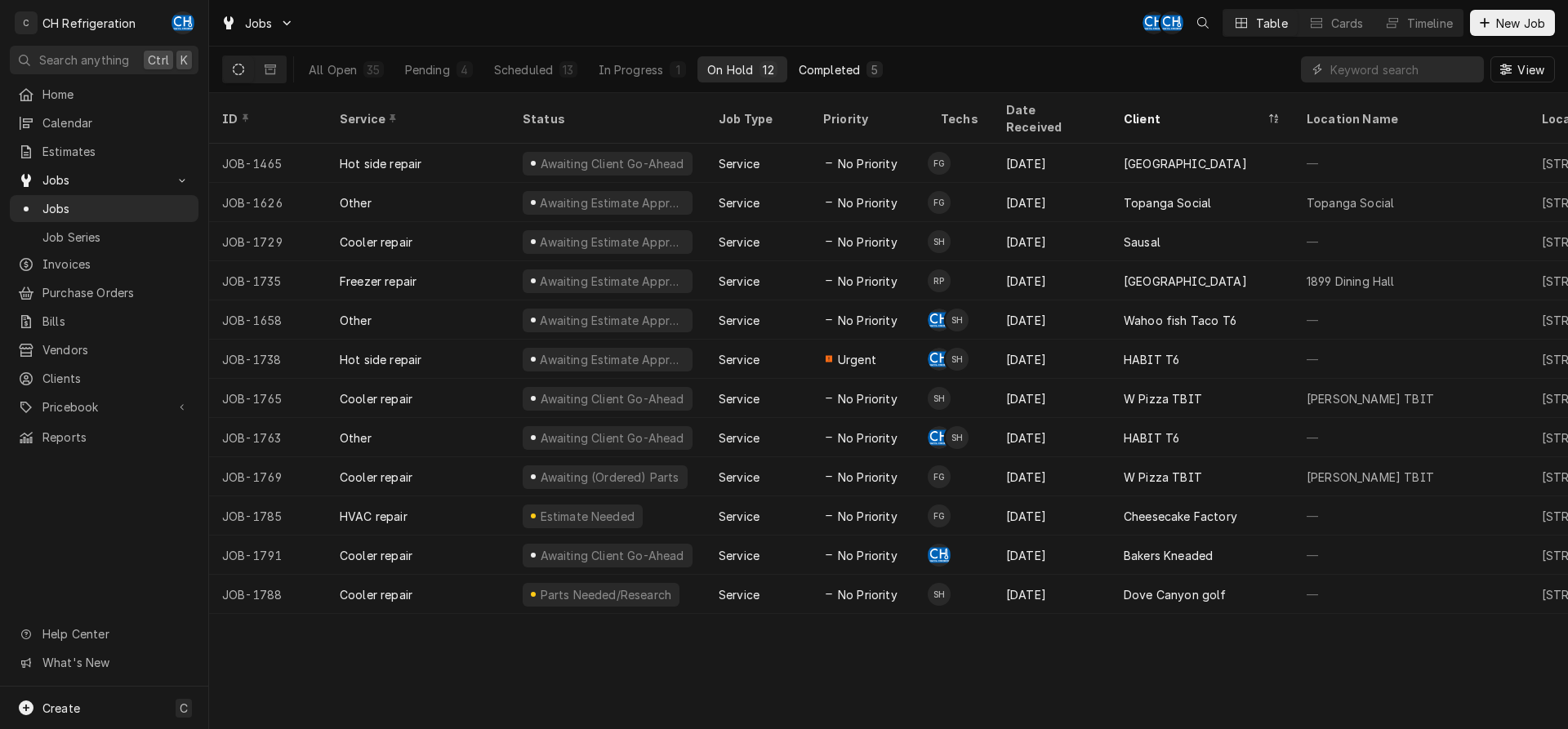
click at [872, 63] on div "5" at bounding box center [874, 69] width 10 height 17
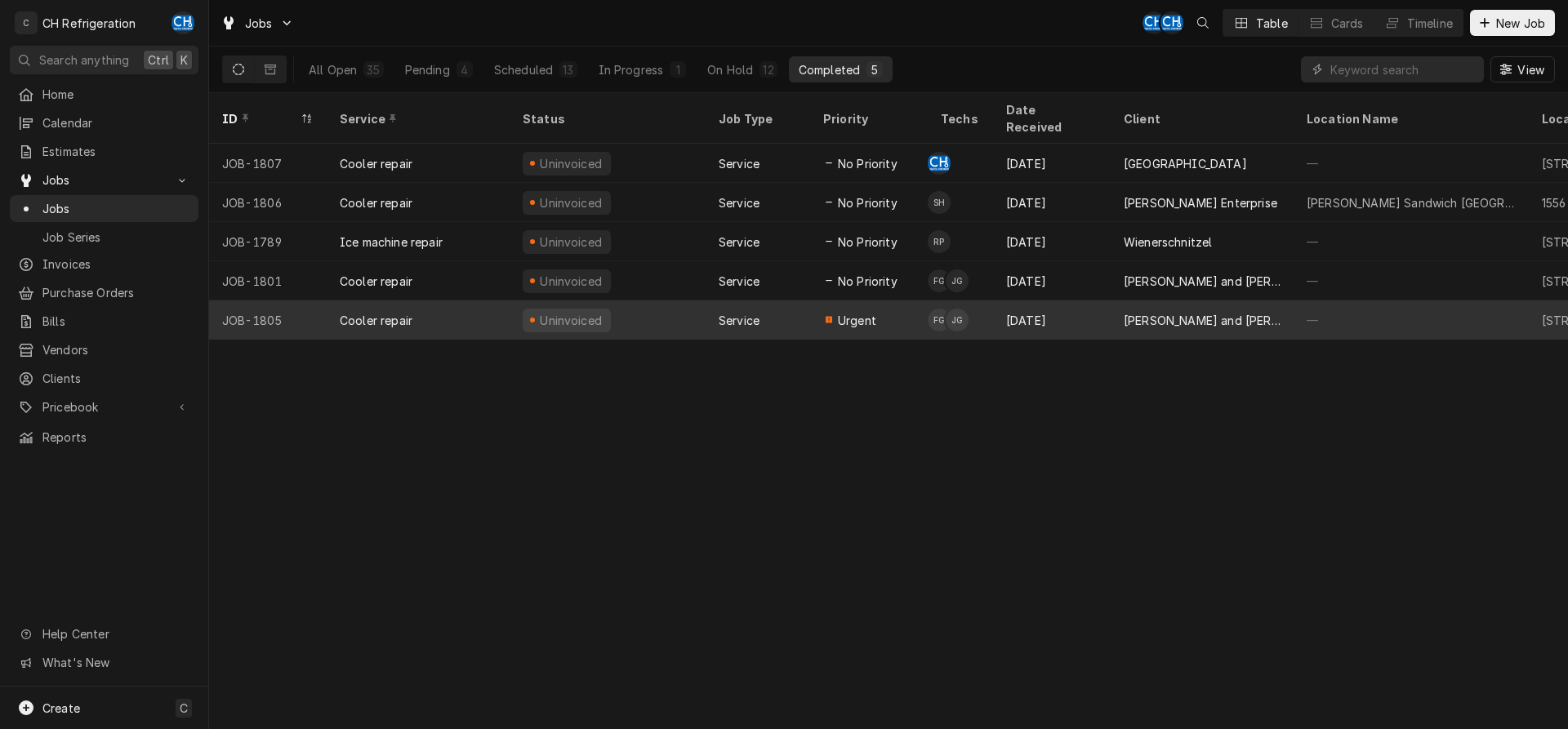
click at [1104, 300] on div "Aug 25" at bounding box center [1052, 319] width 117 height 39
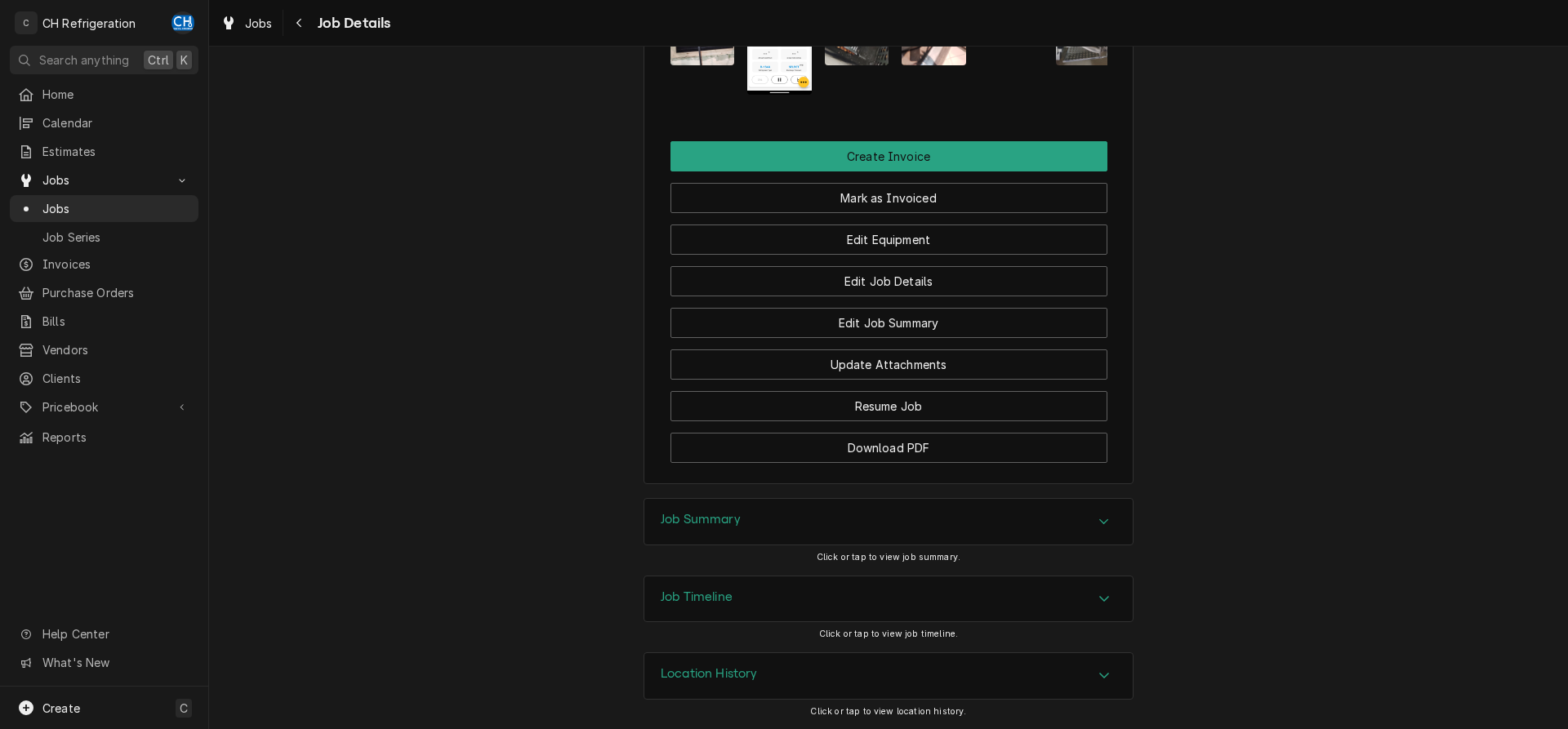
drag, startPoint x: 715, startPoint y: 516, endPoint x: 547, endPoint y: 482, distance: 171.4
click at [714, 516] on h3 "Job Summary" at bounding box center [700, 520] width 80 height 16
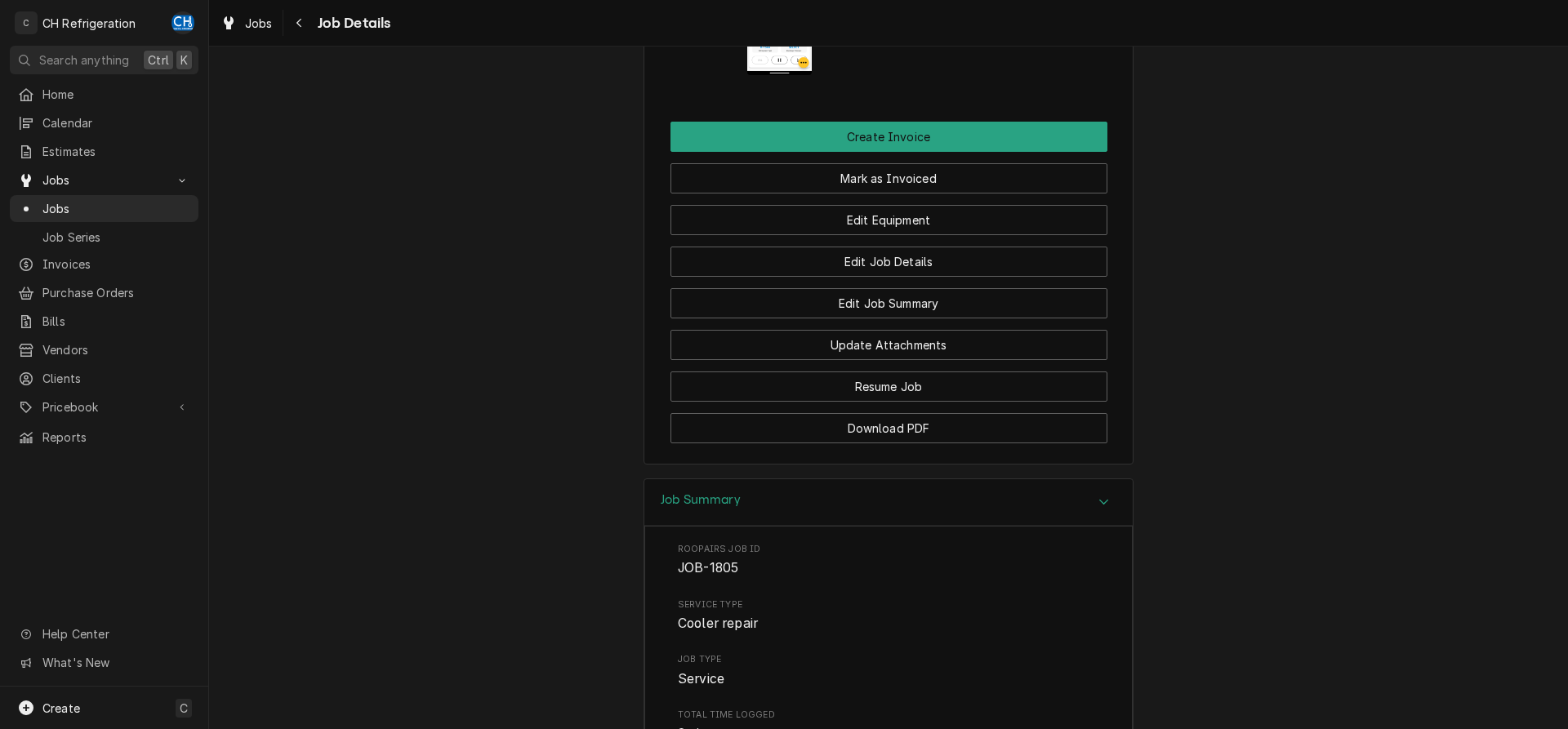
scroll to position [1599, 0]
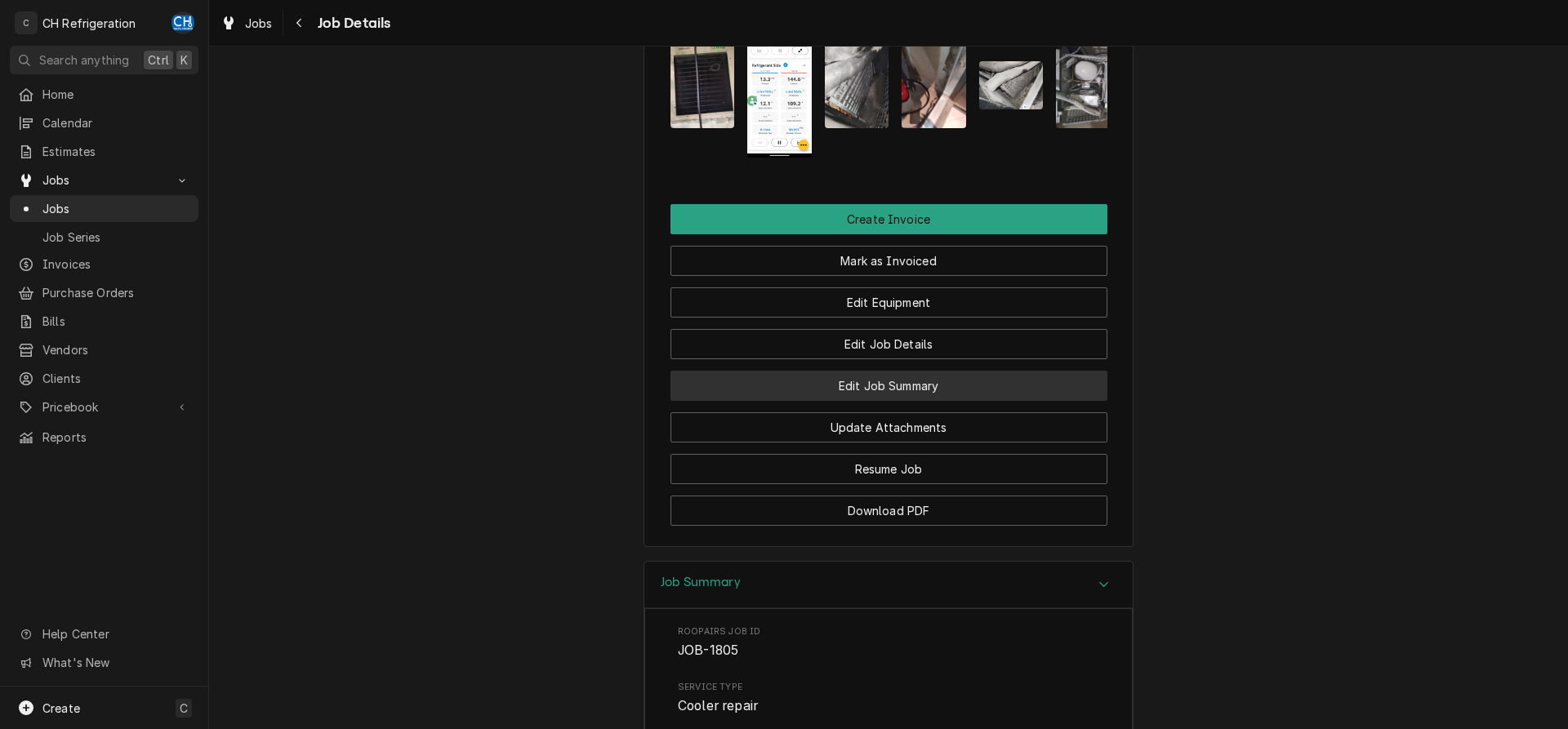
click at [908, 401] on button "Edit Job Summary" at bounding box center [889, 386] width 437 height 30
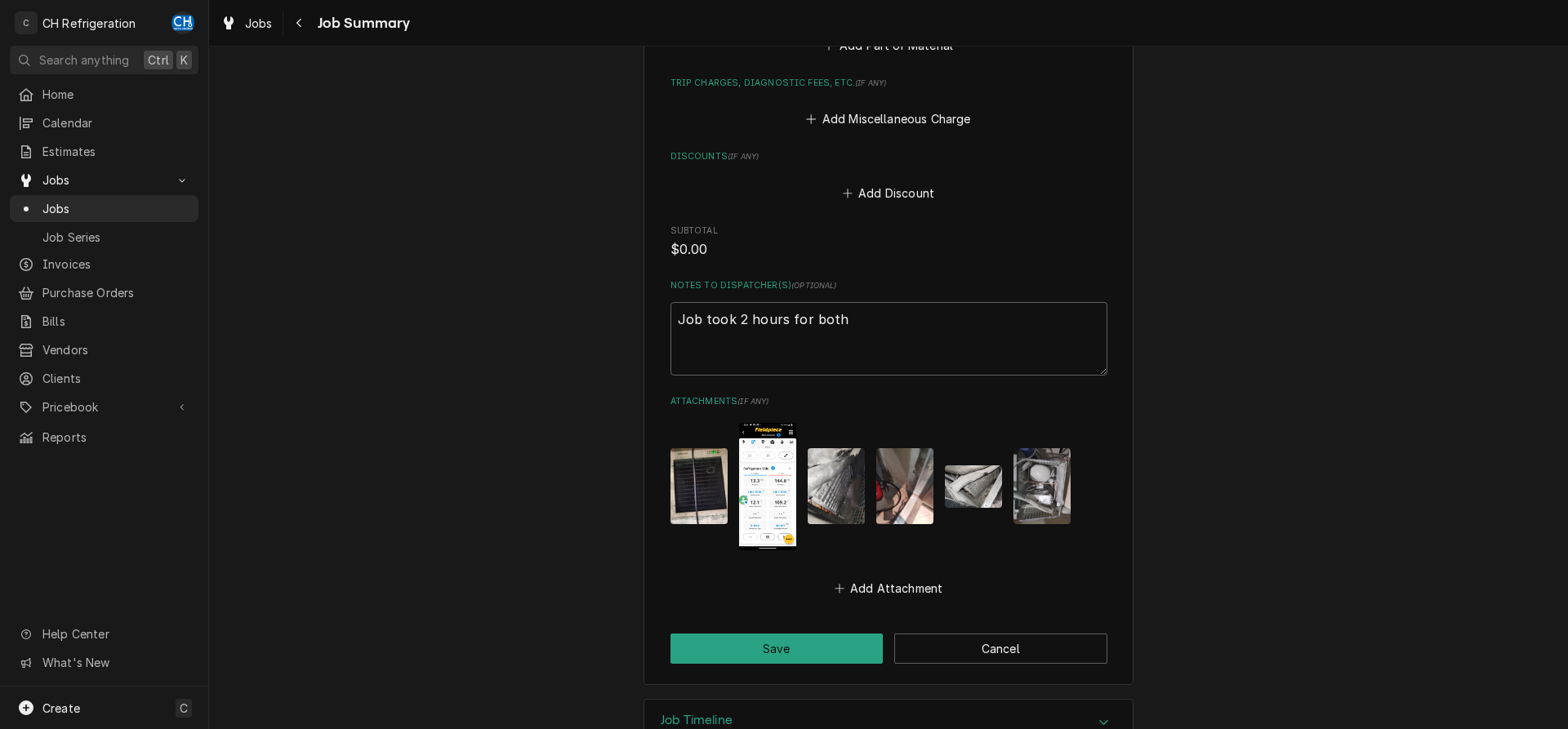
scroll to position [1027, 0]
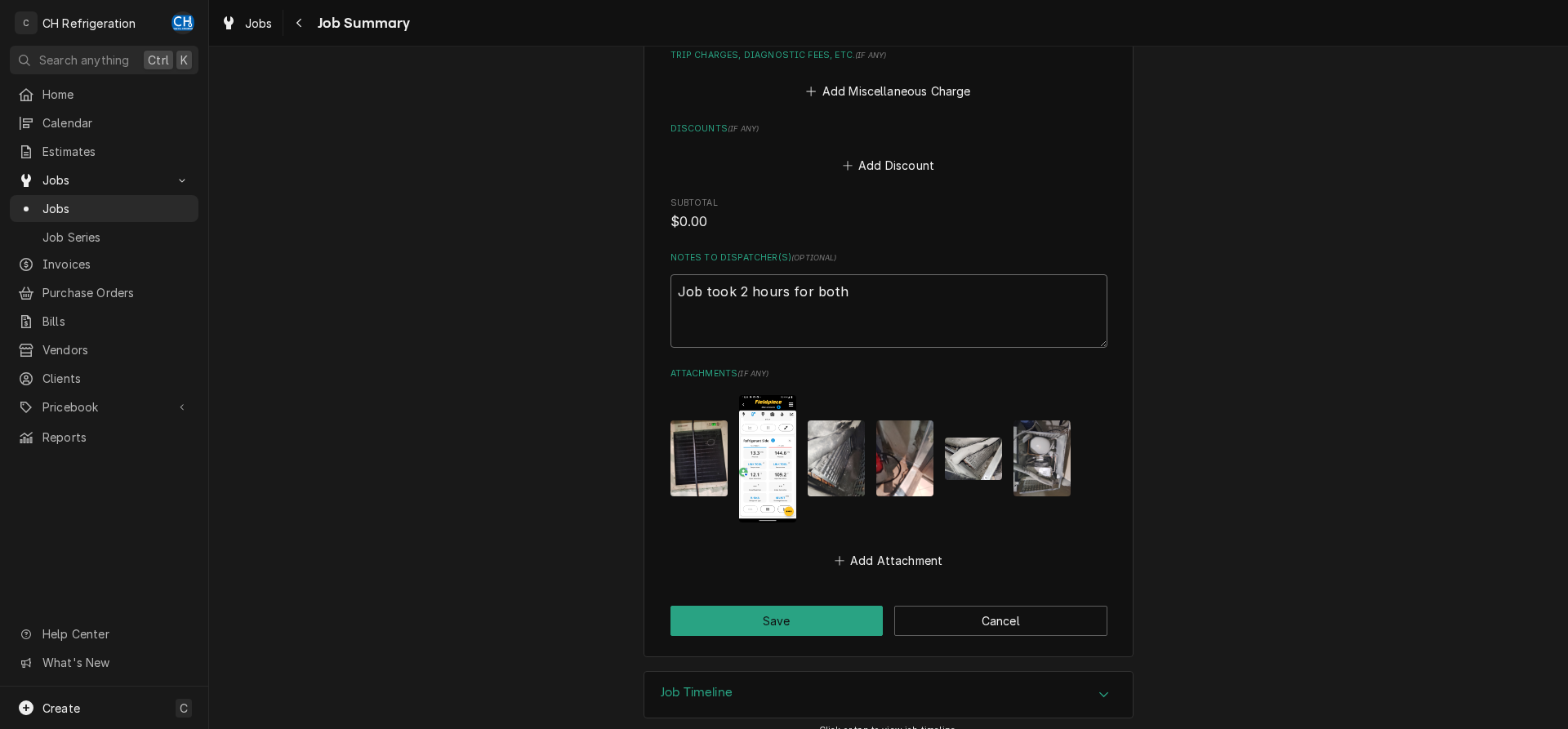
click at [890, 309] on textarea "Job took 2 hours for both" at bounding box center [889, 311] width 437 height 73
drag, startPoint x: 893, startPoint y: 274, endPoint x: 636, endPoint y: 267, distance: 257.1
click at [671, 274] on textarea "Job took 2 hours for both" at bounding box center [889, 311] width 437 height 73
type textarea "x"
type textarea "2"
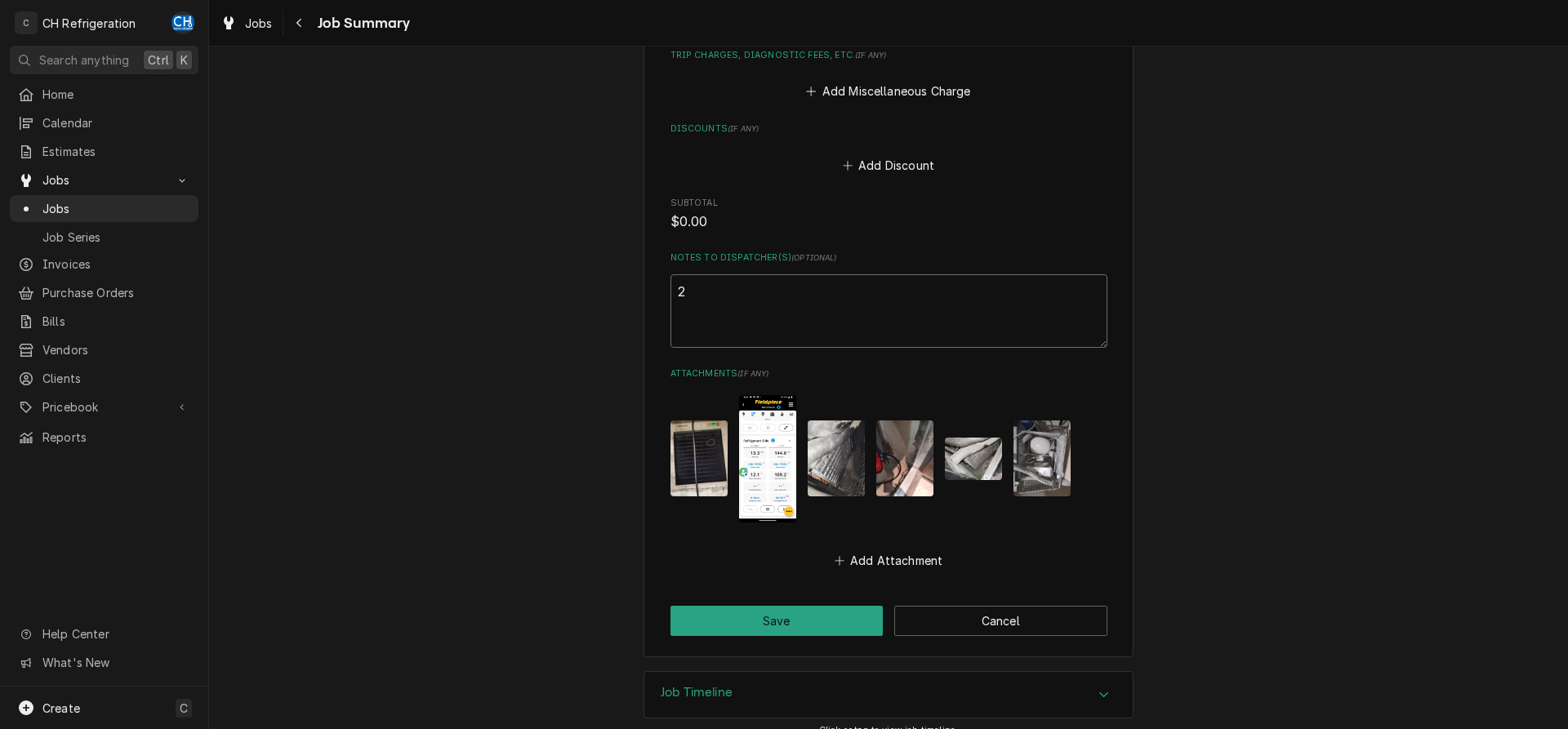
type textarea "x"
type textarea "2."
type textarea "x"
type textarea "2.5"
type textarea "x"
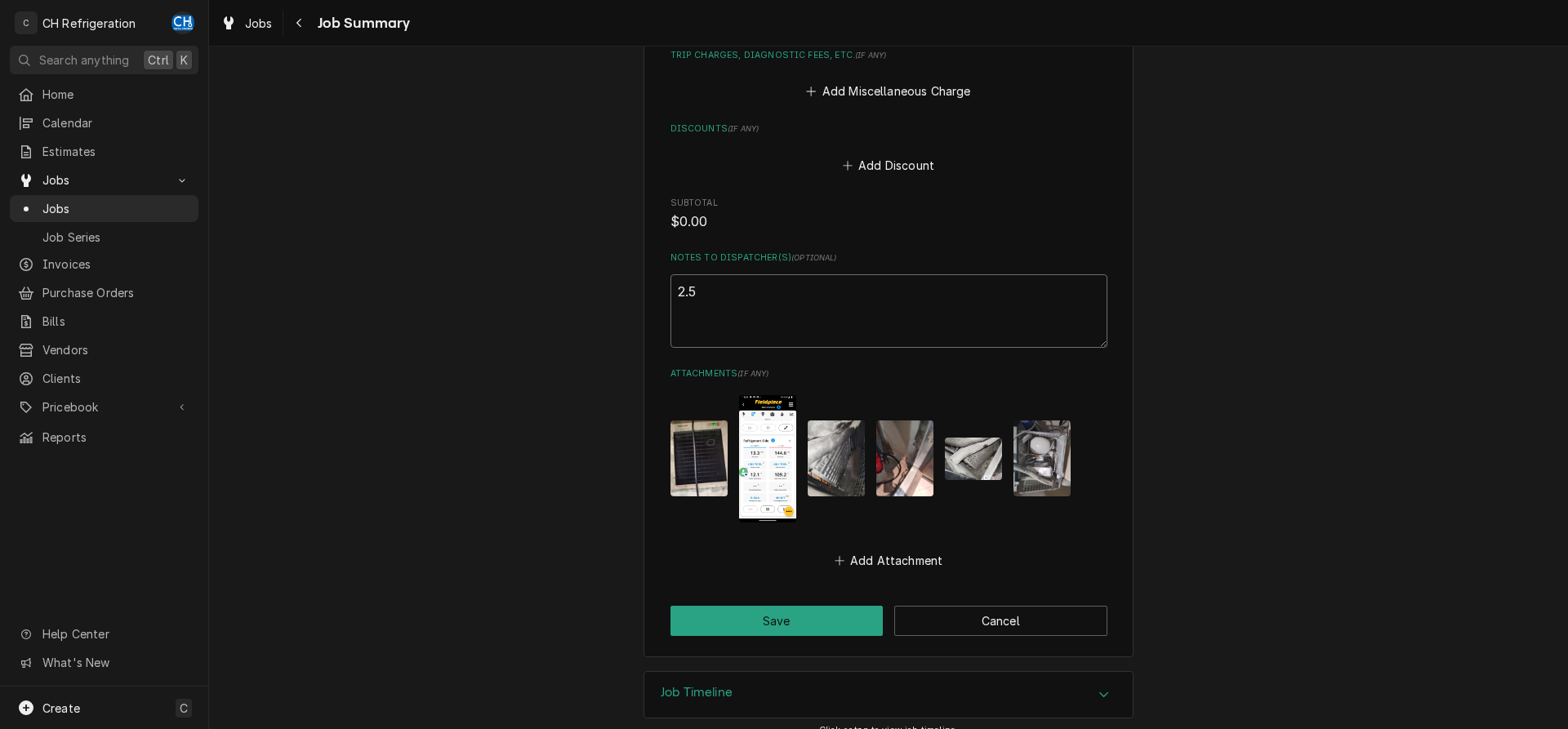
type textarea "2.5"
type textarea "x"
type textarea "2.5 h"
type textarea "x"
type textarea "2.5 hr"
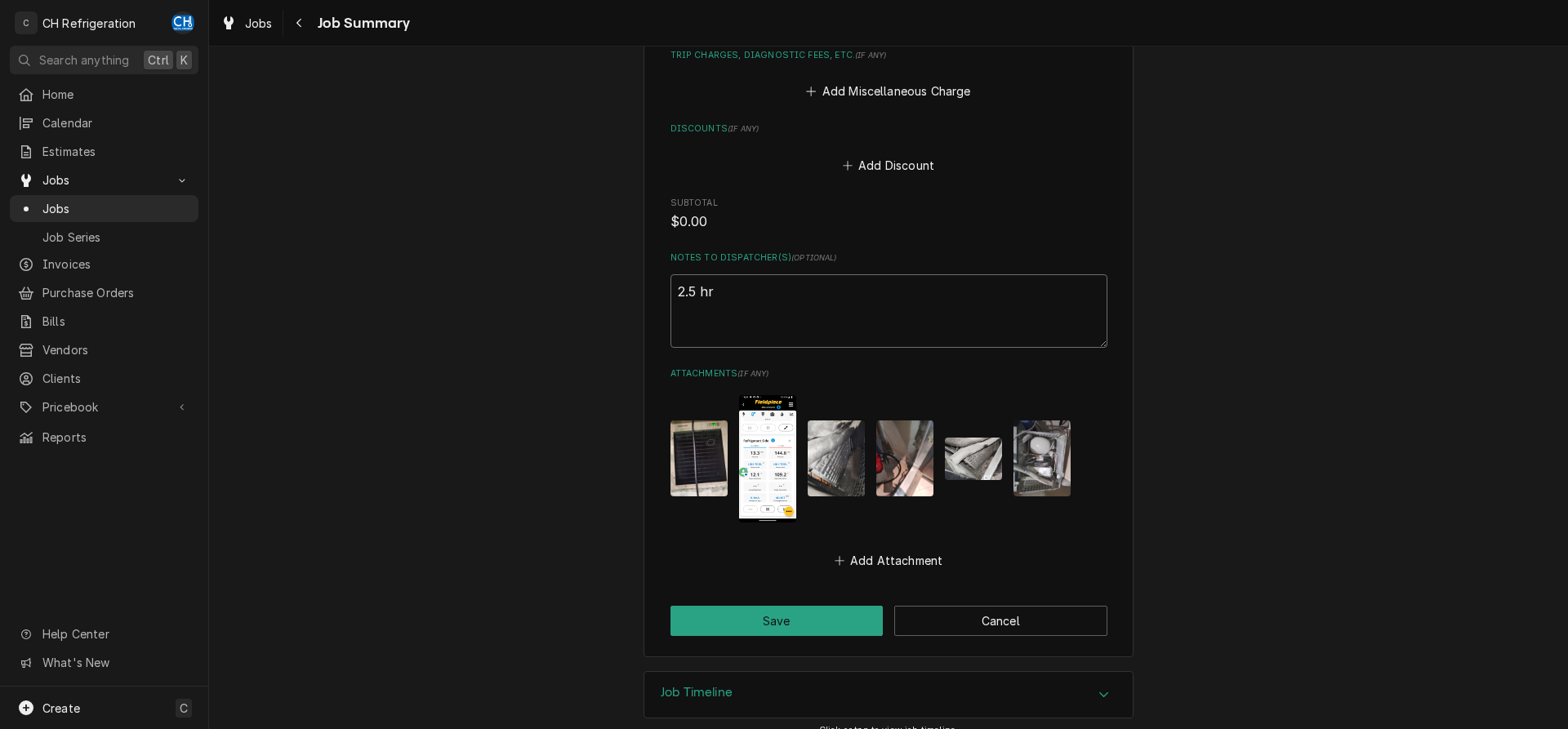
type textarea "x"
type textarea "2.5 hrs"
type textarea "x"
type textarea "2.5 hrs"
drag, startPoint x: 671, startPoint y: 272, endPoint x: 705, endPoint y: 275, distance: 34.1
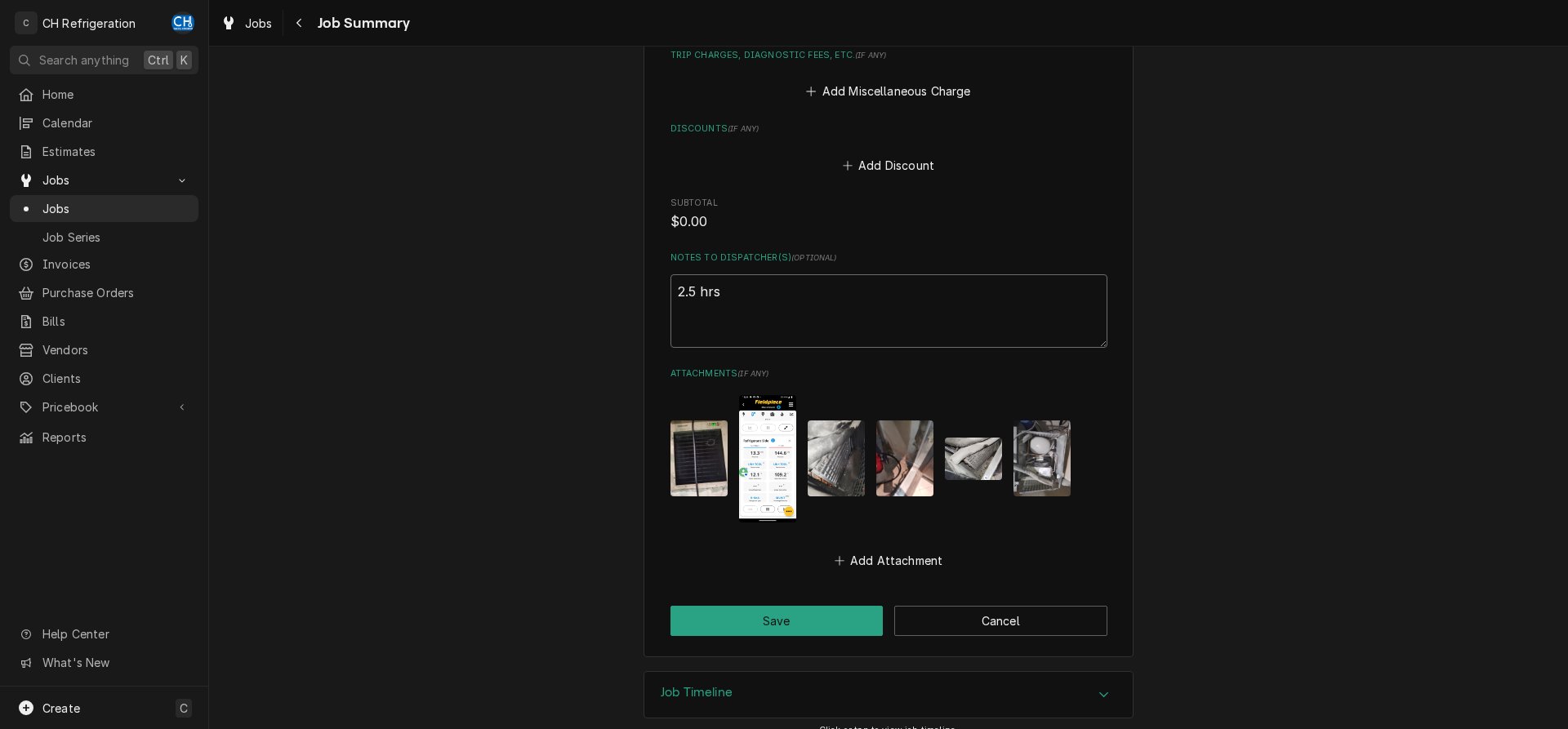
click at [674, 274] on textarea "2.5 hrs" at bounding box center [889, 311] width 437 height 73
type textarea "x"
type textarea "f2.5 hrs"
type textarea "x"
type textarea "fo2.5 hrs"
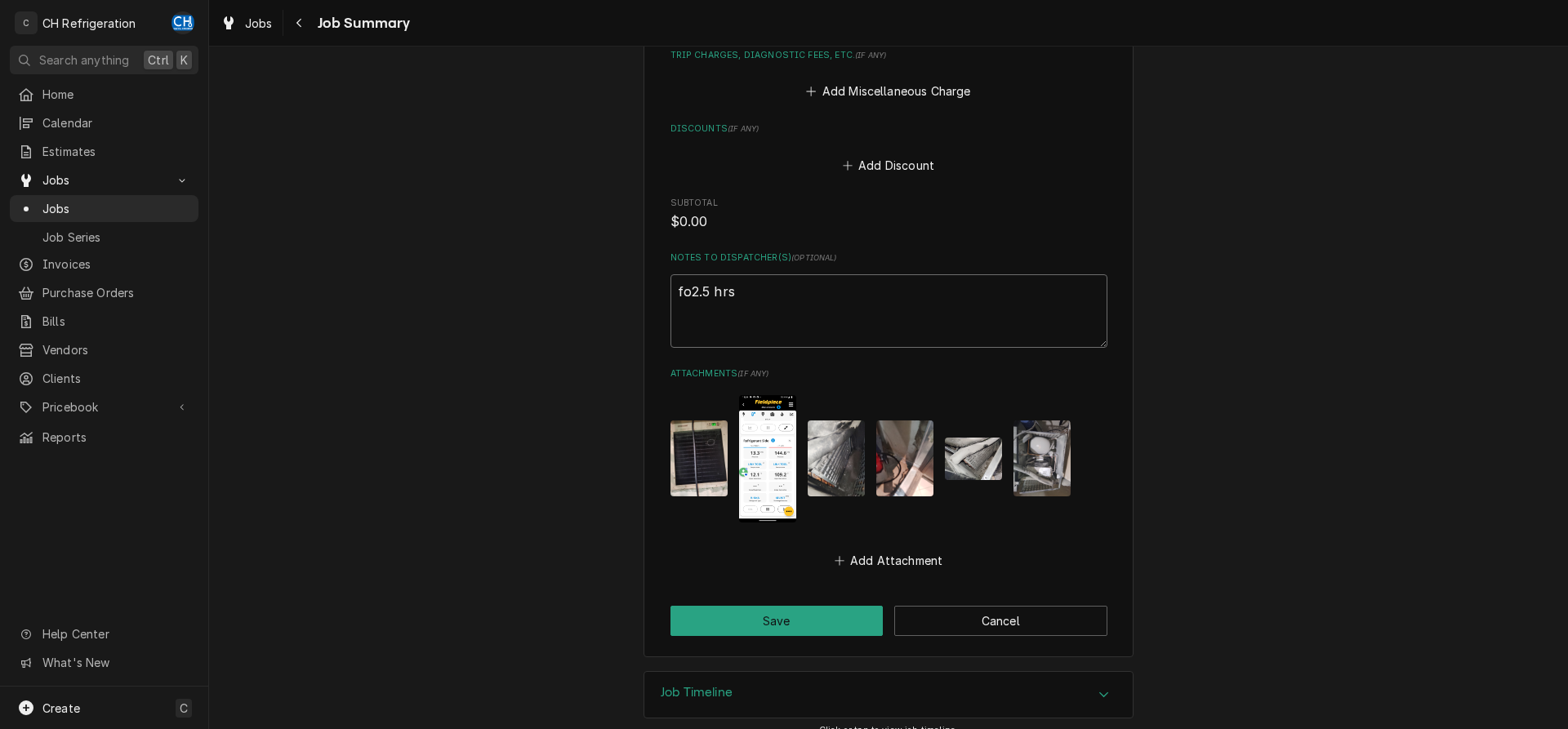
type textarea "x"
type textarea "for2.5 hrs"
type textarea "x"
type textarea "for 2.5 hrs"
type textarea "x"
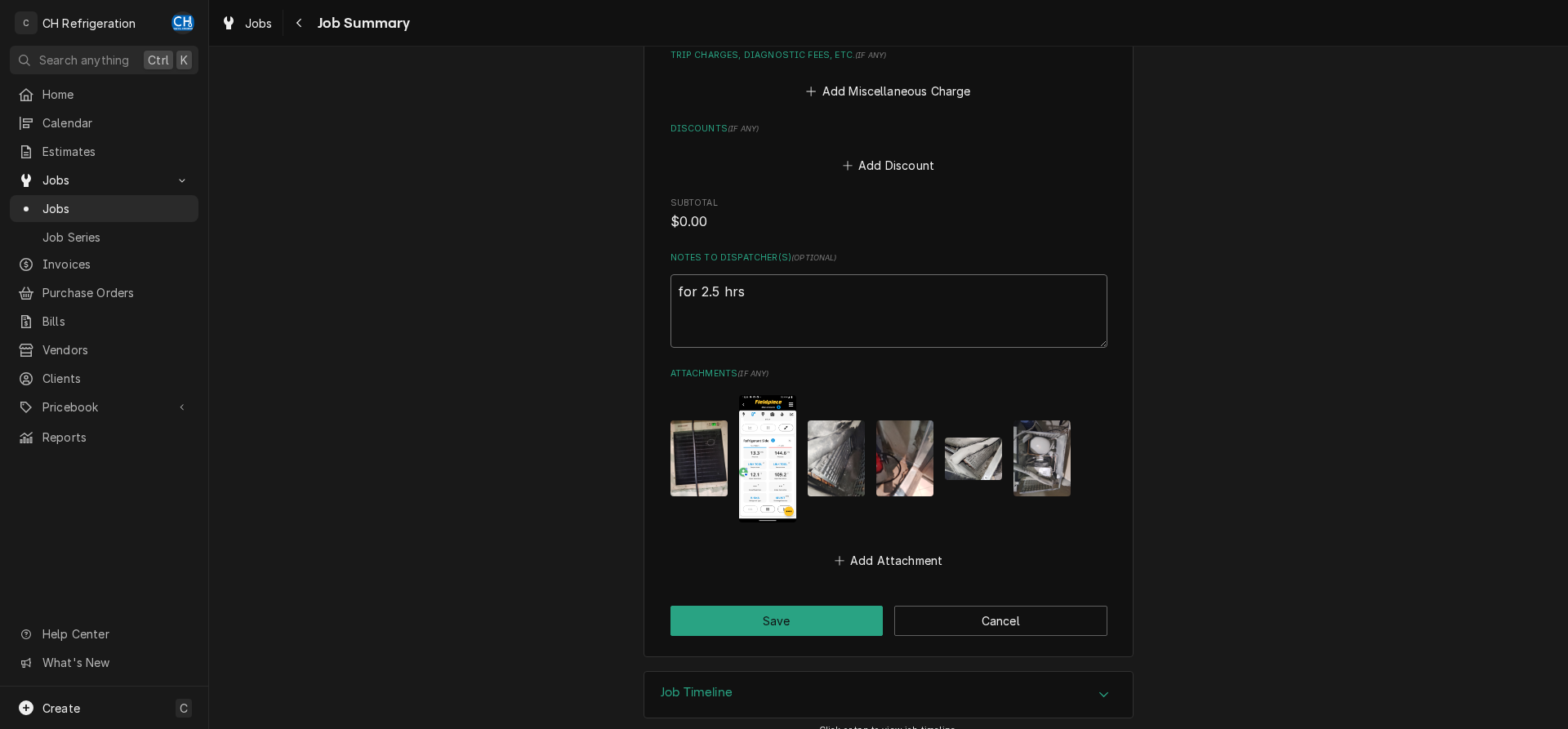
type textarea "for a2.5 hrs"
type textarea "x"
type textarea "for ad2.5 hrs"
type textarea "x"
type textarea "for adm2.5 hrs"
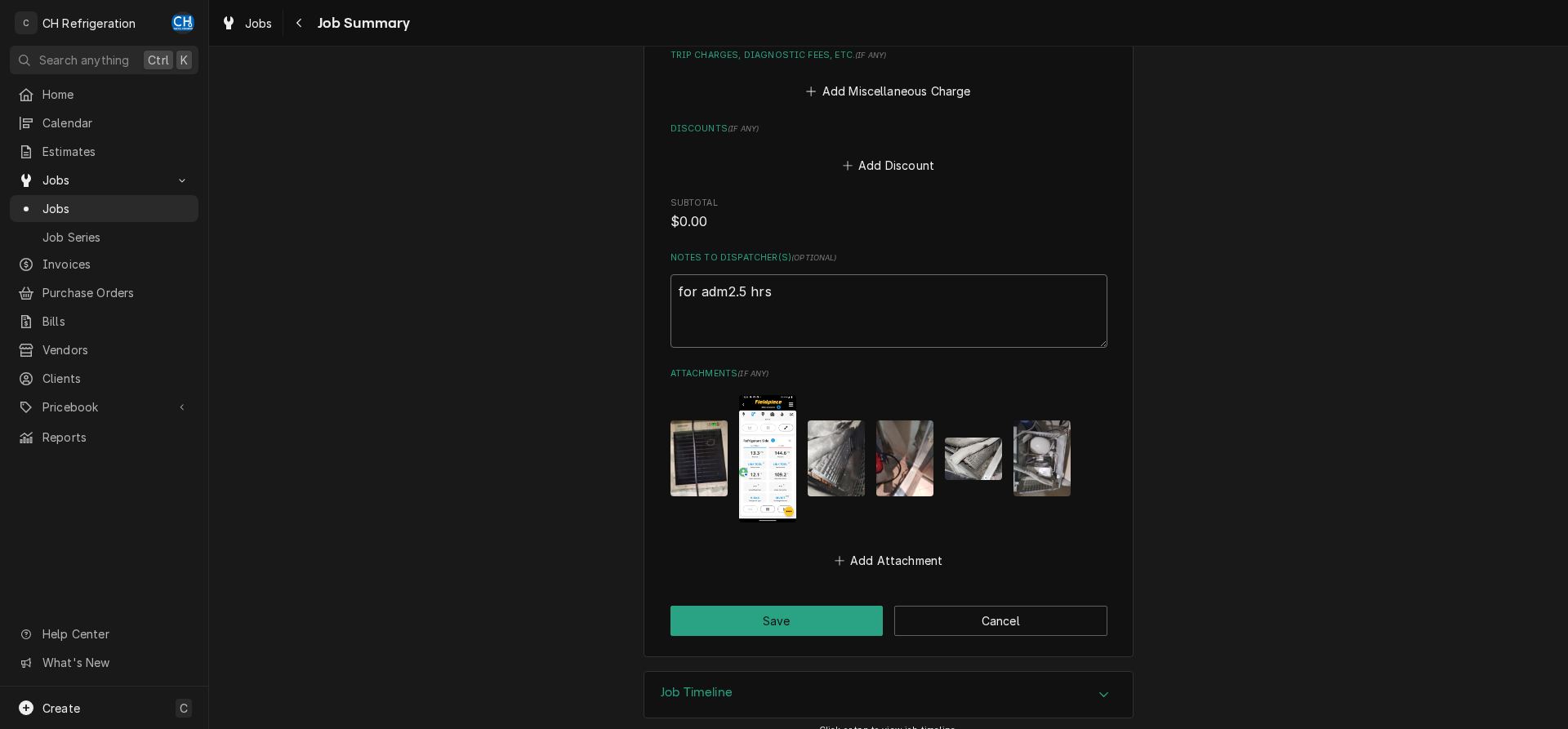
type textarea "x"
type textarea "for admi2.5 hrs"
type textarea "x"
type textarea "for admin2.5 hrs"
type textarea "x"
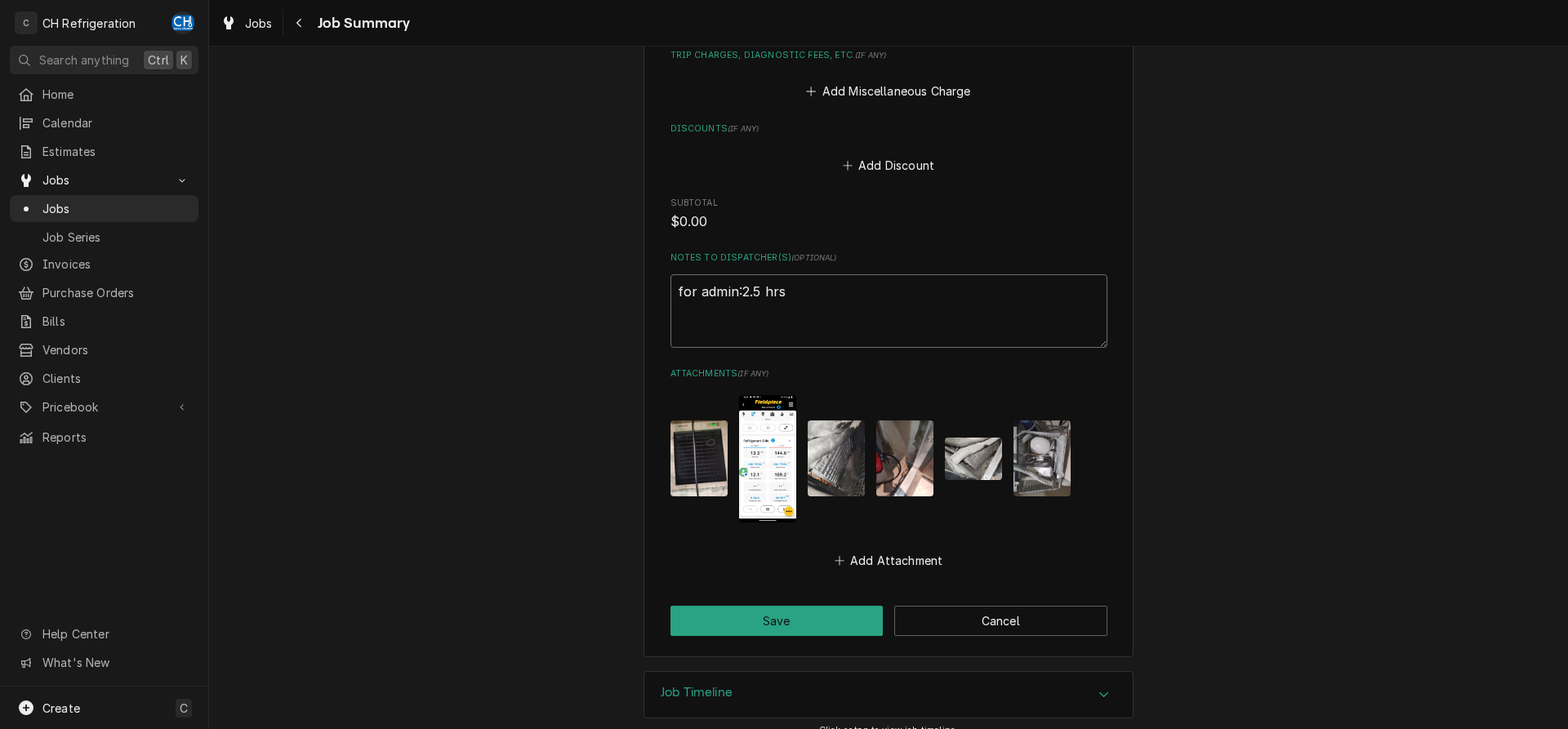
type textarea "for admin: 2.5 hrs"
type textarea "x"
click at [854, 296] on textarea "for admin: 2.5 hrs" at bounding box center [889, 311] width 437 height 73
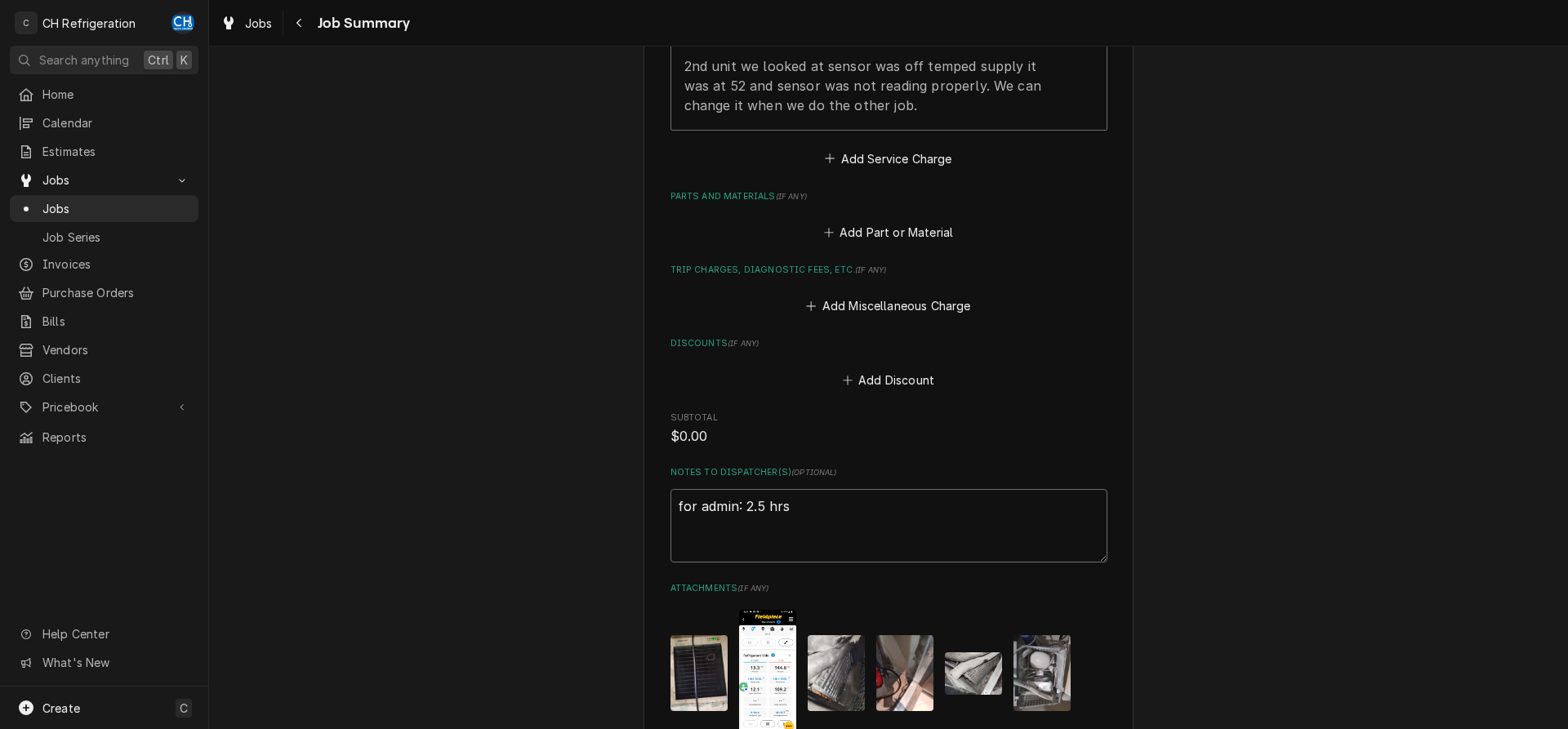
scroll to position [694, 0]
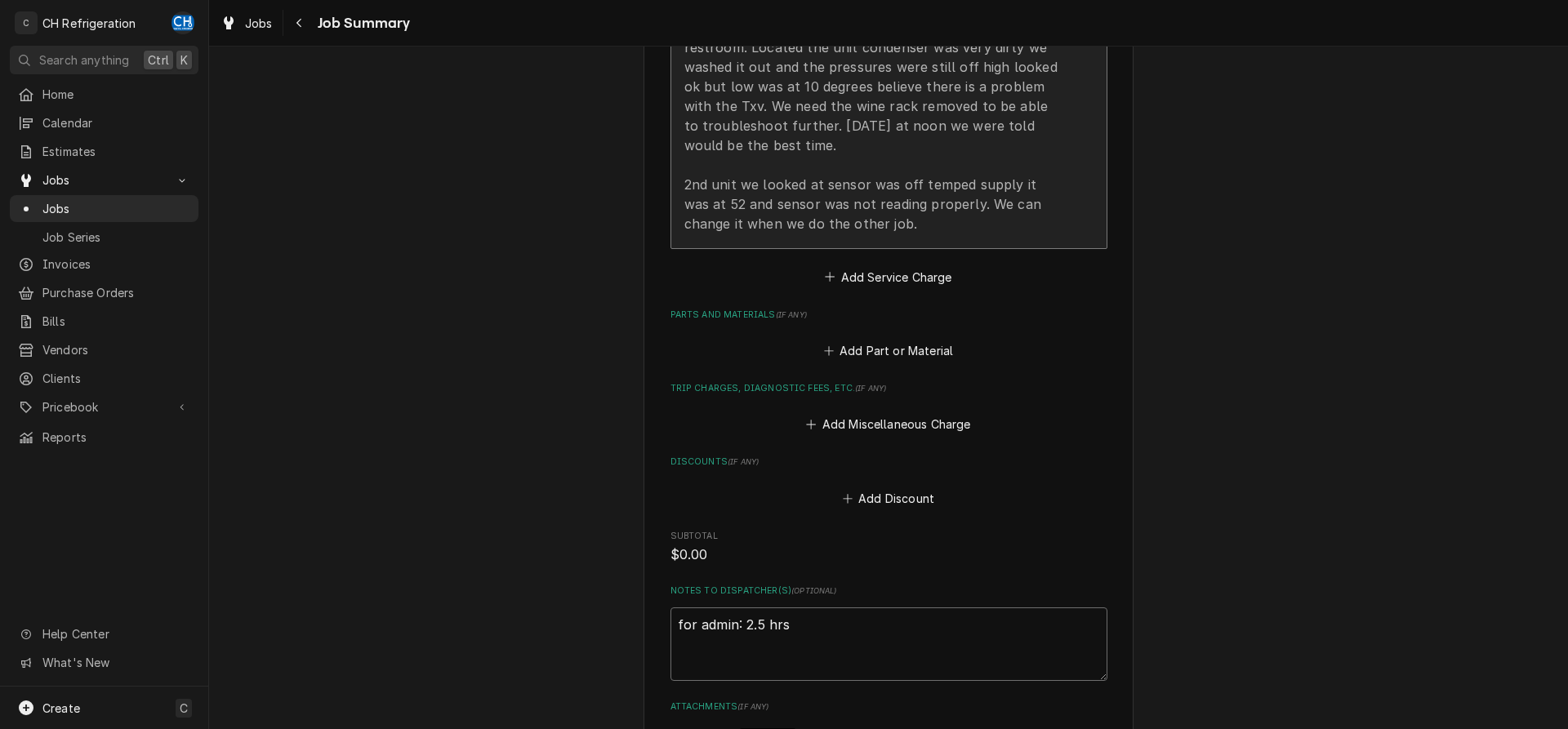
type textarea "for admin: 2.5 hrs"
click at [880, 218] on div "Service Summary We entered the facility and looked for the compressor went into…" at bounding box center [871, 86] width 375 height 305
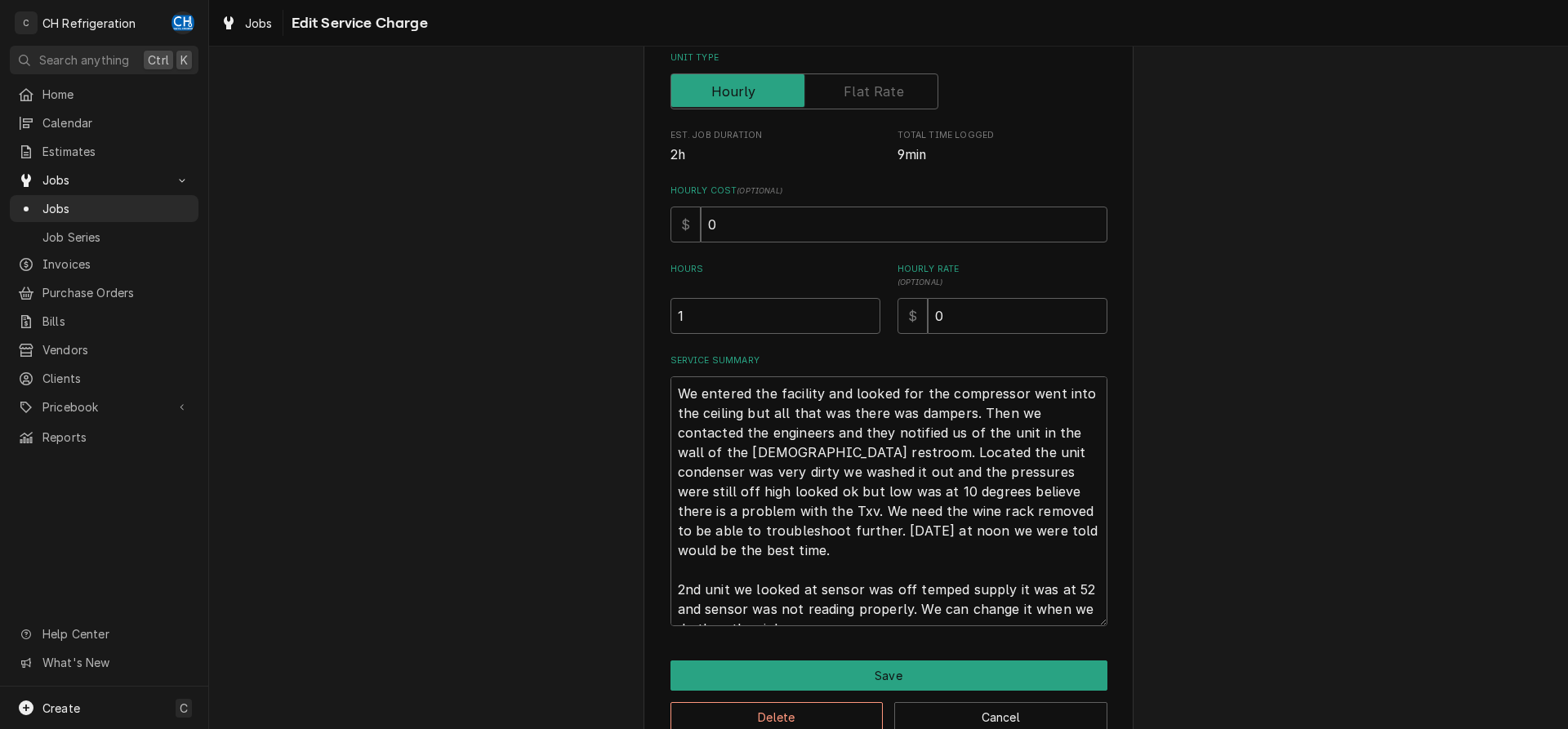
scroll to position [305, 0]
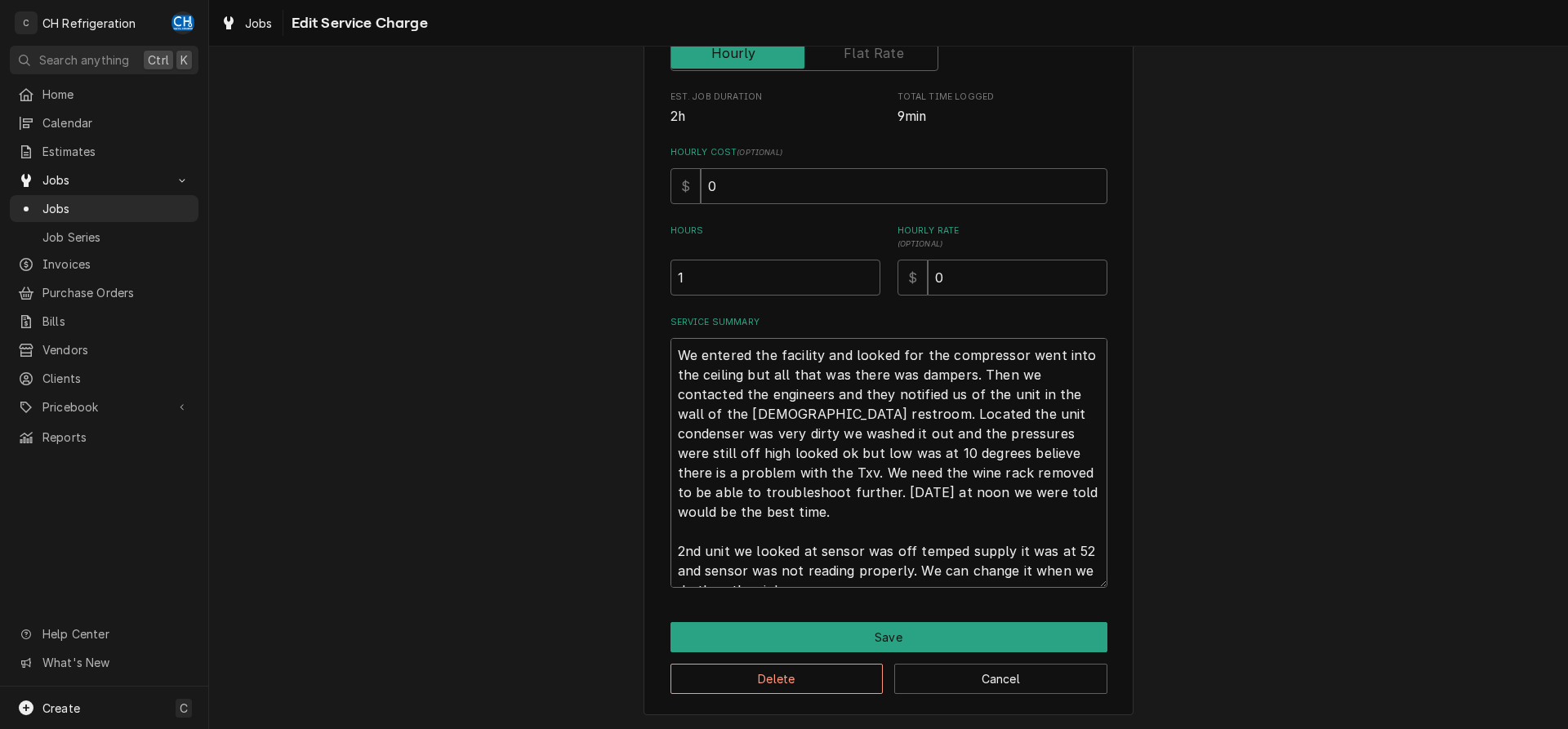
drag, startPoint x: 818, startPoint y: 569, endPoint x: 675, endPoint y: 522, distance: 150.5
click at [675, 522] on textarea "We entered the facility and looked for the compressor went into the ceiling but…" at bounding box center [889, 462] width 437 height 250
type textarea "x"
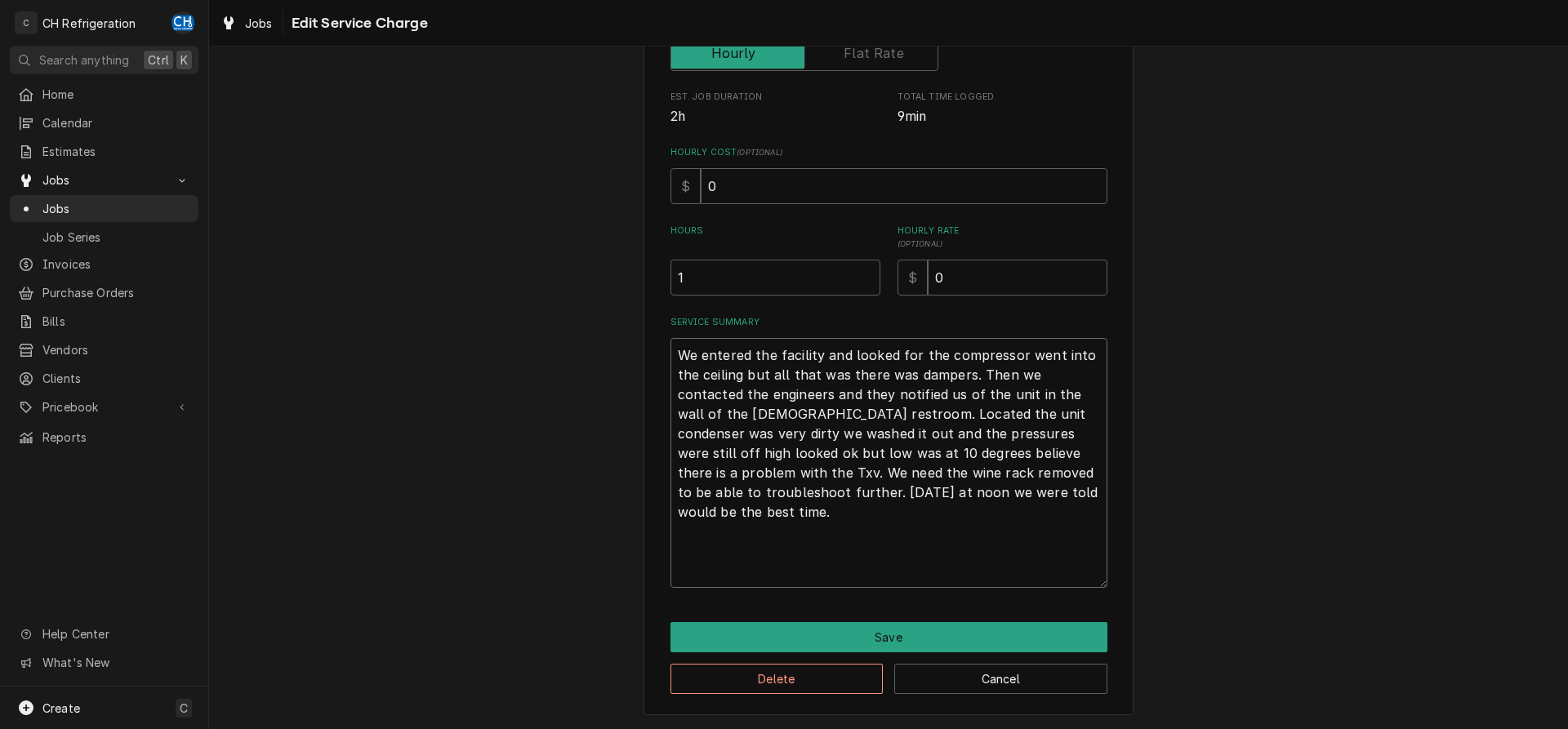
scroll to position [267, 0]
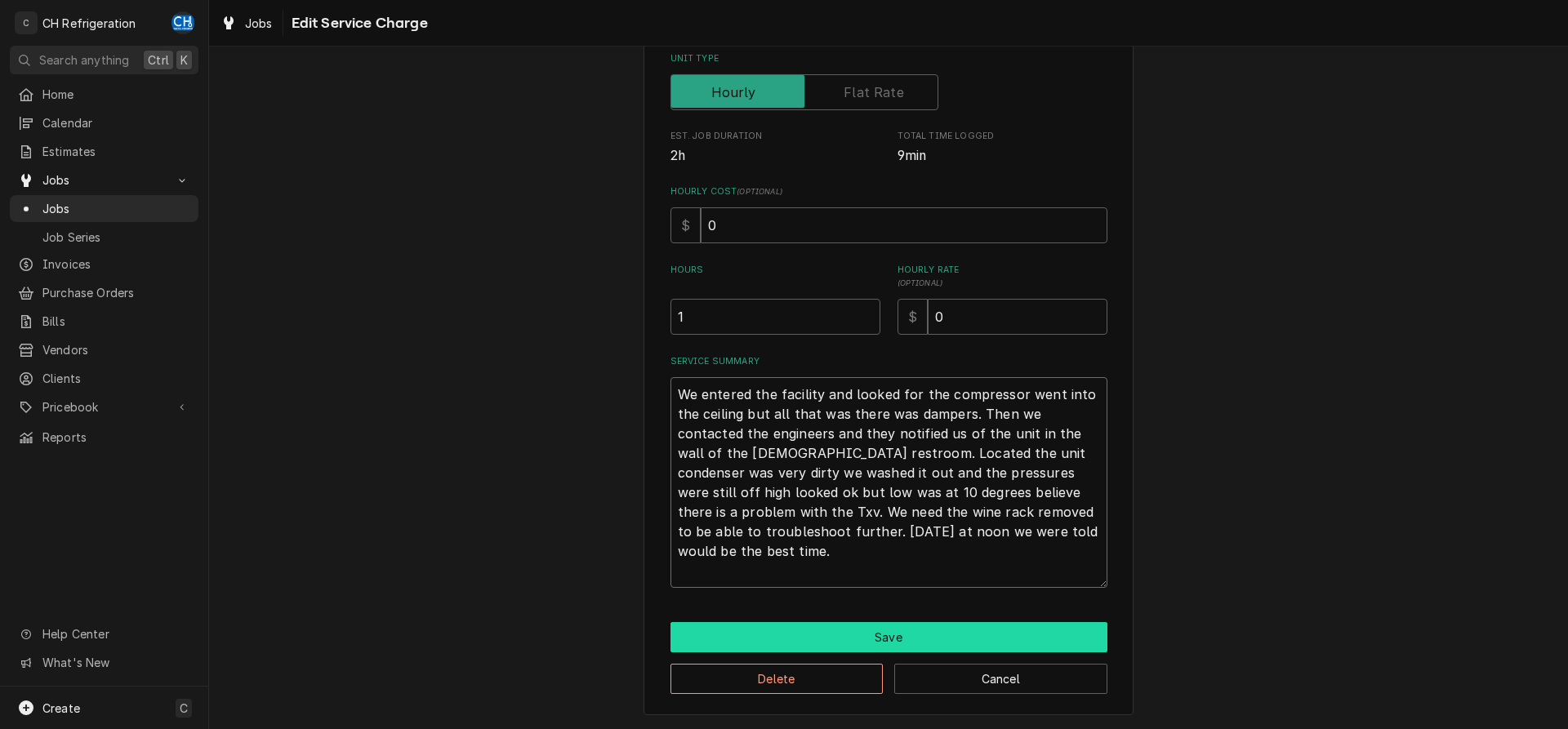
type textarea "We entered the facility and looked for the compressor went into the ceiling but…"
click at [780, 638] on button "Save" at bounding box center [889, 637] width 437 height 30
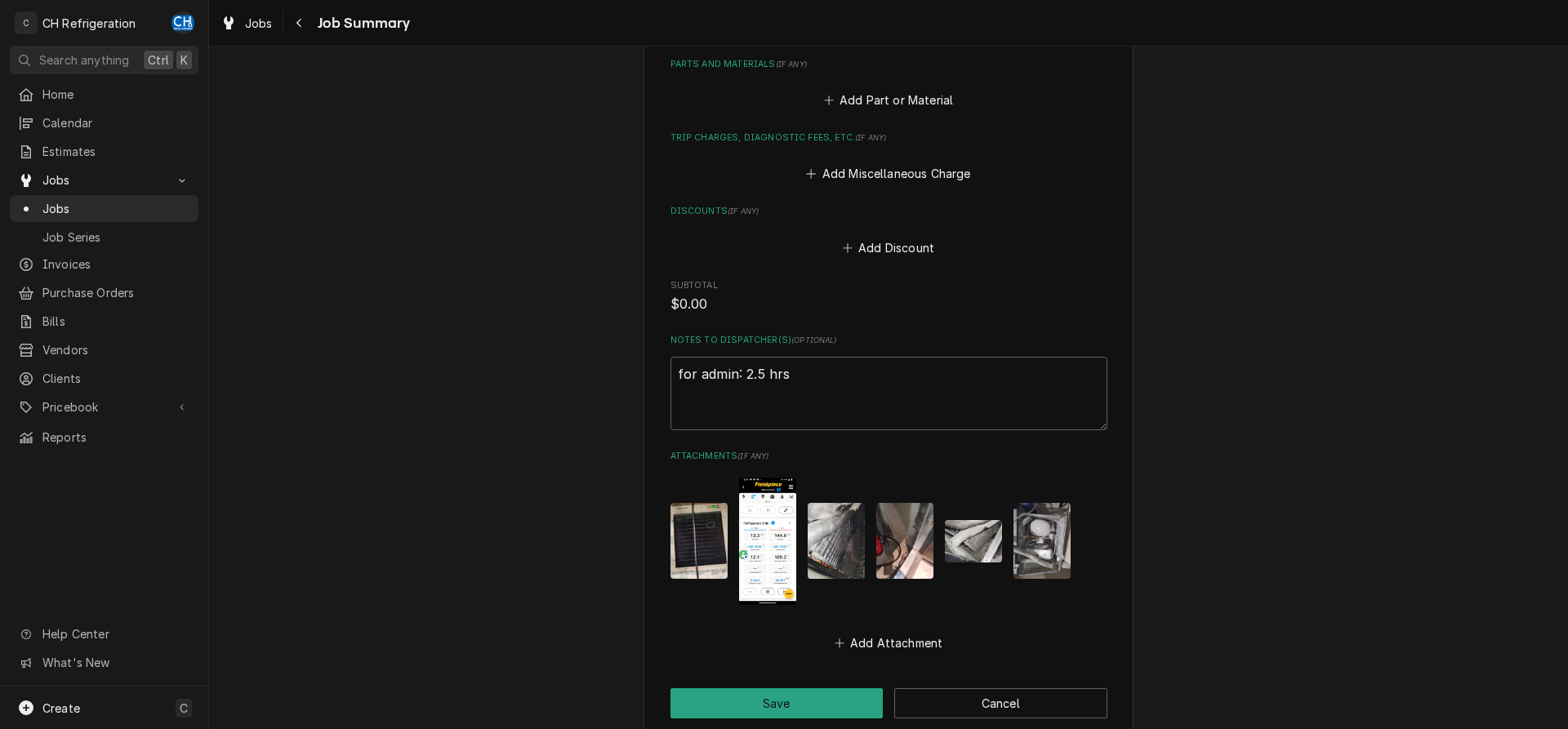
scroll to position [968, 0]
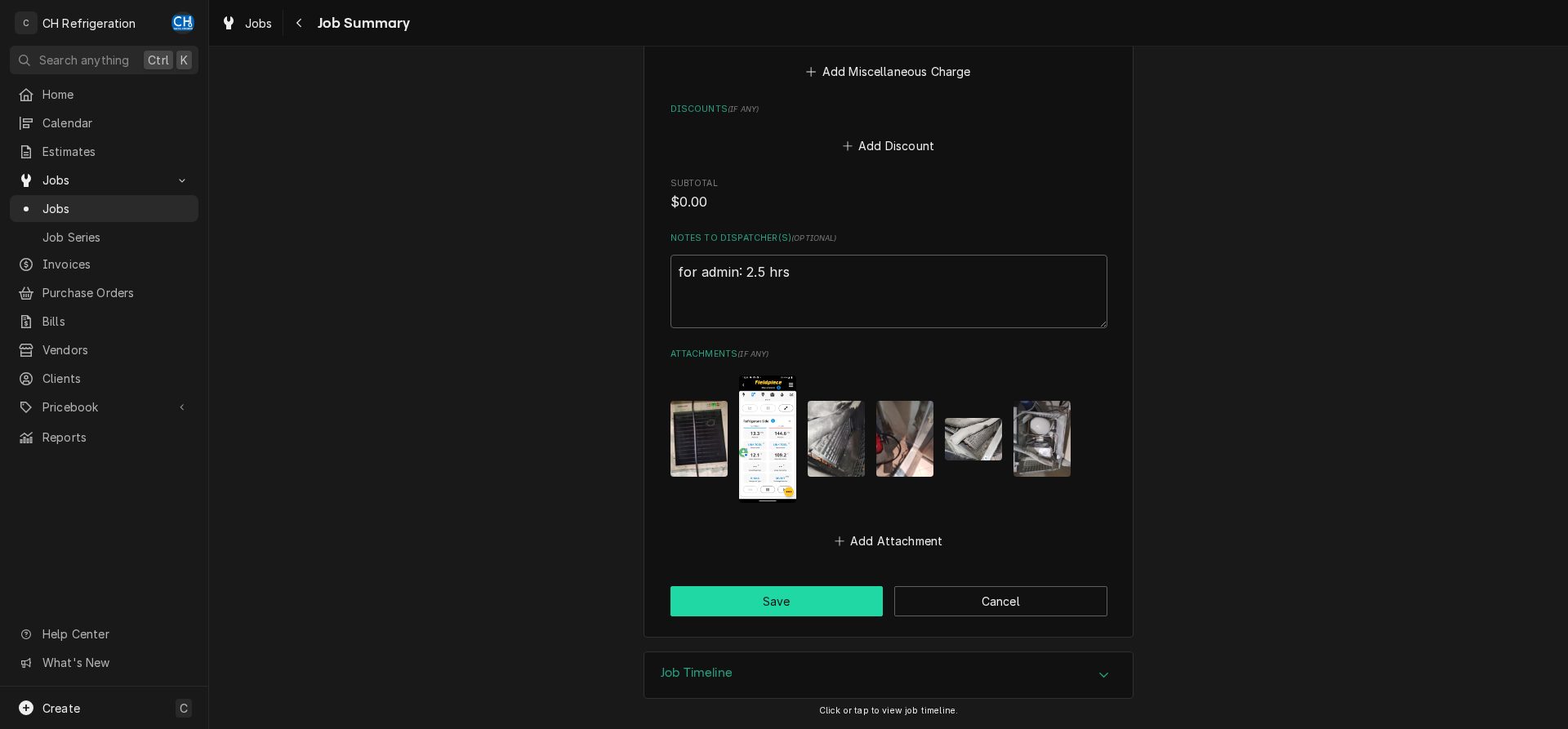
click at [769, 599] on button "Save" at bounding box center [777, 601] width 213 height 30
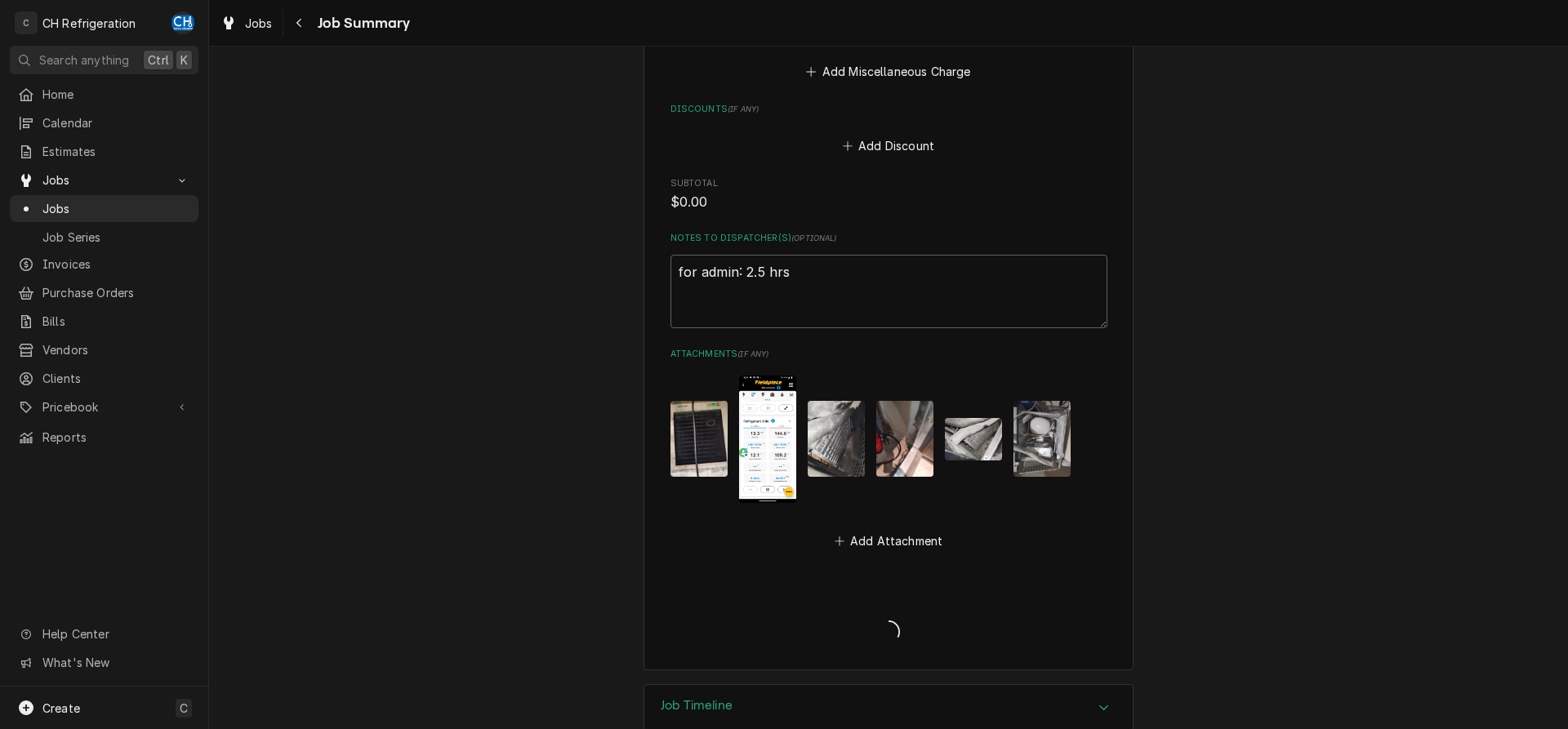
type textarea "x"
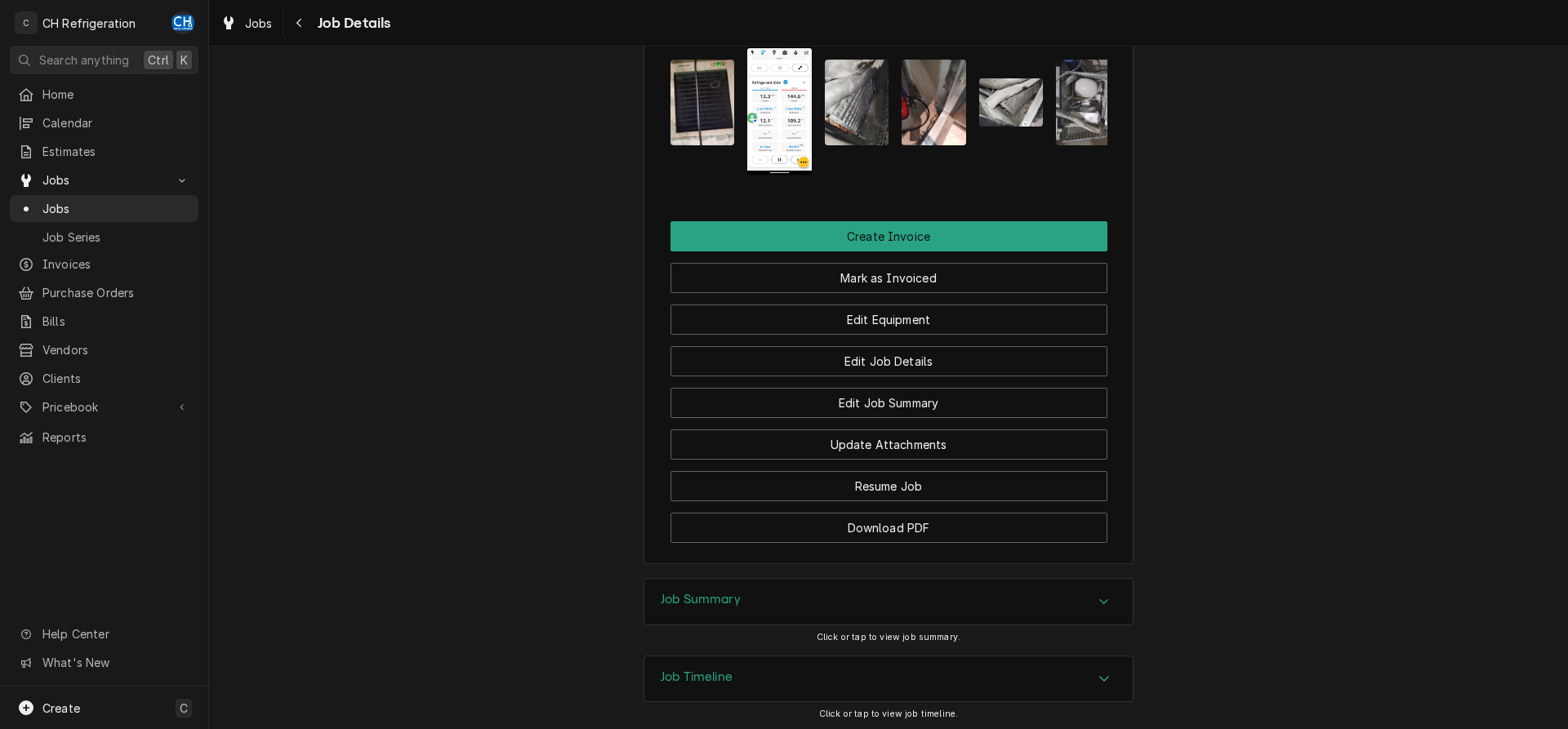
scroll to position [1683, 0]
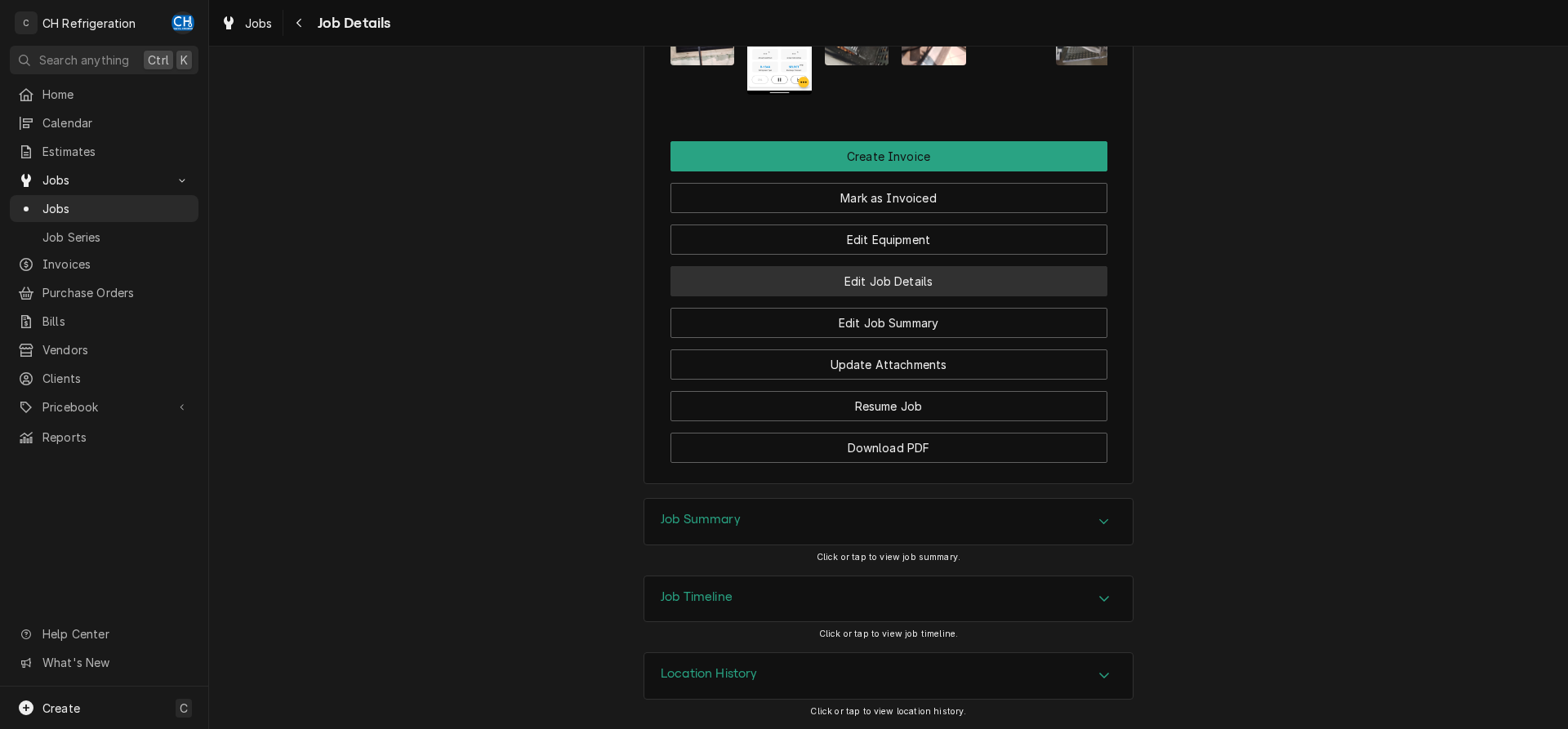
click at [988, 284] on button "Edit Job Details" at bounding box center [889, 282] width 437 height 30
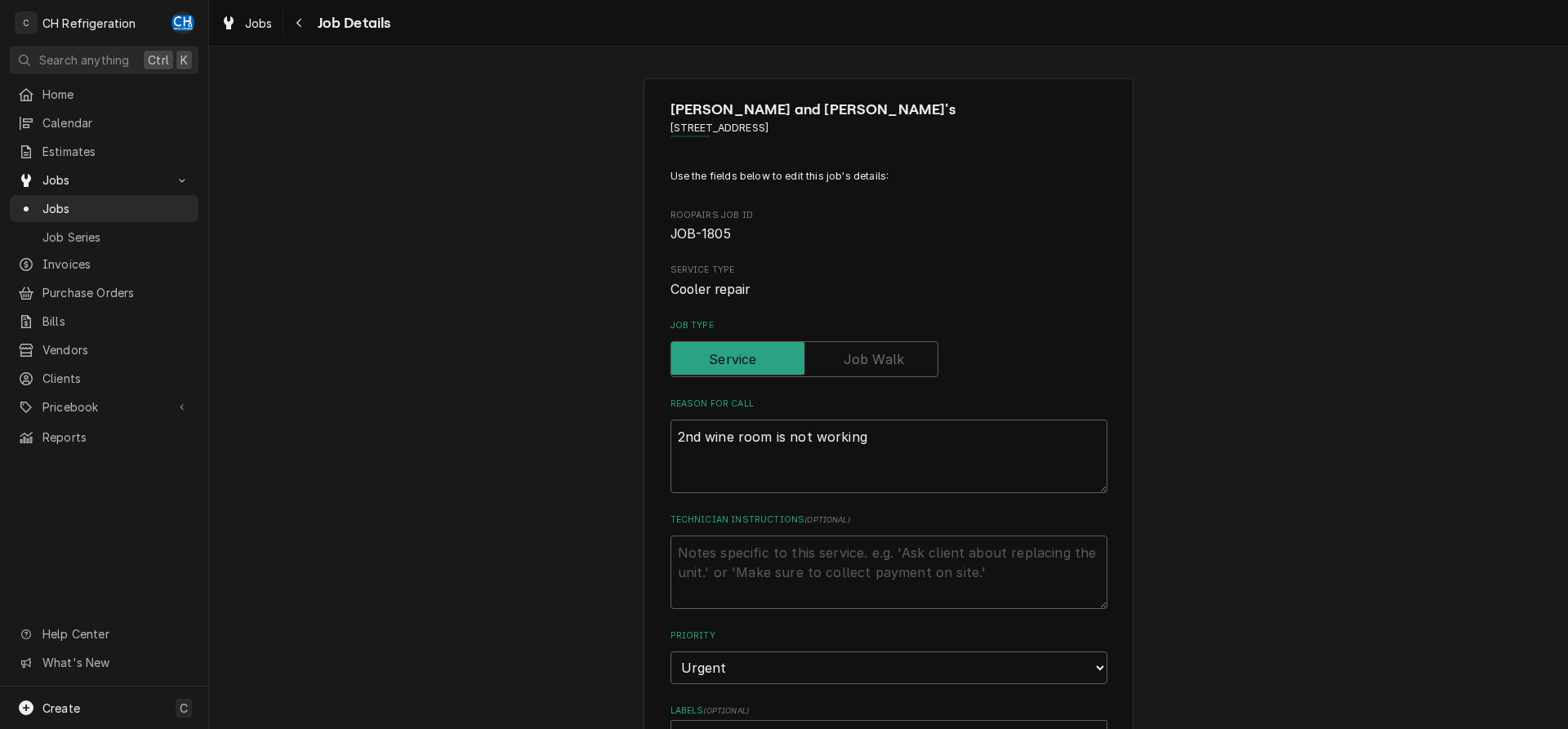
type textarea "x"
click at [313, 20] on div "Job Details" at bounding box center [339, 23] width 104 height 26
click at [293, 15] on div "Navigate back" at bounding box center [299, 23] width 17 height 17
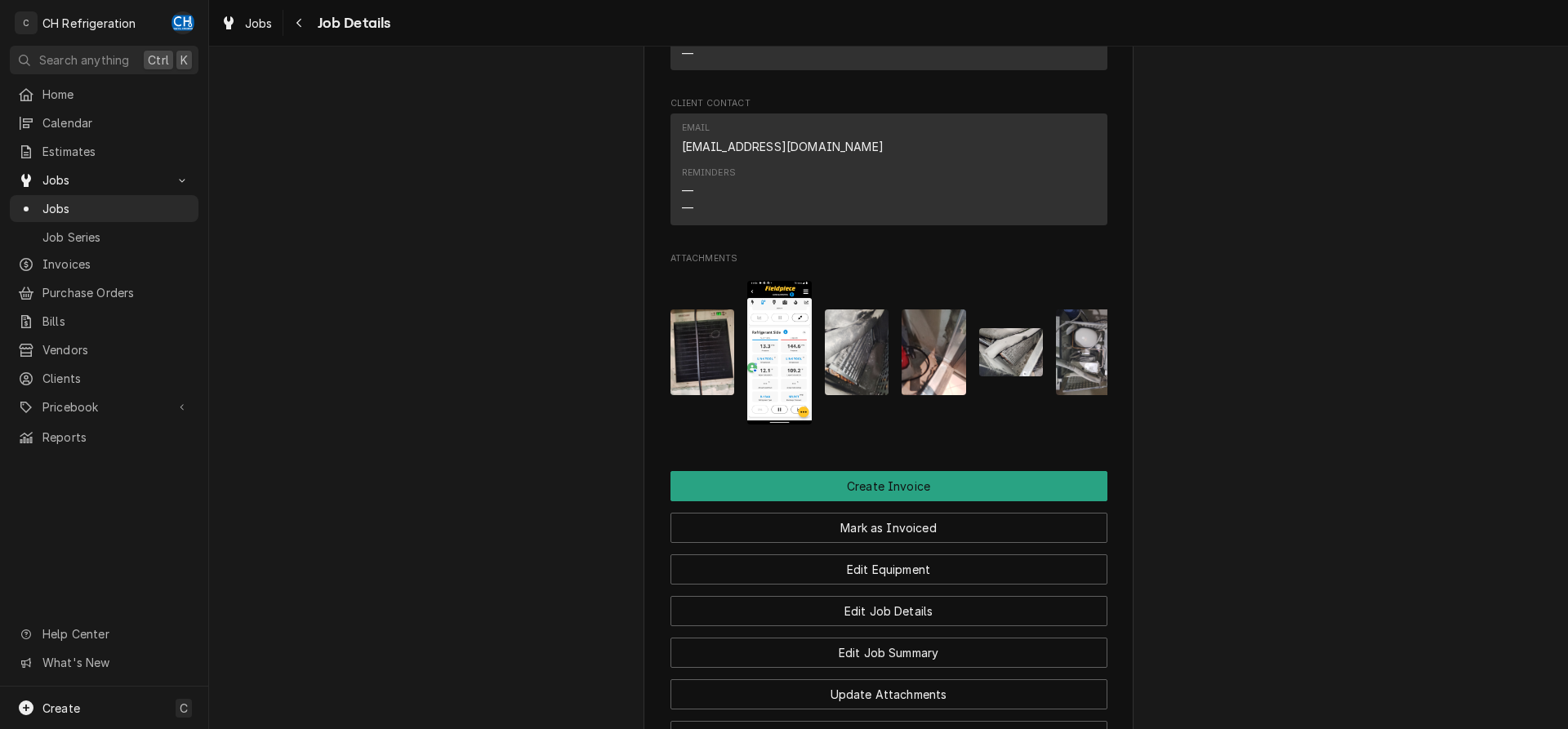
scroll to position [1665, 0]
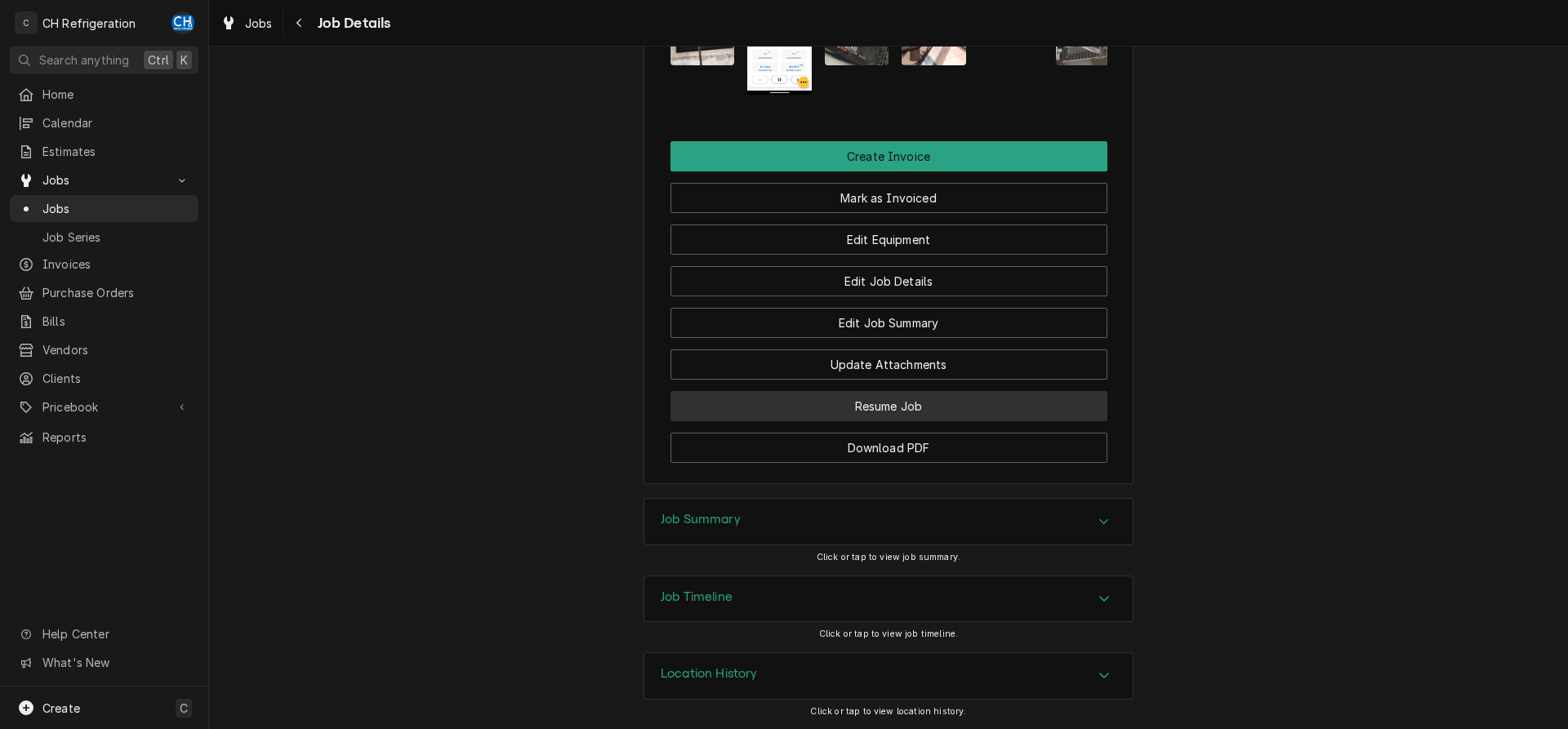
click at [955, 420] on button "Resume Job" at bounding box center [889, 406] width 437 height 30
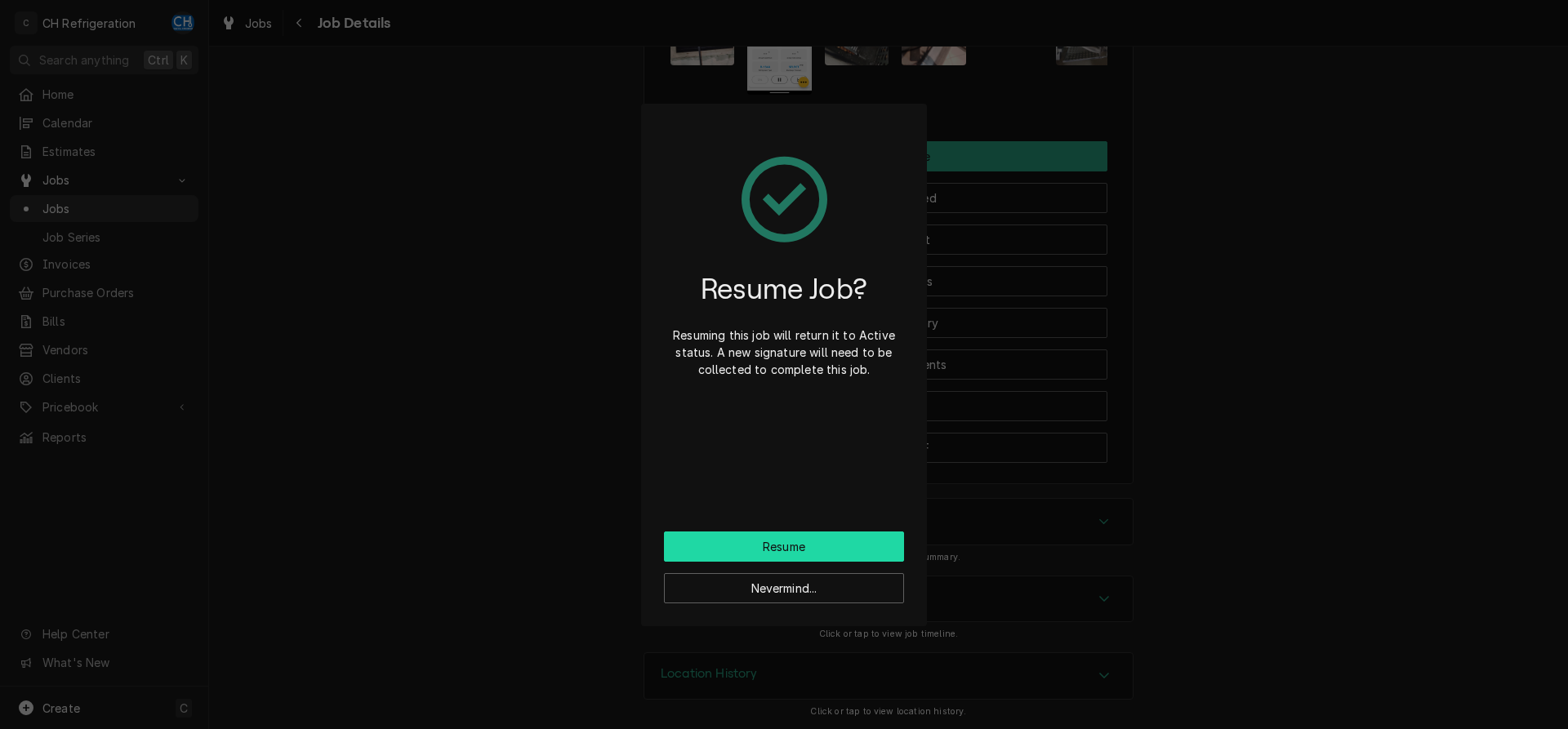
click at [791, 542] on button "Resume" at bounding box center [784, 546] width 240 height 30
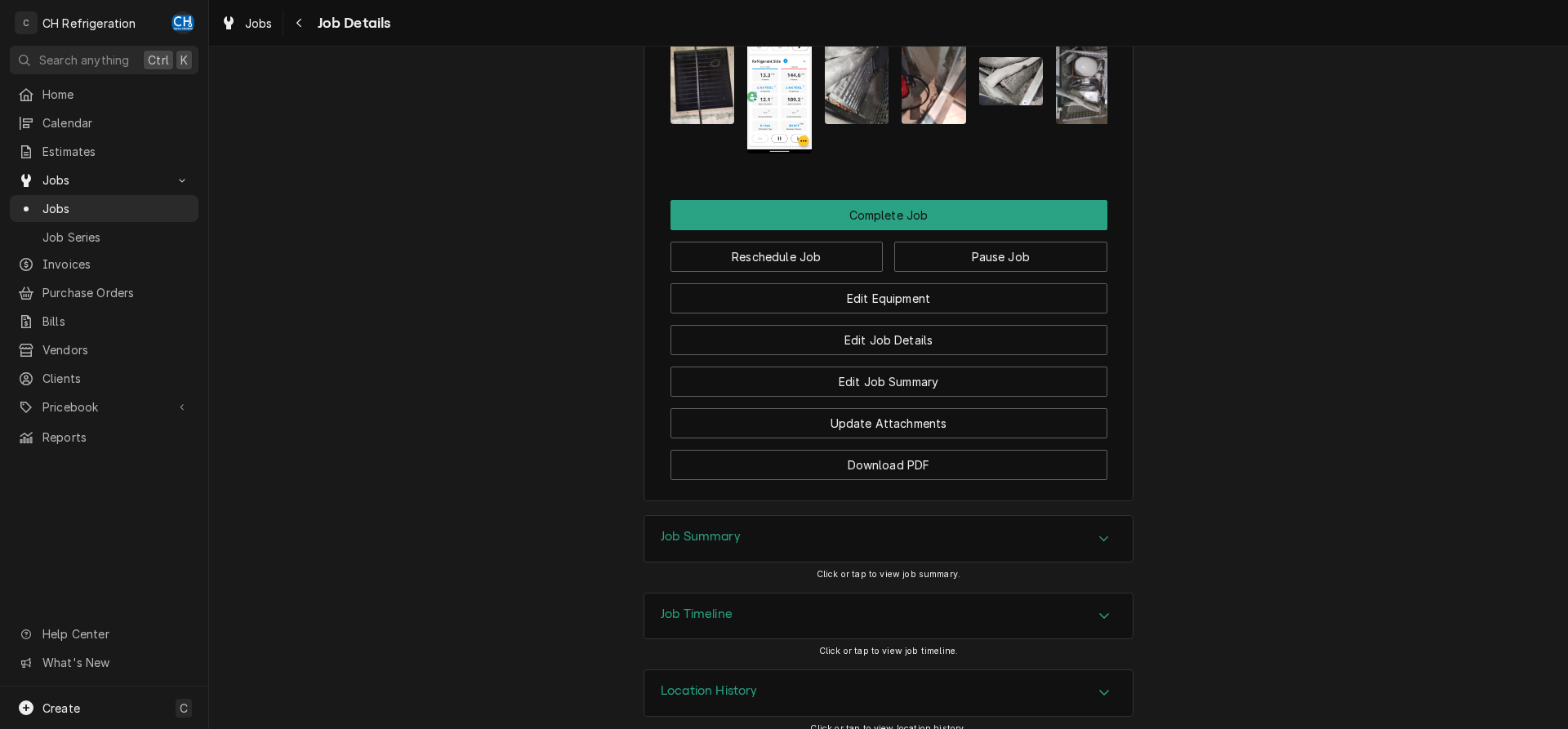
scroll to position [1838, 0]
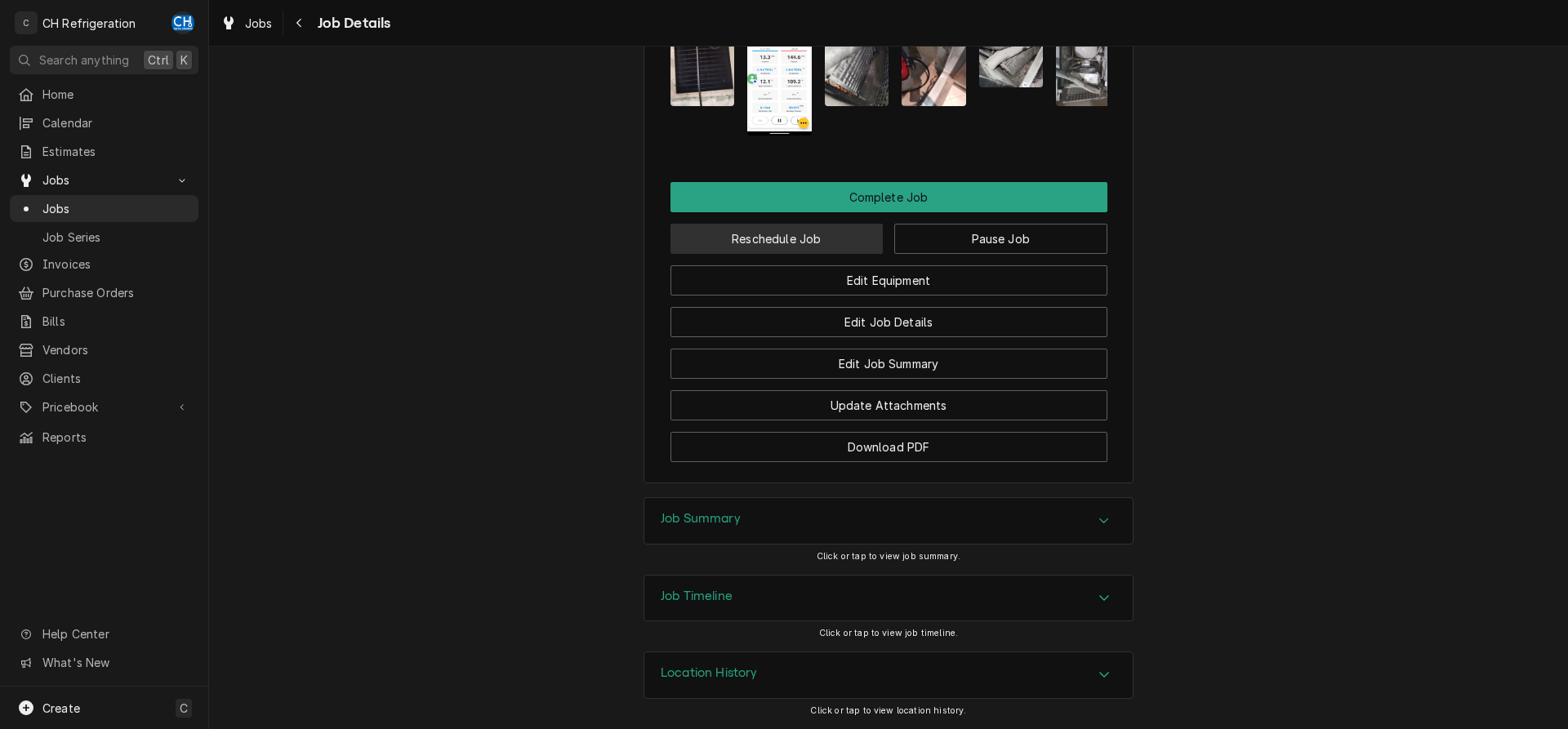
click at [835, 237] on button "Reschedule Job" at bounding box center [777, 238] width 213 height 30
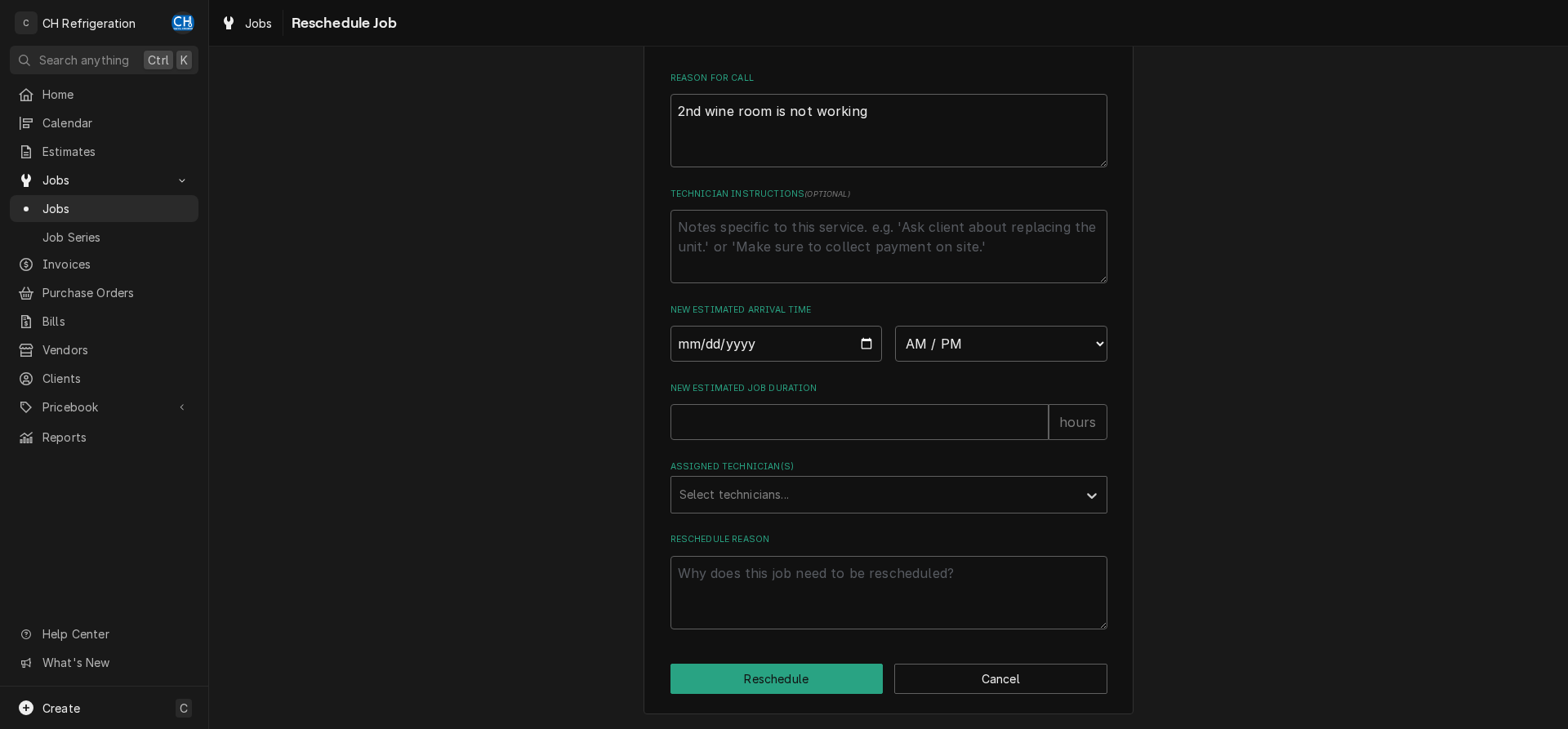
scroll to position [473, 0]
click at [862, 341] on input "Date" at bounding box center [777, 343] width 213 height 36
type input "[DATE]"
type textarea "x"
click at [895, 326] on select "AM / PM 6:00 AM 6:15 AM 6:30 AM 6:45 AM 7:00 AM 7:15 AM 7:30 AM 7:45 AM 8:00 AM…" at bounding box center [1001, 343] width 213 height 36
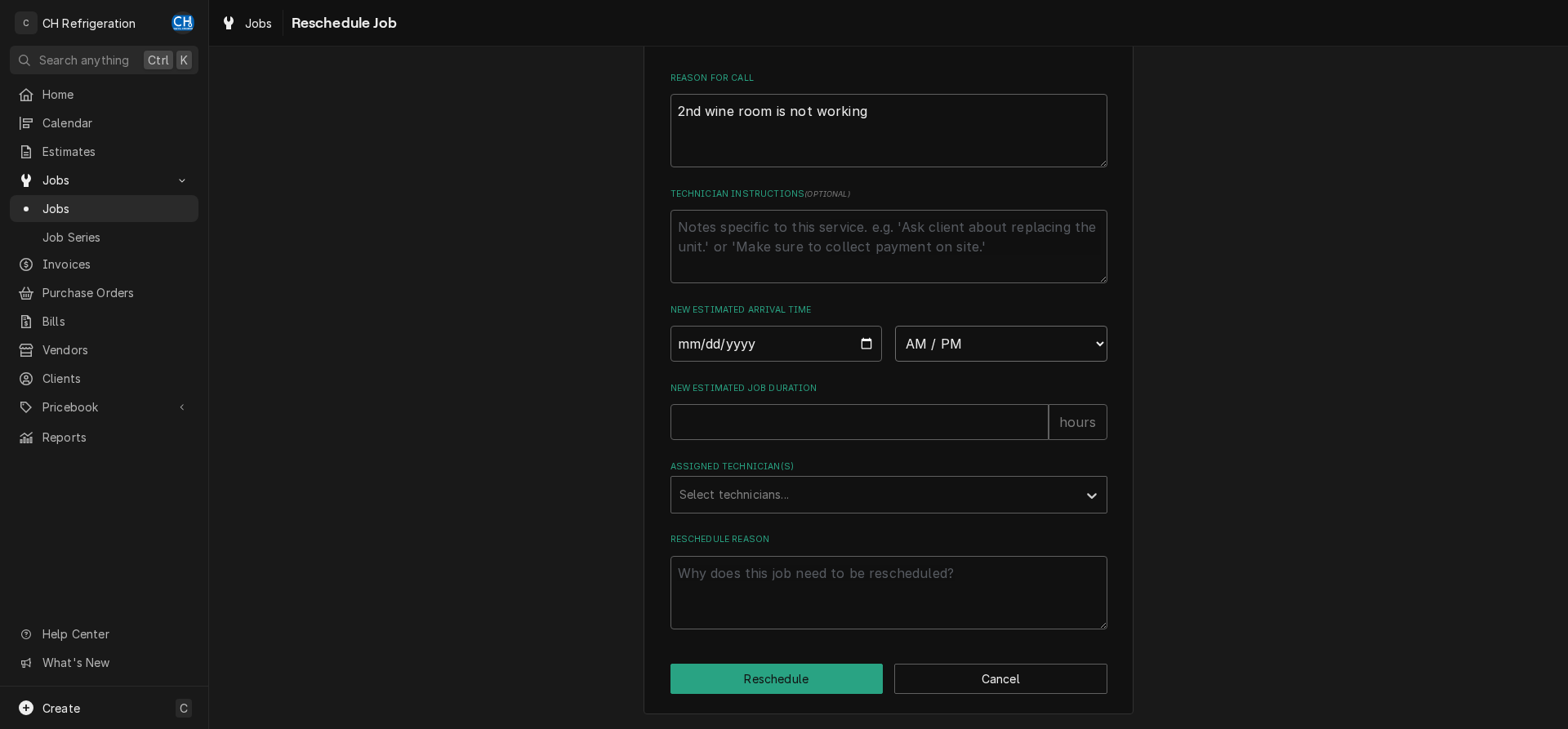
select select "09:00:00"
click option "9:00 AM" at bounding box center [0, 0] width 0 height 0
click at [815, 420] on input "New Estimated Job Duration" at bounding box center [860, 422] width 378 height 36
type textarea "x"
type input "2"
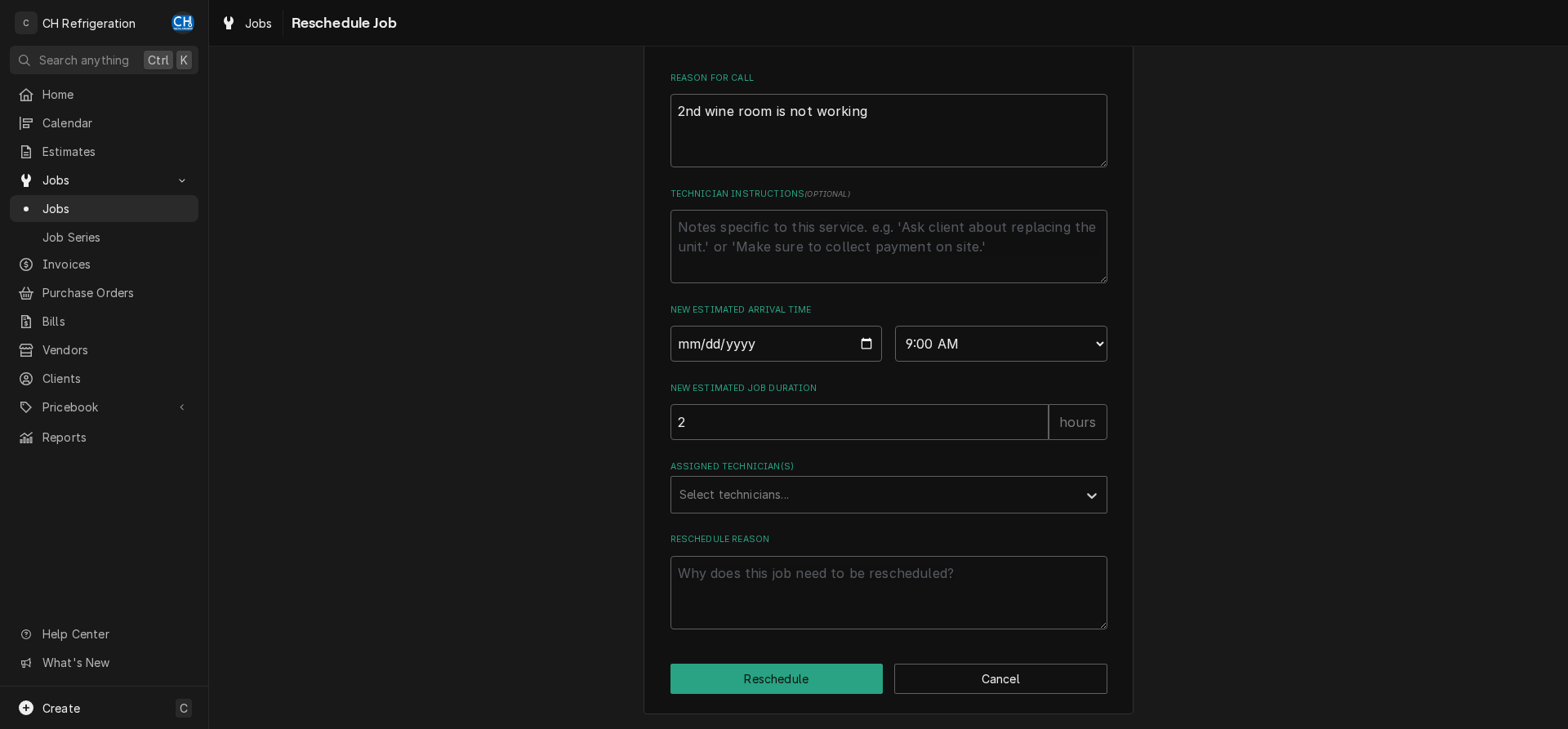
drag, startPoint x: 901, startPoint y: 490, endPoint x: 880, endPoint y: 515, distance: 32.6
click at [901, 491] on div "Assigned Technician(s)" at bounding box center [874, 494] width 389 height 29
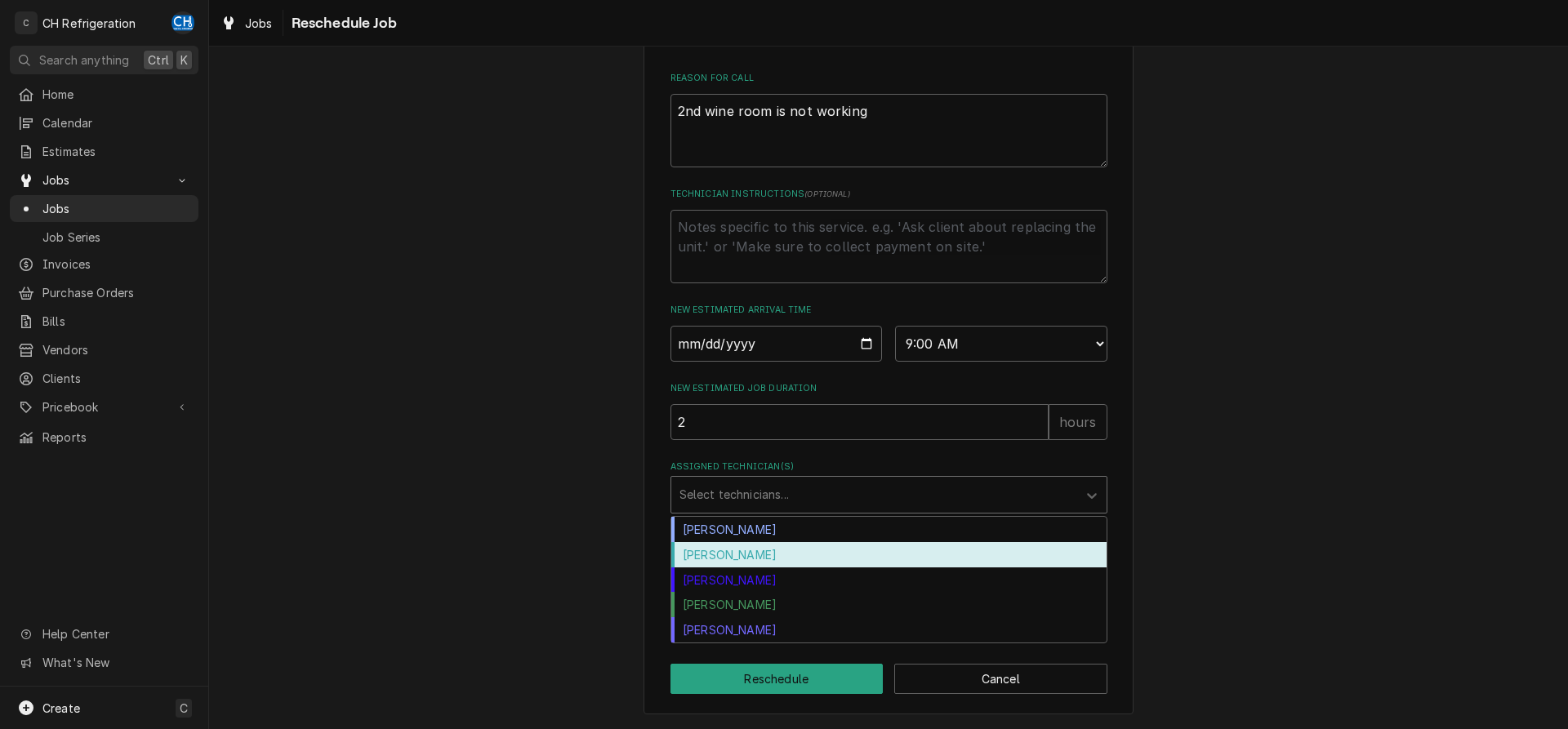
click at [770, 557] on div "Fred Gonzalez" at bounding box center [888, 554] width 435 height 26
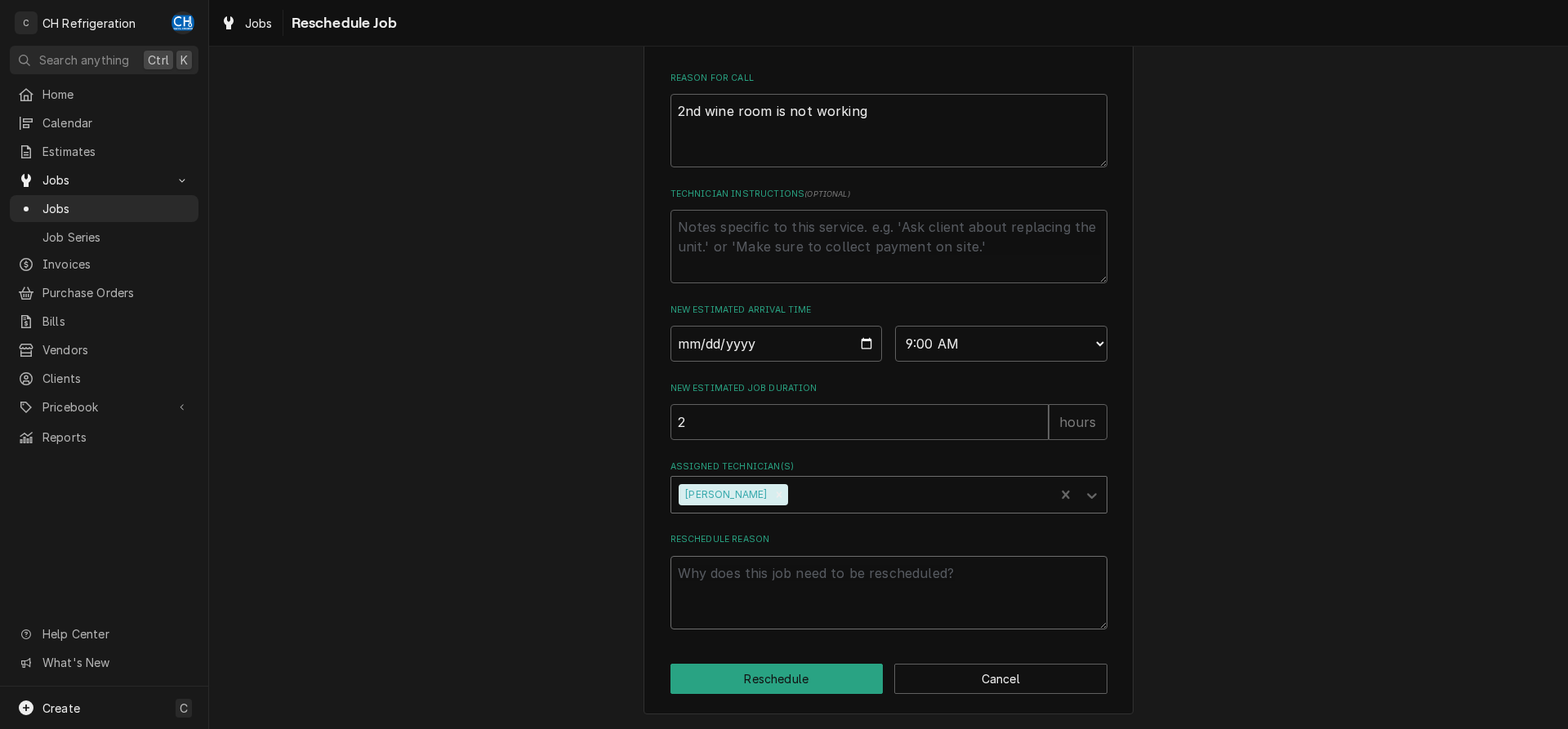
click at [792, 590] on textarea "Reschedule Reason" at bounding box center [889, 592] width 437 height 73
type textarea "x"
type textarea "r"
type textarea "x"
type textarea "re"
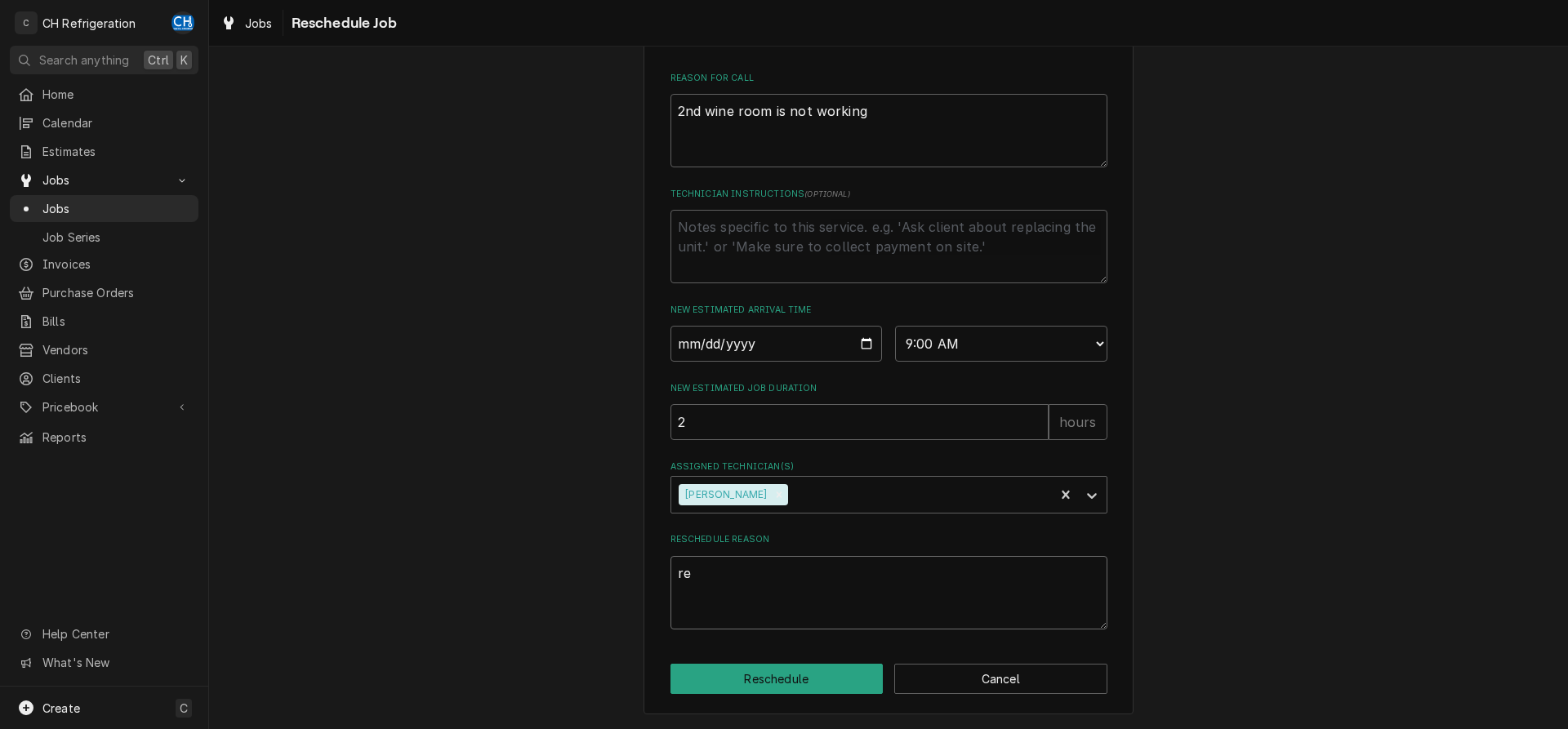
type textarea "x"
type textarea "res"
type textarea "x"
type textarea "resc"
type textarea "x"
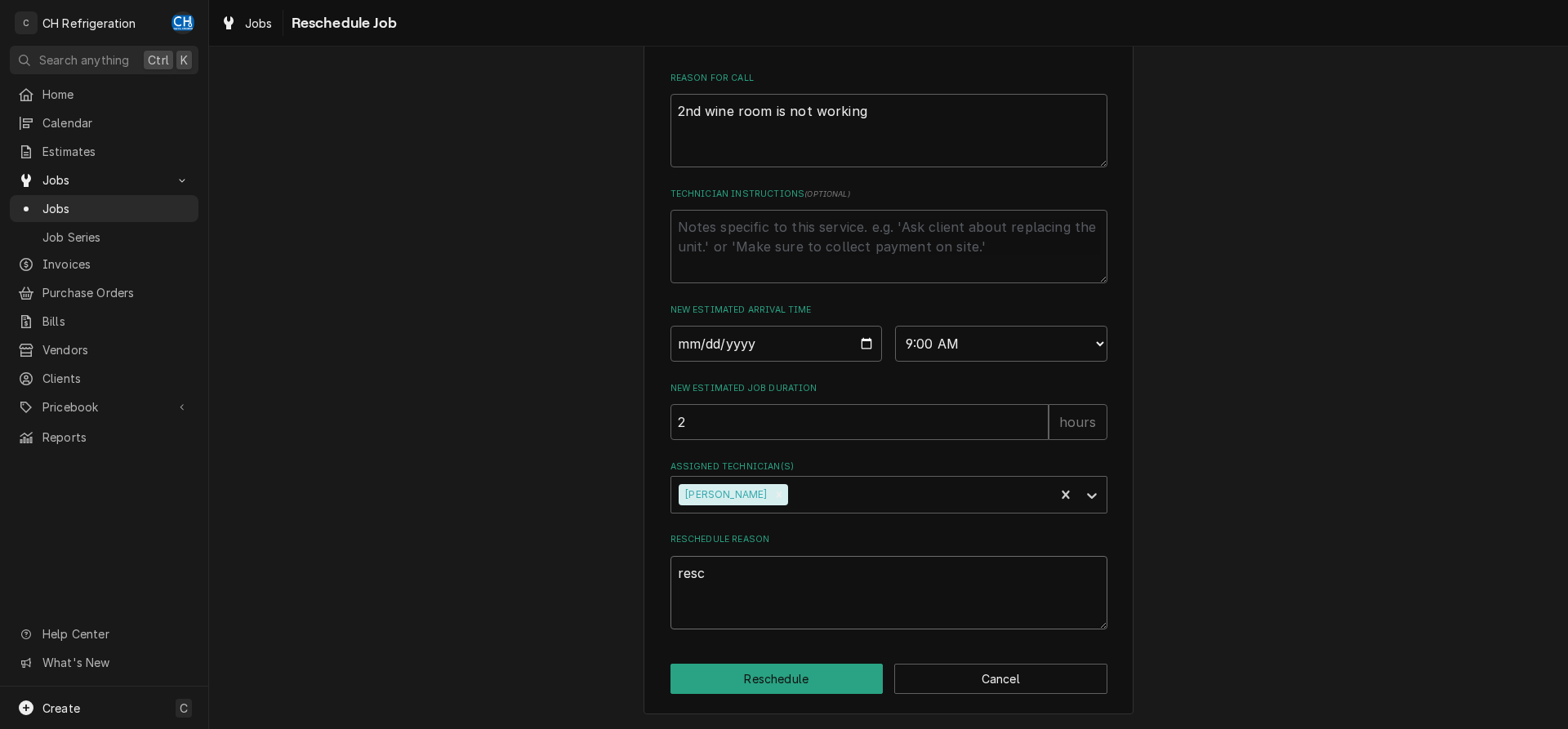
type textarea "resch"
type textarea "x"
type textarea "resche"
type textarea "x"
type textarea "resched"
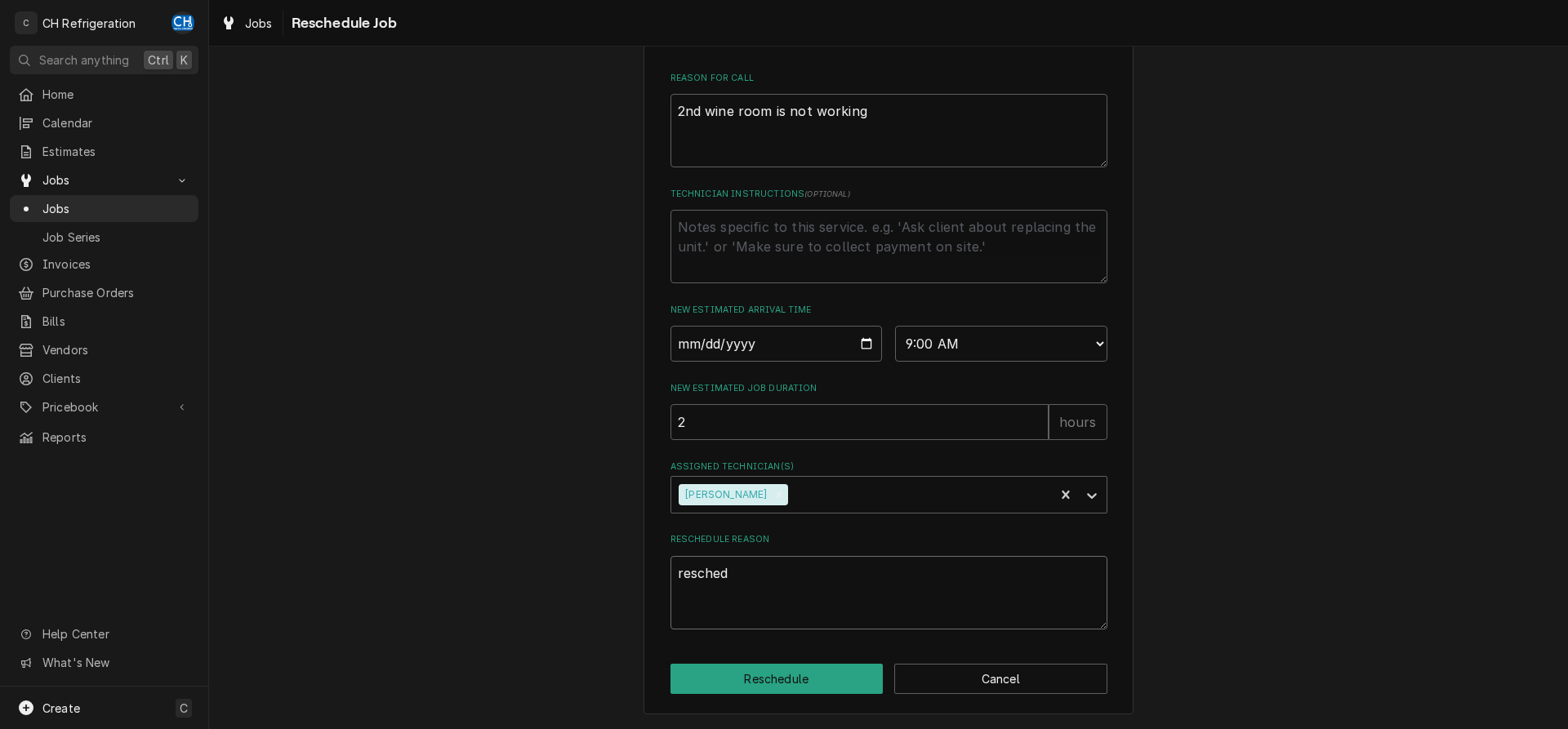
type textarea "x"
type textarea "reschedu"
type textarea "x"
type textarea "reschedul"
type textarea "x"
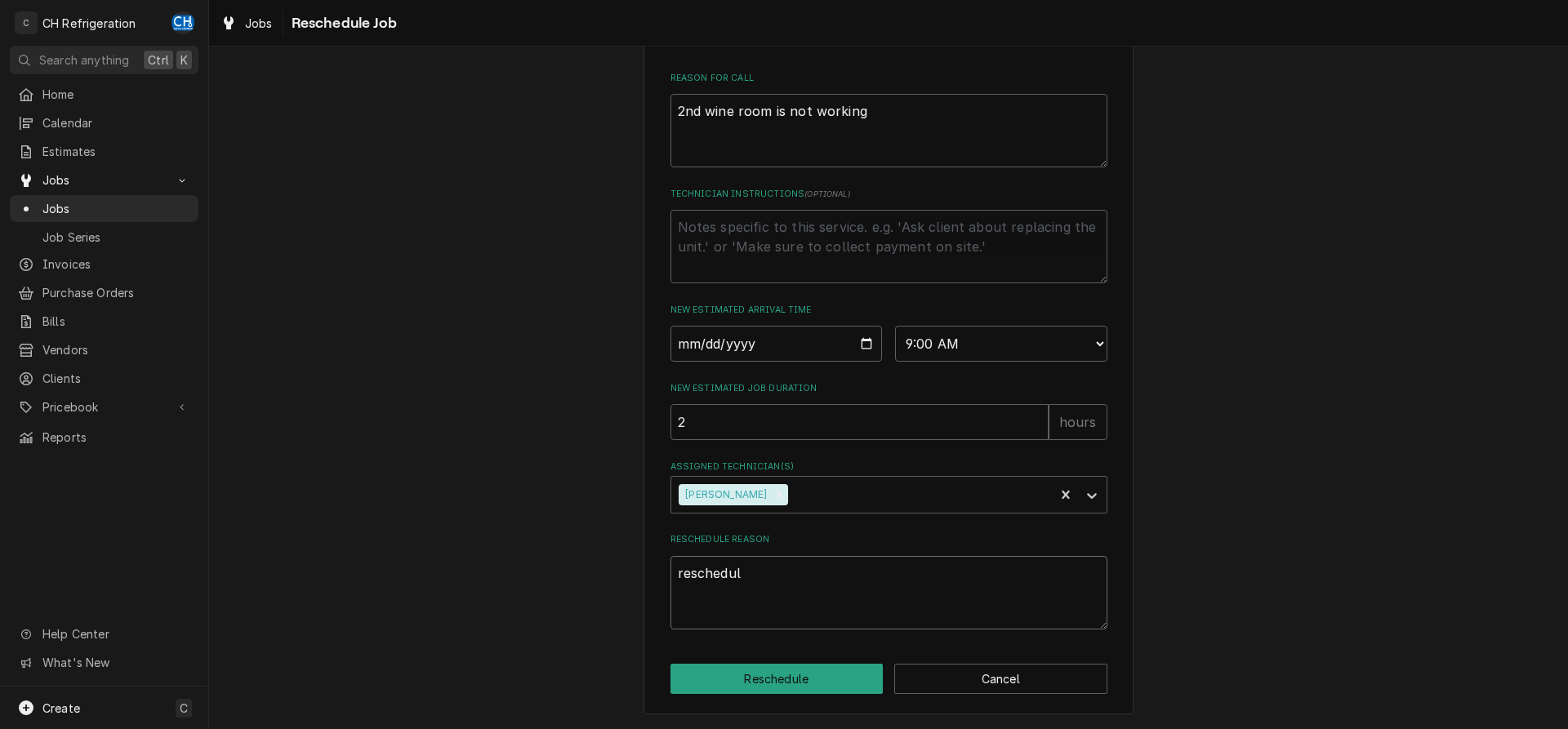
type textarea "reschedule"
type textarea "x"
type textarea "reschedule"
type textarea "x"
type textarea "reschedule"
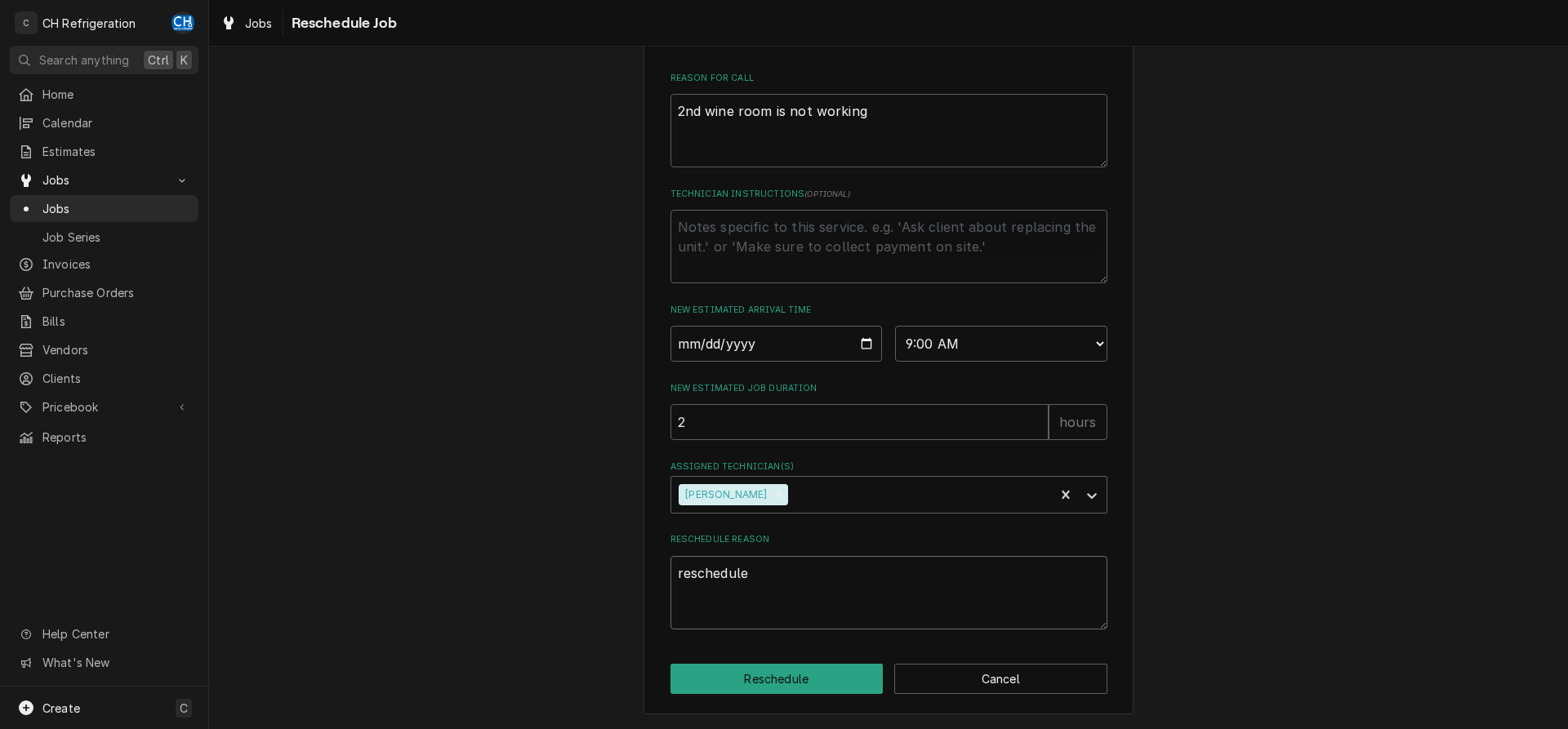
type textarea "x"
type textarea "rescheduled"
type textarea "x"
type textarea "rescheduled"
click at [757, 678] on button "Reschedule" at bounding box center [777, 679] width 213 height 30
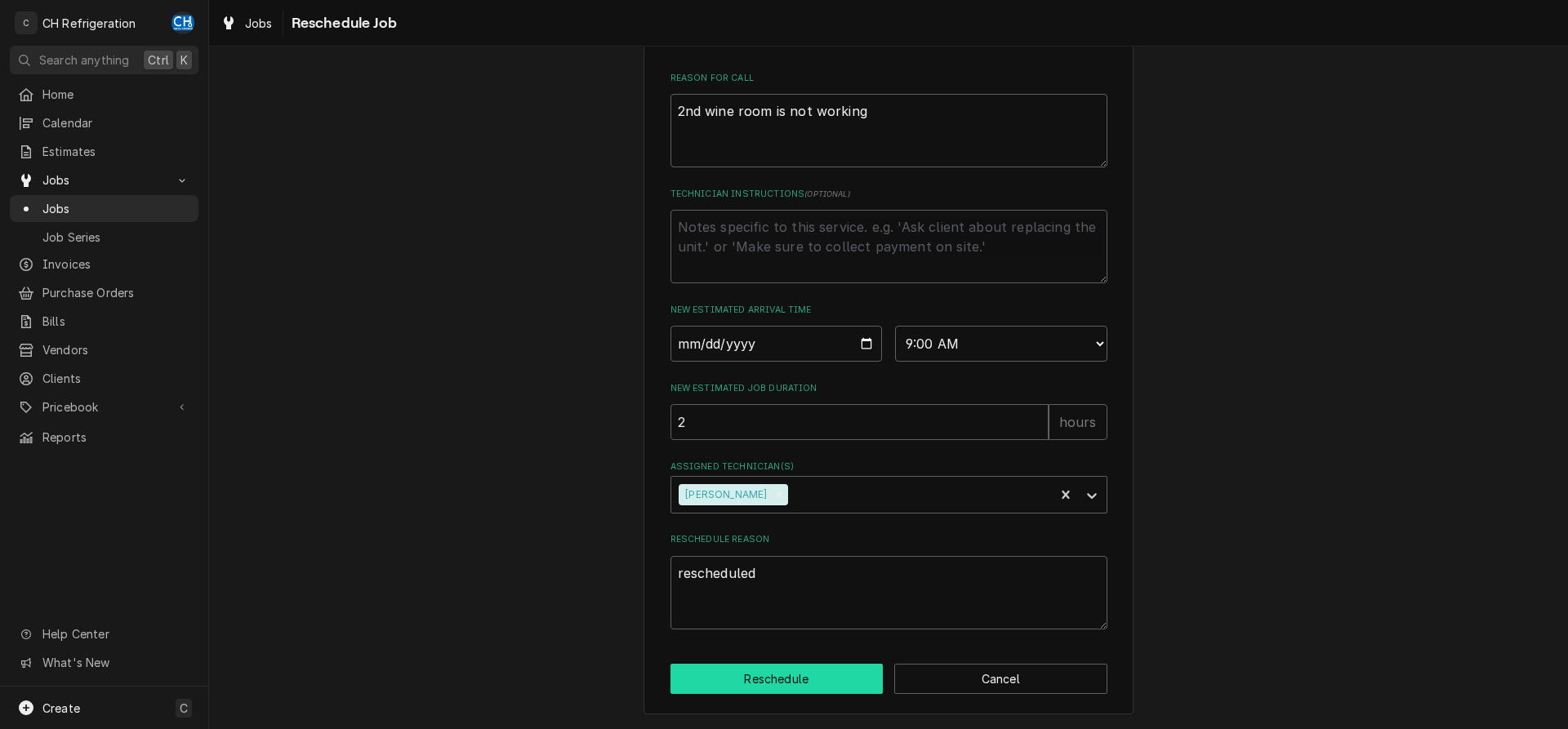
type textarea "x"
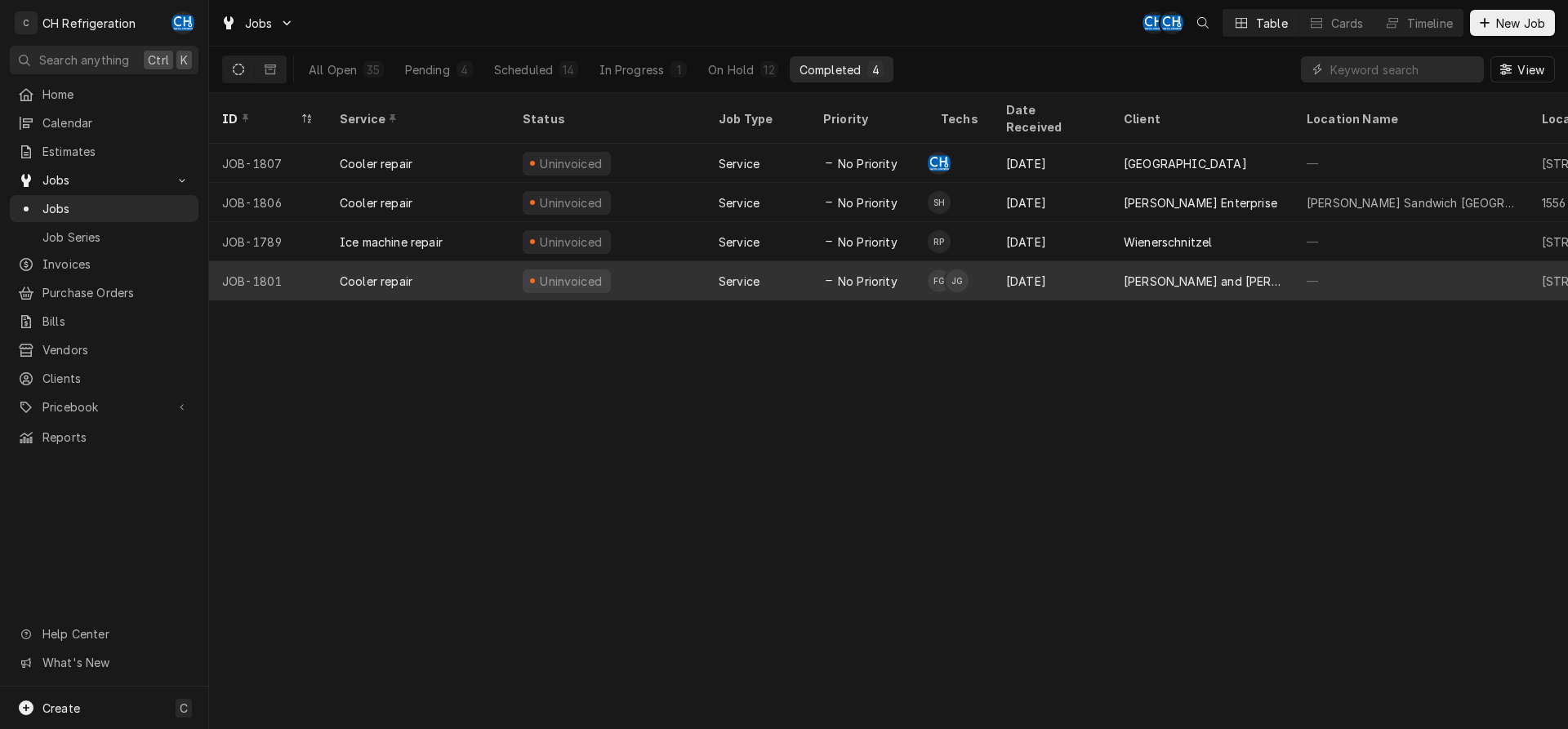
click at [1101, 262] on div "[DATE]" at bounding box center [1052, 281] width 117 height 39
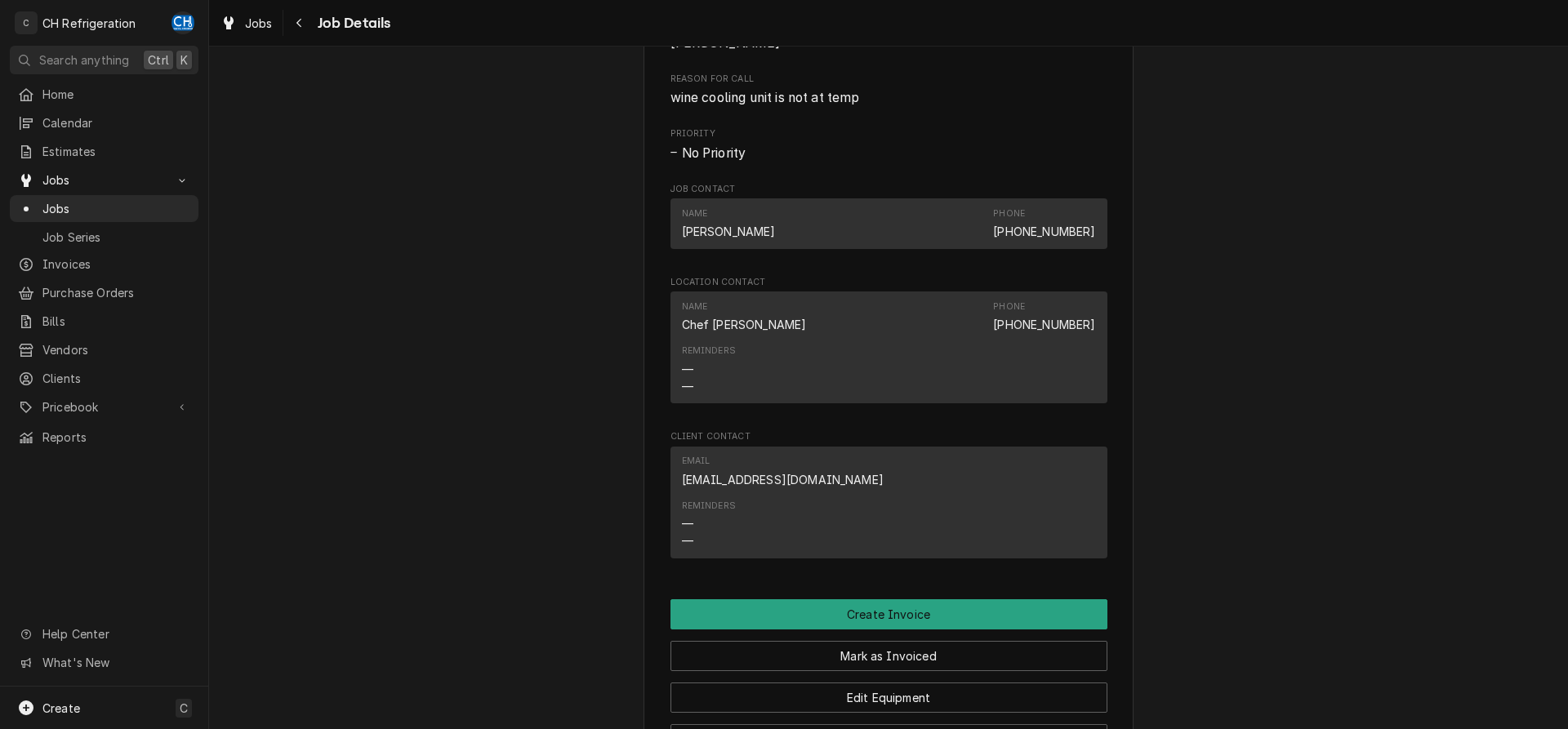
scroll to position [1478, 0]
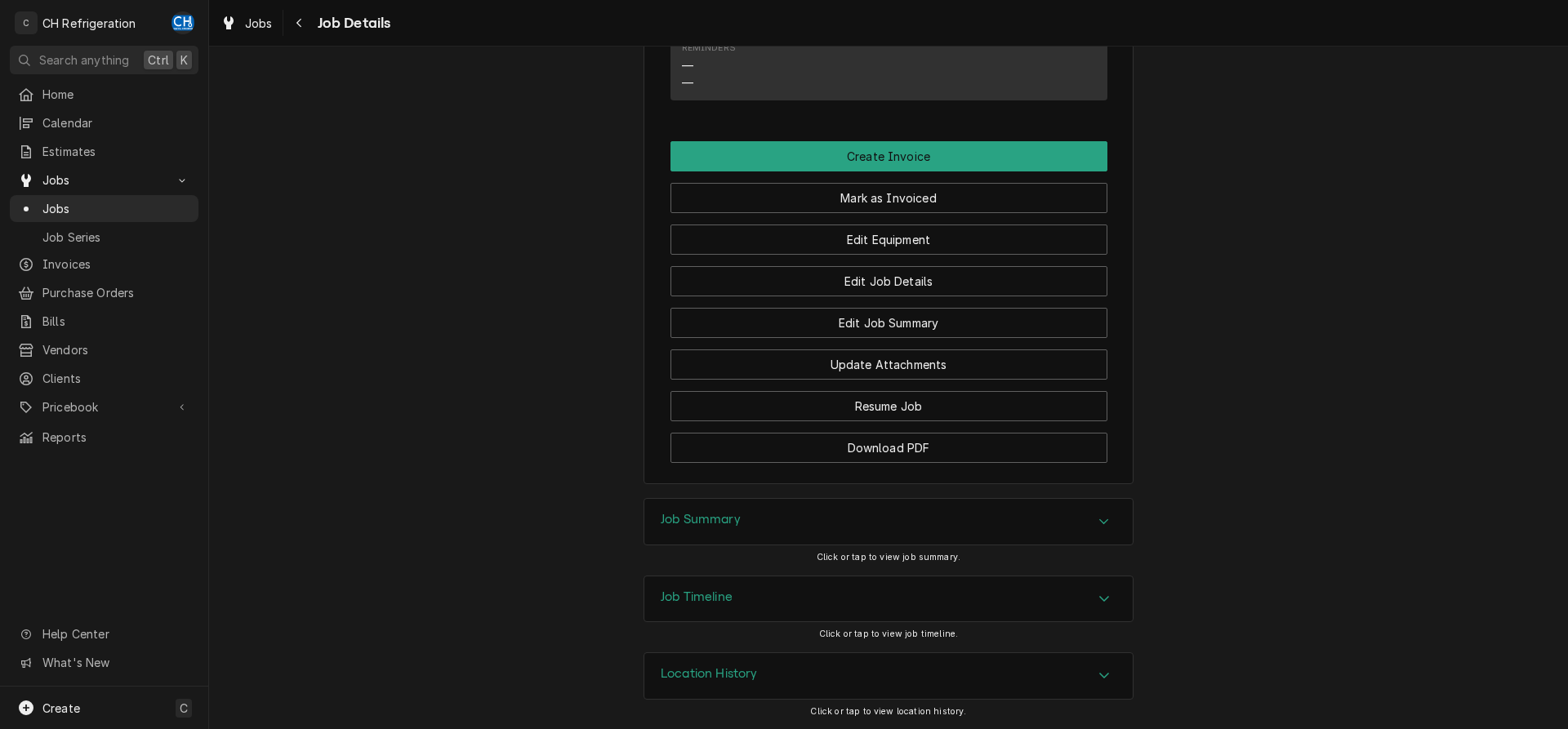
drag, startPoint x: 832, startPoint y: 523, endPoint x: 769, endPoint y: 501, distance: 66.7
click at [832, 522] on div "Job Summary" at bounding box center [888, 522] width 488 height 46
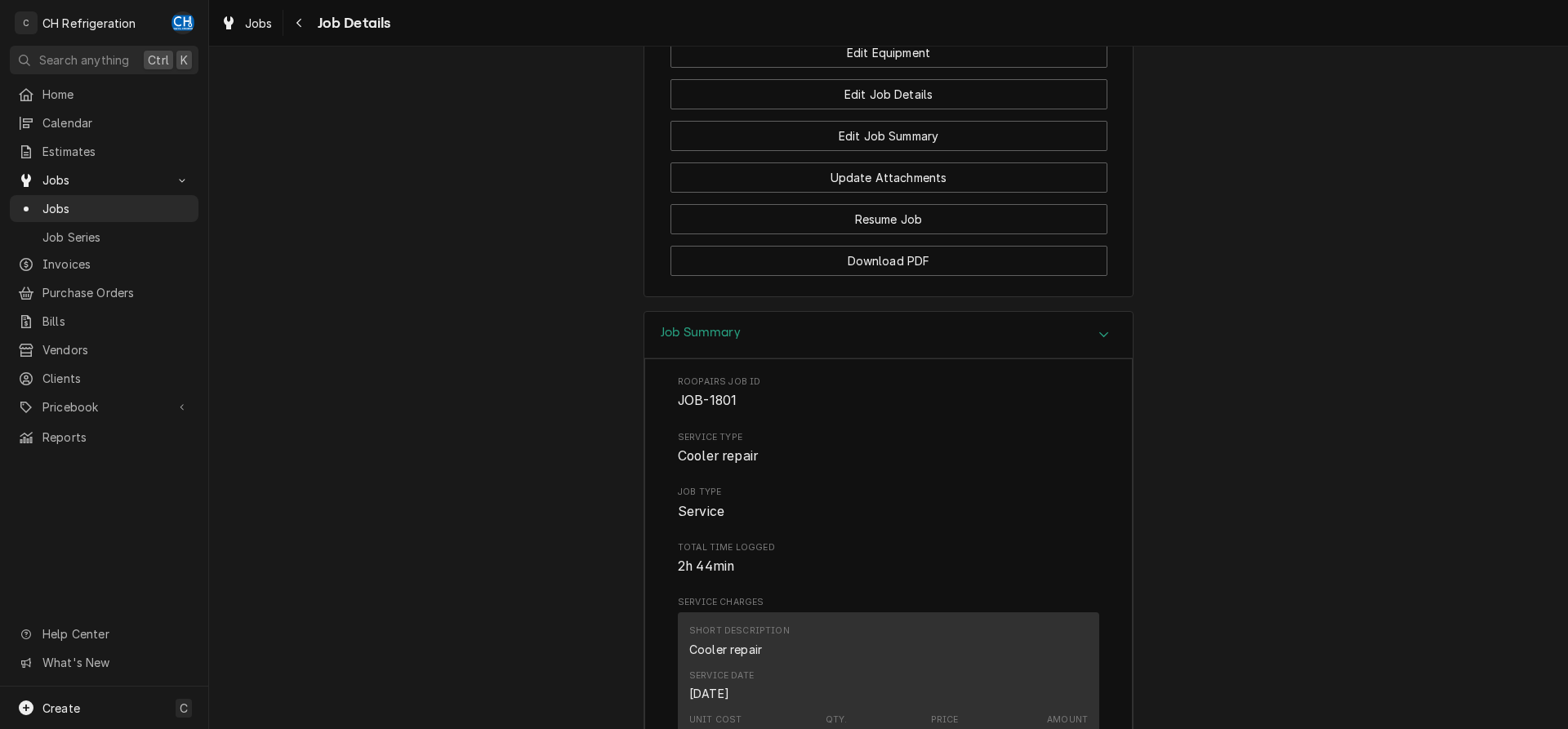
scroll to position [1394, 0]
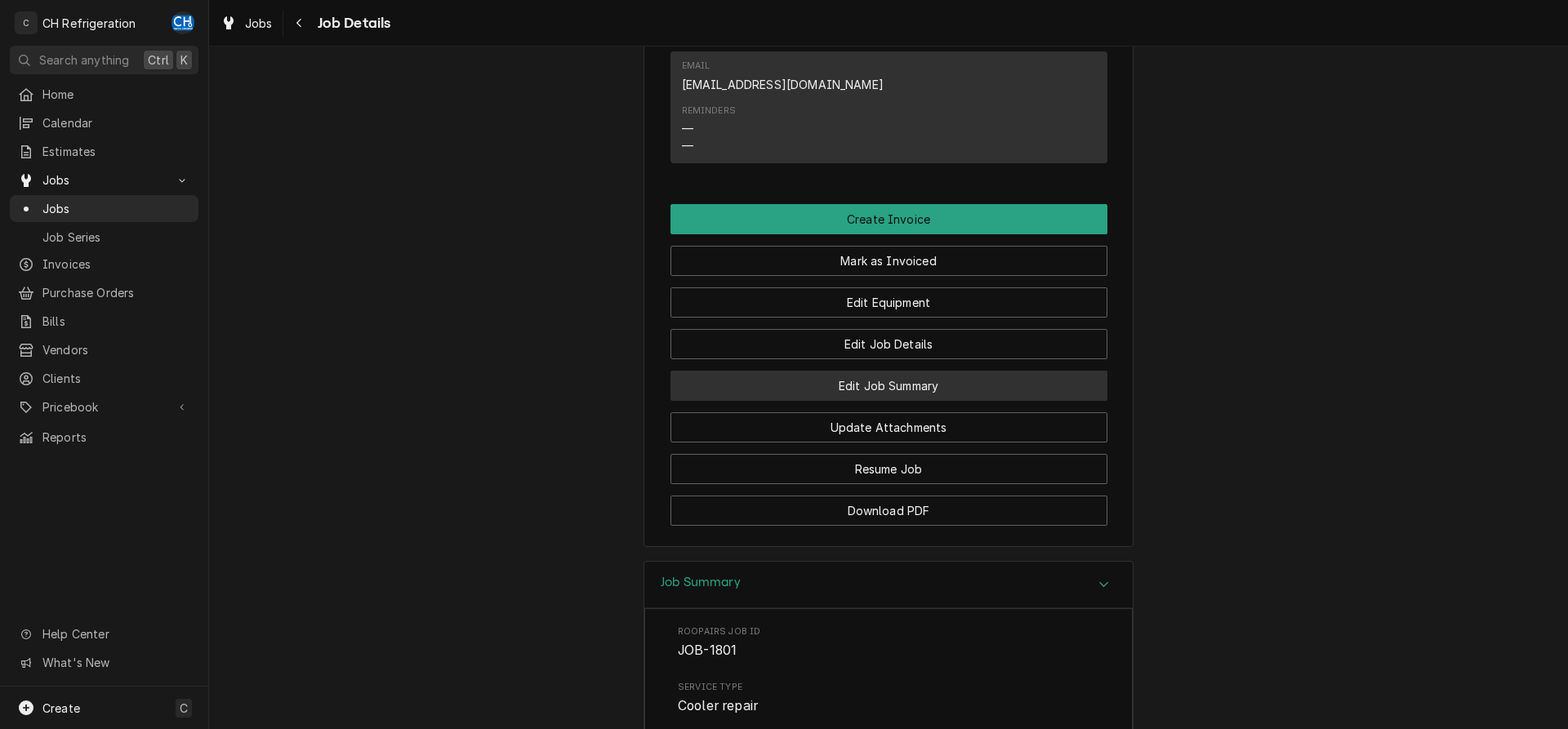
click at [878, 397] on button "Edit Job Summary" at bounding box center [889, 386] width 437 height 30
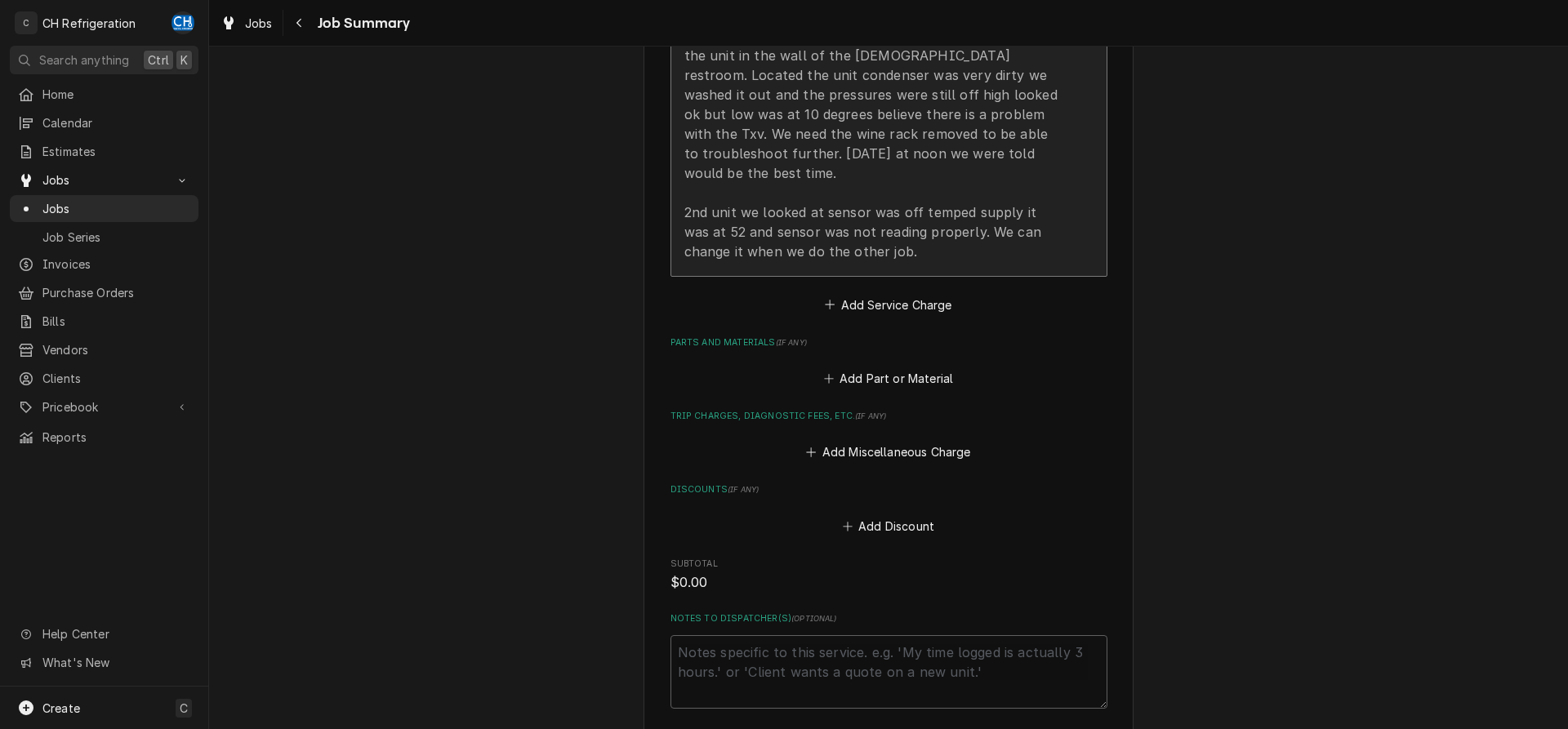
click at [946, 229] on div "We entered the facility and looked for the compressor went into the ceiling but…" at bounding box center [871, 124] width 375 height 274
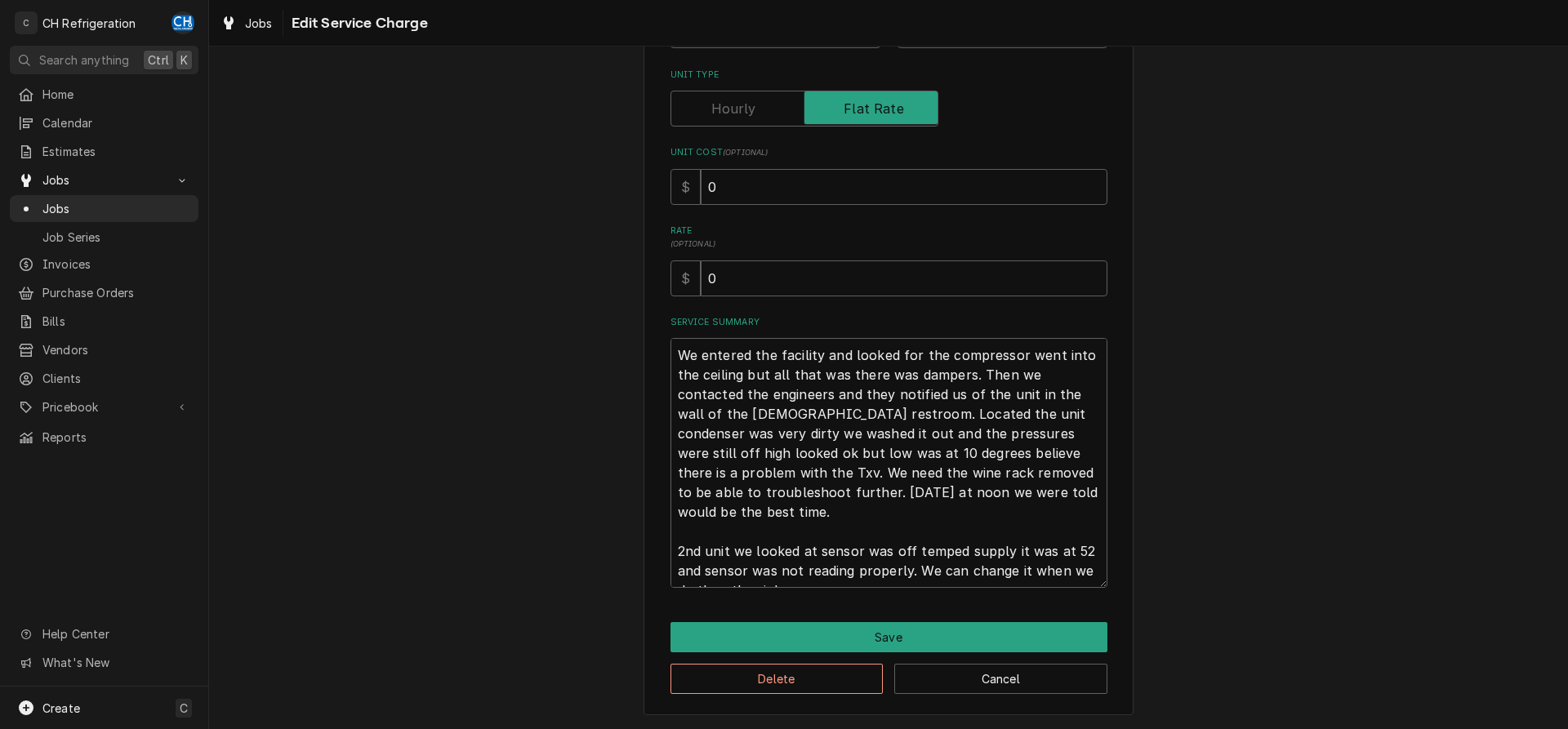
scroll to position [251, 0]
drag, startPoint x: 677, startPoint y: 532, endPoint x: 645, endPoint y: 249, distance: 284.8
click at [671, 338] on textarea "We entered the facility and looked for the compressor went into the ceiling but…" at bounding box center [889, 462] width 437 height 250
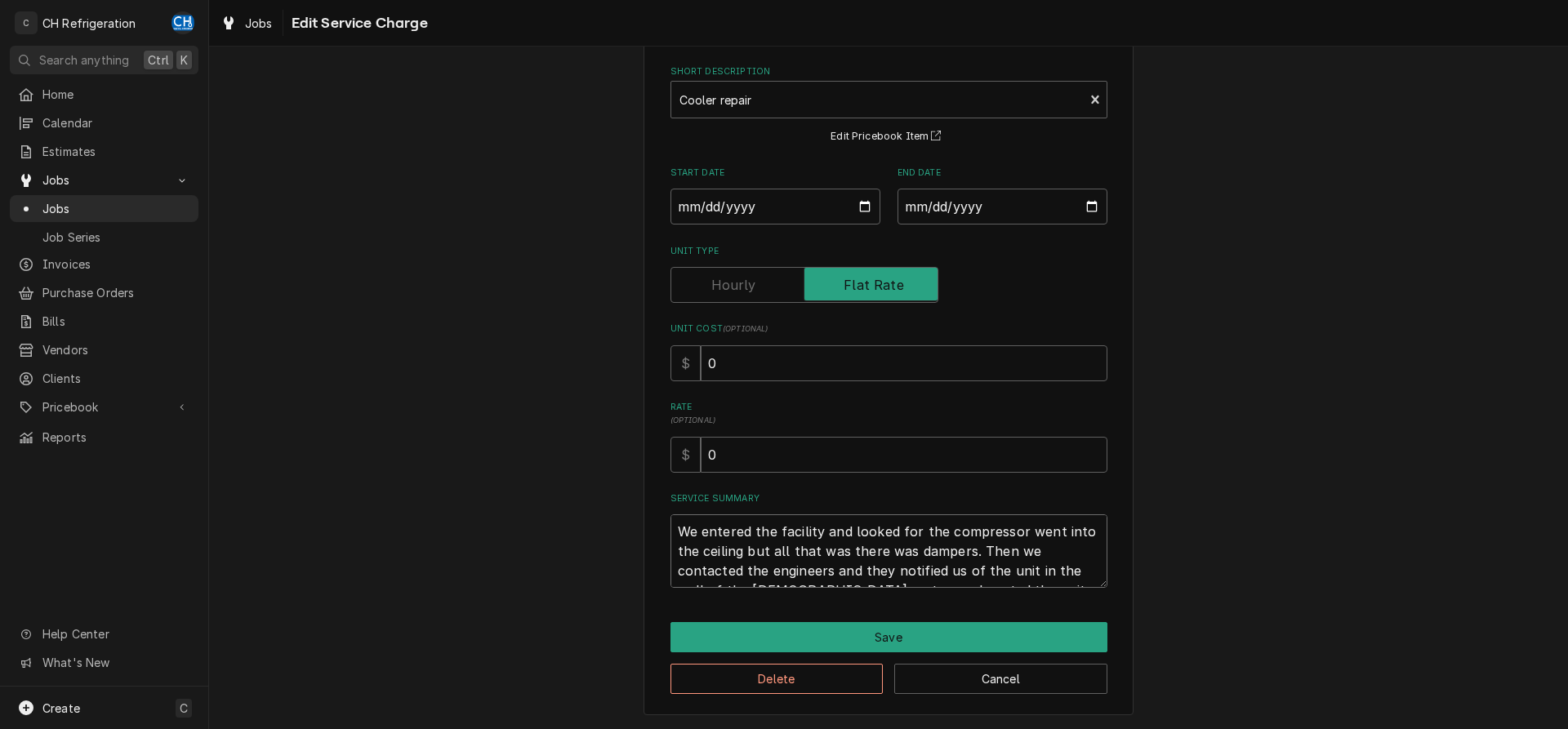
type textarea "x"
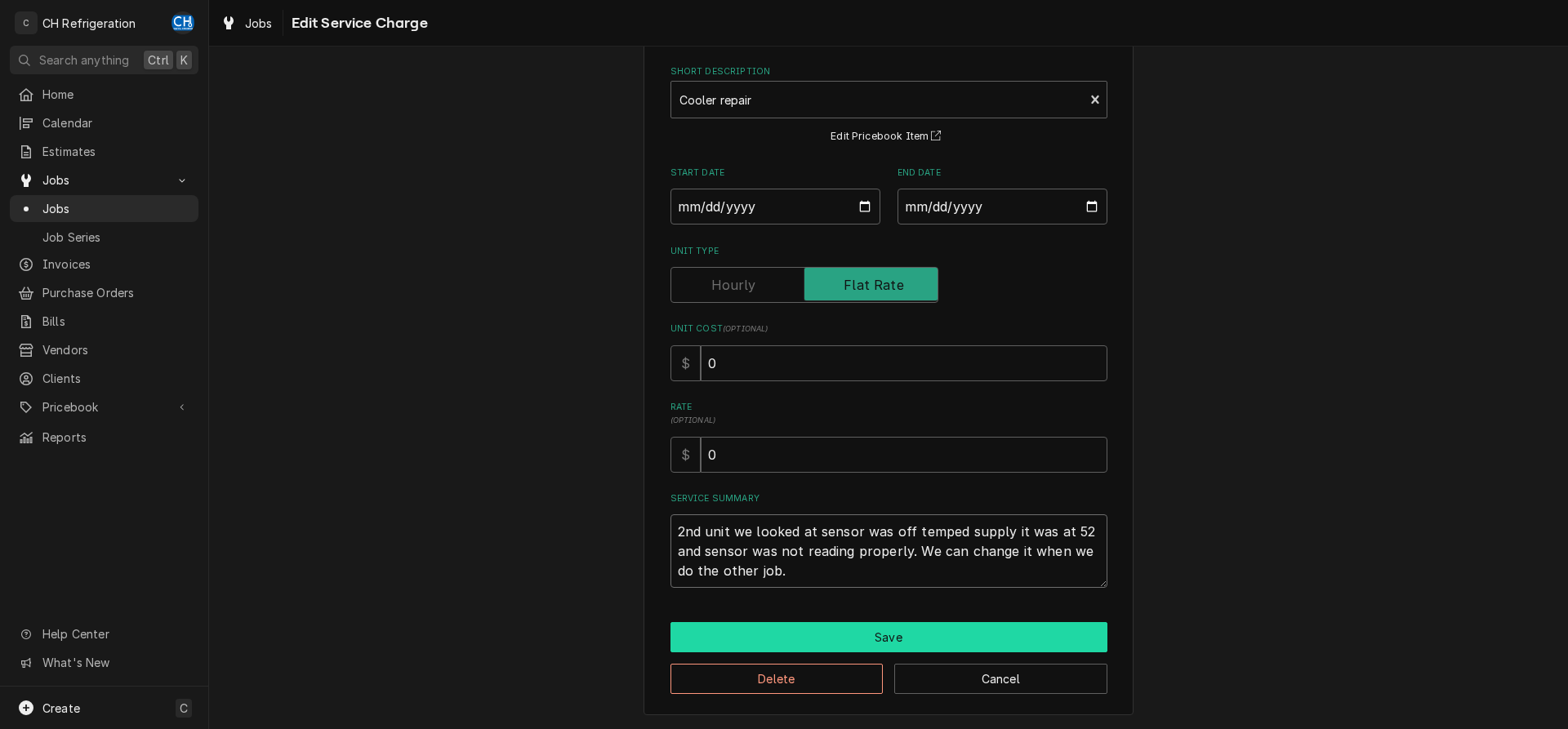
type textarea "2nd unit we looked at sensor was off temped supply it was at 52 and sensor was …"
click at [872, 628] on button "Save" at bounding box center [889, 637] width 437 height 30
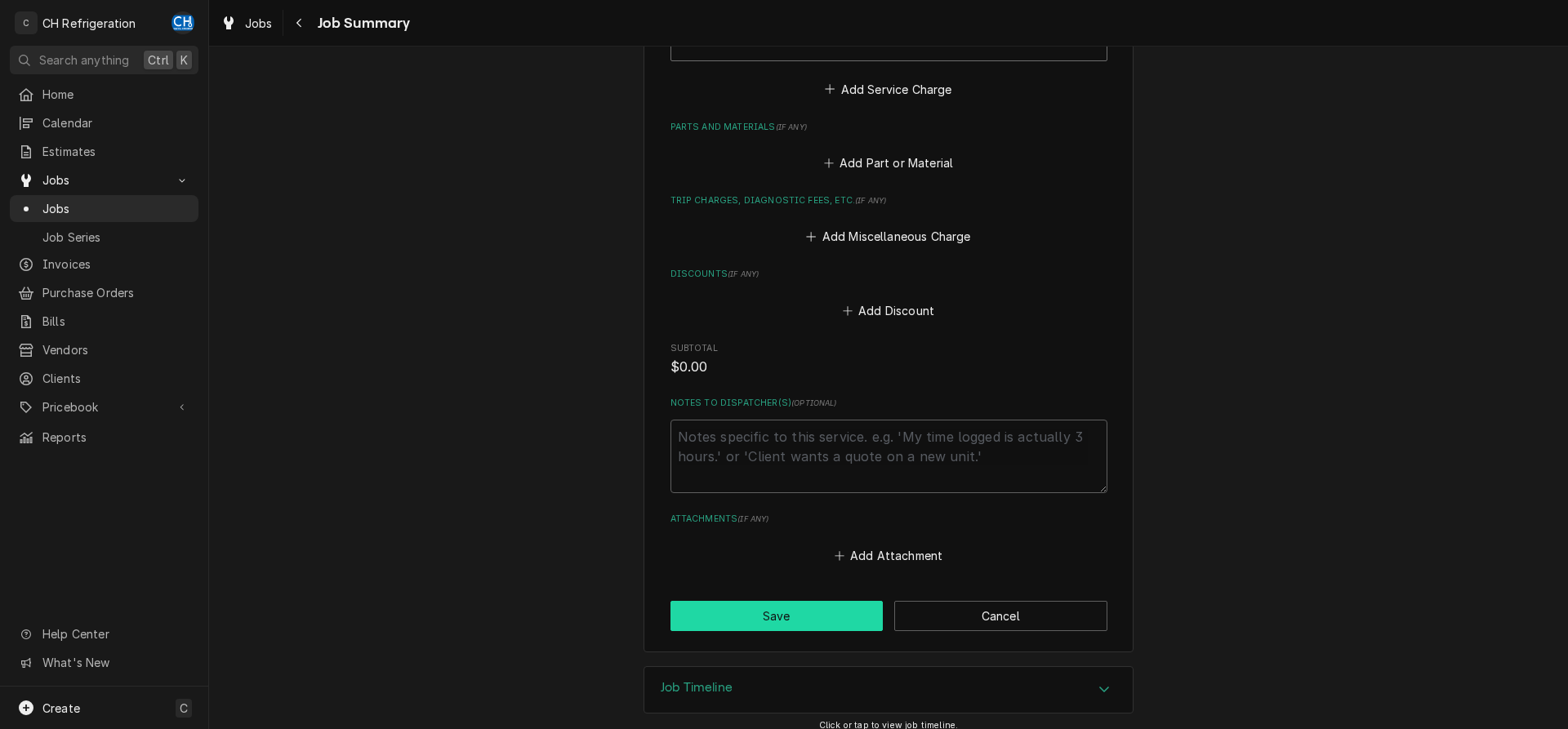
click at [794, 625] on button "Save" at bounding box center [777, 616] width 213 height 30
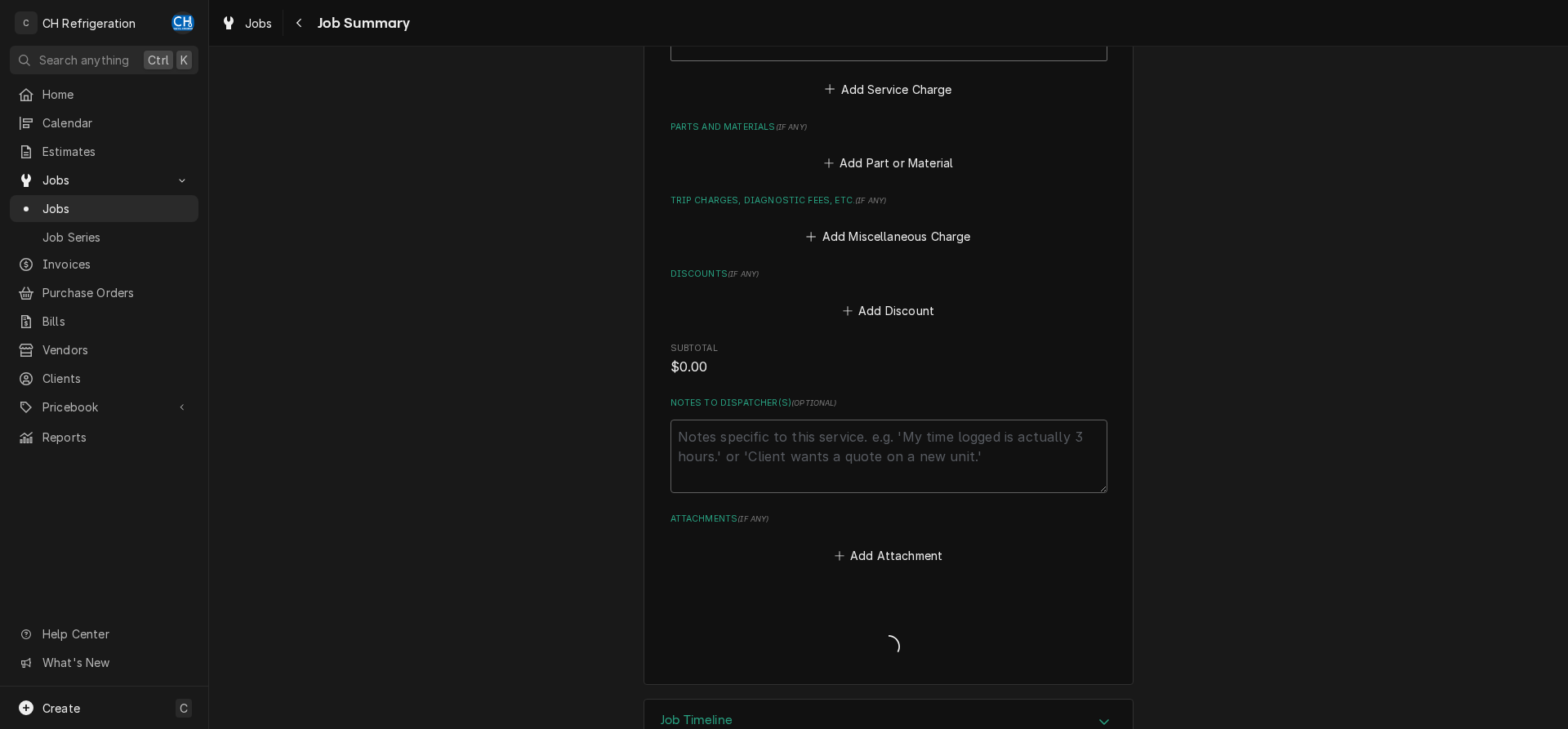
type textarea "x"
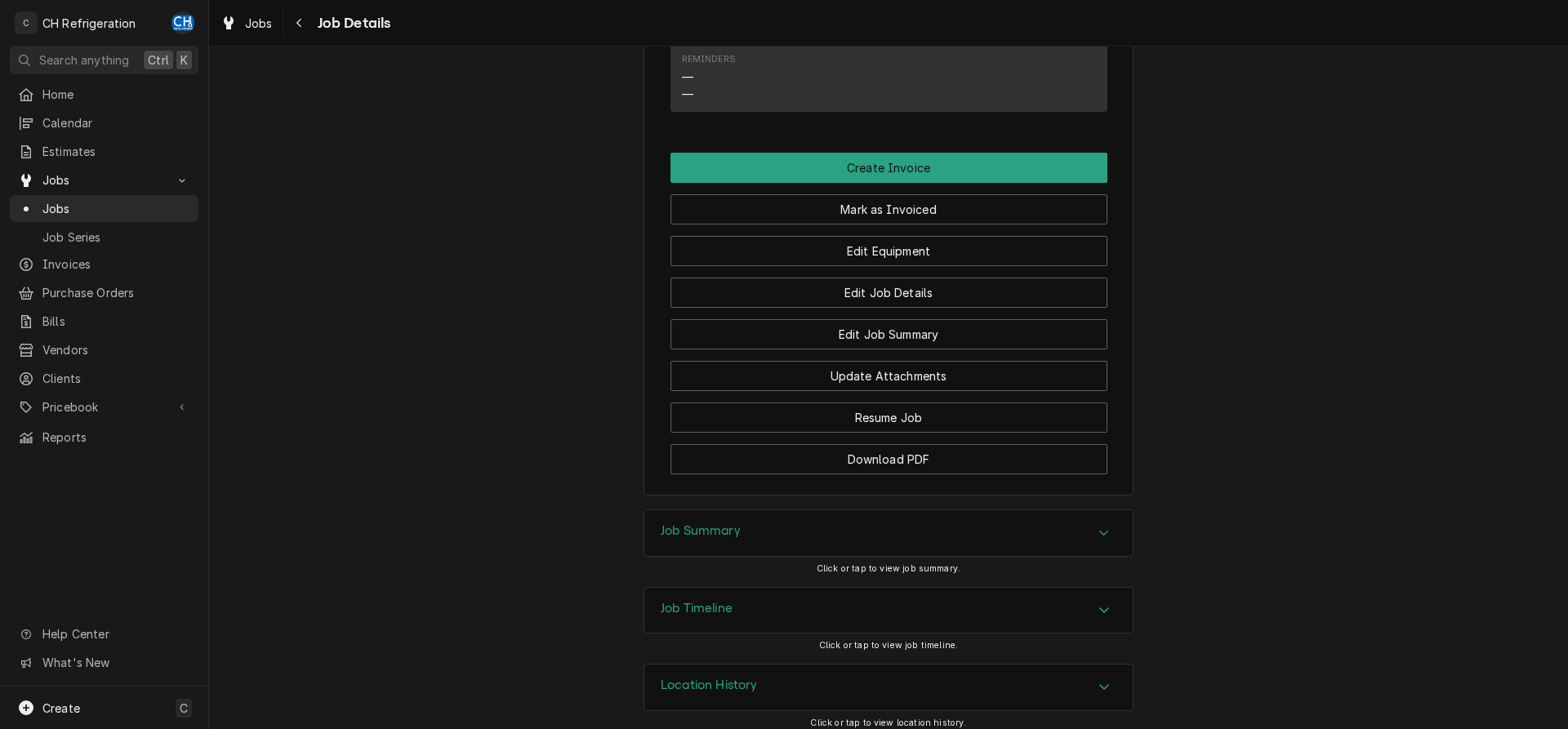
scroll to position [1478, 0]
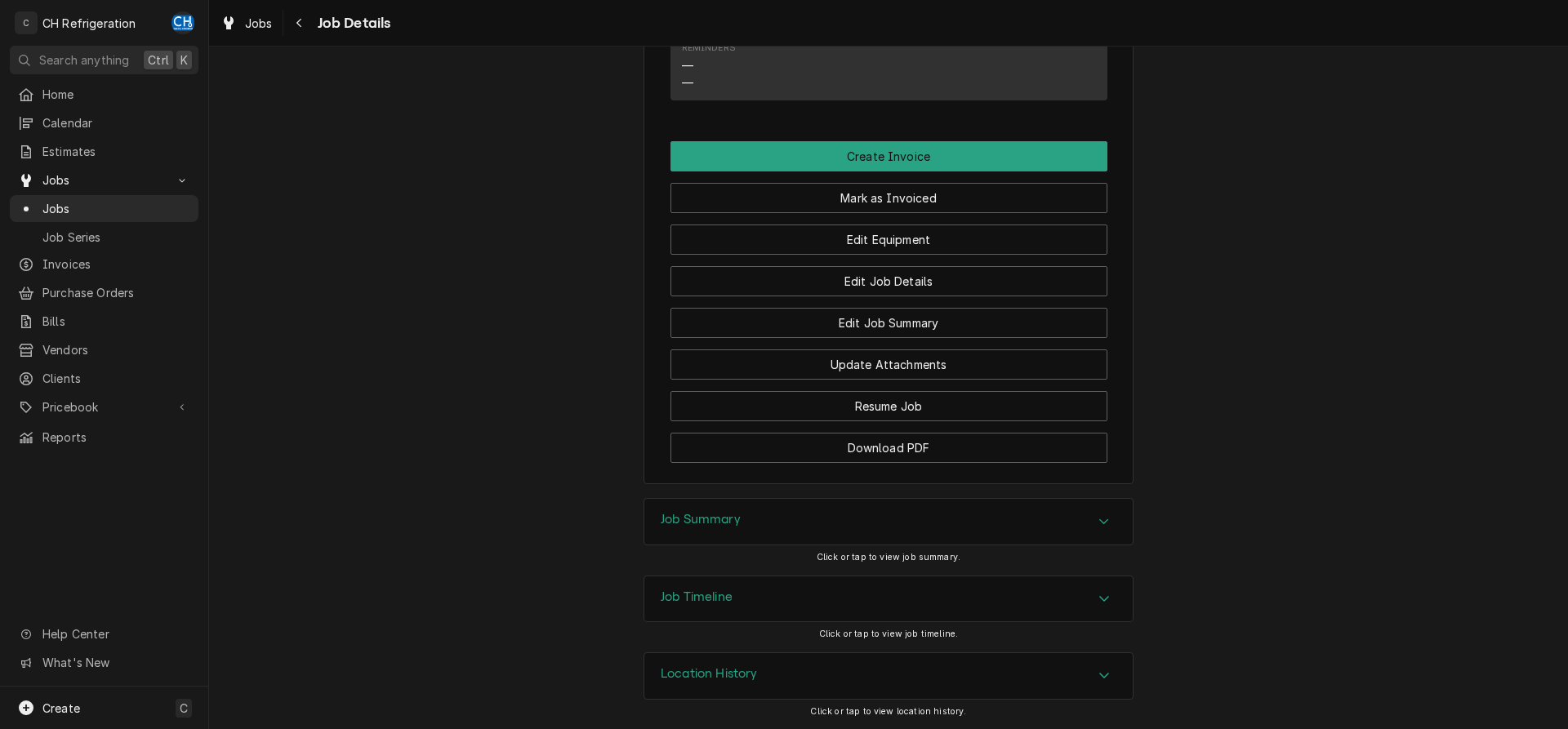
click at [714, 509] on div "Job Summary" at bounding box center [888, 522] width 488 height 46
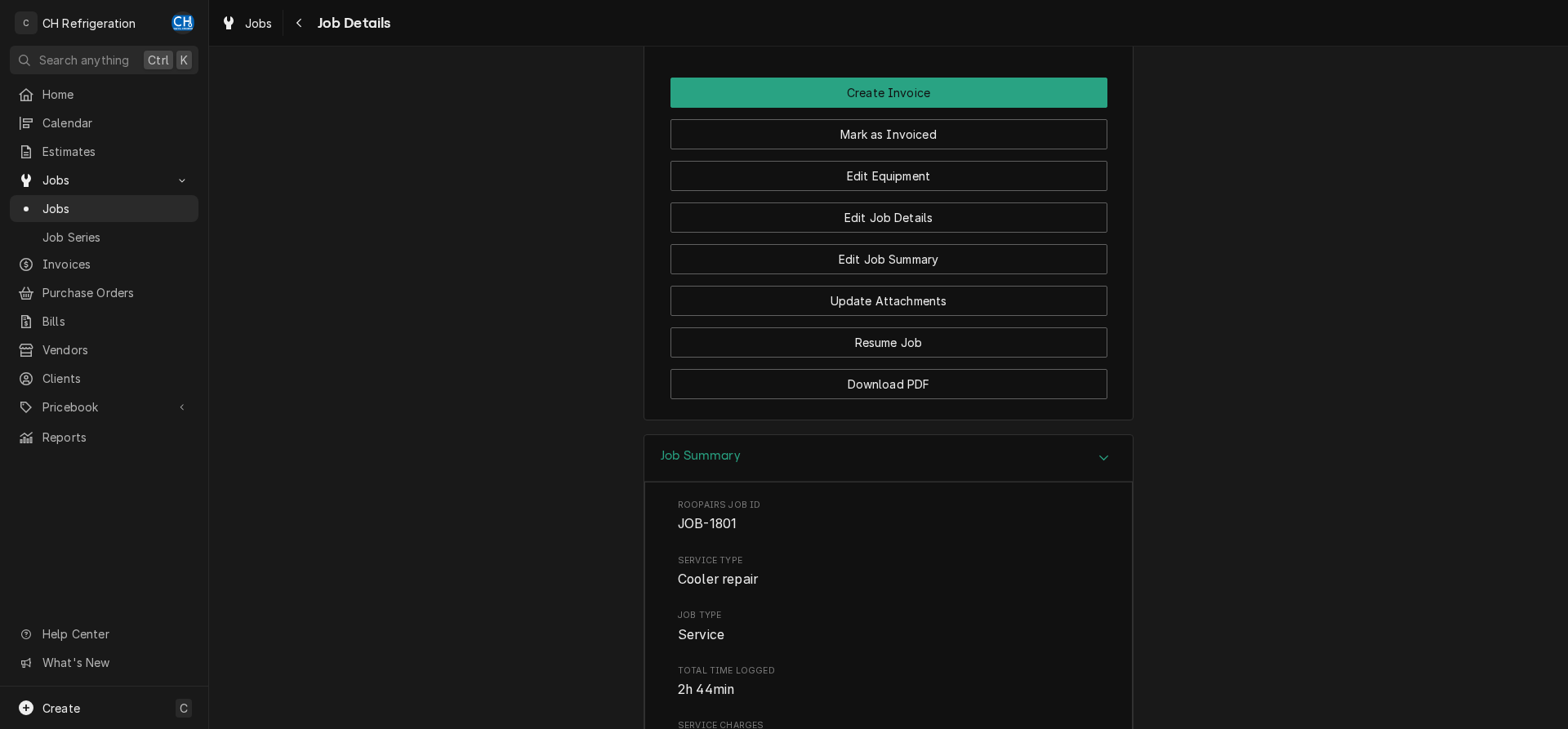
scroll to position [1394, 0]
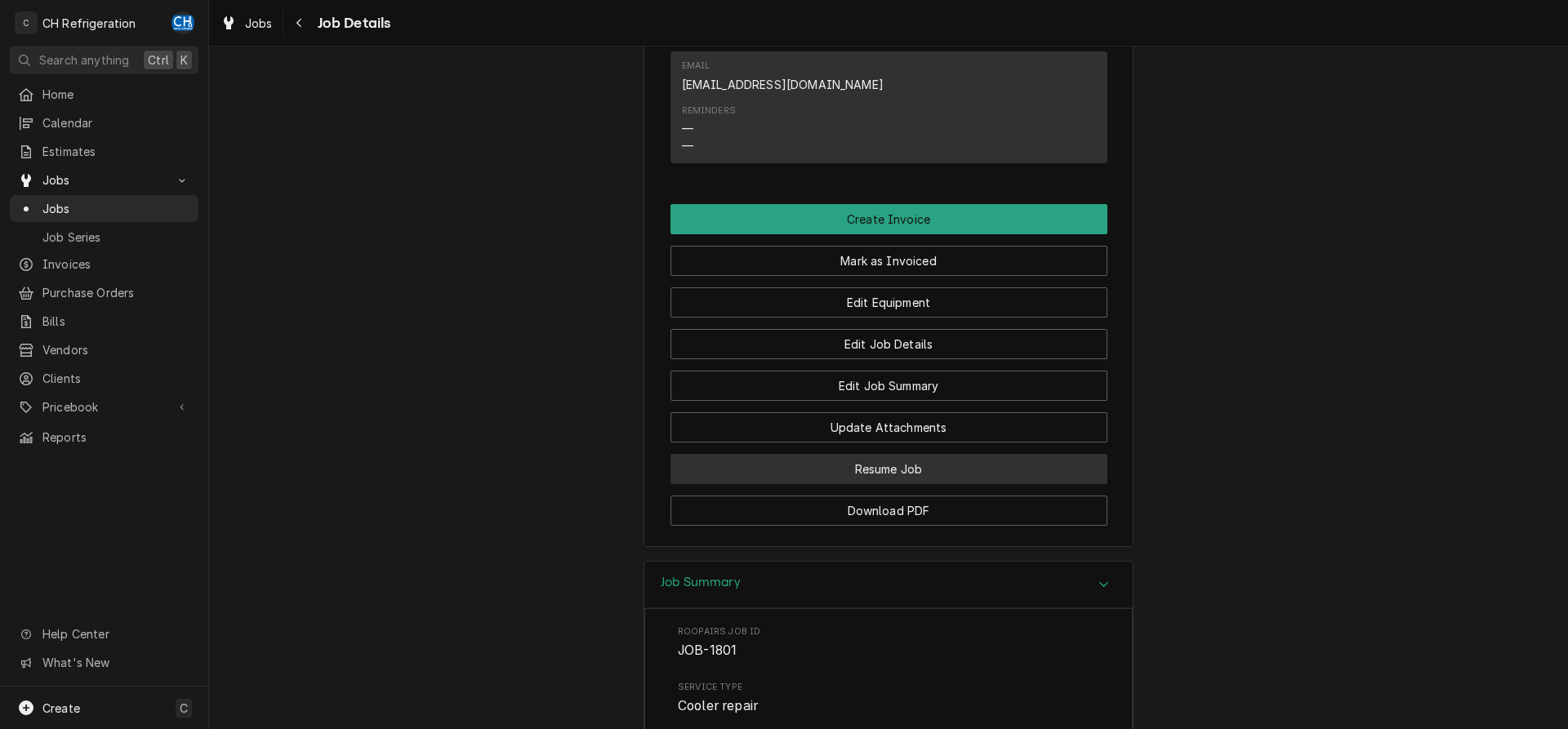
click at [954, 485] on button "Resume Job" at bounding box center [889, 469] width 437 height 30
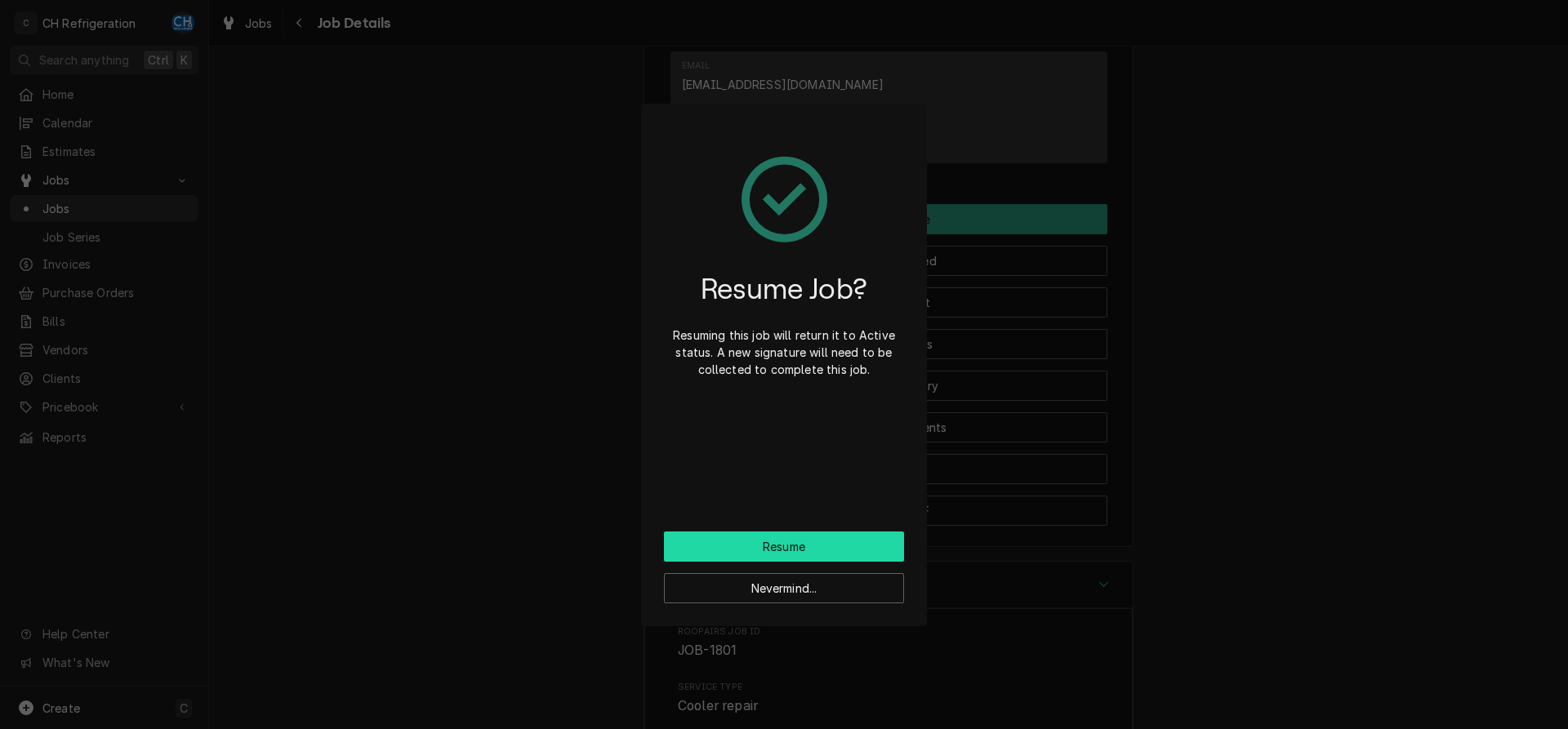
drag, startPoint x: 833, startPoint y: 537, endPoint x: 885, endPoint y: 532, distance: 52.2
click at [832, 537] on button "Resume" at bounding box center [784, 546] width 240 height 30
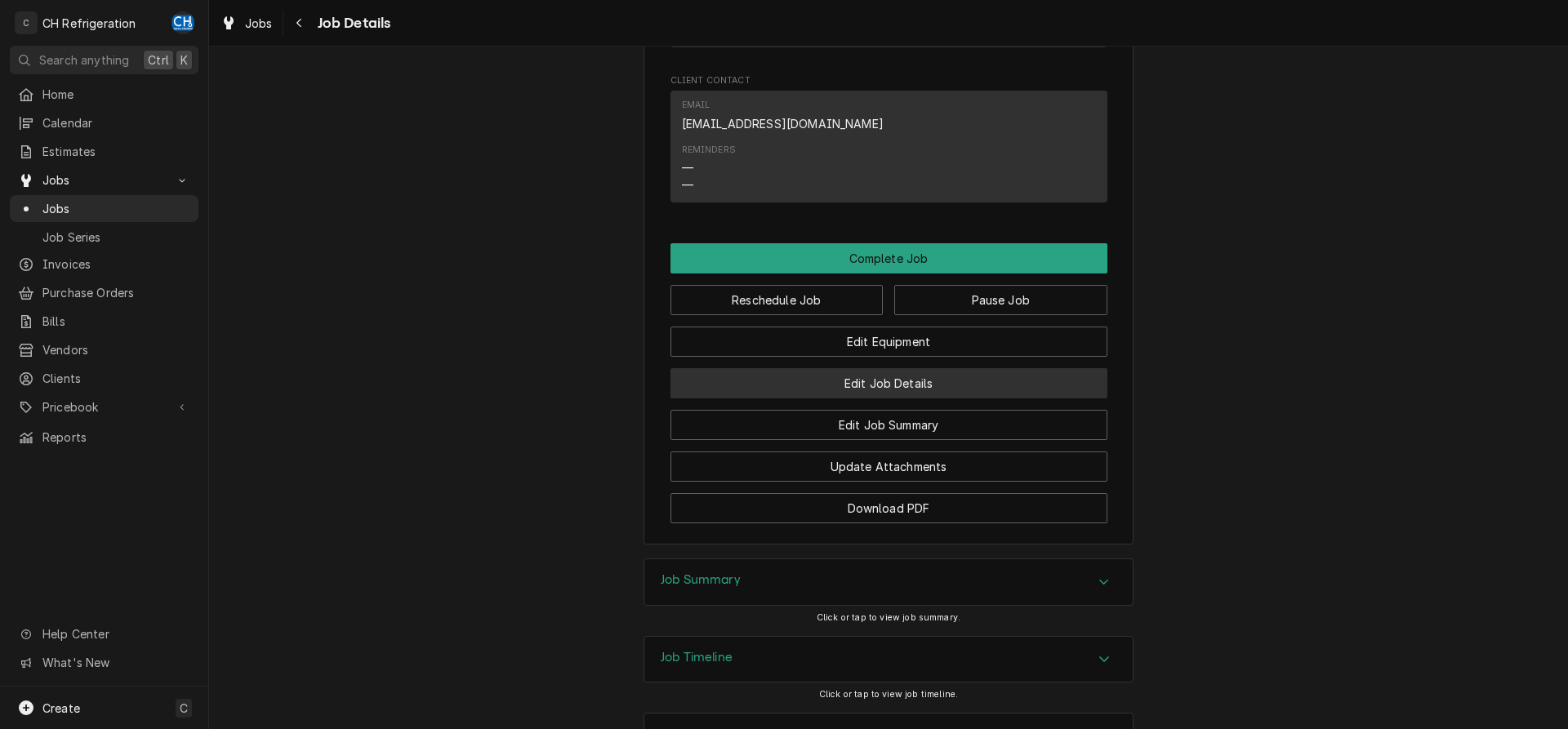
scroll to position [1533, 0]
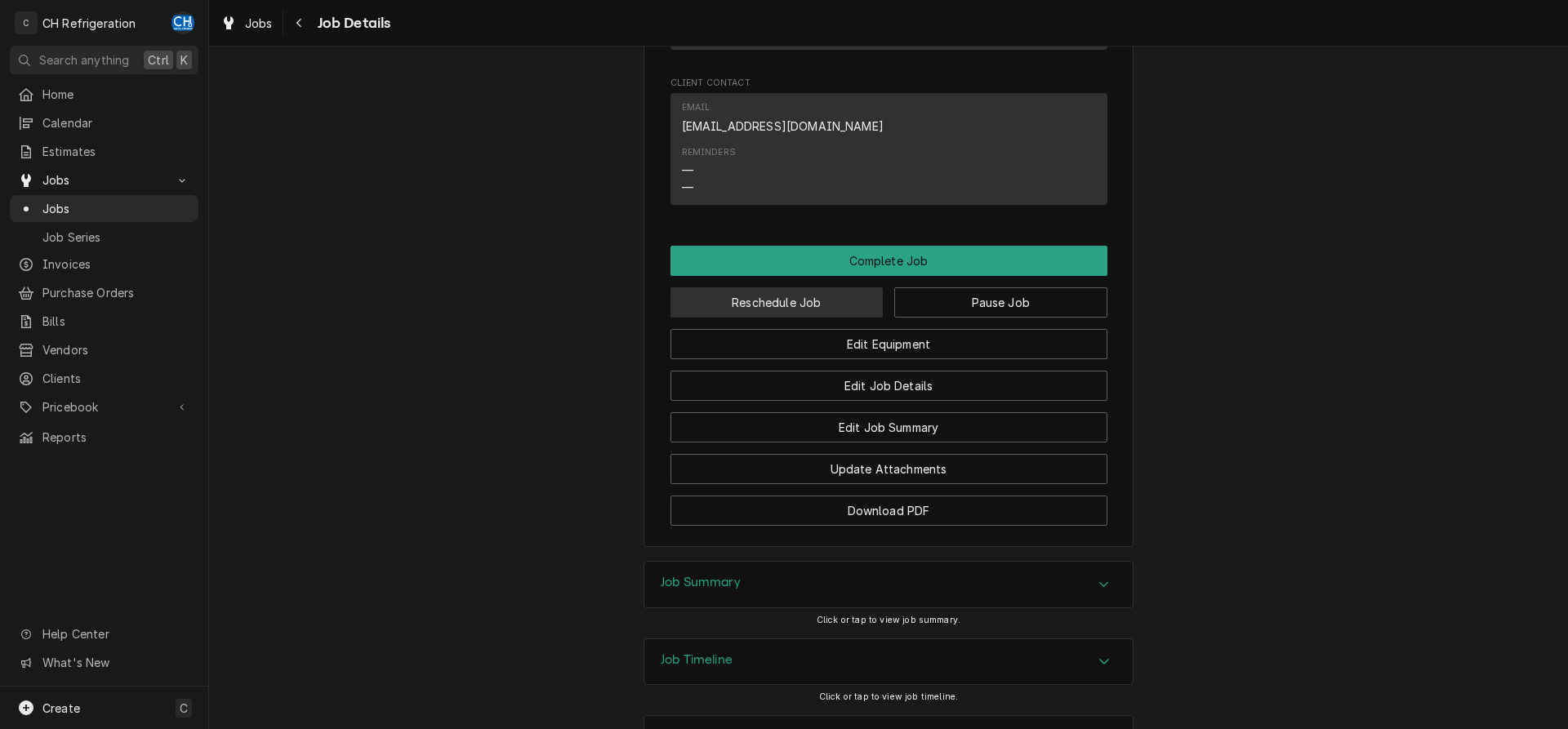
click at [809, 318] on button "Reschedule Job" at bounding box center [777, 303] width 213 height 30
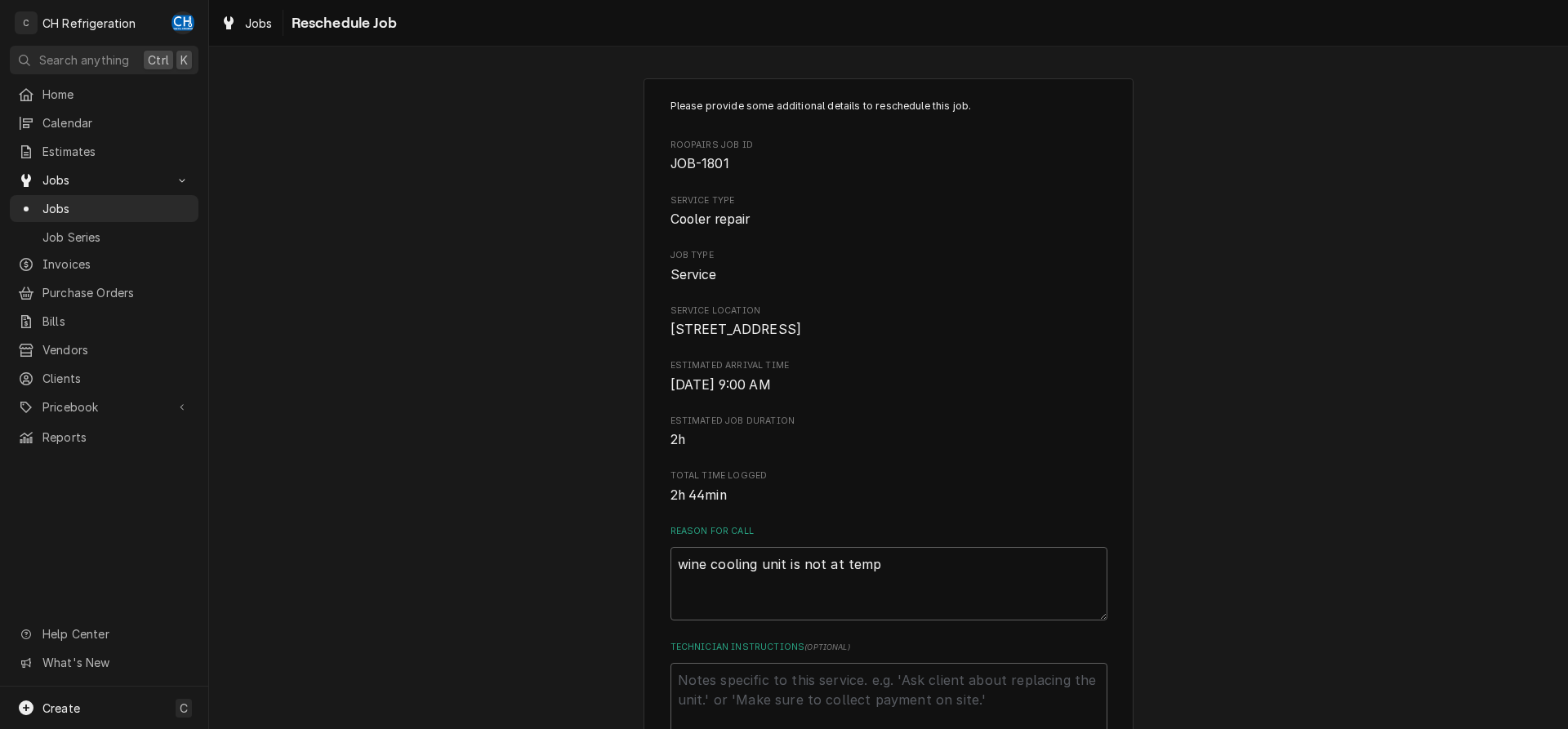
scroll to position [473, 0]
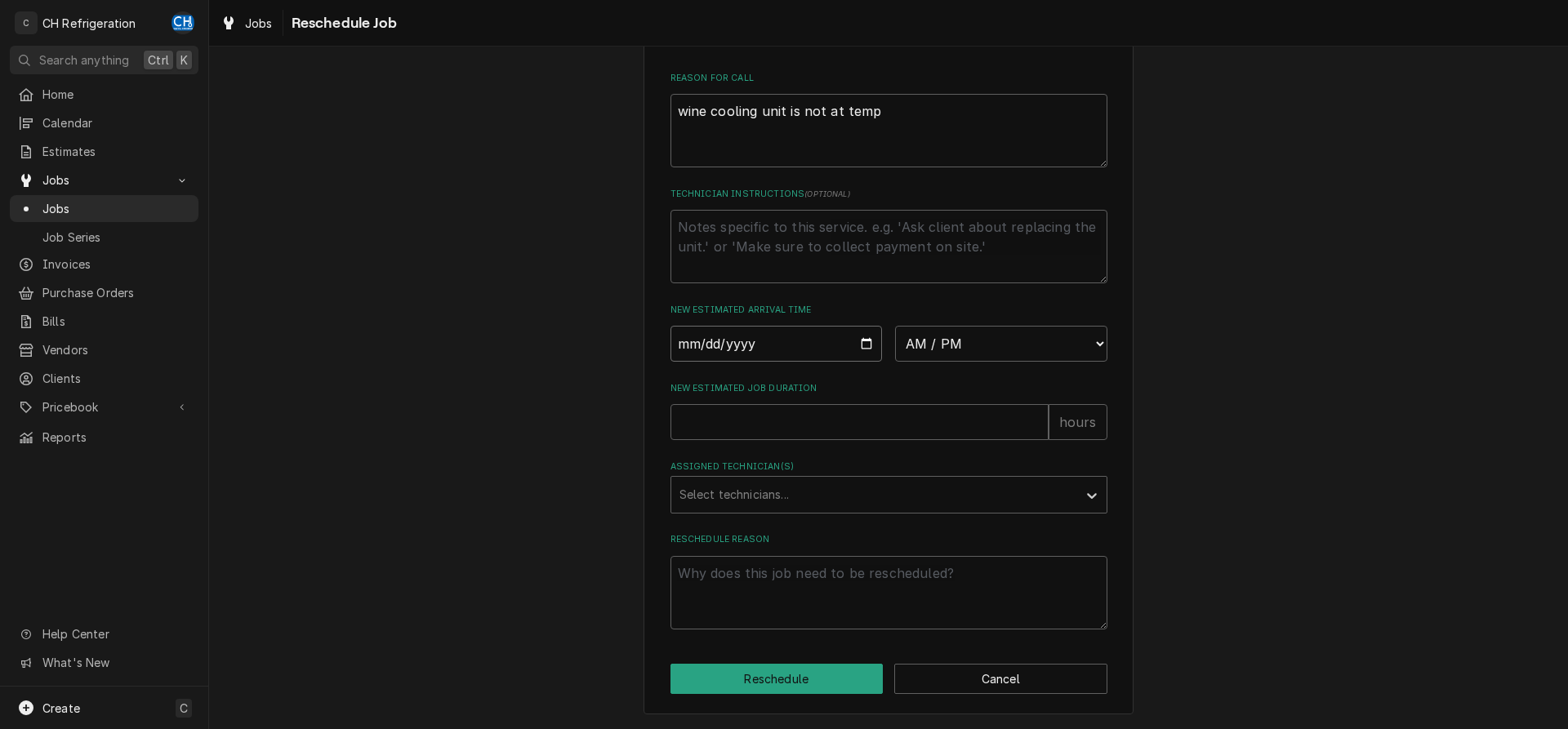
click at [862, 343] on input "Date" at bounding box center [777, 343] width 213 height 36
type input "2025-08-29"
type textarea "x"
click at [895, 326] on select "AM / PM 6:00 AM 6:15 AM 6:30 AM 6:45 AM 7:00 AM 7:15 AM 7:30 AM 7:45 AM 8:00 AM…" at bounding box center [1001, 343] width 213 height 36
select select "09:15:00"
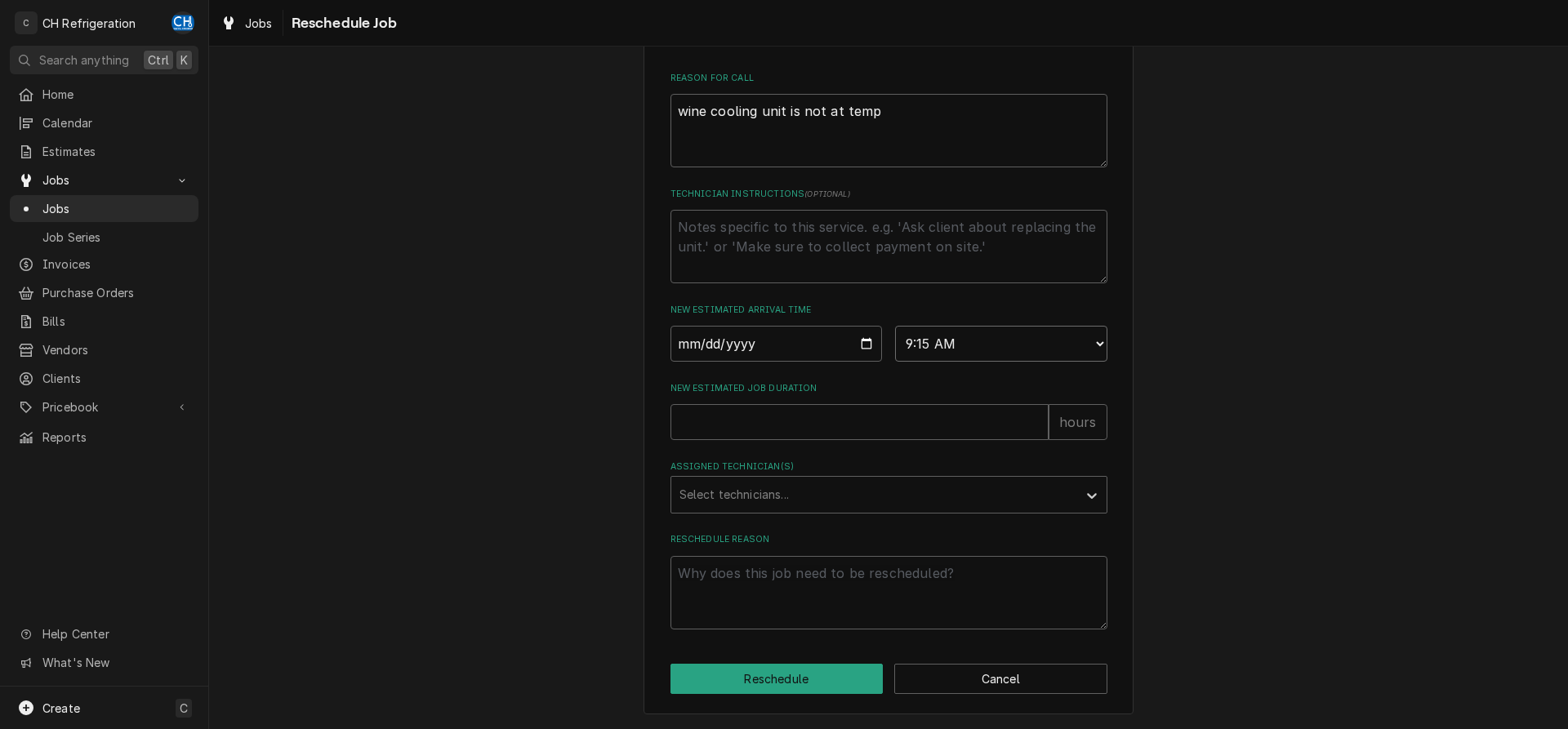
click option "9:15 AM" at bounding box center [0, 0] width 0 height 0
click at [831, 420] on input "New Estimated Job Duration" at bounding box center [860, 422] width 378 height 36
type textarea "x"
type input "2"
click at [805, 499] on div "Assigned Technician(s)" at bounding box center [874, 494] width 389 height 29
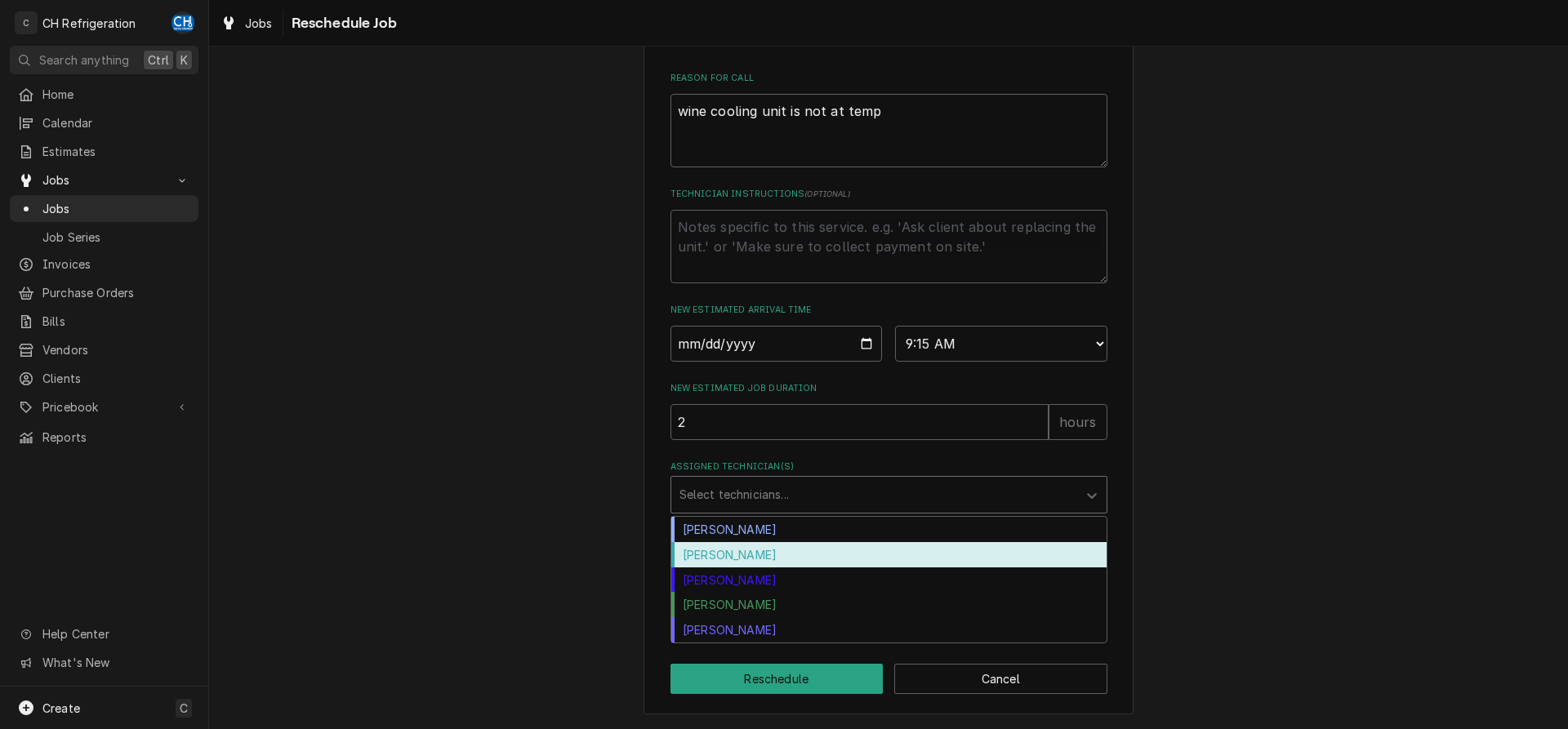
click at [757, 555] on div "Fred Gonzalez" at bounding box center [888, 554] width 435 height 26
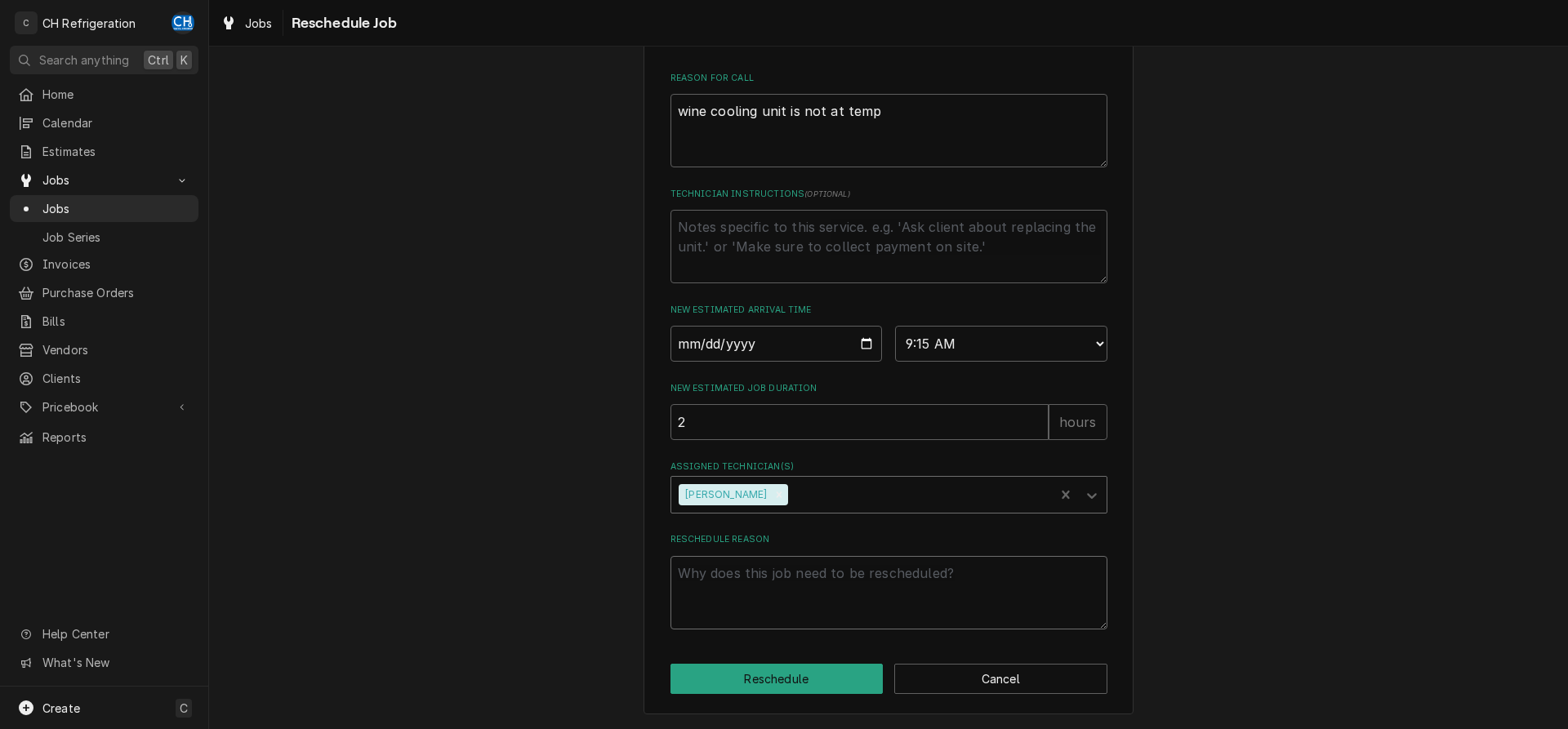
click at [733, 616] on textarea "Reschedule Reason" at bounding box center [889, 592] width 437 height 73
type textarea "x"
type textarea "s"
type textarea "x"
type textarea "se"
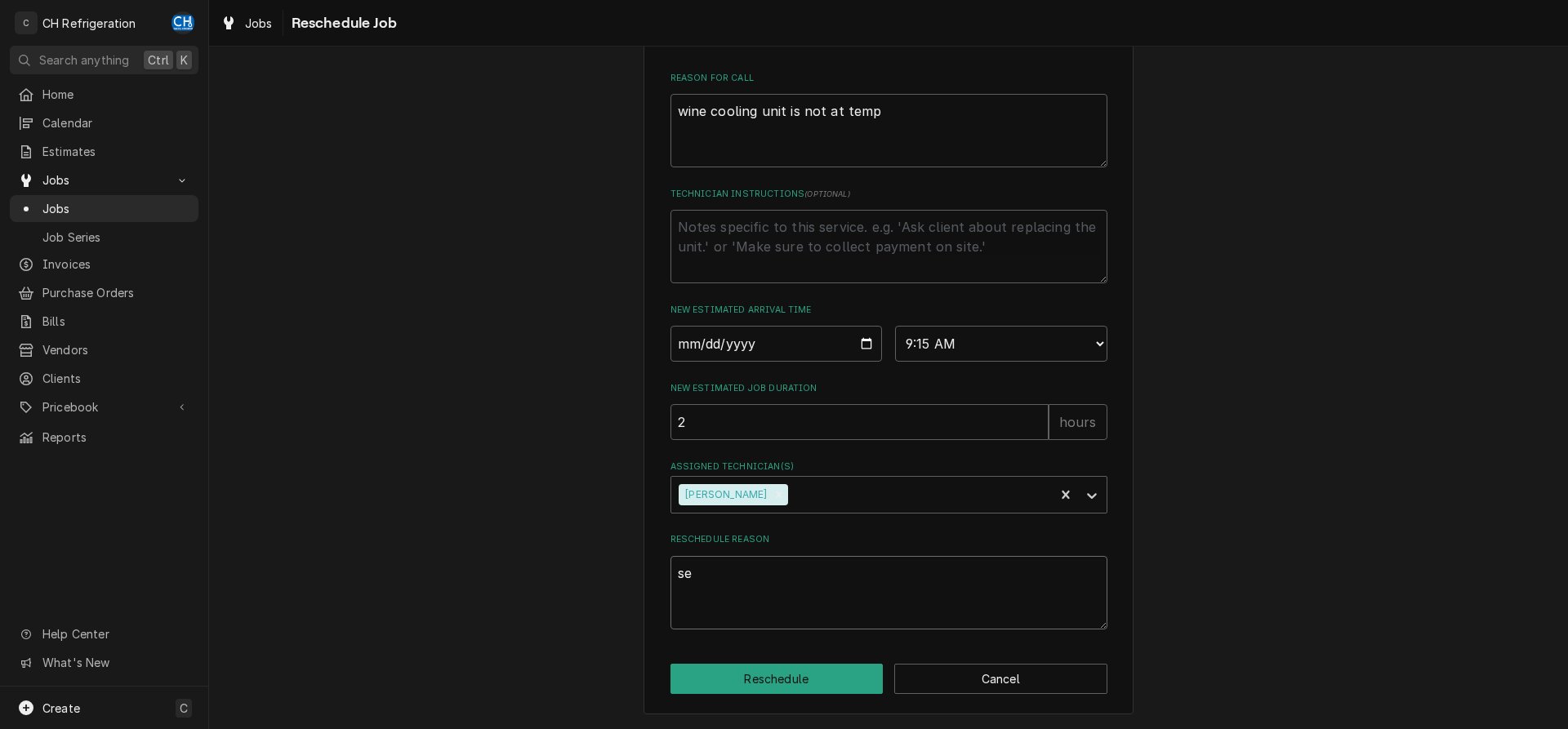
type textarea "x"
type textarea "sen"
type textarea "x"
type textarea "sens"
type textarea "x"
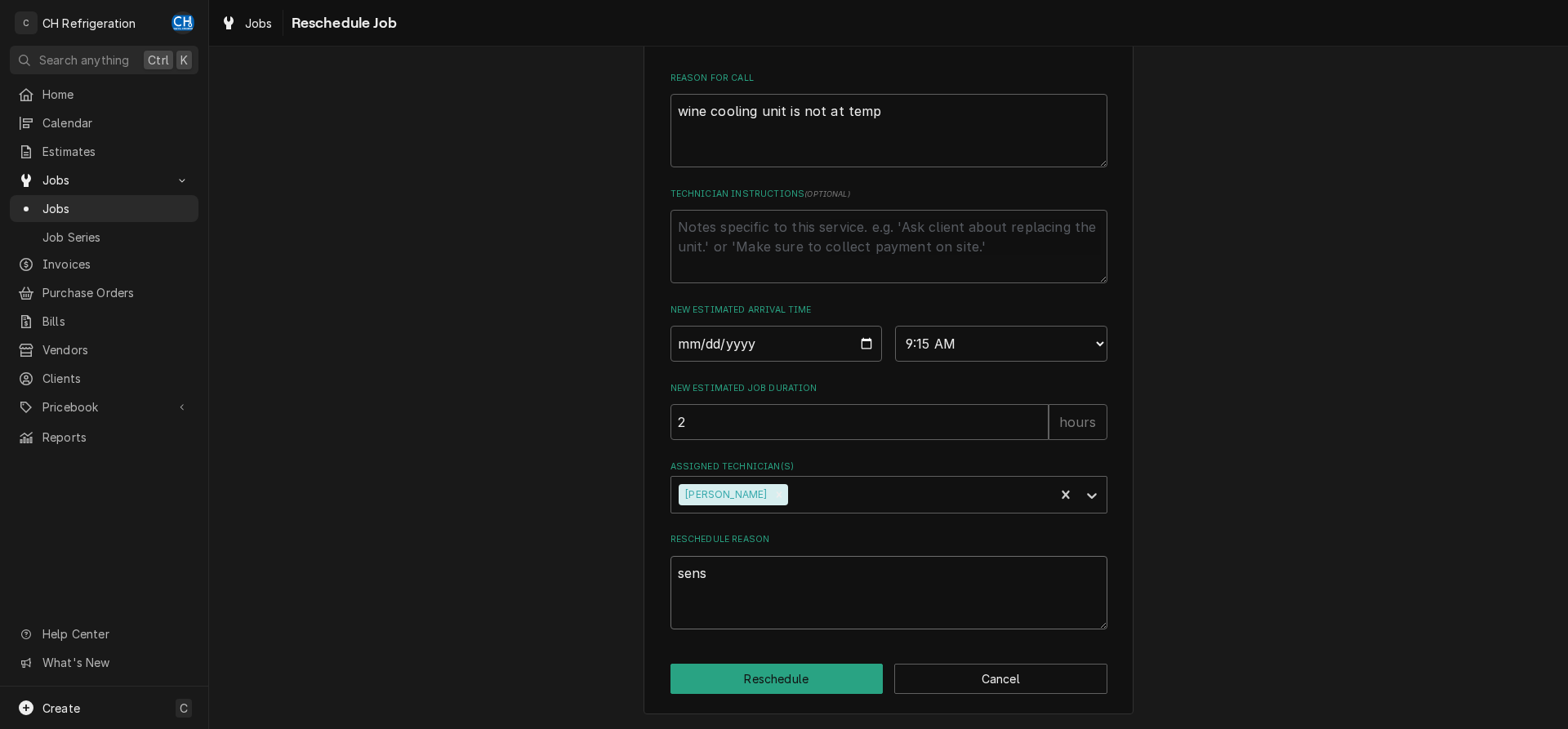
type textarea "senso"
type textarea "x"
type textarea "sensor"
click at [821, 695] on div "Please provide some additional details to reschedule this job. Roopairs Job ID …" at bounding box center [888, 169] width 490 height 1090
click at [820, 685] on button "Reschedule" at bounding box center [777, 679] width 213 height 30
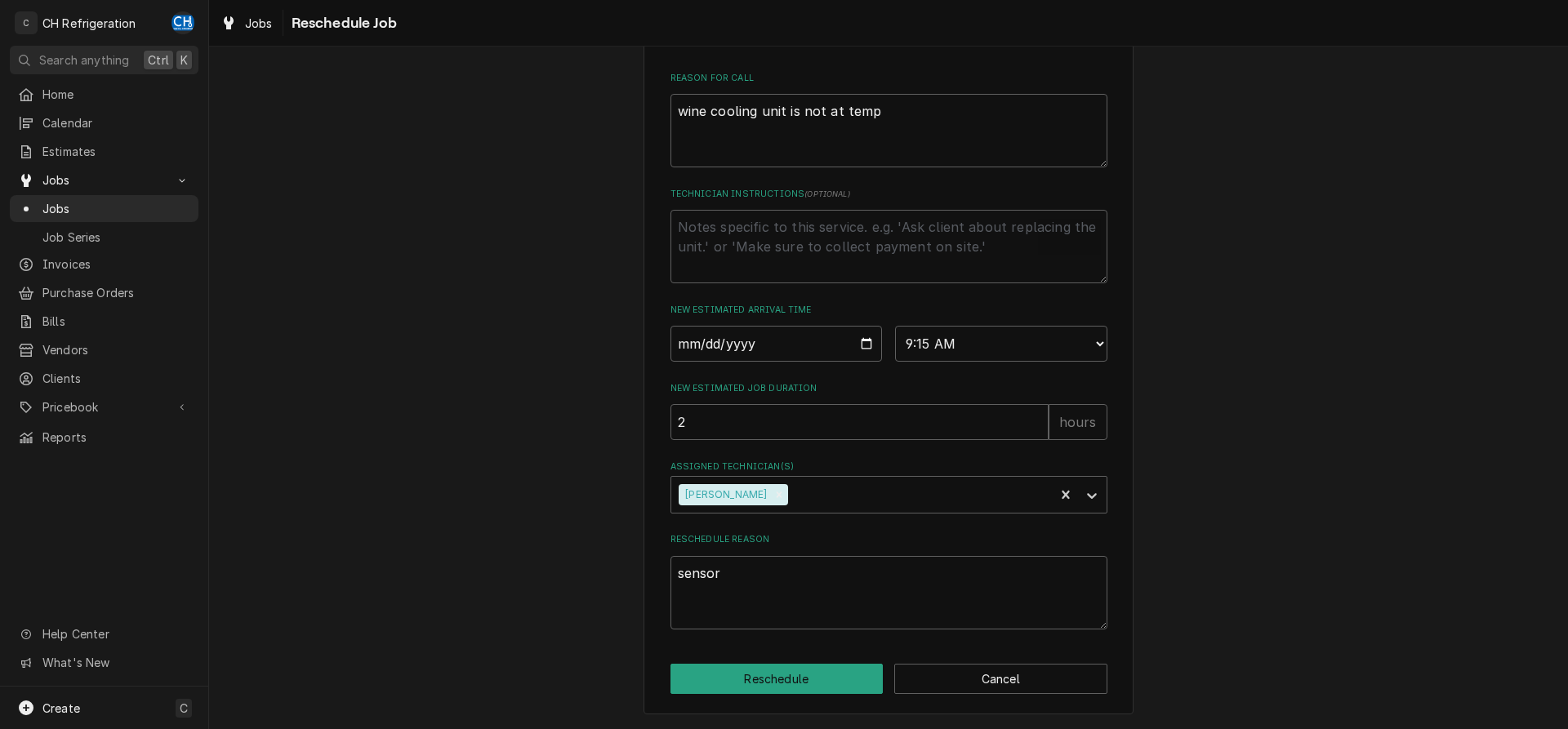
type textarea "x"
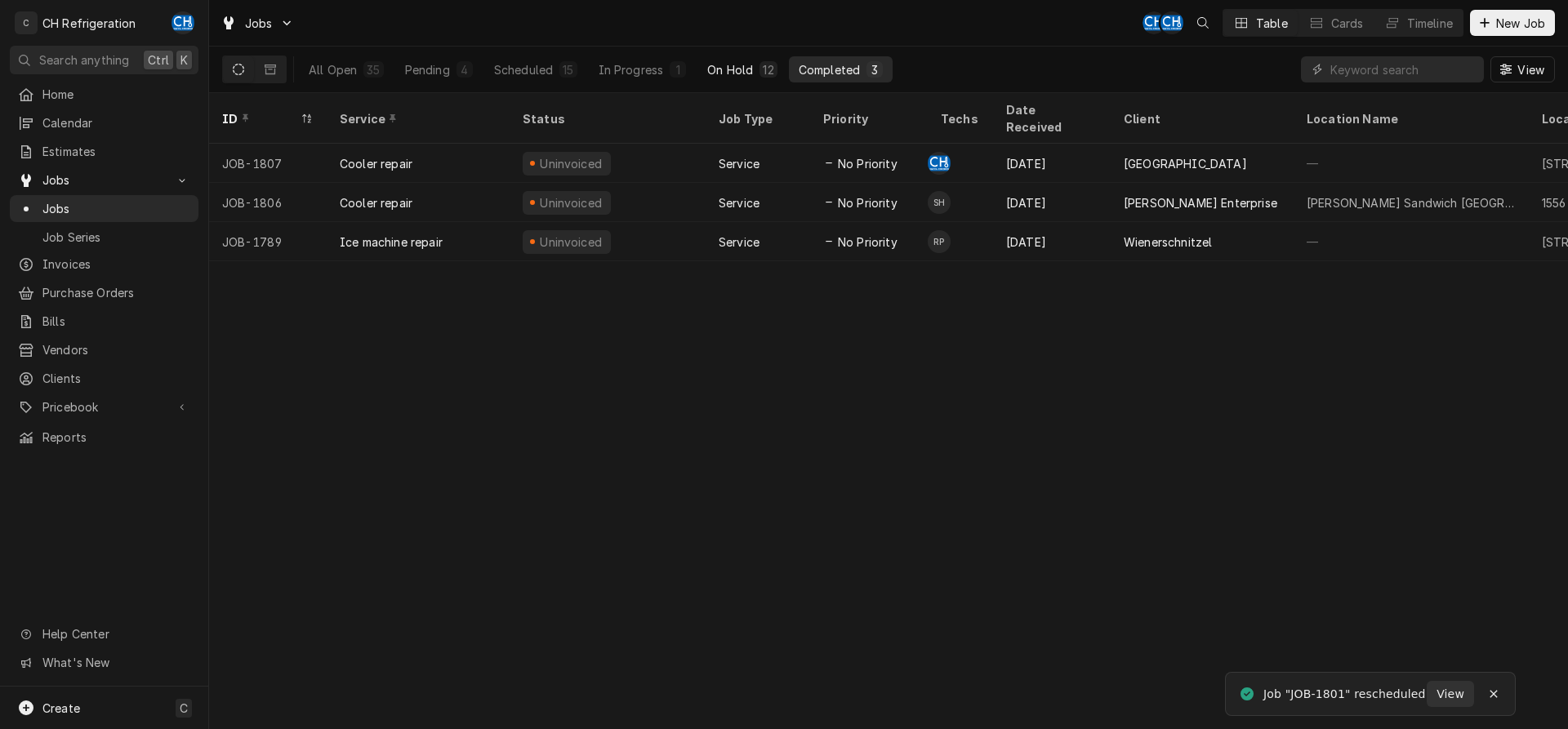
click at [735, 78] on button "On Hold 12" at bounding box center [742, 70] width 89 height 26
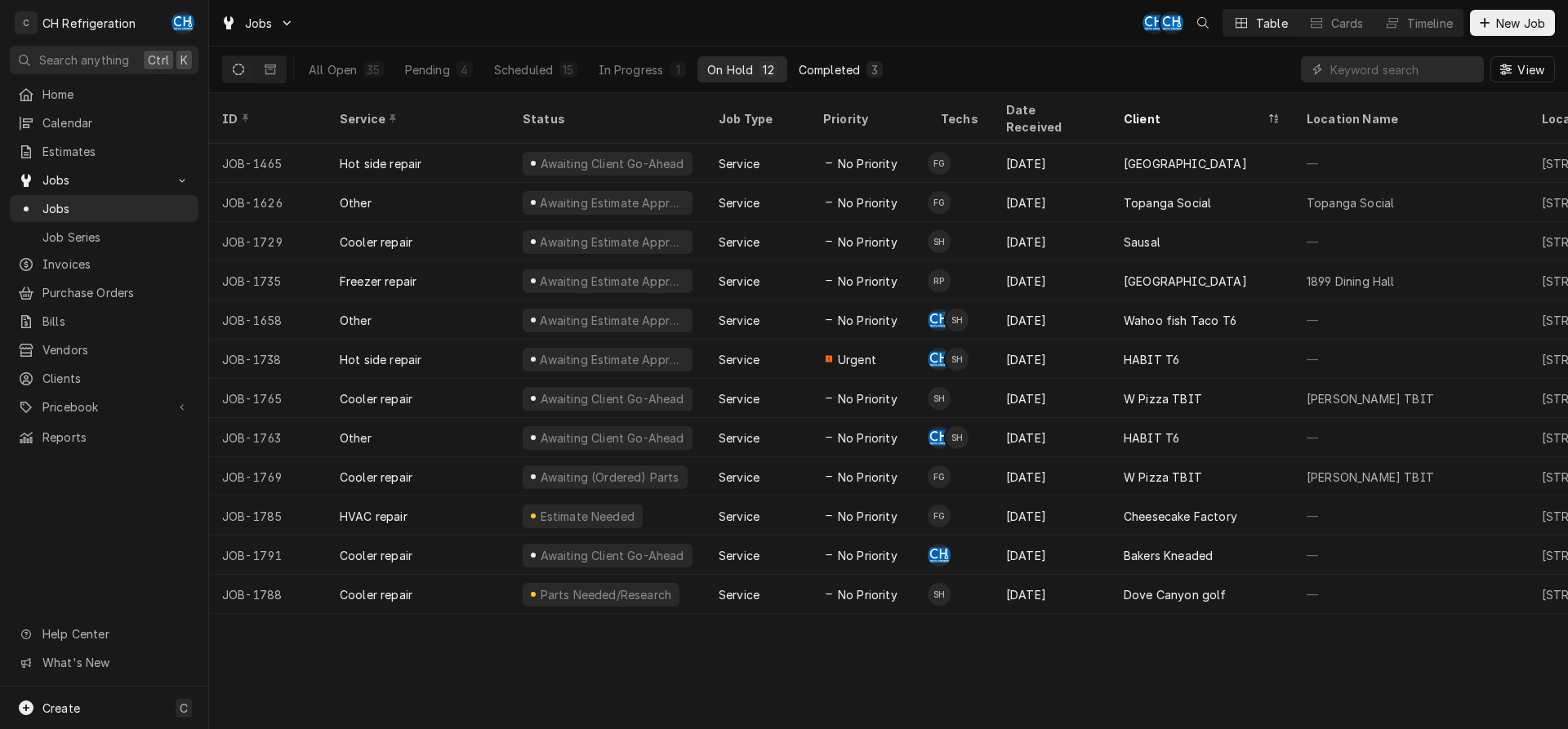
click at [848, 60] on button "Completed 3" at bounding box center [841, 70] width 103 height 26
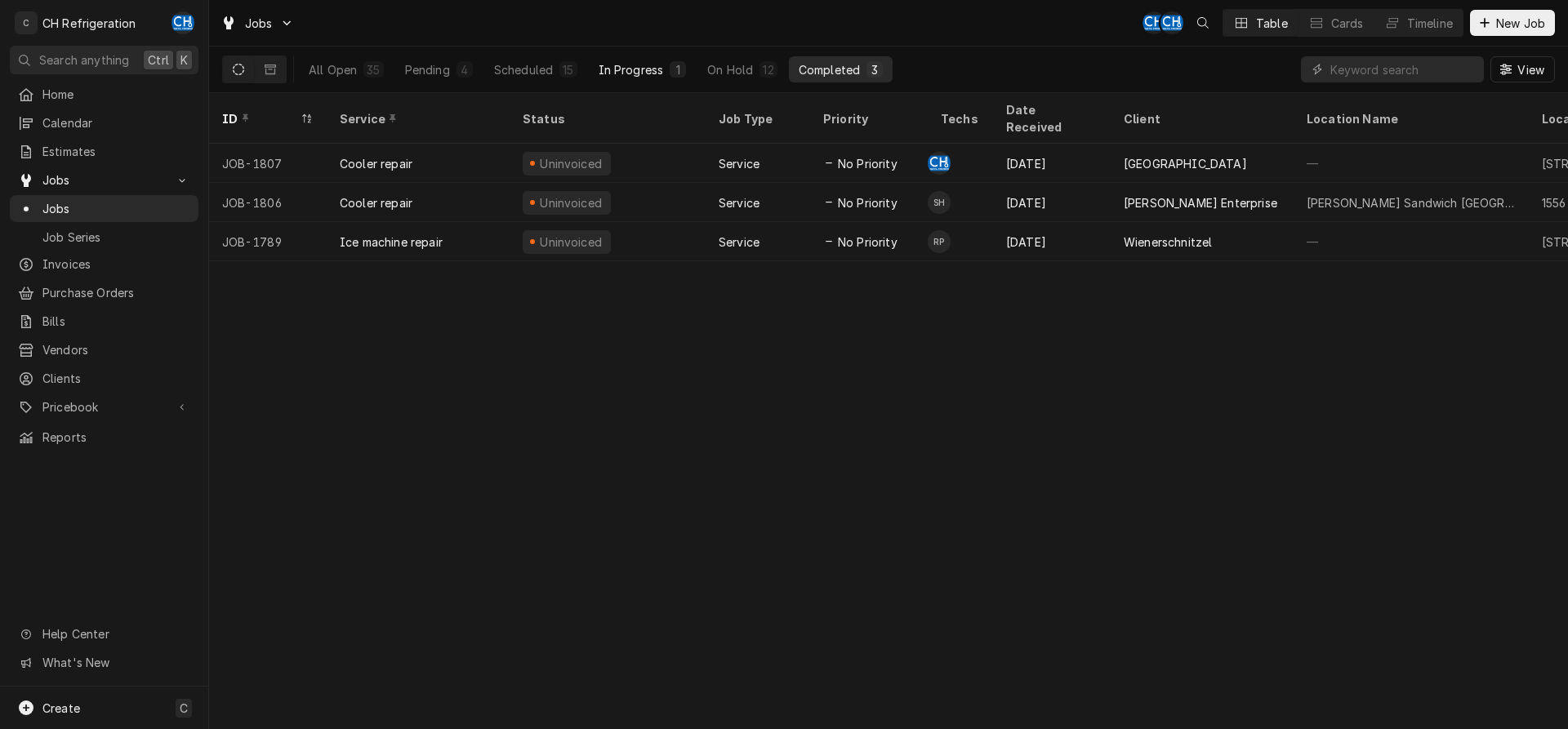
click at [619, 76] on div "In Progress" at bounding box center [631, 69] width 65 height 17
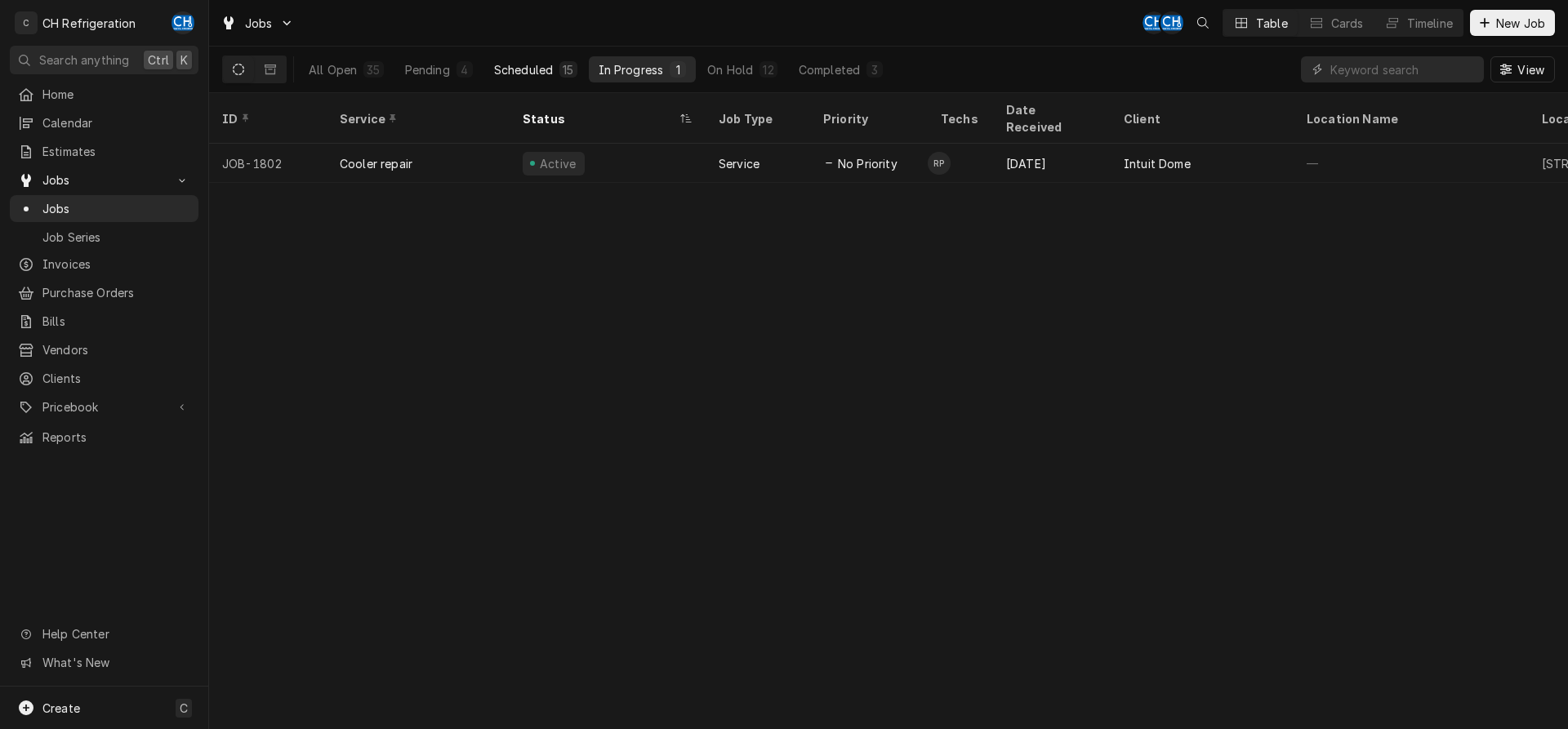
click at [516, 73] on div "Scheduled" at bounding box center [524, 69] width 59 height 17
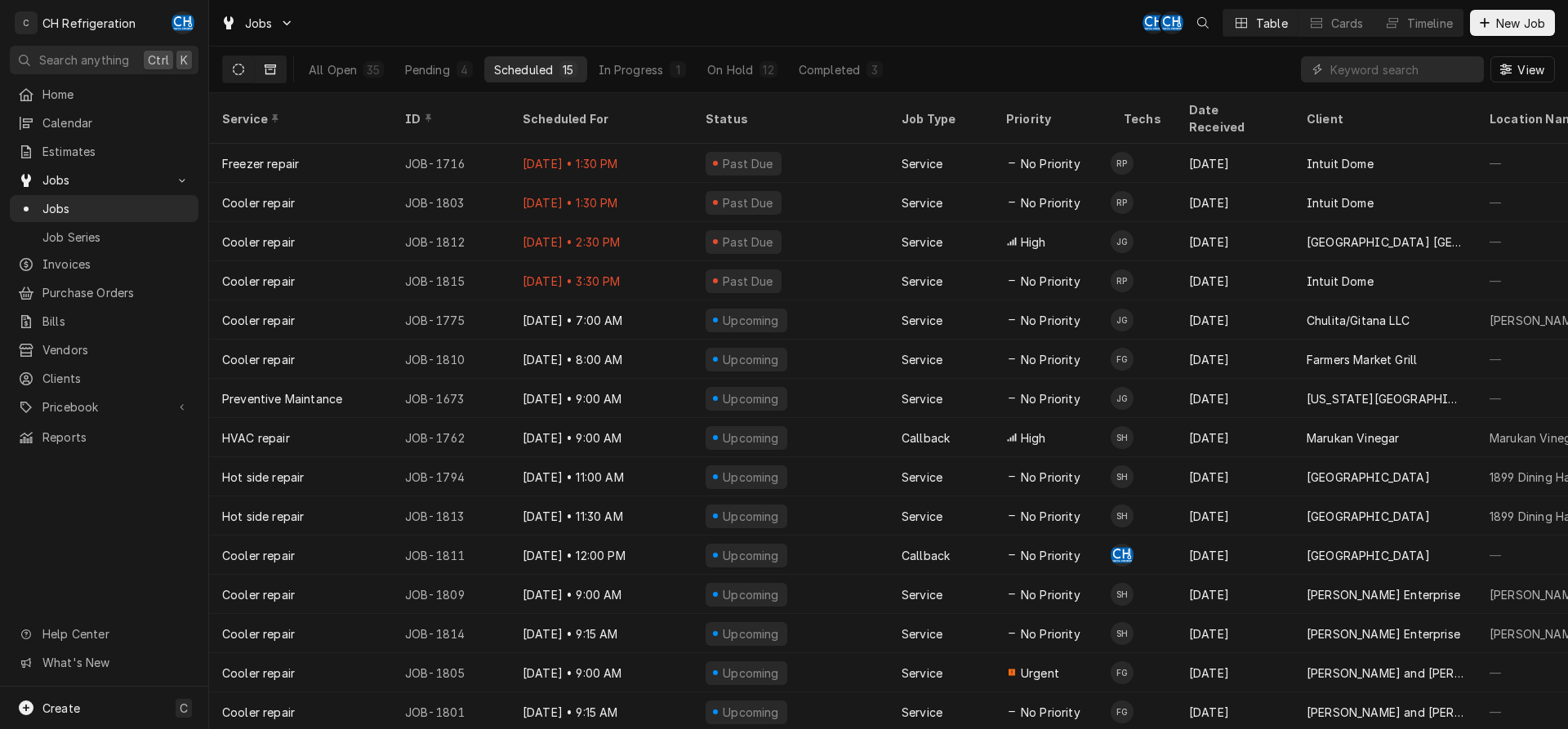
click at [278, 67] on button "Dynamic Content Wrapper" at bounding box center [270, 70] width 31 height 26
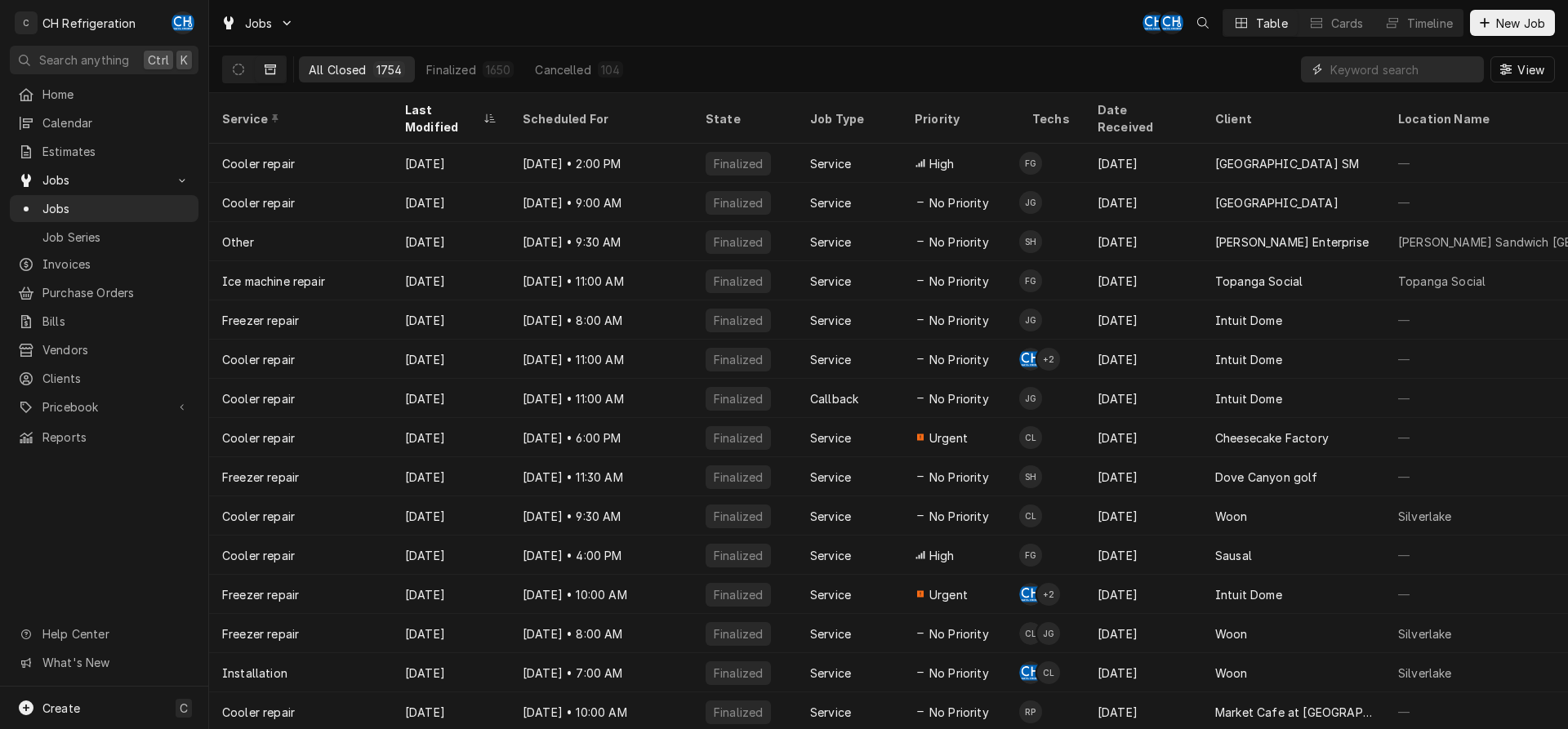
click at [1369, 71] on input "Dynamic Content Wrapper" at bounding box center [1403, 70] width 146 height 26
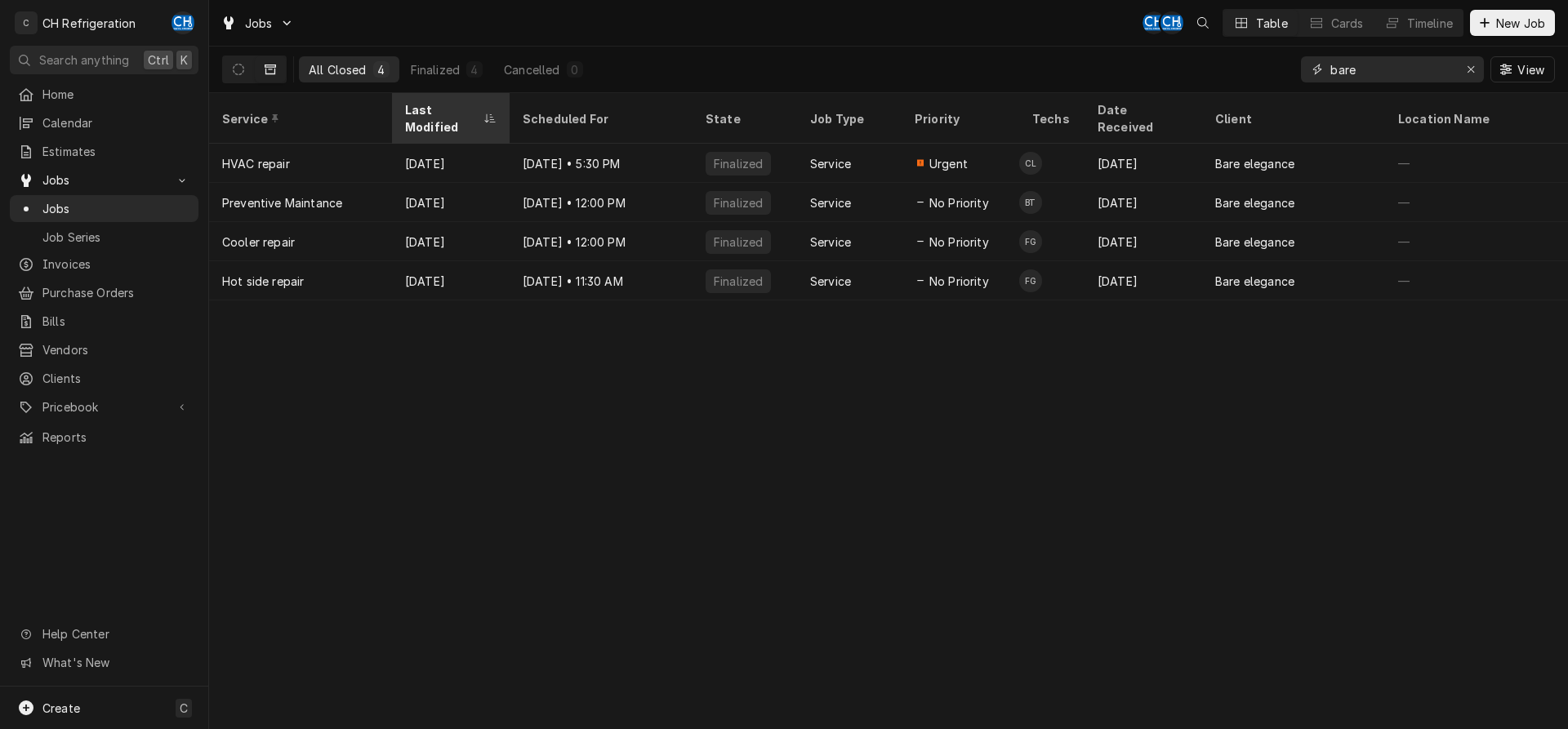
type input "bare"
click at [439, 104] on div "Last Modified" at bounding box center [442, 118] width 75 height 34
click at [453, 104] on div "Last Modified" at bounding box center [442, 118] width 75 height 34
click at [1376, 469] on div "Service Last Modified Scheduled For State Job Type Priority Techs Date Received…" at bounding box center [888, 410] width 1359 height 636
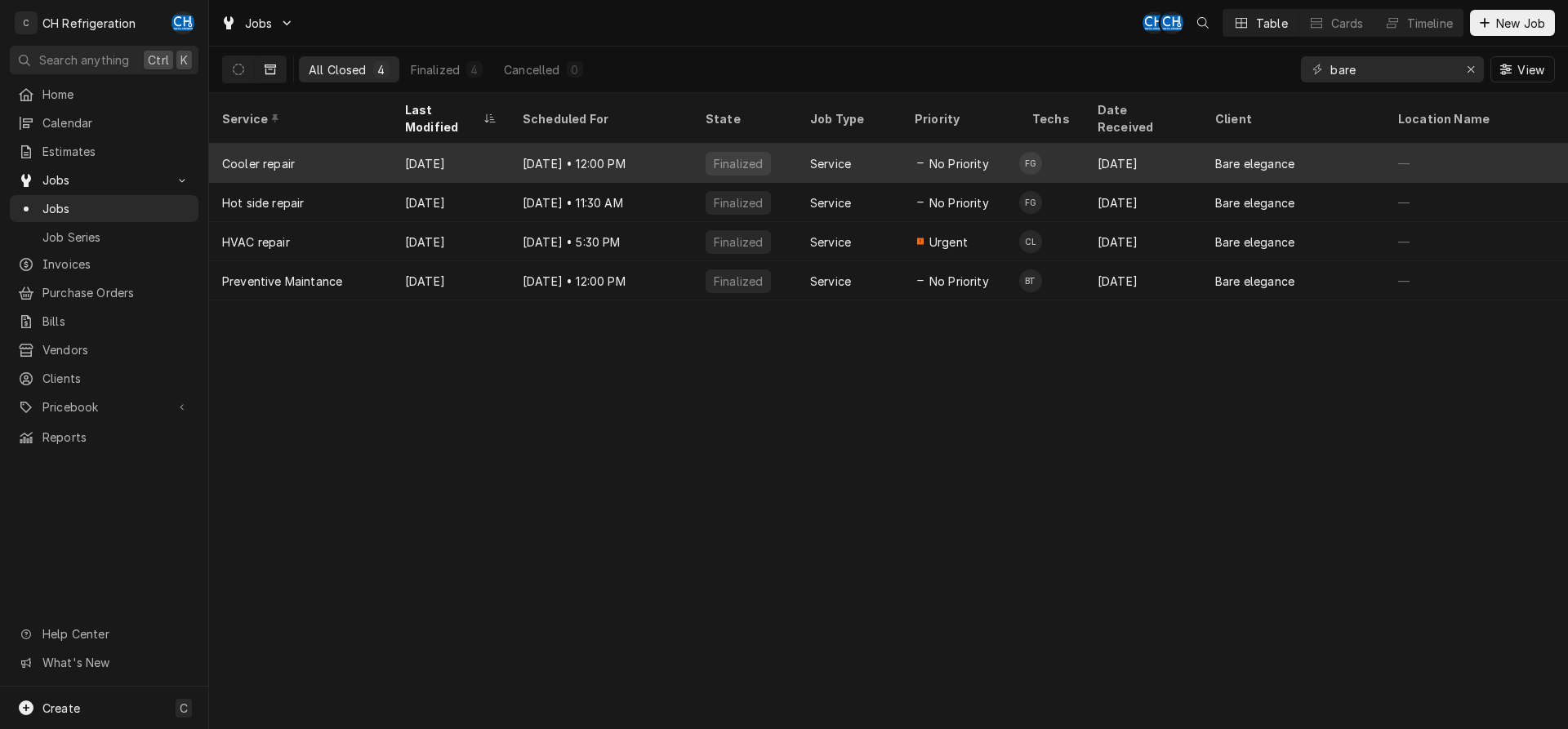
click at [748, 155] on div "Finalized" at bounding box center [738, 163] width 52 height 17
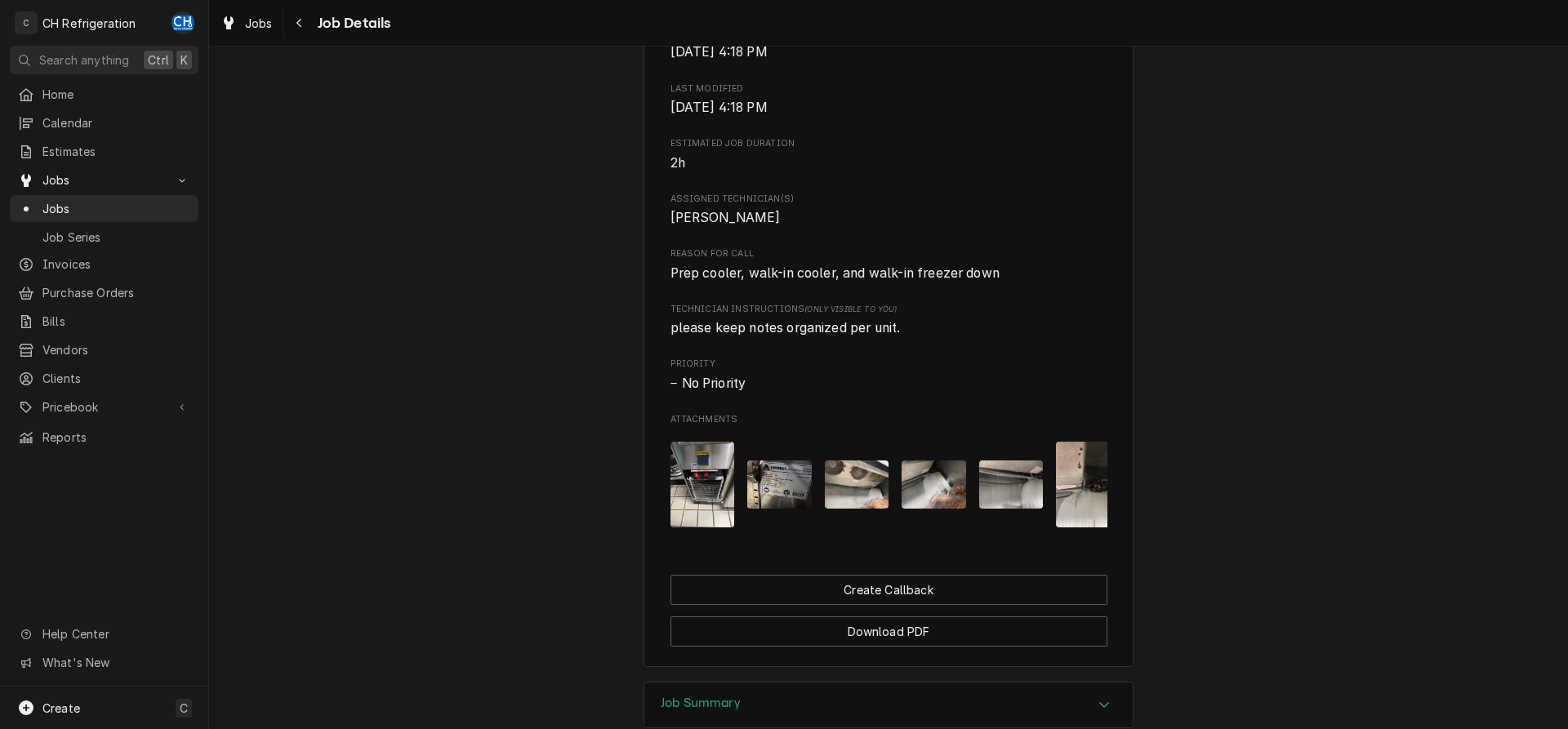
scroll to position [782, 0]
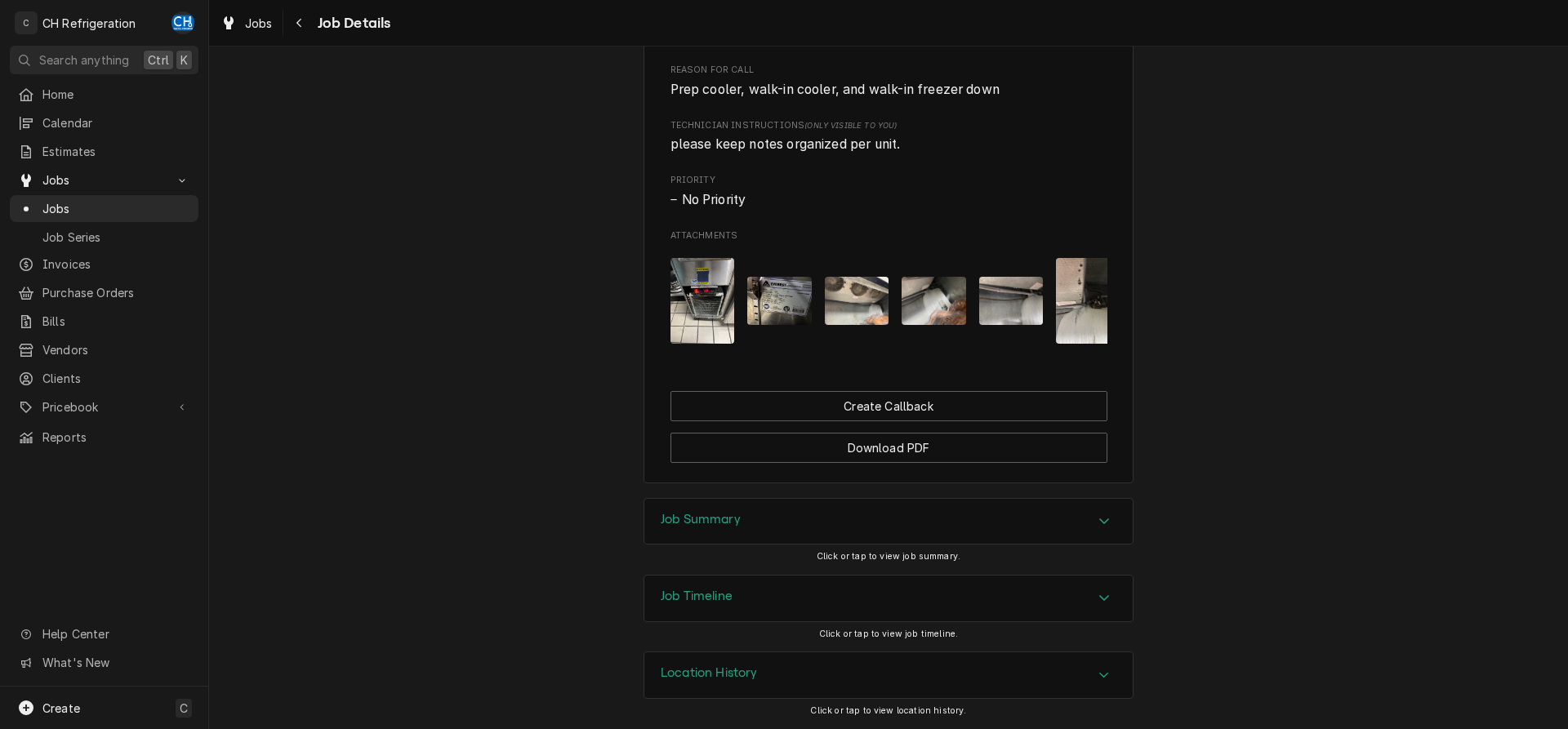
click at [863, 519] on div "Job Summary" at bounding box center [888, 522] width 488 height 46
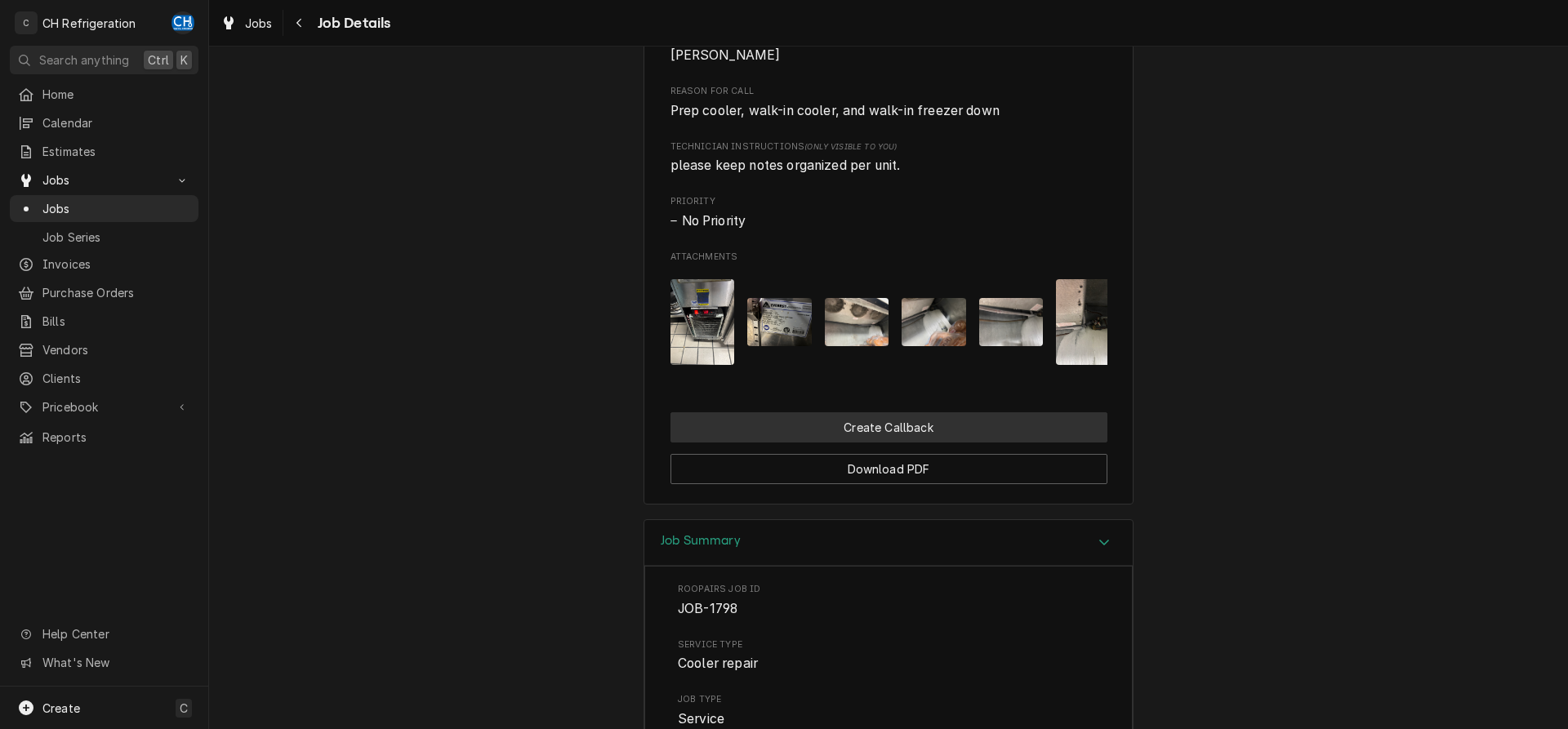
scroll to position [699, 0]
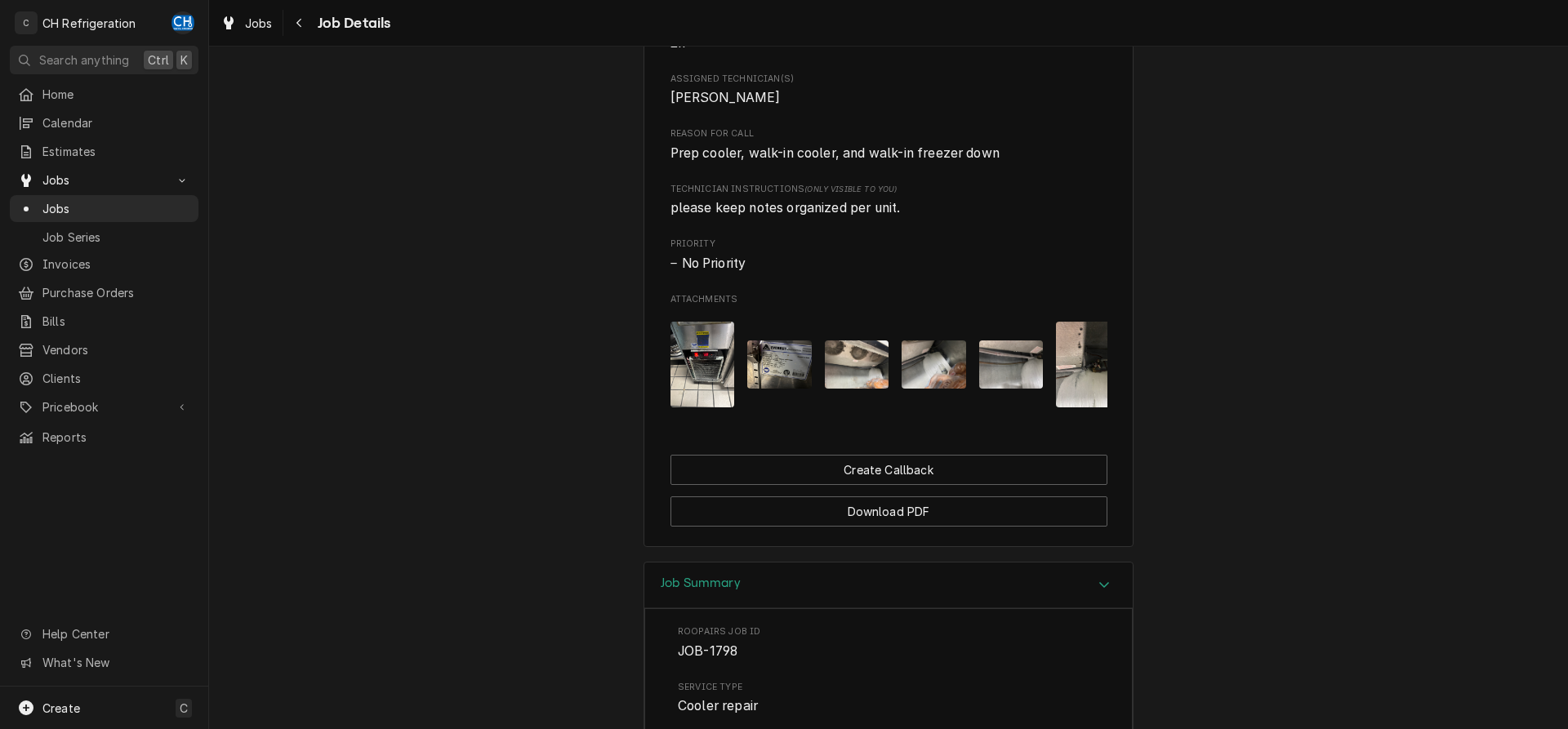
click at [721, 408] on img "Attachments" at bounding box center [703, 364] width 64 height 86
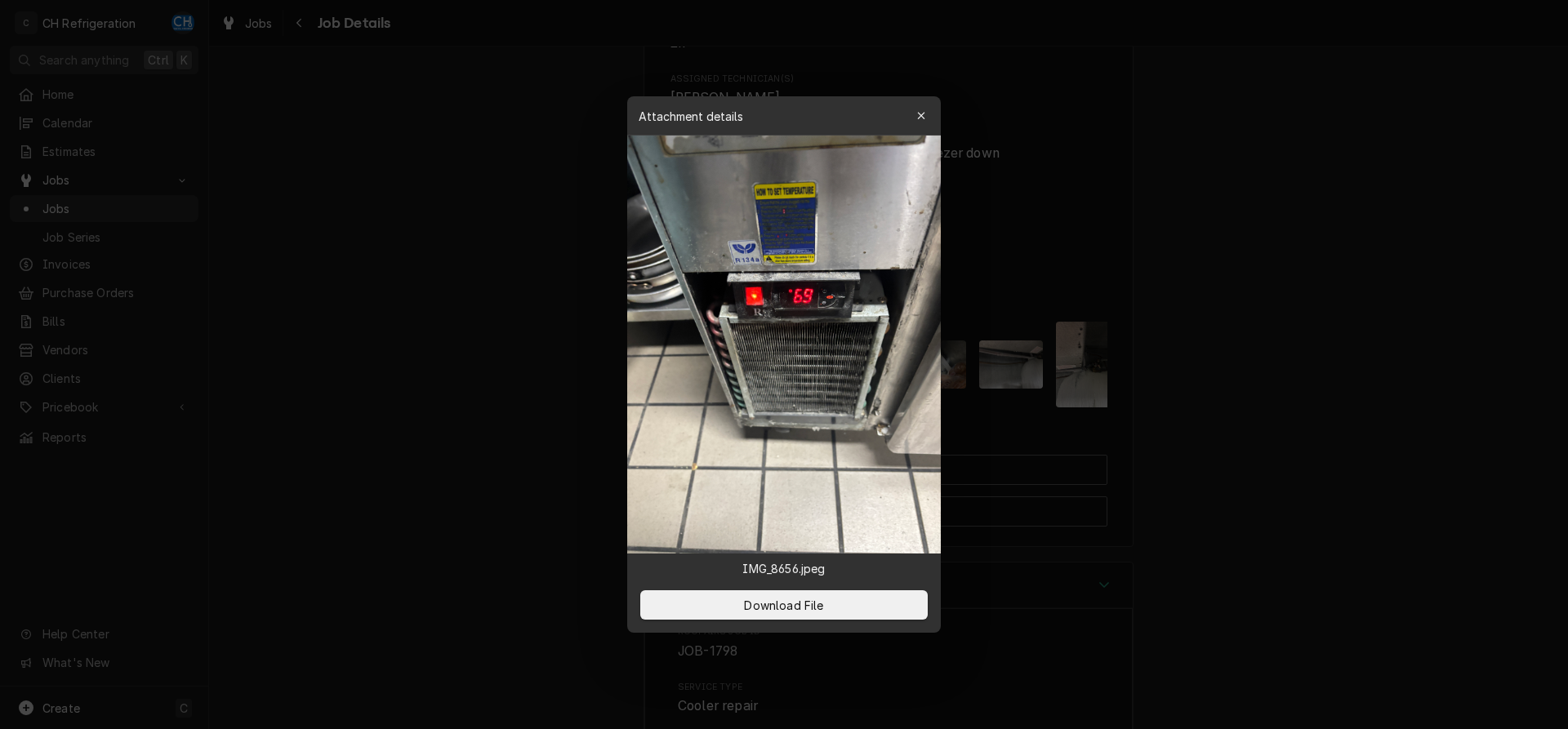
click at [1266, 410] on div at bounding box center [784, 364] width 1568 height 729
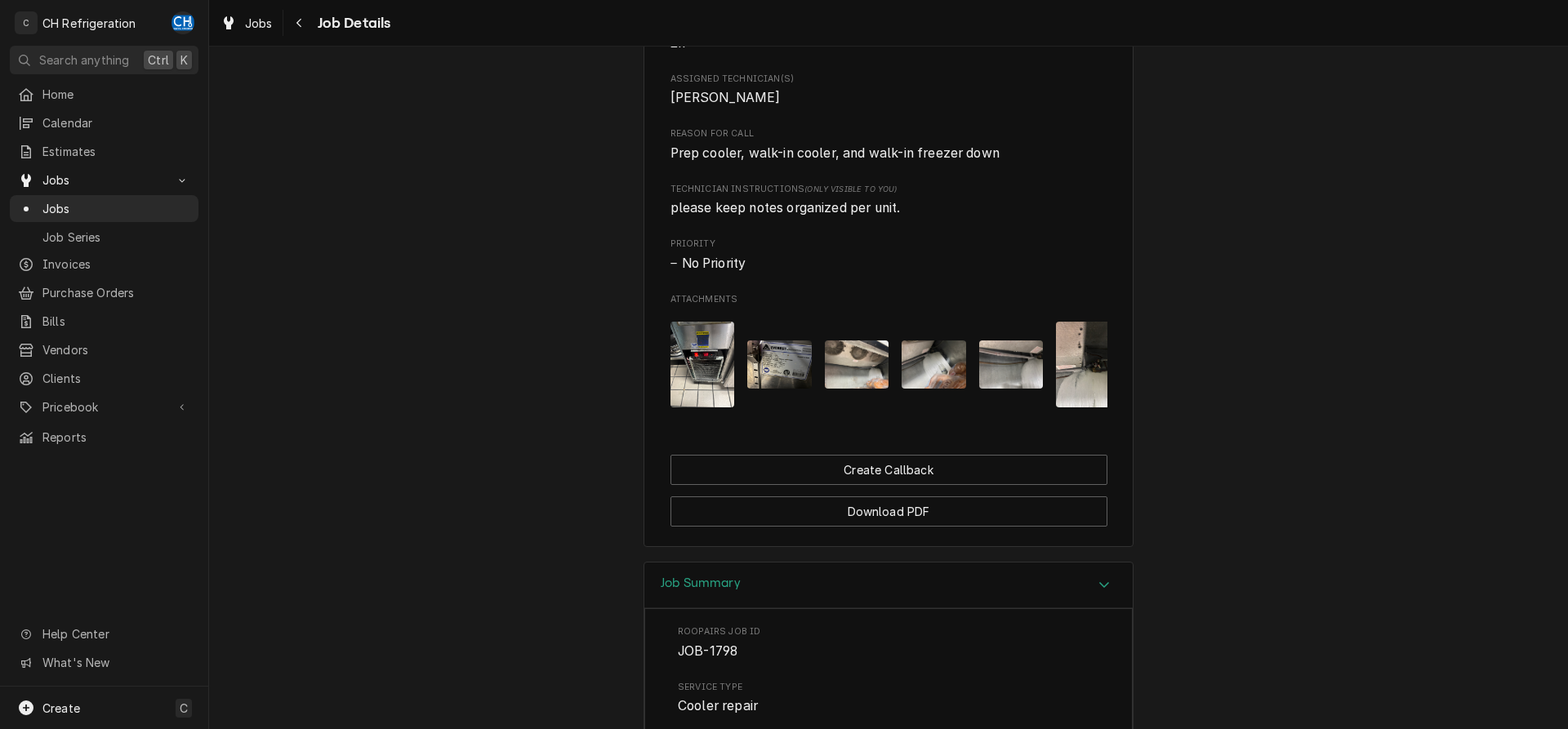
click at [806, 355] on button "Attachments" at bounding box center [780, 364] width 64 height 86
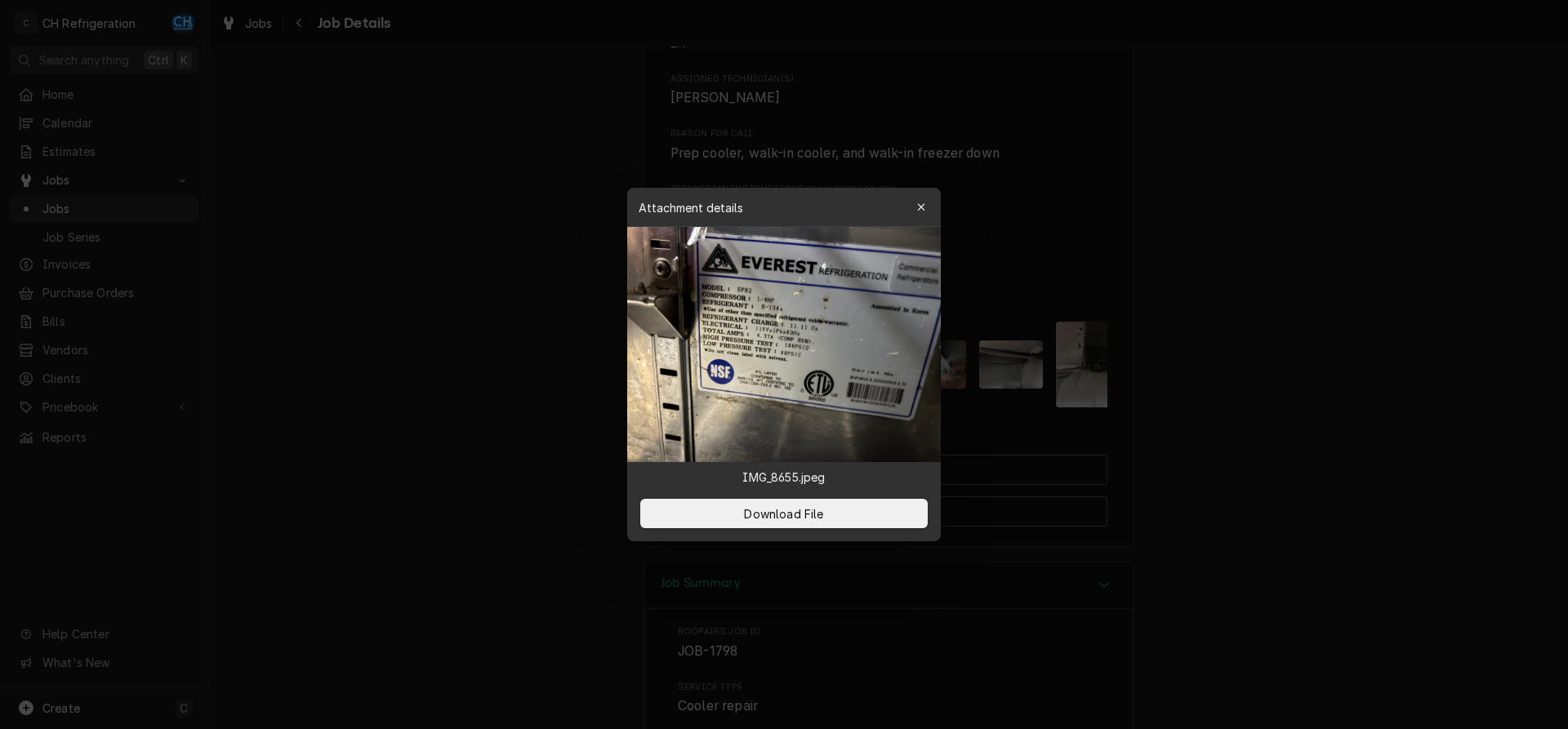
click at [1508, 475] on div at bounding box center [784, 364] width 1568 height 729
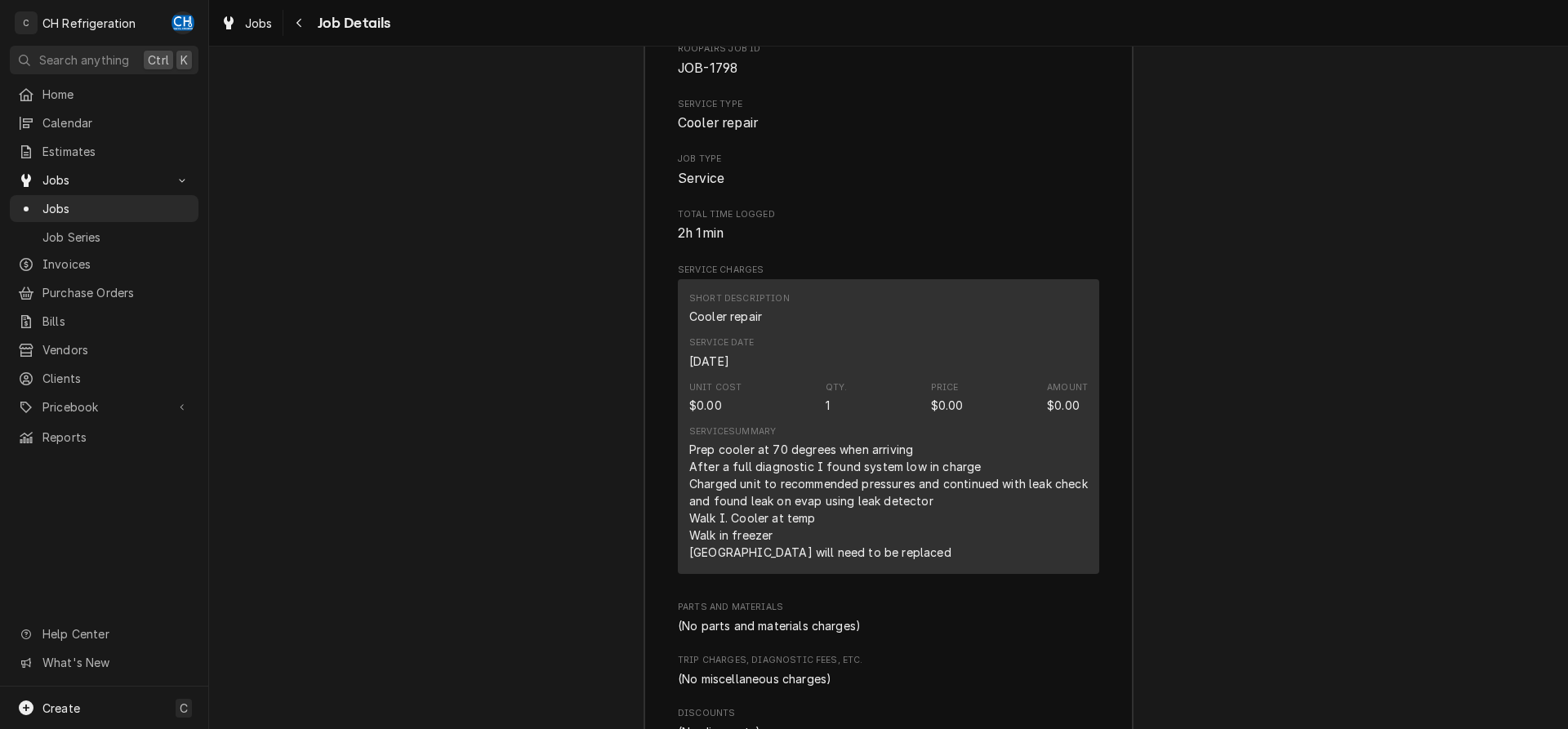
scroll to position [1448, 0]
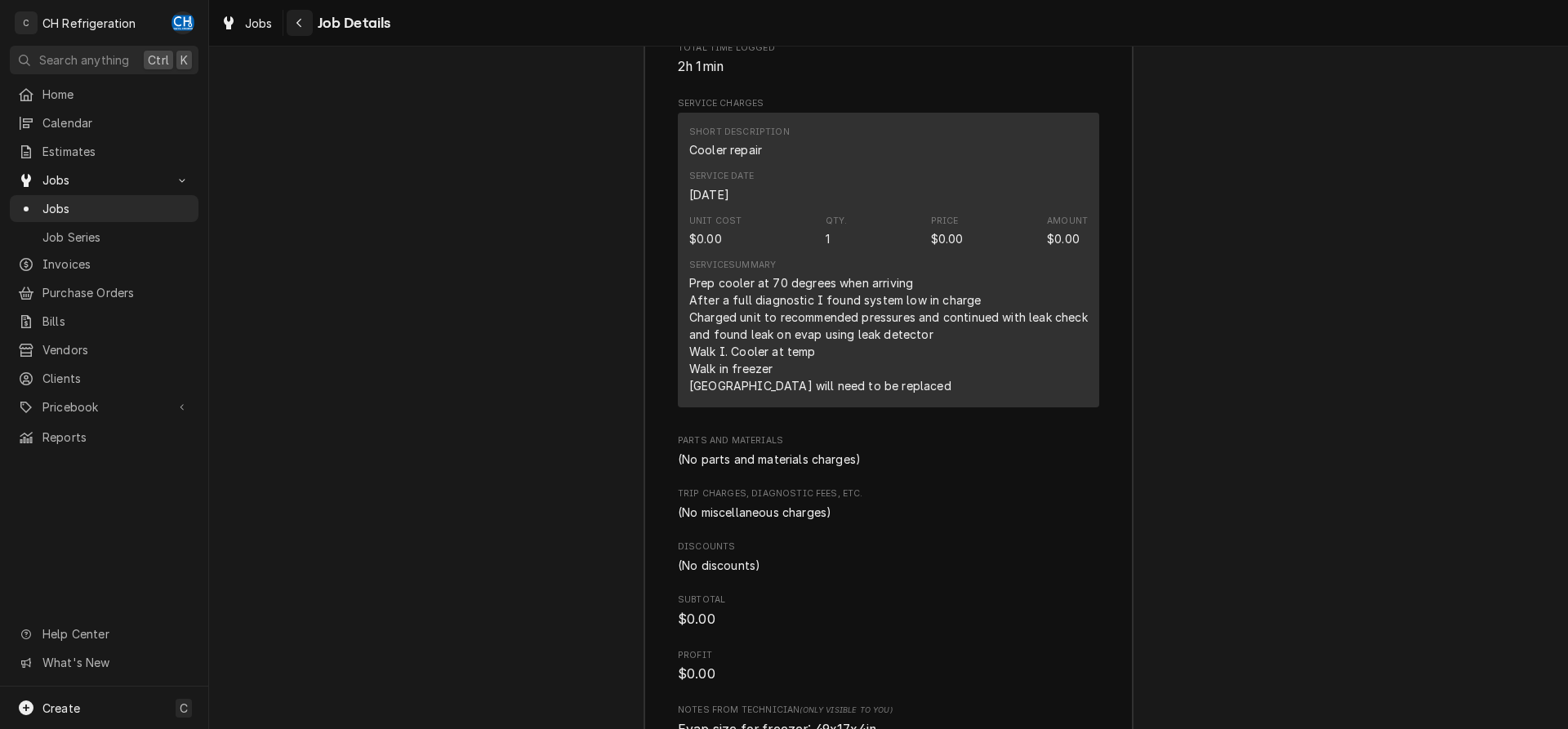
click at [293, 26] on div "Navigate back" at bounding box center [299, 23] width 17 height 17
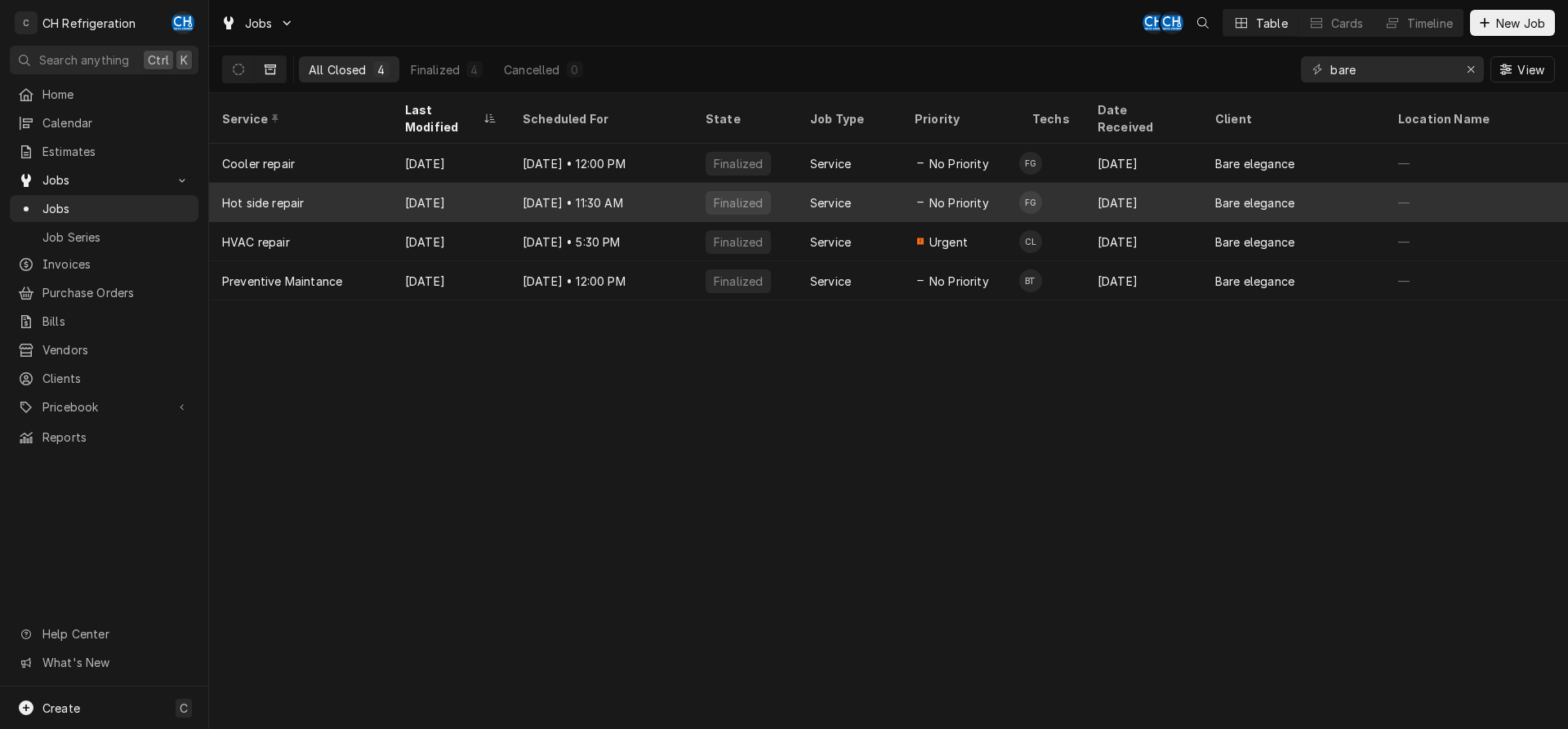
click at [824, 194] on div "Service" at bounding box center [831, 202] width 41 height 17
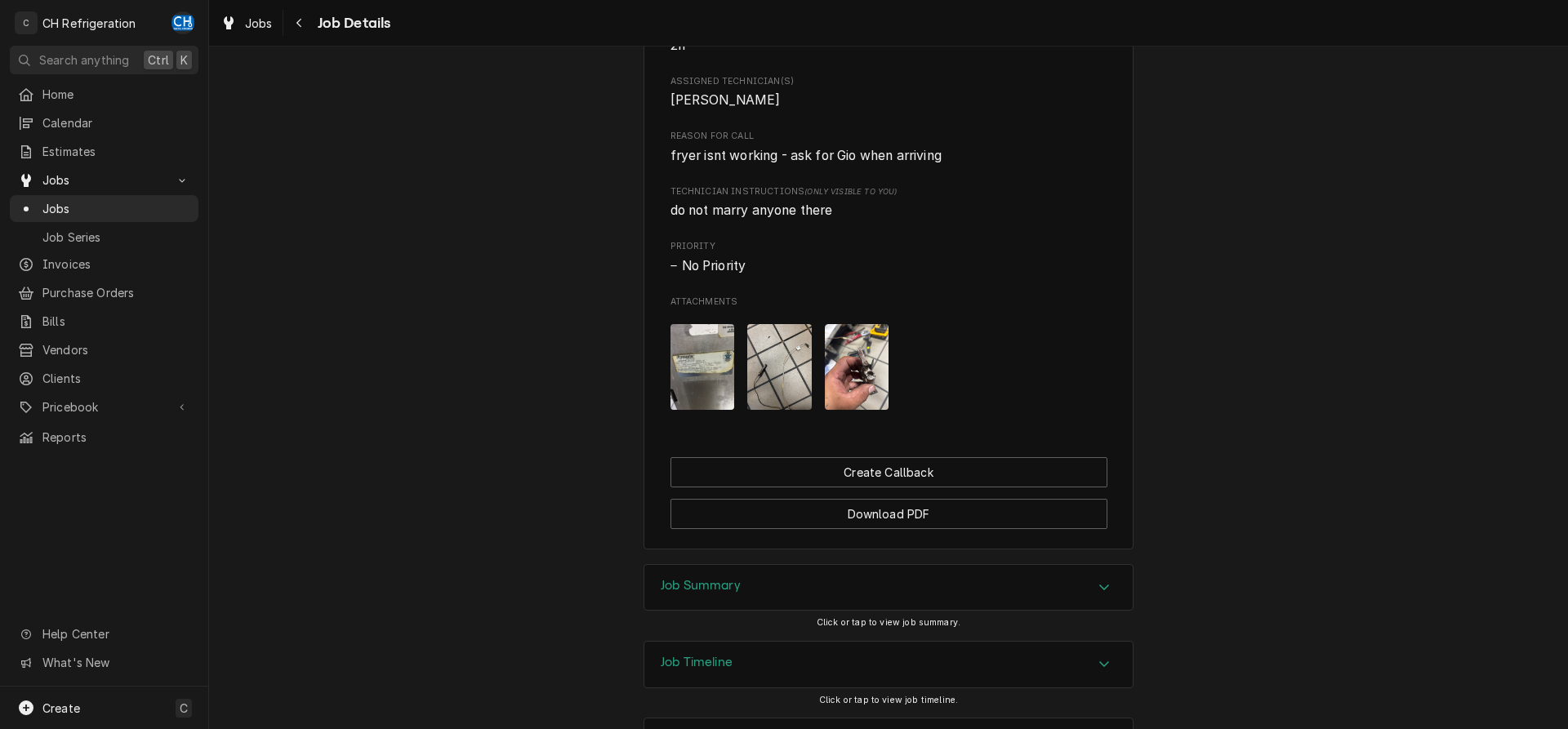
scroll to position [782, 0]
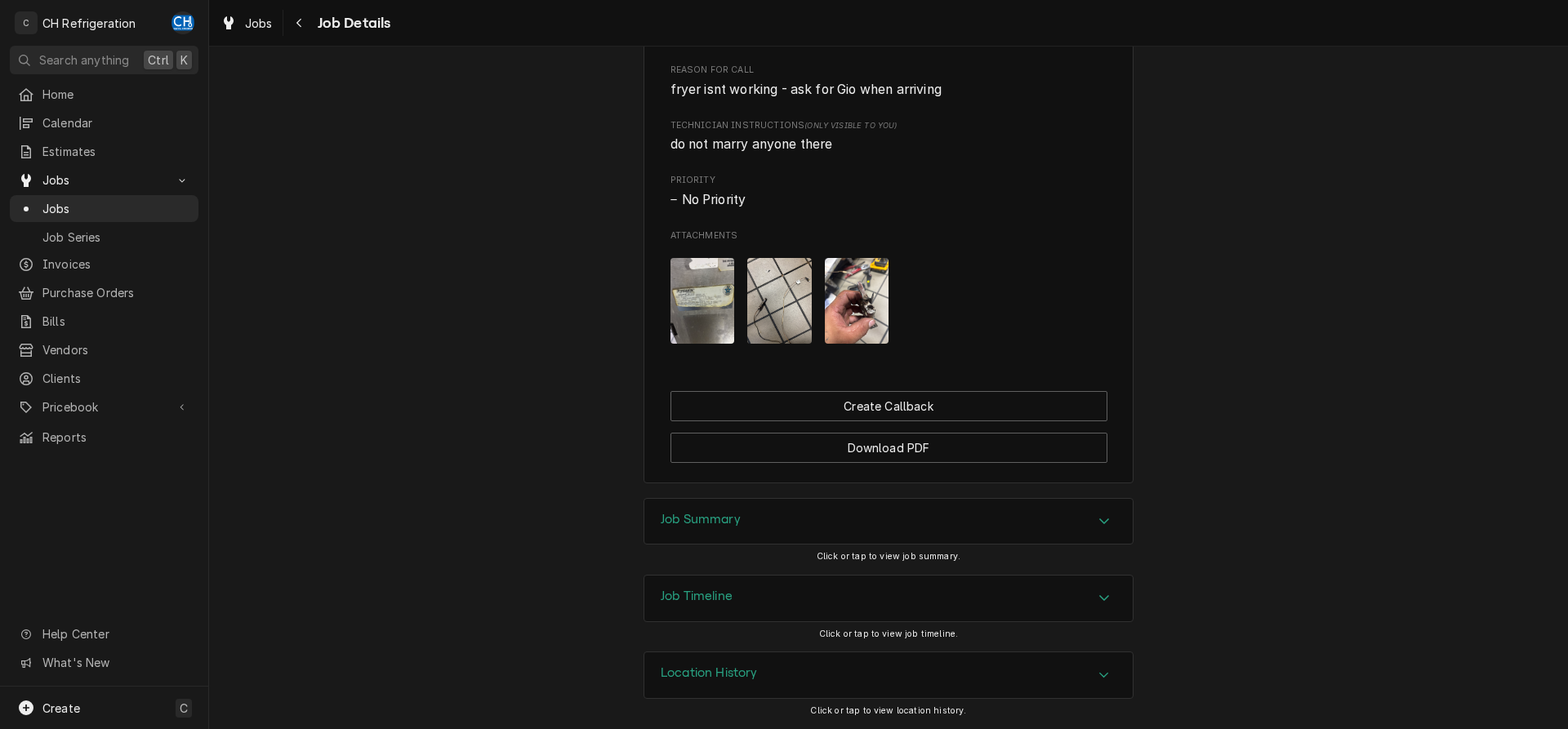
click at [745, 544] on div "Job Summary" at bounding box center [888, 522] width 488 height 46
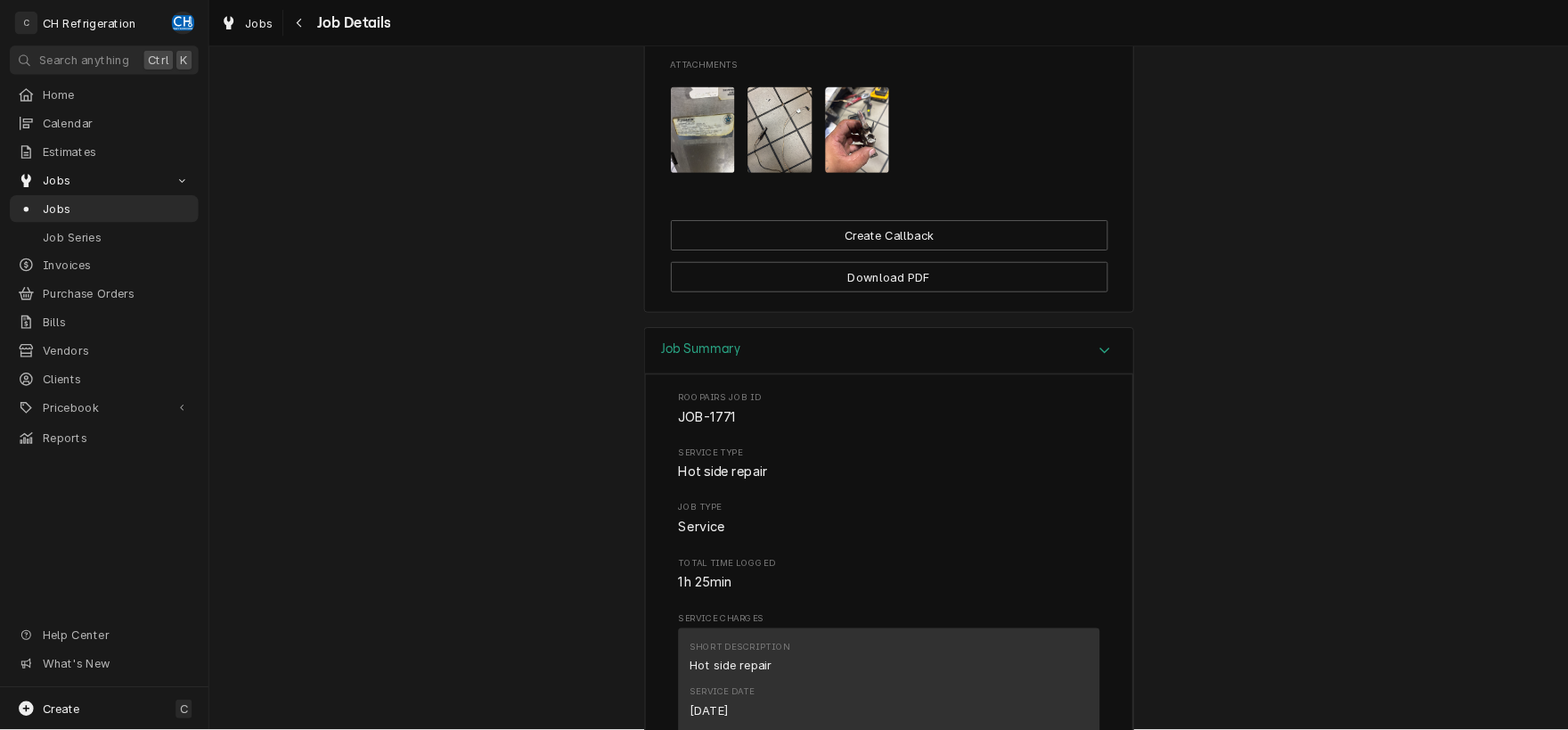
scroll to position [837, 0]
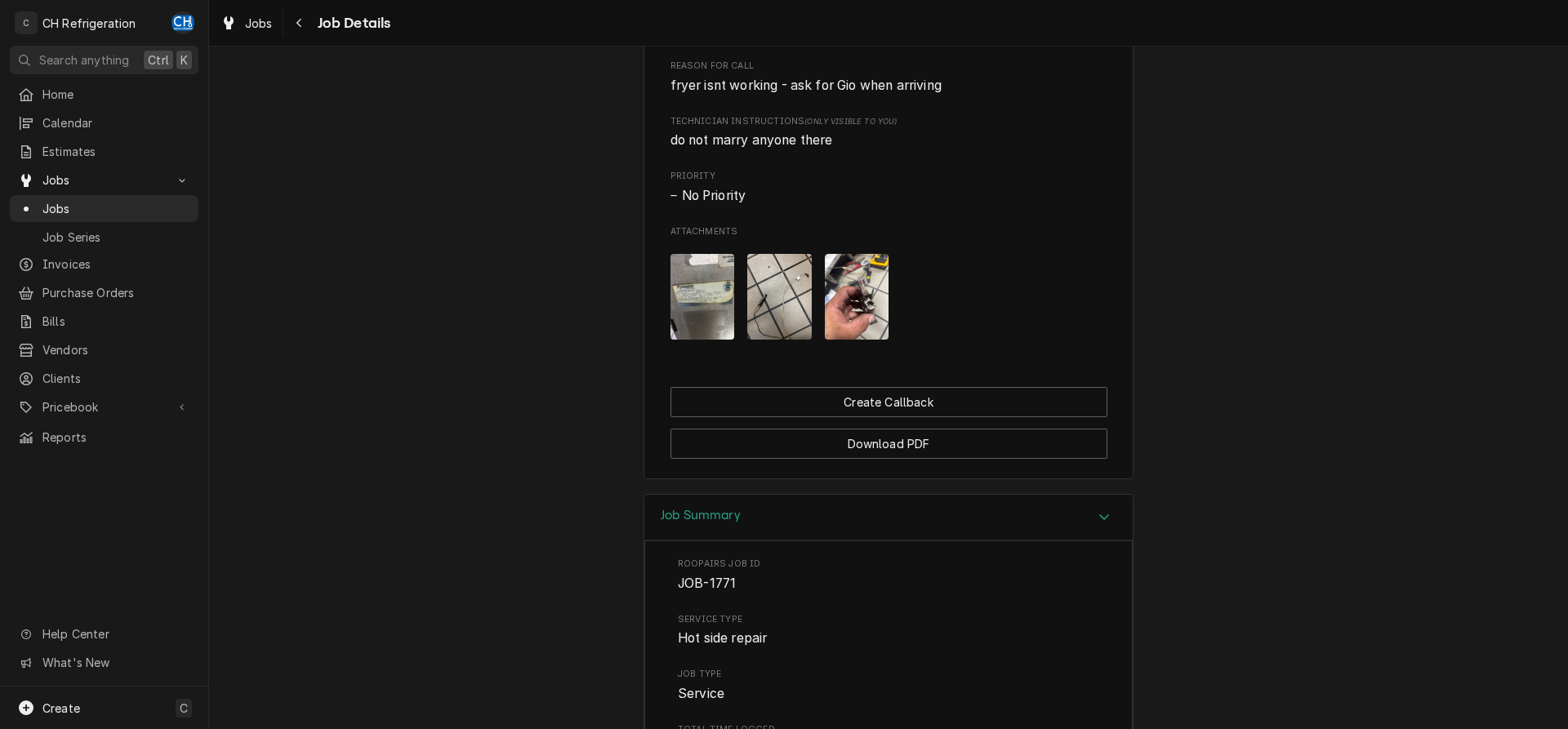
click at [697, 331] on img "Attachments" at bounding box center [703, 297] width 64 height 86
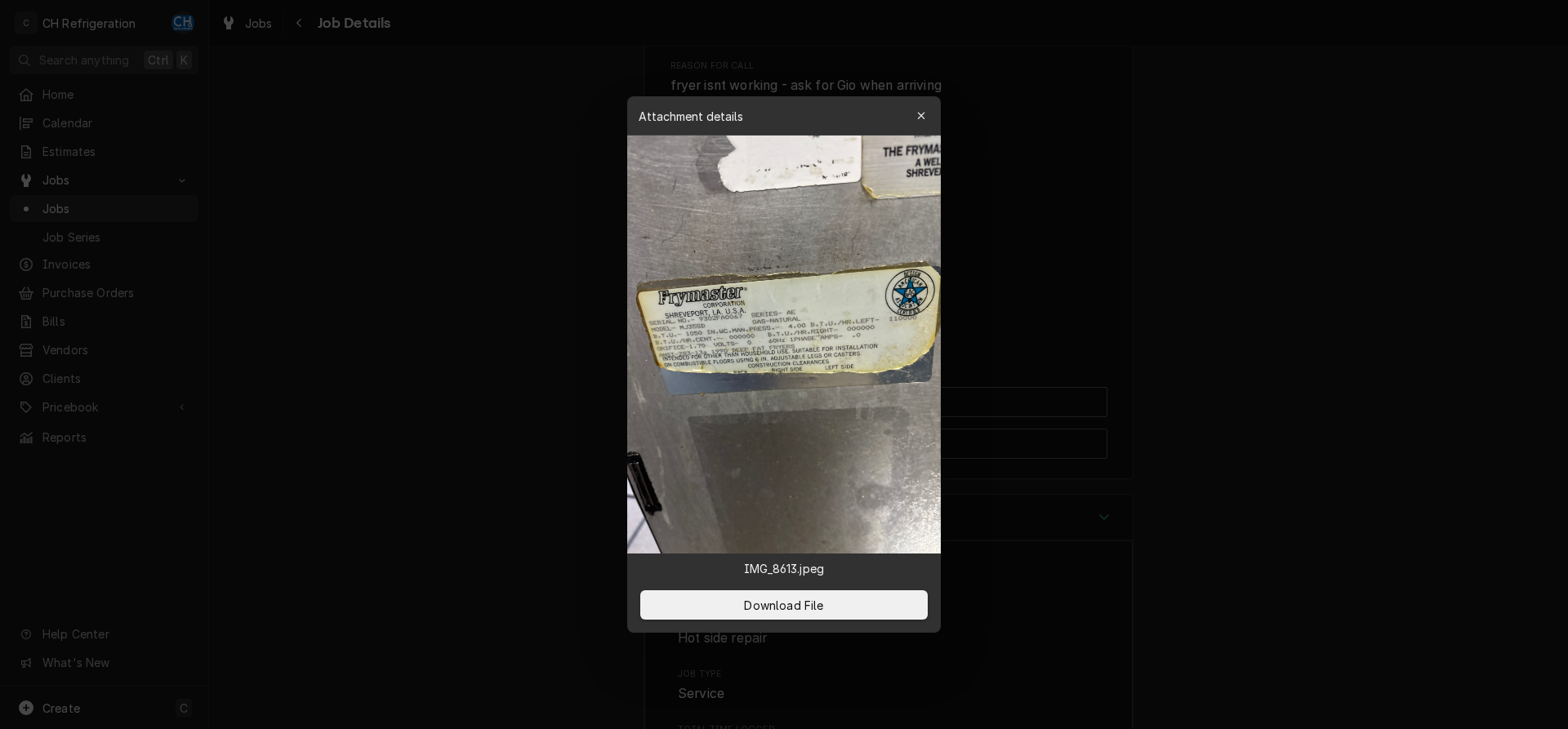
click at [697, 331] on img at bounding box center [784, 345] width 313 height 418
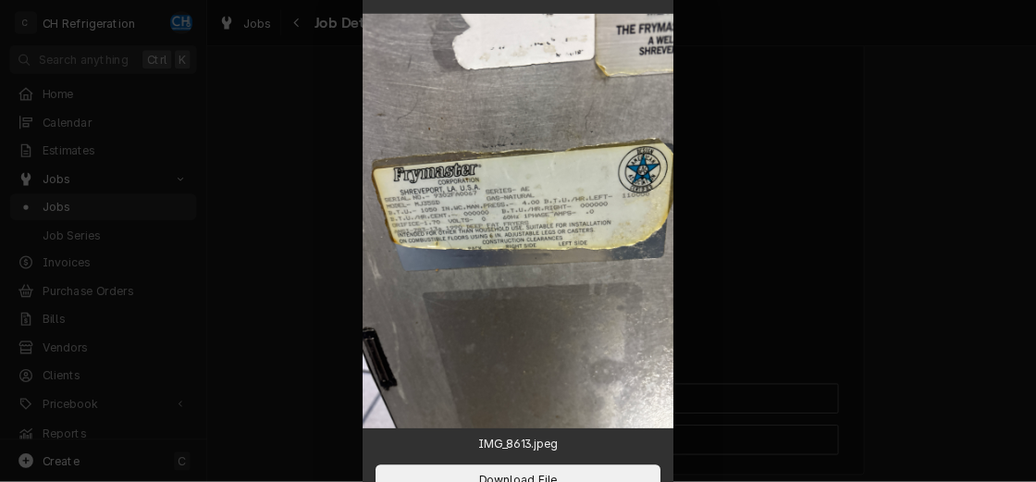
scroll to position [868, 0]
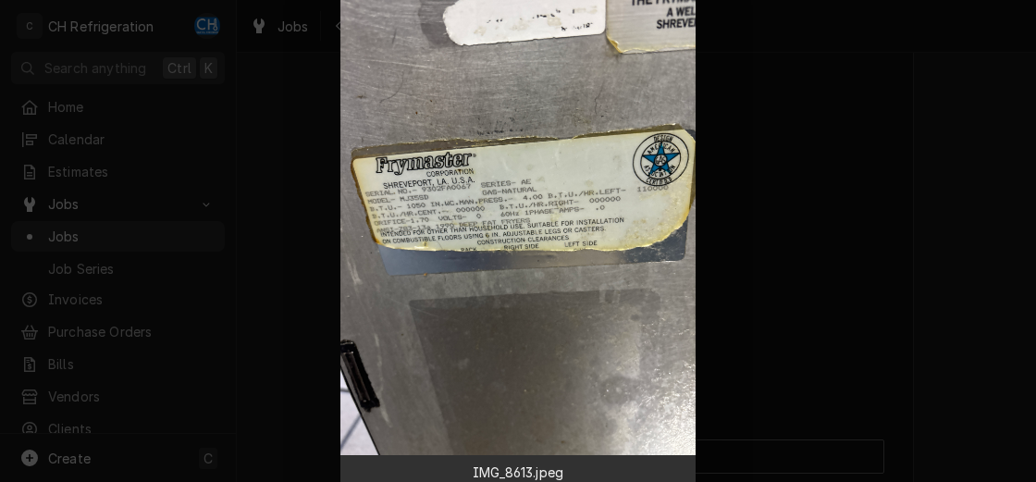
click at [927, 290] on div at bounding box center [518, 241] width 1036 height 482
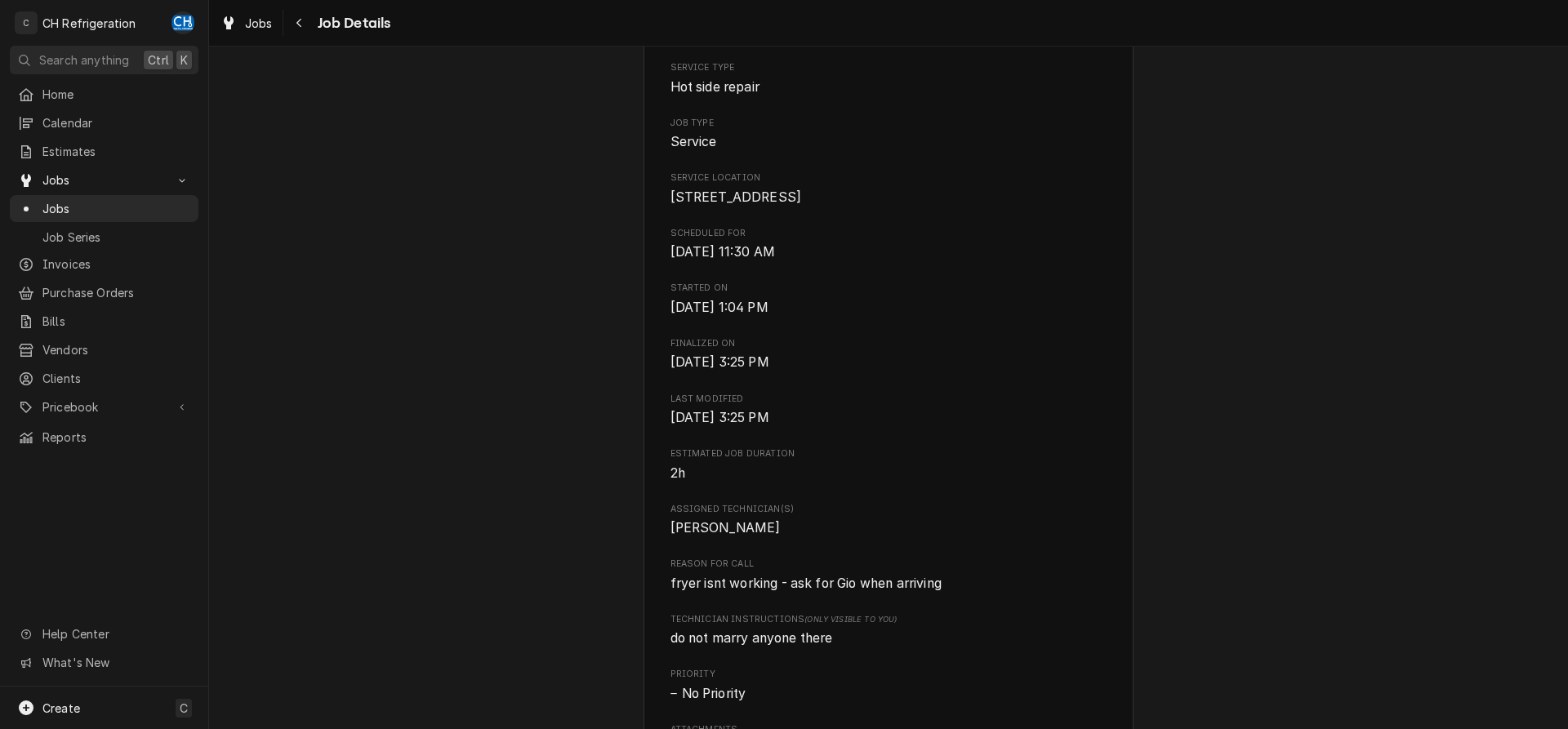
scroll to position [268, 0]
click at [90, 200] on span "Jobs" at bounding box center [116, 208] width 147 height 17
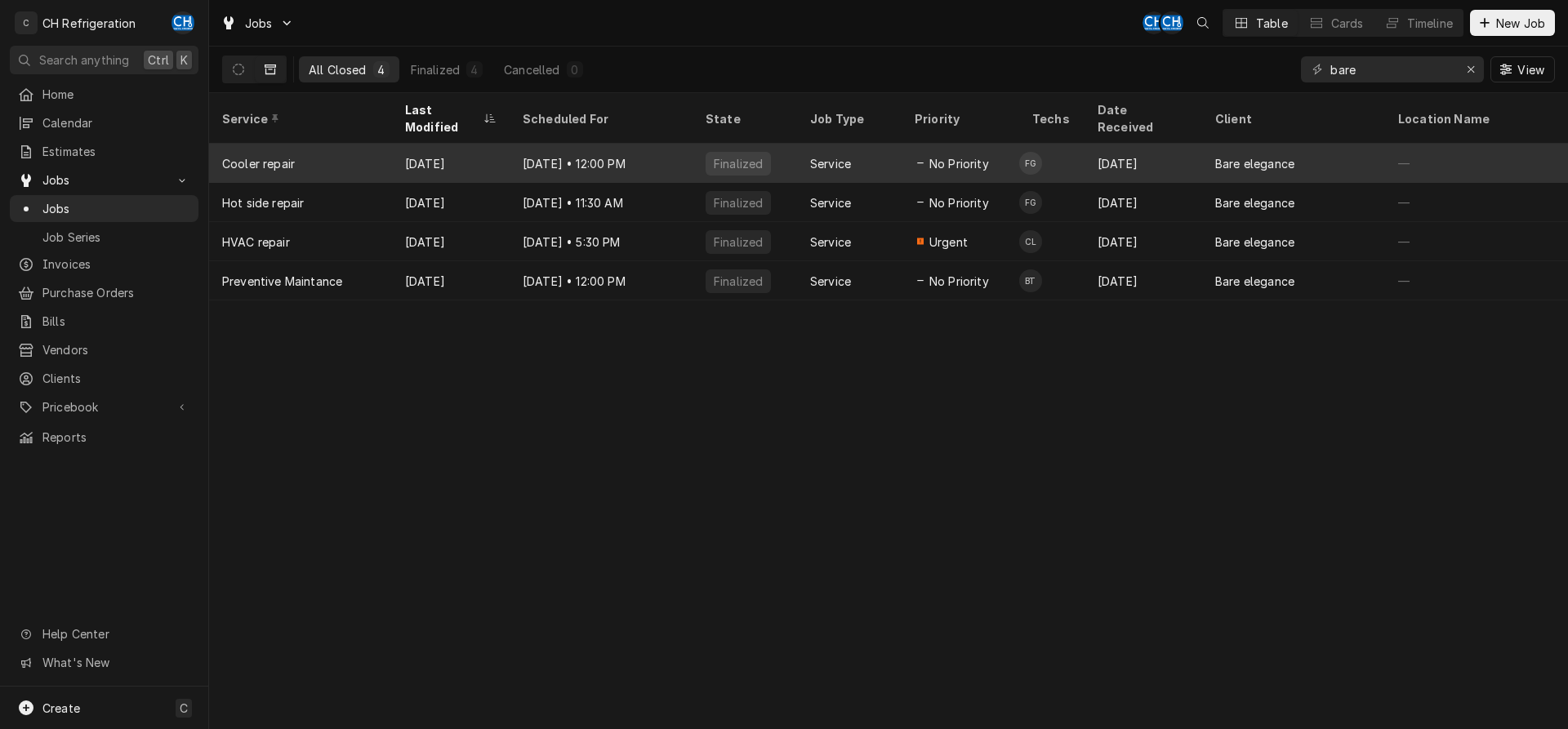
click at [940, 155] on span "No Priority" at bounding box center [960, 163] width 60 height 17
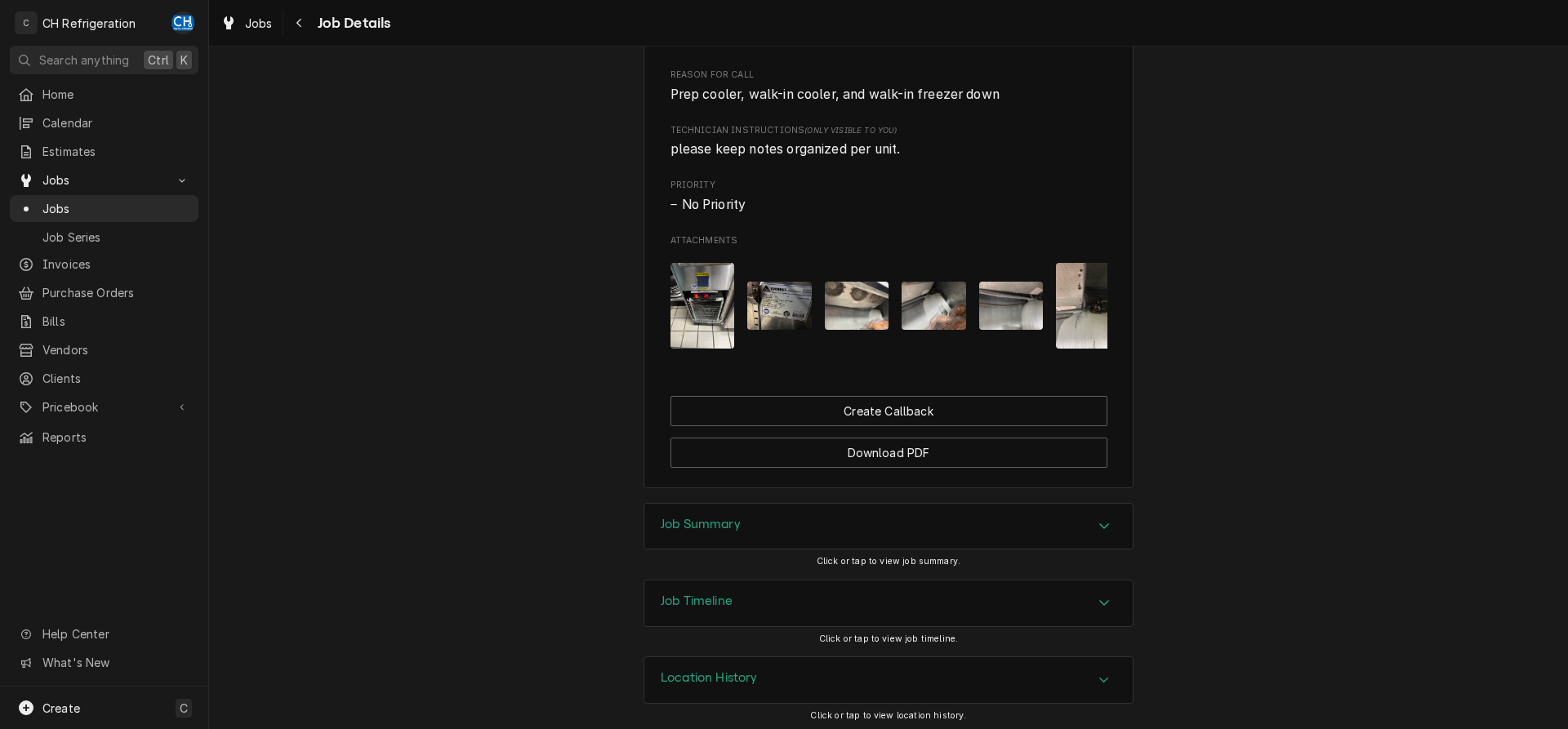
scroll to position [782, 0]
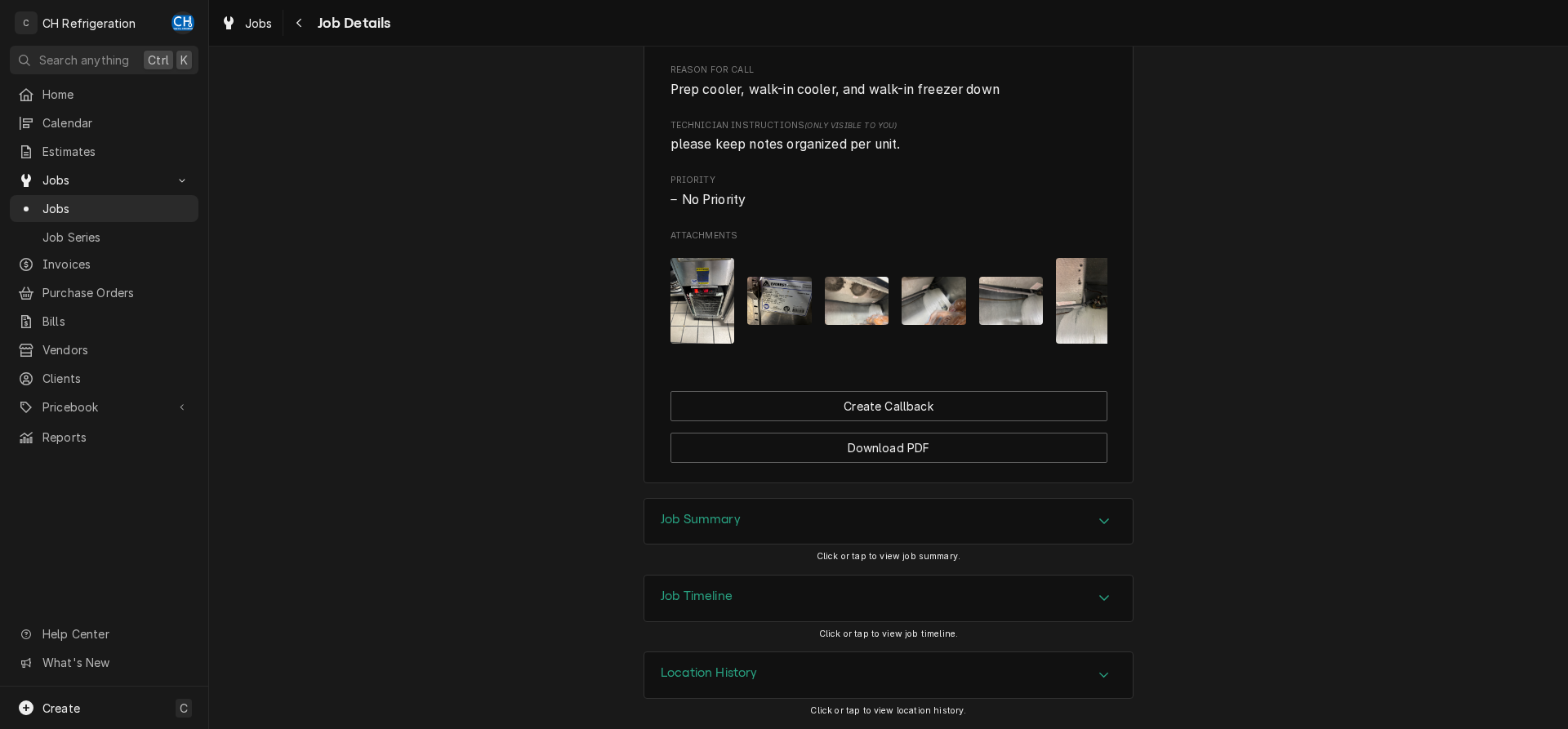
click at [700, 514] on h3 "Job Summary" at bounding box center [700, 520] width 80 height 16
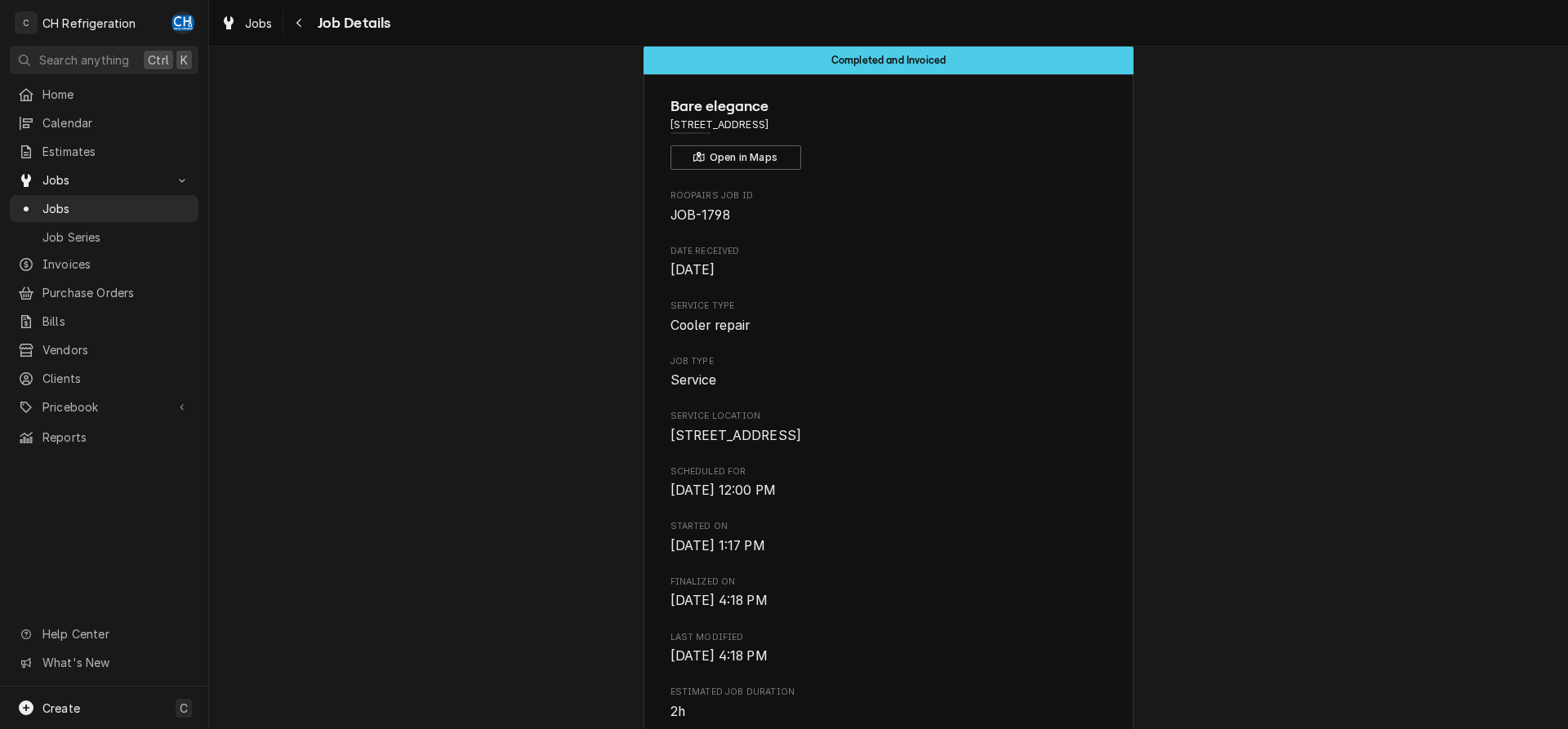
scroll to position [0, 0]
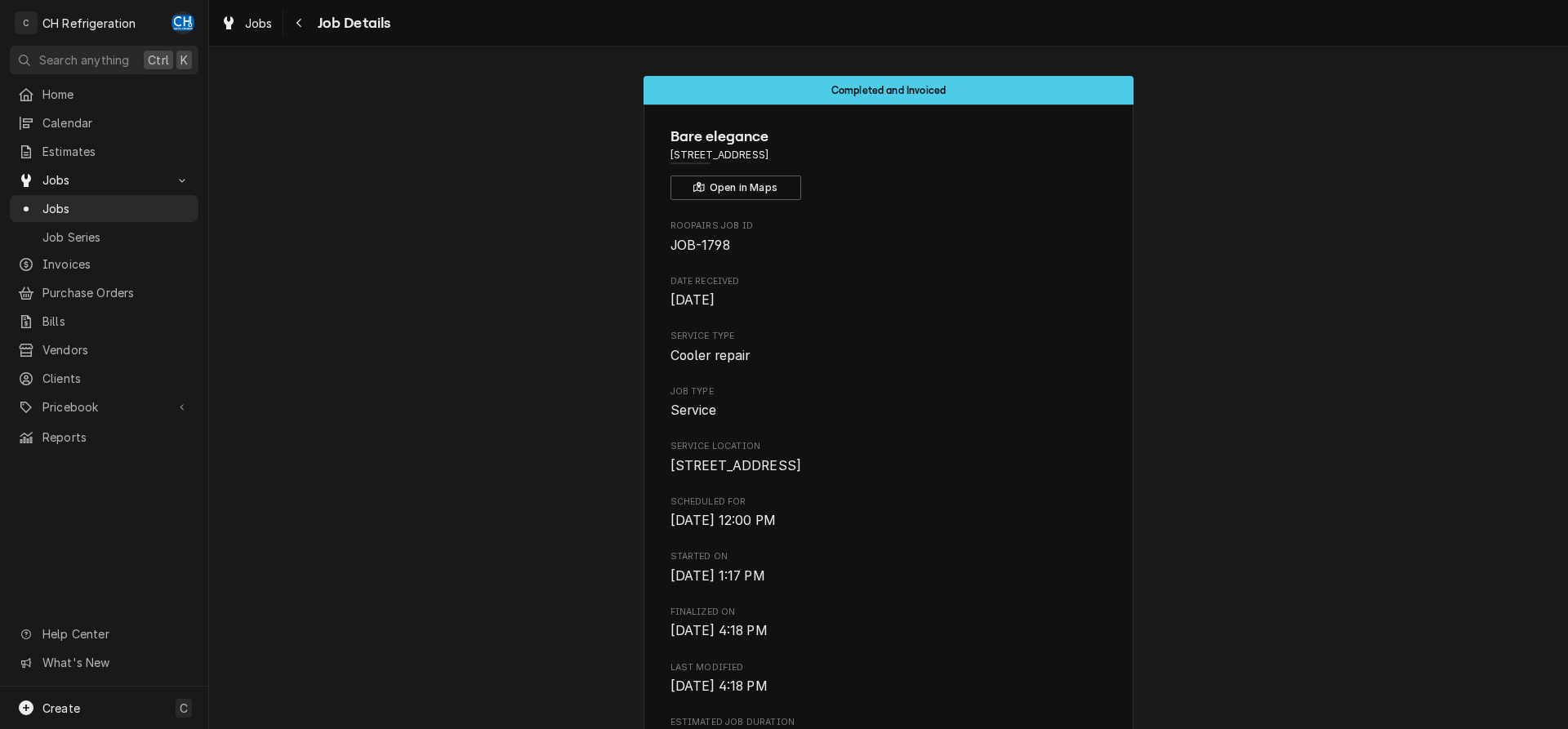
drag, startPoint x: 776, startPoint y: 154, endPoint x: 671, endPoint y: 156, distance: 105.0
click at [670, 156] on div "Bare elegance 4824 W Imperial Hwy, Inglewood, CA 90304 Open in Maps Roopairs Jo…" at bounding box center [888, 674] width 490 height 1141
copy span "4824 W Imperial Hwy"
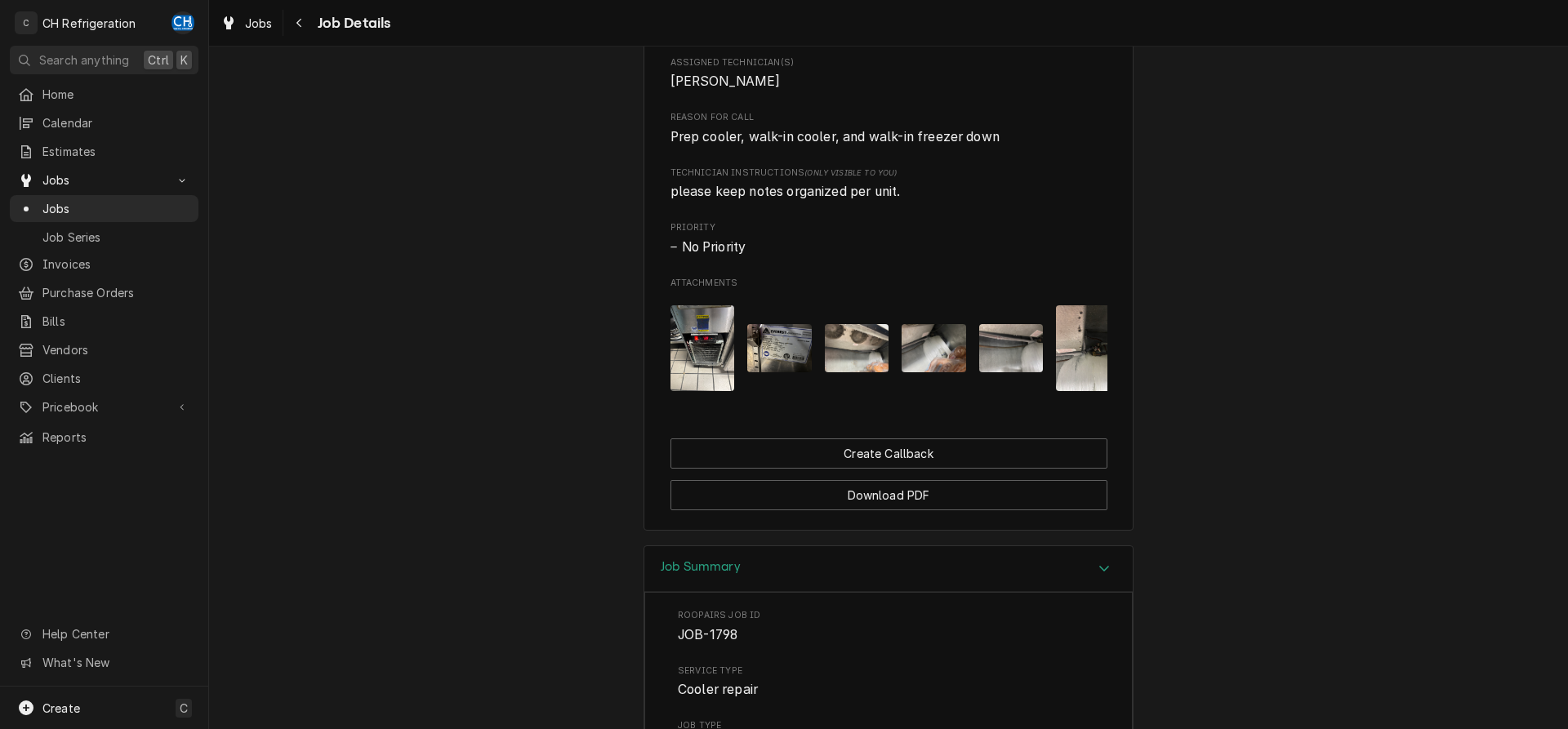
scroll to position [749, 0]
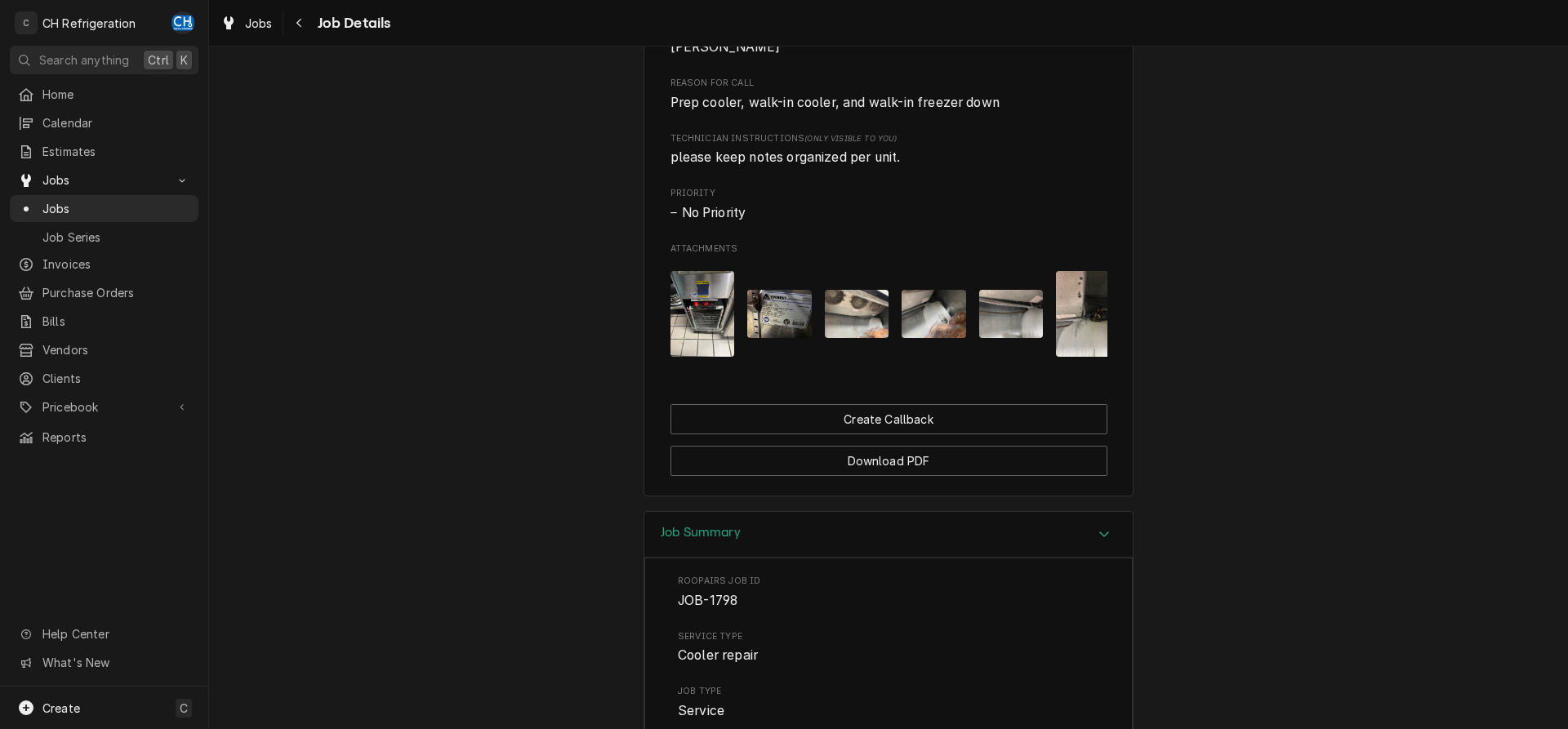
click at [780, 338] on img "Attachments" at bounding box center [780, 313] width 64 height 49
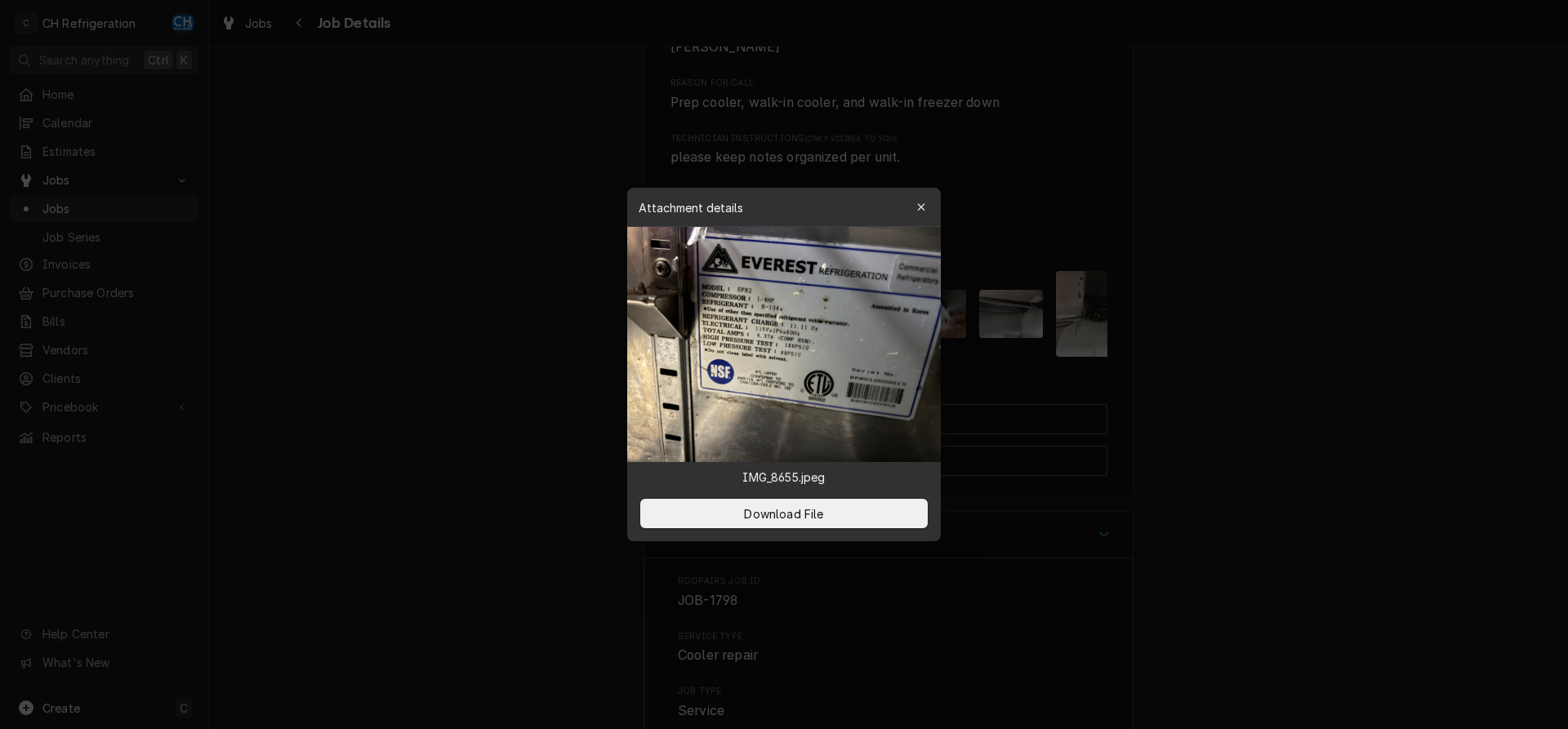
drag, startPoint x: 1381, startPoint y: 277, endPoint x: 1365, endPoint y: 291, distance: 21.3
click at [1381, 277] on div at bounding box center [784, 364] width 1568 height 729
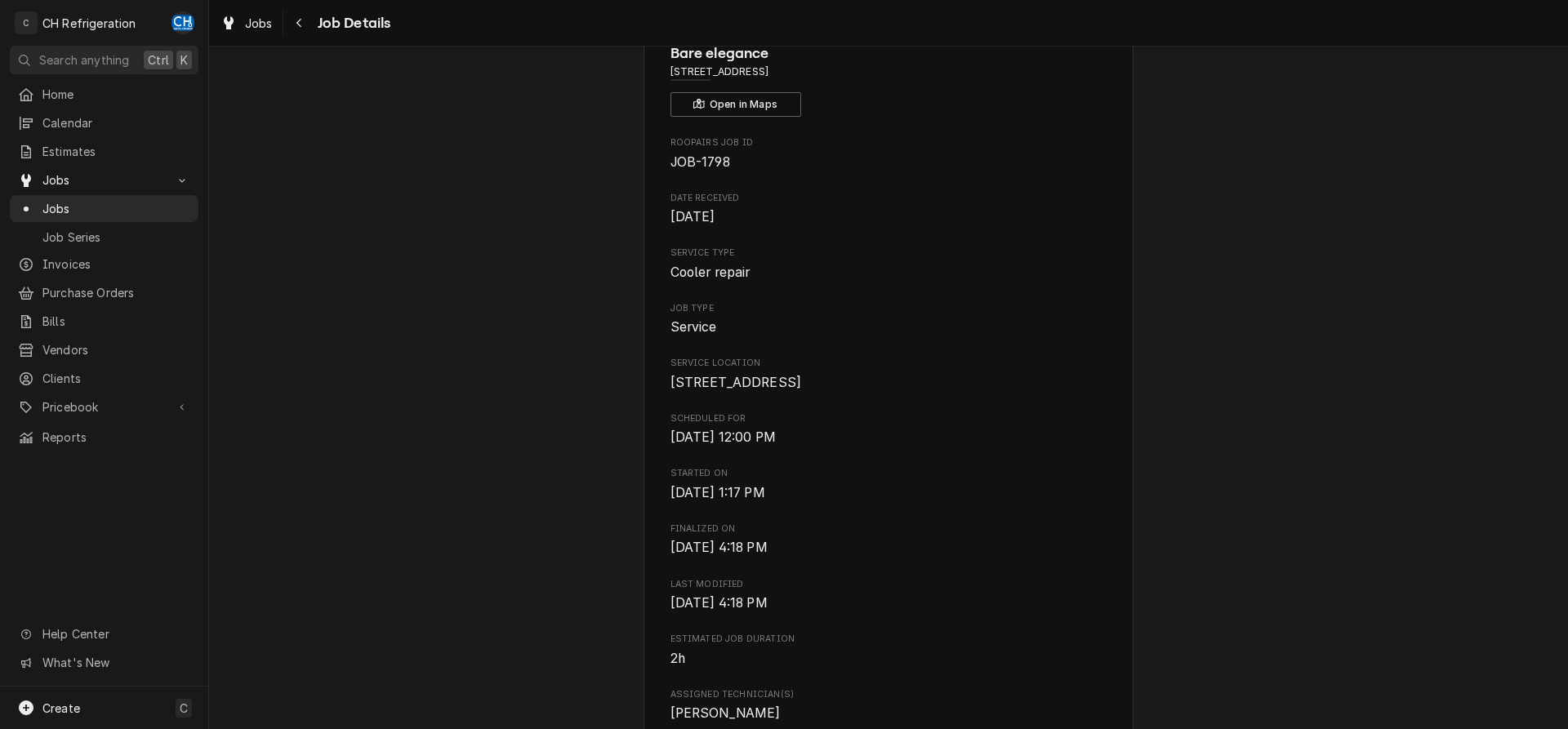
scroll to position [0, 0]
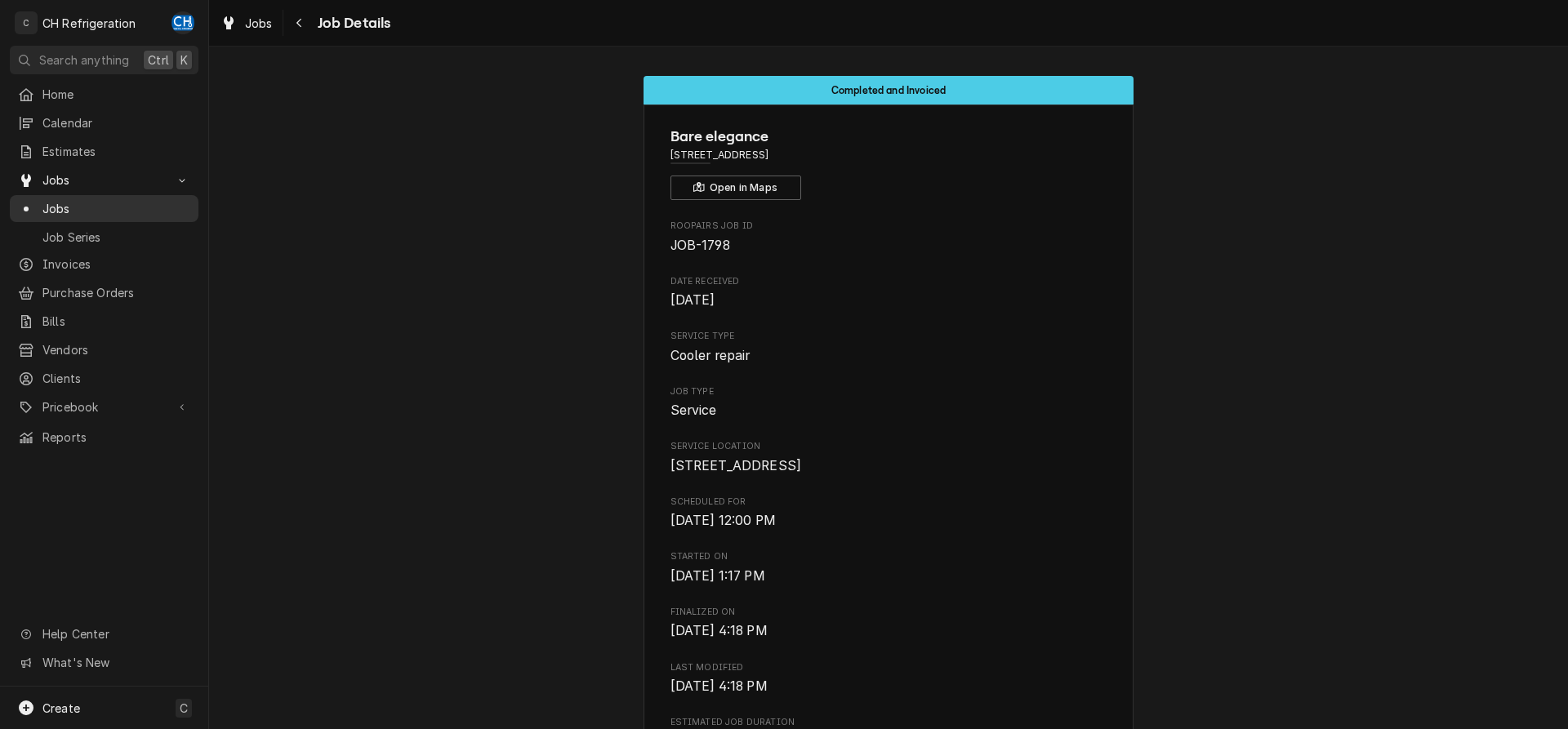
click at [91, 201] on span "Jobs" at bounding box center [116, 208] width 147 height 17
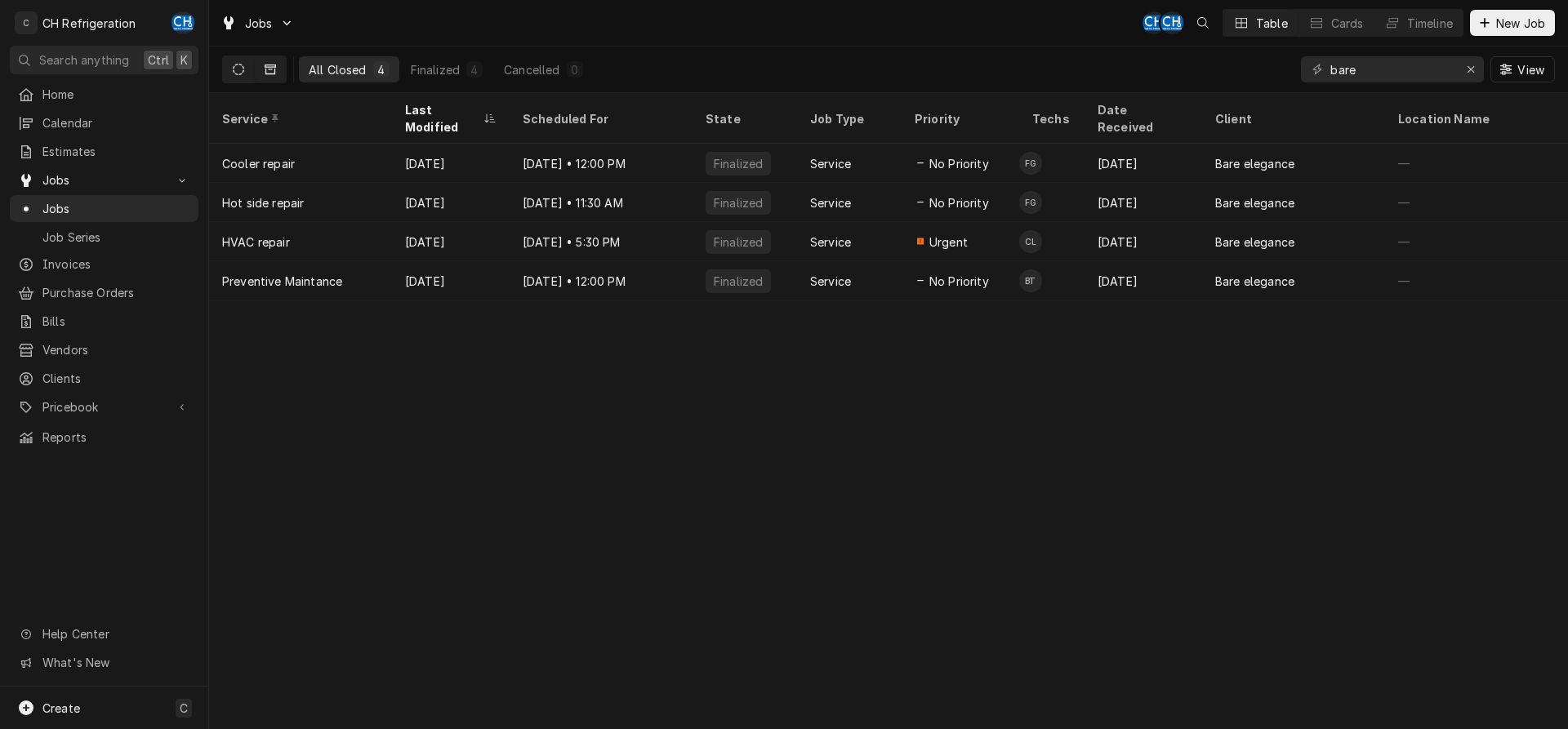
click at [230, 71] on button "Dynamic Content Wrapper" at bounding box center [238, 70] width 31 height 26
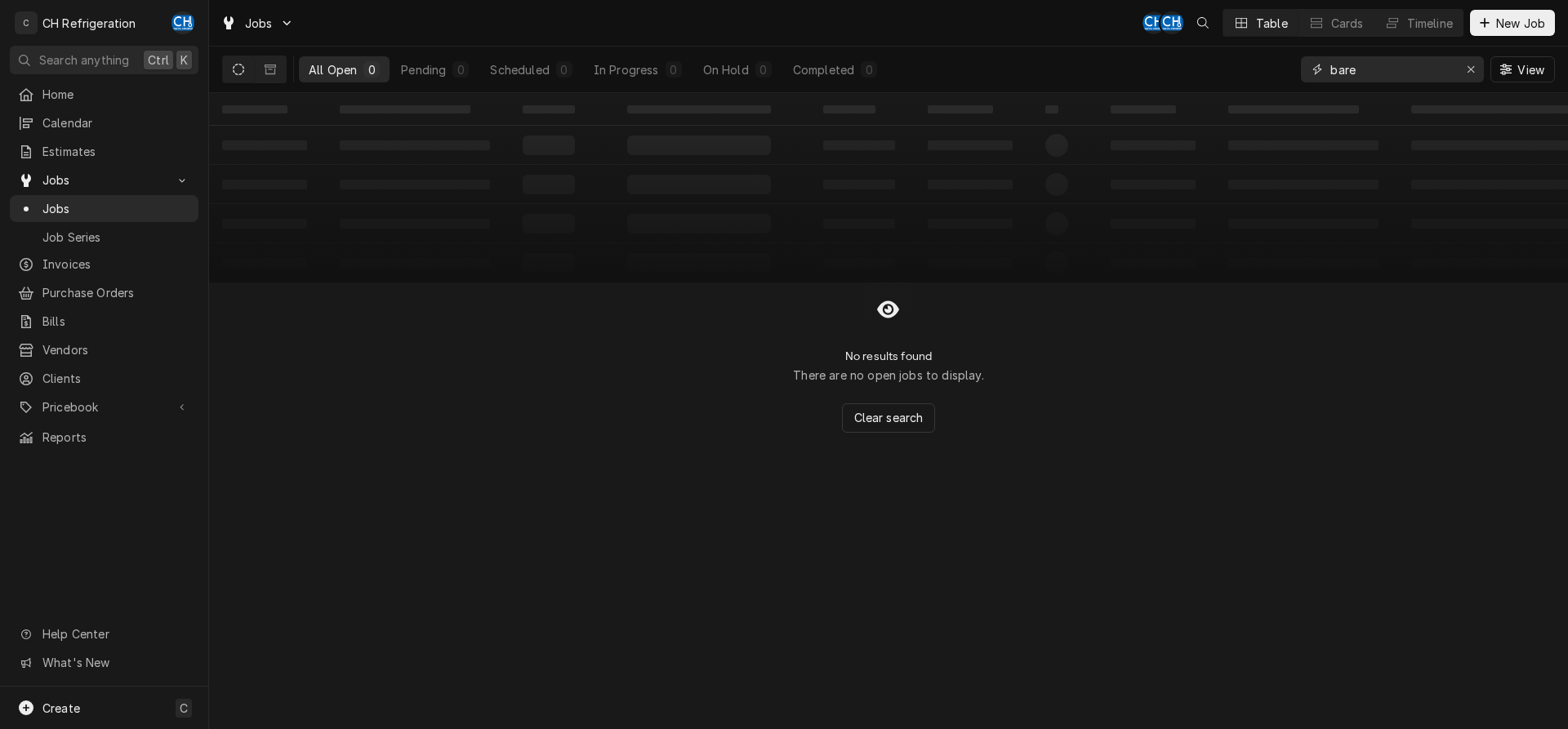
drag, startPoint x: 1402, startPoint y: 58, endPoint x: 1291, endPoint y: 71, distance: 111.8
click at [1331, 71] on input "bare" at bounding box center [1391, 70] width 123 height 26
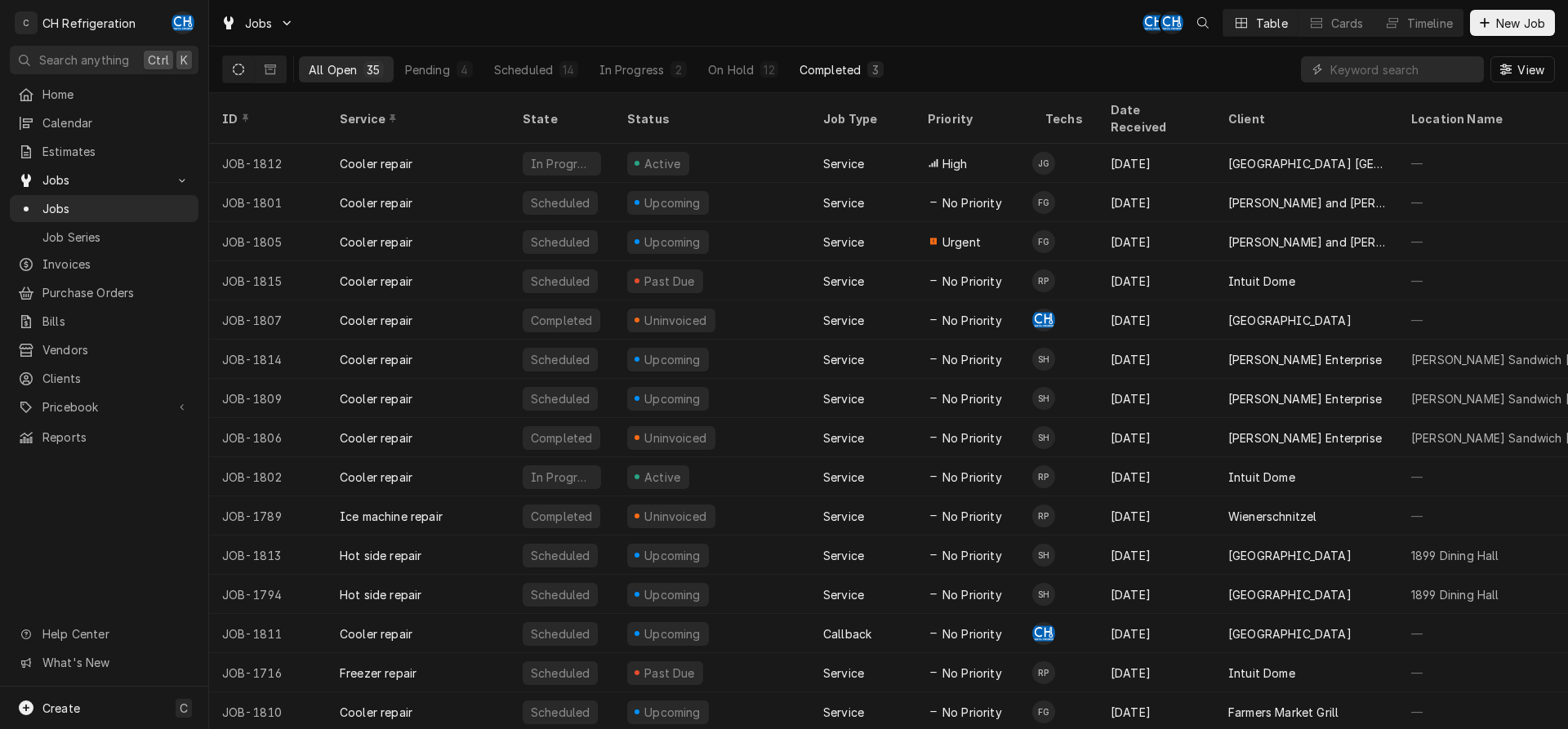
click at [843, 73] on div "Completed" at bounding box center [830, 69] width 61 height 17
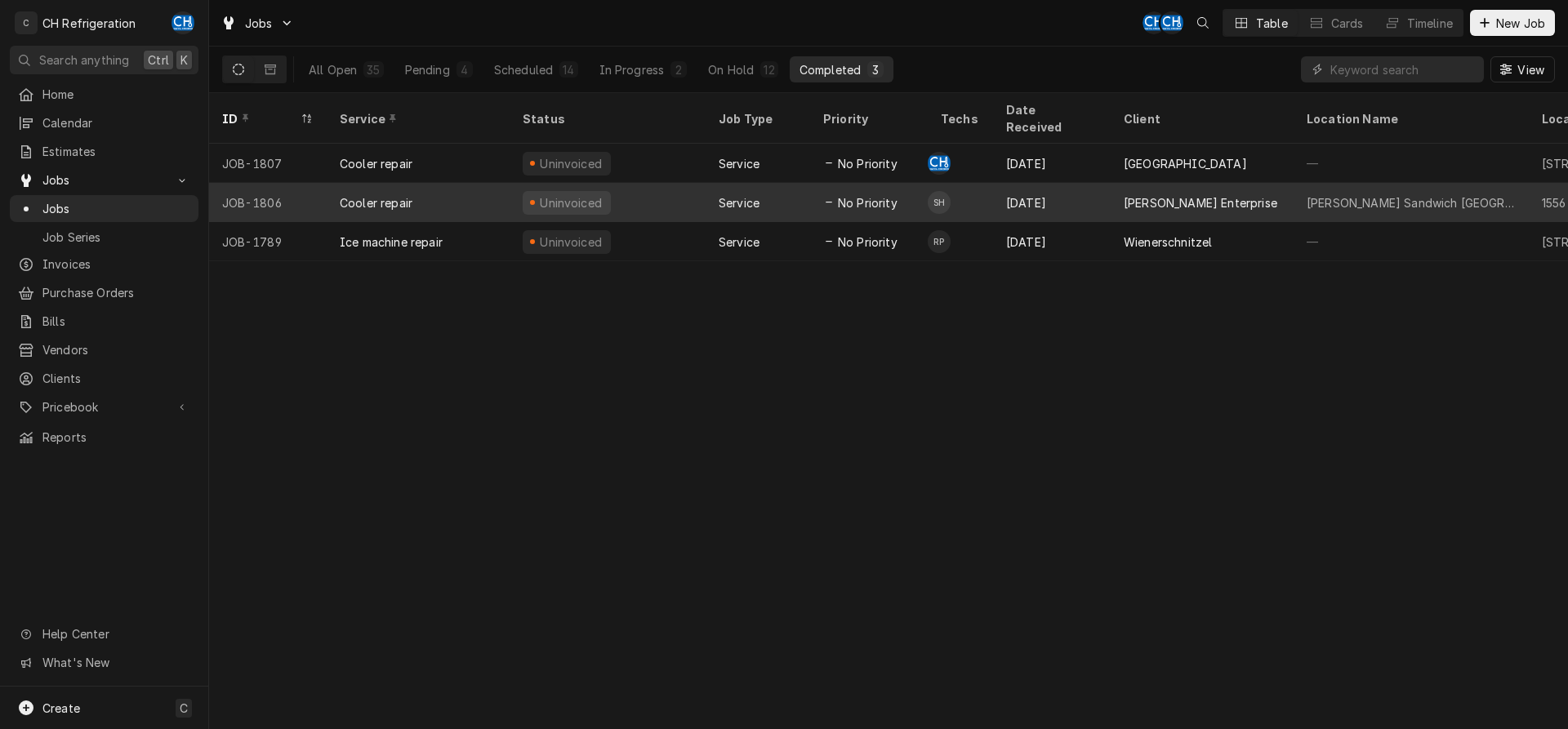
click at [1127, 194] on div "[PERSON_NAME] Enterprise" at bounding box center [1201, 202] width 154 height 17
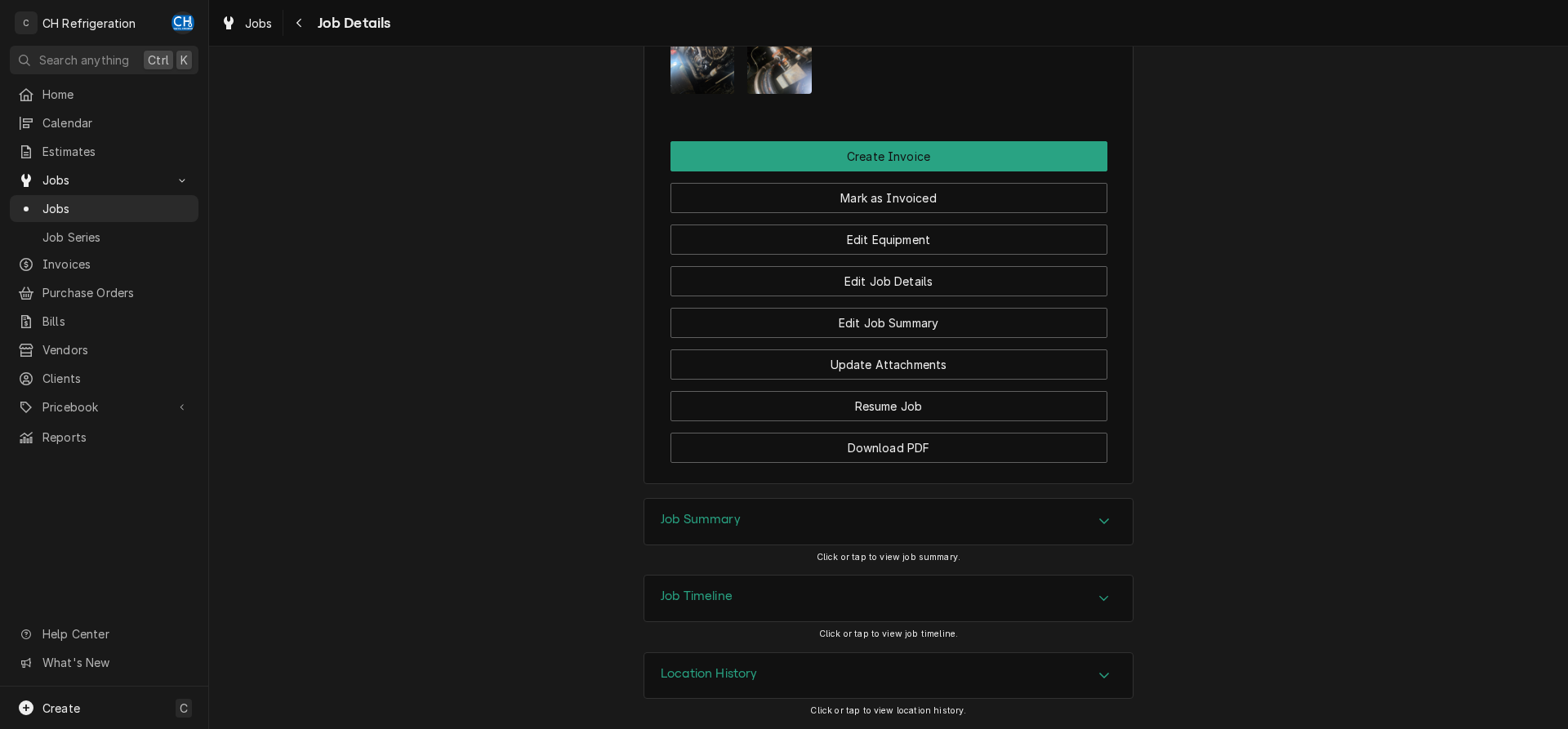
click at [839, 524] on div "Job Summary" at bounding box center [888, 522] width 488 height 46
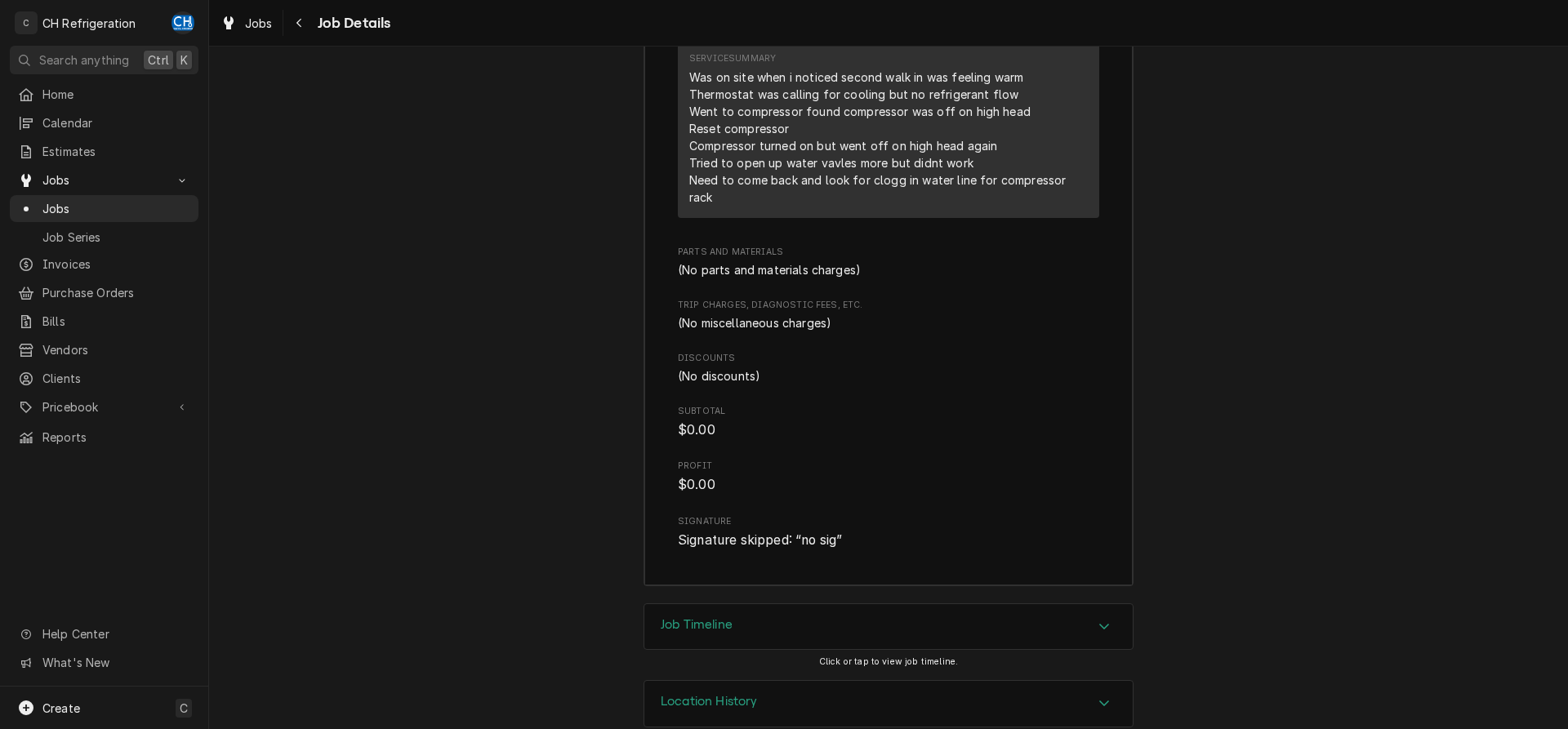
scroll to position [2431, 0]
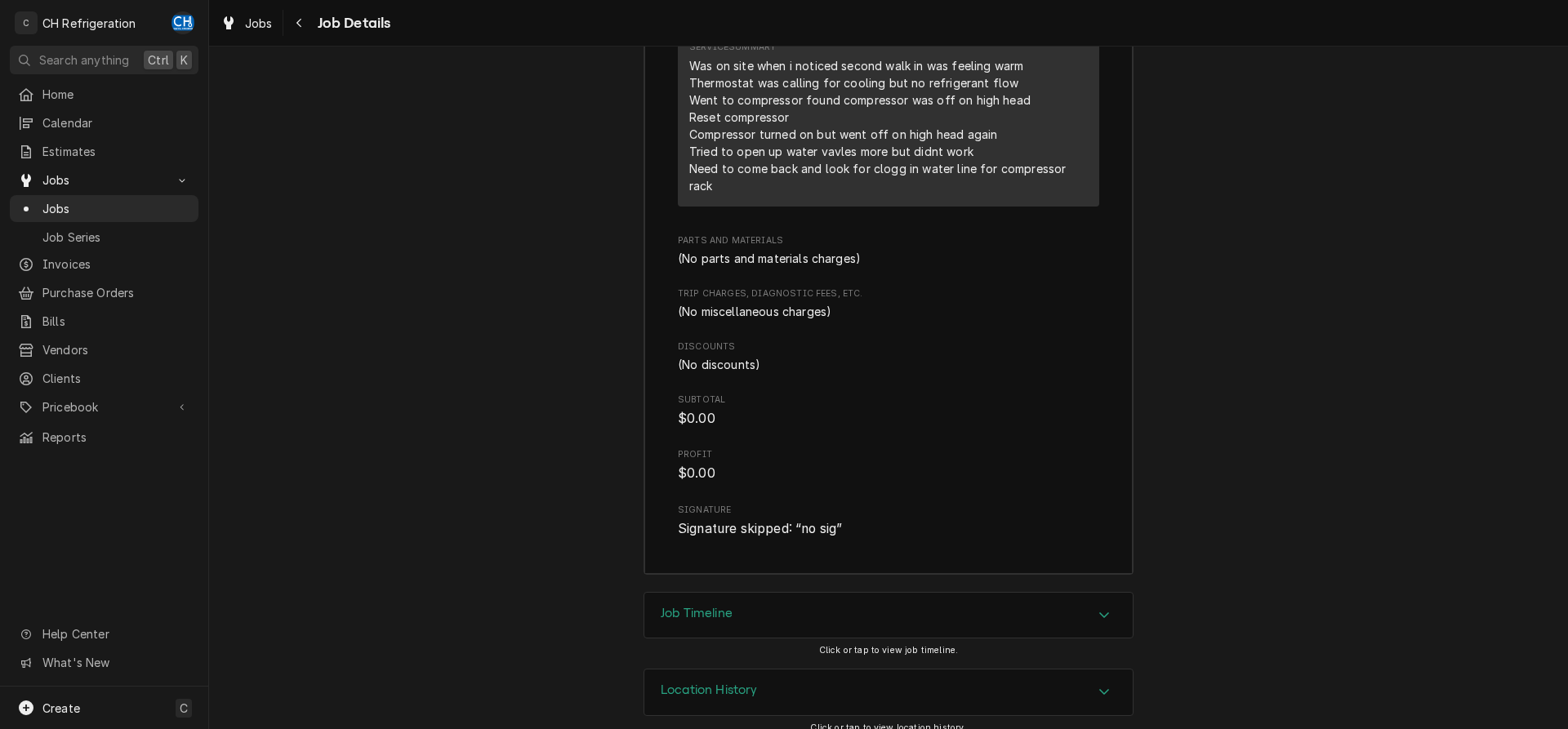
click at [818, 593] on div "Job Timeline" at bounding box center [888, 616] width 488 height 46
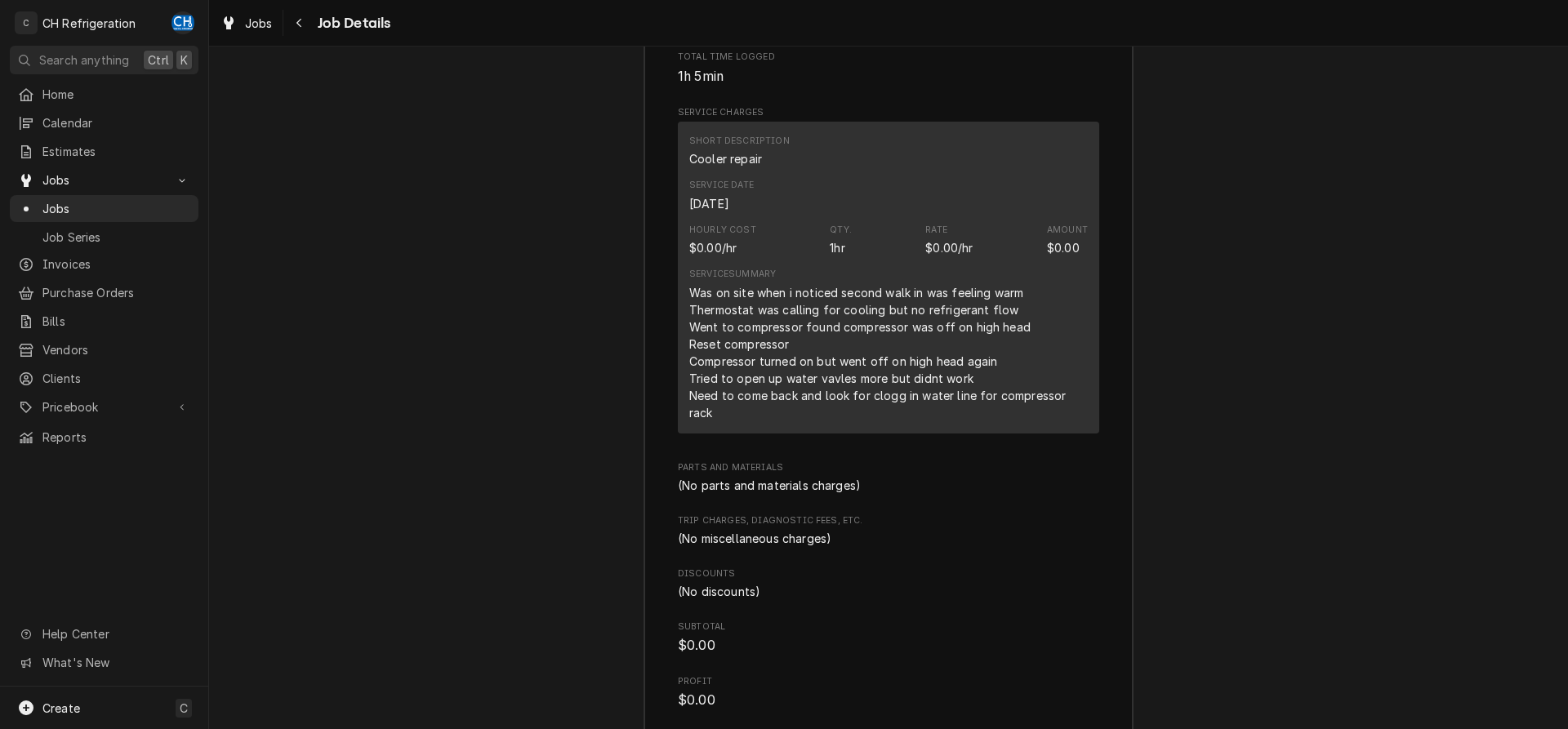
scroll to position [2182, 0]
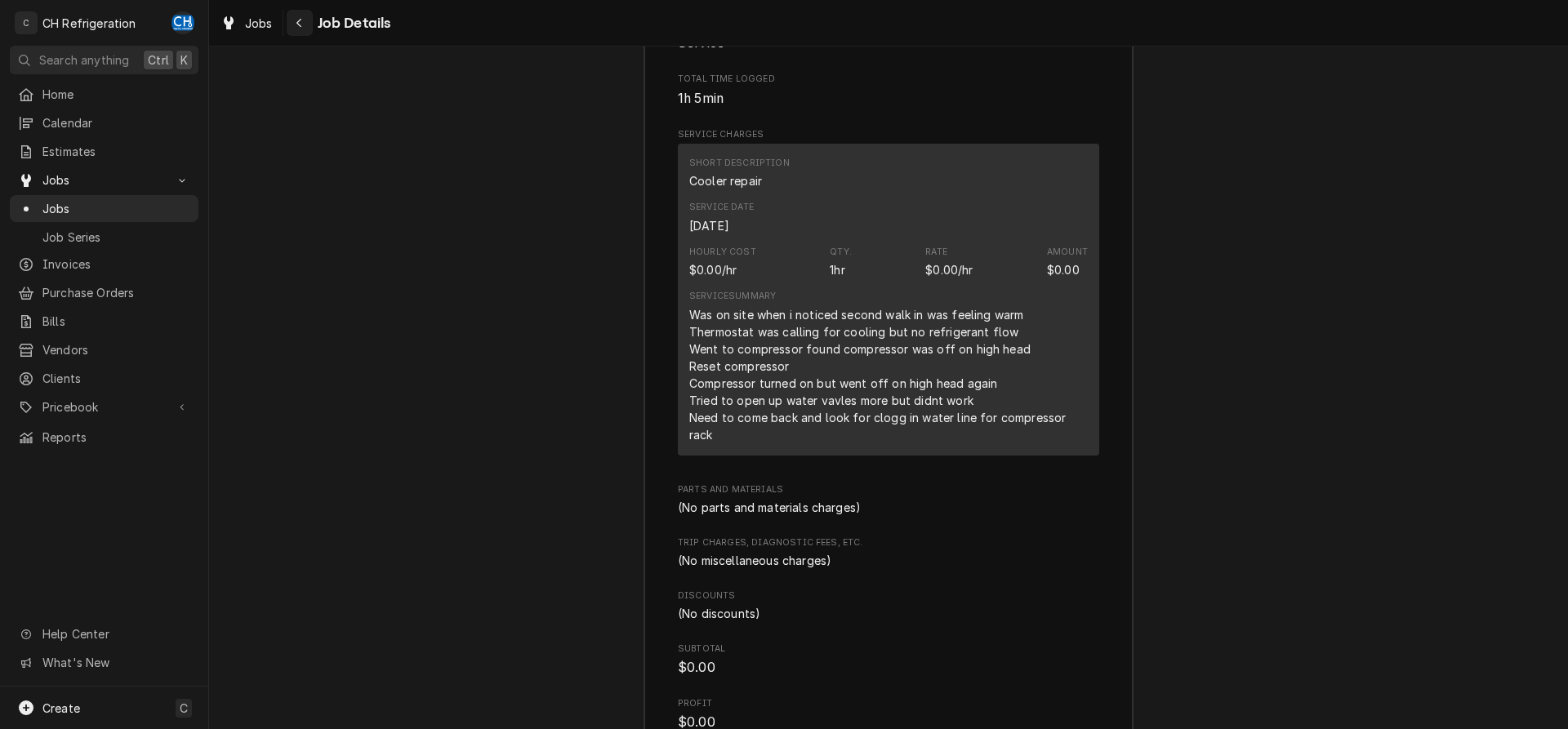
click at [289, 23] on button "Navigate back" at bounding box center [300, 23] width 26 height 26
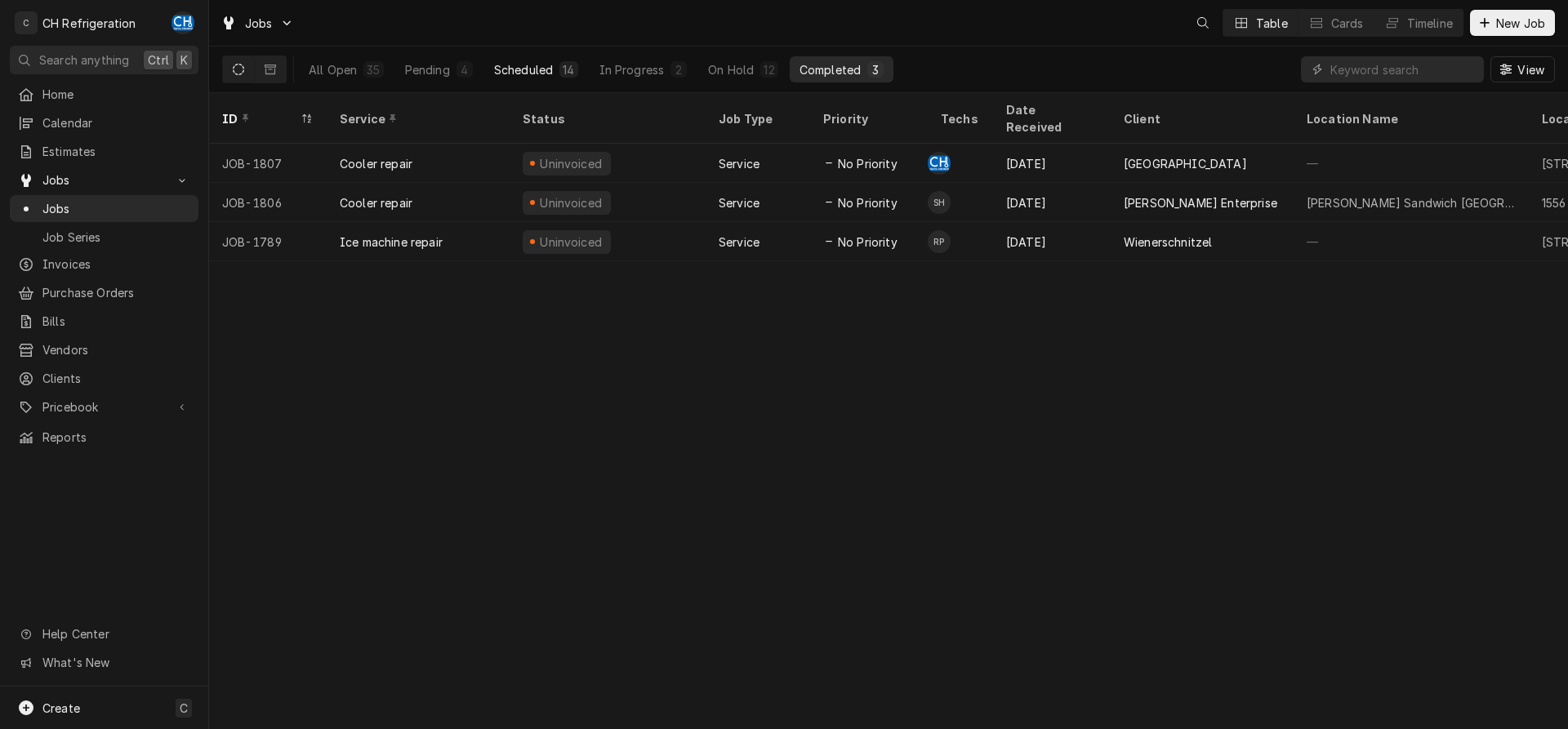
click at [513, 71] on div "Scheduled" at bounding box center [524, 69] width 59 height 17
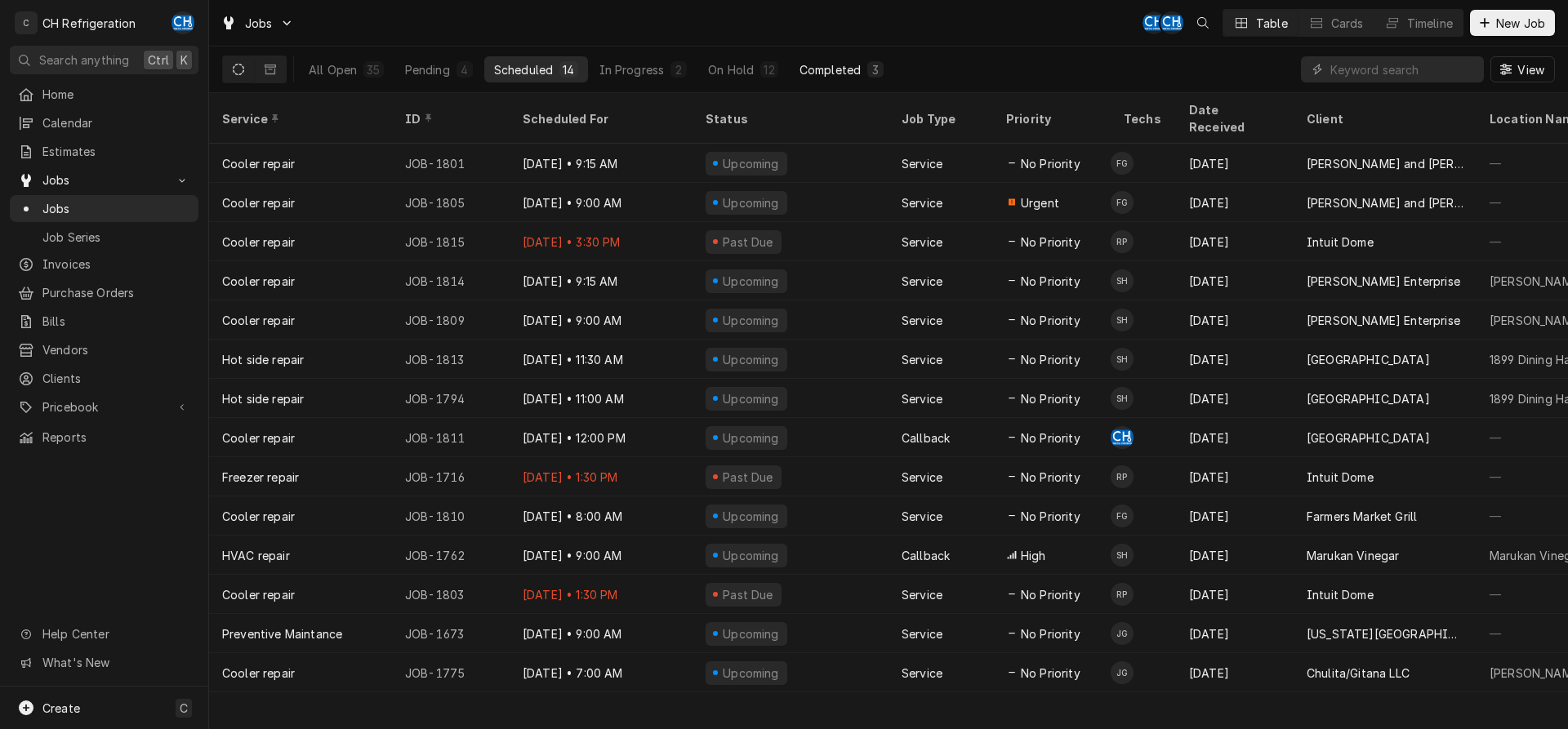
click at [827, 79] on button "Completed 3" at bounding box center [841, 70] width 103 height 26
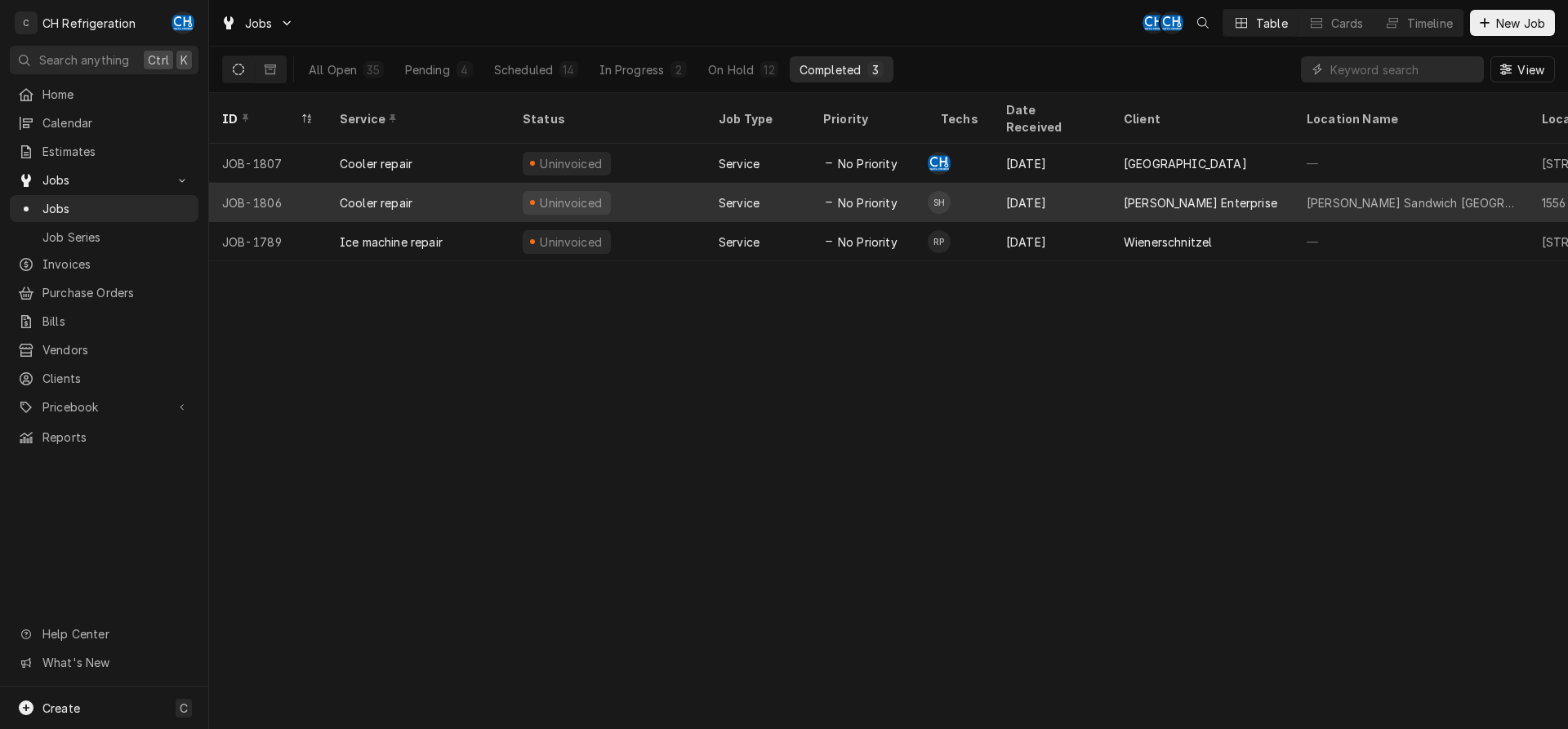
click at [1147, 196] on div "[PERSON_NAME] Enterprise" at bounding box center [1202, 202] width 183 height 39
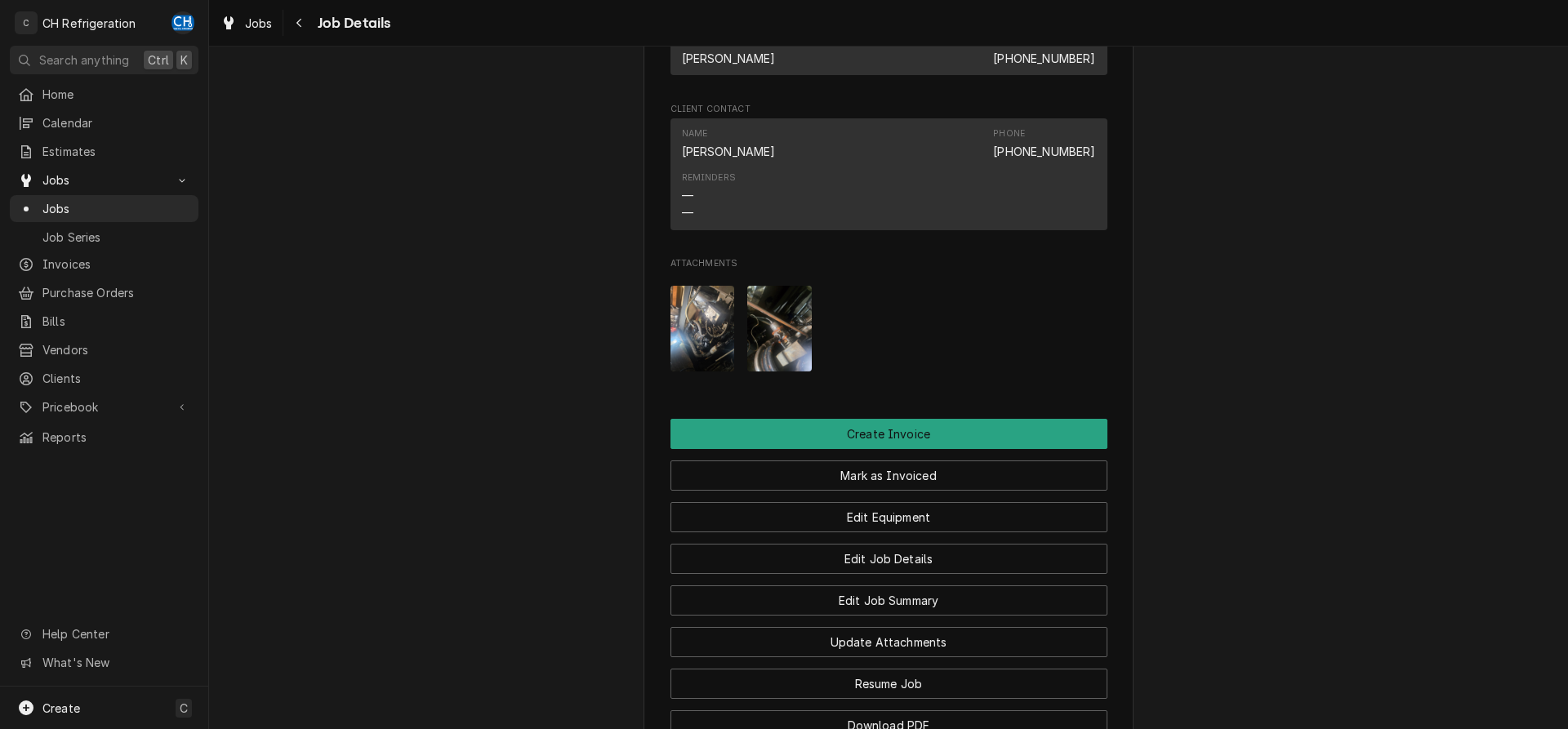
scroll to position [1528, 0]
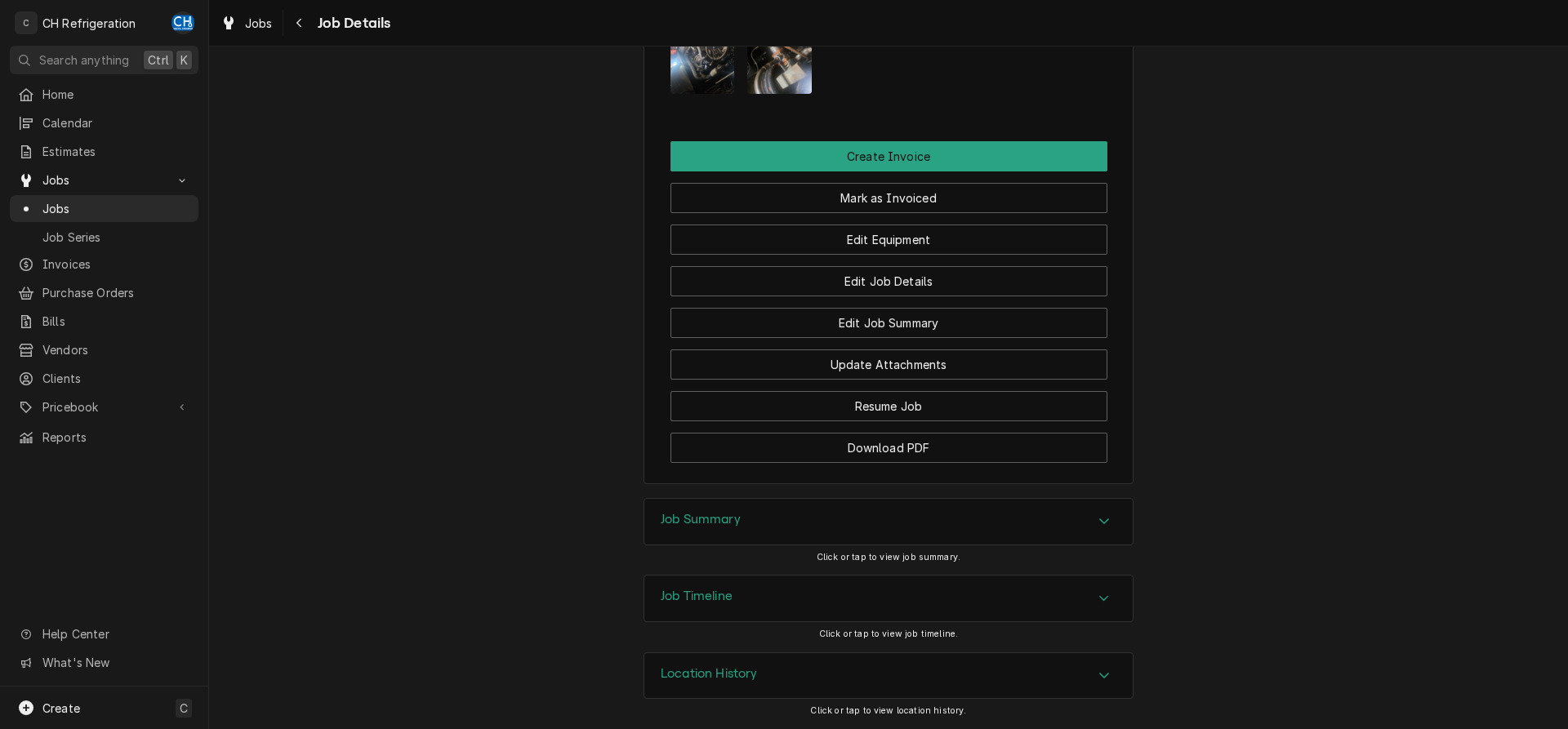
click at [848, 526] on div "Job Summary" at bounding box center [888, 522] width 488 height 46
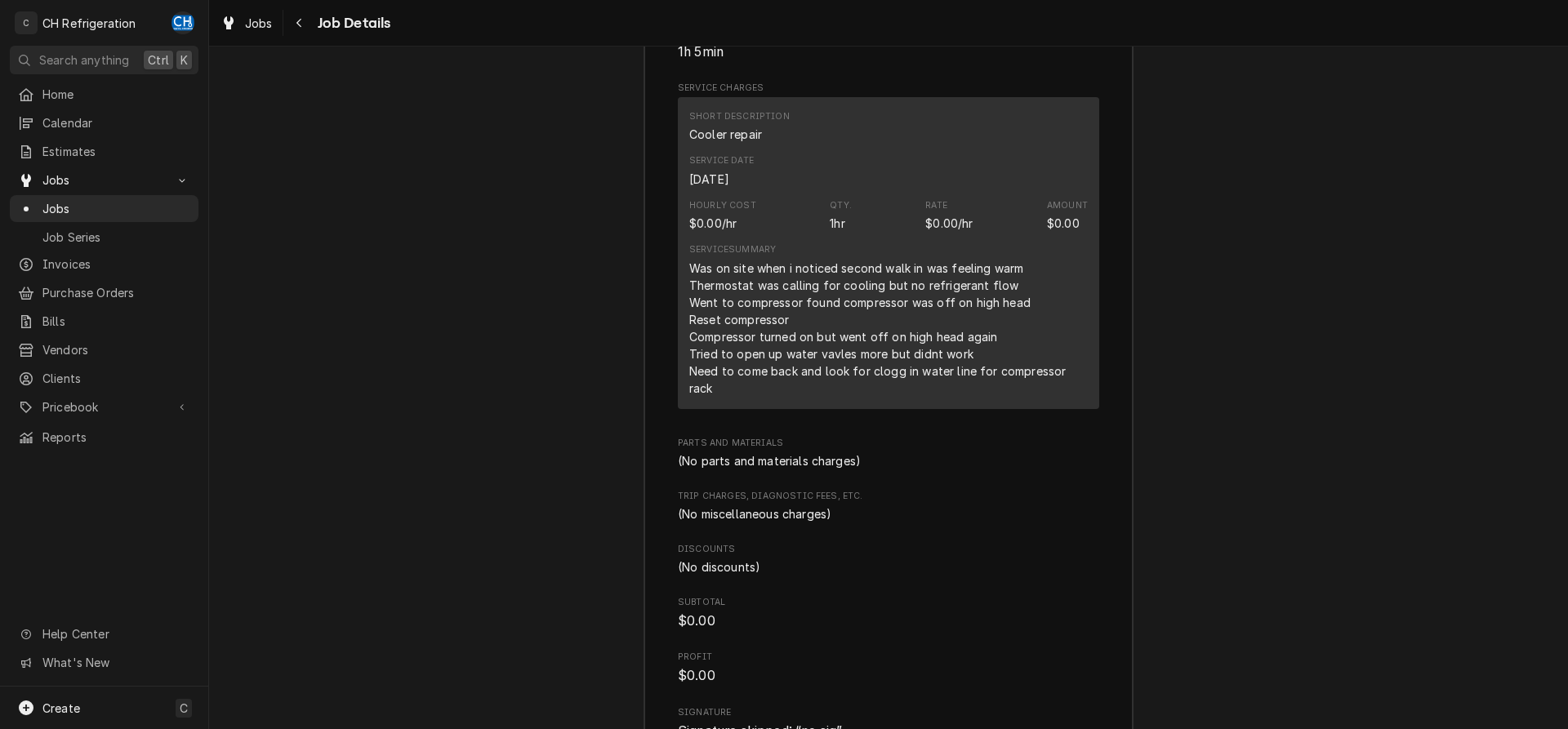
scroll to position [2361, 0]
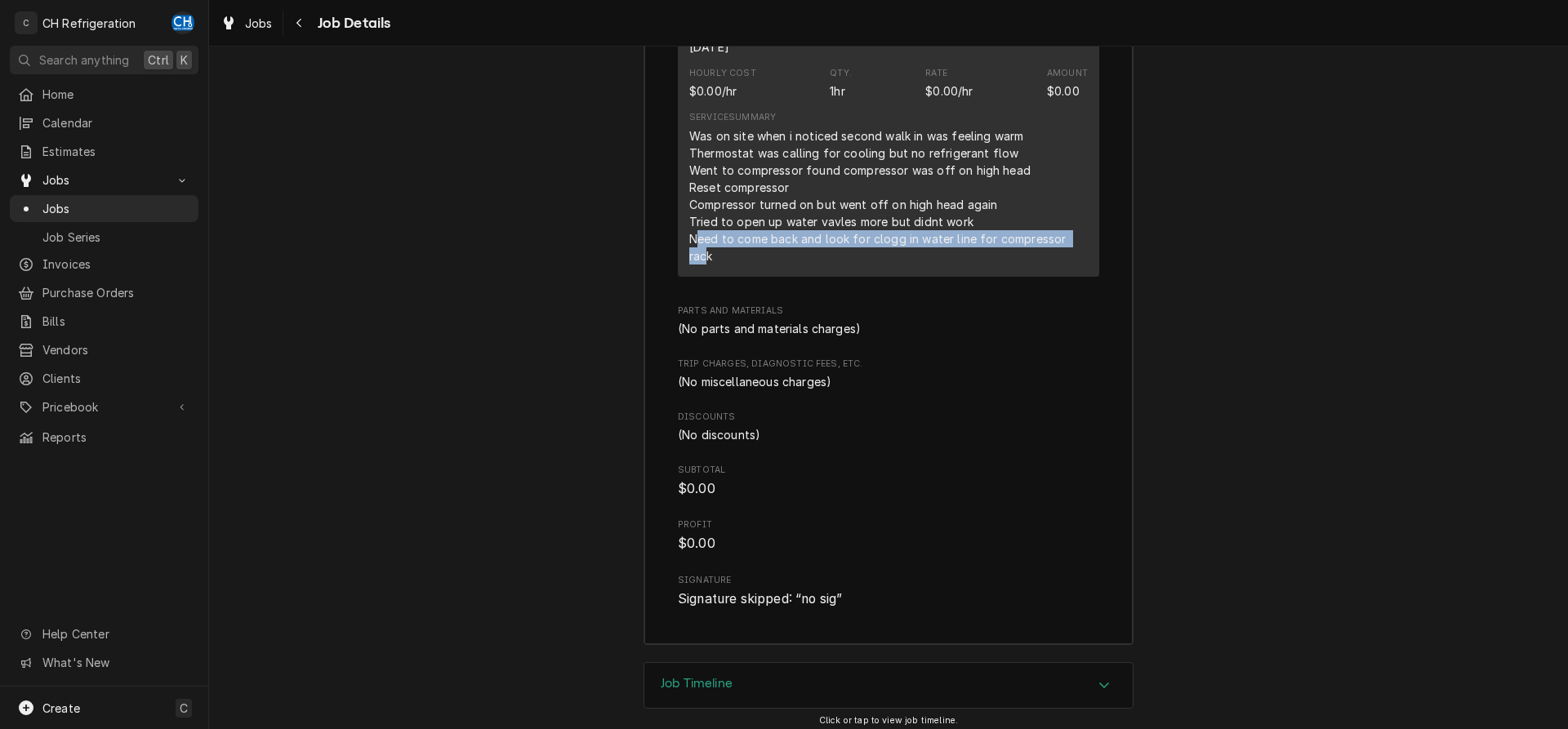
drag, startPoint x: 694, startPoint y: 244, endPoint x: 1077, endPoint y: 244, distance: 383.0
click at [1076, 244] on div "Was on site when i noticed second walk in was feeling warm Thermostat was calli…" at bounding box center [888, 195] width 398 height 137
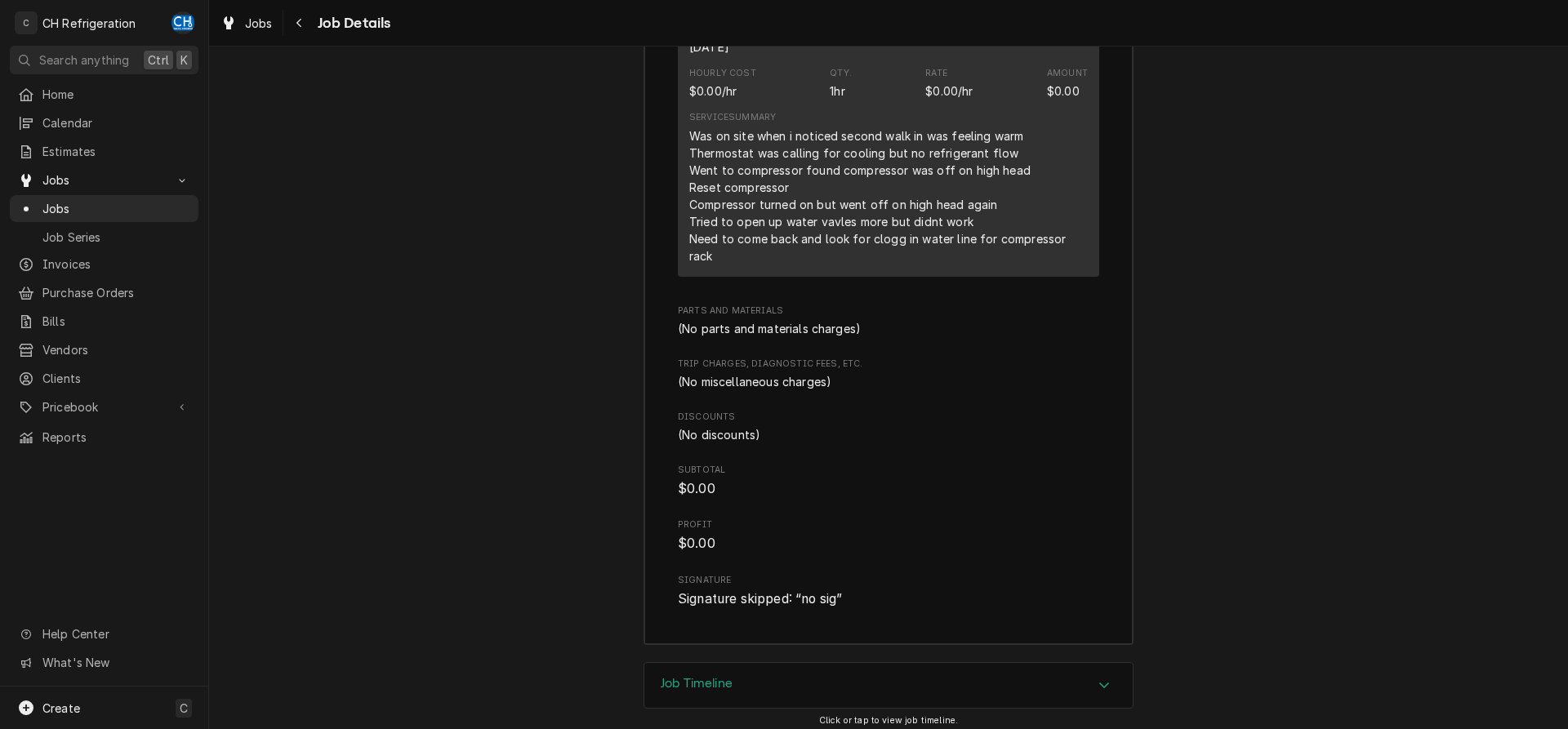
click at [1108, 253] on div "Roopairs Job ID JOB-1806 Service Type Cooler repair Job Type Service Total Time…" at bounding box center [888, 177] width 488 height 933
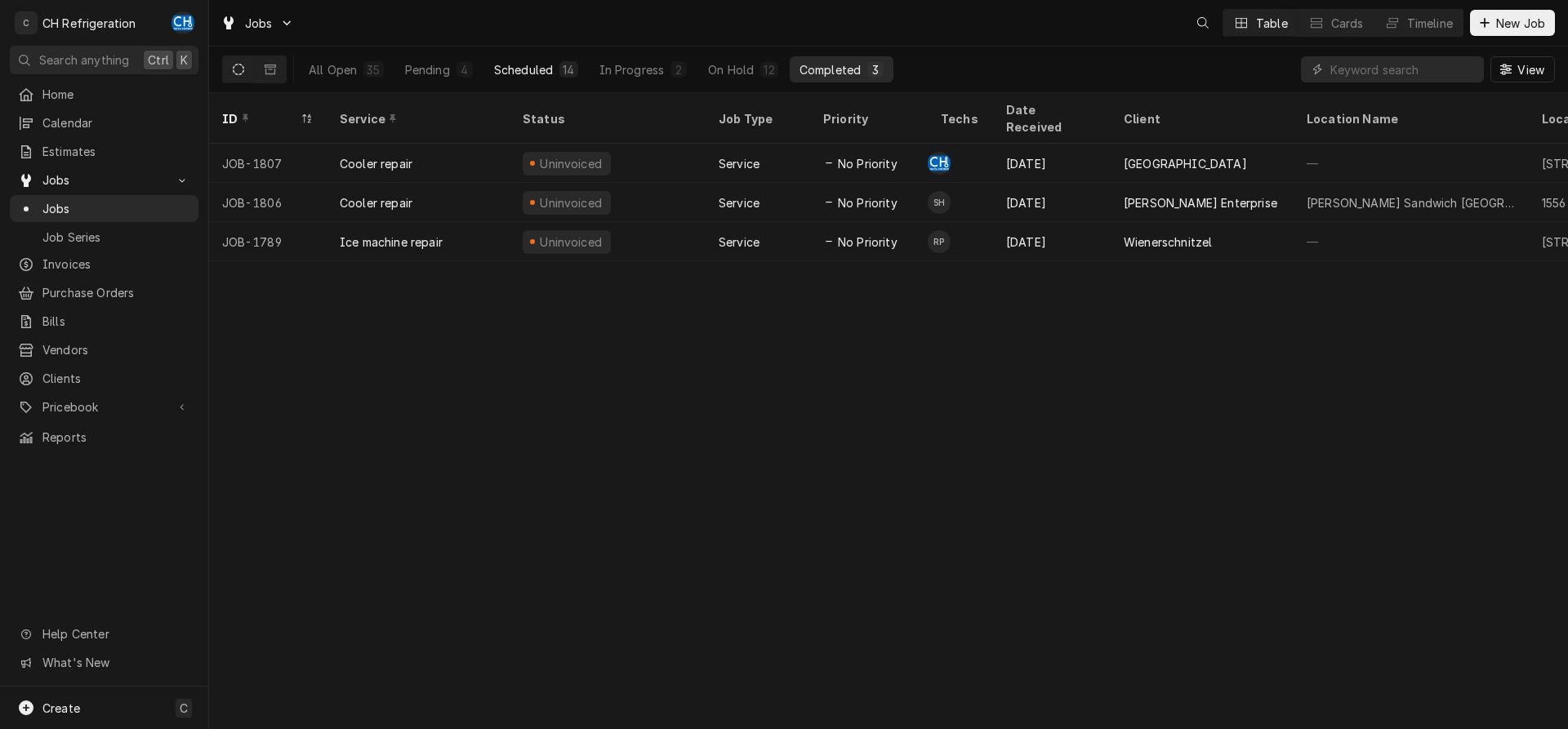
click at [545, 71] on div "Scheduled" at bounding box center [524, 69] width 59 height 17
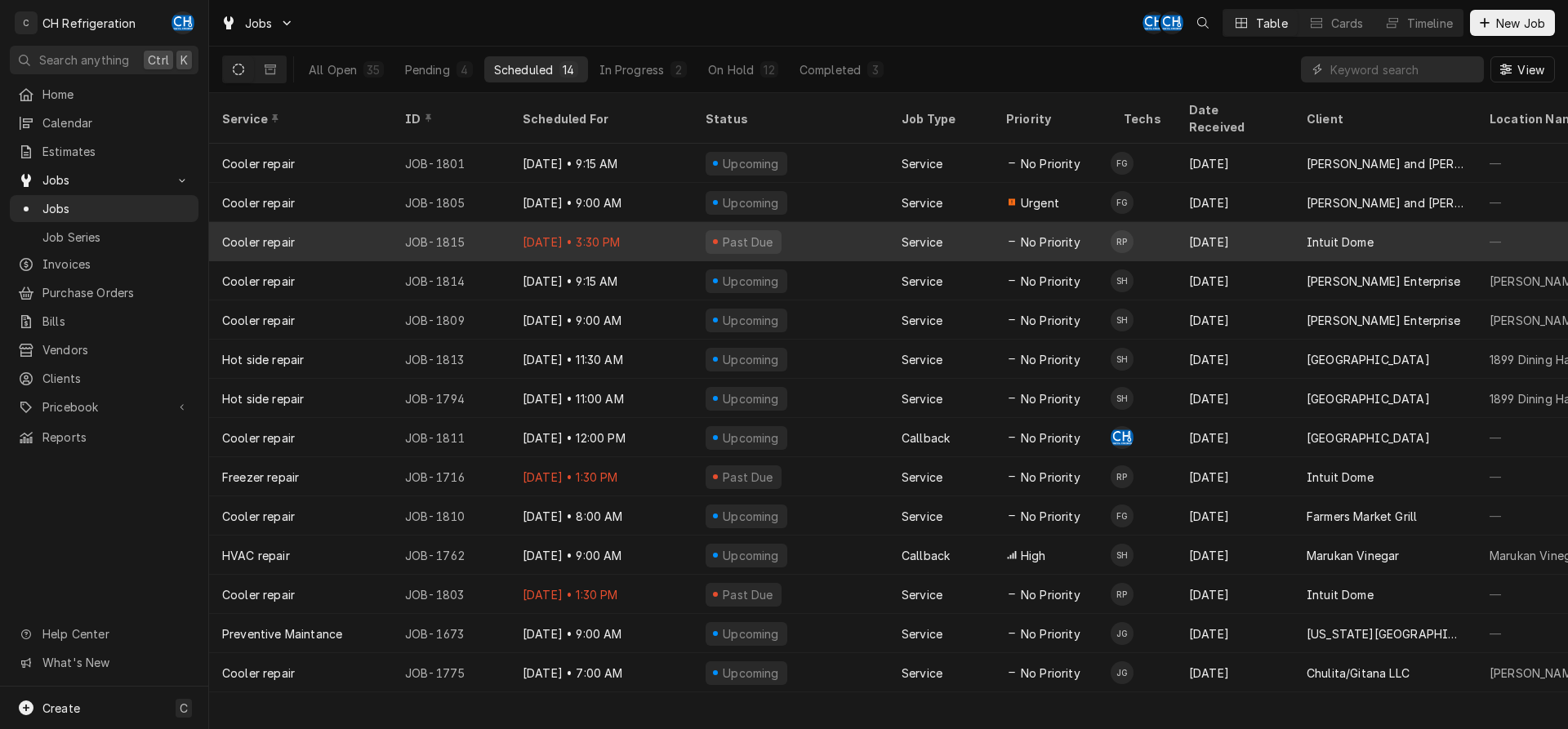
click at [1173, 222] on td "RP" at bounding box center [1143, 242] width 65 height 39
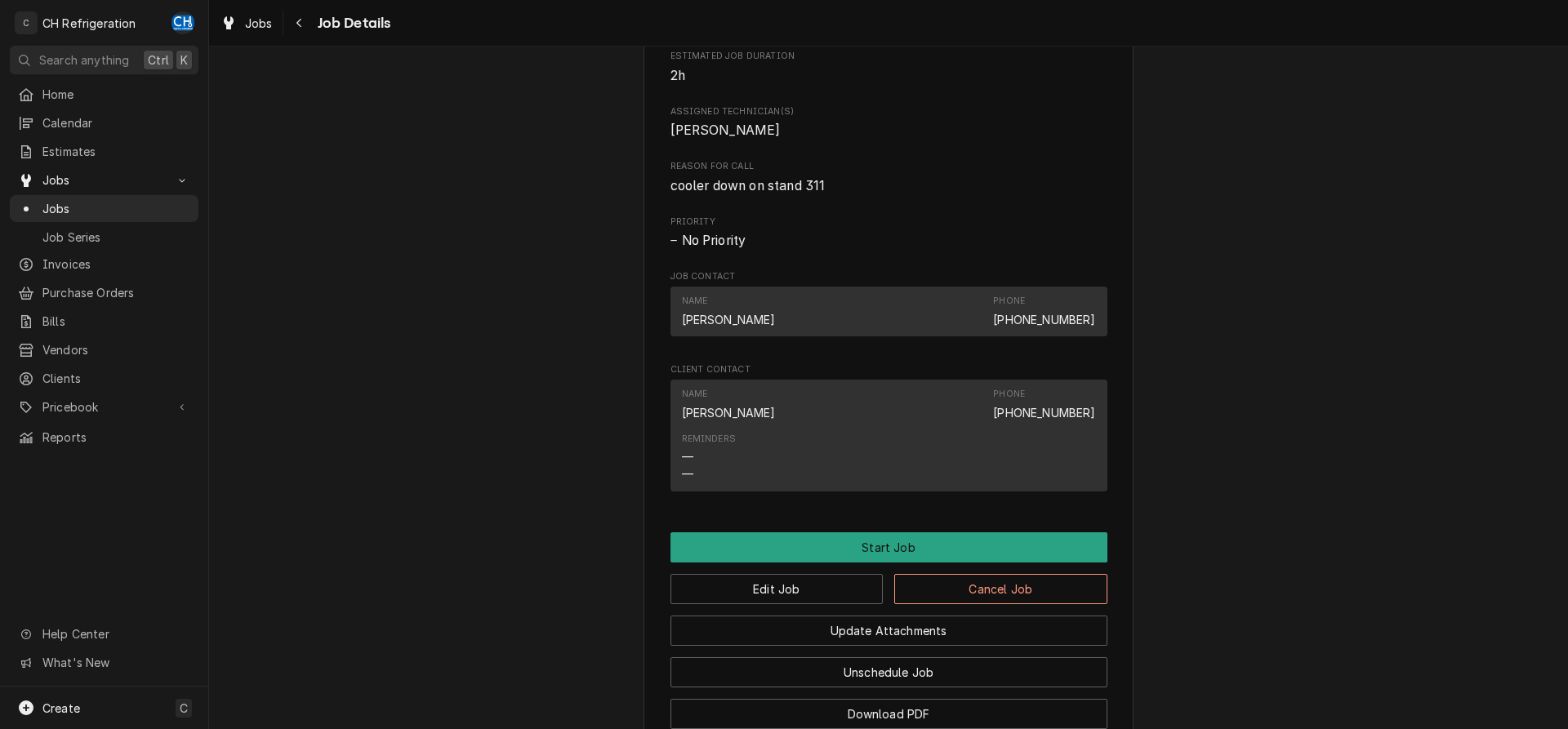
scroll to position [876, 0]
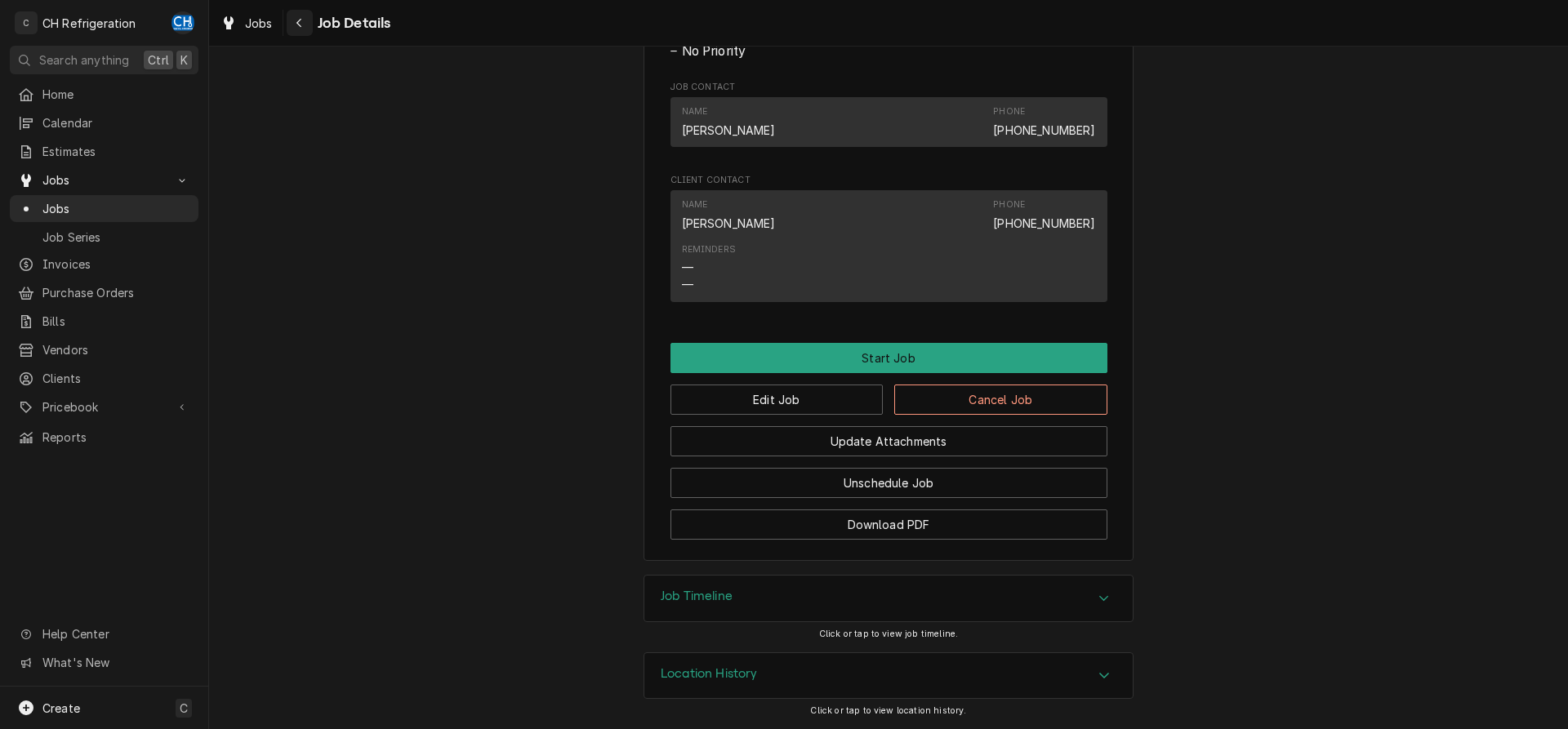
click at [311, 21] on div "Job Details" at bounding box center [339, 23] width 104 height 26
click at [302, 21] on icon "Navigate back" at bounding box center [299, 22] width 7 height 11
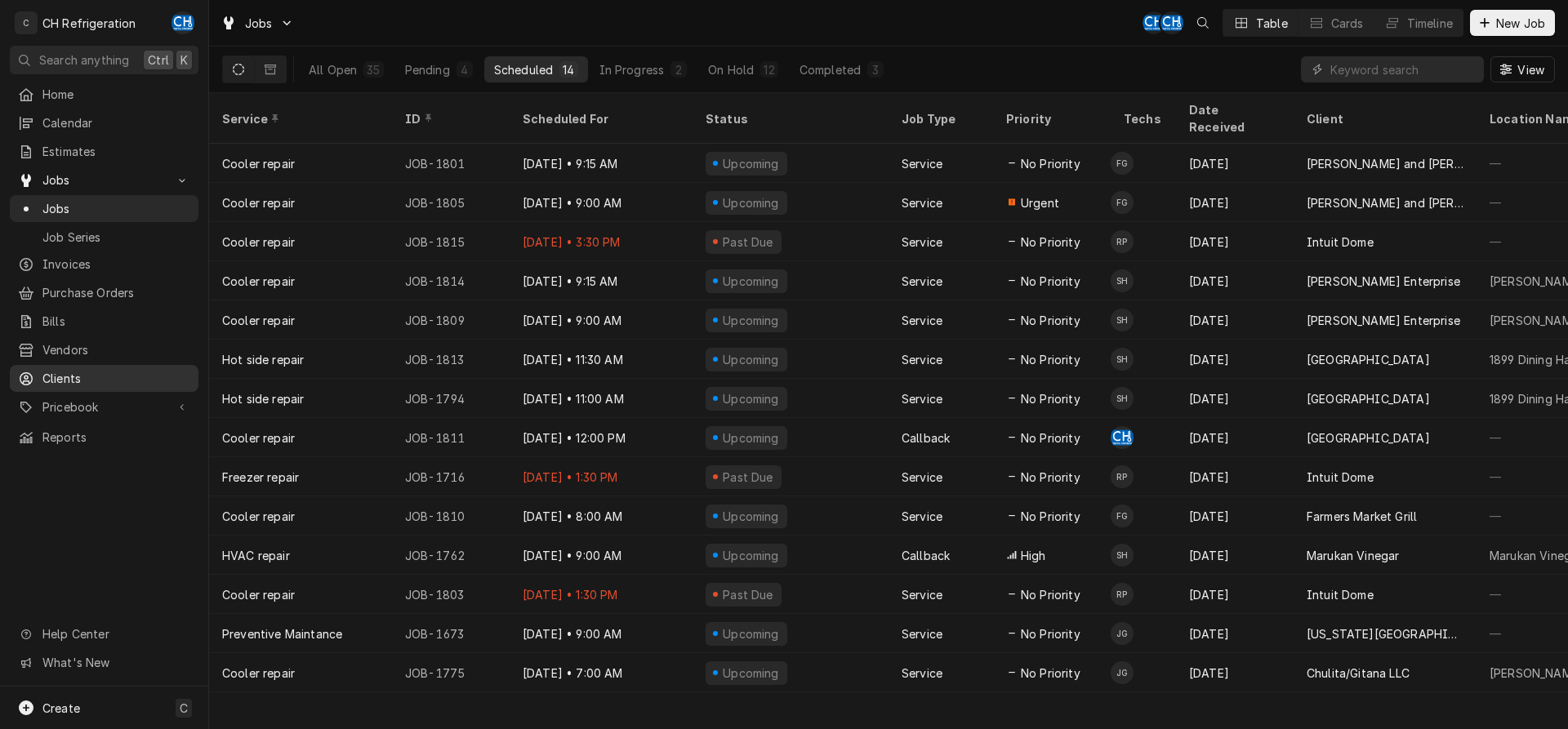
click at [72, 373] on span "Clients" at bounding box center [116, 378] width 147 height 17
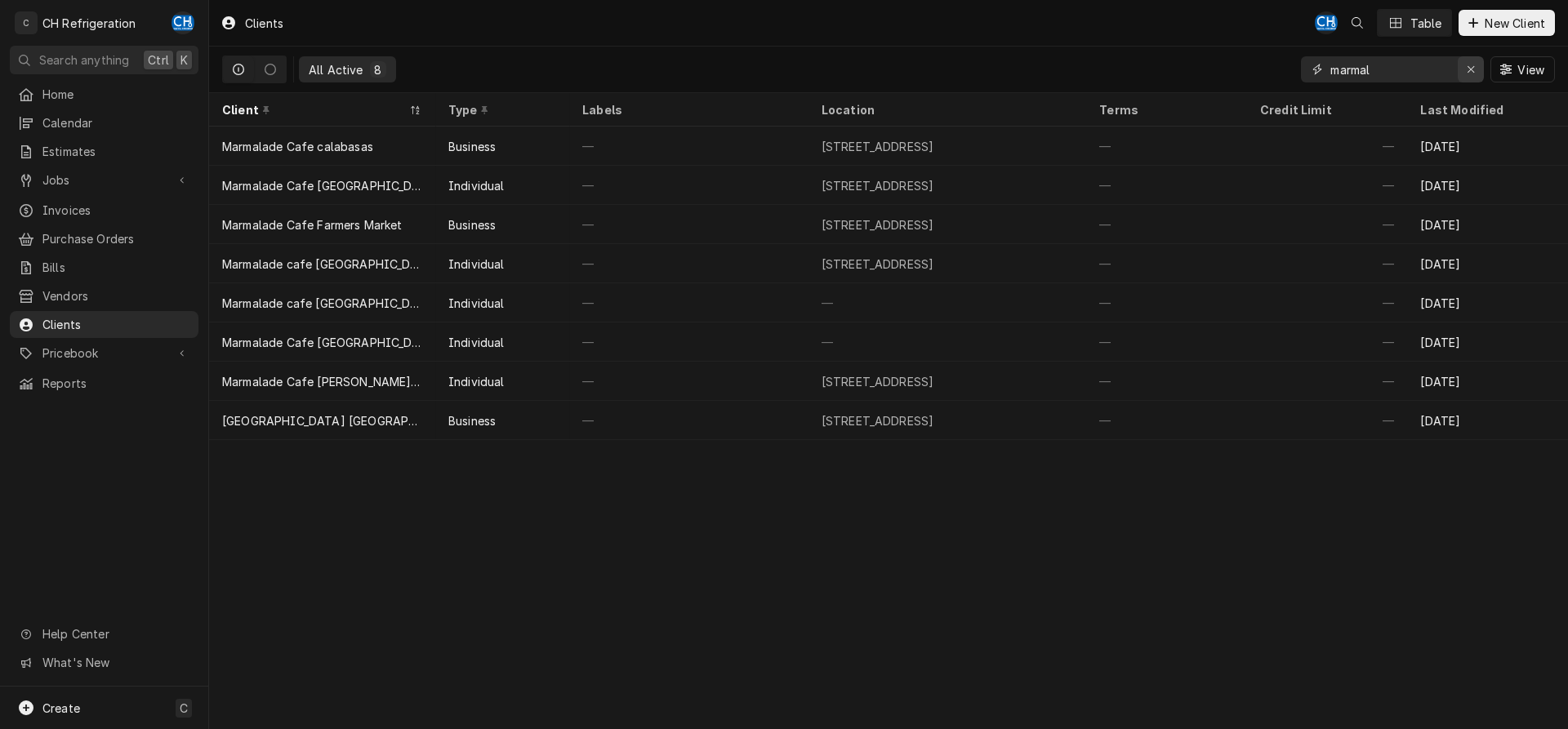
click at [1471, 71] on icon "Erase input" at bounding box center [1472, 69] width 9 height 11
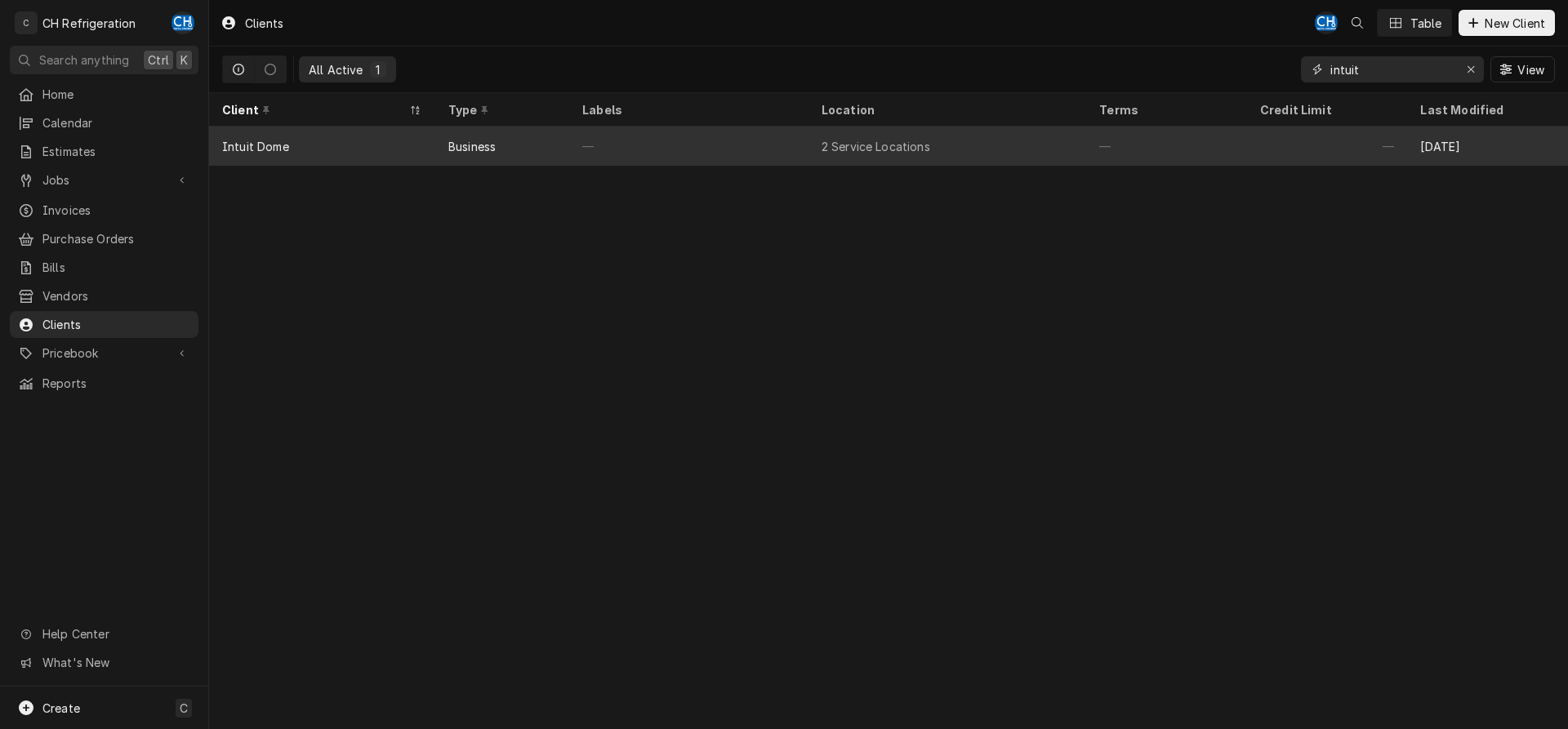
type input "intuit"
click at [940, 133] on div "2 Service Locations" at bounding box center [947, 146] width 278 height 39
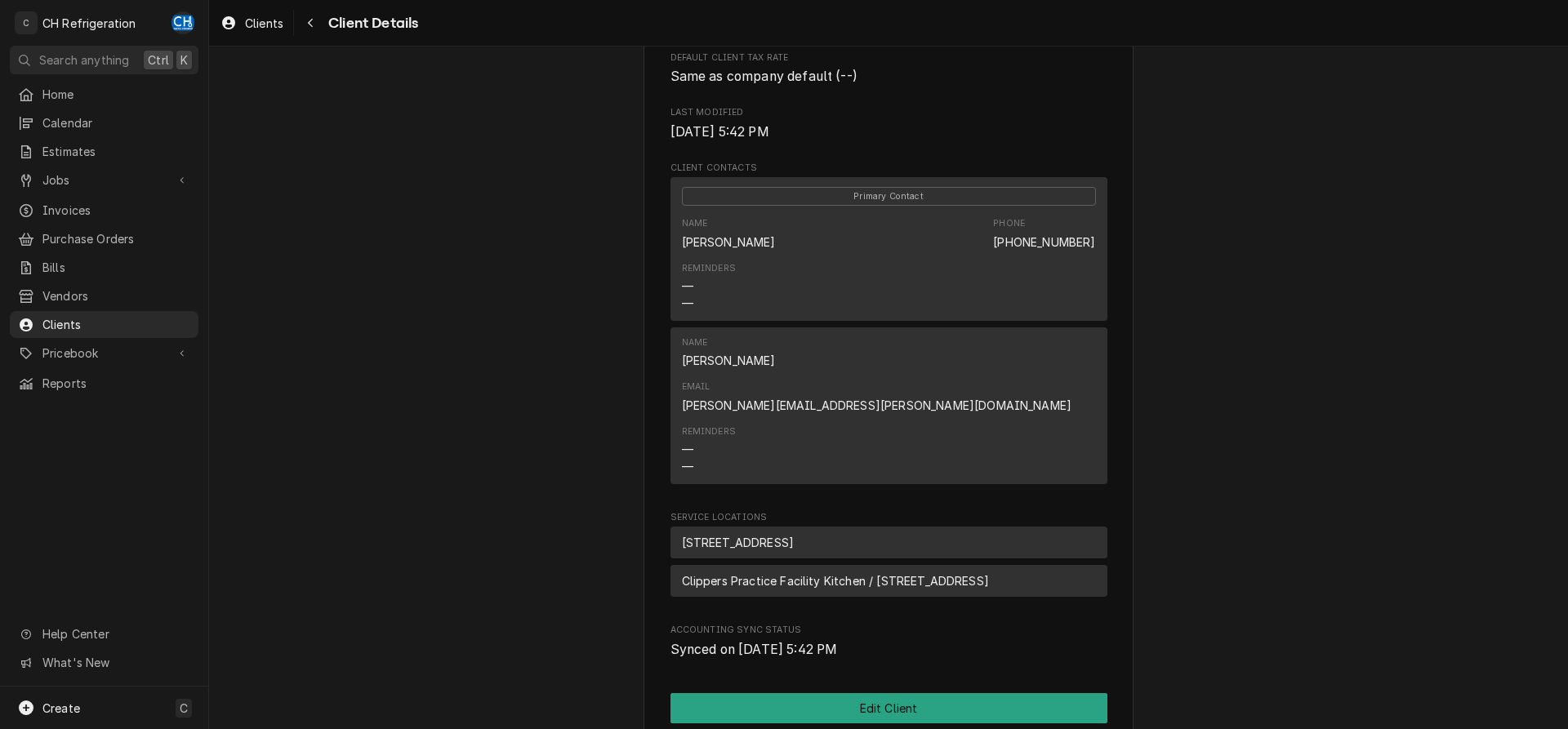
scroll to position [662, 0]
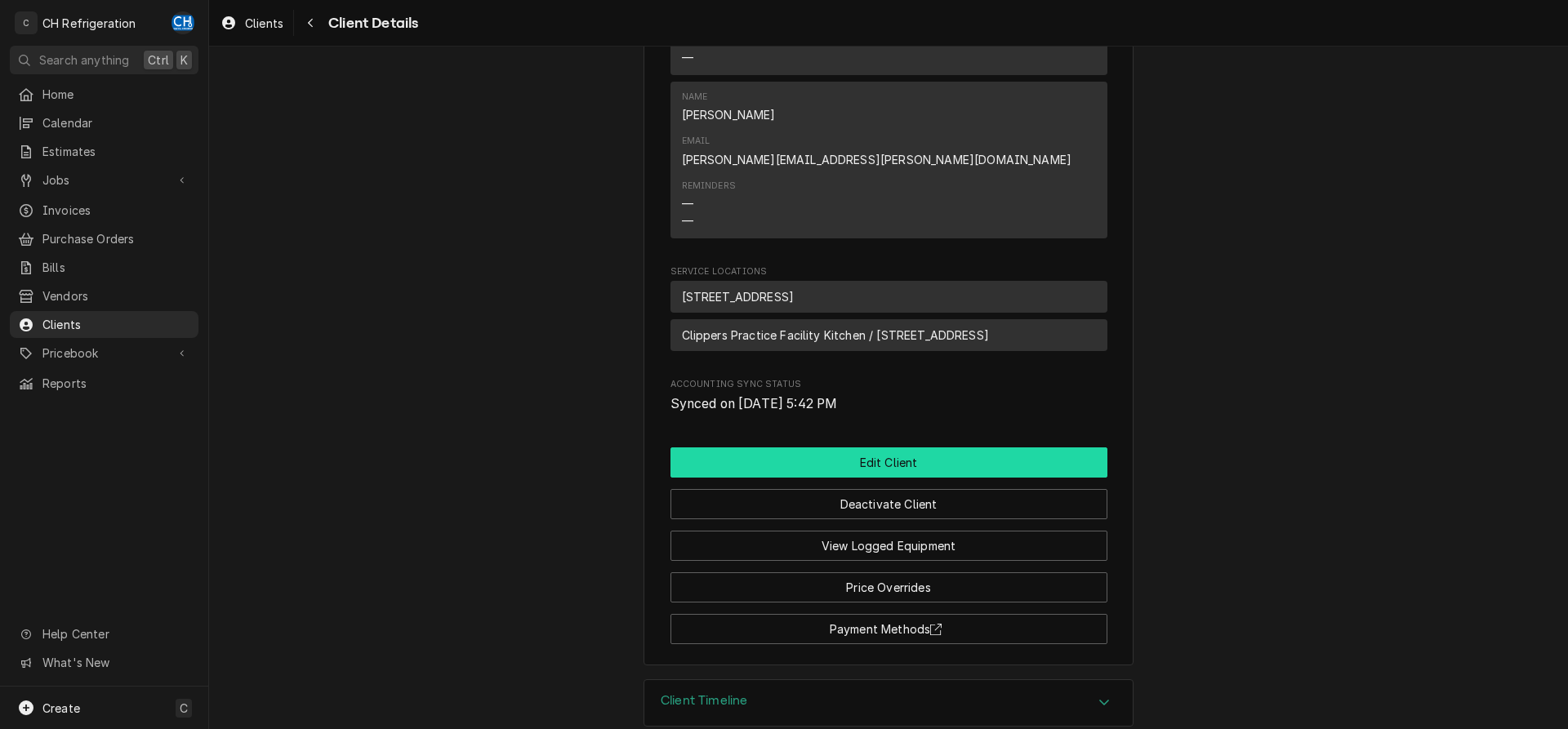
click at [969, 447] on button "Edit Client" at bounding box center [889, 462] width 437 height 30
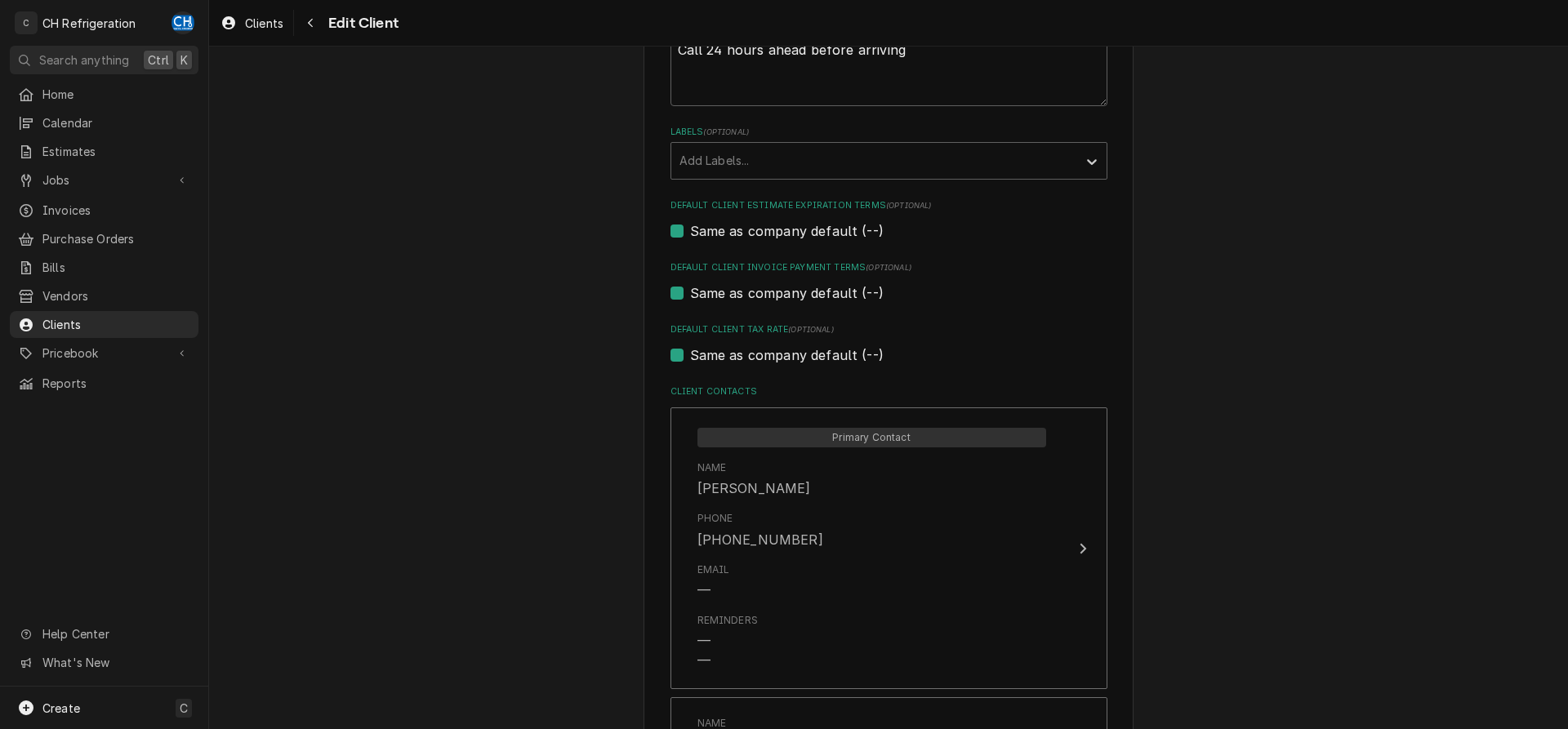
scroll to position [1166, 0]
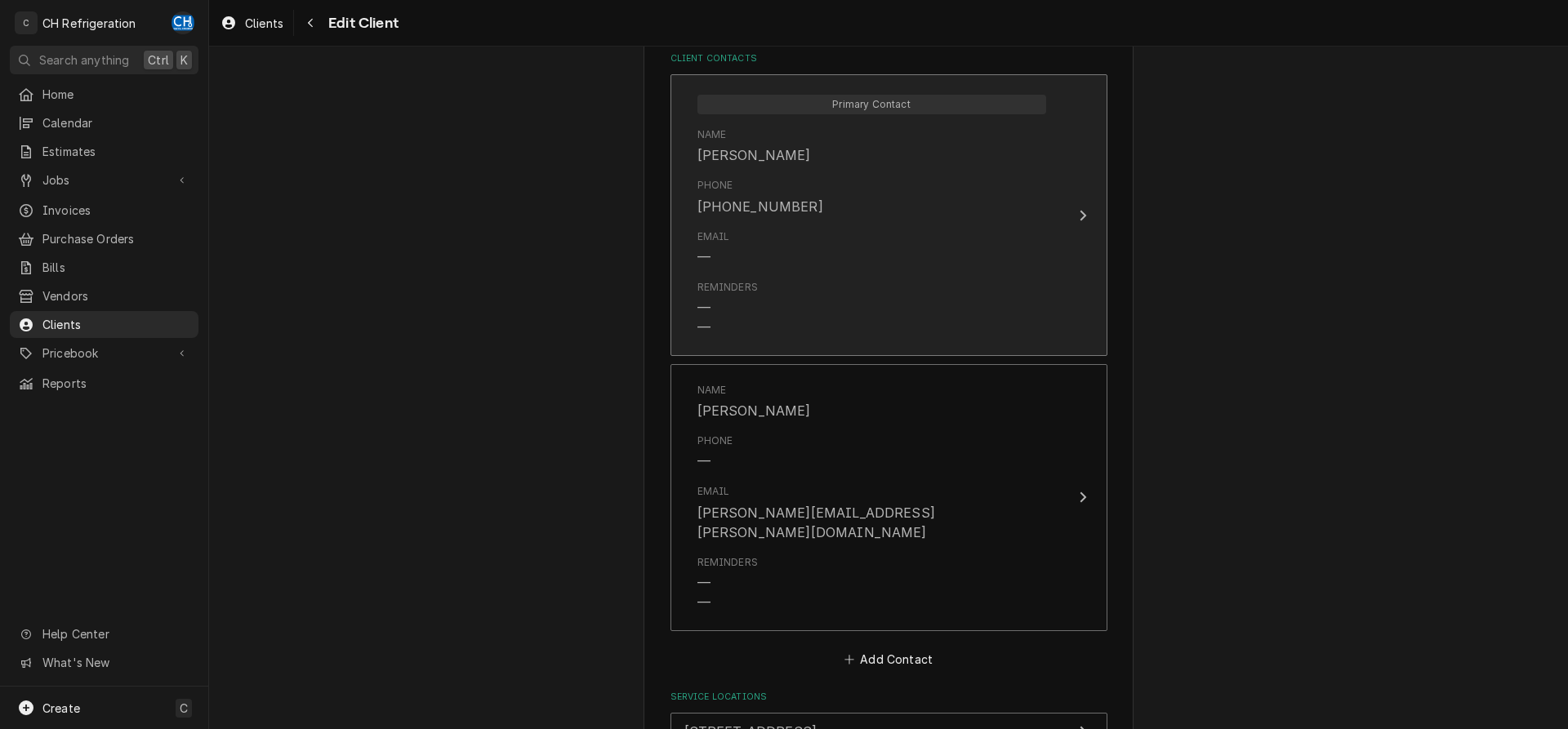
click at [1082, 213] on icon "Update Contact" at bounding box center [1082, 215] width 8 height 13
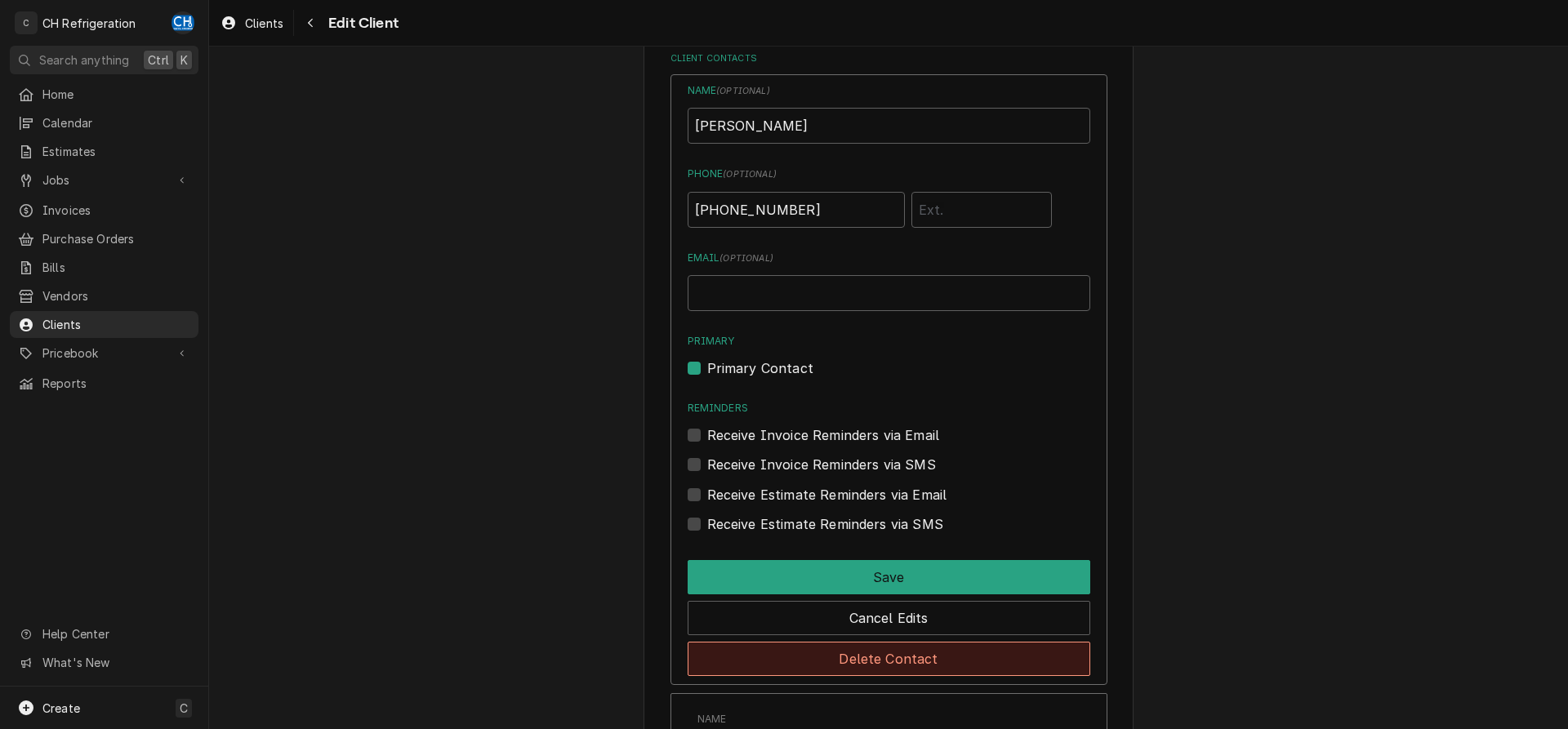
click at [940, 650] on button "Delete Contact" at bounding box center [889, 658] width 403 height 34
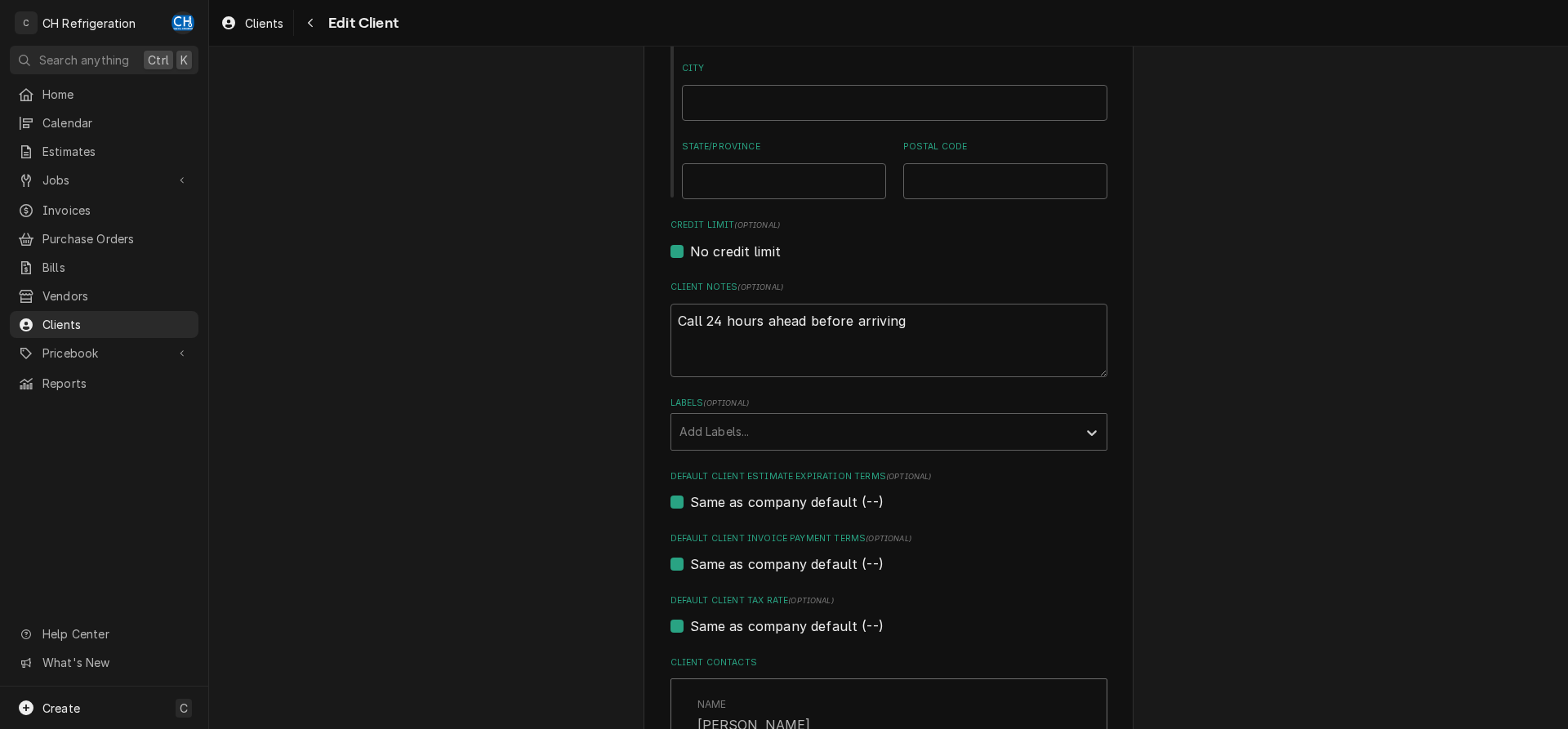
scroll to position [1062, 0]
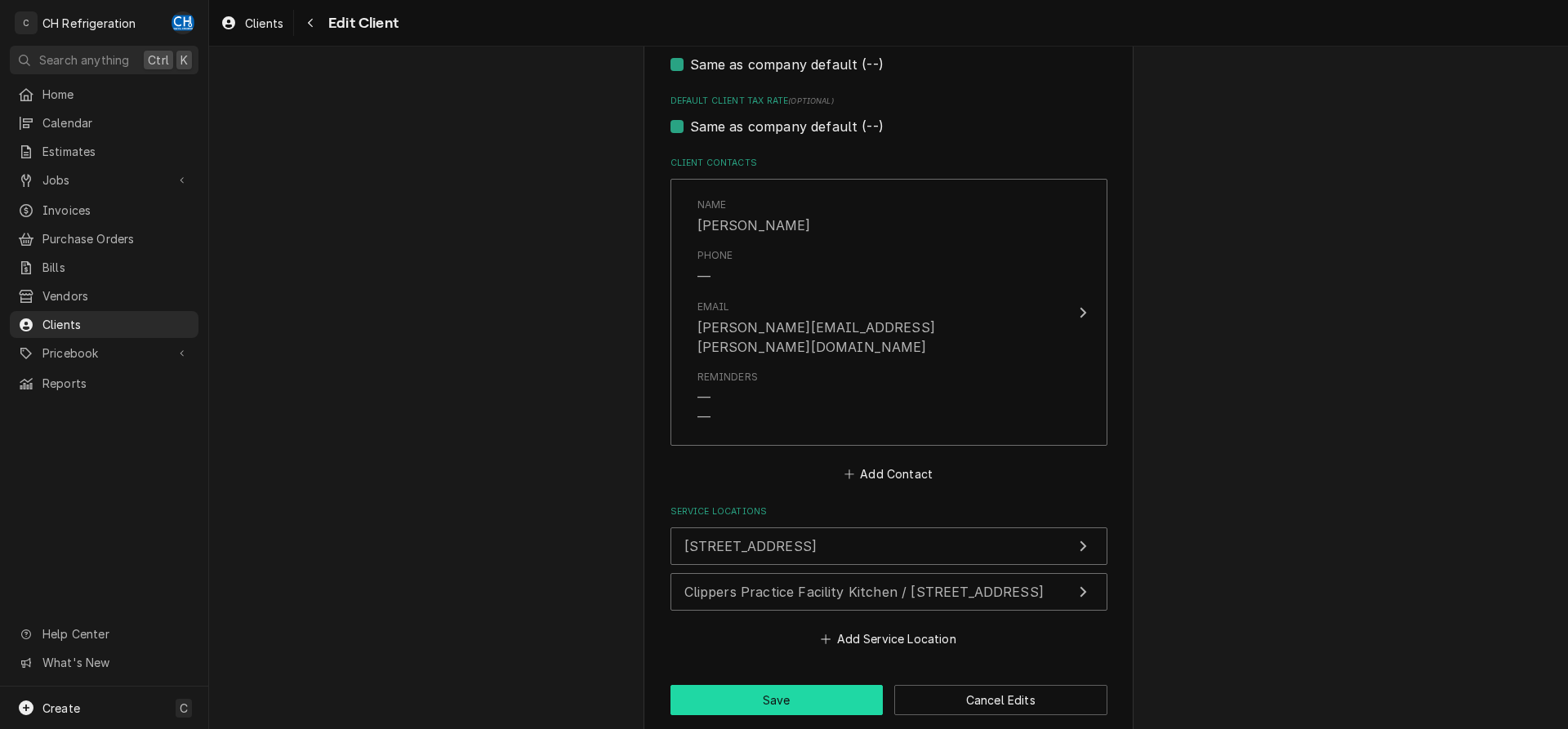
click at [791, 685] on button "Save" at bounding box center [777, 700] width 213 height 30
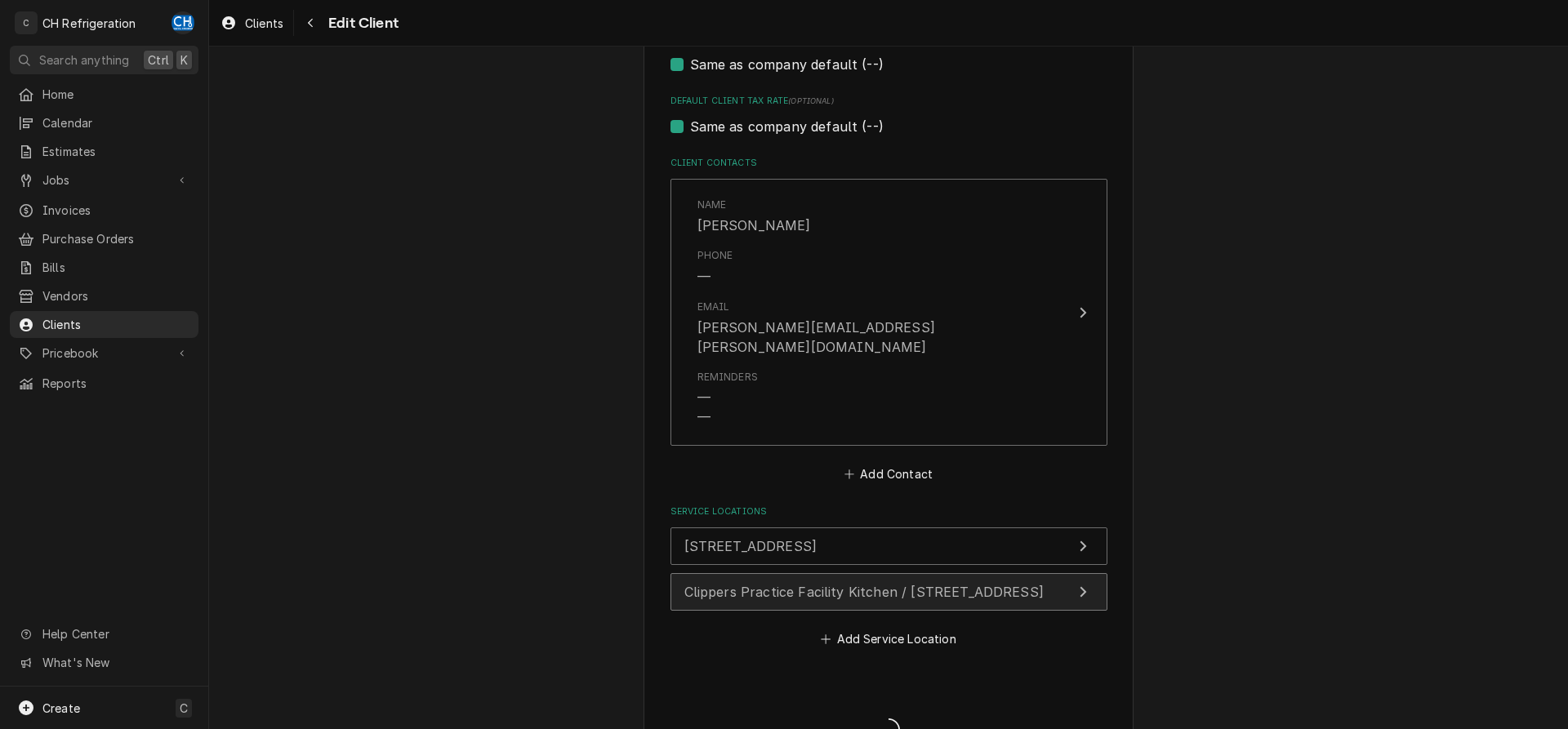
type textarea "x"
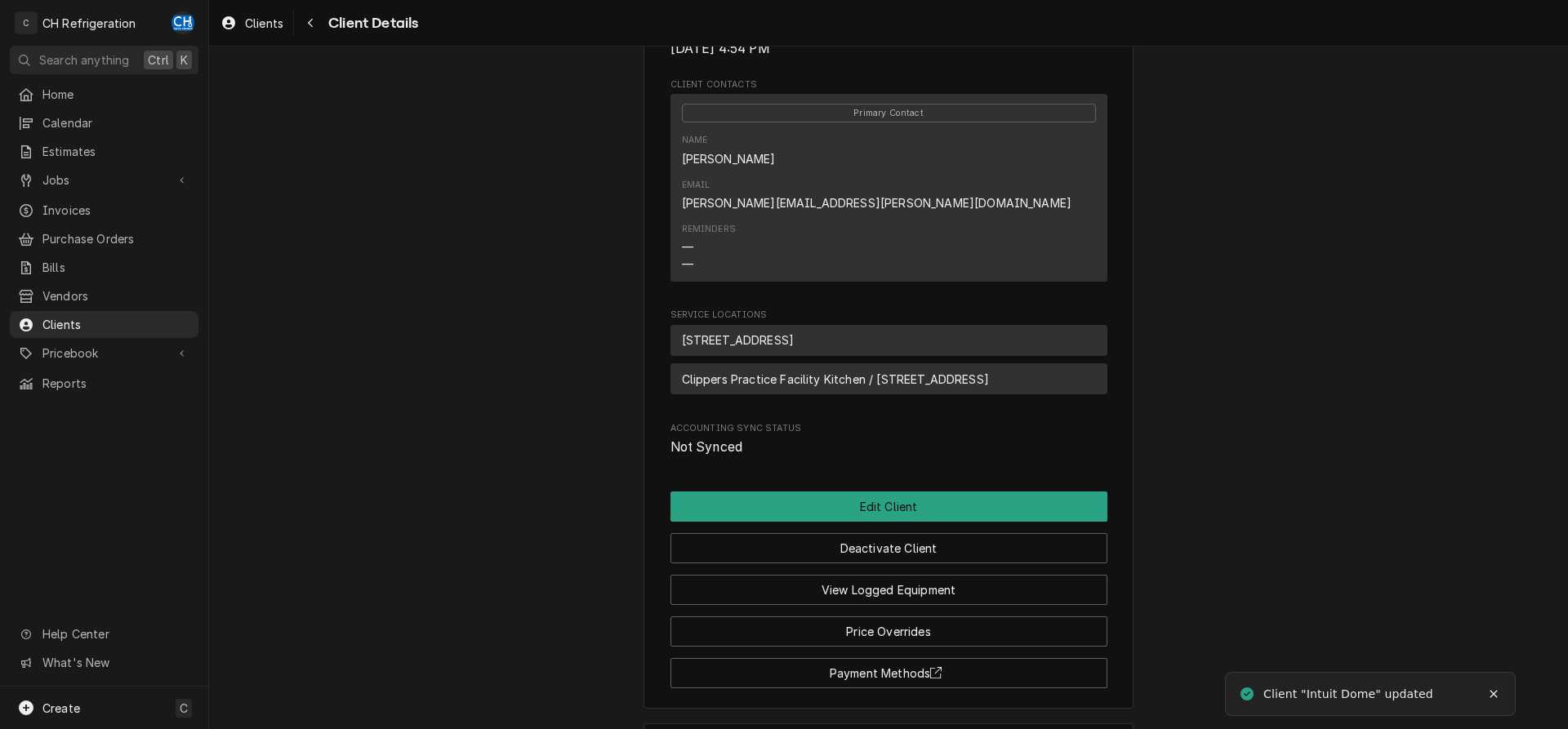
scroll to position [543, 0]
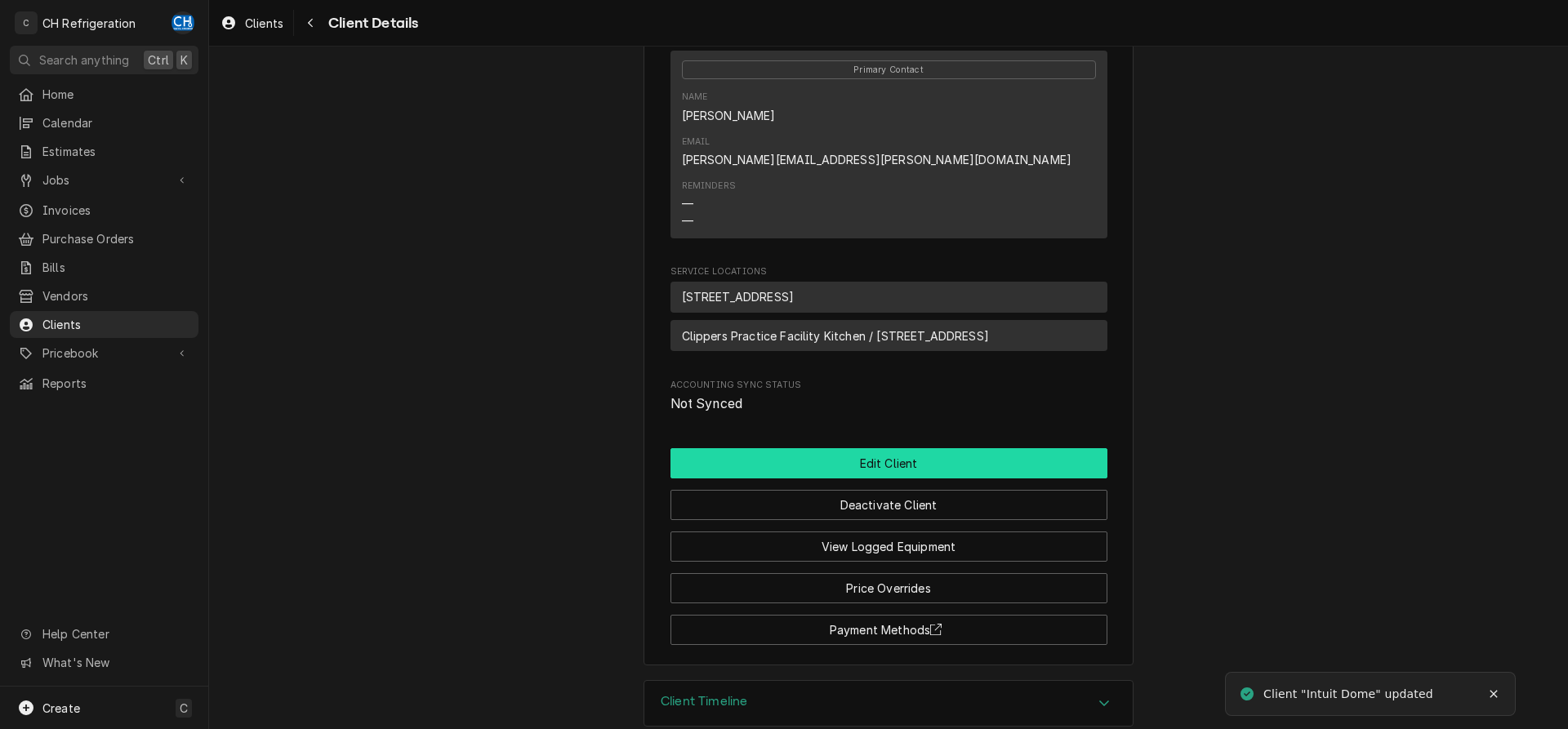
click at [905, 448] on button "Edit Client" at bounding box center [889, 463] width 437 height 30
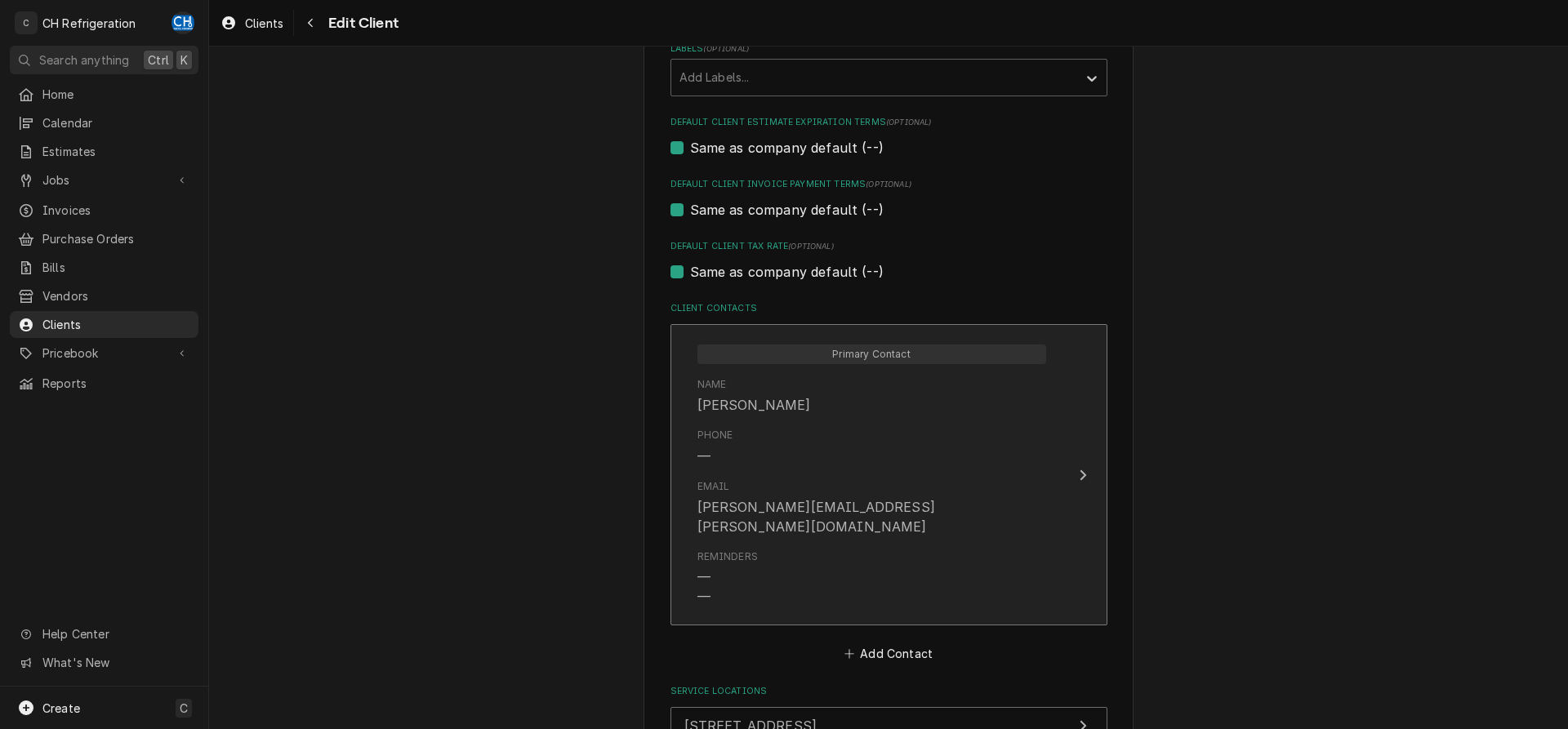
scroll to position [999, 0]
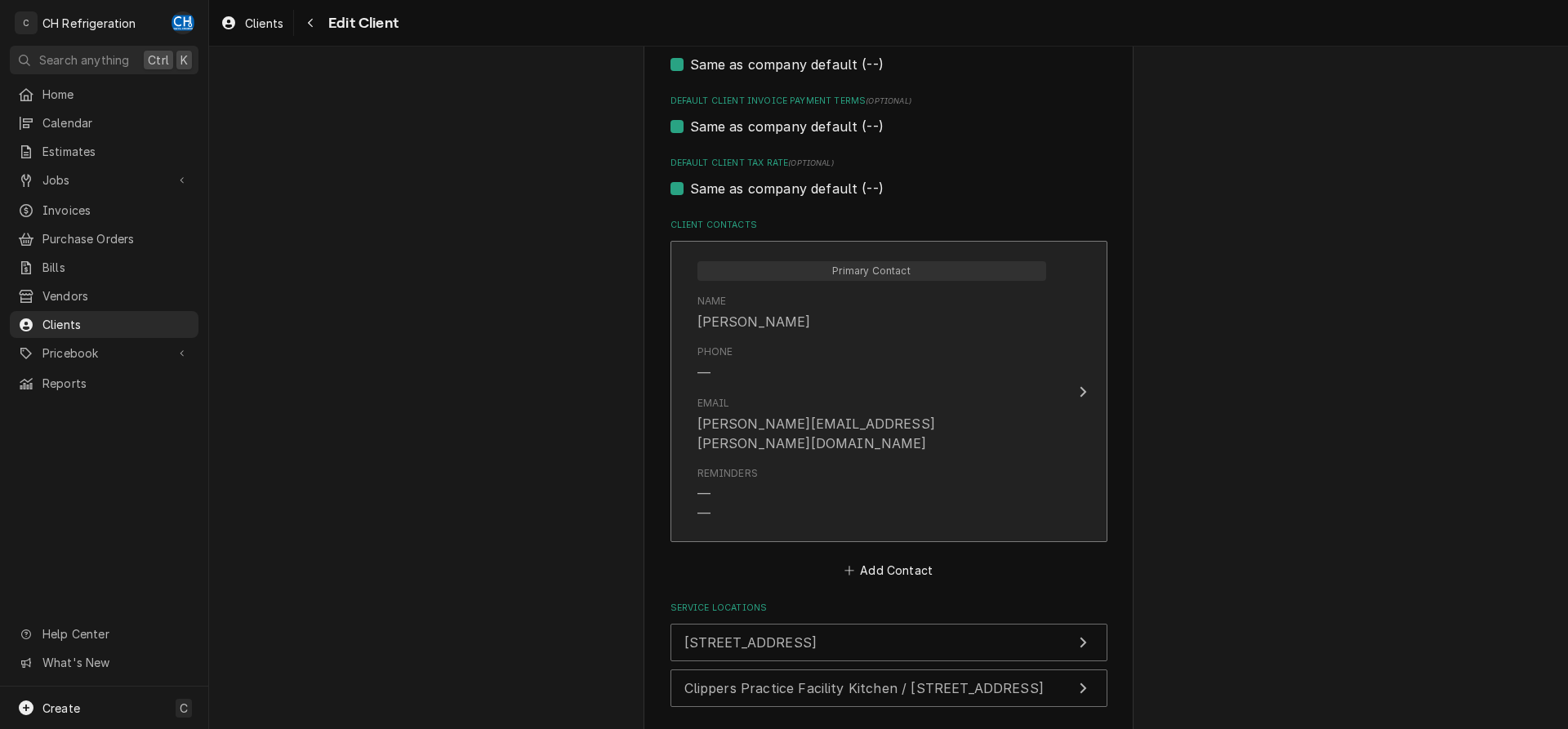
click at [1083, 368] on button "Primary Contact Name Joe Lucero Phone — Email joe.lucero@trimarkusa.com Reminde…" at bounding box center [889, 391] width 437 height 301
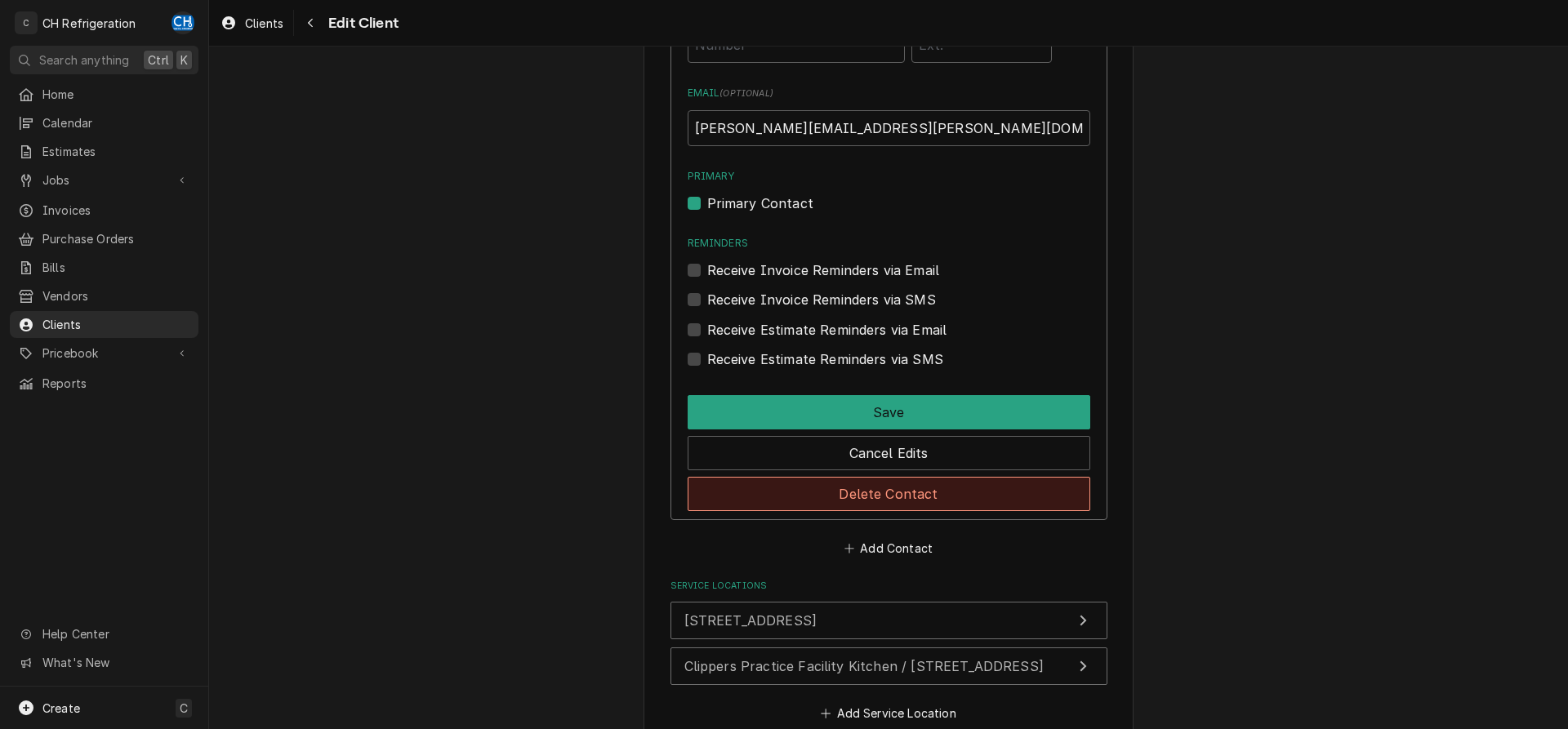
scroll to position [1333, 0]
click at [921, 491] on button "Delete Contact" at bounding box center [889, 492] width 403 height 34
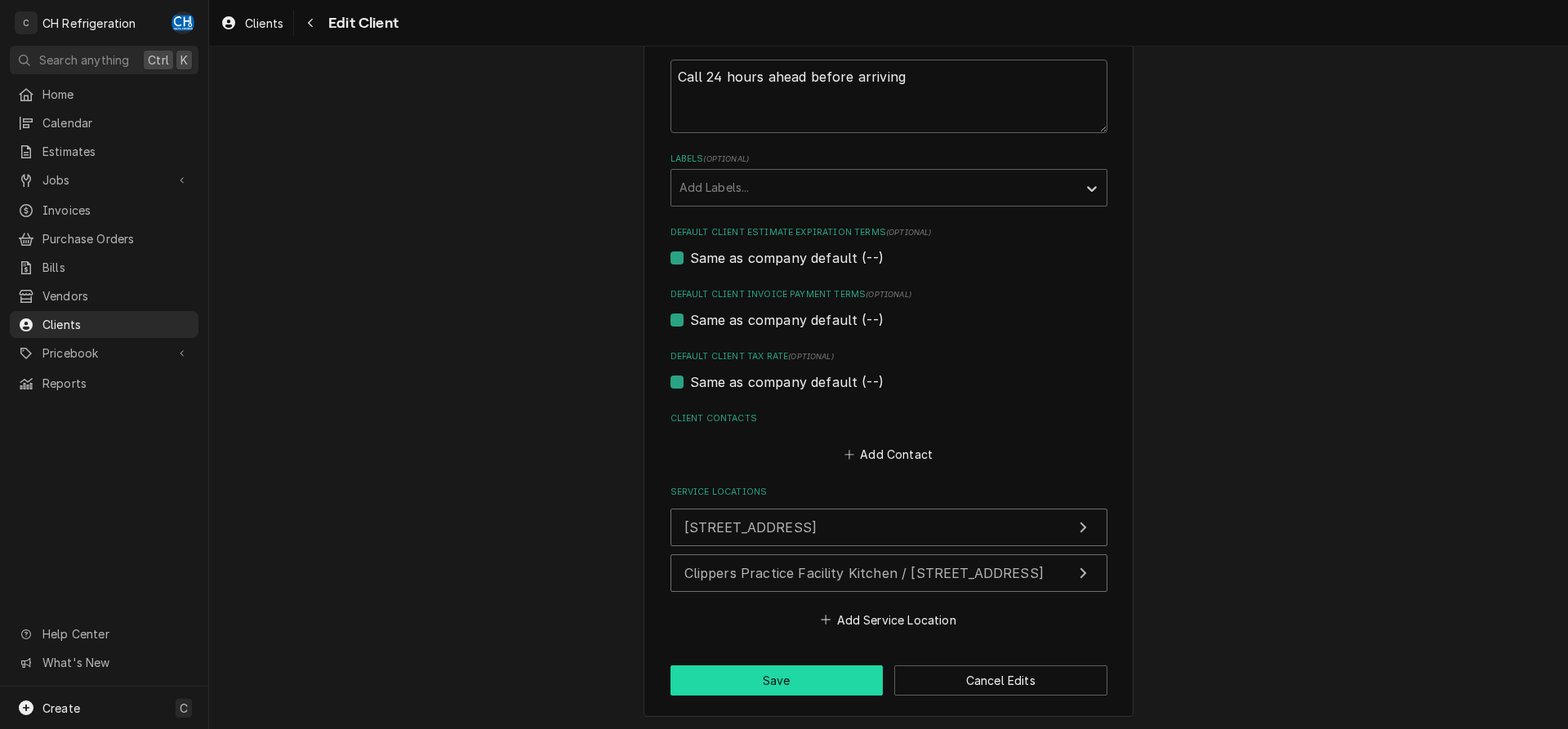
click at [818, 668] on button "Save" at bounding box center [777, 680] width 213 height 30
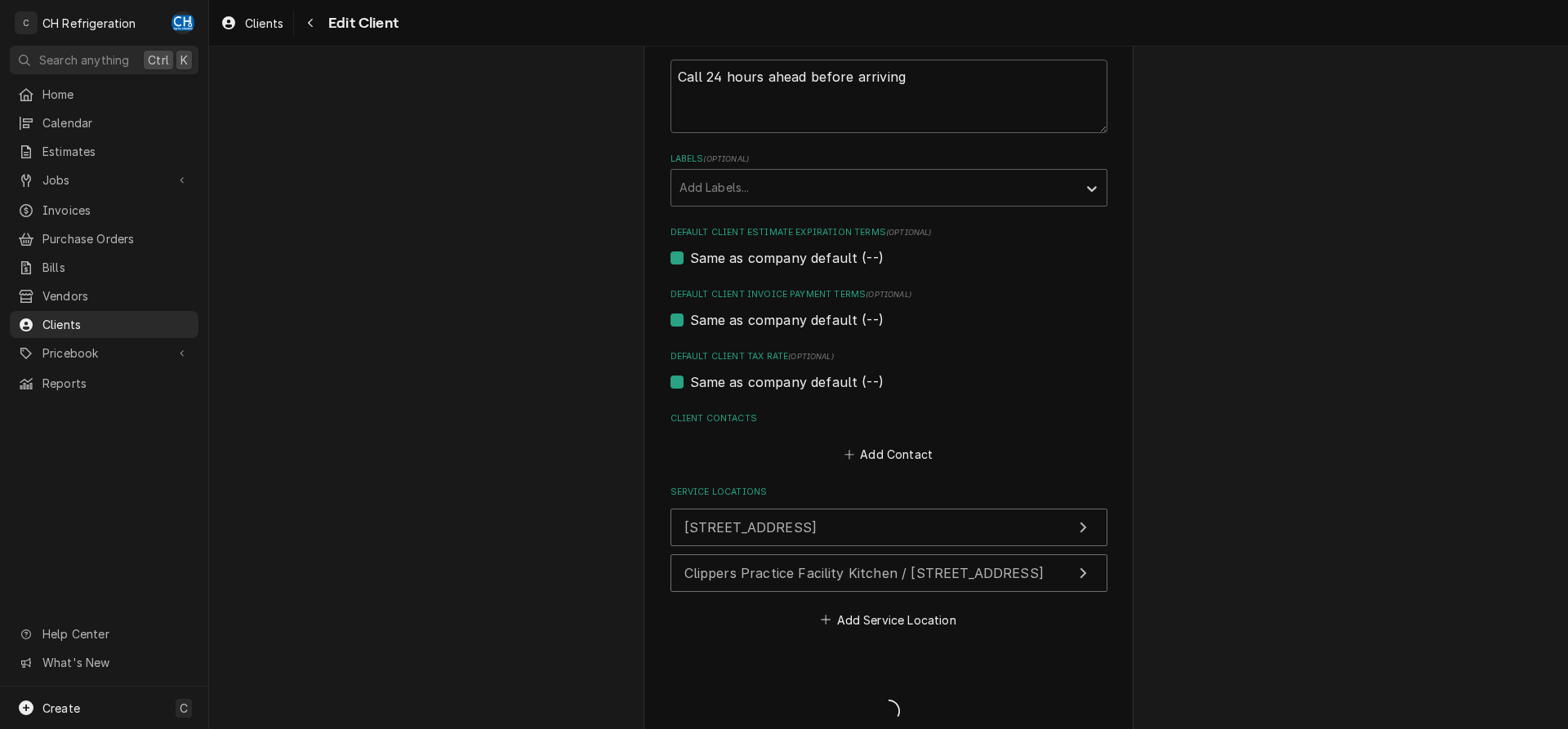
type textarea "x"
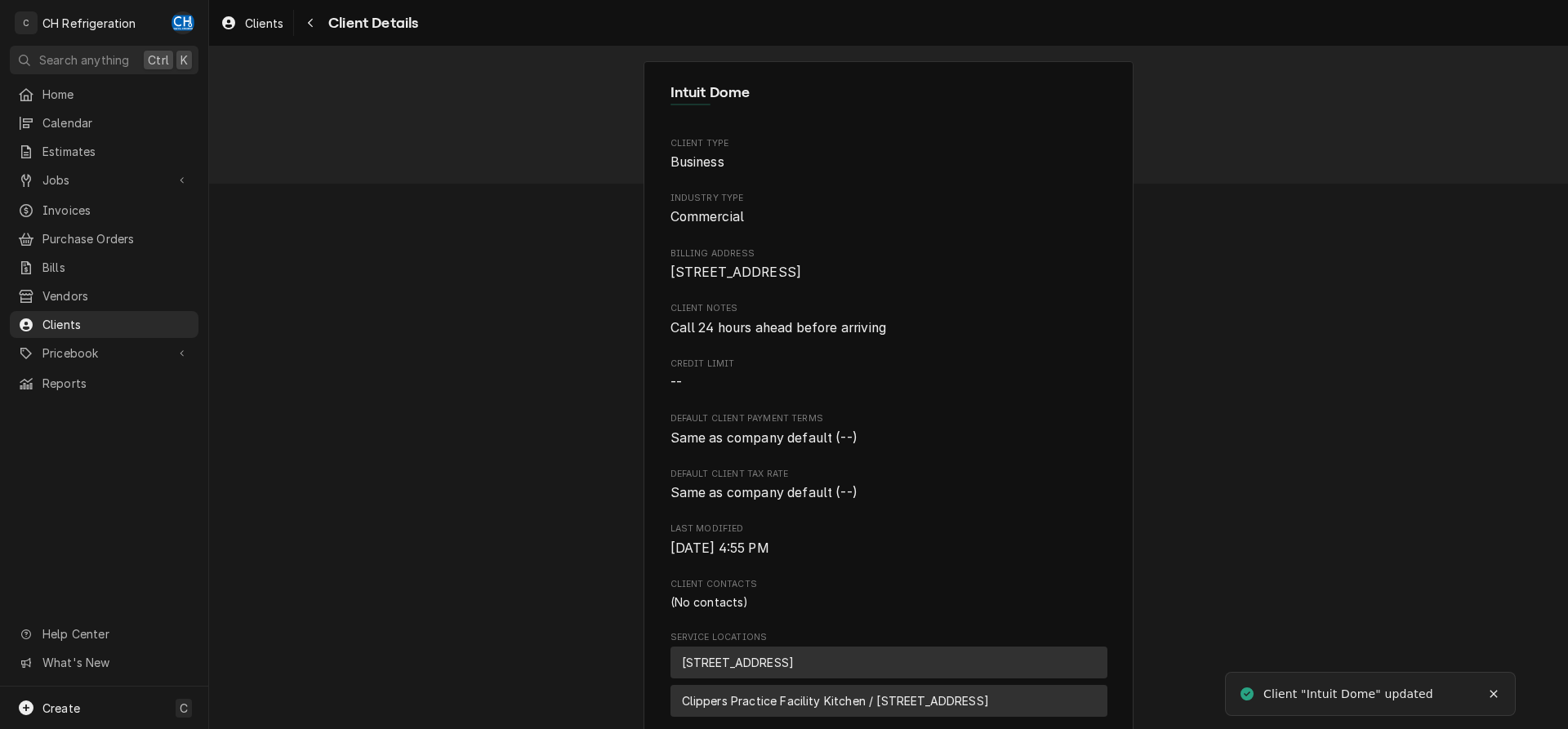
scroll to position [410, 0]
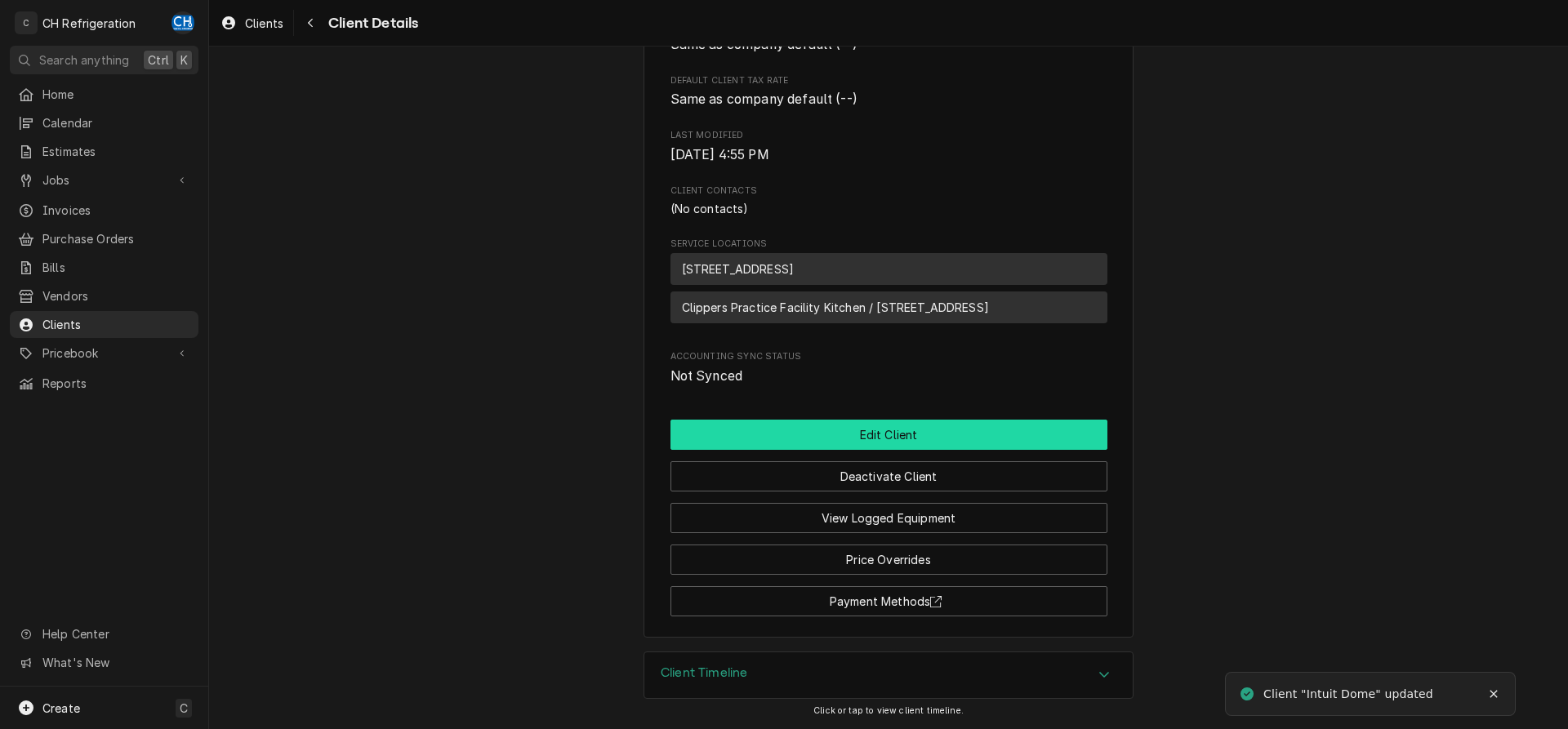
click at [956, 430] on button "Edit Client" at bounding box center [889, 435] width 437 height 30
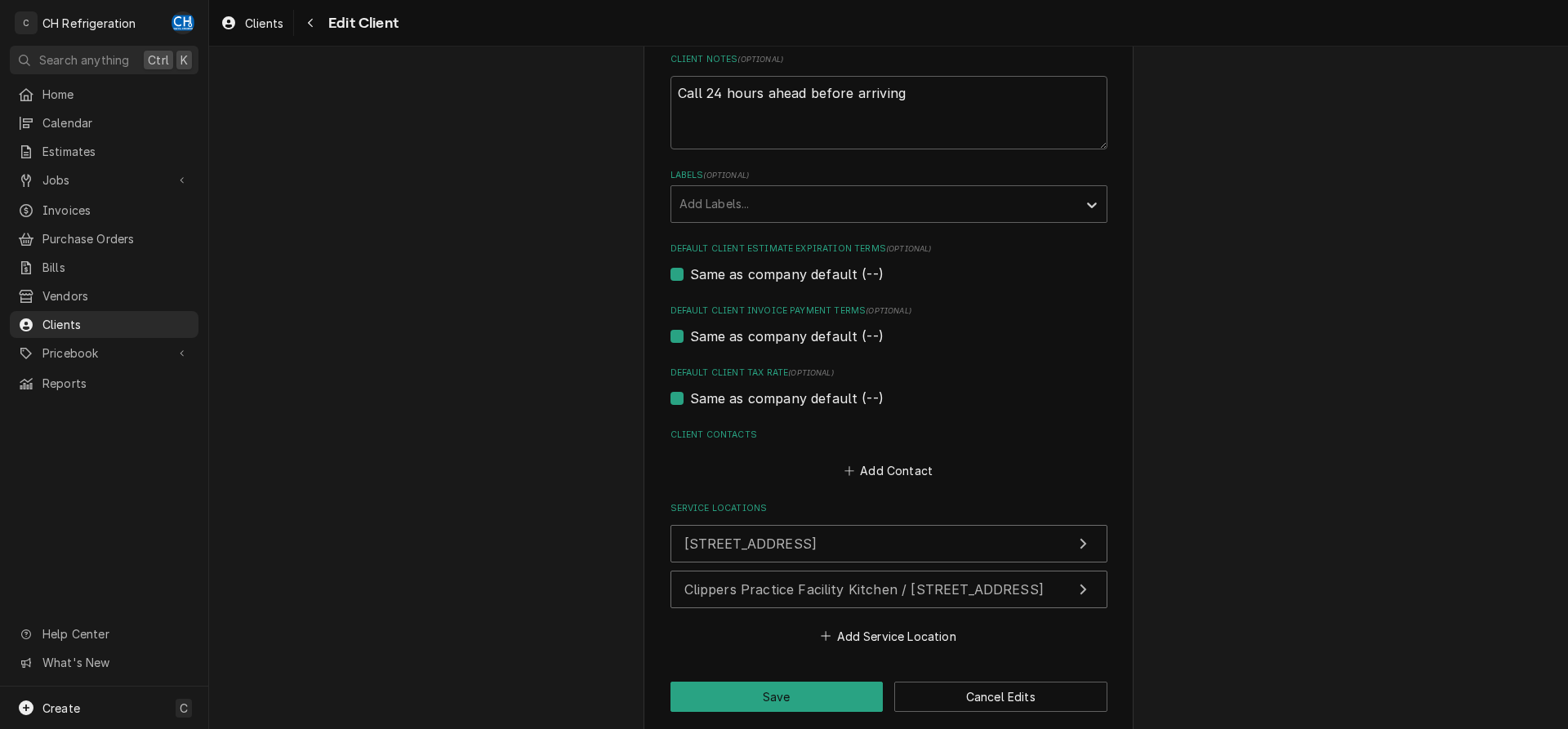
scroll to position [806, 0]
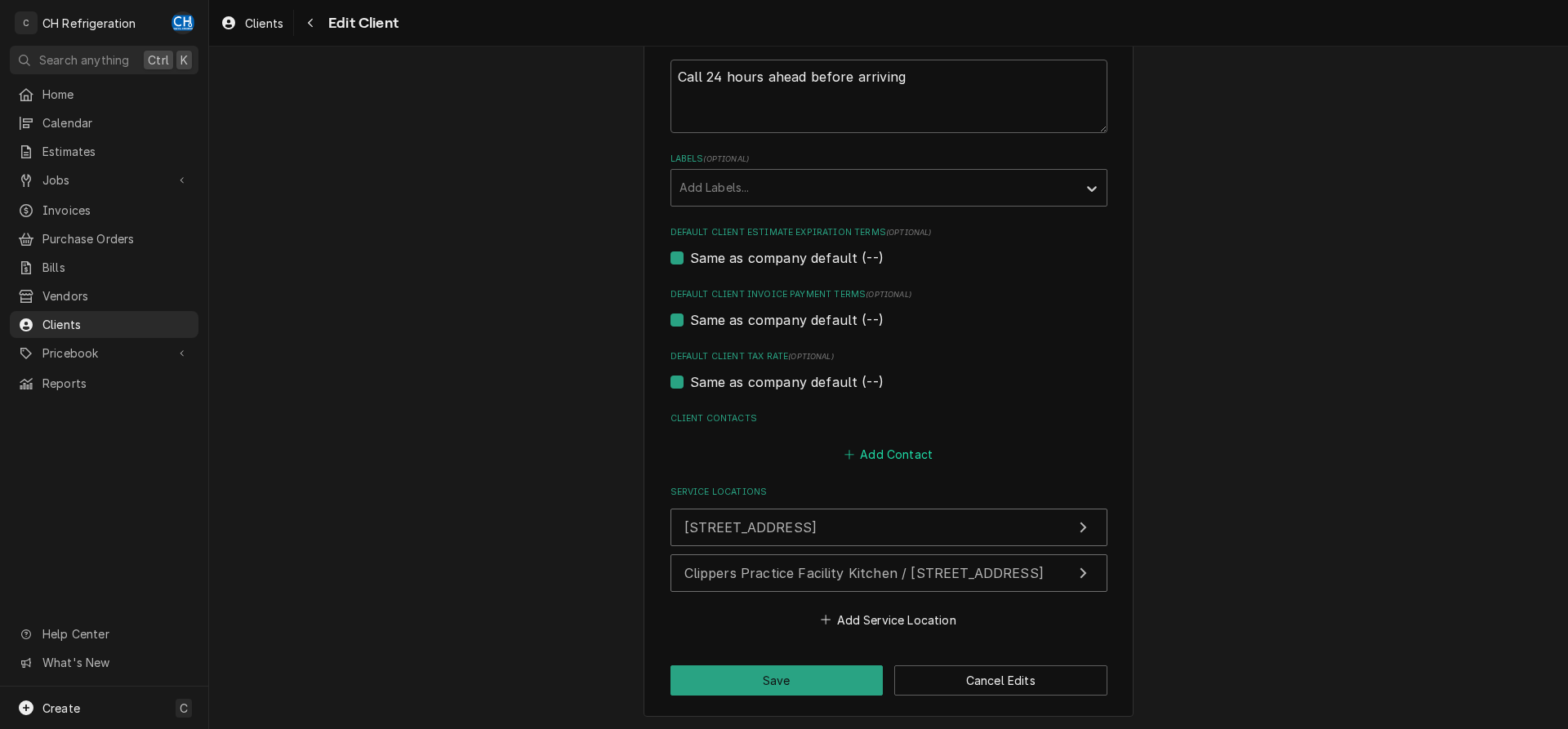
click at [901, 447] on button "Add Contact" at bounding box center [888, 455] width 94 height 23
type textarea "x"
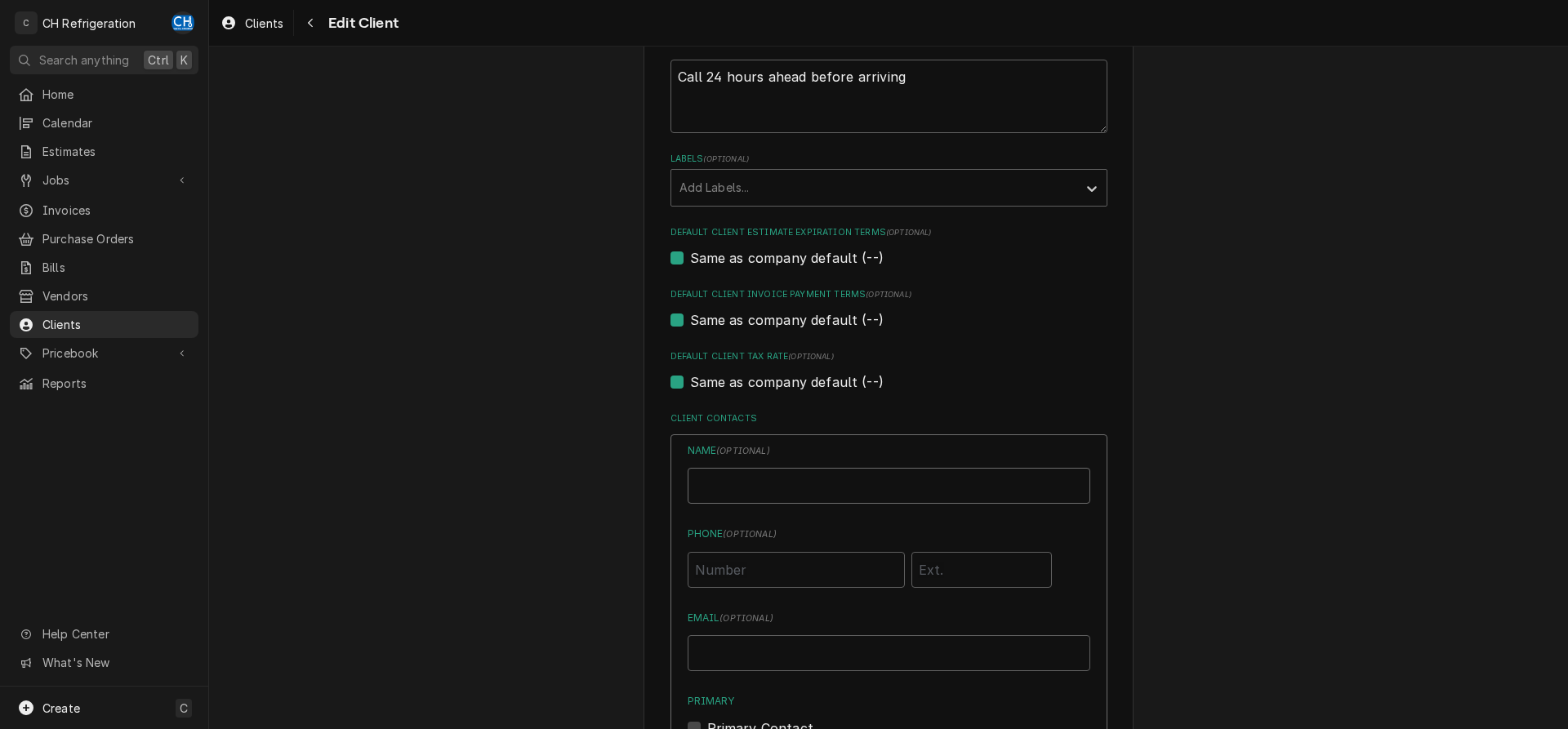
click at [773, 488] on input "Business Name" at bounding box center [889, 485] width 403 height 36
type input "Ernesto Ramirez"
click at [732, 573] on input "Phone ( optional )" at bounding box center [796, 569] width 217 height 36
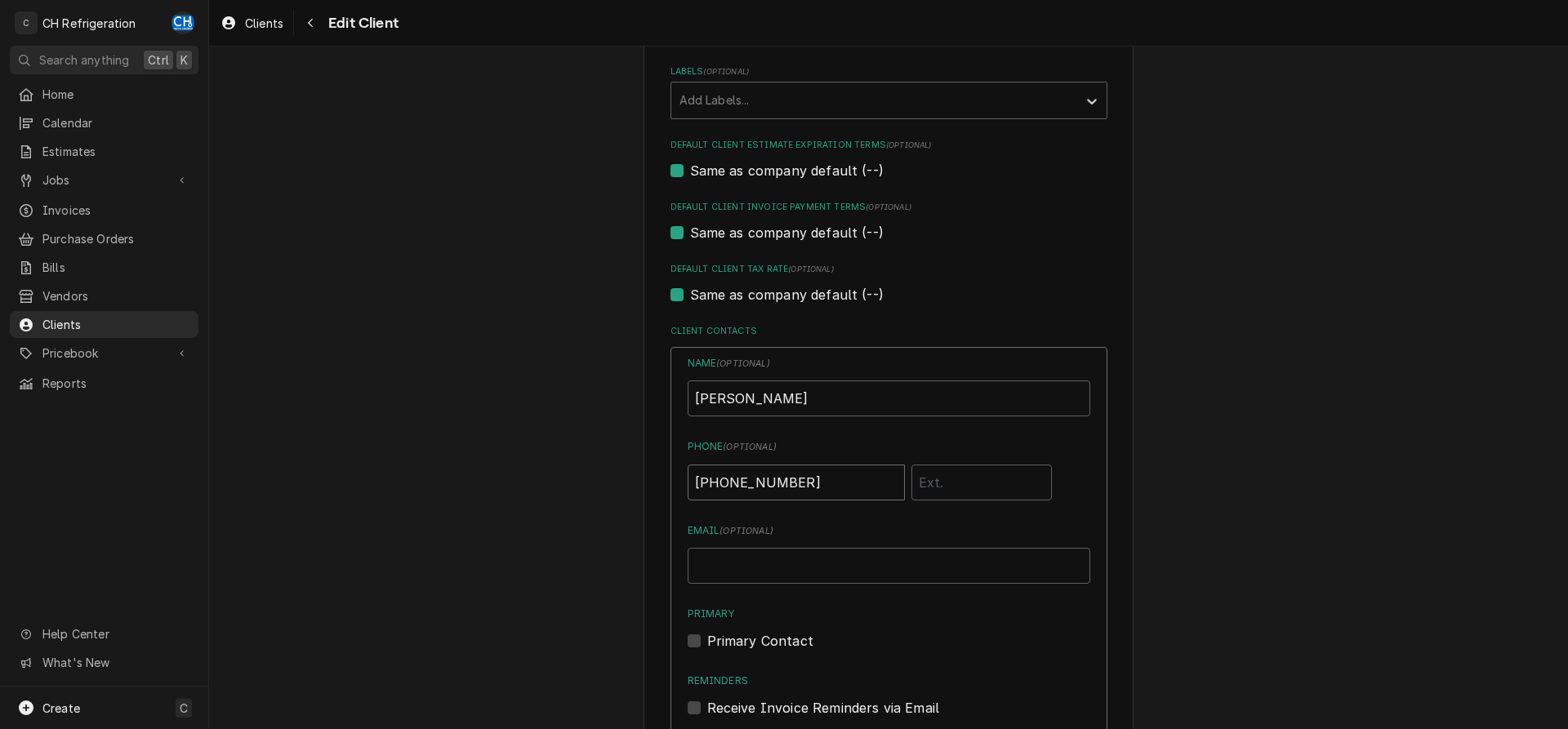
scroll to position [973, 0]
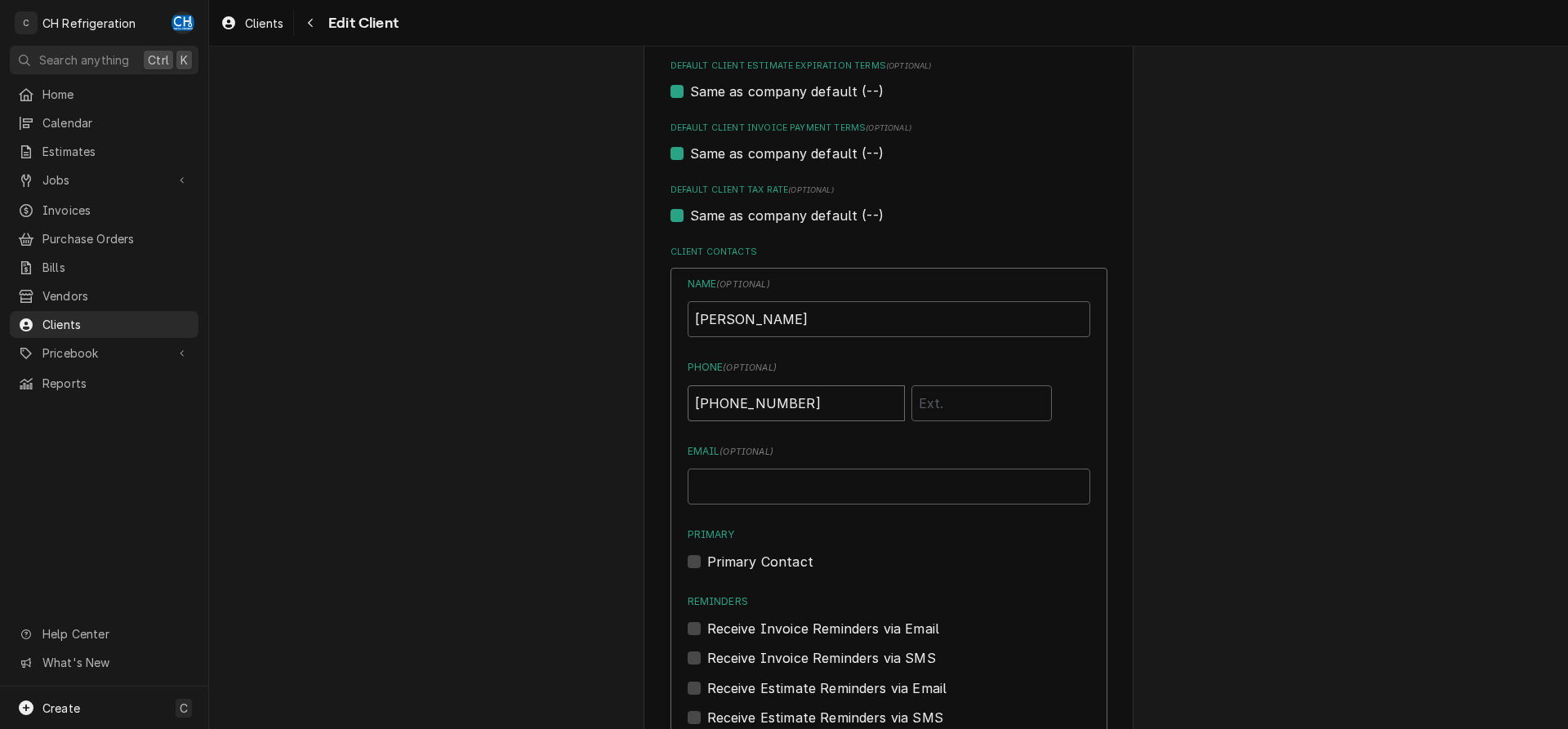
type input "(510) 613-5962"
click at [788, 482] on input "Email ( optional )" at bounding box center [889, 486] width 403 height 36
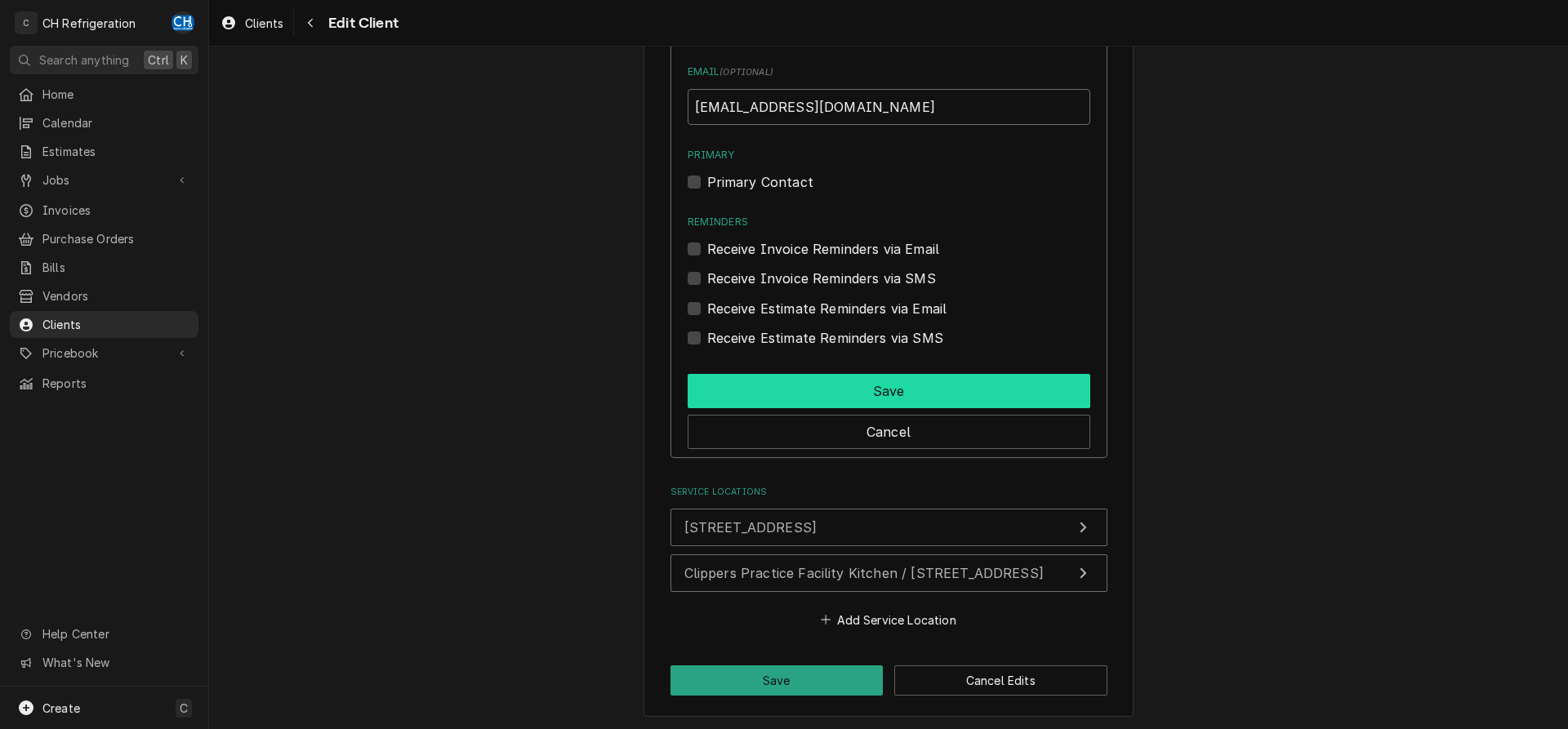
type input "eramirez@310provisions.com"
click at [848, 395] on button "Save" at bounding box center [889, 391] width 403 height 34
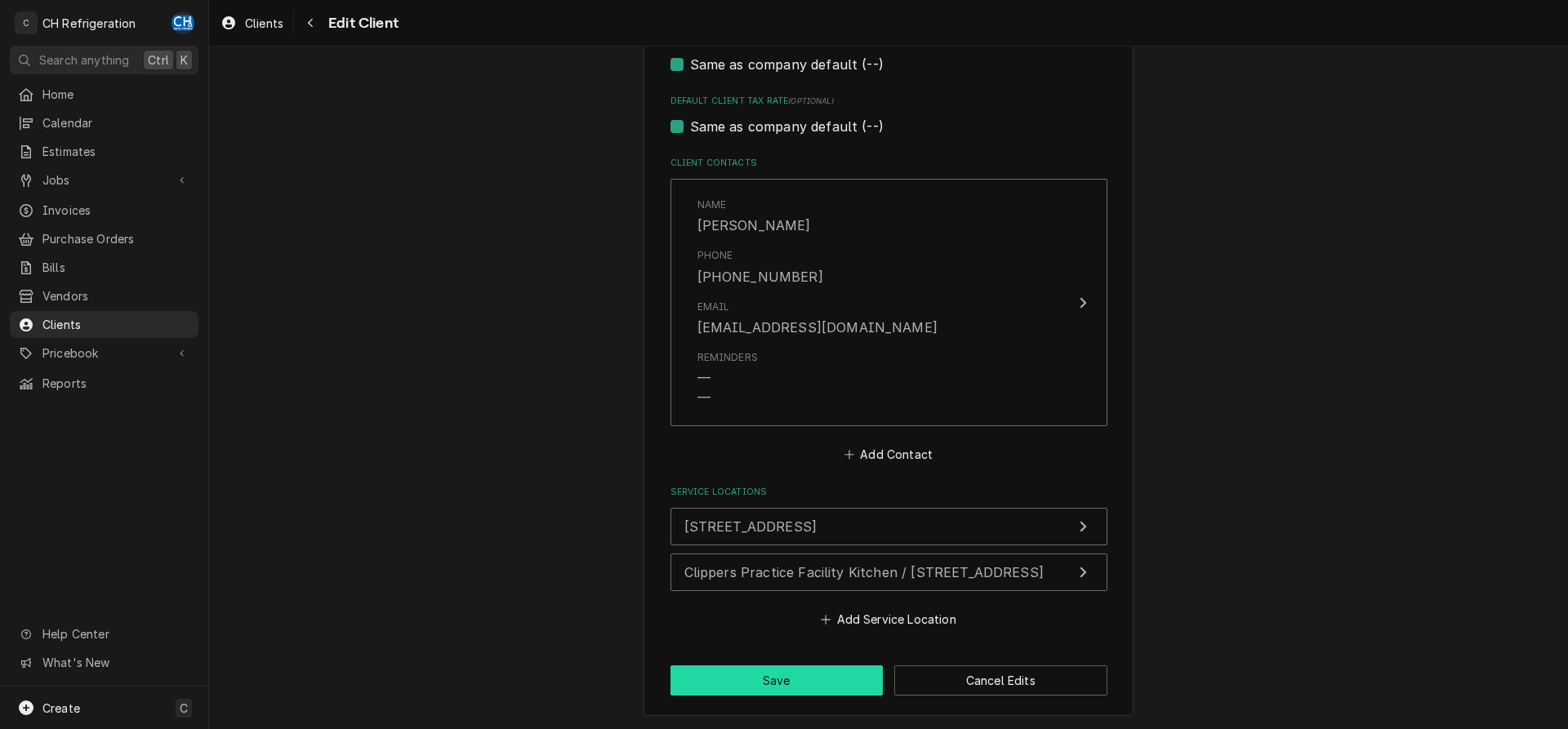
click at [830, 684] on button "Save" at bounding box center [777, 680] width 213 height 30
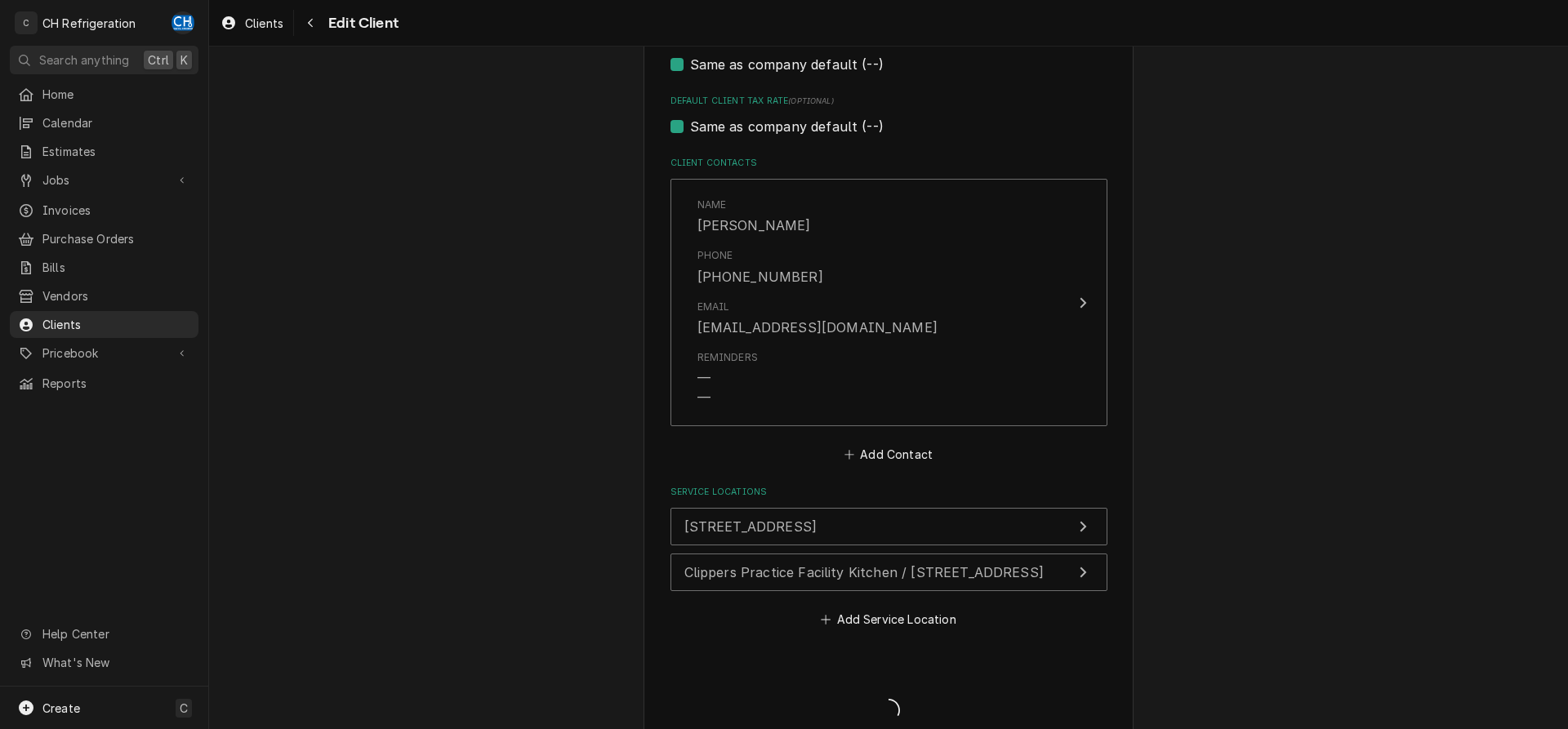
type textarea "x"
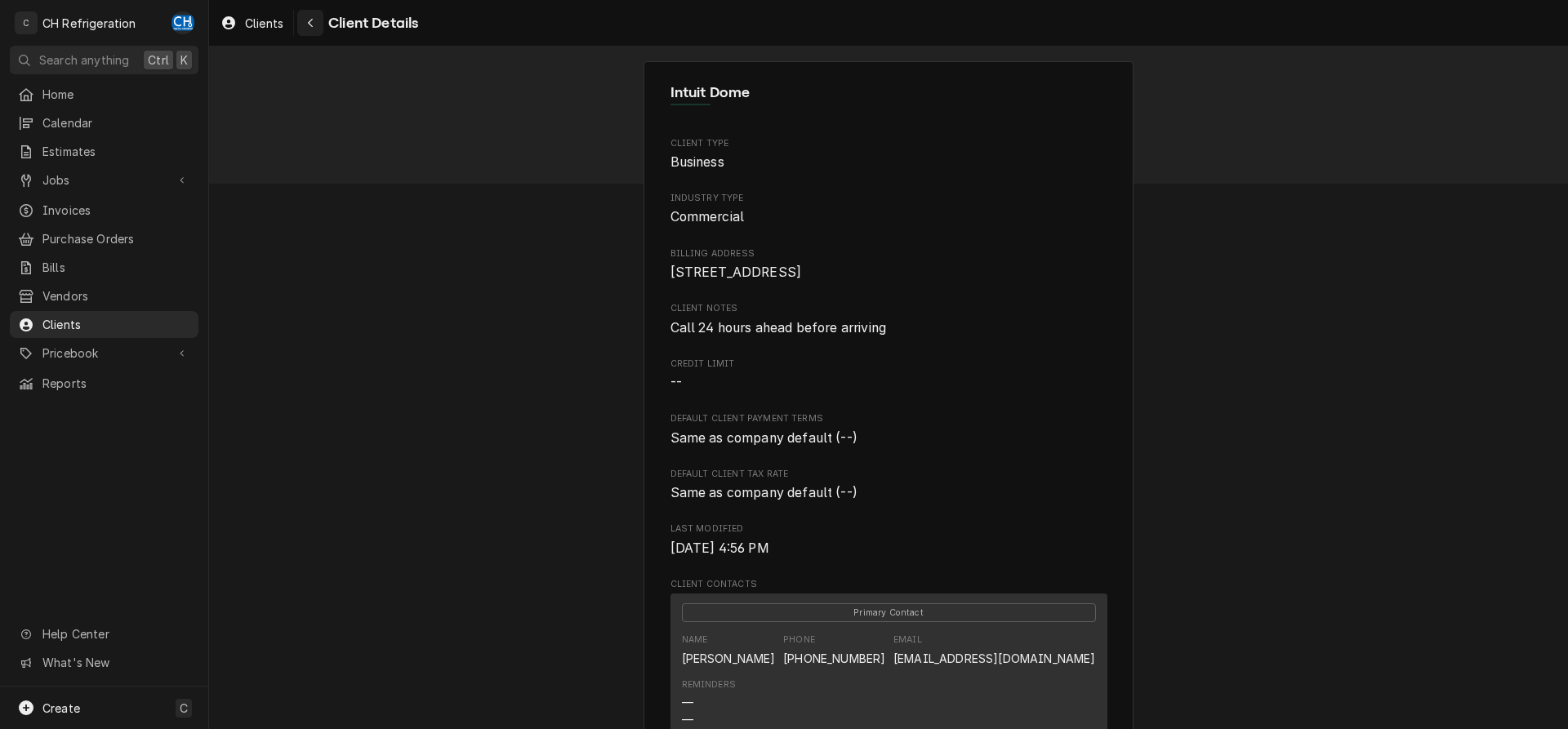
click at [318, 20] on div "Navigate back" at bounding box center [310, 23] width 17 height 17
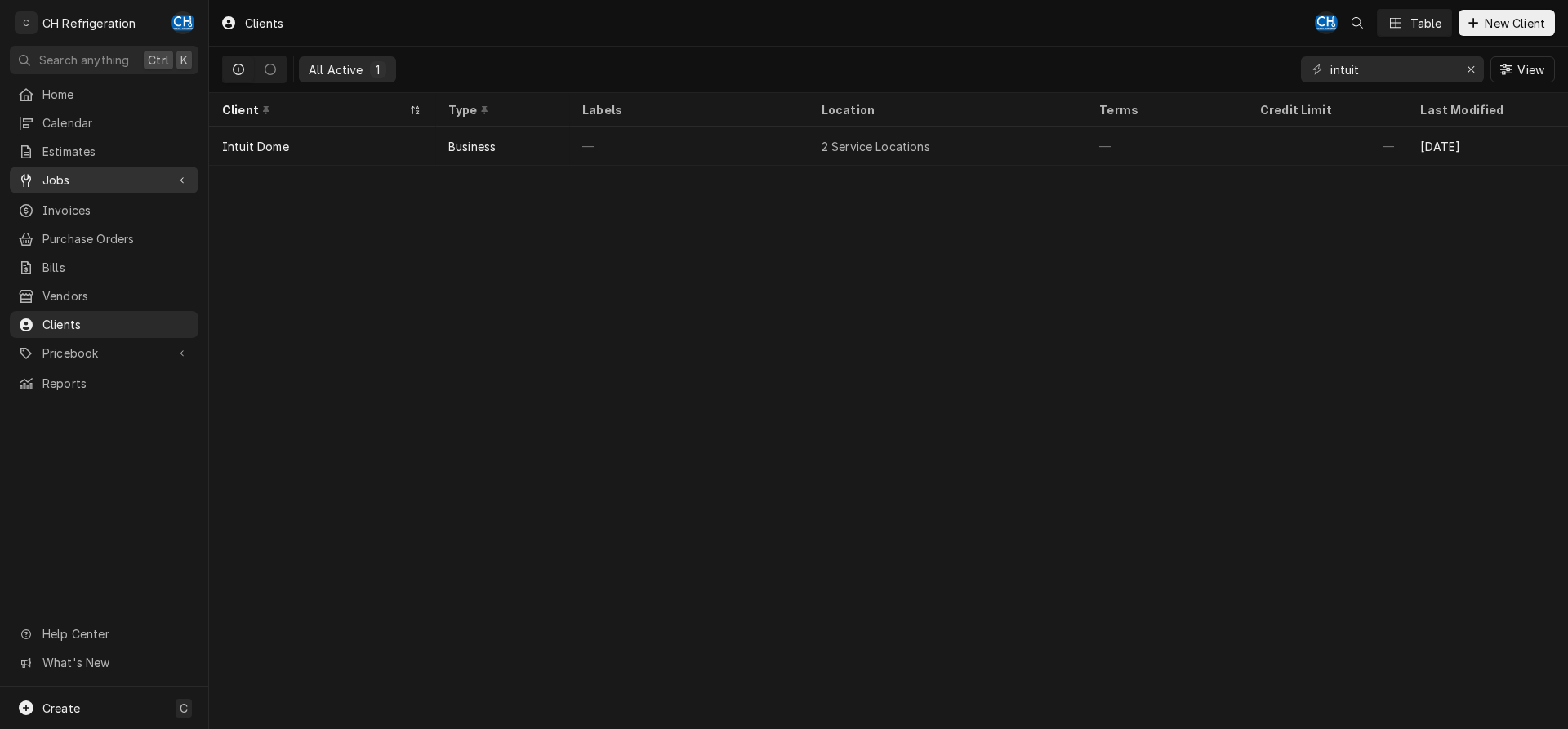
click at [64, 171] on span "Jobs" at bounding box center [104, 179] width 124 height 17
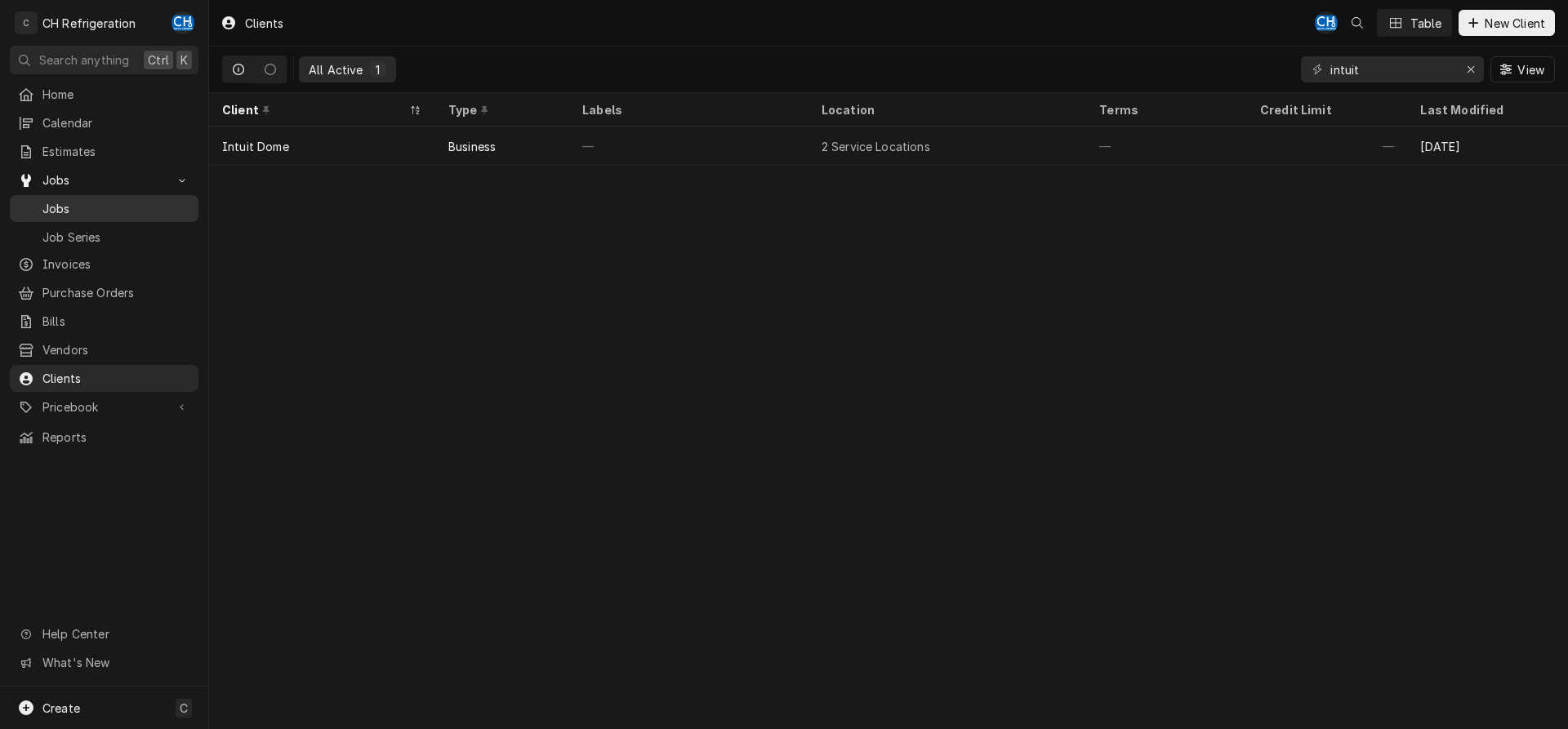
click at [49, 200] on span "Jobs" at bounding box center [116, 208] width 147 height 17
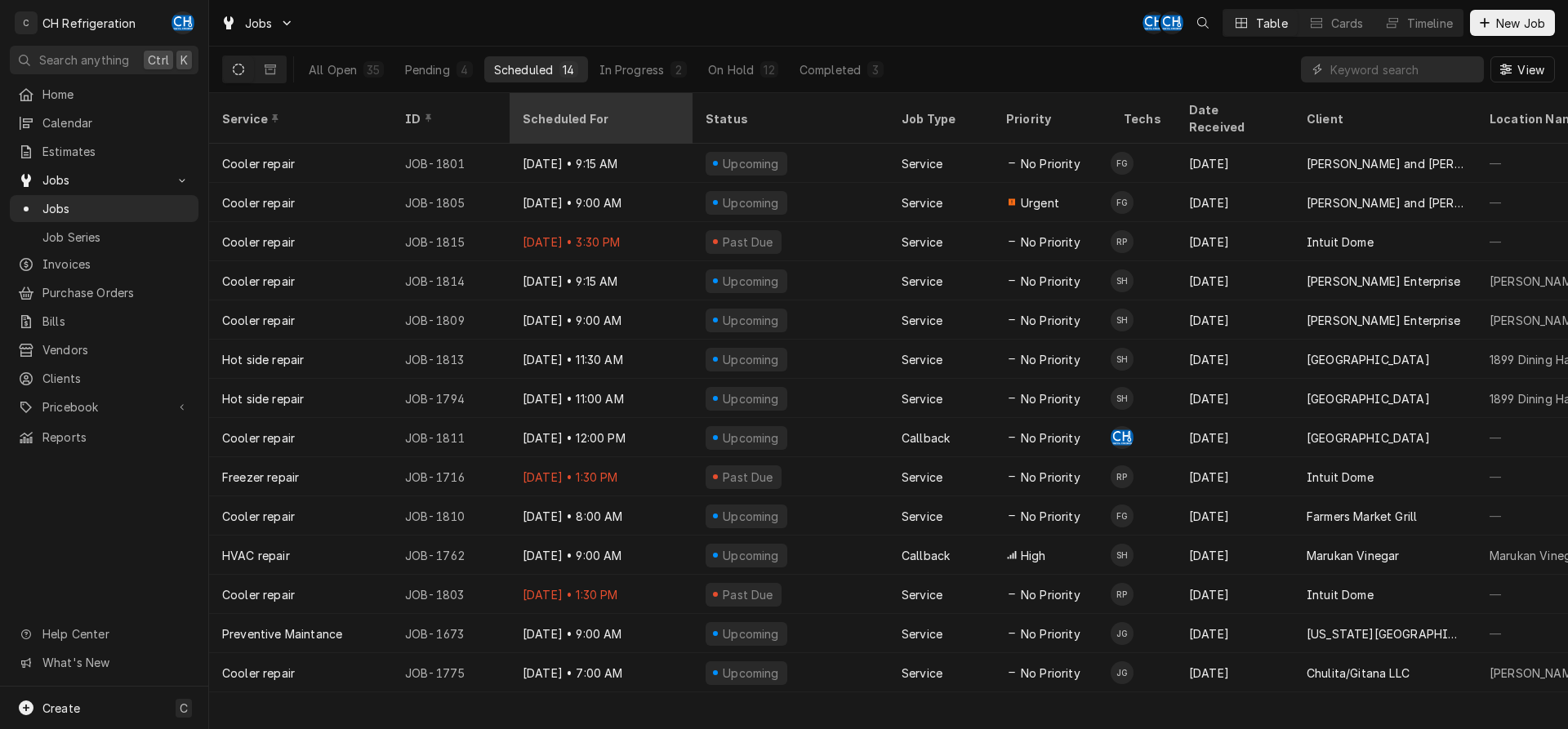
click at [550, 110] on div "Scheduled For" at bounding box center [599, 118] width 154 height 17
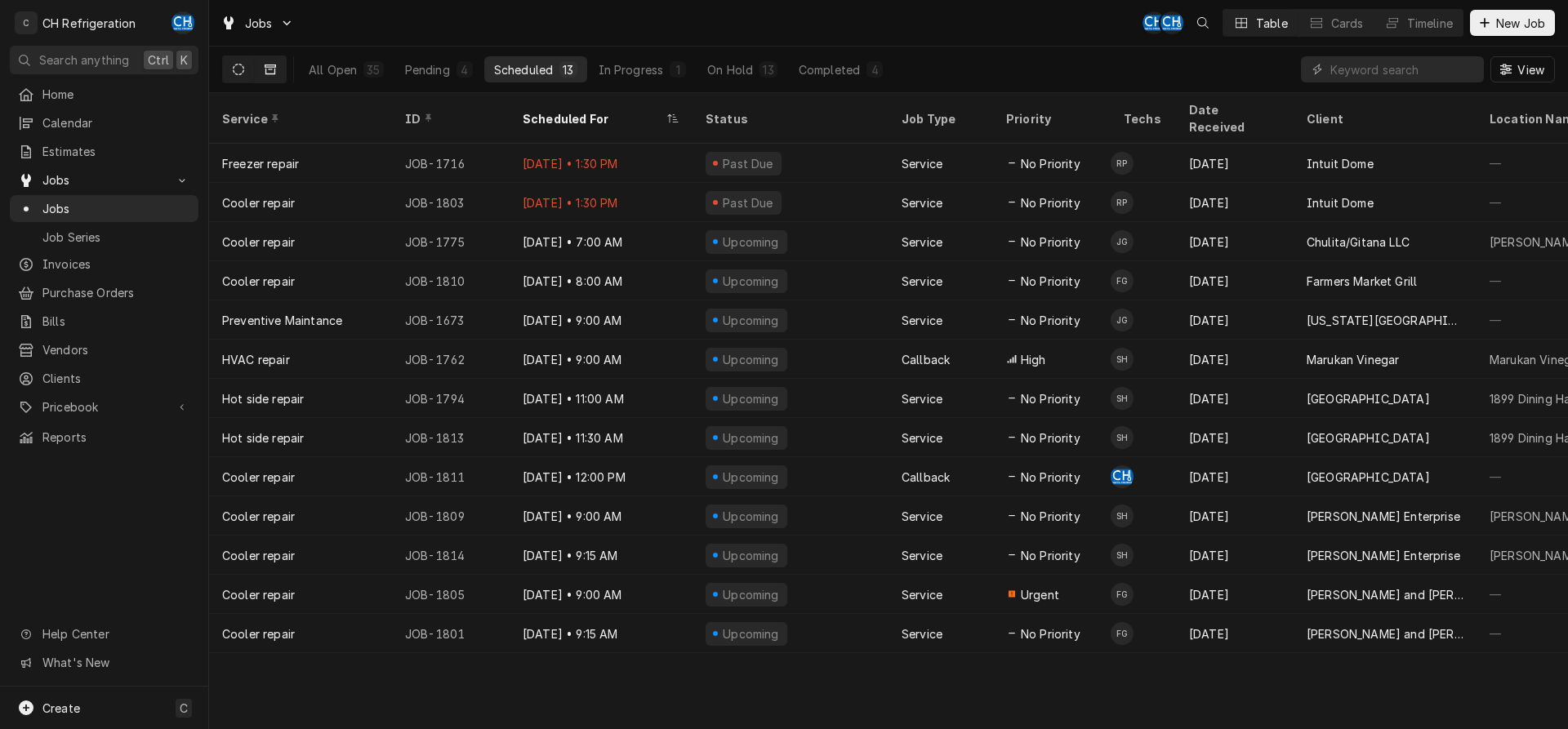
click at [278, 65] on button "Dynamic Content Wrapper" at bounding box center [270, 70] width 31 height 26
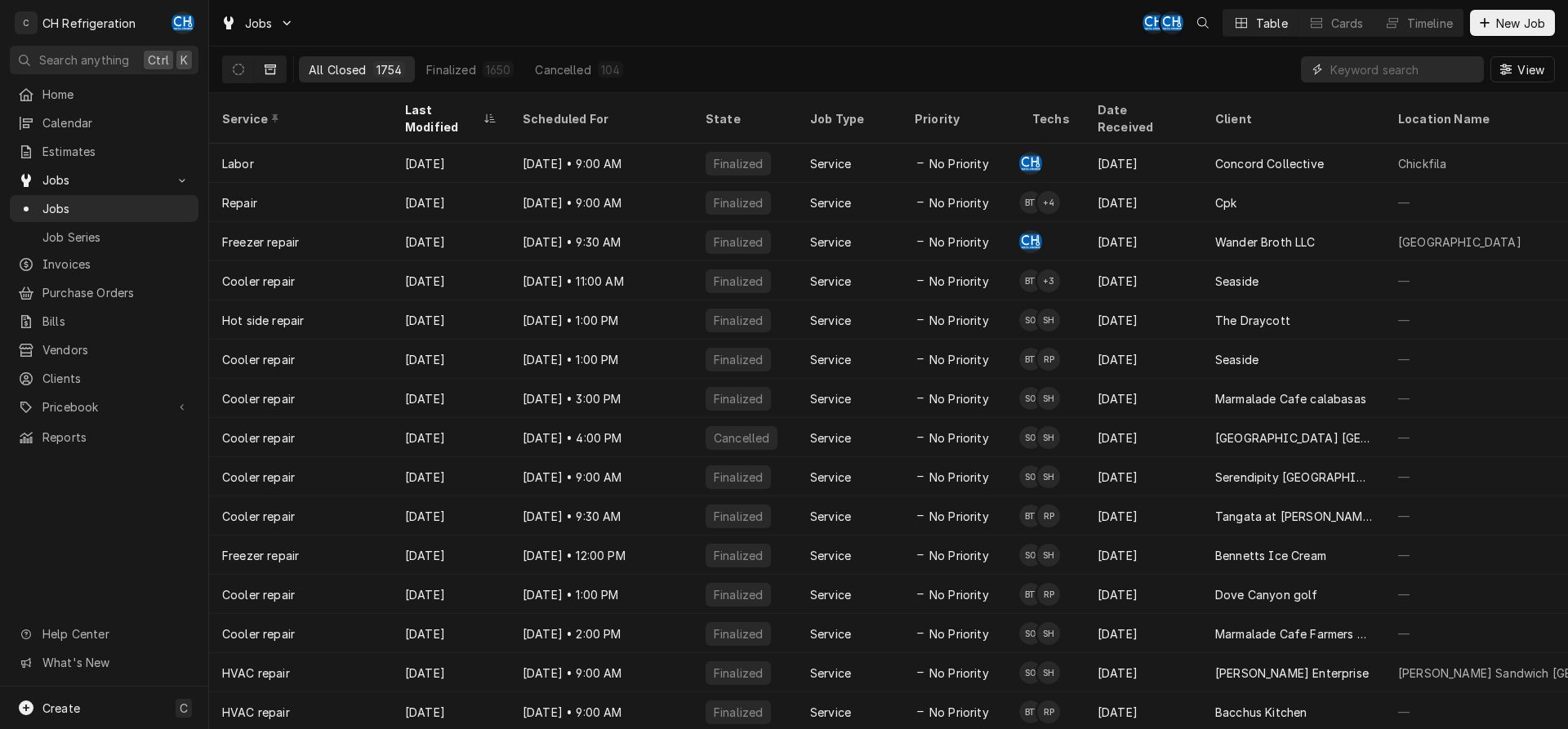
click at [1355, 69] on input "Dynamic Content Wrapper" at bounding box center [1403, 70] width 146 height 26
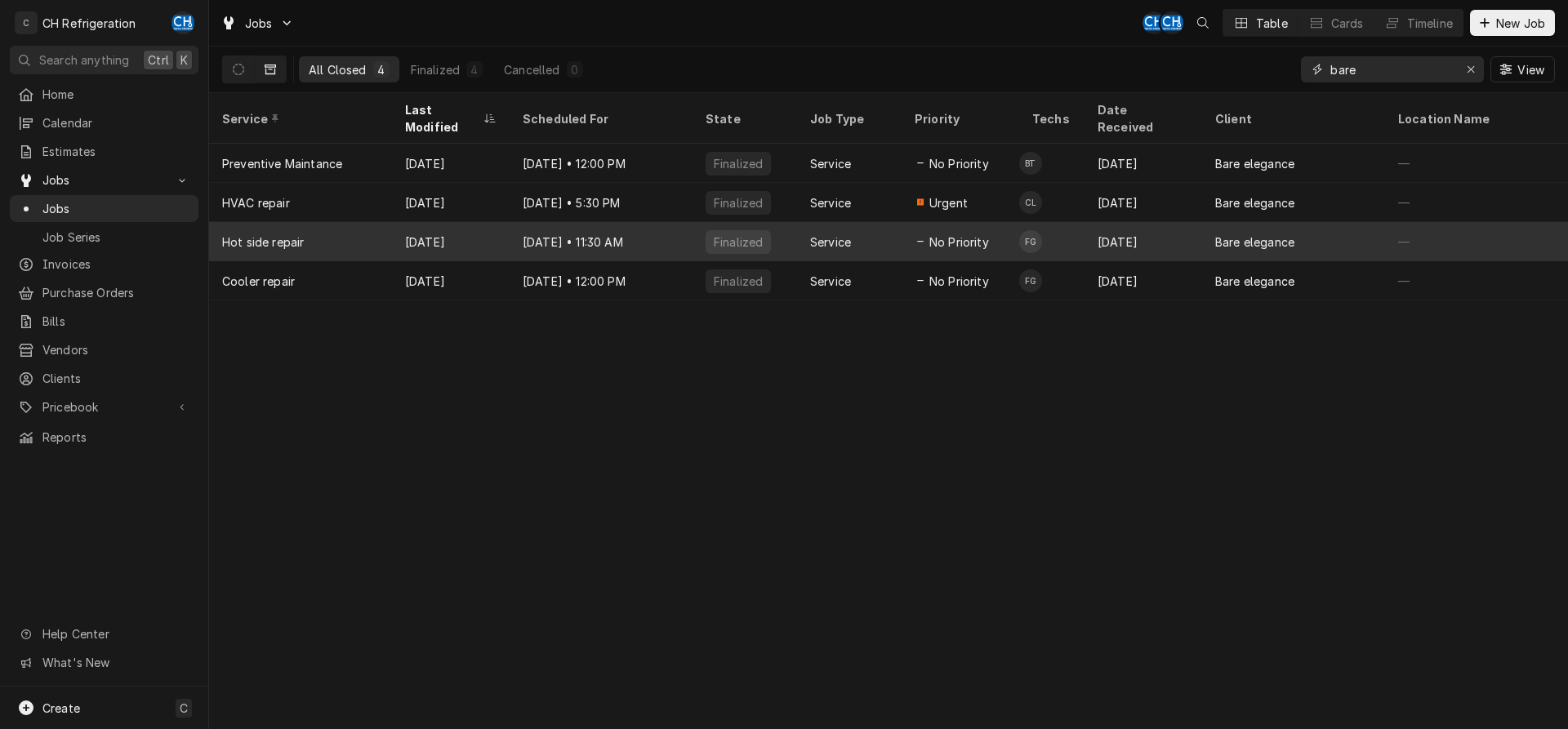
type input "bare"
click at [899, 224] on div "Service" at bounding box center [849, 242] width 104 height 39
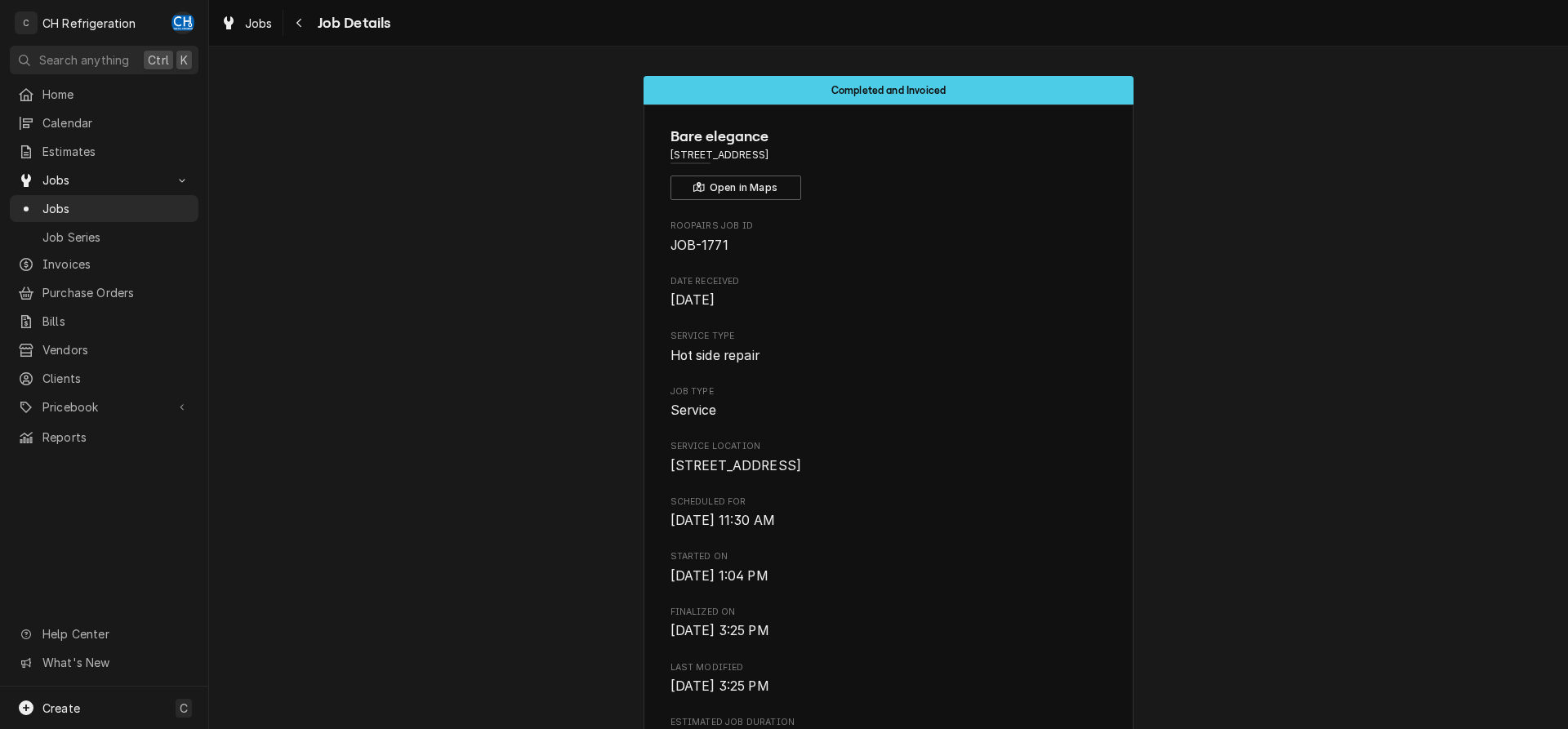
scroll to position [782, 0]
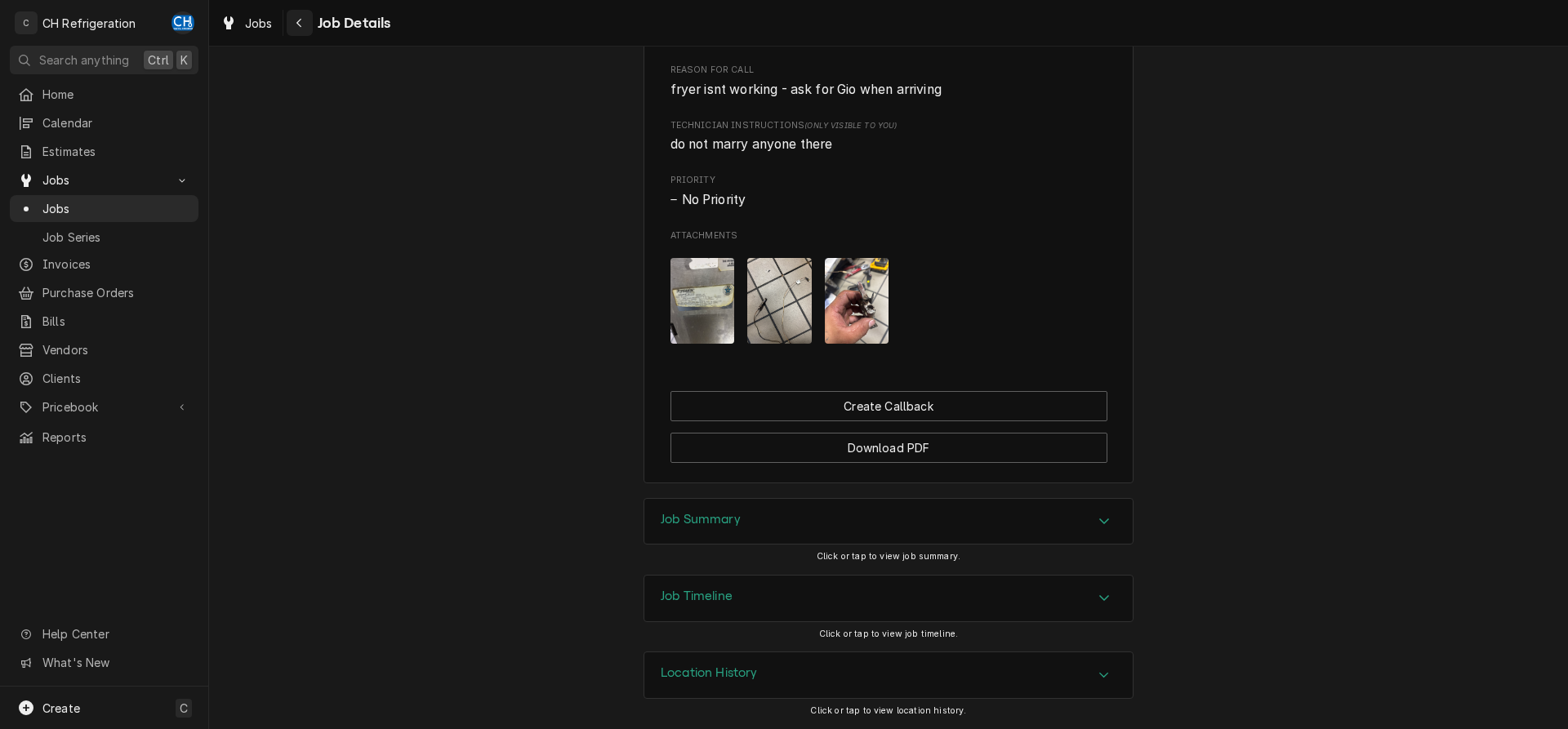
click at [300, 19] on icon "Navigate back" at bounding box center [299, 23] width 5 height 9
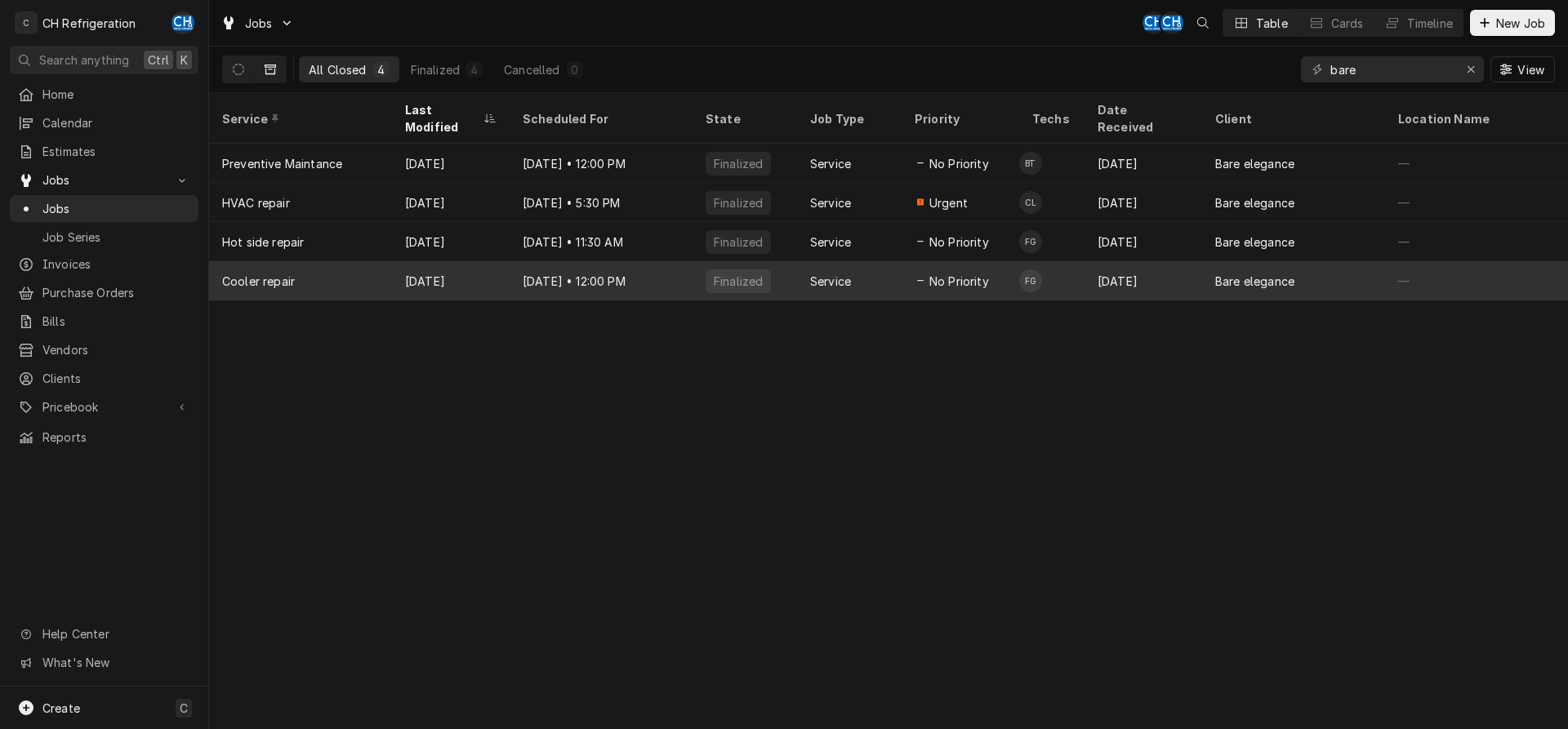
click at [665, 261] on div "[DATE] • 12:00 PM" at bounding box center [600, 281] width 183 height 39
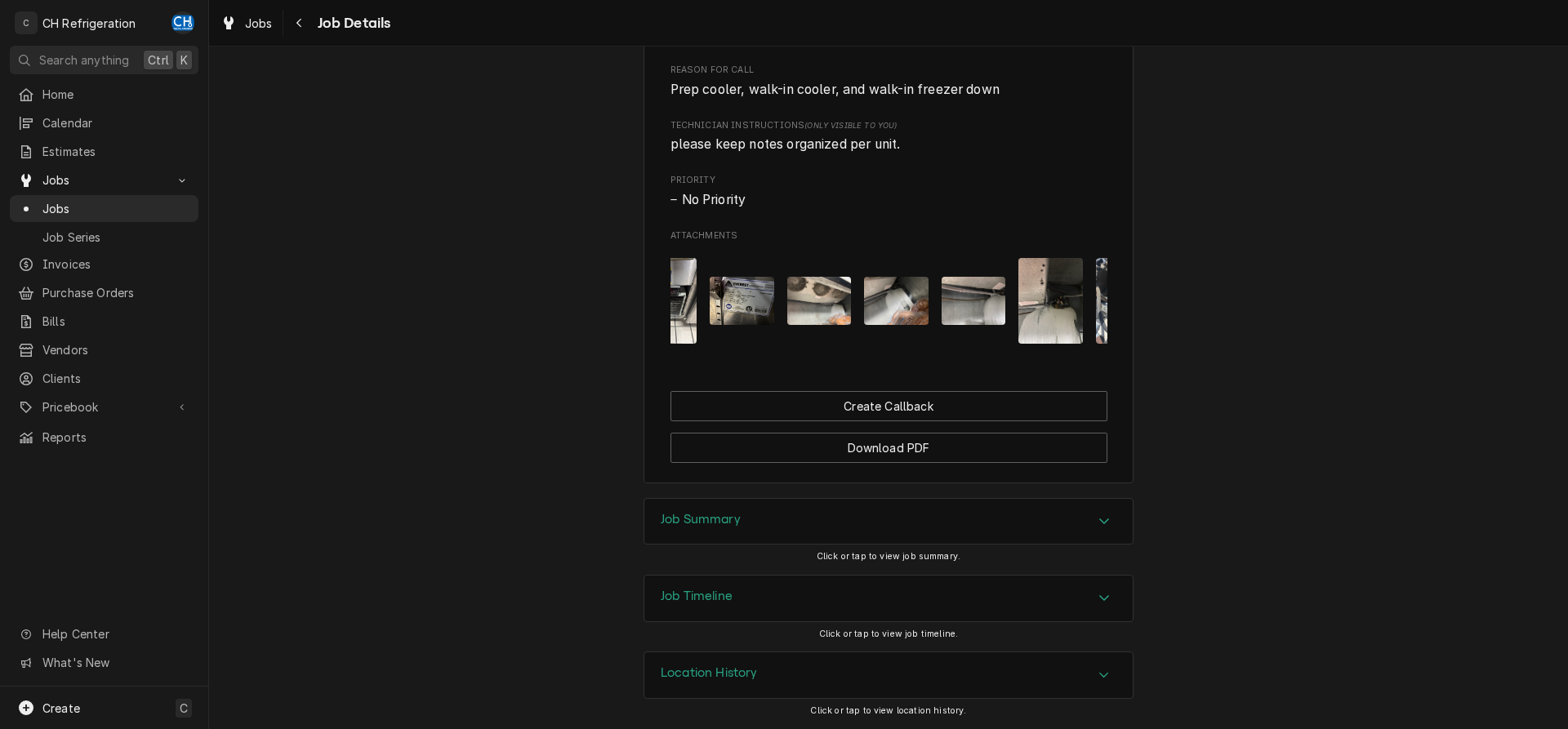
scroll to position [0, 50]
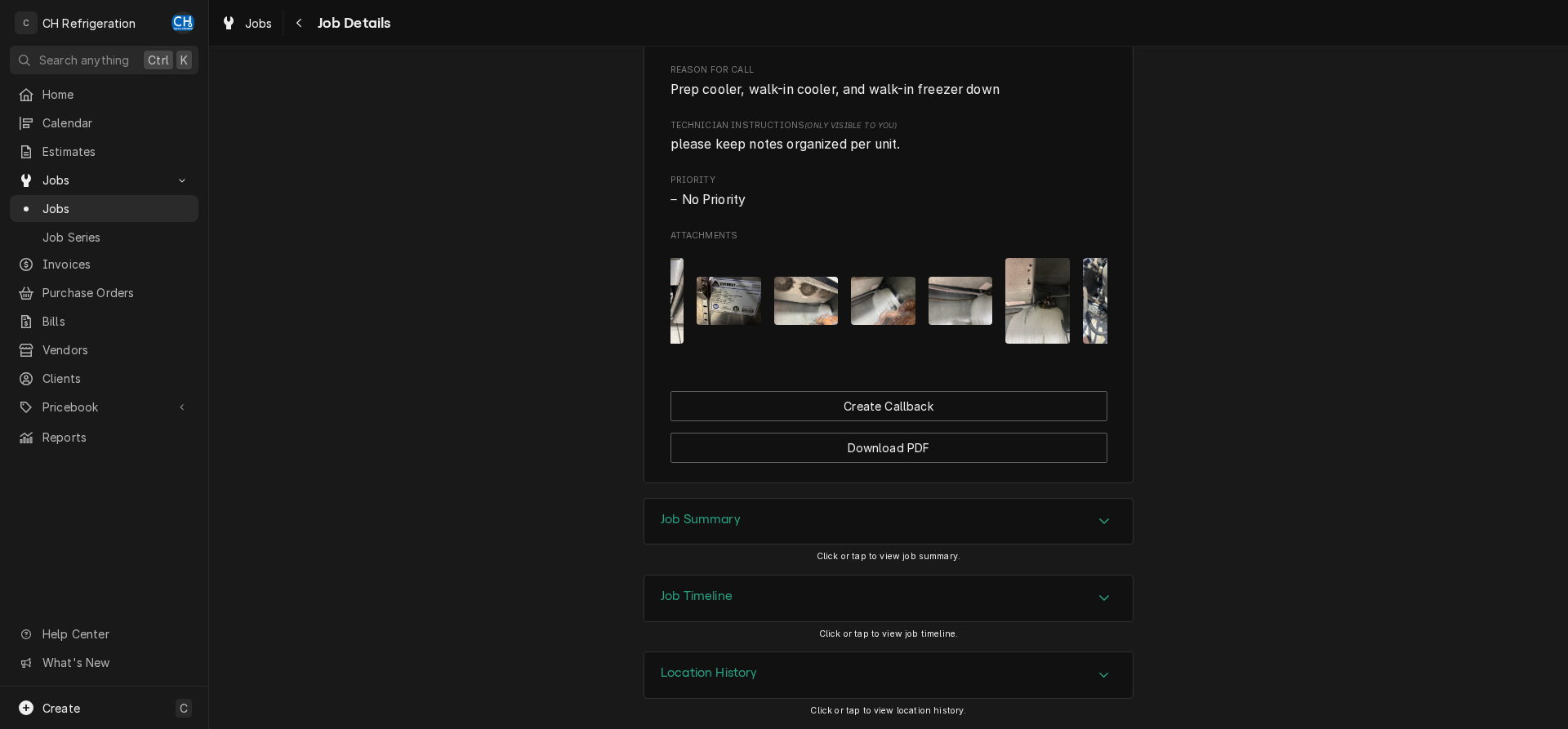
drag, startPoint x: 836, startPoint y: 341, endPoint x: 865, endPoint y: 344, distance: 29.2
click at [872, 344] on div "Attachments" at bounding box center [889, 301] width 437 height 112
click at [820, 306] on img "Attachments" at bounding box center [806, 301] width 64 height 49
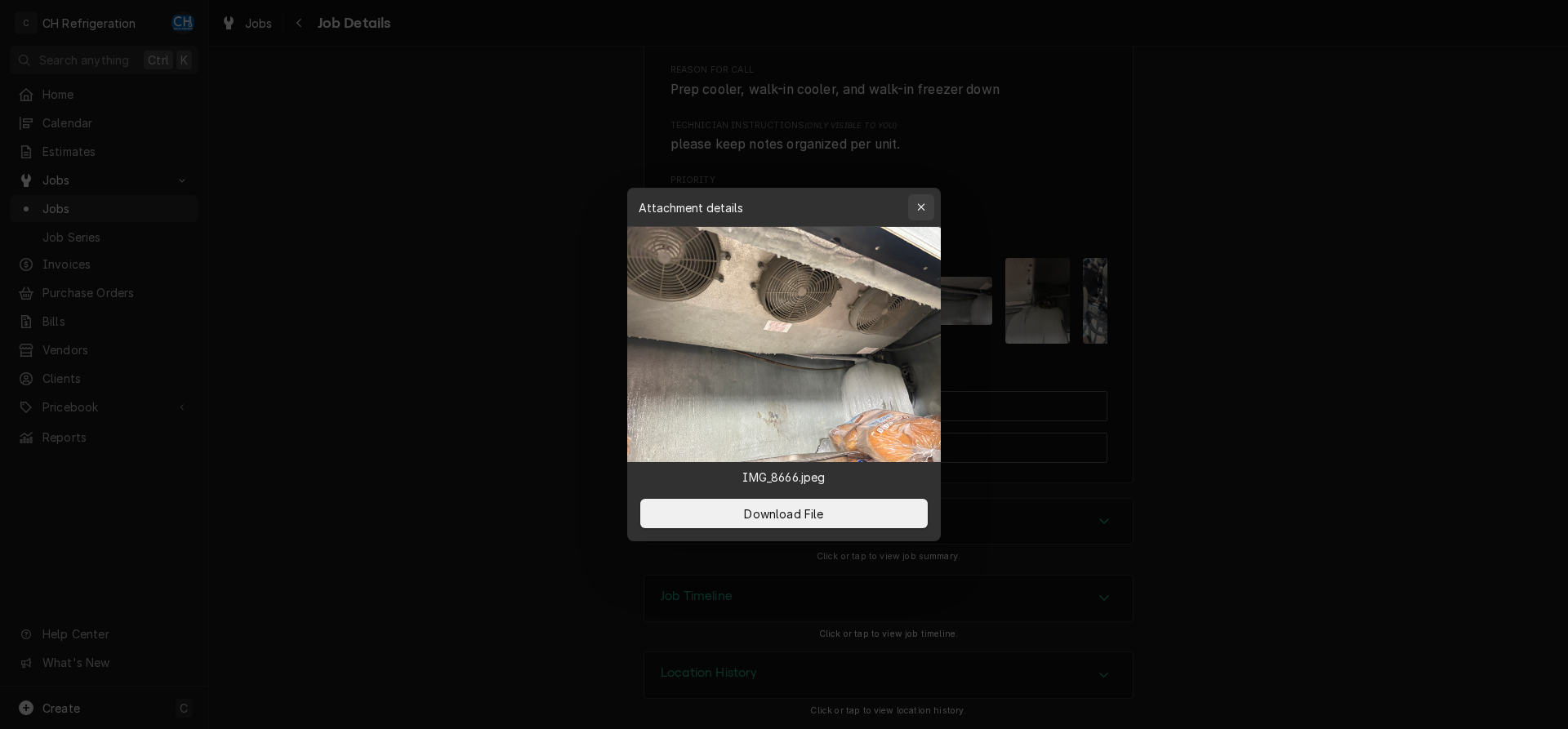
click at [930, 207] on button "button" at bounding box center [922, 207] width 26 height 26
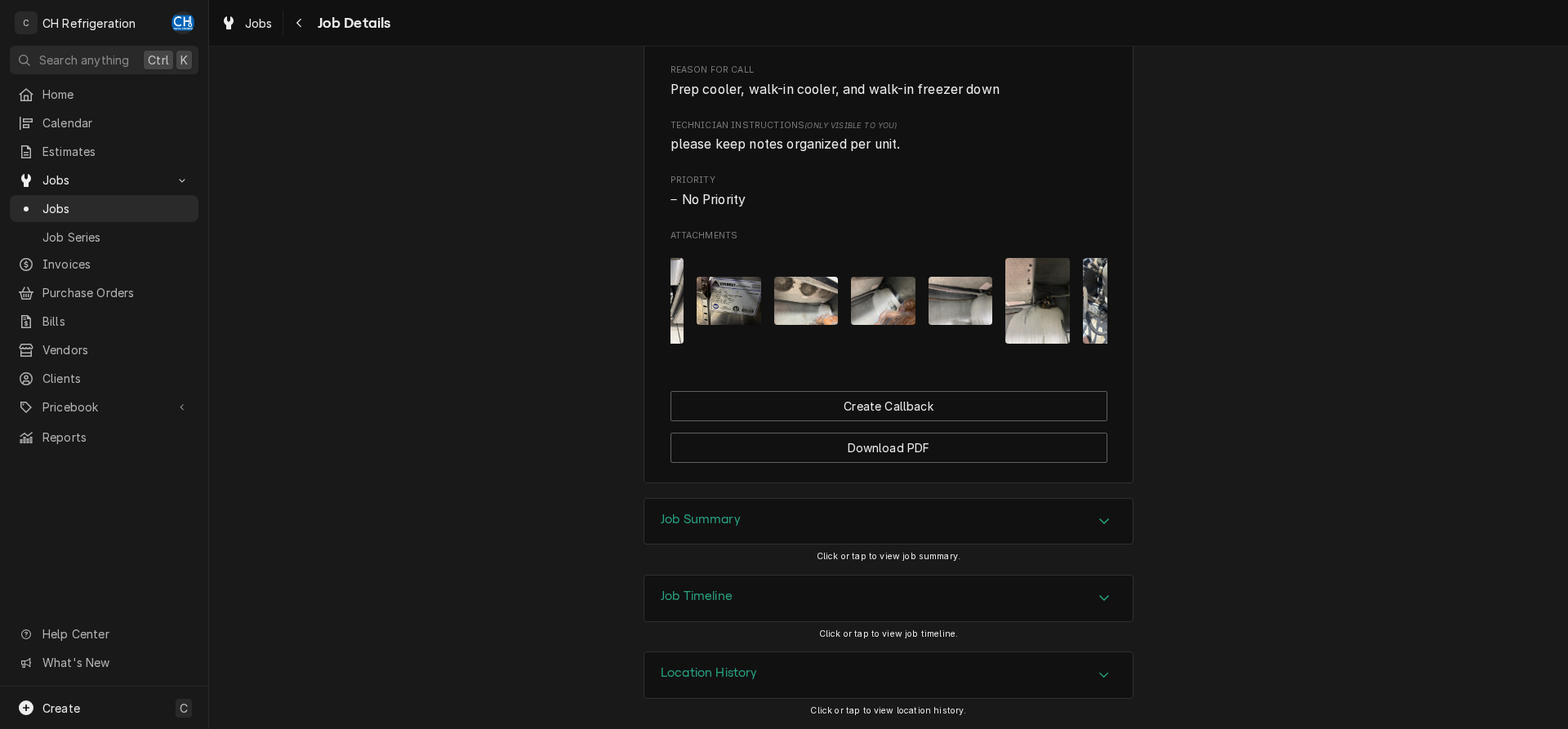
click at [900, 299] on img "Attachments" at bounding box center [883, 301] width 64 height 49
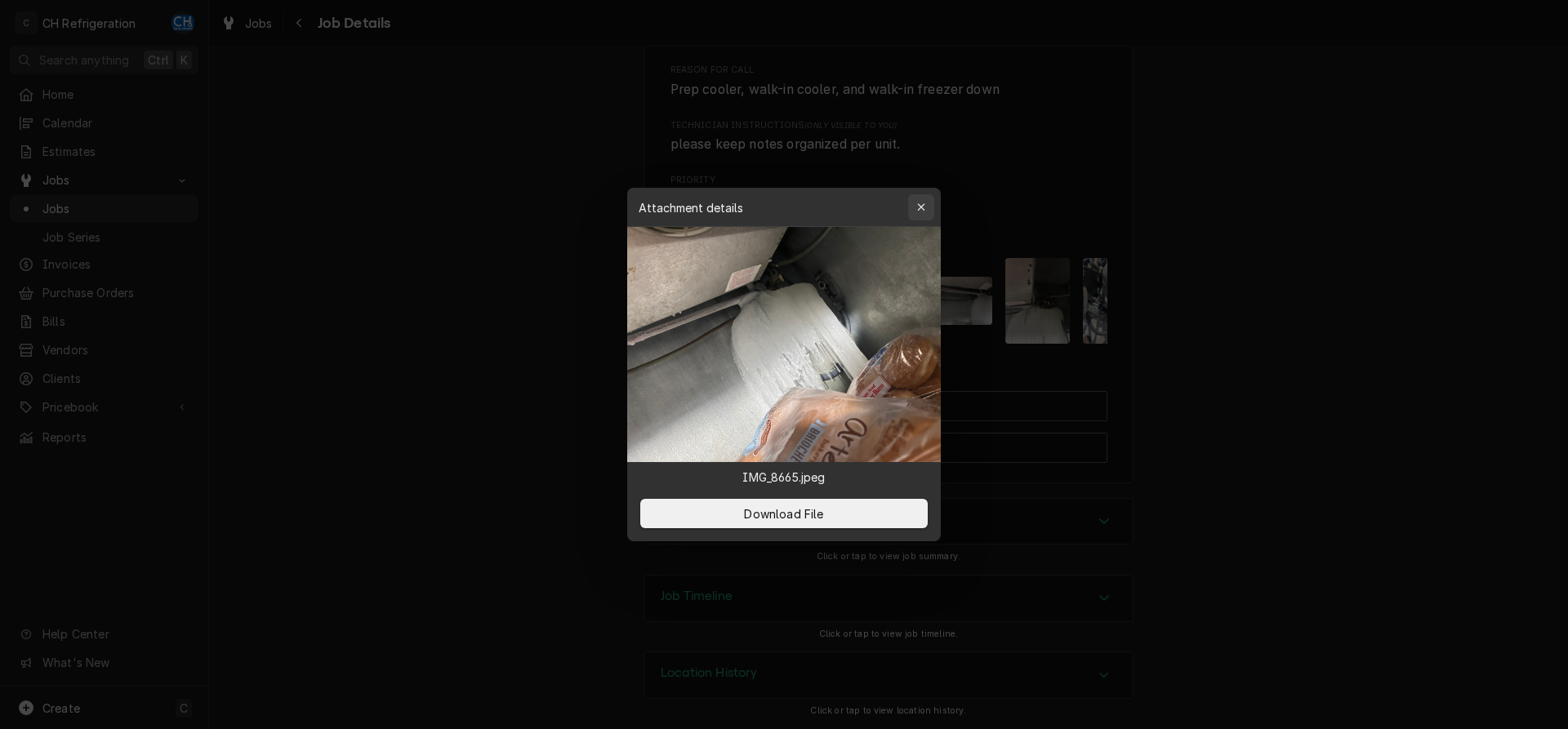
click at [917, 205] on icon "button" at bounding box center [922, 207] width 9 height 11
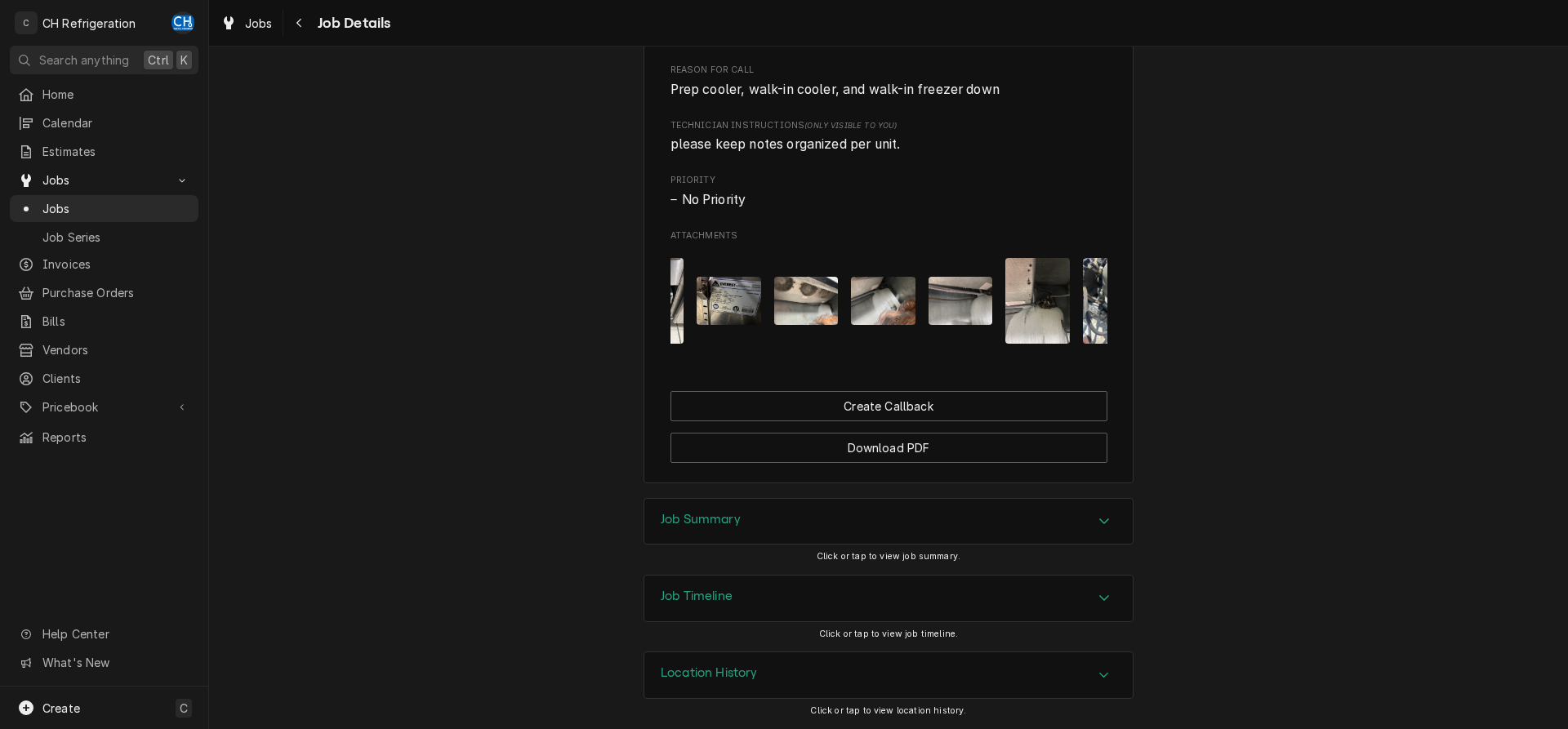
click at [946, 289] on img "Attachments" at bounding box center [961, 301] width 64 height 49
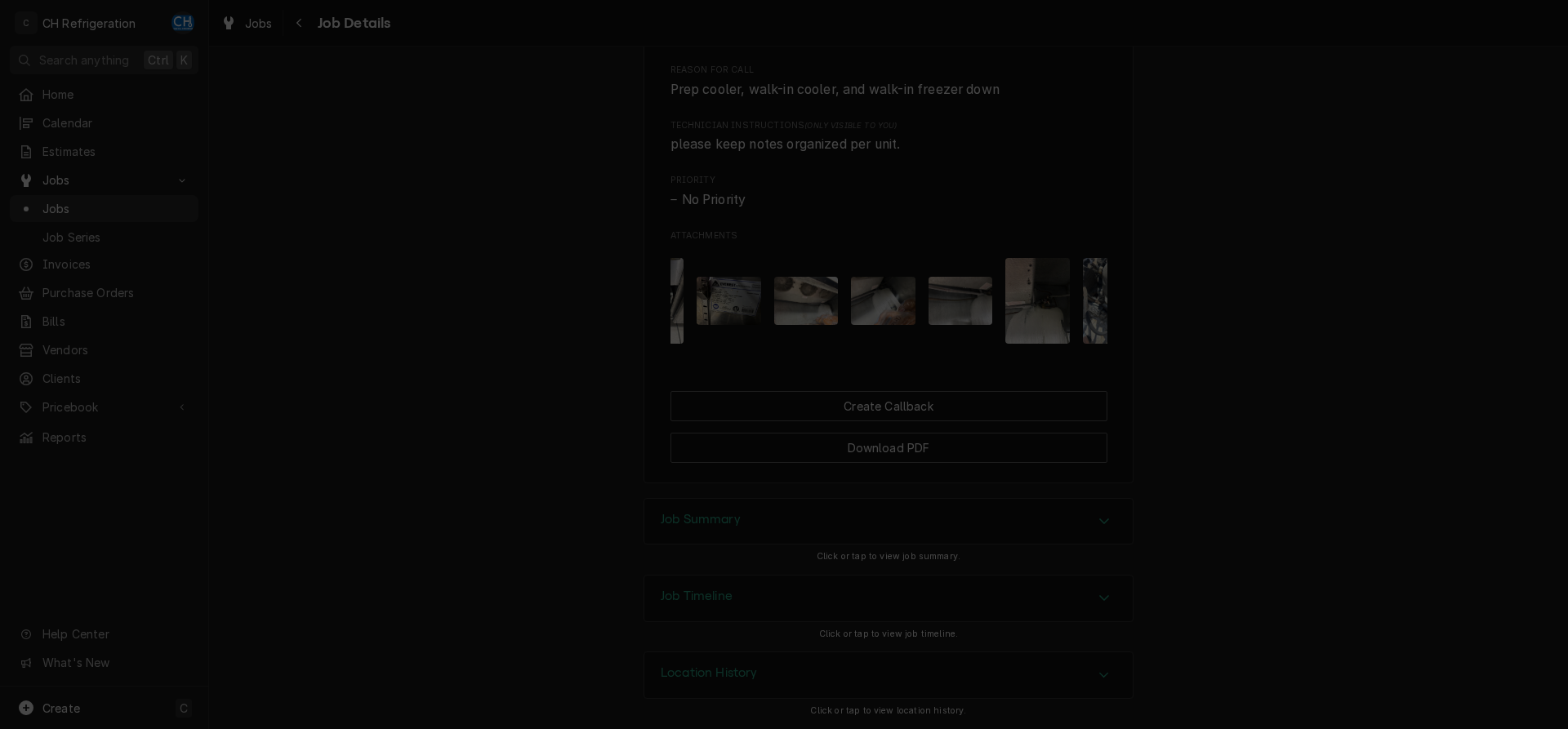
click at [923, 211] on icon "button" at bounding box center [922, 207] width 9 height 11
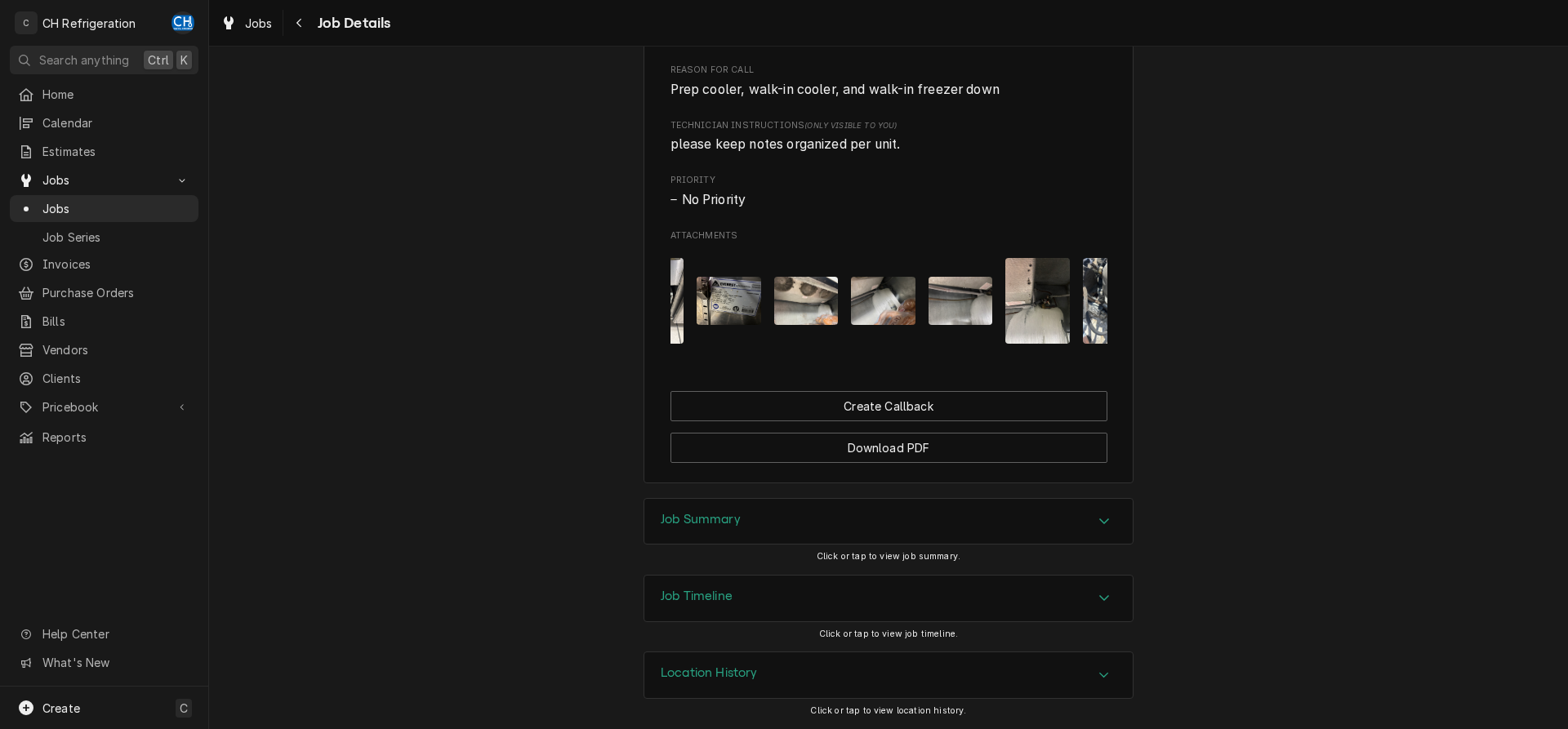
click at [1050, 302] on img "Attachments" at bounding box center [1037, 300] width 64 height 86
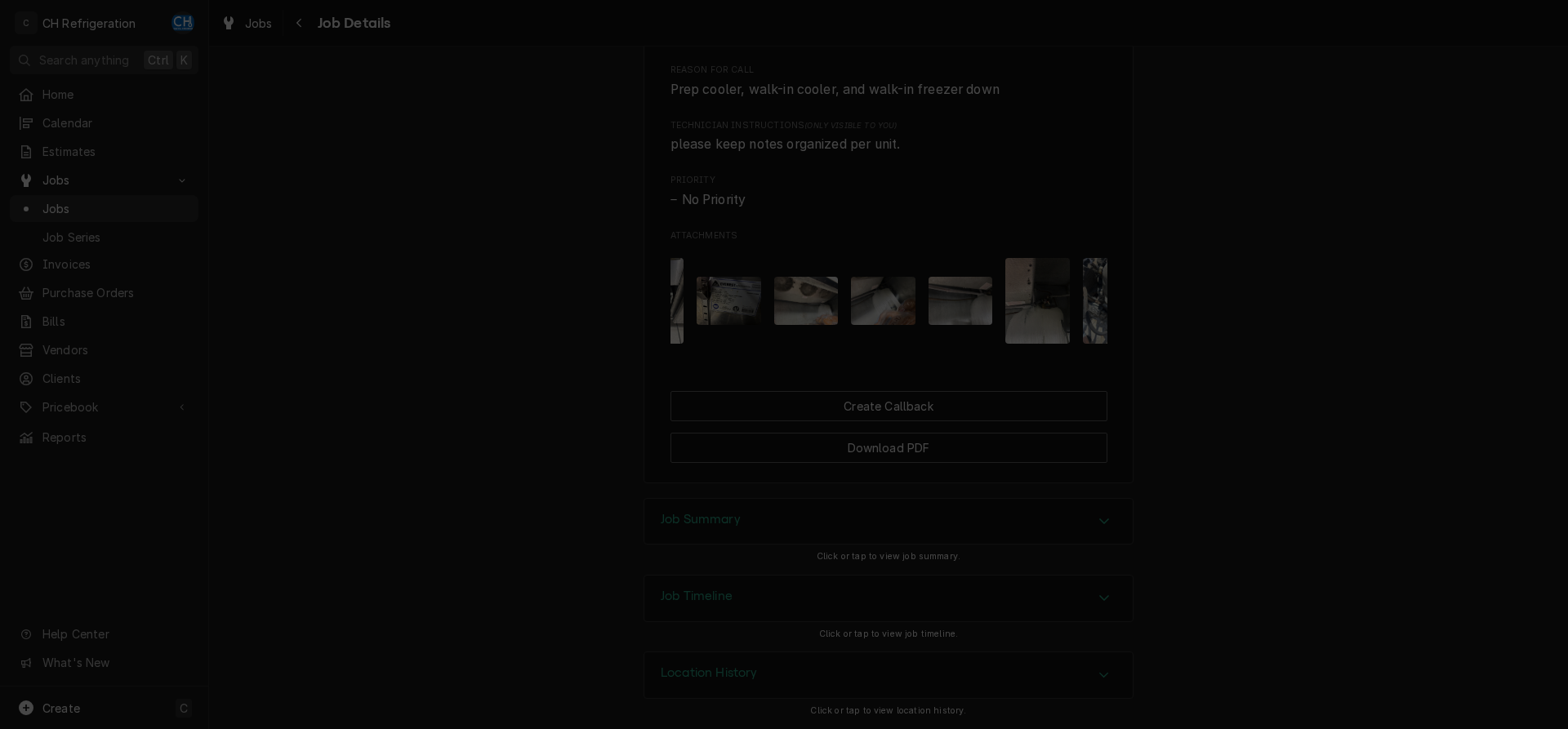
click at [933, 116] on button "button" at bounding box center [922, 116] width 26 height 26
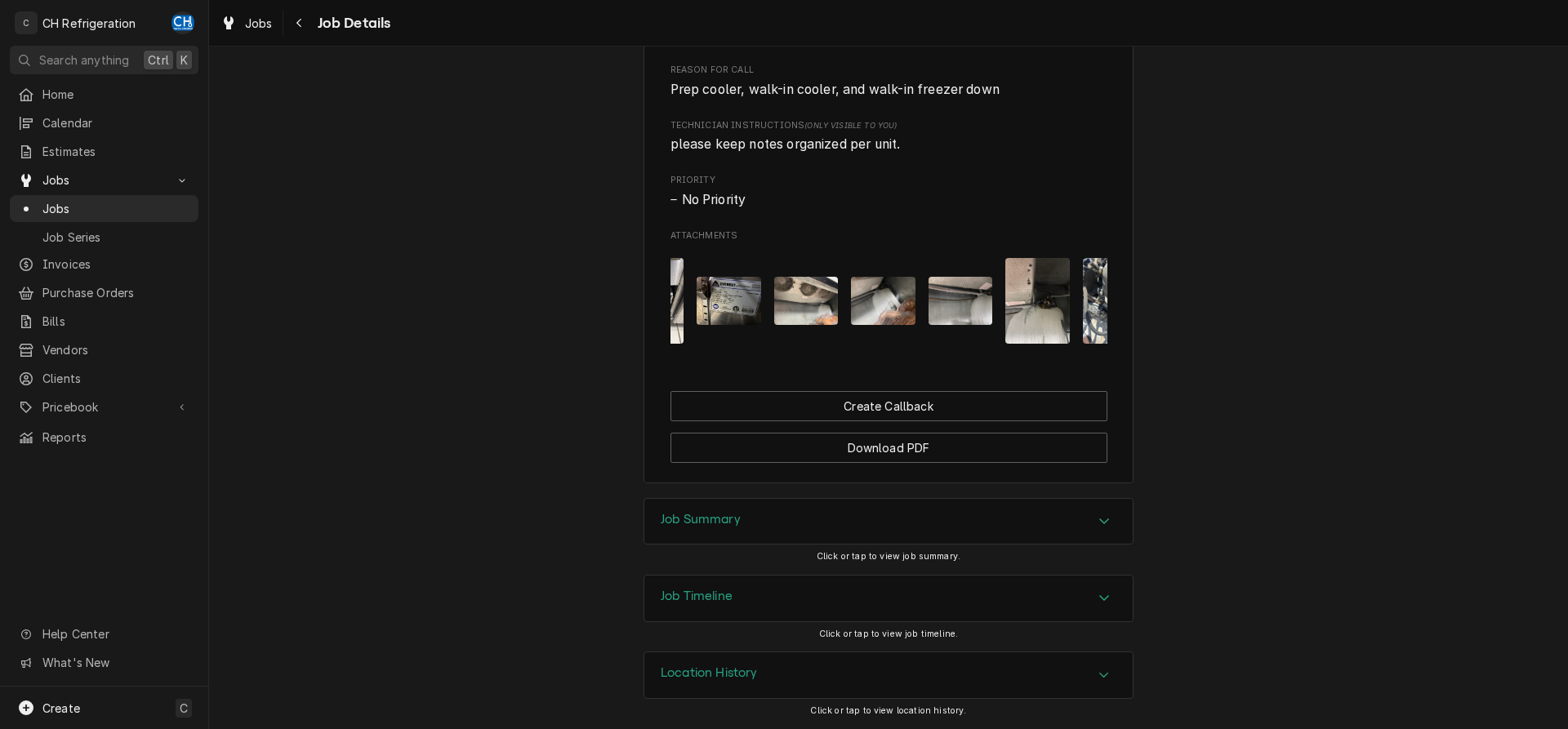
click at [1092, 293] on img "Attachments" at bounding box center [1115, 300] width 64 height 86
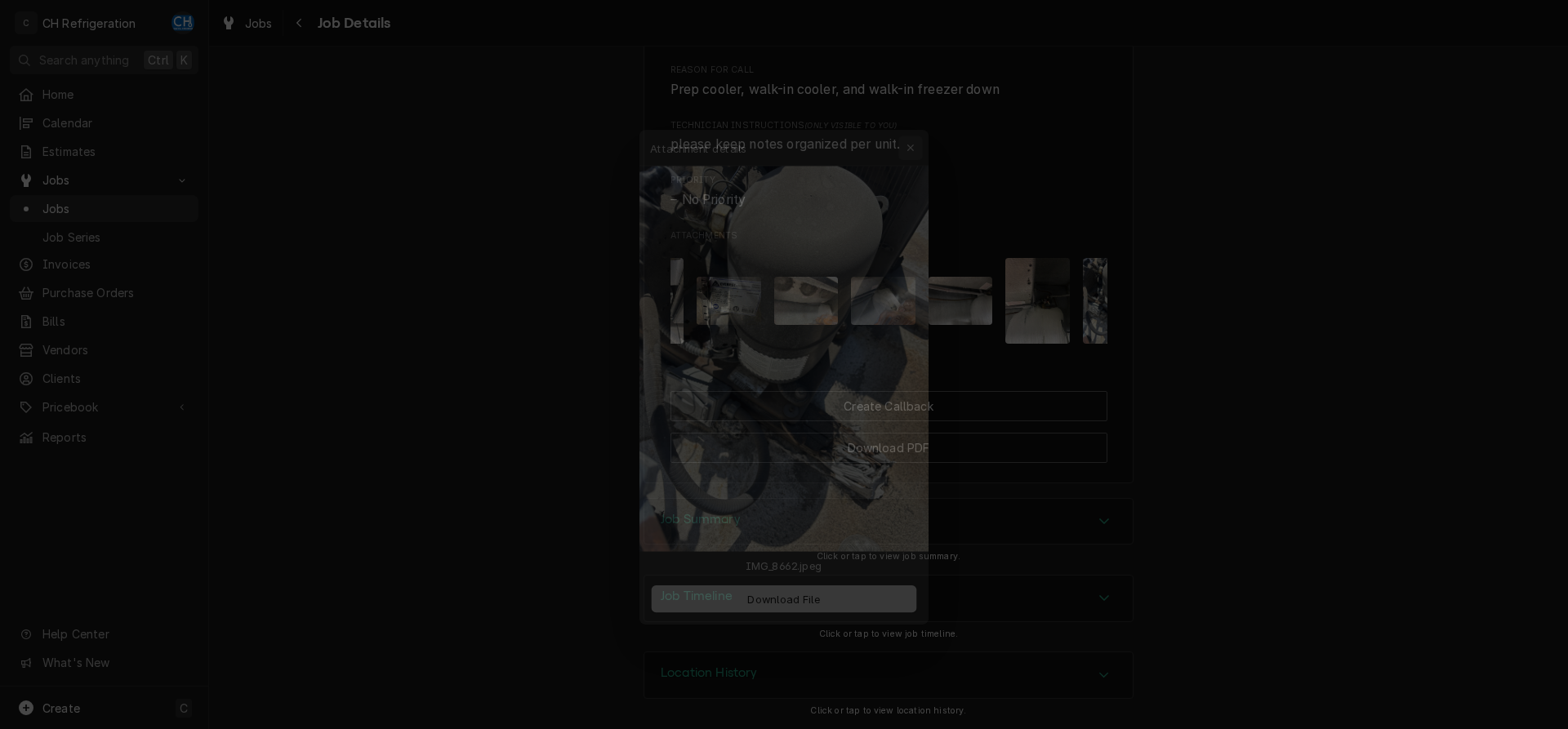
click at [930, 109] on button "button" at bounding box center [922, 116] width 26 height 26
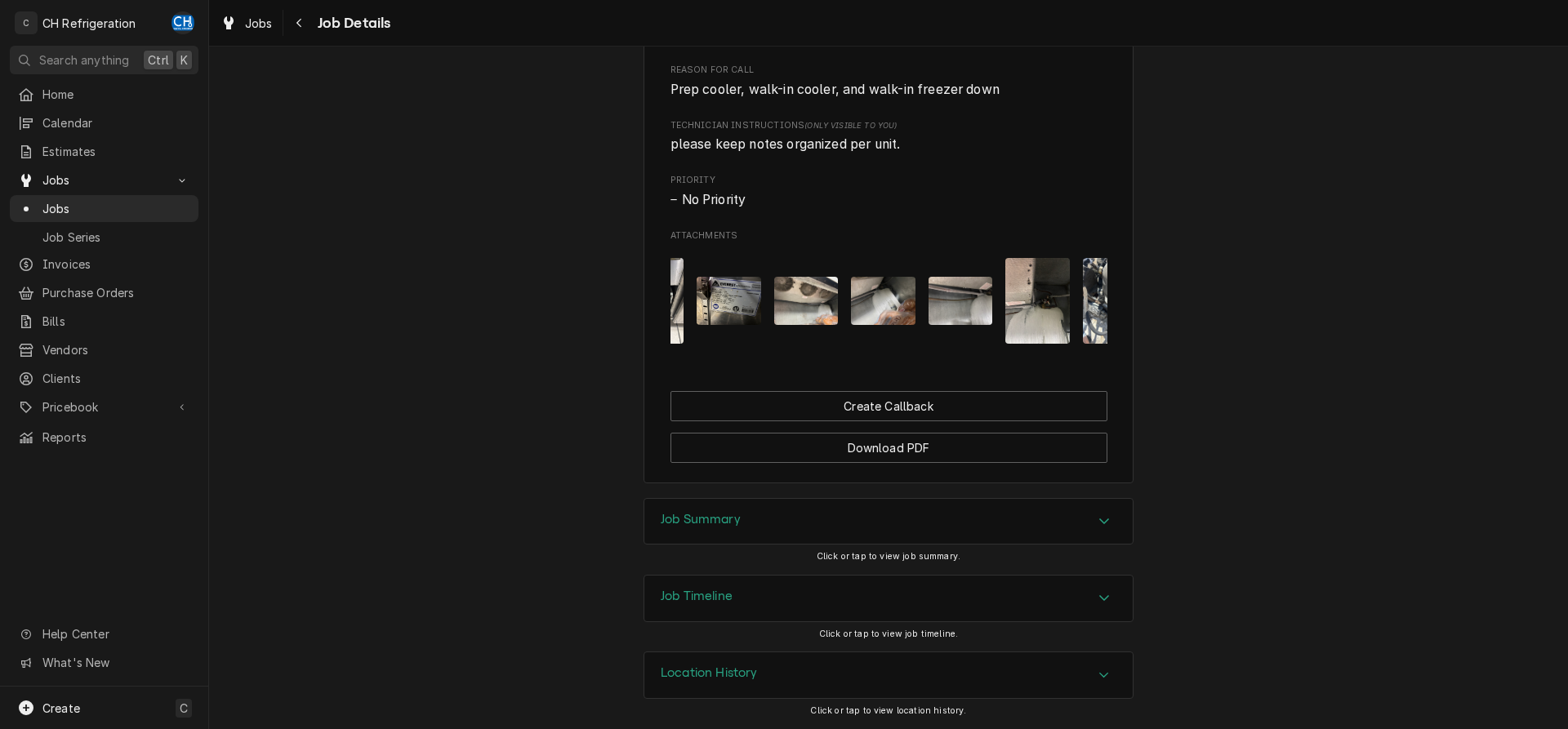
drag, startPoint x: 930, startPoint y: 345, endPoint x: 1018, endPoint y: 349, distance: 88.1
click at [1018, 349] on div "Attachments" at bounding box center [889, 301] width 437 height 112
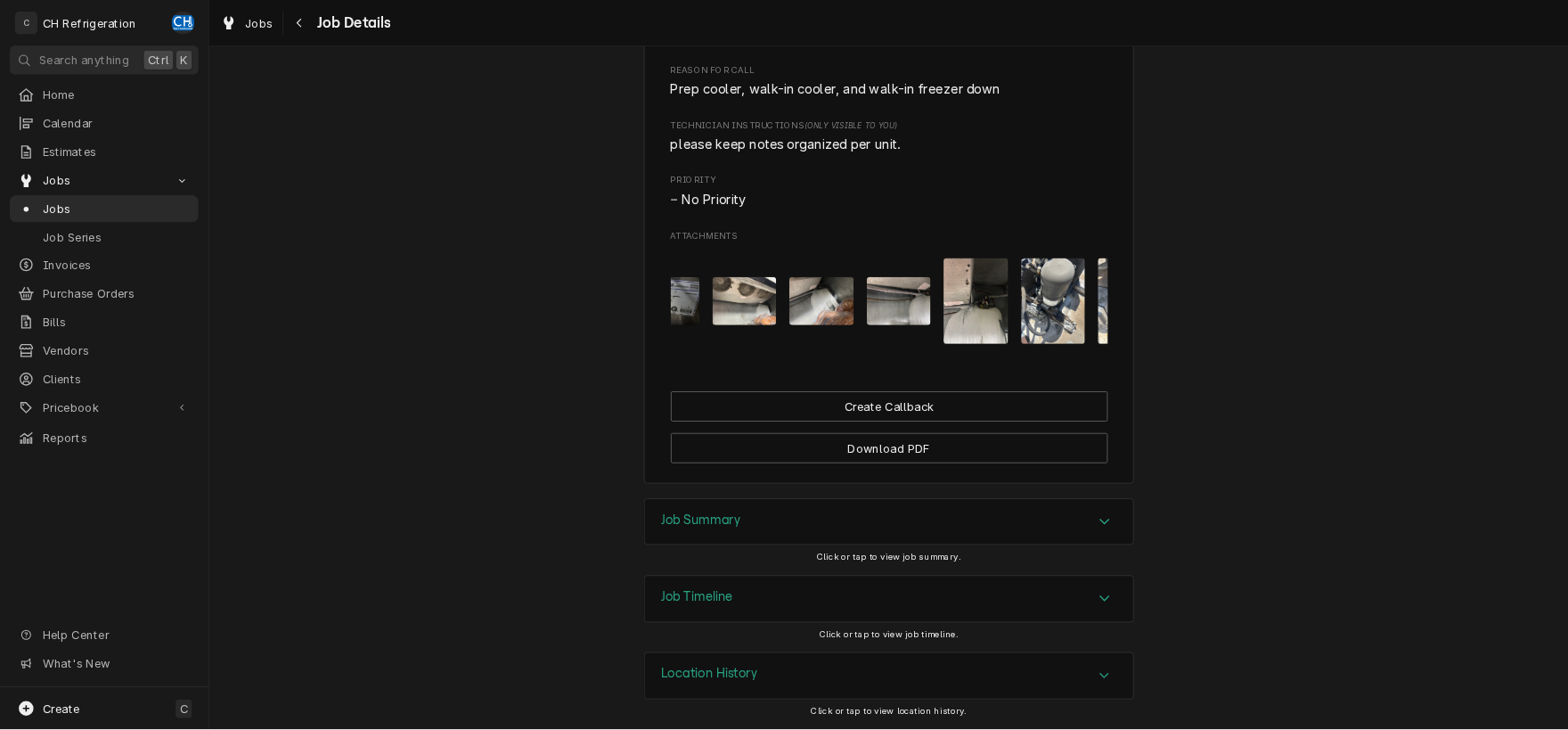
scroll to position [0, 196]
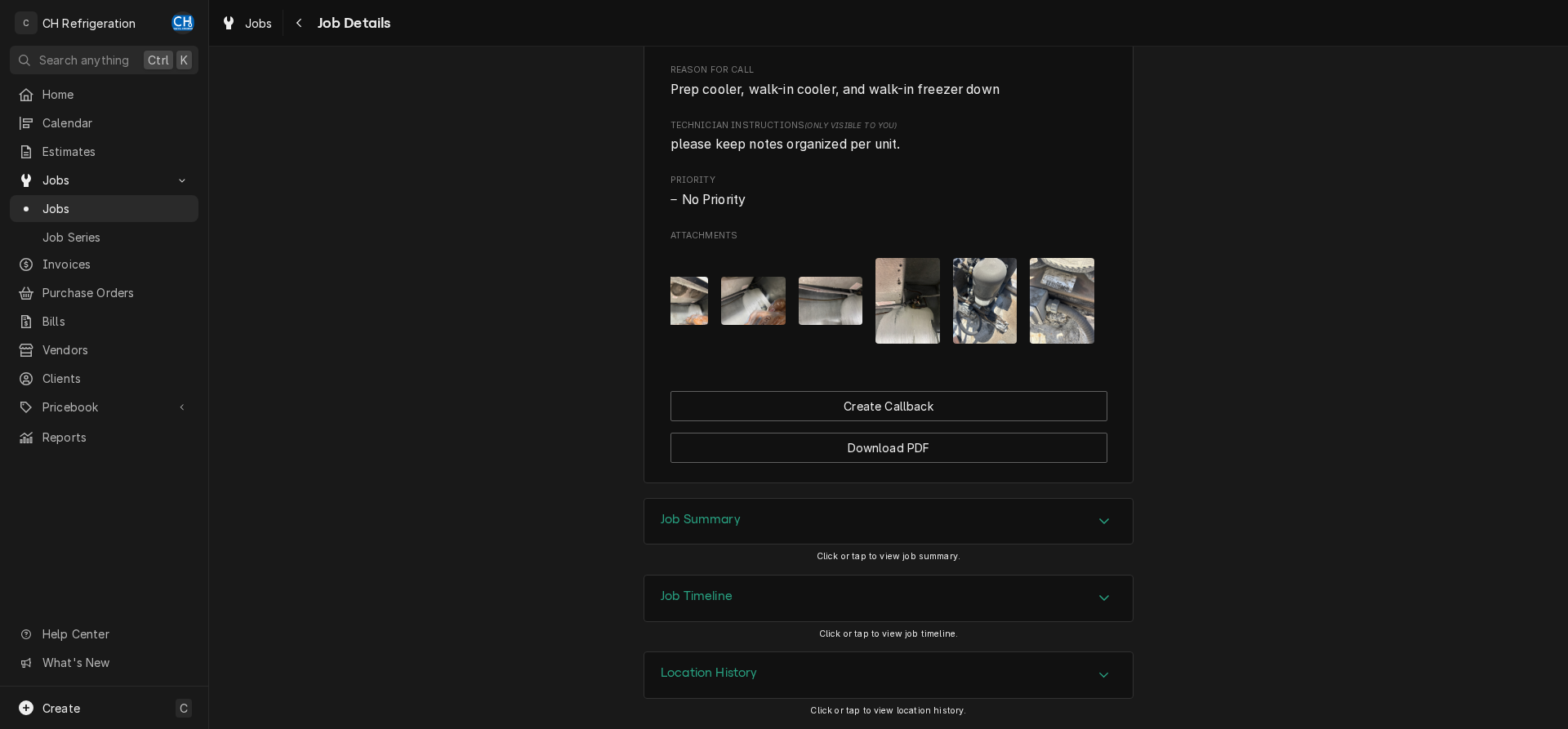
click at [1061, 303] on img "Attachments" at bounding box center [1062, 300] width 64 height 86
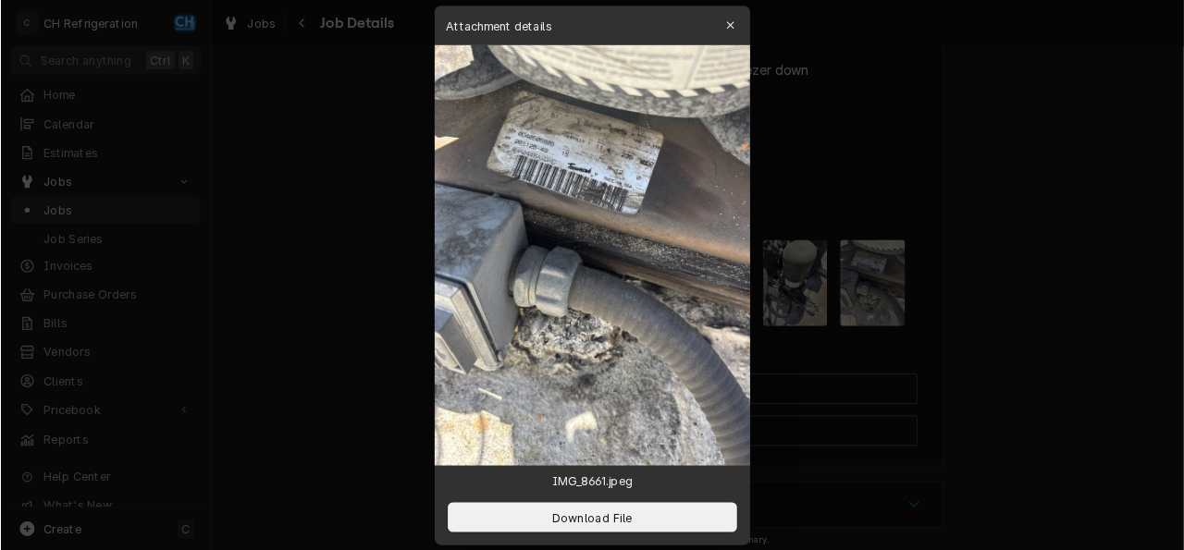
scroll to position [886, 0]
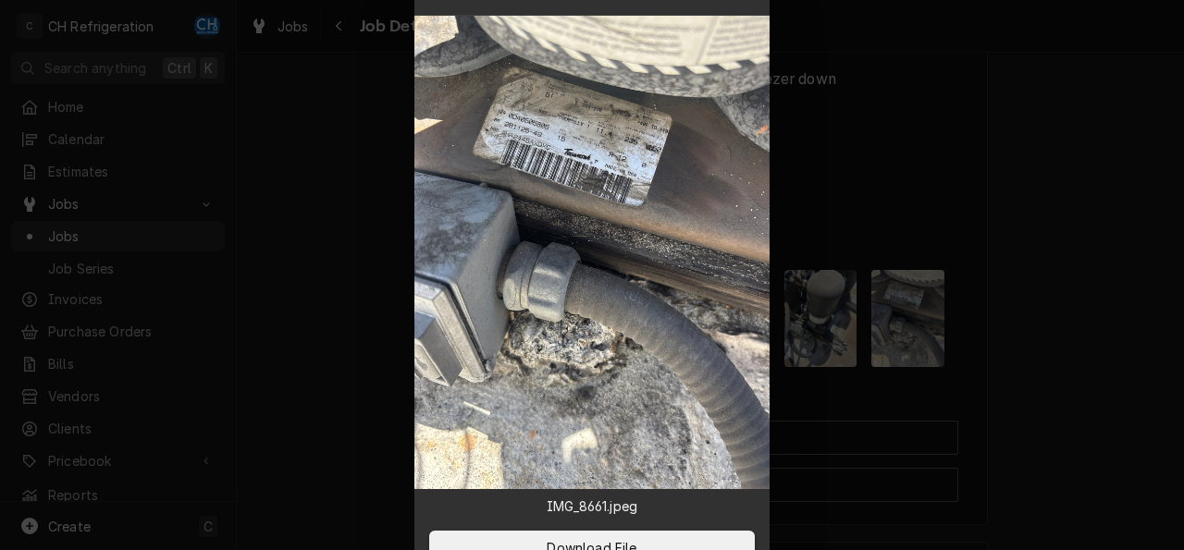
click at [906, 162] on div at bounding box center [592, 275] width 1184 height 550
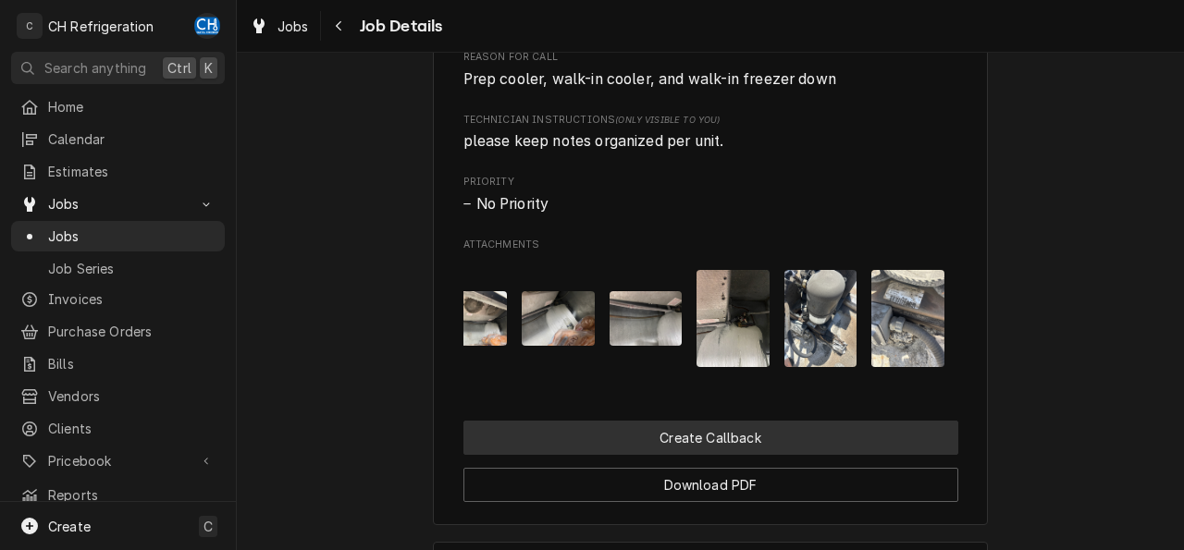
scroll to position [1160, 0]
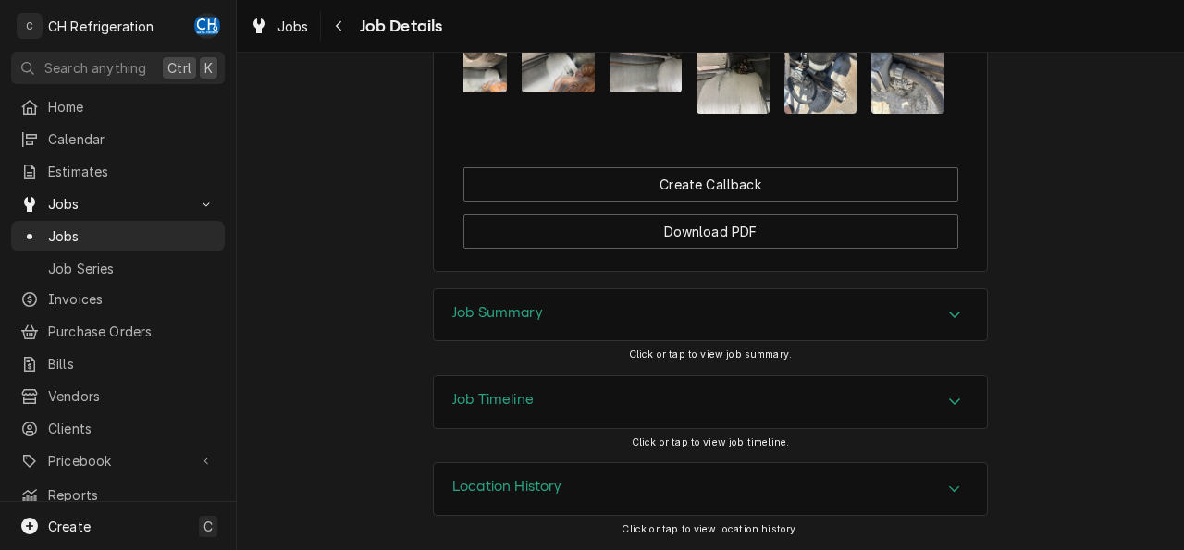
click at [525, 306] on div "Job Summary" at bounding box center [710, 316] width 553 height 52
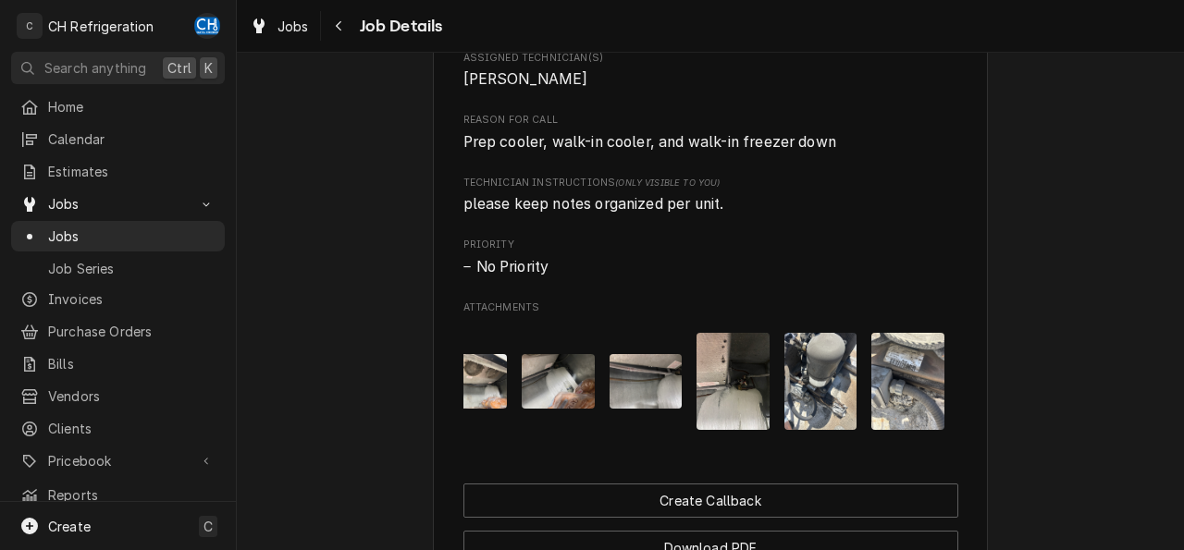
scroll to position [994, 0]
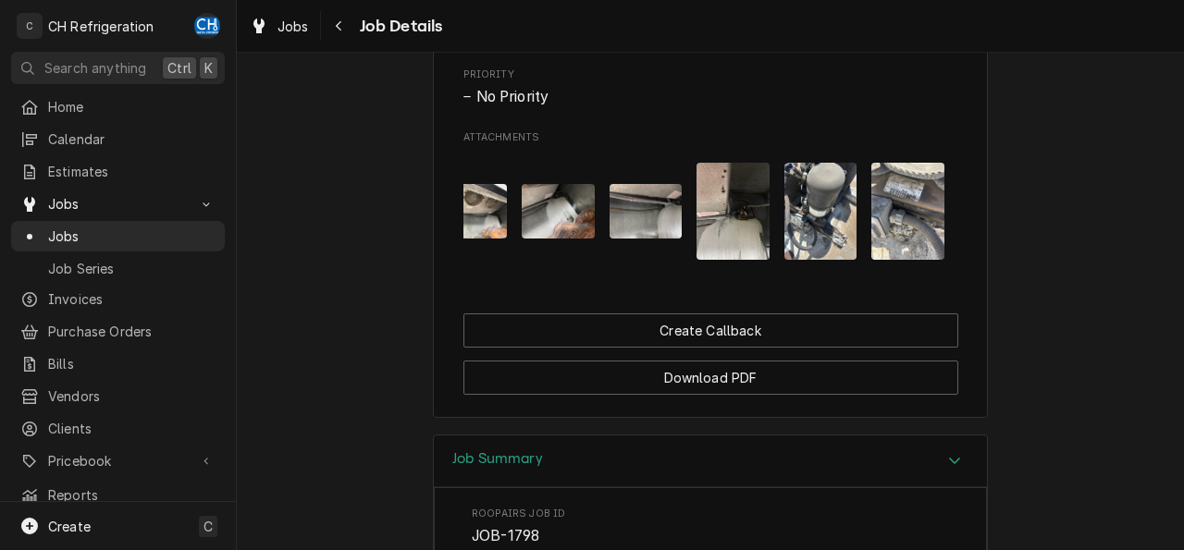
click at [476, 235] on img "Attachments" at bounding box center [471, 211] width 73 height 55
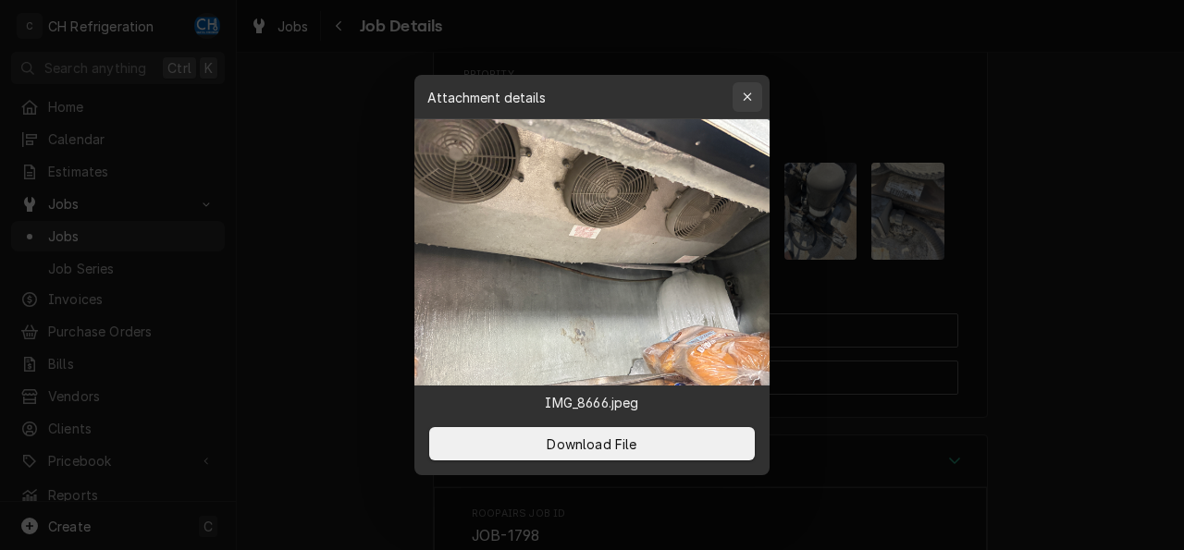
click at [748, 93] on icon "button" at bounding box center [748, 97] width 10 height 13
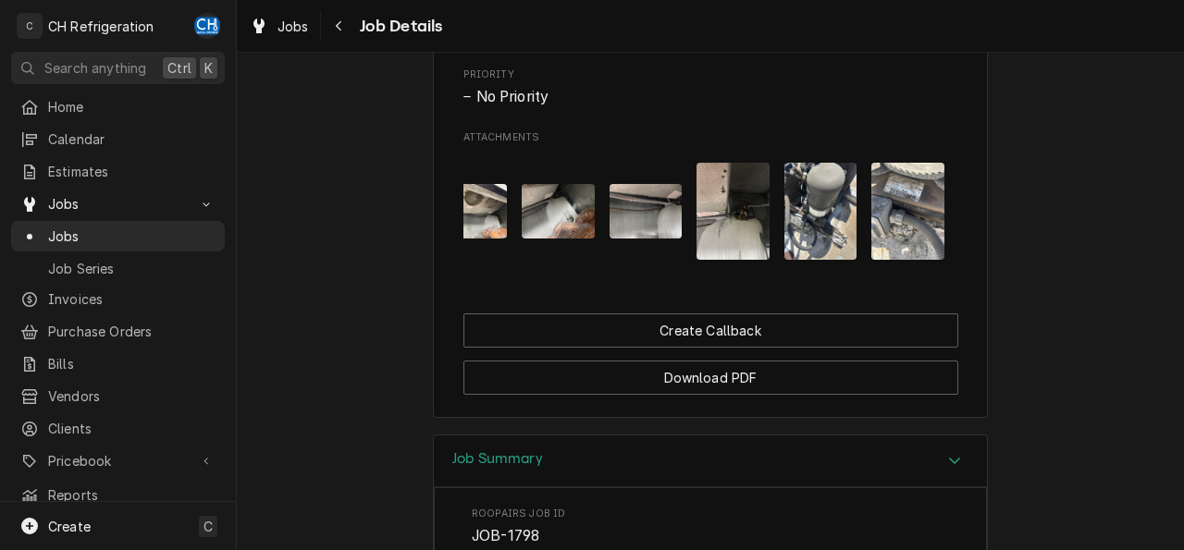
drag, startPoint x: 700, startPoint y: 286, endPoint x: 596, endPoint y: 287, distance: 104.5
click at [586, 275] on div "Attachments" at bounding box center [711, 211] width 495 height 127
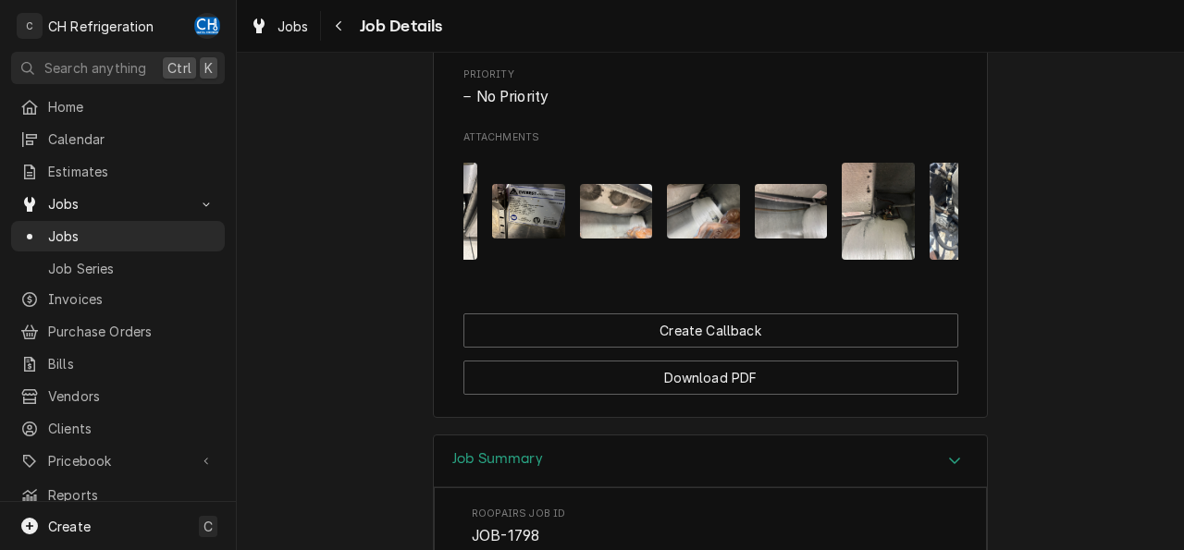
scroll to position [0, 204]
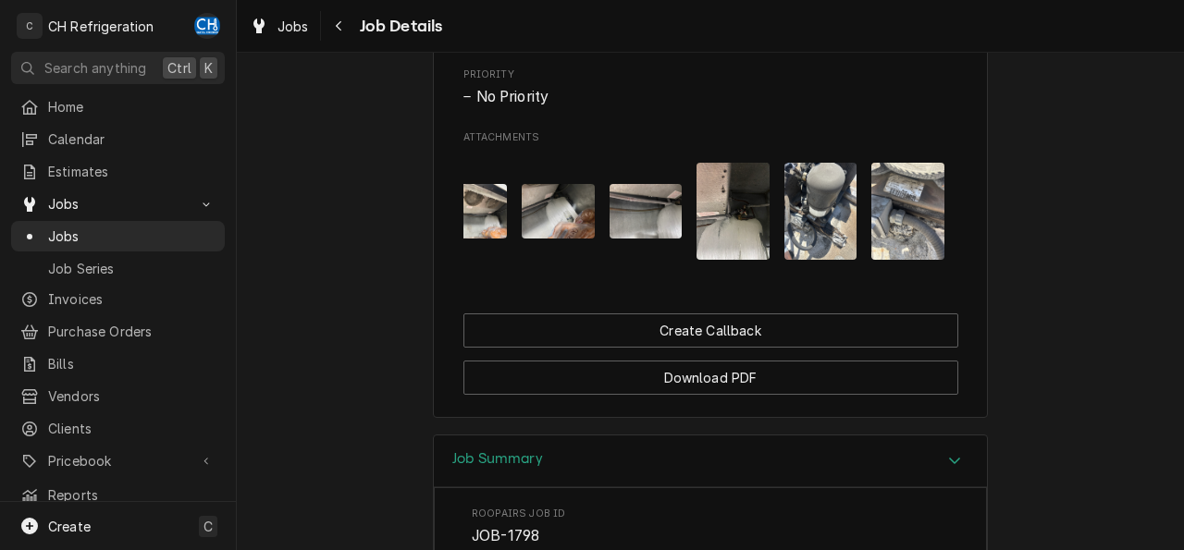
click at [933, 229] on img "Attachments" at bounding box center [907, 211] width 73 height 97
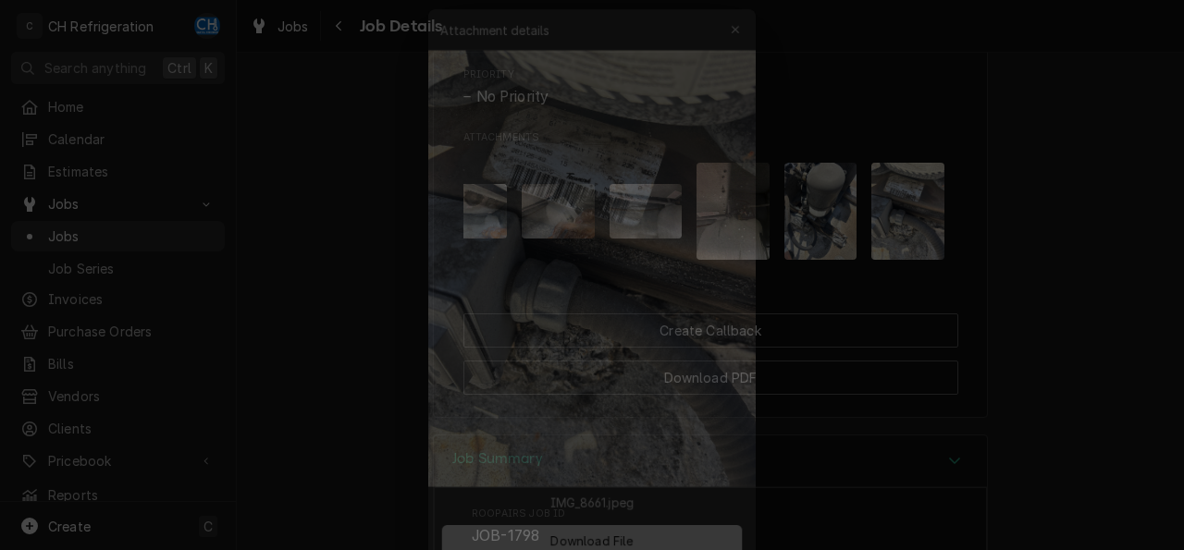
click at [301, 64] on div at bounding box center [592, 275] width 1184 height 550
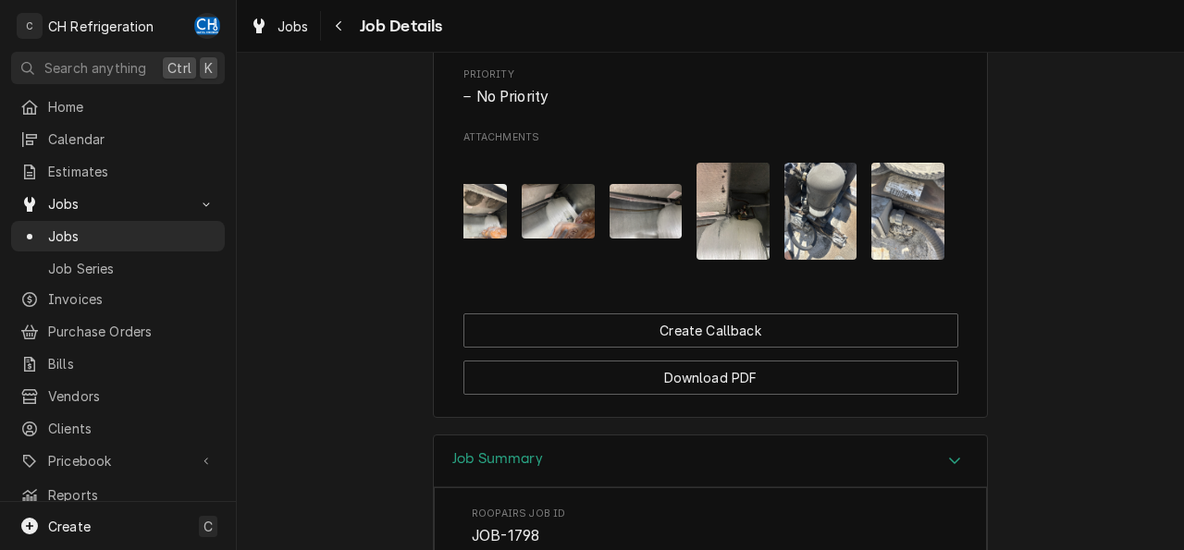
scroll to position [624, 0]
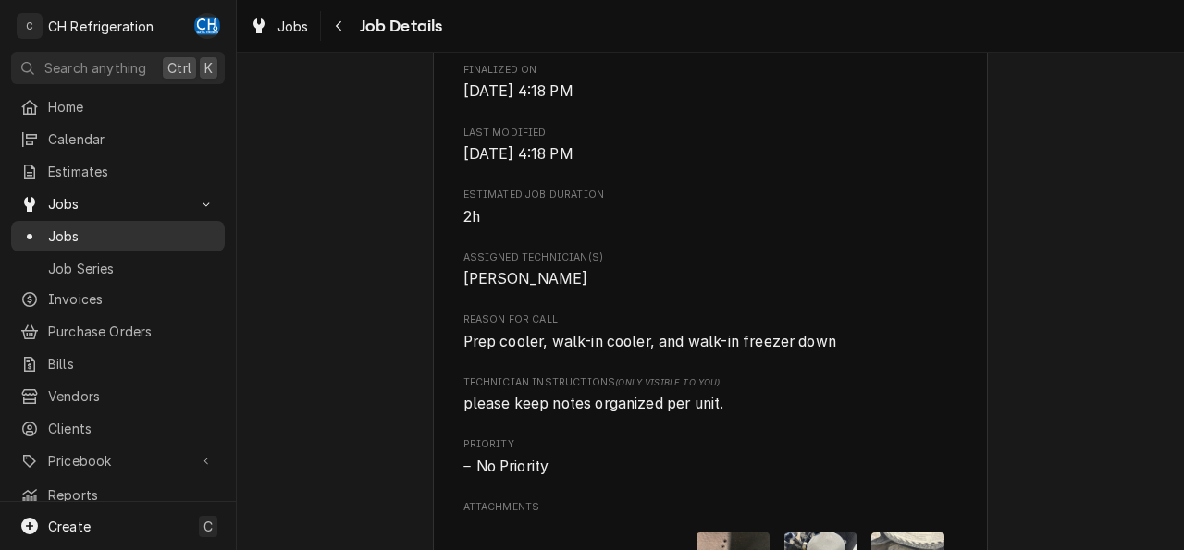
click at [63, 230] on span "Jobs" at bounding box center [131, 236] width 167 height 19
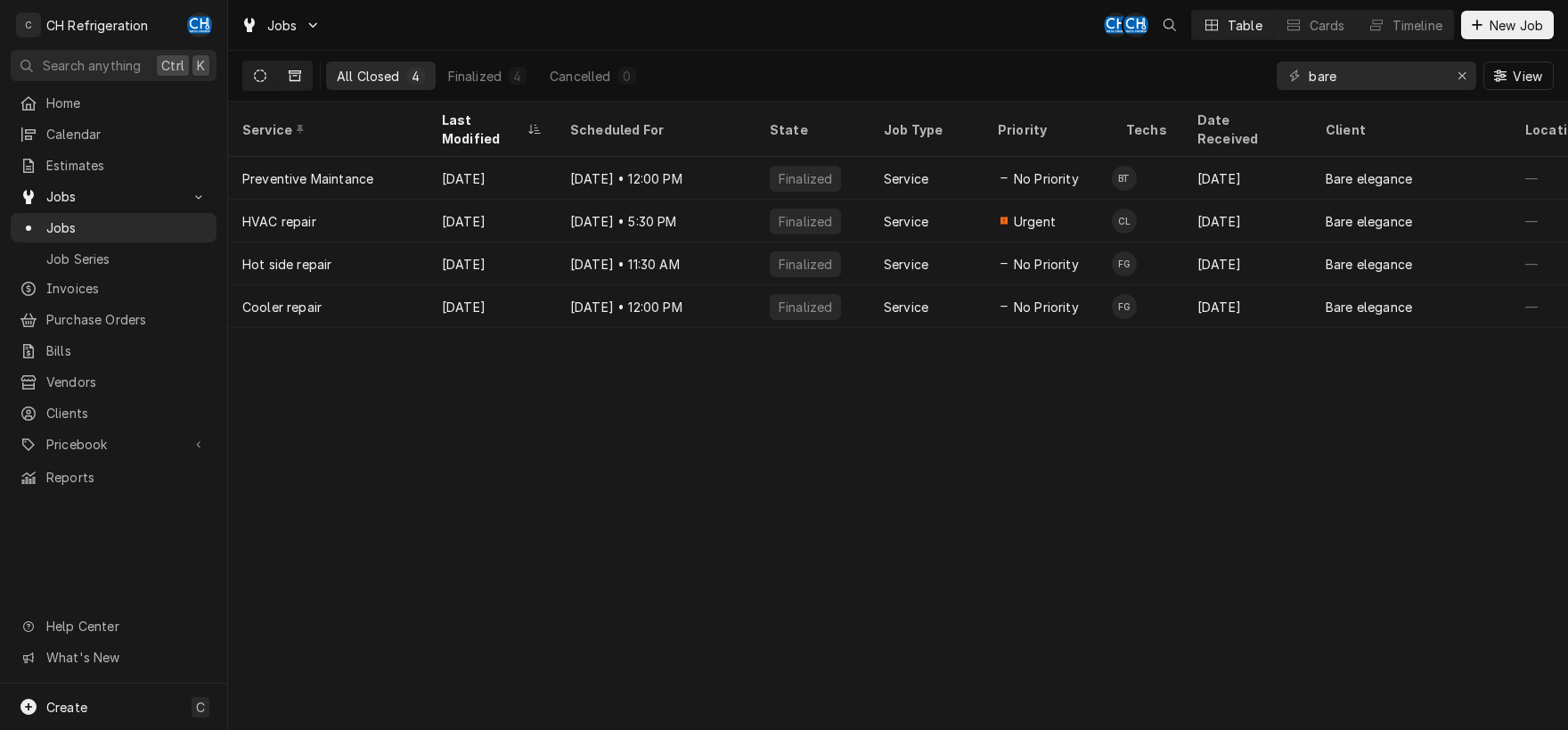
click at [266, 65] on button "Dynamic Content Wrapper" at bounding box center [260, 76] width 34 height 29
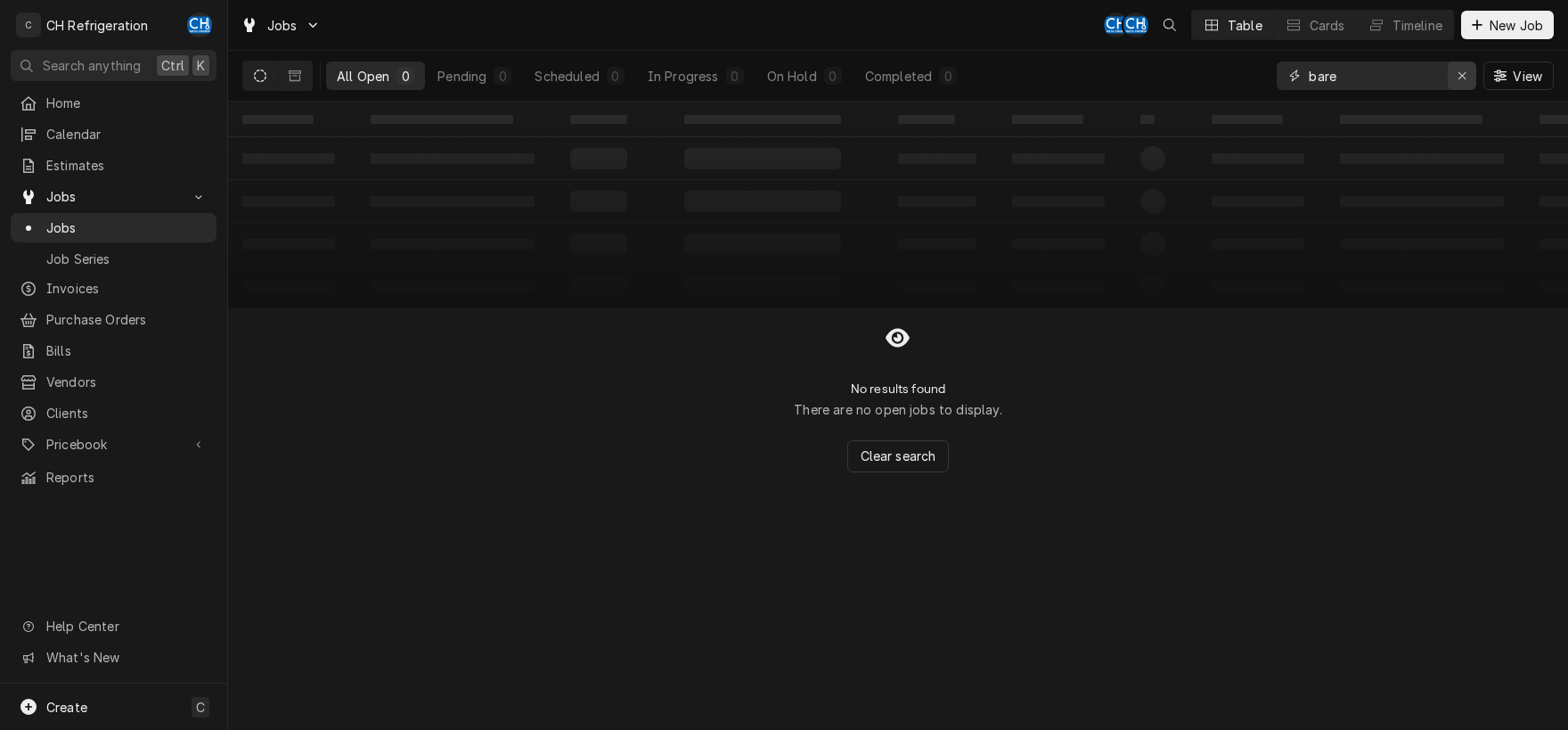
click at [1139, 76] on icon "Erase input" at bounding box center [1463, 75] width 10 height 13
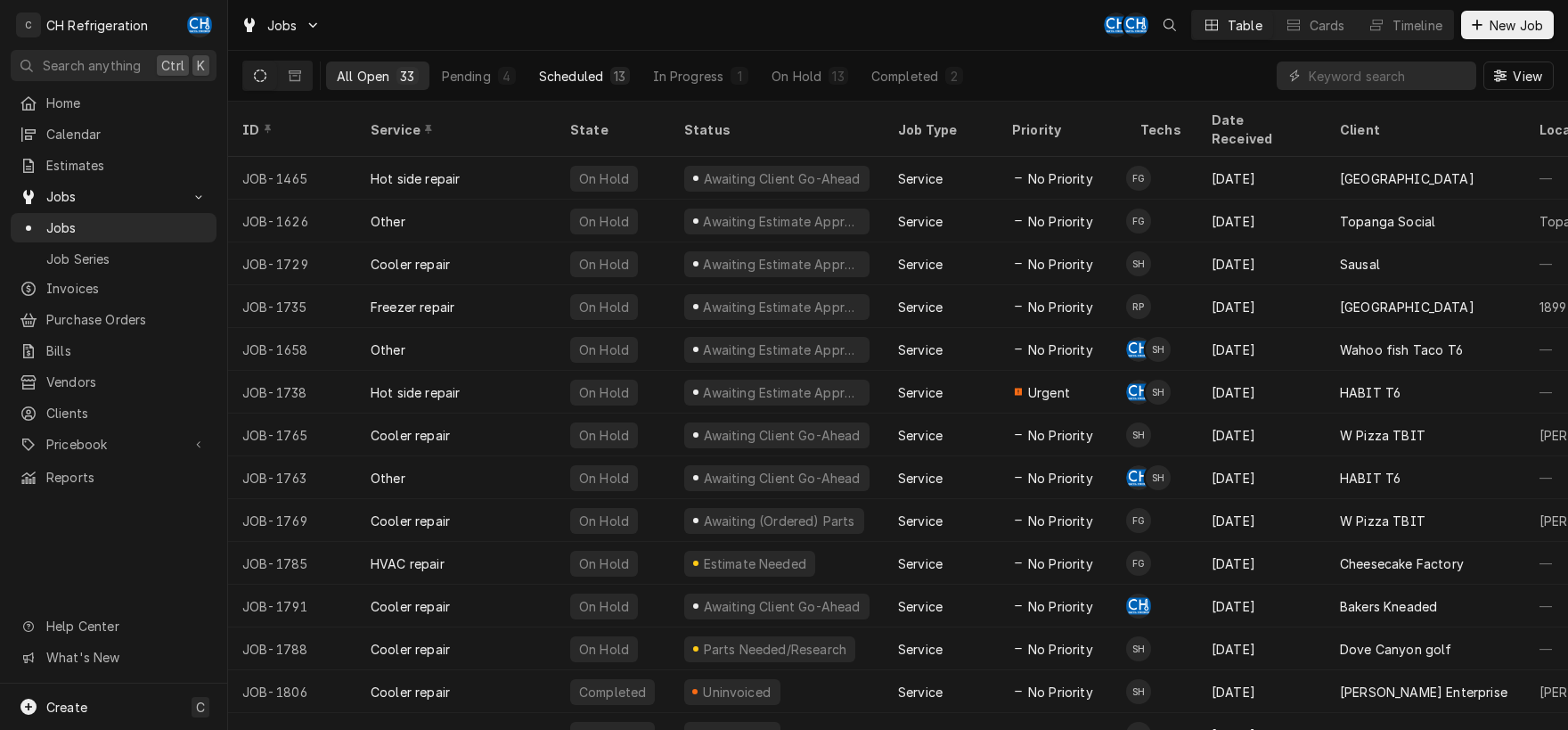
click at [565, 74] on div "Scheduled" at bounding box center [571, 75] width 65 height 18
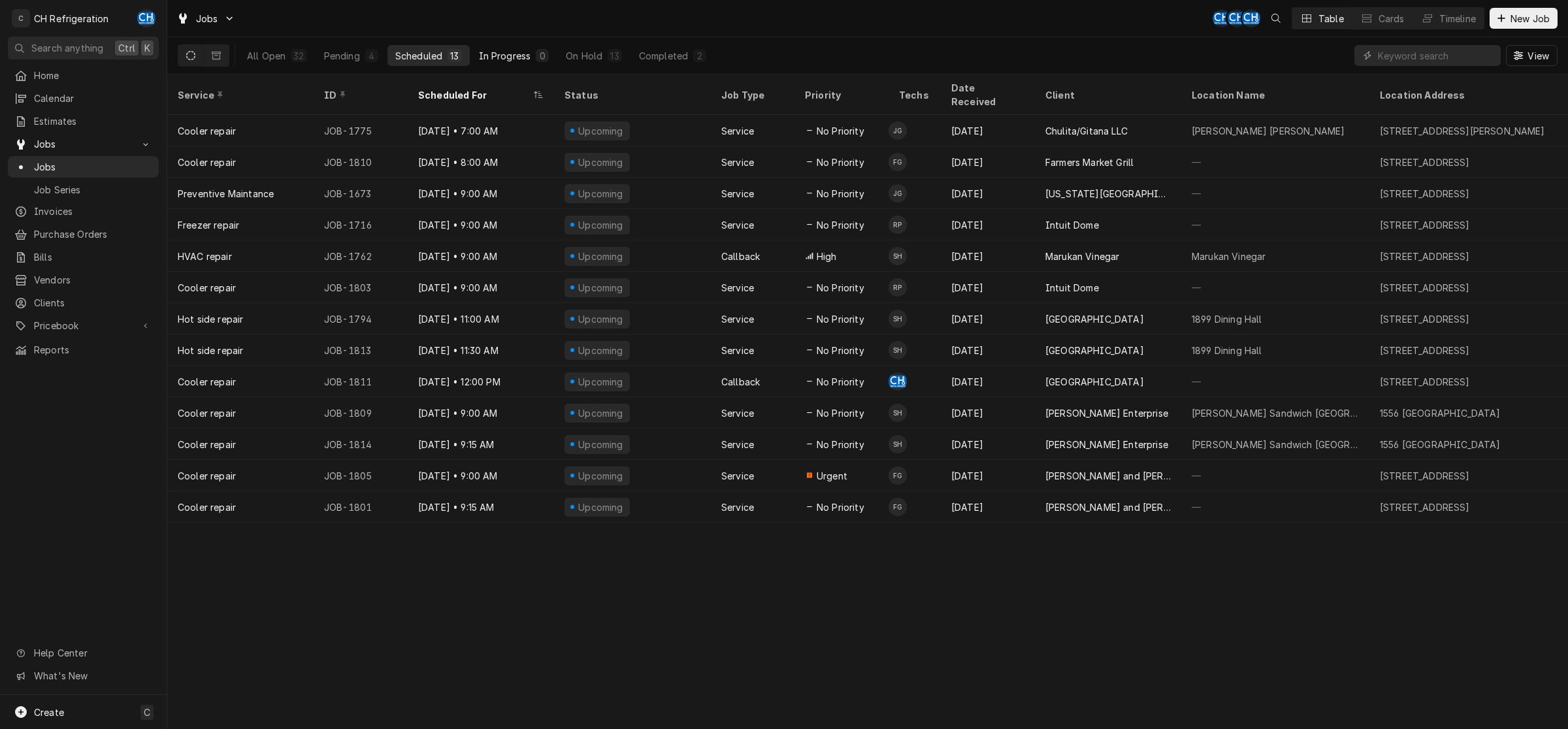
click at [490, 59] on div "In Progress" at bounding box center [505, 55] width 52 height 13
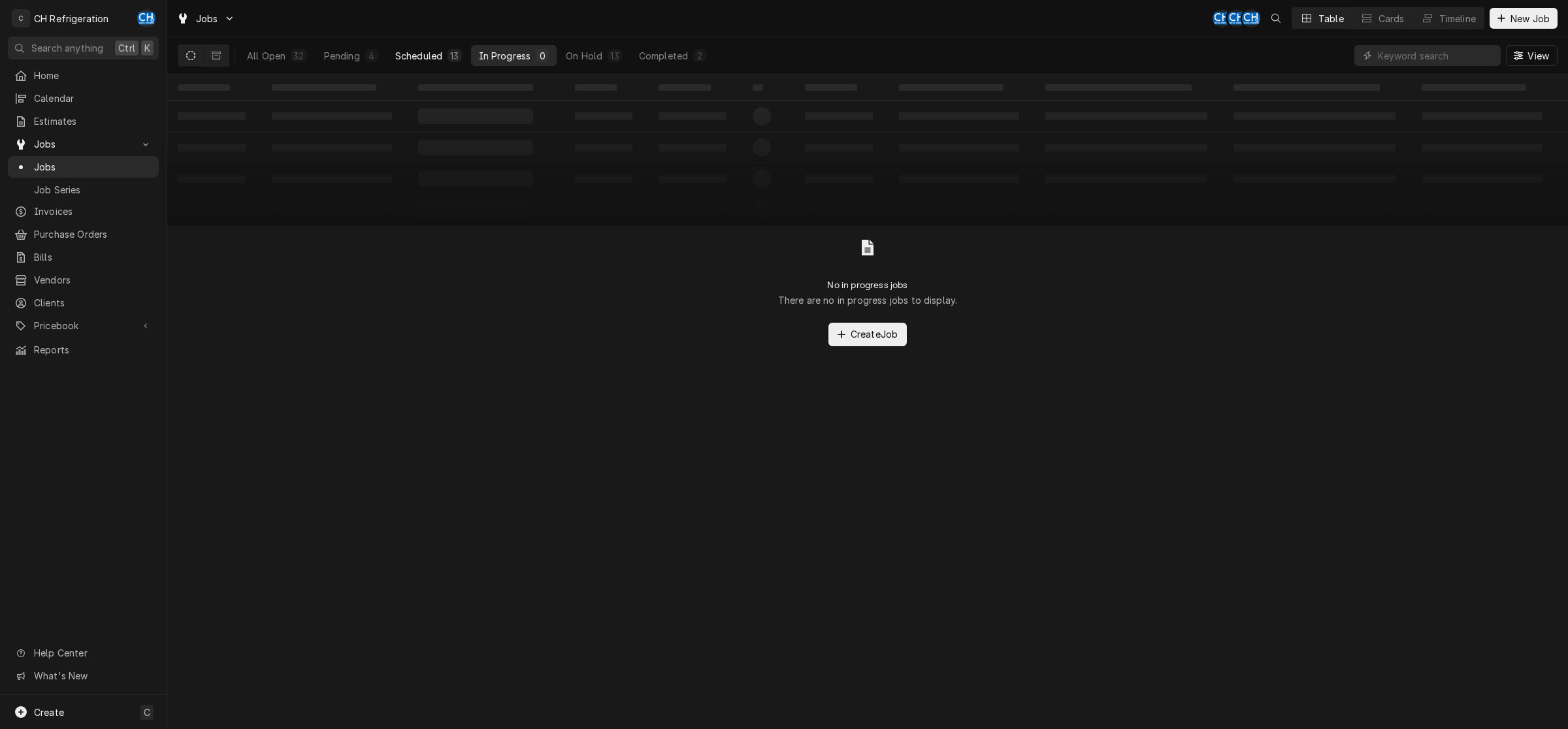
click at [457, 54] on div "13" at bounding box center [454, 55] width 8 height 13
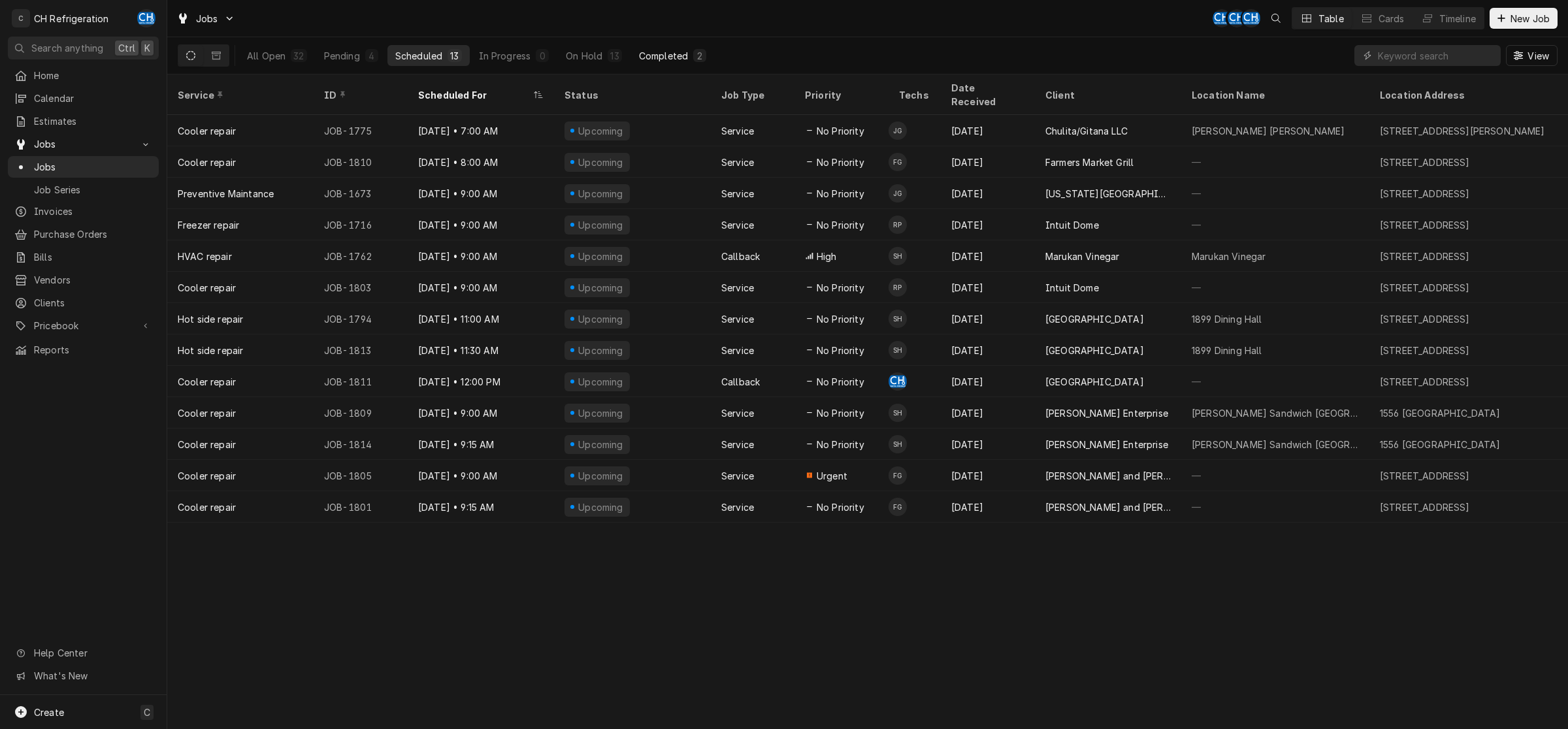
click at [660, 57] on div "Completed" at bounding box center [663, 55] width 49 height 13
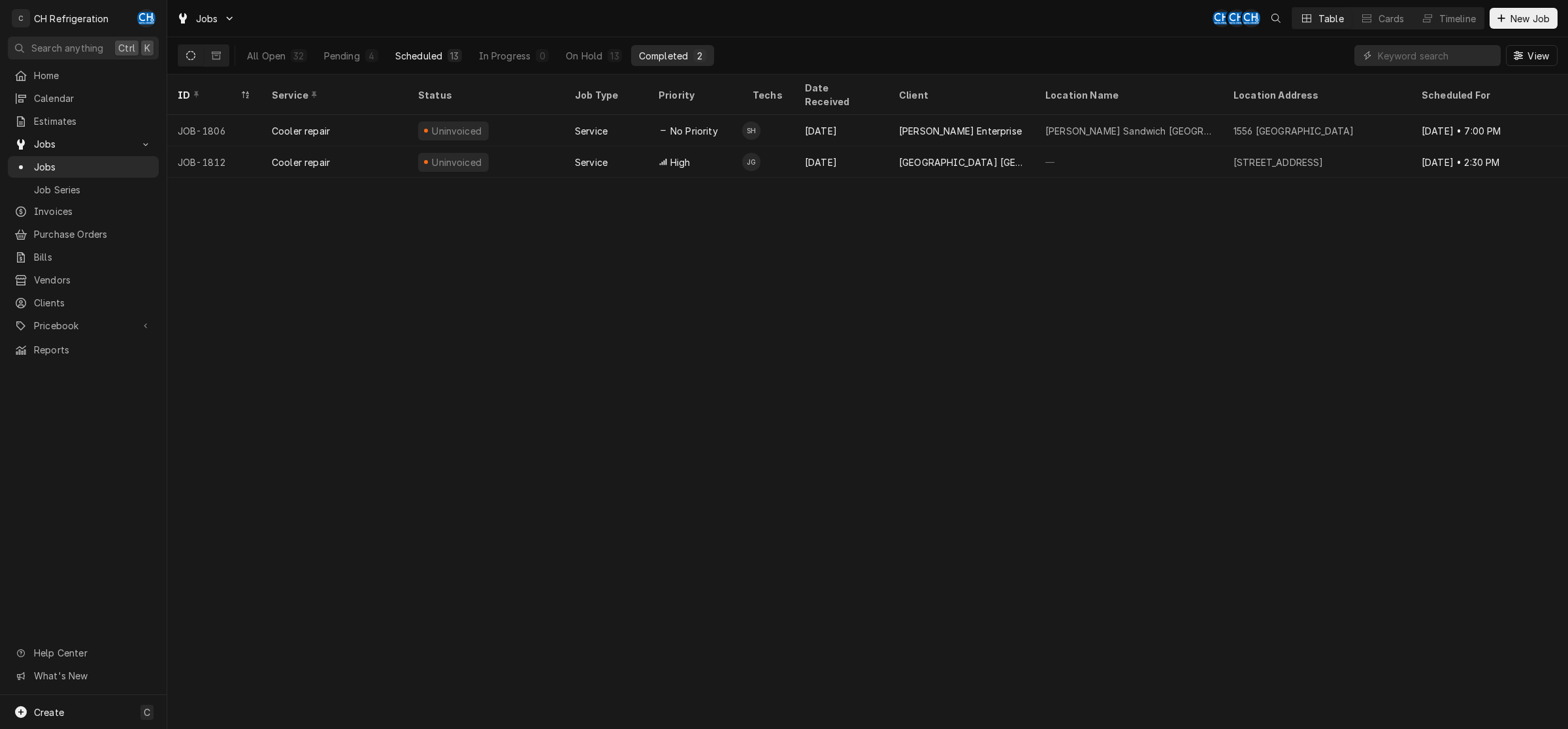
click at [431, 56] on div "Scheduled" at bounding box center [419, 55] width 47 height 13
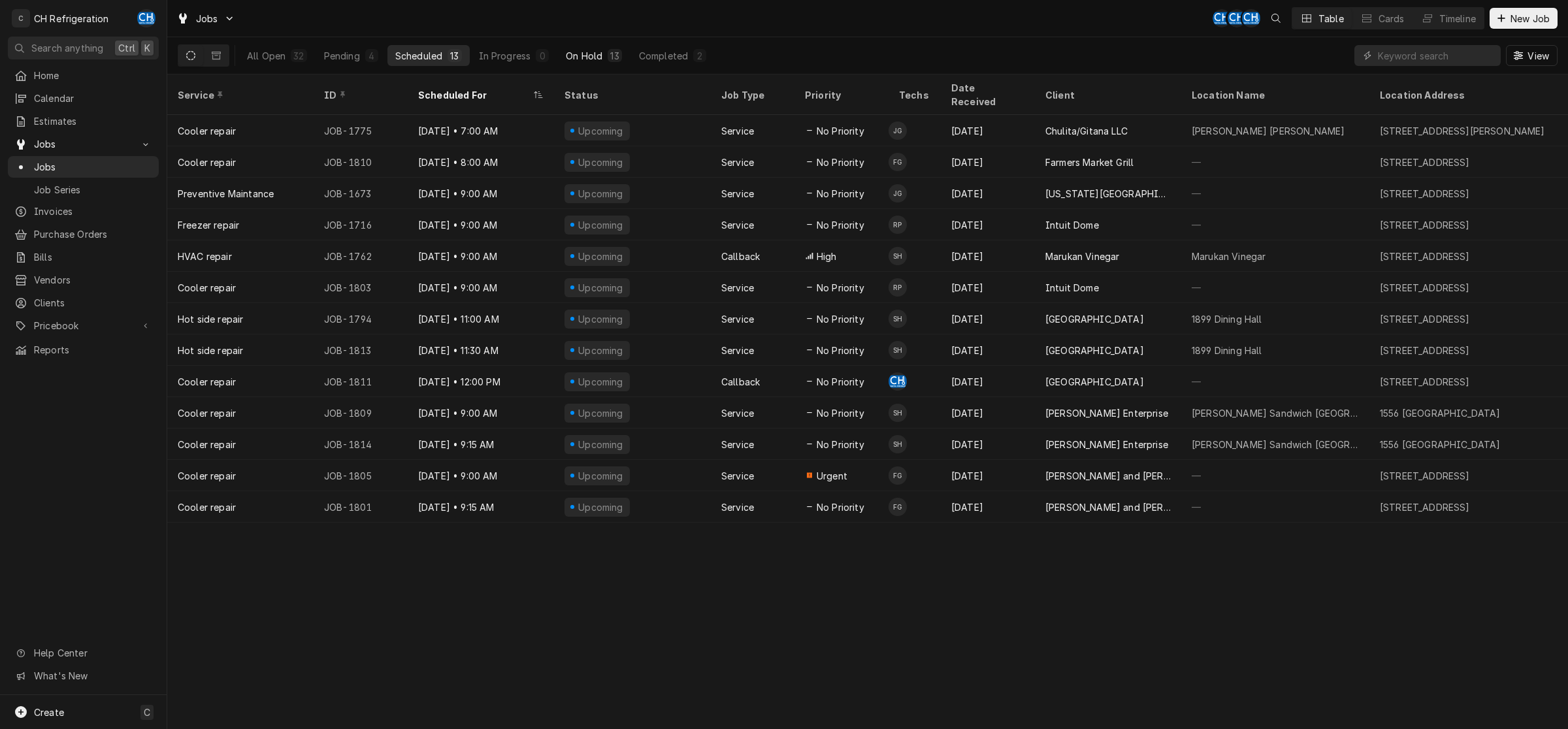
click at [622, 56] on div "13" at bounding box center [614, 55] width 13 height 13
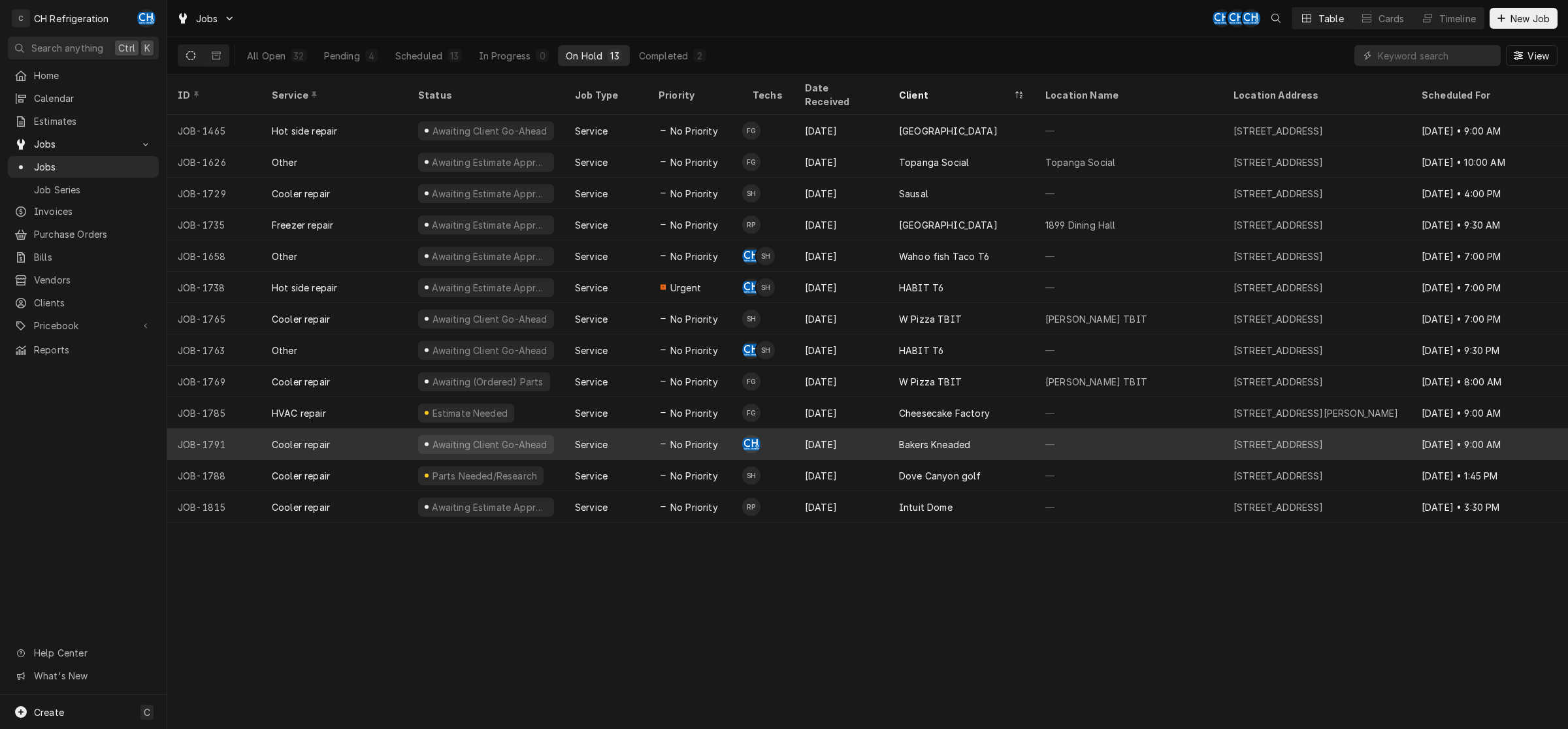
click at [836, 389] on div "Bakers Kneaded" at bounding box center [934, 444] width 71 height 13
